Goal: Task Accomplishment & Management: Complete application form

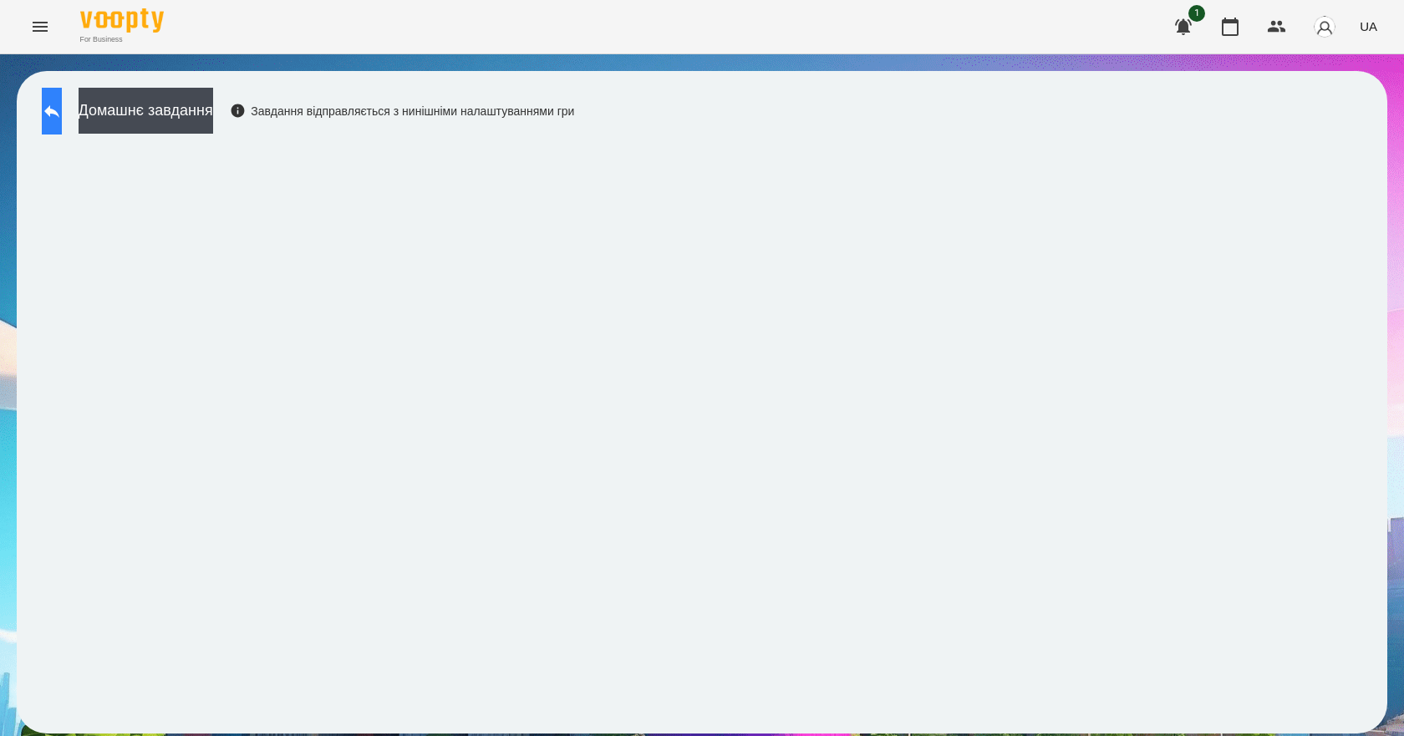
click at [61, 125] on button at bounding box center [52, 111] width 20 height 47
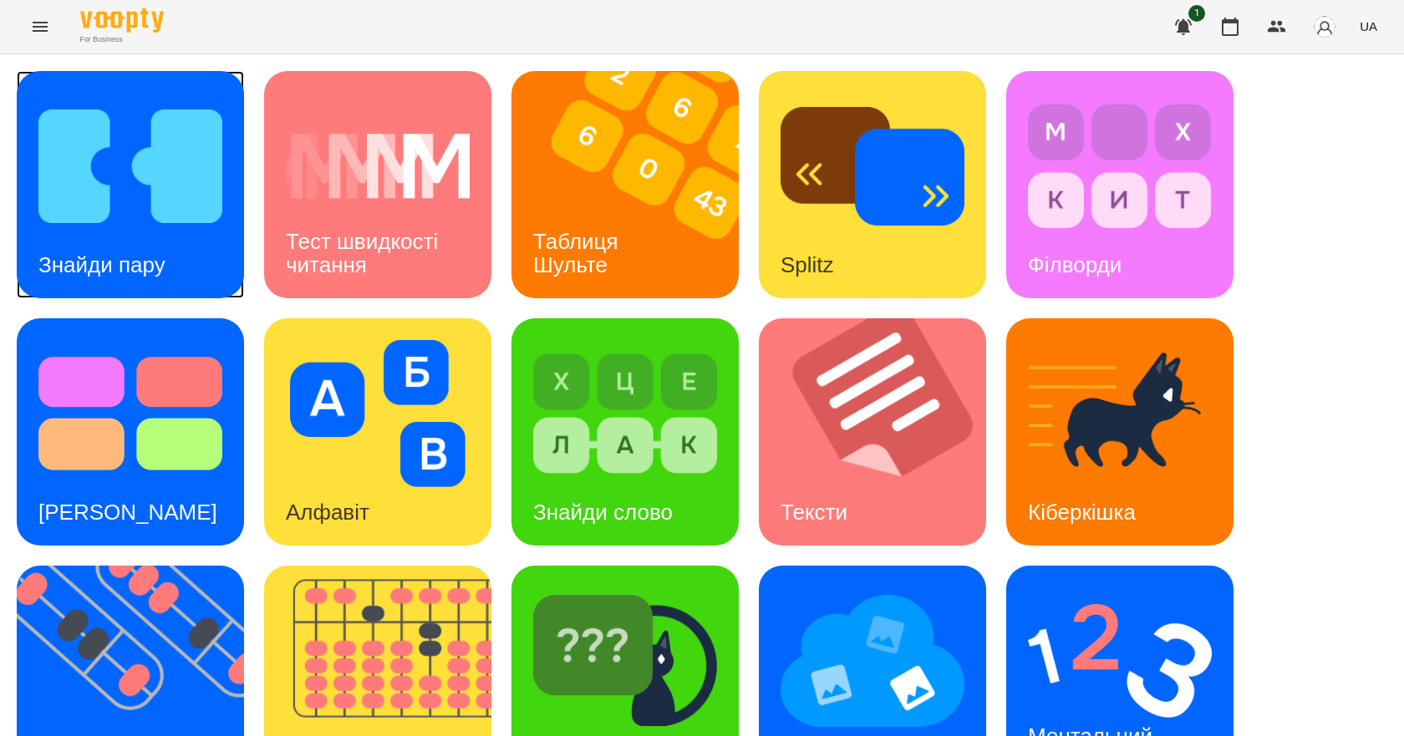
click at [146, 219] on img at bounding box center [130, 166] width 184 height 147
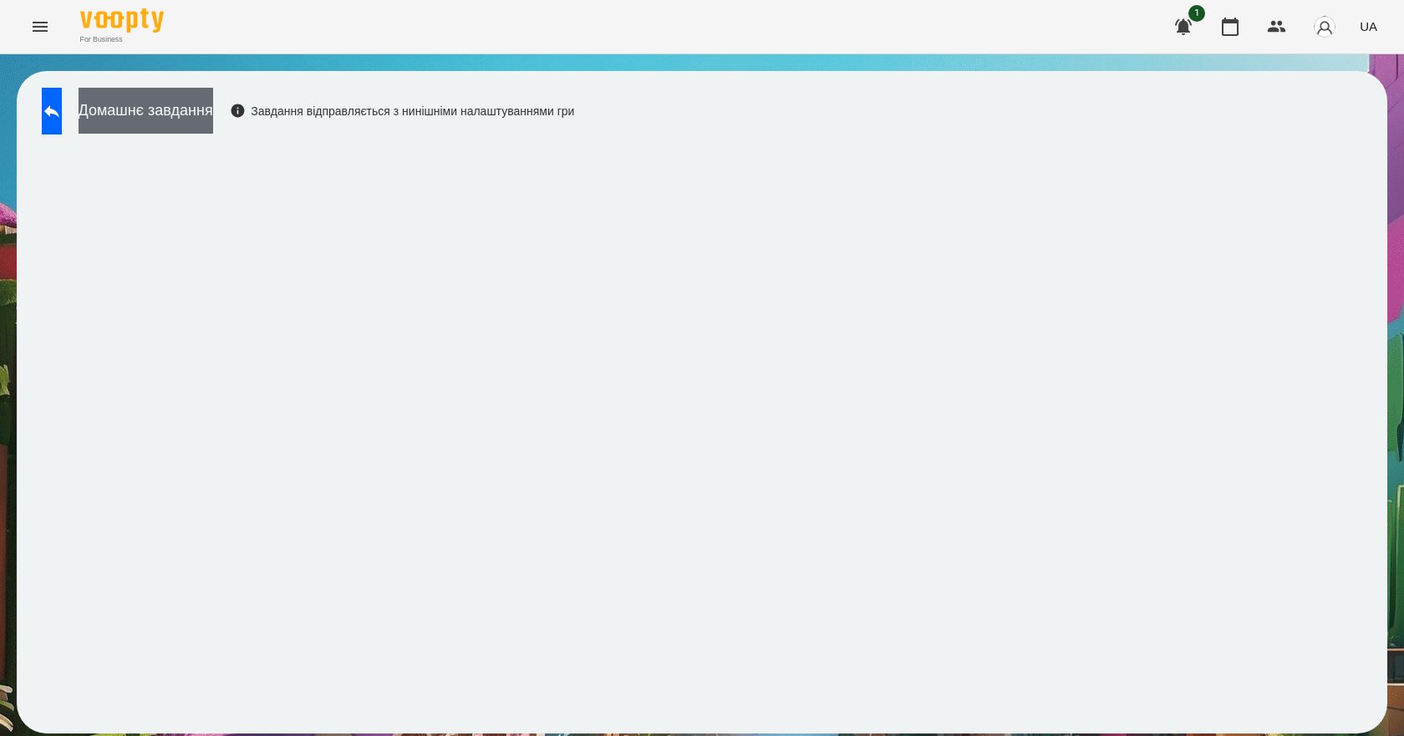
click at [213, 117] on button "Домашнє завдання" at bounding box center [146, 111] width 135 height 46
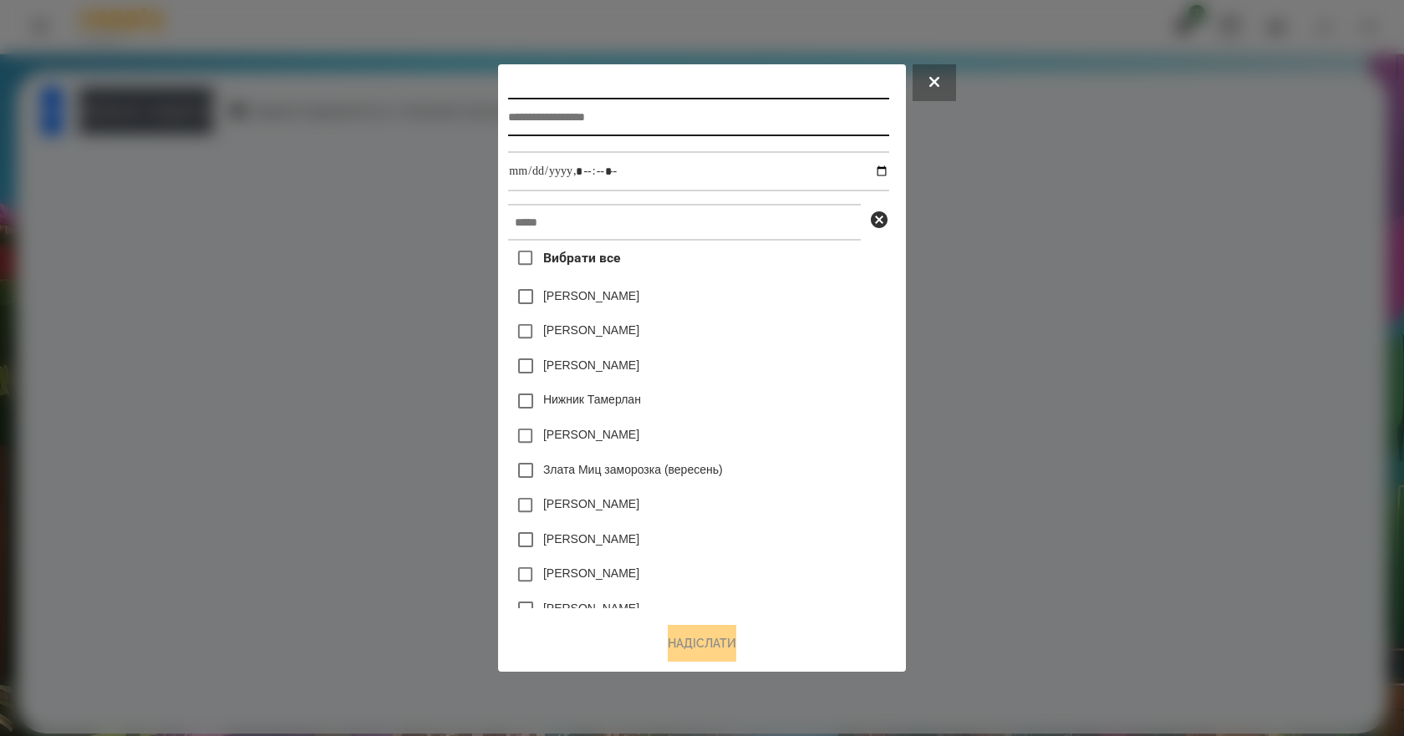
click at [553, 110] on input "text" at bounding box center [698, 117] width 380 height 38
type input "**********"
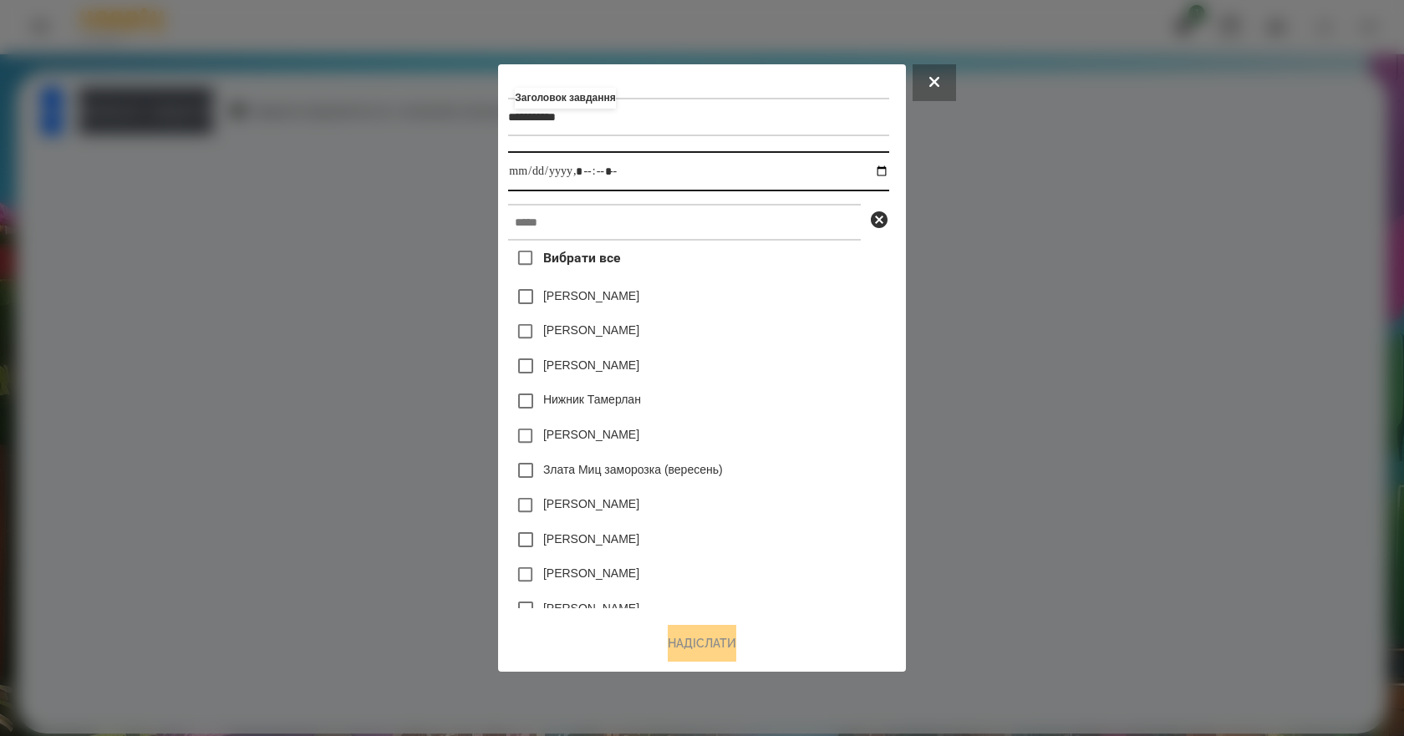
click at [888, 168] on input "datetime-local" at bounding box center [698, 171] width 380 height 40
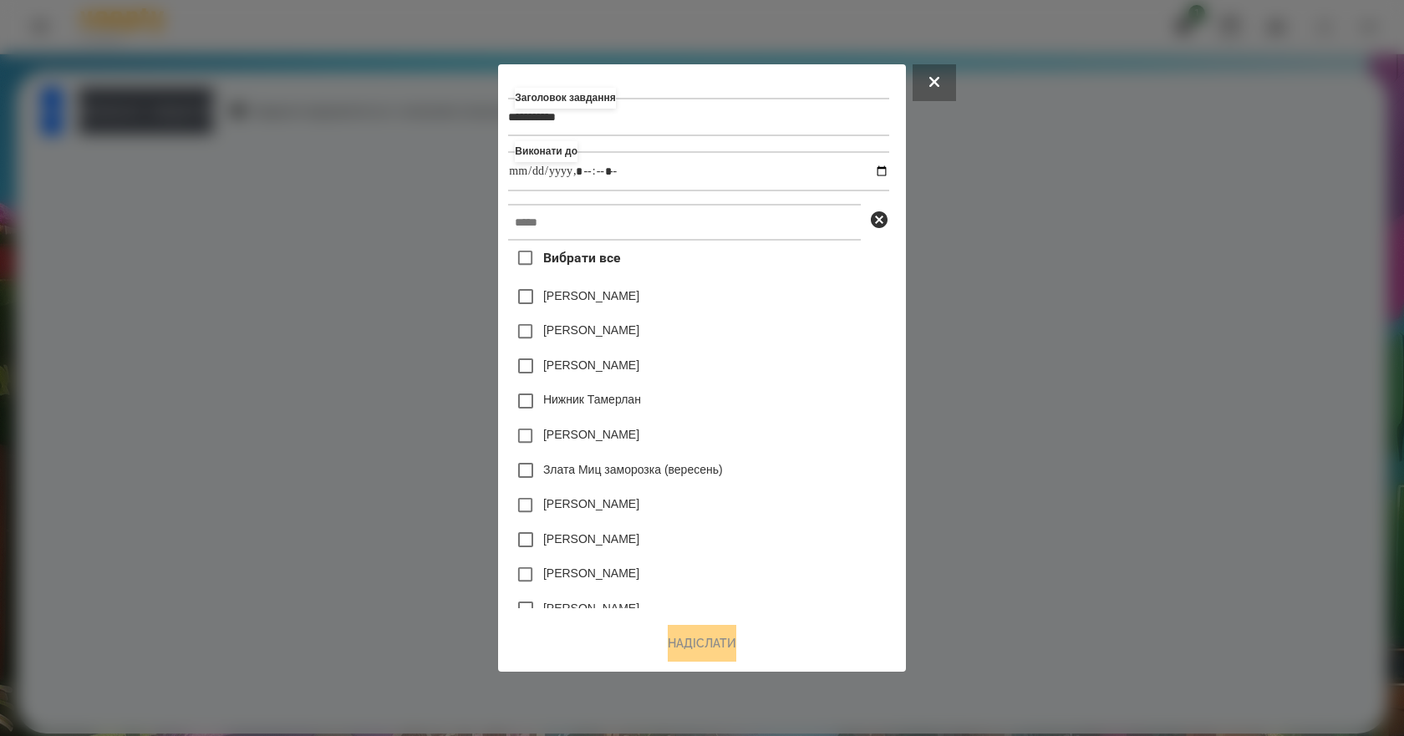
type input "**********"
drag, startPoint x: 813, startPoint y: 374, endPoint x: 798, endPoint y: 346, distance: 31.4
click at [813, 374] on div "Дамір Карпов" at bounding box center [698, 365] width 380 height 35
click at [704, 218] on input "text" at bounding box center [684, 222] width 353 height 37
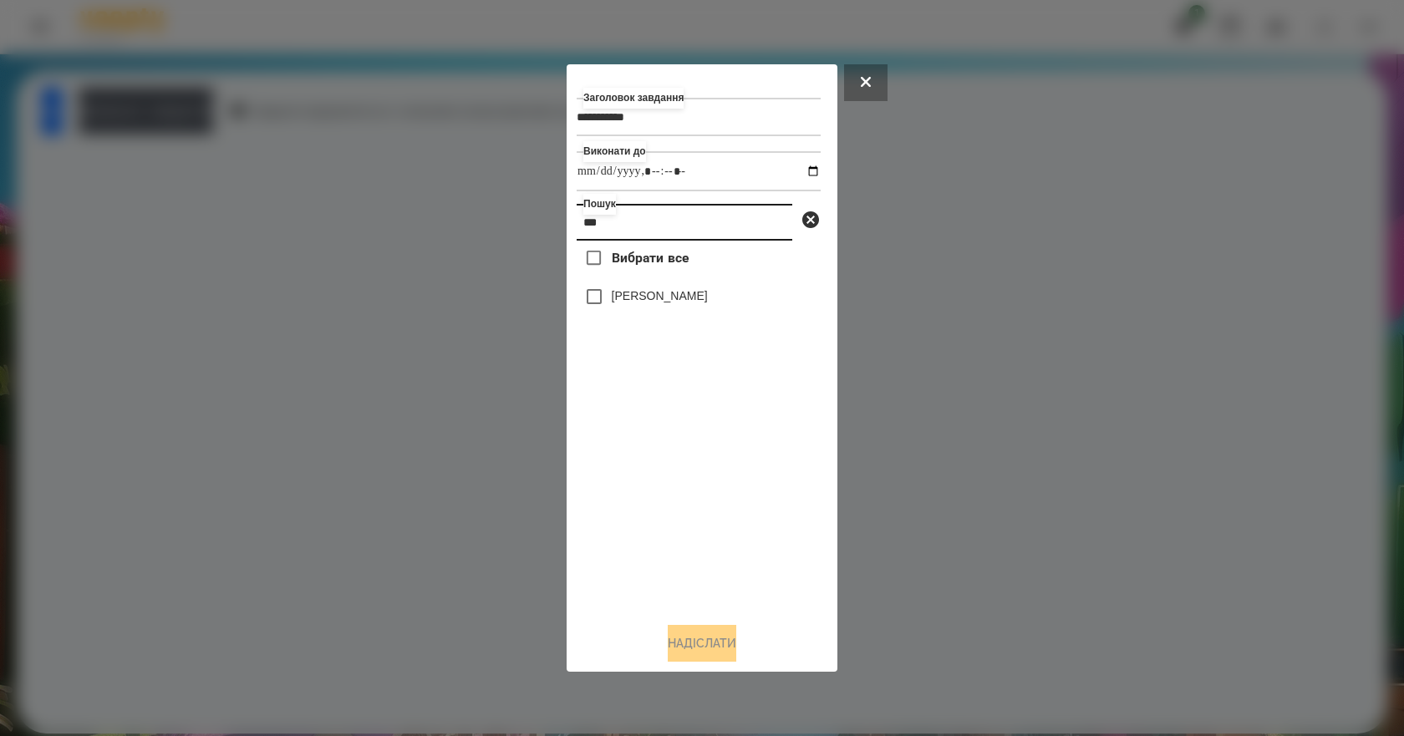
type input "***"
click at [659, 302] on label "Emma Demyanets" at bounding box center [660, 295] width 96 height 17
click at [731, 650] on button "Надіслати" at bounding box center [702, 643] width 69 height 37
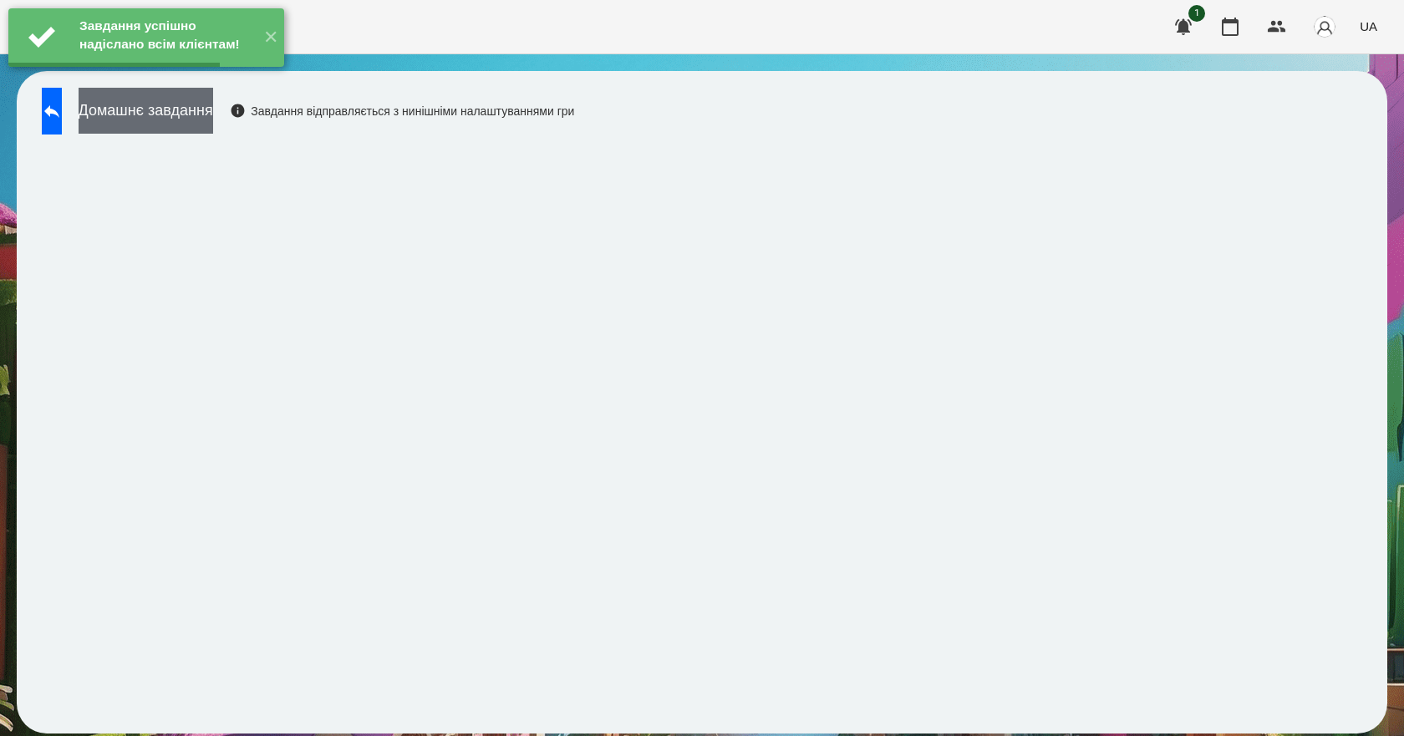
click at [213, 125] on button "Домашнє завдання" at bounding box center [146, 111] width 135 height 46
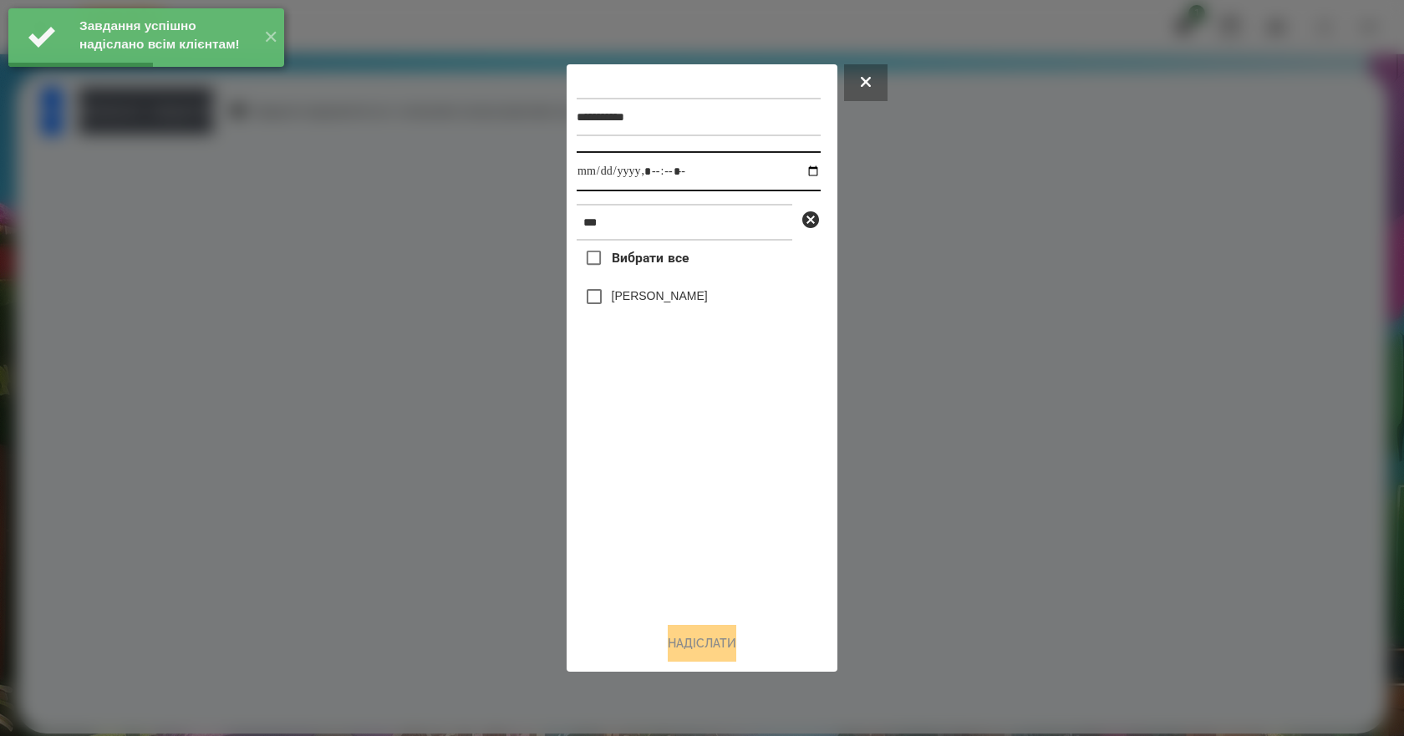
click at [802, 173] on input "datetime-local" at bounding box center [699, 171] width 244 height 40
type input "**********"
drag, startPoint x: 696, startPoint y: 521, endPoint x: 696, endPoint y: 490, distance: 30.9
click at [696, 517] on div "Вибрати все Emma Demyanets" at bounding box center [699, 425] width 244 height 368
click at [663, 304] on label "Emma Demyanets" at bounding box center [660, 295] width 96 height 17
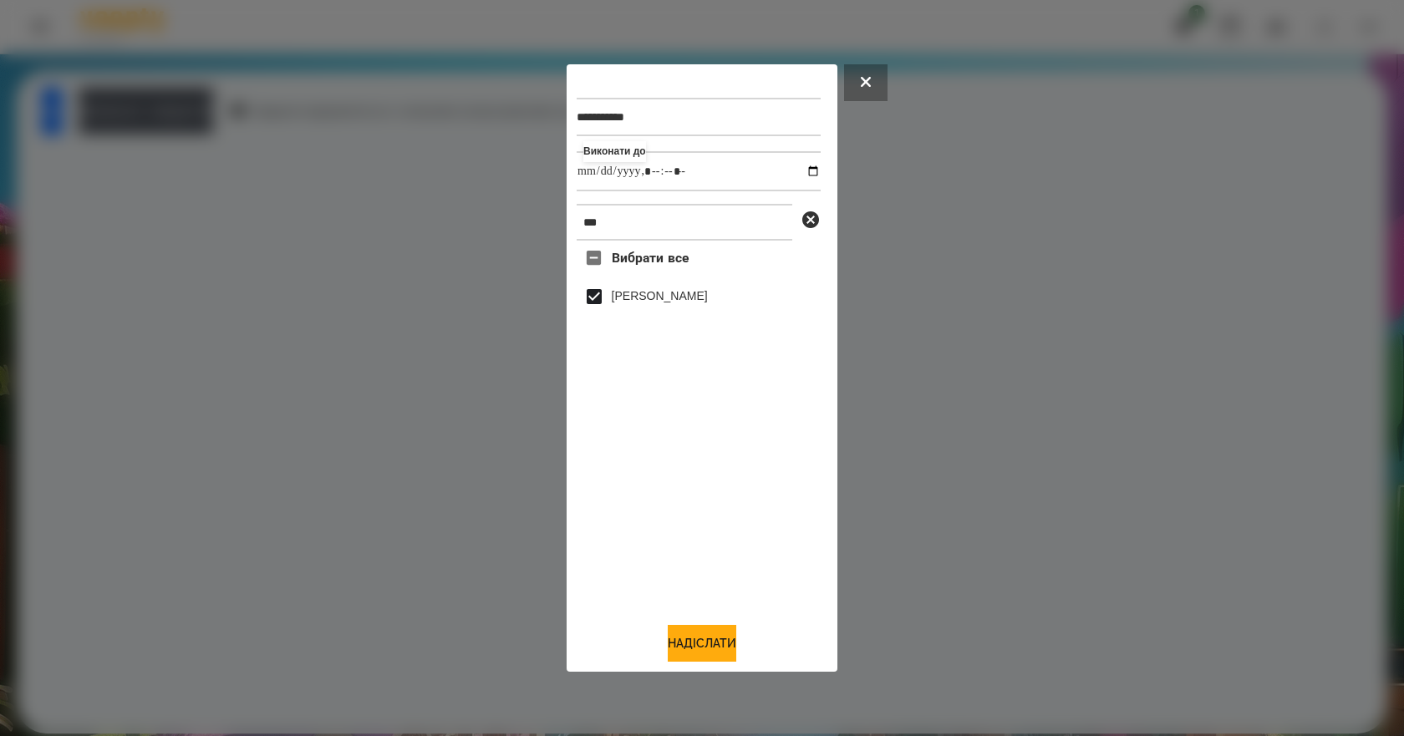
click at [723, 668] on div "**********" at bounding box center [702, 368] width 271 height 608
click at [721, 662] on button "Надіслати" at bounding box center [702, 643] width 69 height 37
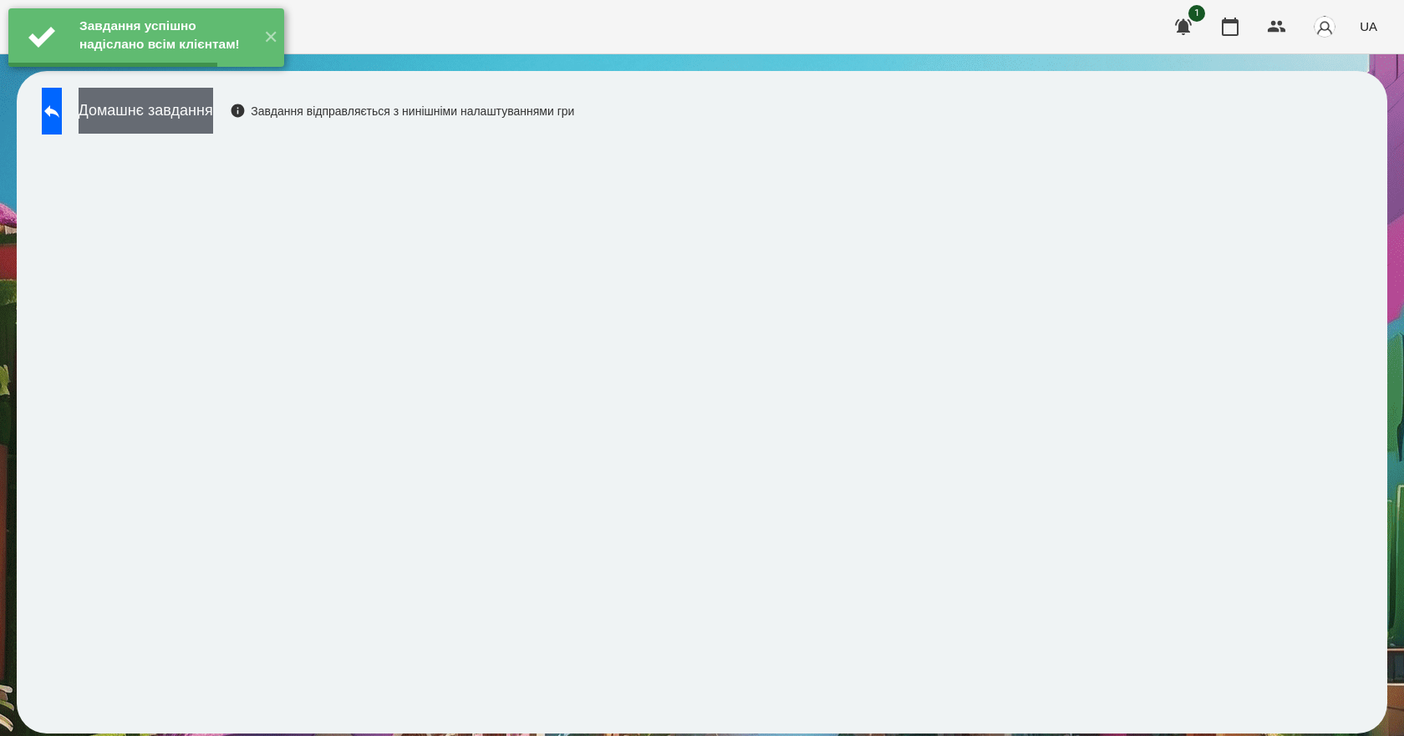
click at [213, 126] on button "Домашнє завдання" at bounding box center [146, 111] width 135 height 46
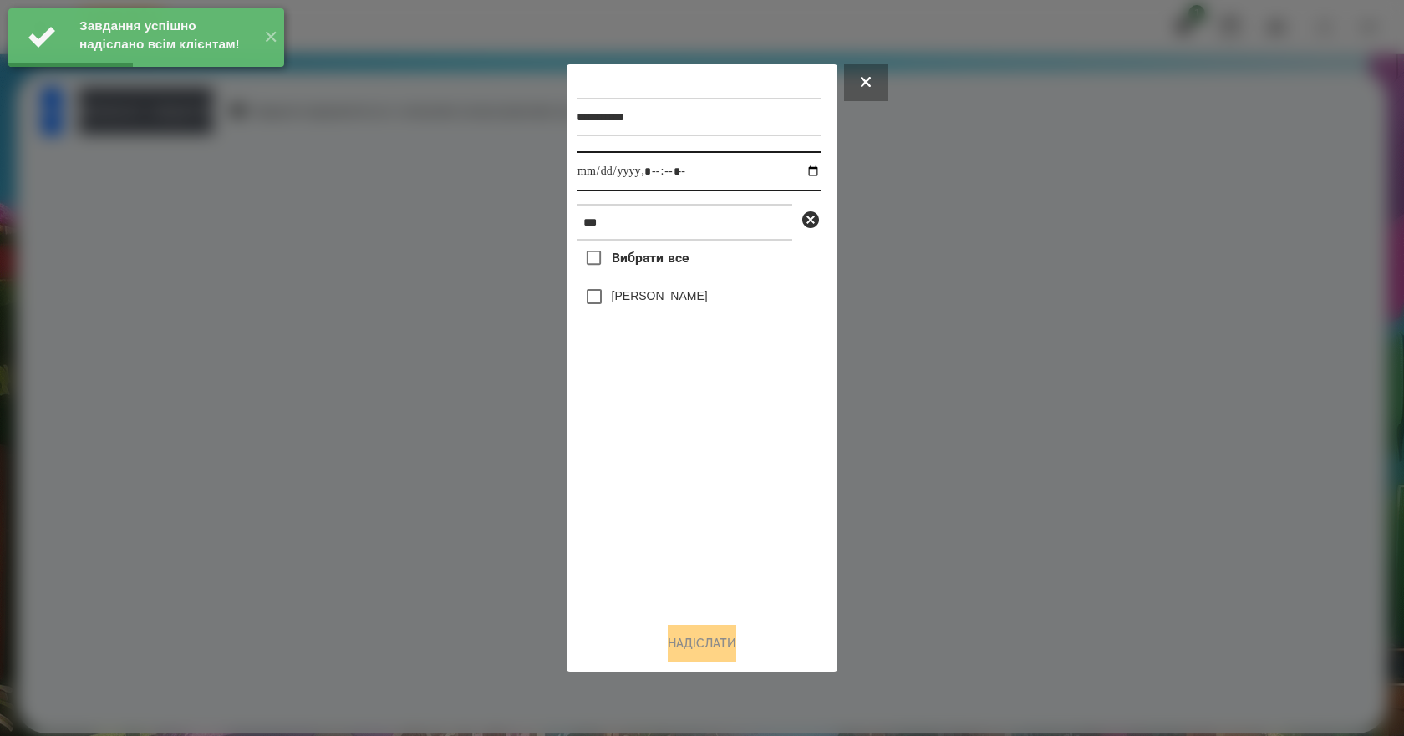
click at [800, 166] on input "datetime-local" at bounding box center [699, 171] width 244 height 40
type input "**********"
click at [698, 541] on div "Вибрати все Emma Demyanets" at bounding box center [699, 425] width 244 height 368
click at [694, 296] on label "Emma Demyanets" at bounding box center [660, 295] width 96 height 17
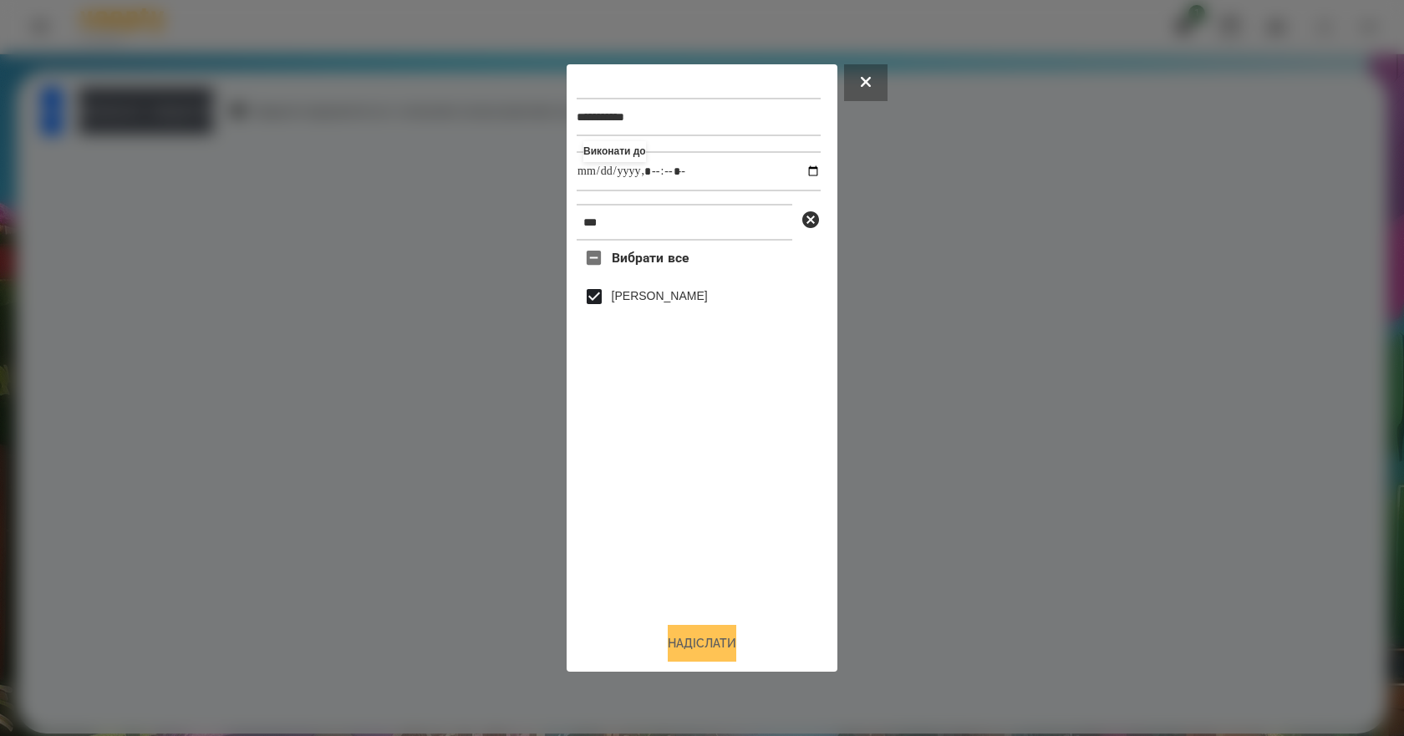
click at [726, 645] on button "Надіслати" at bounding box center [702, 643] width 69 height 37
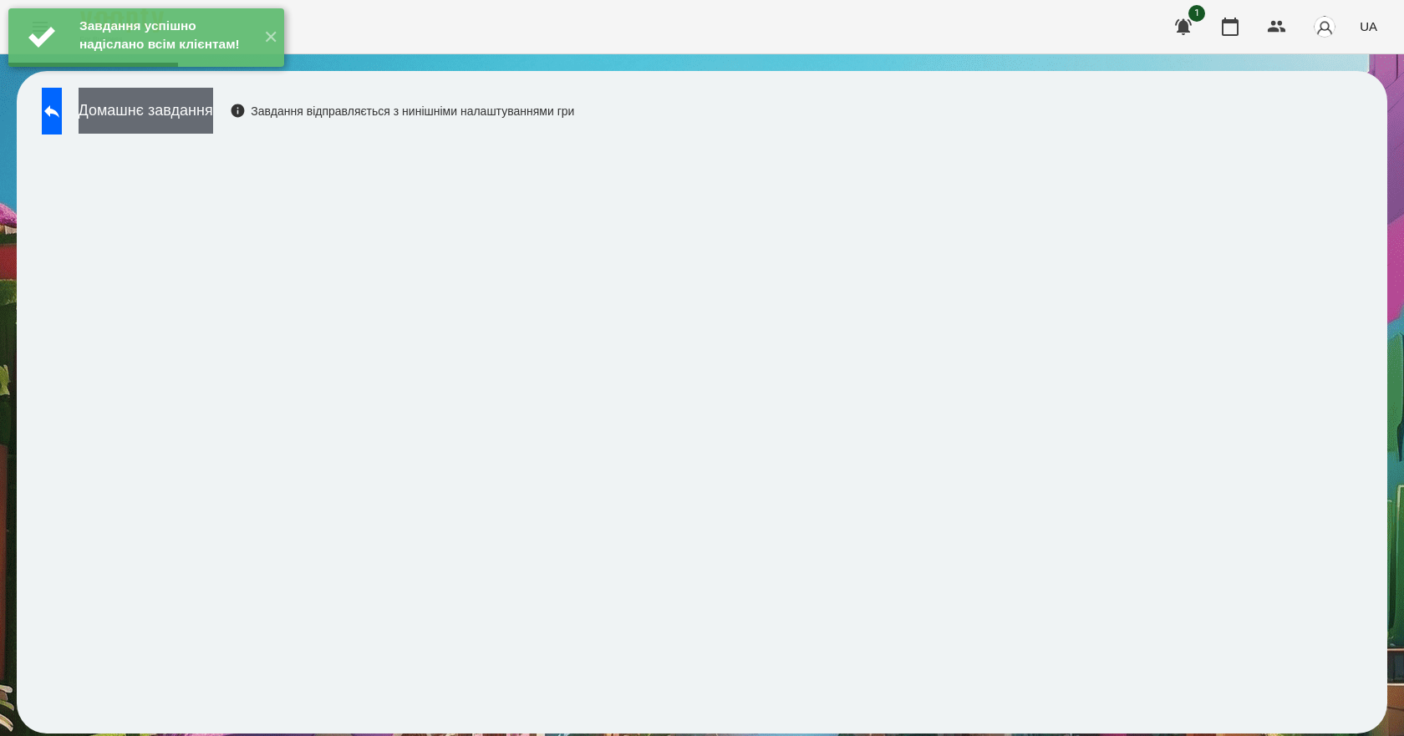
click at [213, 118] on button "Домашнє завдання" at bounding box center [146, 111] width 135 height 46
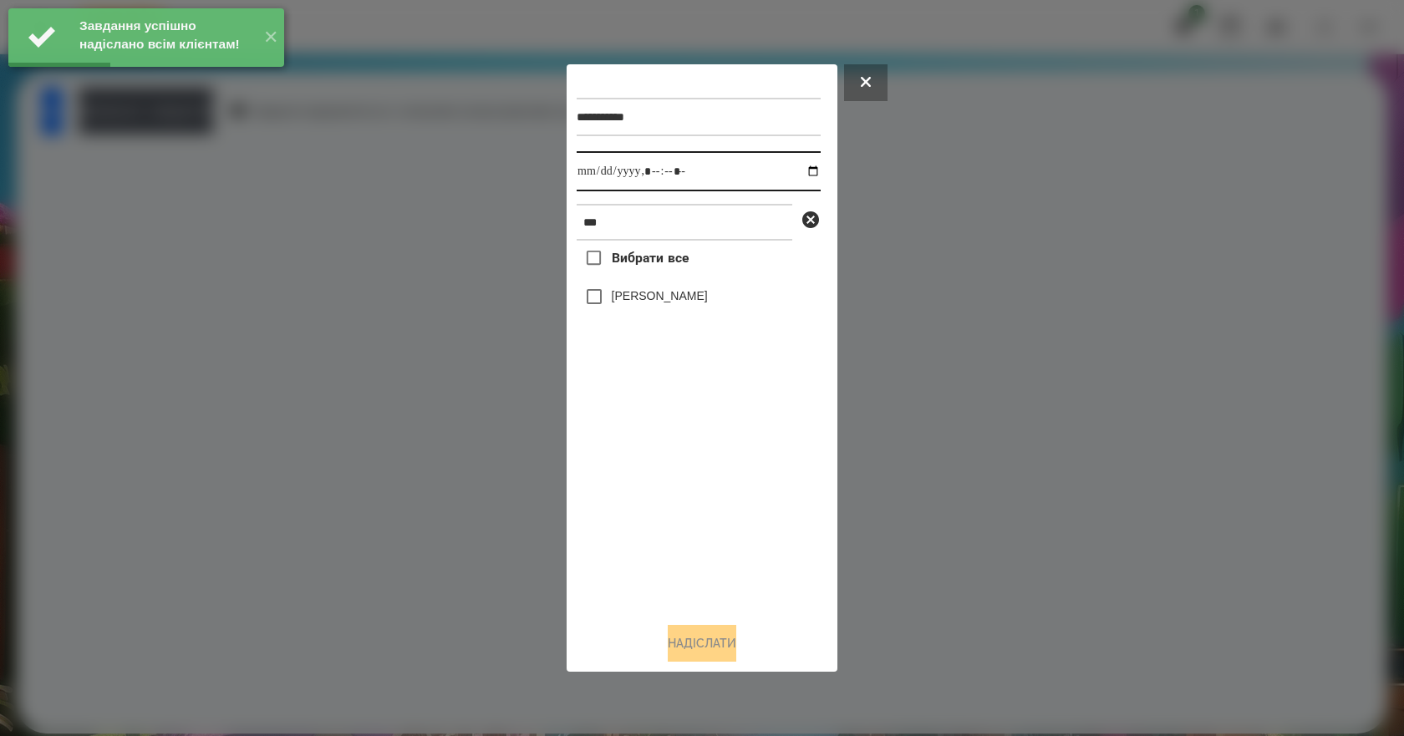
click at [799, 173] on input "datetime-local" at bounding box center [699, 171] width 244 height 40
type input "**********"
click at [704, 552] on div "Вибрати все Emma Demyanets" at bounding box center [699, 425] width 244 height 368
click at [659, 304] on label "Emma Demyanets" at bounding box center [660, 295] width 96 height 17
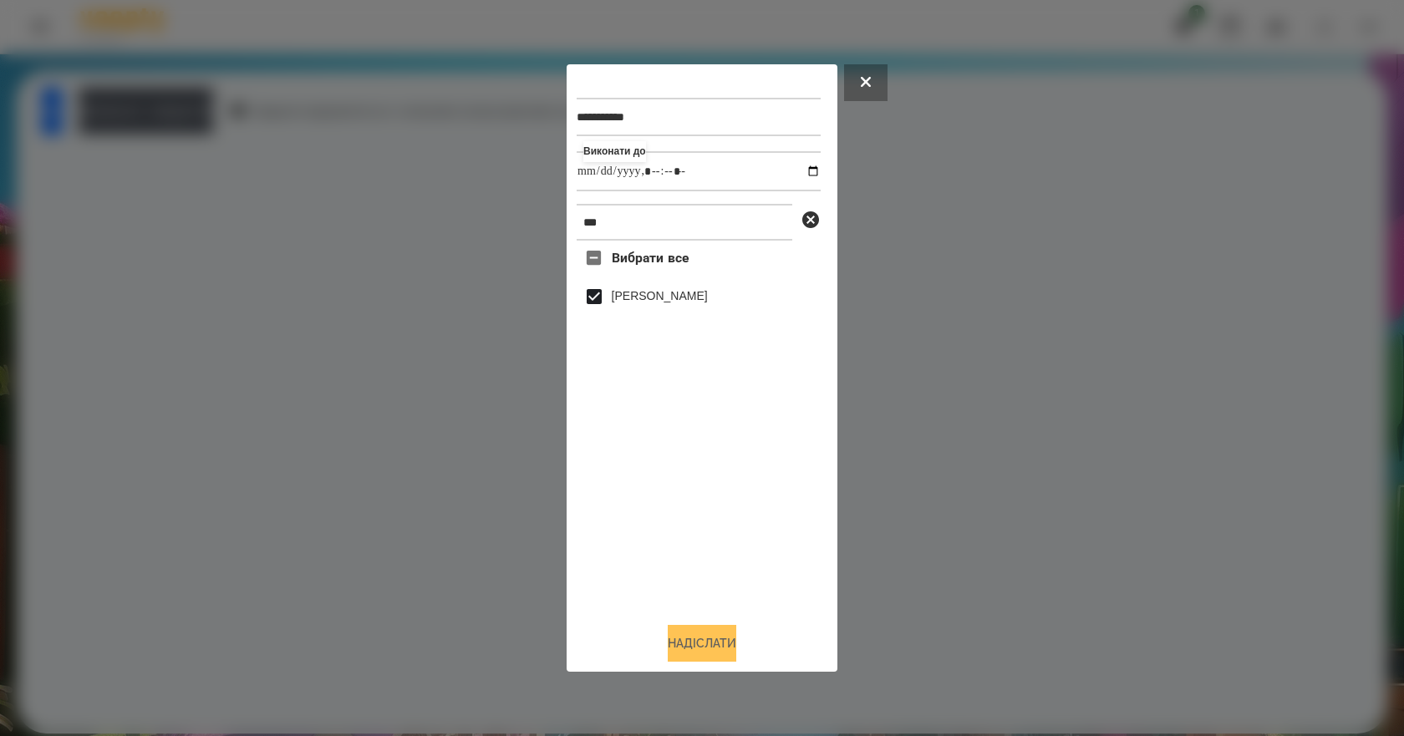
click at [686, 645] on button "Надіслати" at bounding box center [702, 643] width 69 height 37
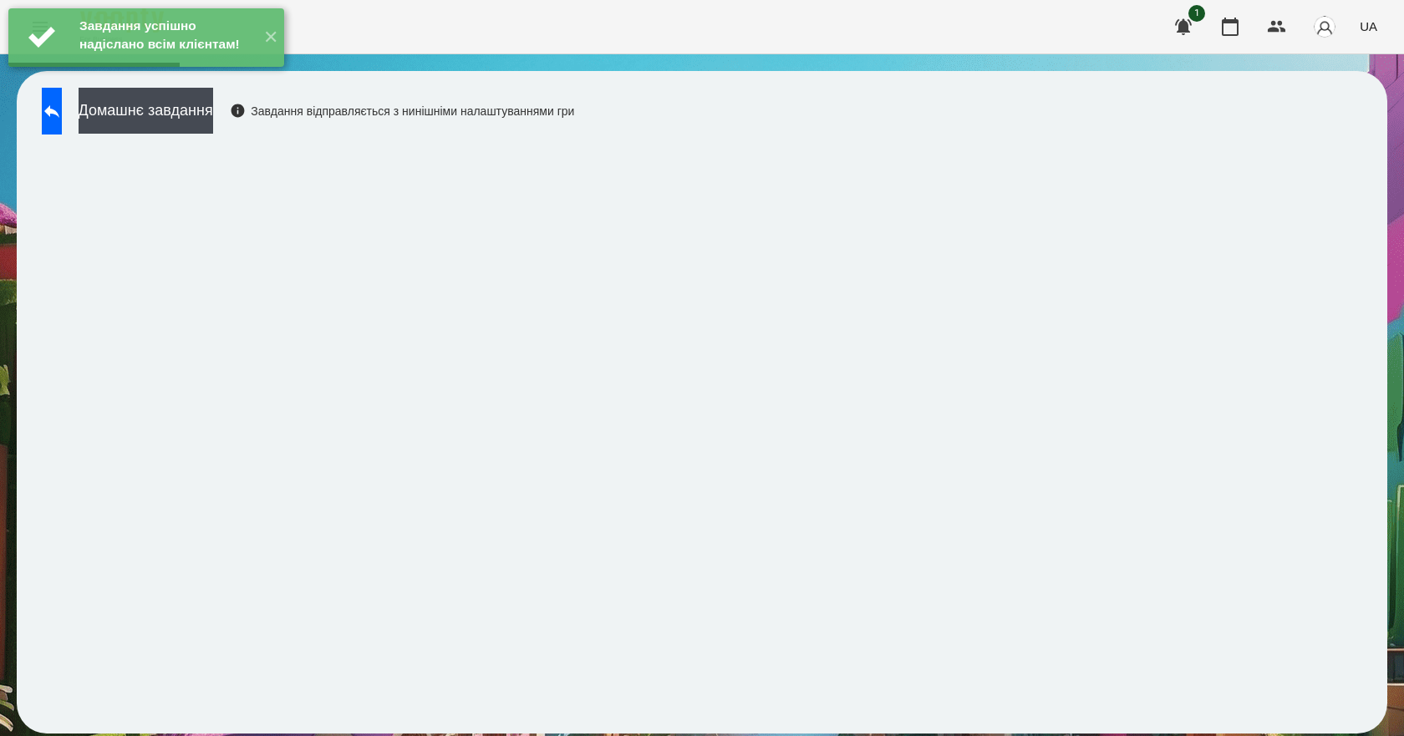
click at [240, 135] on div "Домашнє завдання Завдання відправляється з нинішніми налаштуваннями гри" at bounding box center [303, 115] width 541 height 55
click at [213, 117] on button "Домашнє завдання" at bounding box center [146, 111] width 135 height 46
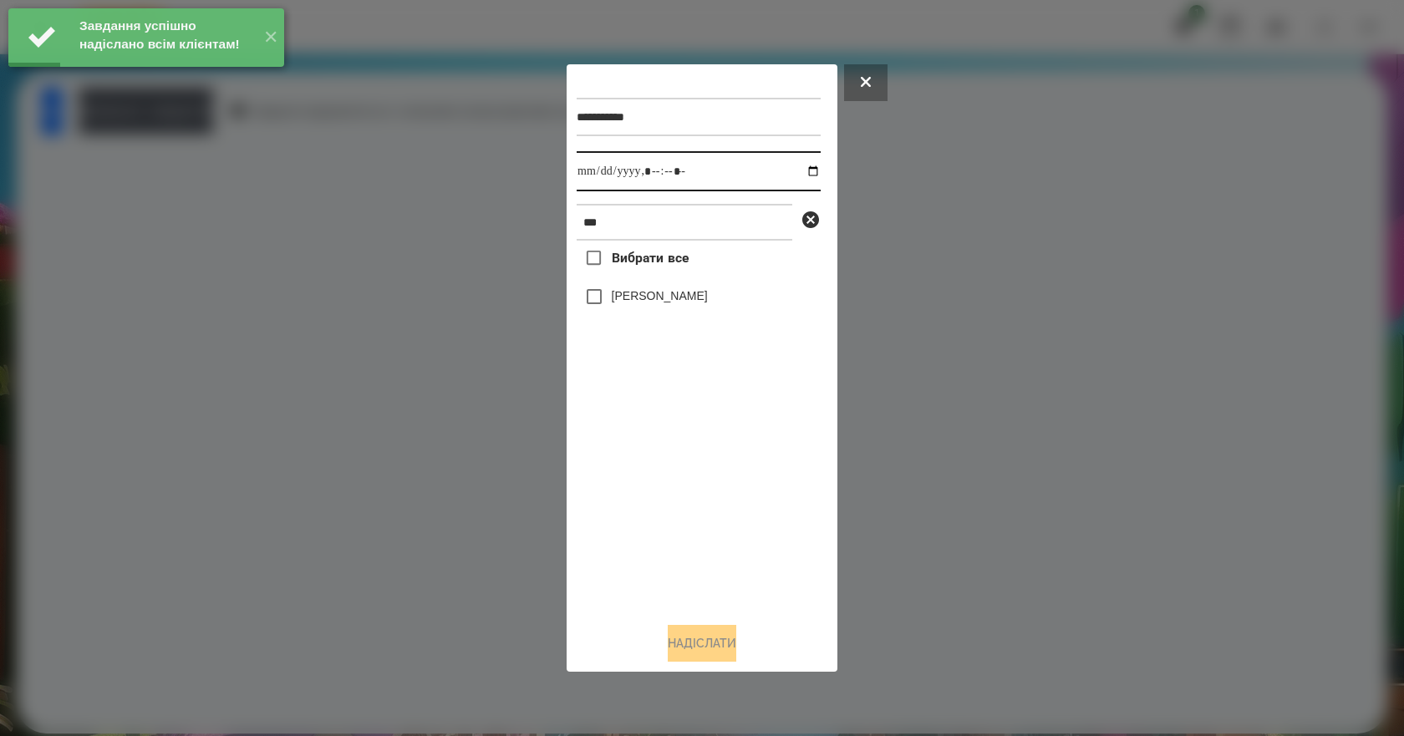
click at [799, 173] on input "datetime-local" at bounding box center [699, 171] width 244 height 40
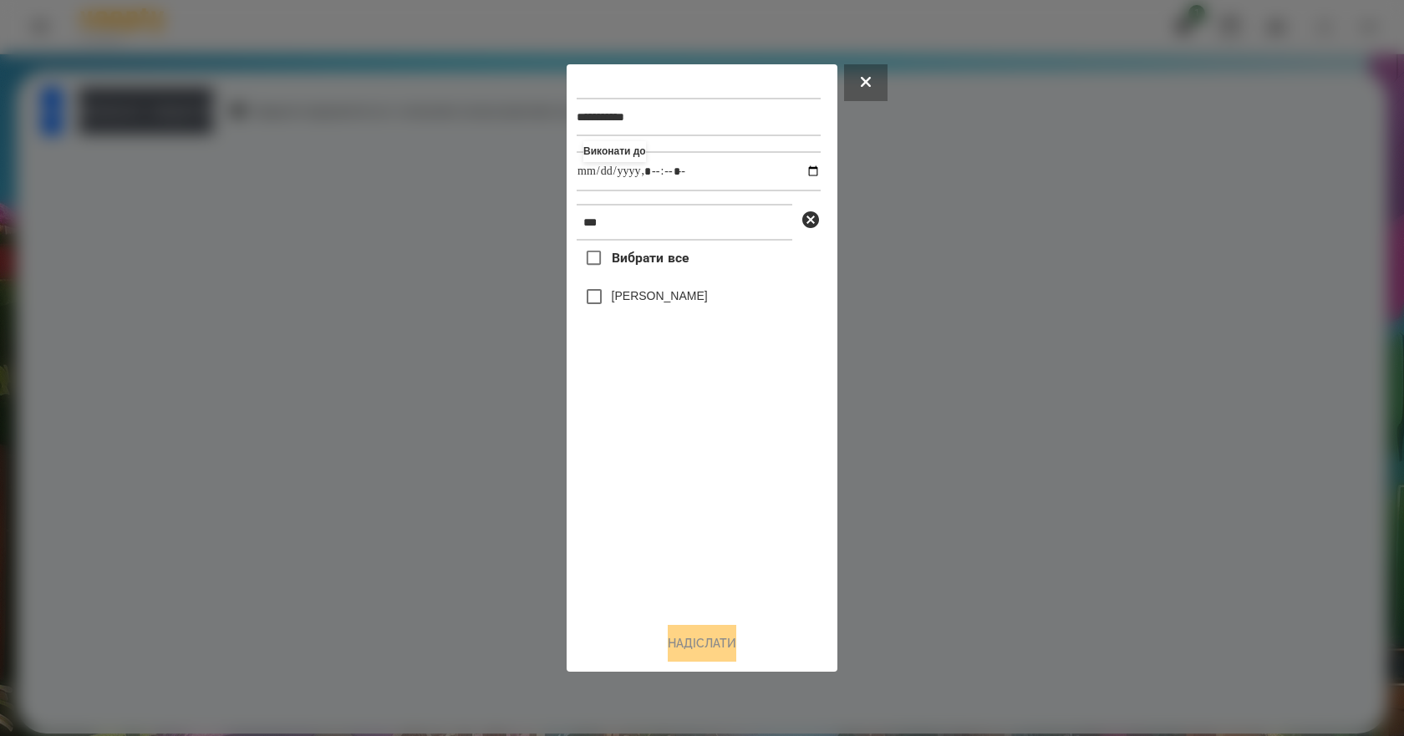
type input "**********"
drag, startPoint x: 615, startPoint y: 519, endPoint x: 623, endPoint y: 501, distance: 19.9
click at [617, 516] on div "Вибрати все Emma Demyanets" at bounding box center [699, 425] width 244 height 368
click at [673, 304] on label "Emma Demyanets" at bounding box center [660, 295] width 96 height 17
click at [713, 644] on button "Надіслати" at bounding box center [702, 643] width 69 height 37
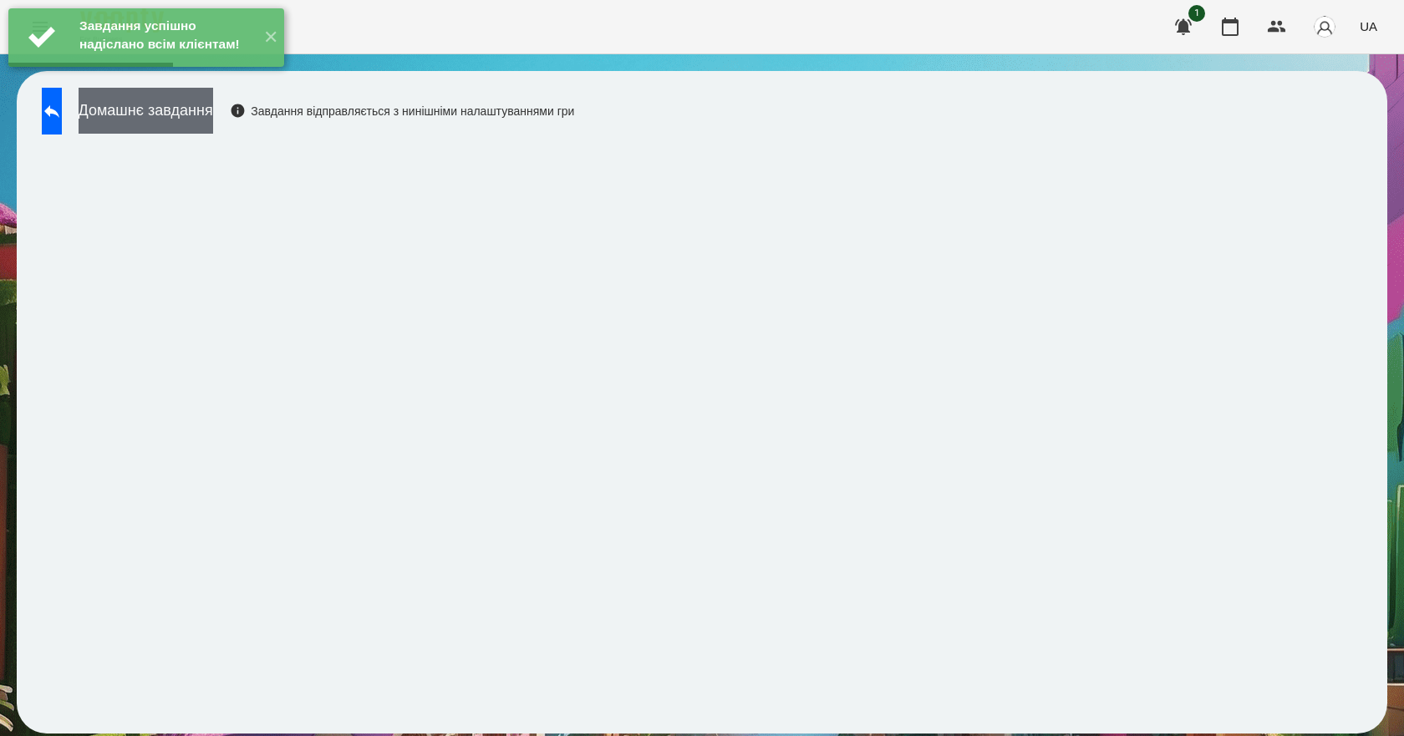
click at [197, 115] on button "Домашнє завдання" at bounding box center [146, 111] width 135 height 46
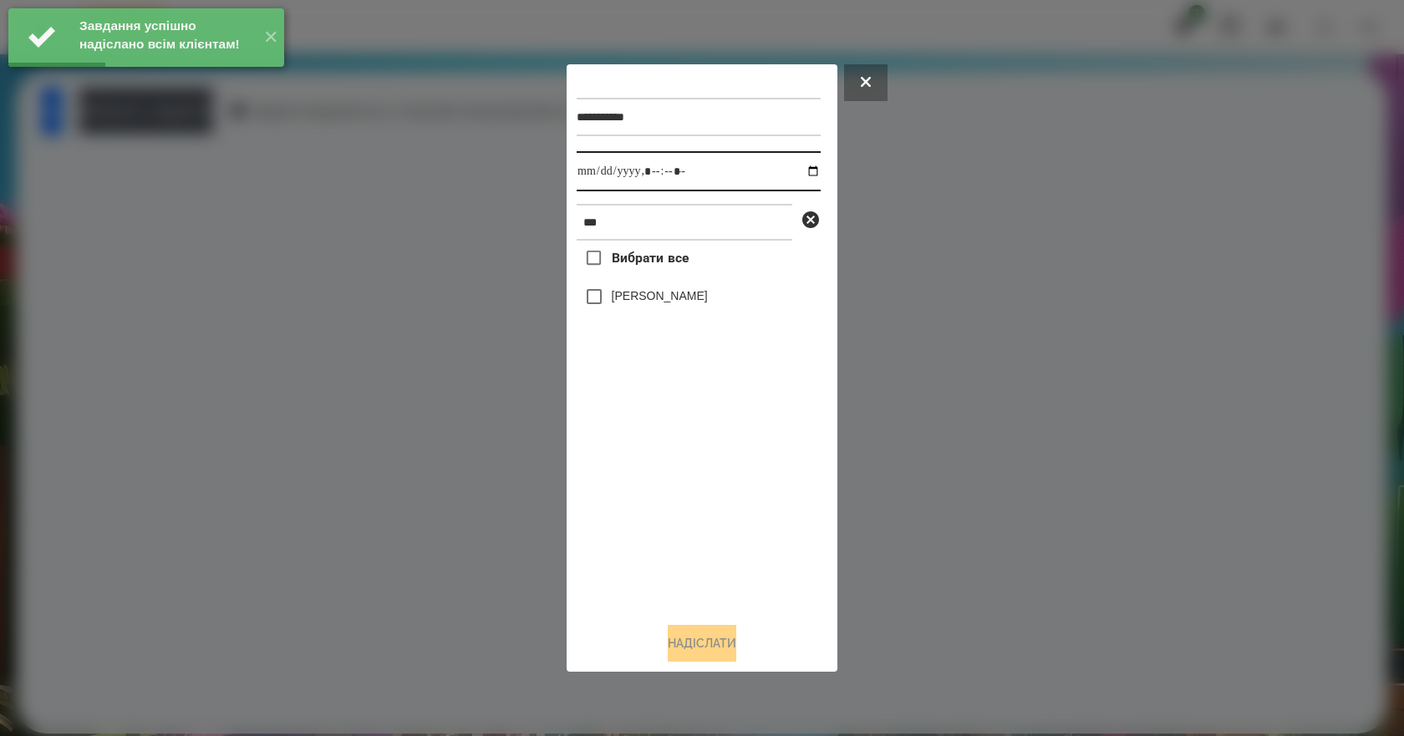
click at [800, 173] on input "datetime-local" at bounding box center [699, 171] width 244 height 40
type input "**********"
click at [668, 526] on div "Вибрати все Emma Demyanets" at bounding box center [699, 425] width 244 height 368
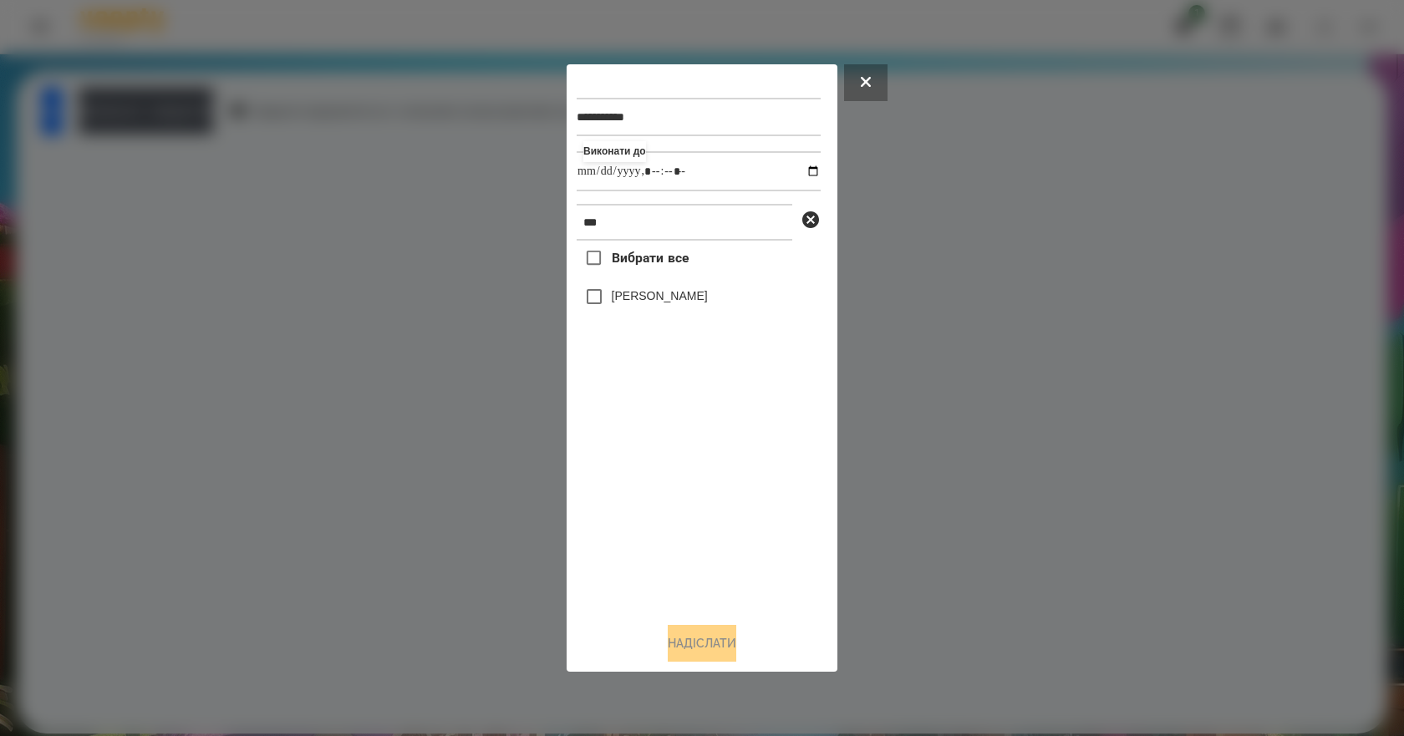
click at [685, 311] on div "Emma Demyanets" at bounding box center [699, 296] width 244 height 35
click at [686, 304] on label "Emma Demyanets" at bounding box center [660, 295] width 96 height 17
click at [720, 642] on button "Надіслати" at bounding box center [702, 643] width 69 height 37
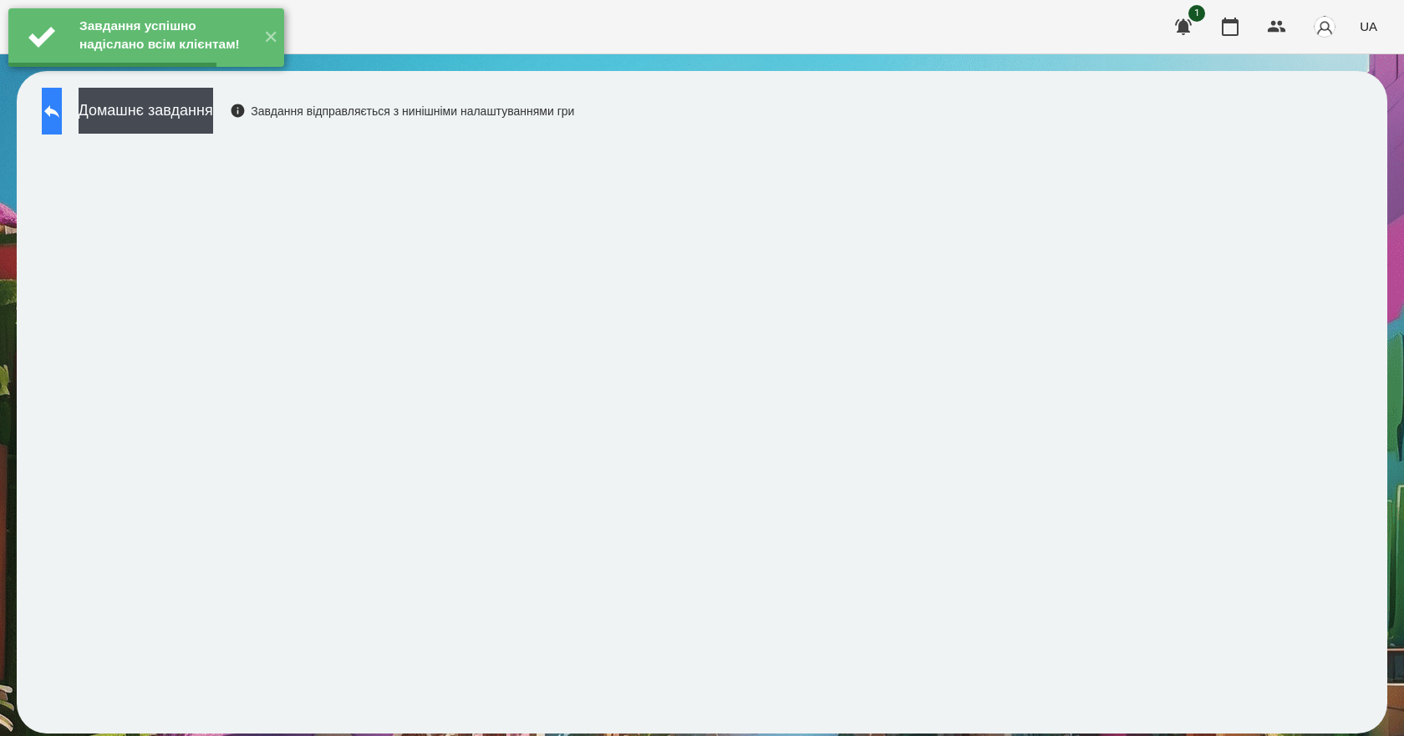
click at [62, 123] on button at bounding box center [52, 111] width 20 height 47
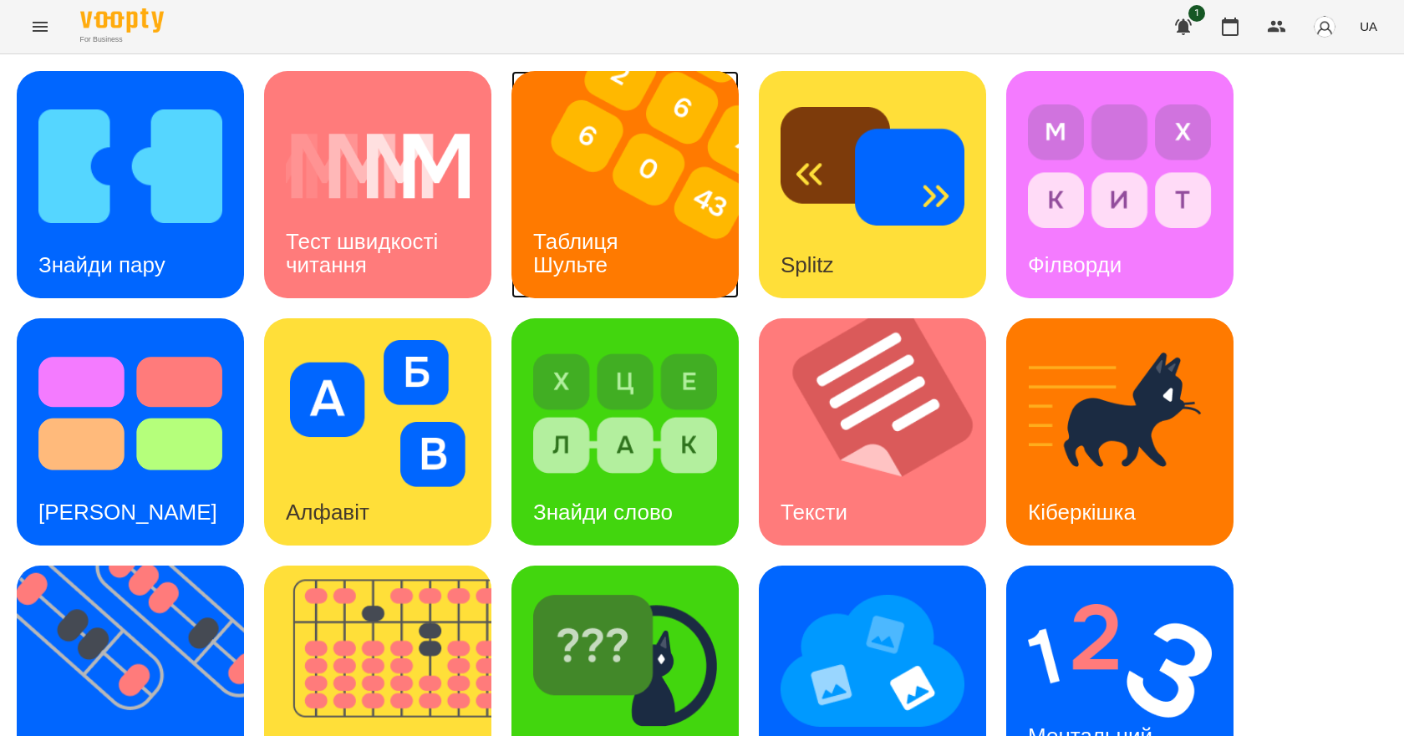
click at [623, 247] on h3 "Таблиця Шульте" at bounding box center [578, 253] width 91 height 48
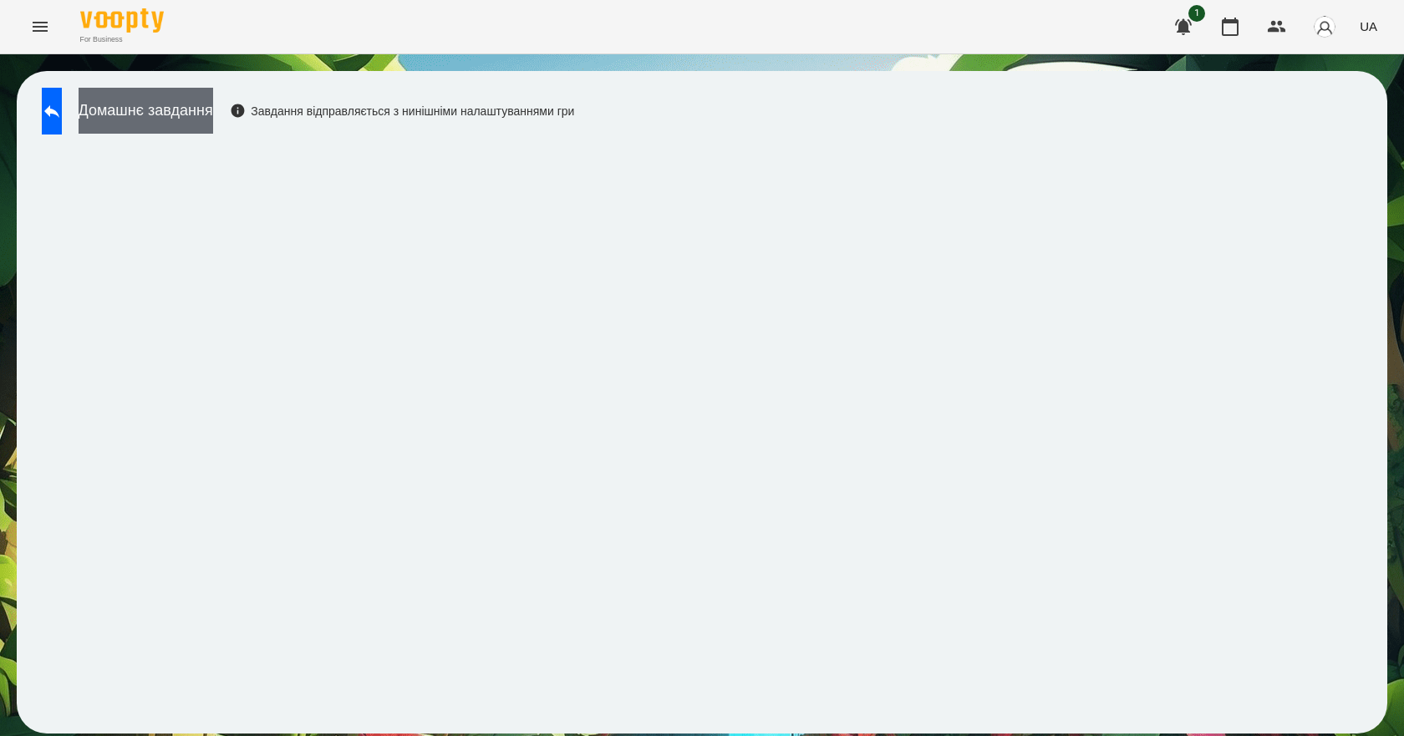
click at [213, 117] on button "Домашнє завдання" at bounding box center [146, 111] width 135 height 46
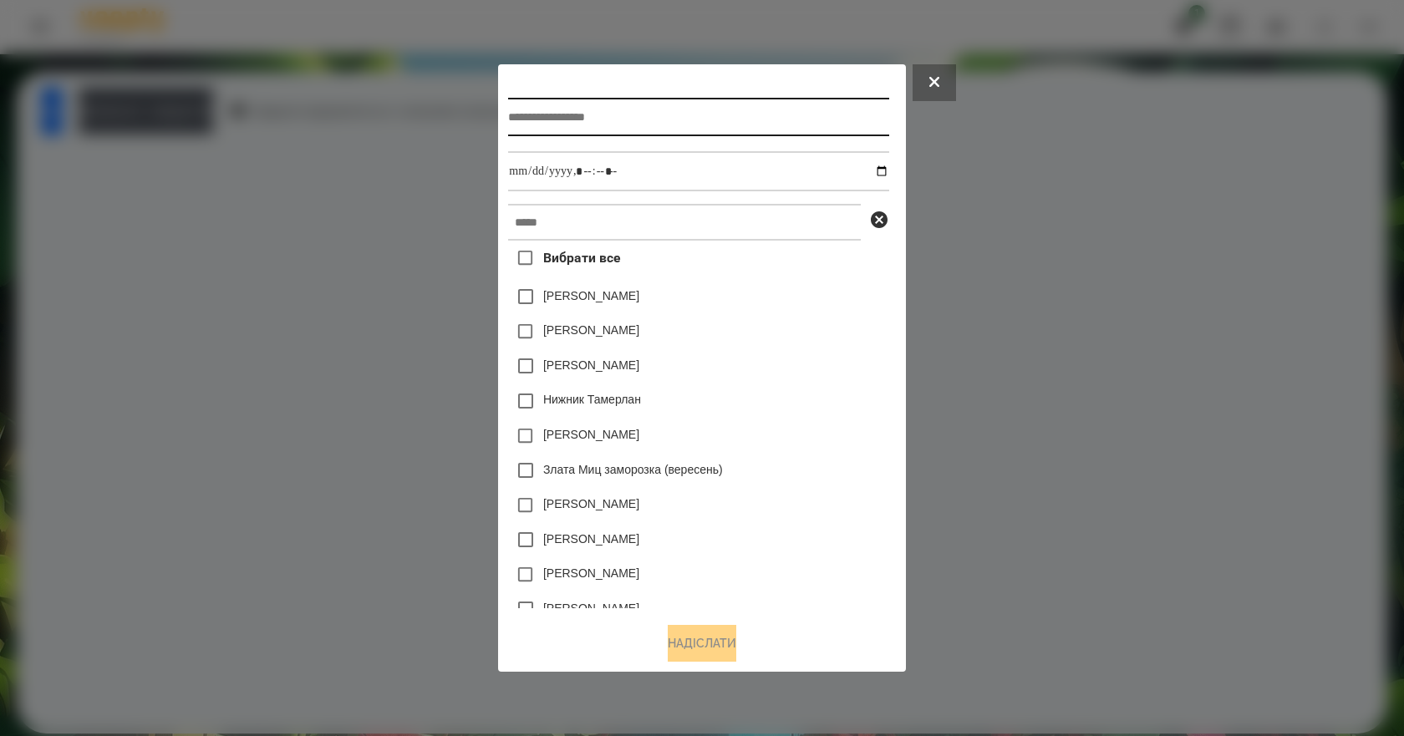
click at [597, 127] on input "text" at bounding box center [698, 117] width 380 height 38
type input "**********"
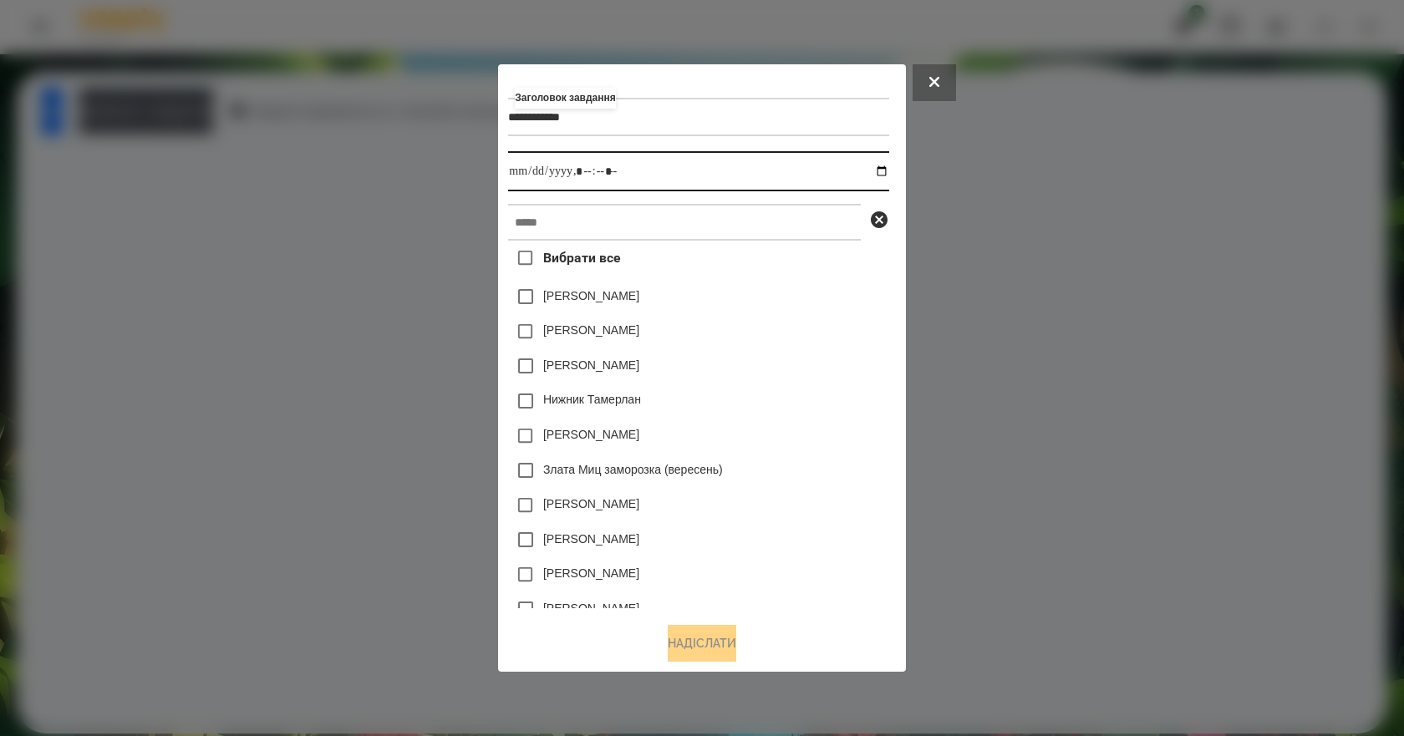
click at [886, 166] on input "datetime-local" at bounding box center [698, 171] width 380 height 40
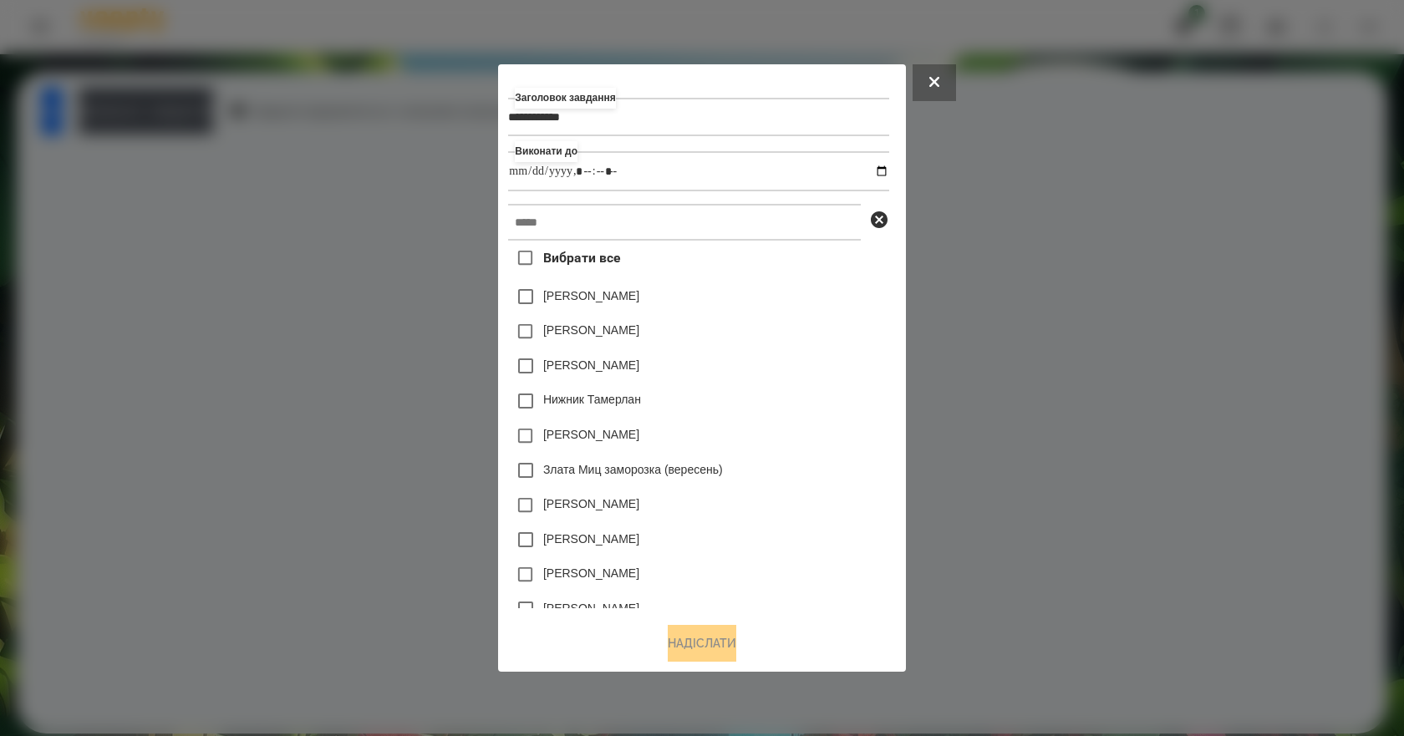
type input "**********"
click at [905, 392] on div "**********" at bounding box center [701, 368] width 407 height 608
click at [560, 226] on input "text" at bounding box center [684, 222] width 353 height 37
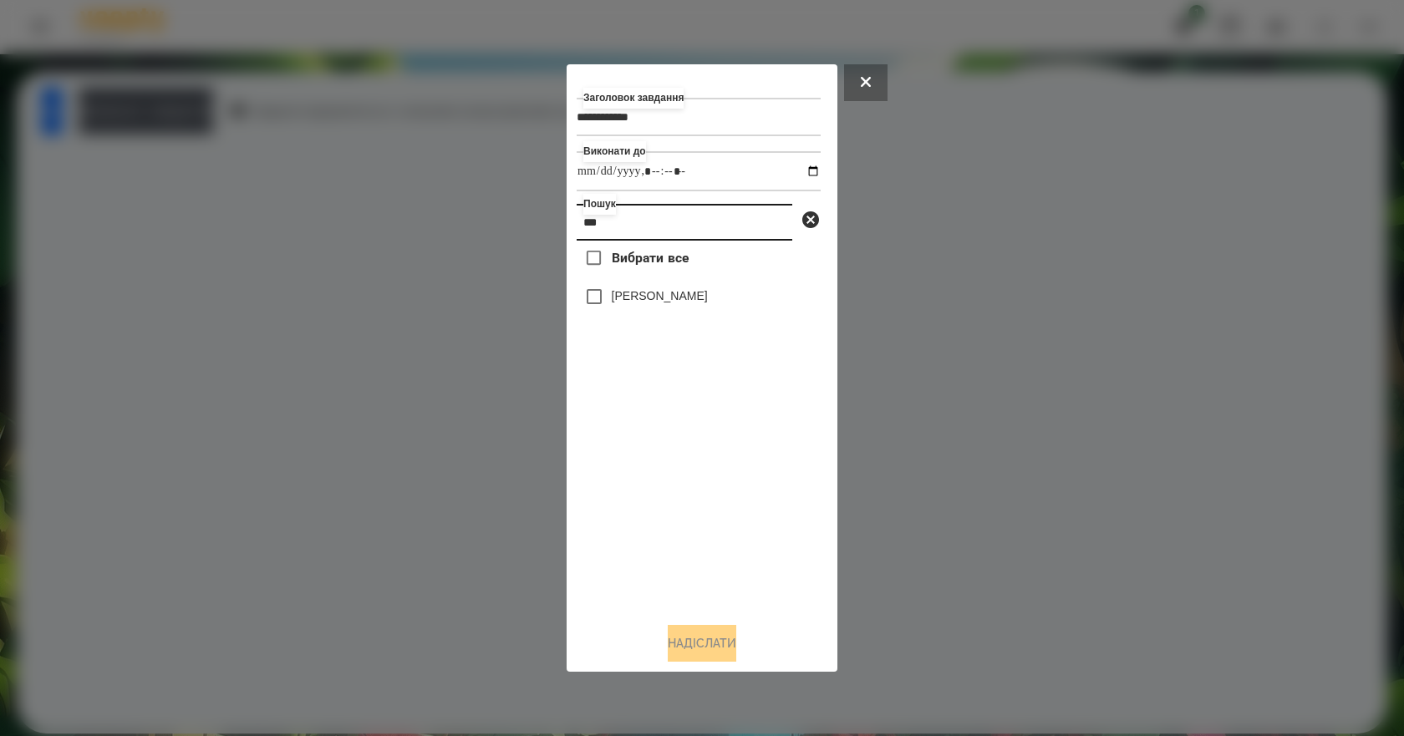
type input "***"
click at [687, 301] on label "Emma Demyanets" at bounding box center [660, 295] width 96 height 17
click at [734, 635] on button "Надіслати" at bounding box center [702, 643] width 69 height 37
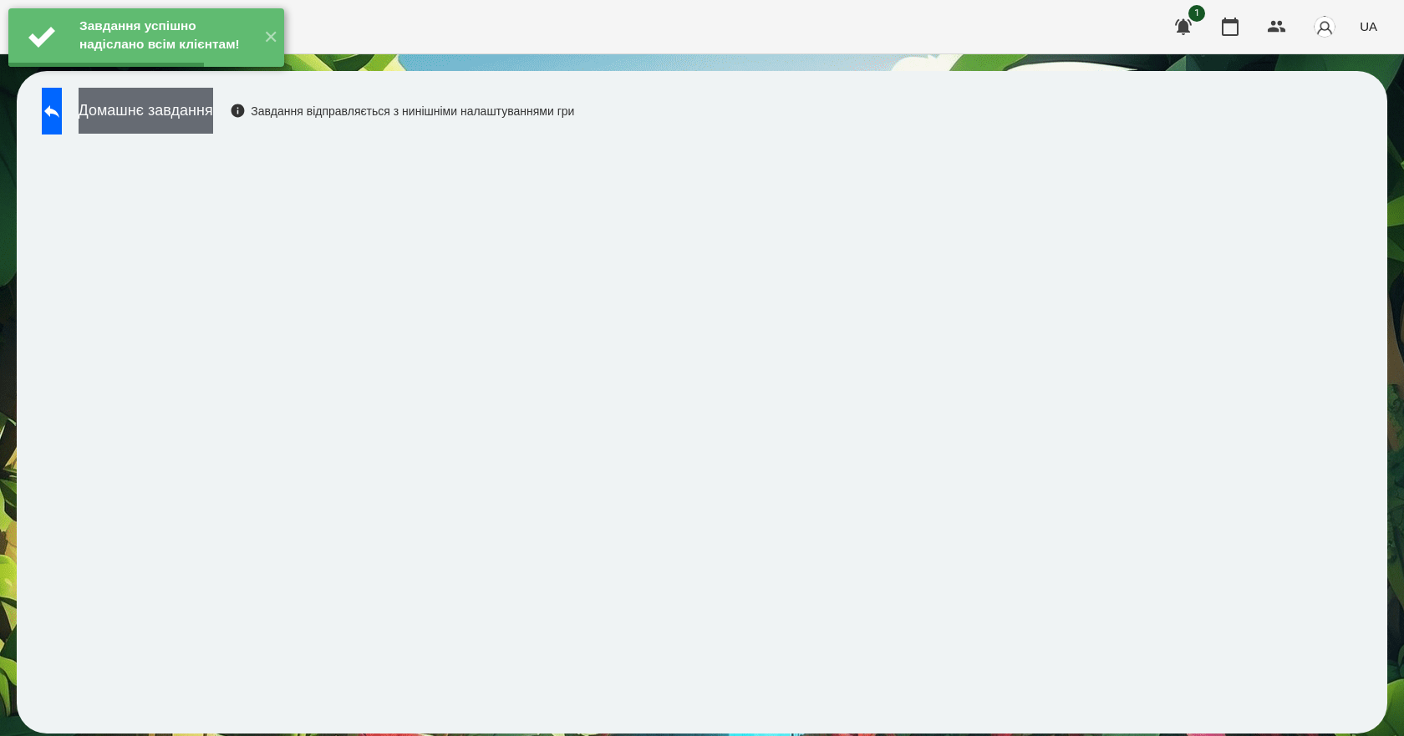
click at [213, 119] on button "Домашнє завдання" at bounding box center [146, 111] width 135 height 46
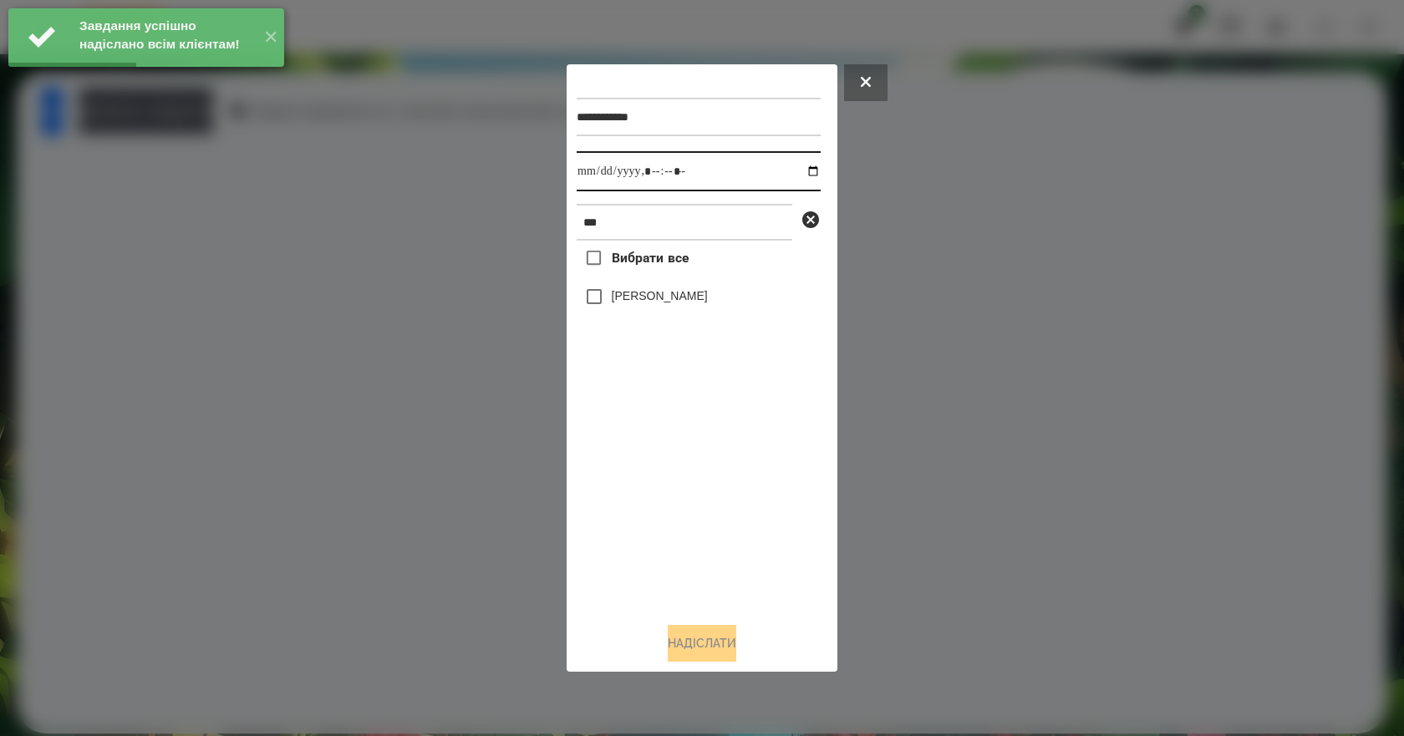
click at [796, 167] on input "datetime-local" at bounding box center [699, 171] width 244 height 40
type input "**********"
drag, startPoint x: 706, startPoint y: 495, endPoint x: 683, endPoint y: 403, distance: 94.8
click at [701, 476] on div "Вибрати все Emma Demyanets" at bounding box center [699, 425] width 244 height 368
click at [642, 304] on label "Emma Demyanets" at bounding box center [660, 295] width 96 height 17
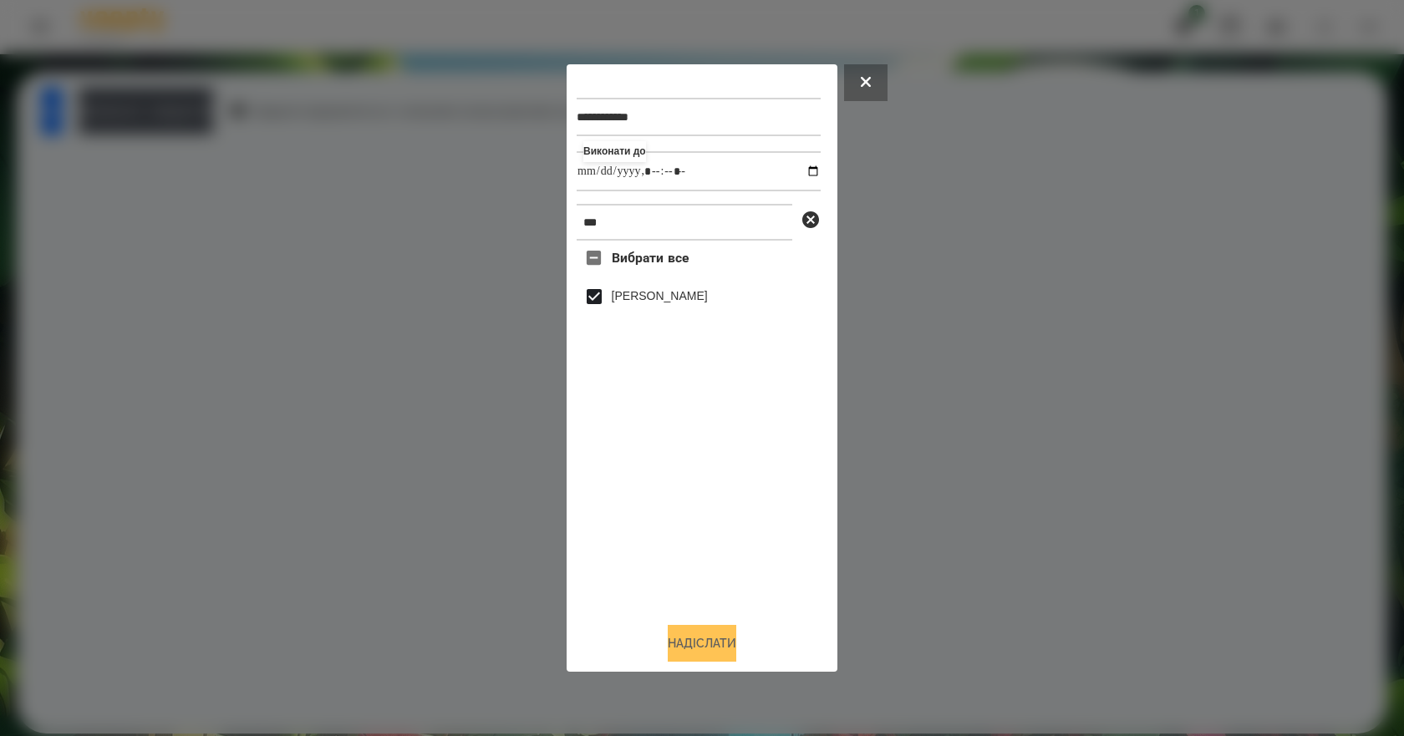
click at [716, 640] on button "Надіслати" at bounding box center [702, 643] width 69 height 37
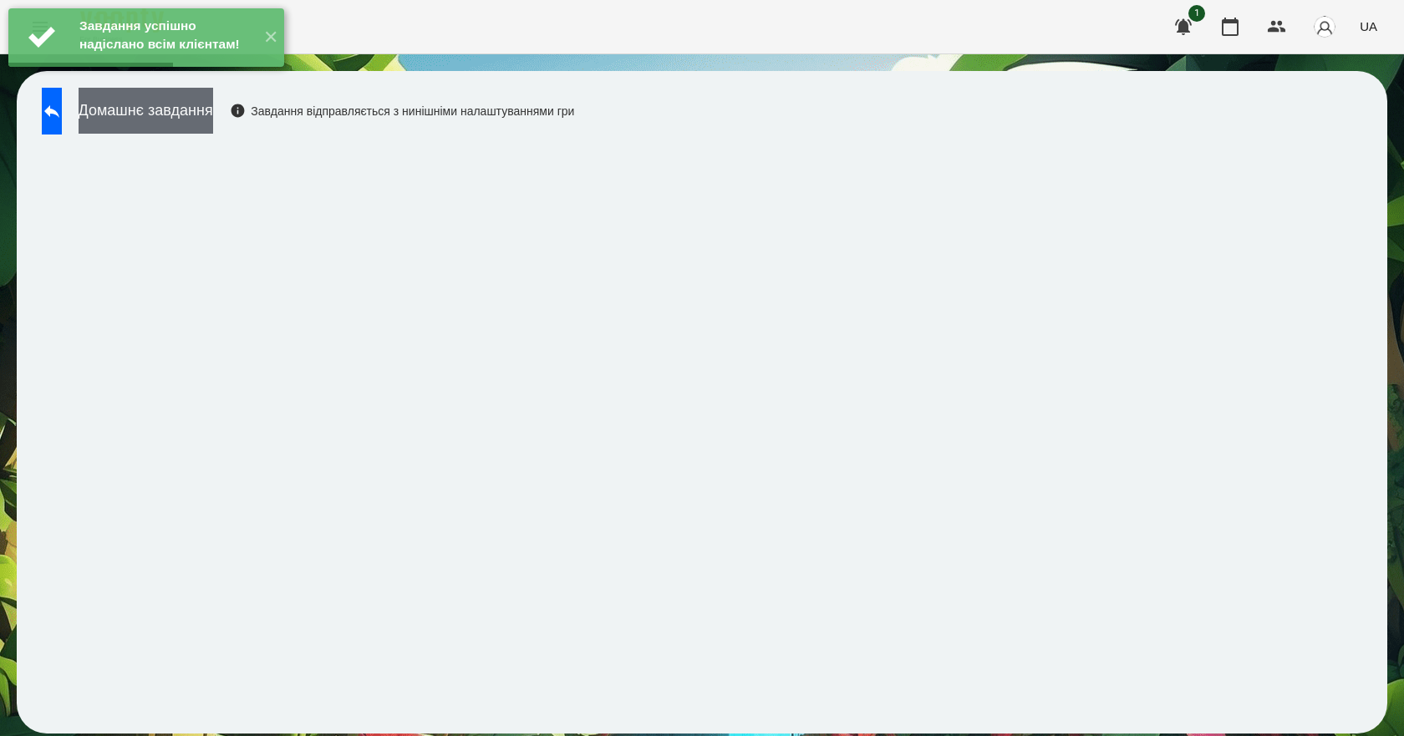
click at [213, 108] on button "Домашнє завдання" at bounding box center [146, 111] width 135 height 46
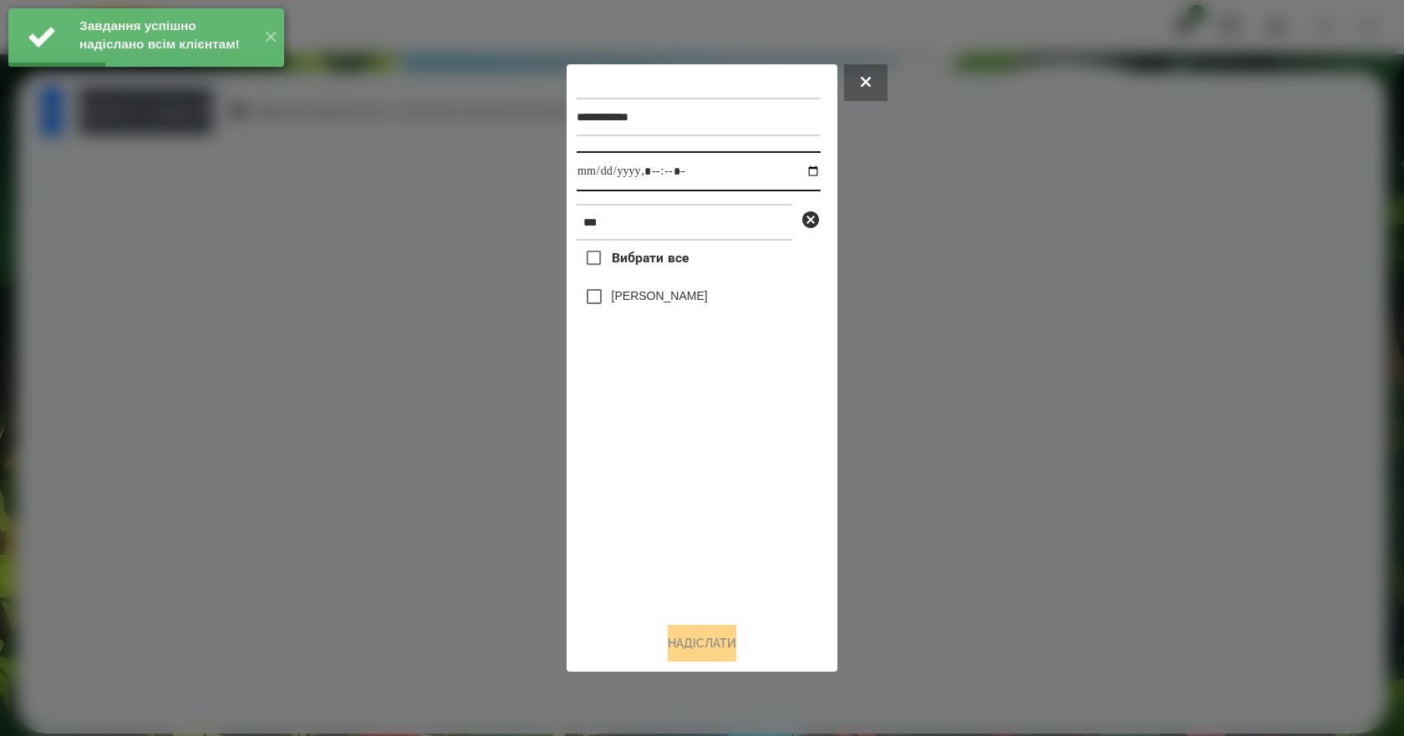
click at [807, 173] on input "datetime-local" at bounding box center [699, 171] width 244 height 40
type input "**********"
drag, startPoint x: 722, startPoint y: 541, endPoint x: 719, endPoint y: 472, distance: 69.4
click at [721, 542] on div "Вибрати все Emma Demyanets" at bounding box center [699, 425] width 244 height 368
click at [645, 302] on label "Emma Demyanets" at bounding box center [660, 295] width 96 height 17
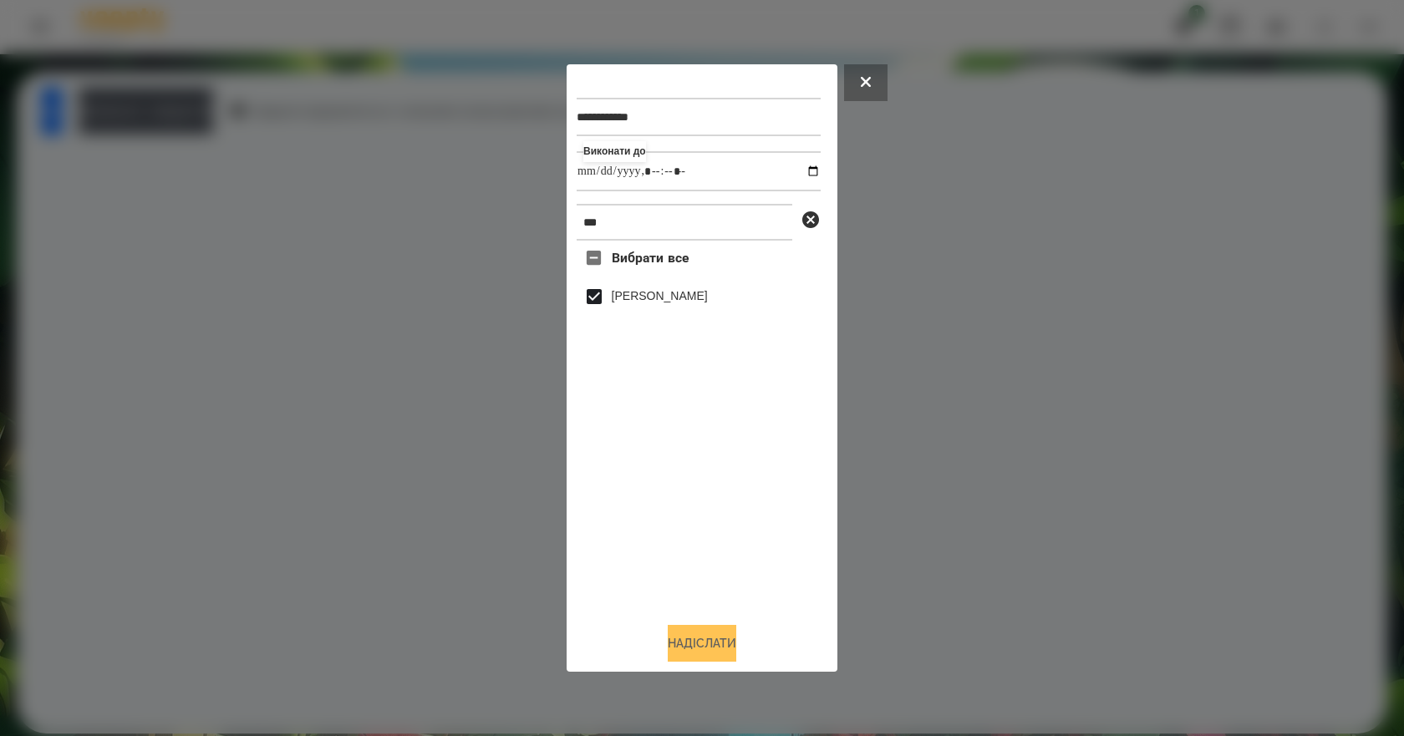
click at [704, 654] on button "Надіслати" at bounding box center [702, 643] width 69 height 37
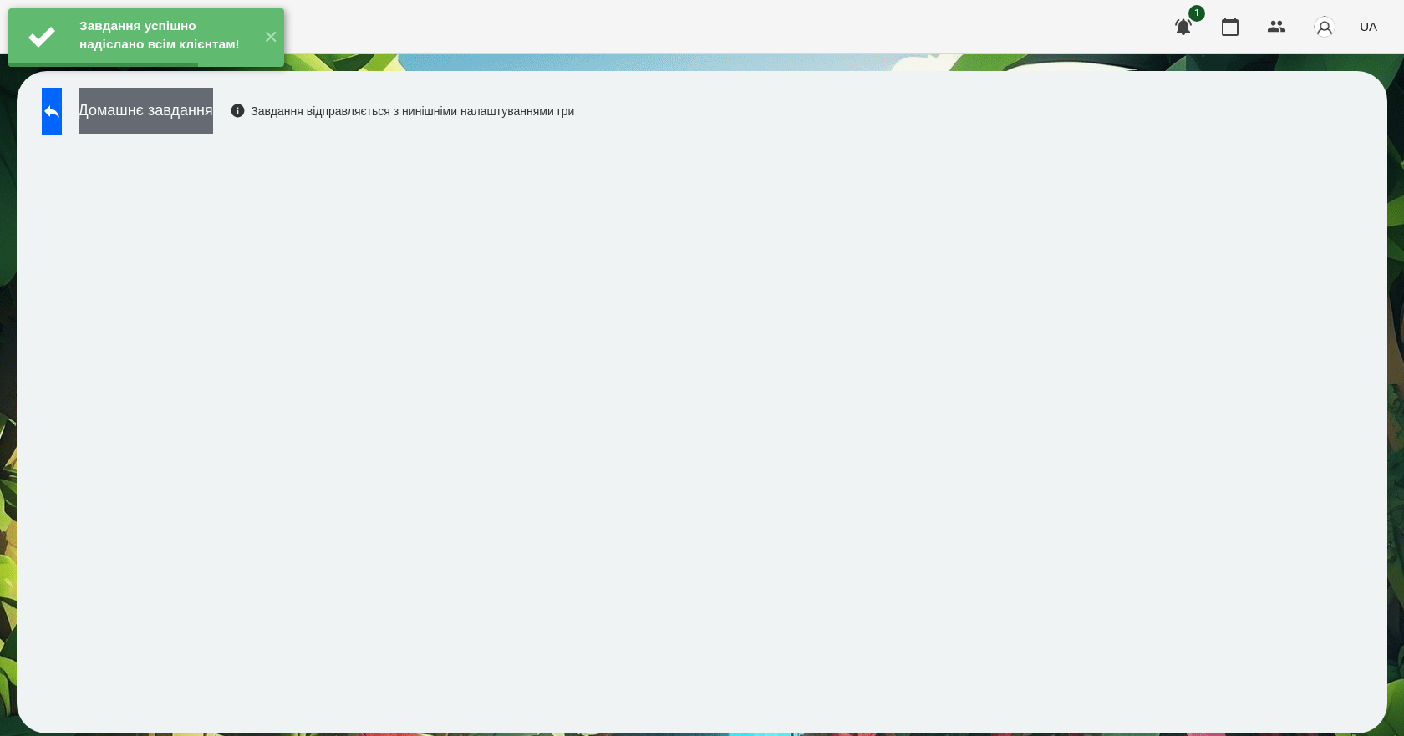
click at [213, 119] on button "Домашнє завдання" at bounding box center [146, 111] width 135 height 46
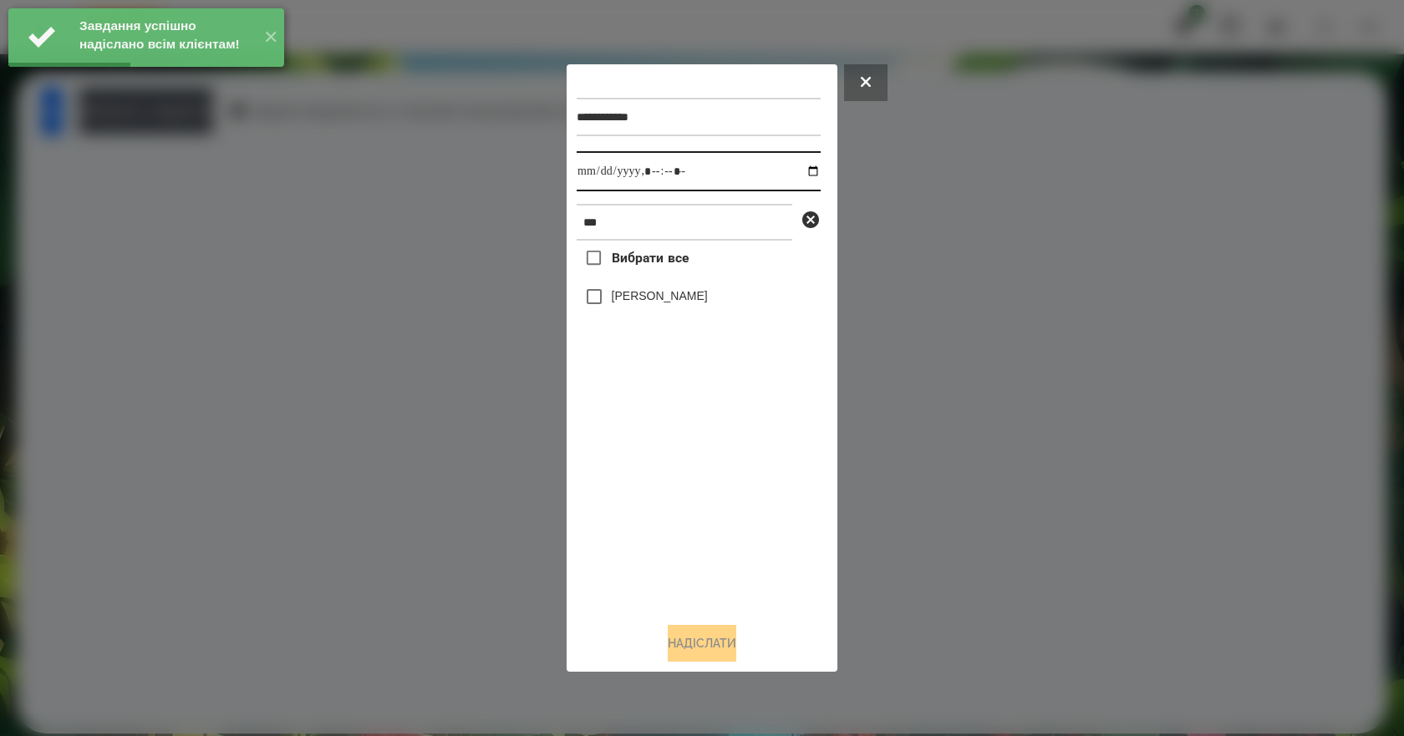
click at [807, 172] on input "datetime-local" at bounding box center [699, 171] width 244 height 40
type input "**********"
click at [745, 501] on div "Вибрати все Emma Demyanets" at bounding box center [699, 425] width 244 height 368
click at [644, 302] on label "Emma Demyanets" at bounding box center [660, 295] width 96 height 17
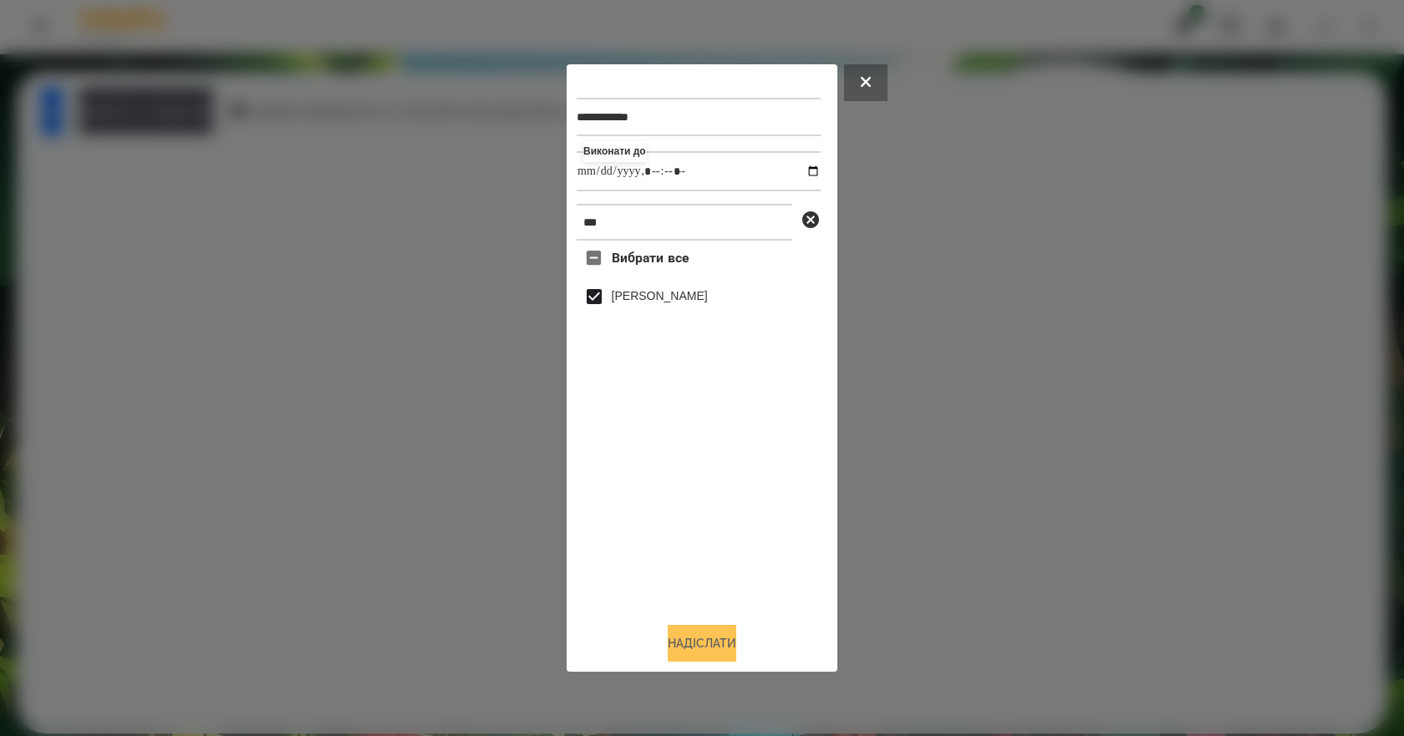
click at [691, 640] on button "Надіслати" at bounding box center [702, 643] width 69 height 37
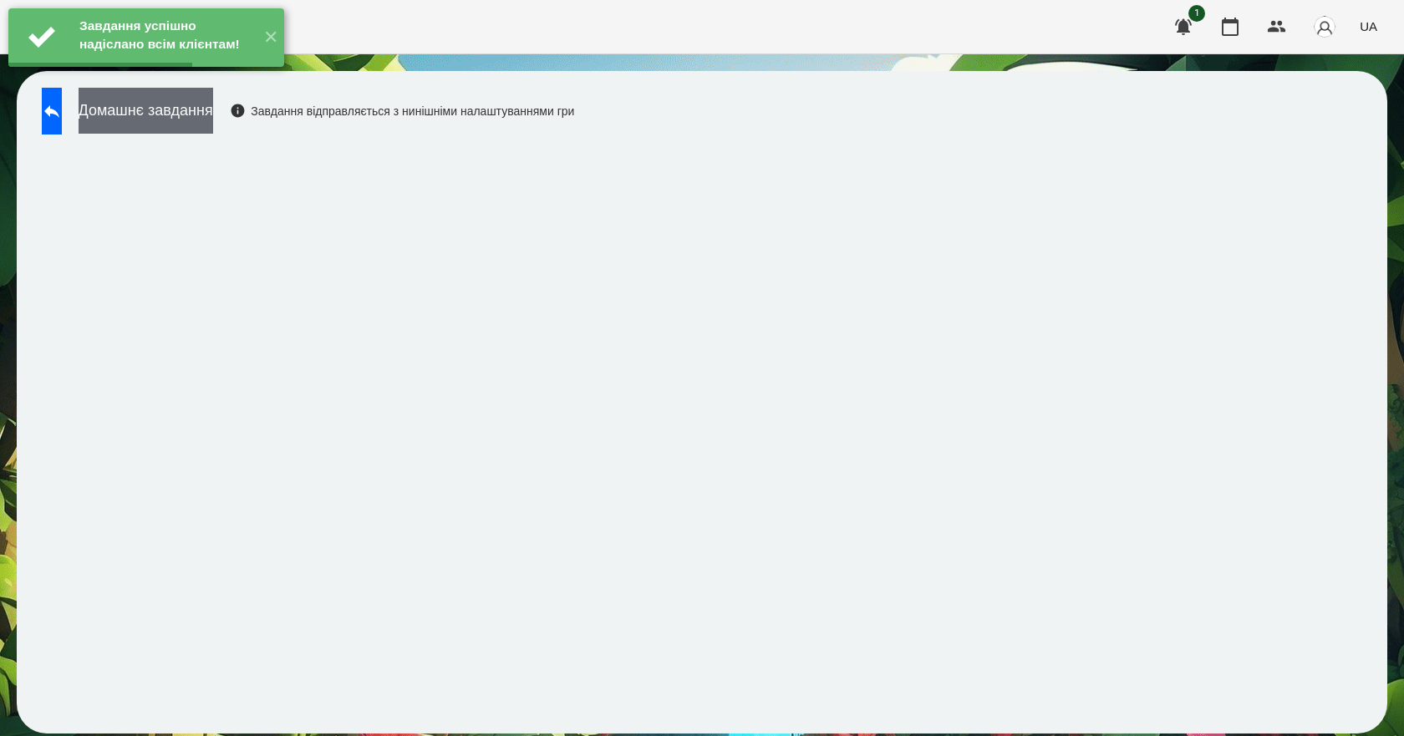
click at [213, 125] on button "Домашнє завдання" at bounding box center [146, 111] width 135 height 46
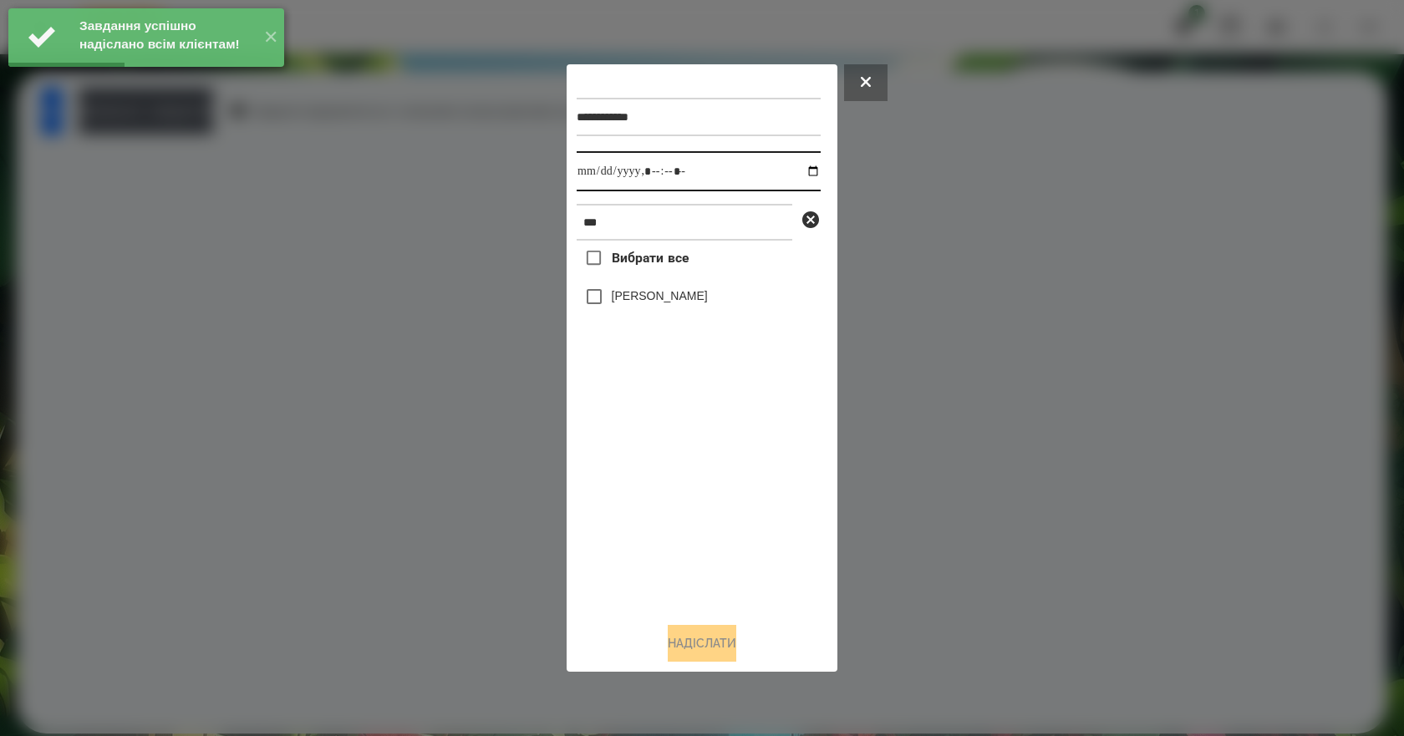
click at [804, 173] on input "datetime-local" at bounding box center [699, 171] width 244 height 40
type input "**********"
click at [673, 515] on div "Вибрати все Emma Demyanets" at bounding box center [699, 425] width 244 height 368
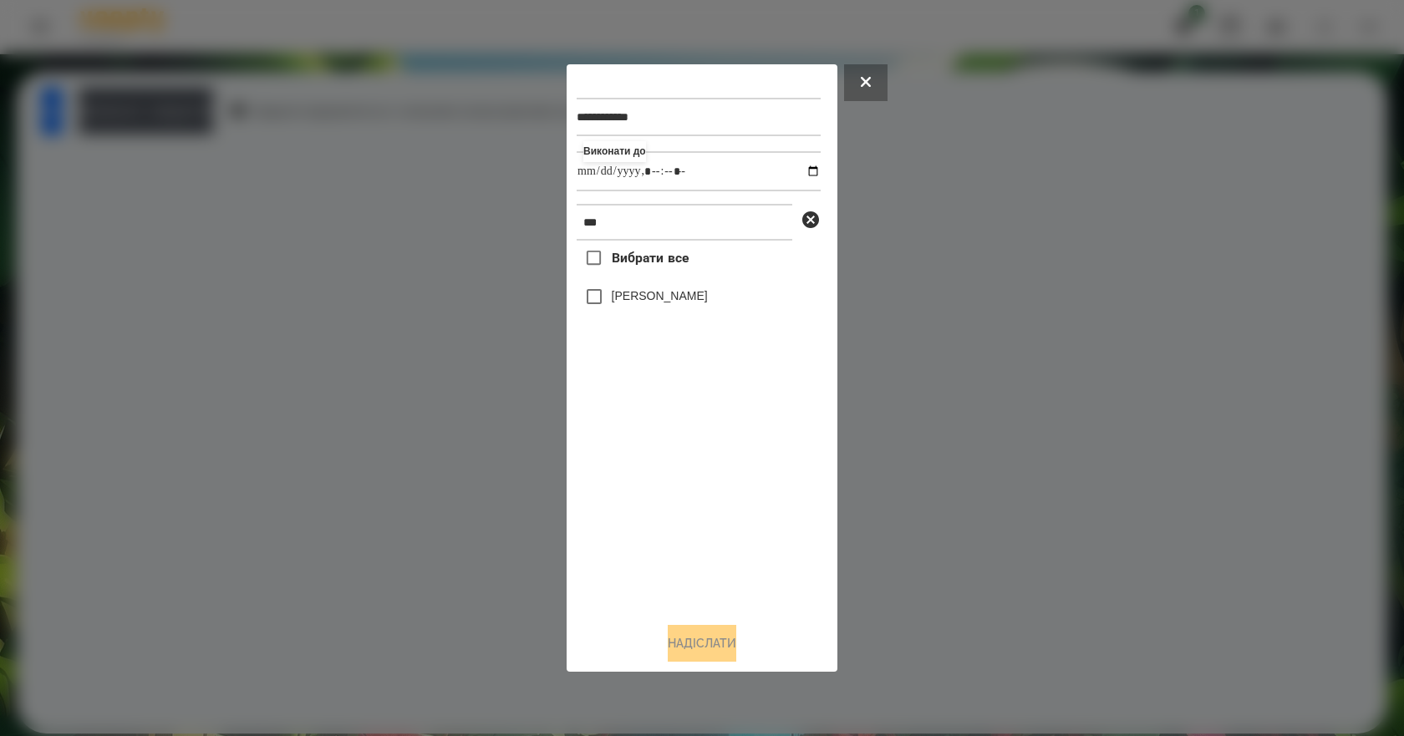
click at [681, 301] on label "Emma Demyanets" at bounding box center [660, 295] width 96 height 17
click at [725, 641] on button "Надіслати" at bounding box center [702, 643] width 69 height 37
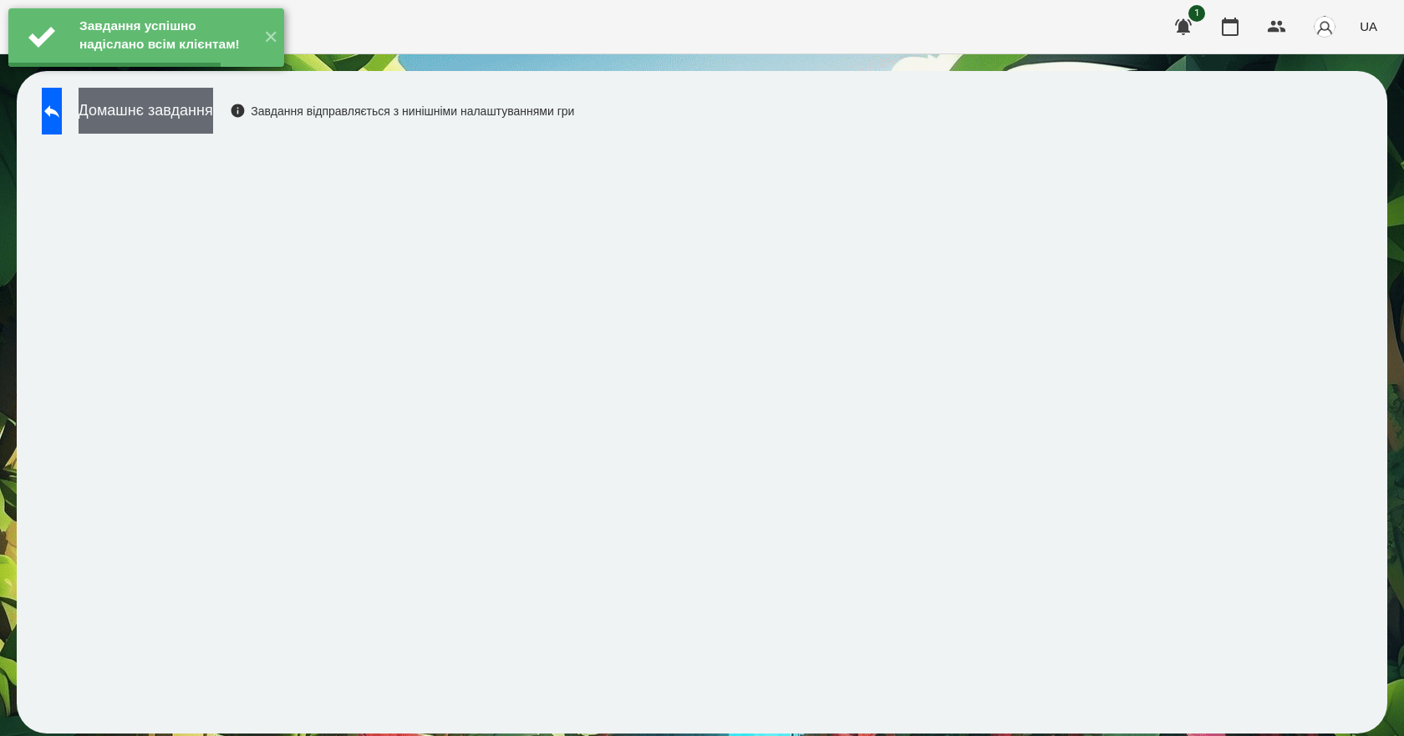
click at [213, 111] on button "Домашнє завдання" at bounding box center [146, 111] width 135 height 46
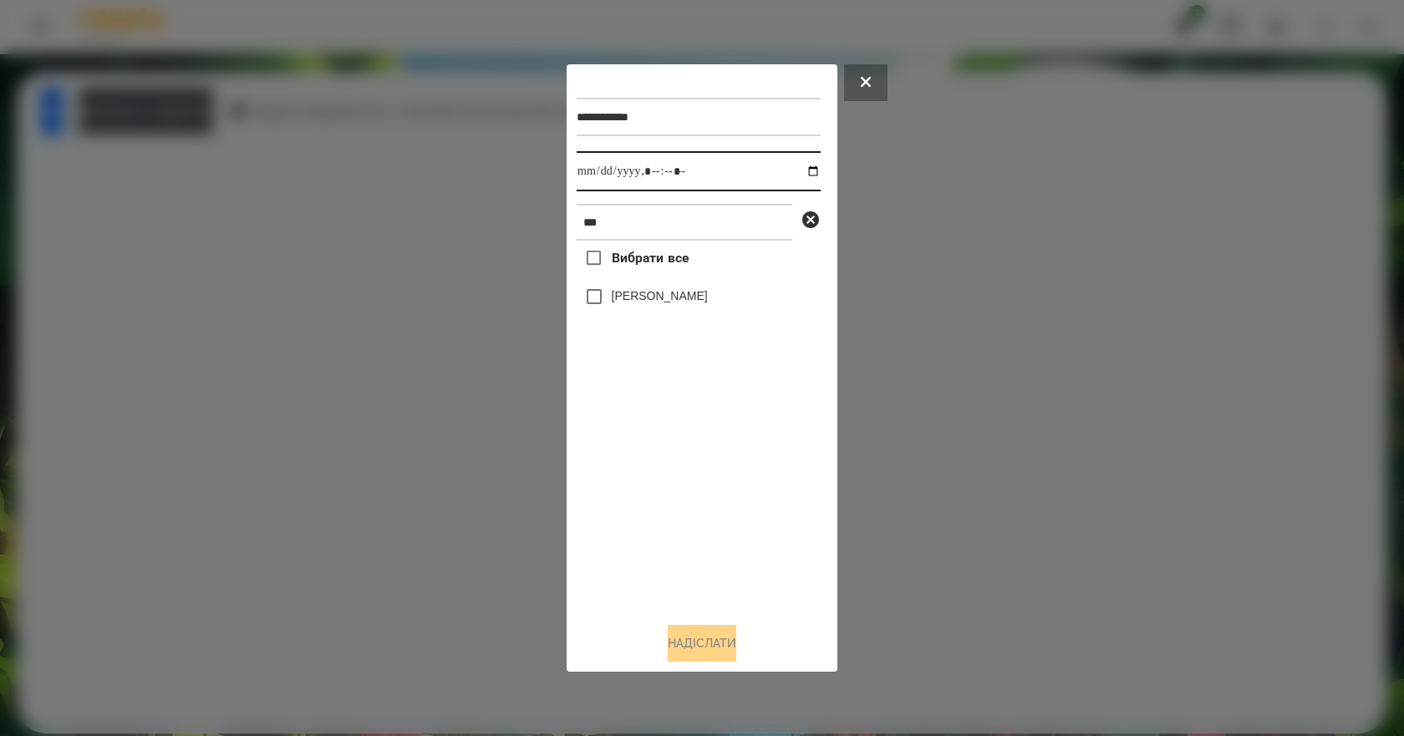
click at [800, 172] on input "datetime-local" at bounding box center [699, 171] width 244 height 40
type input "**********"
drag, startPoint x: 660, startPoint y: 510, endPoint x: 642, endPoint y: 414, distance: 97.0
click at [659, 505] on div "Вибрати все Emma Demyanets" at bounding box center [699, 425] width 244 height 368
click at [668, 299] on label "Emma Demyanets" at bounding box center [660, 295] width 96 height 17
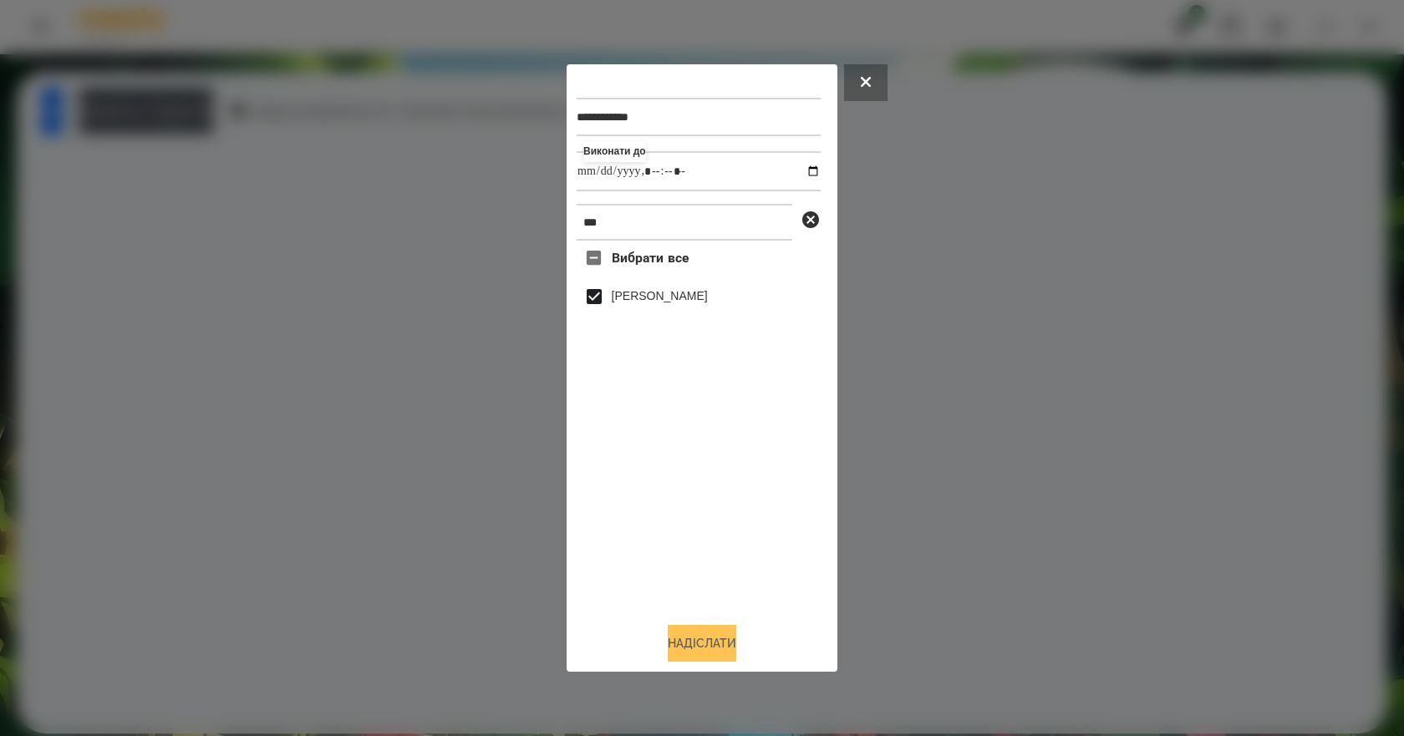
click at [711, 647] on button "Надіслати" at bounding box center [702, 643] width 69 height 37
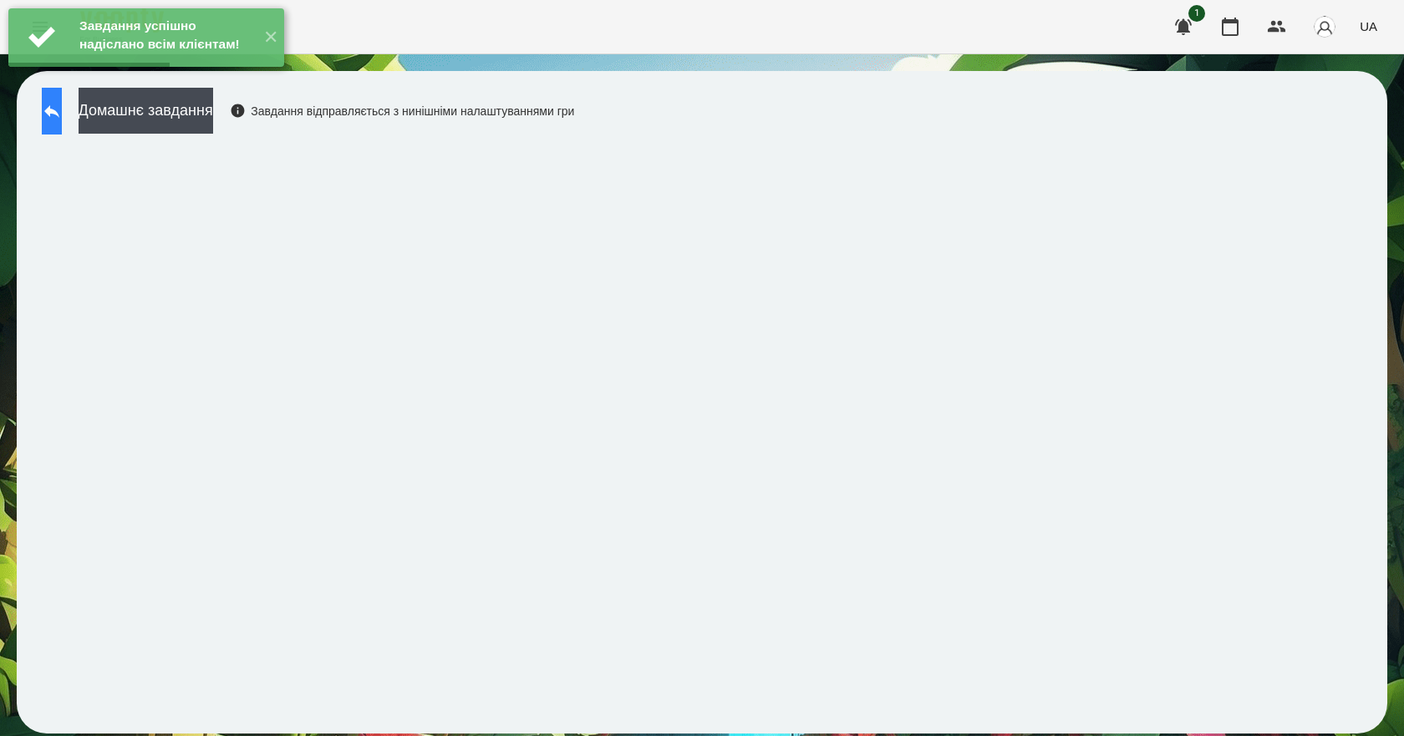
click at [59, 114] on icon at bounding box center [51, 111] width 15 height 13
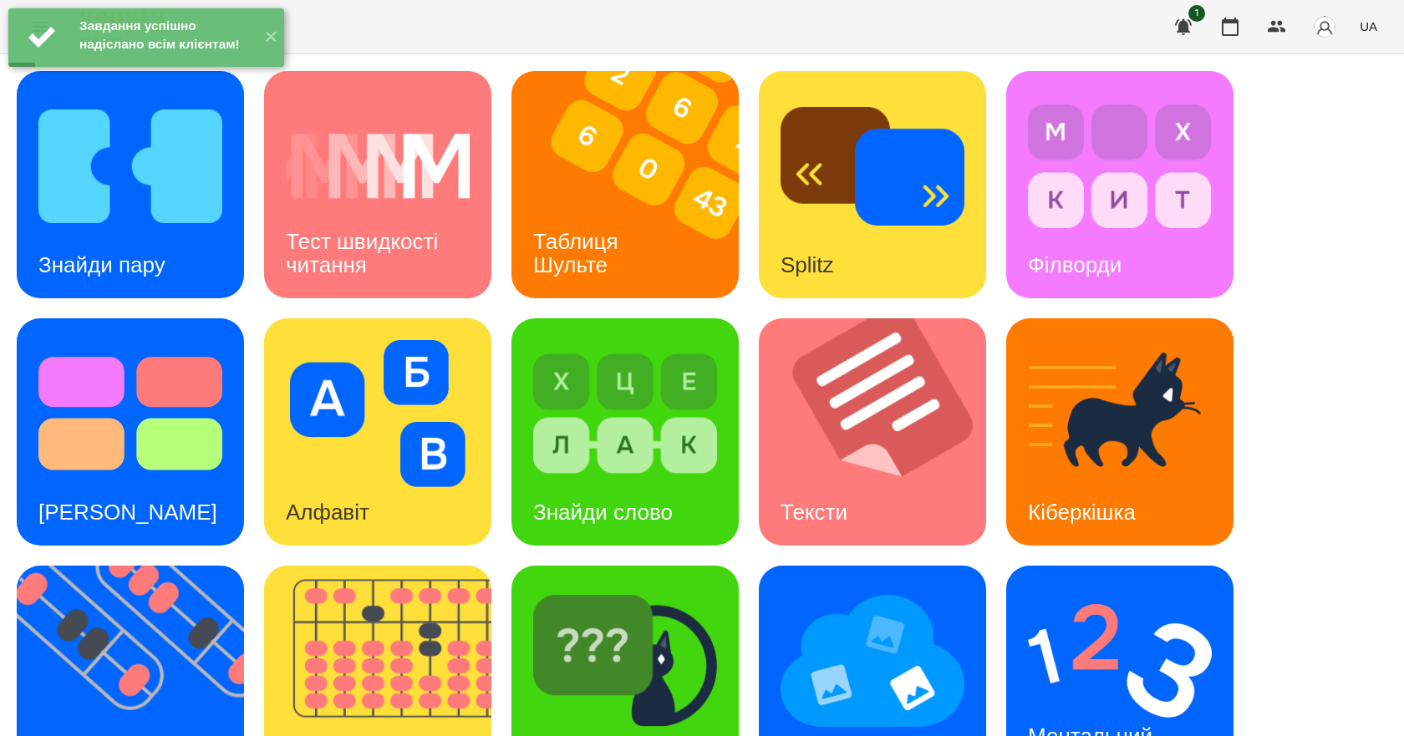
scroll to position [70, 0]
click at [1373, 31] on span "UA" at bounding box center [1368, 27] width 18 height 18
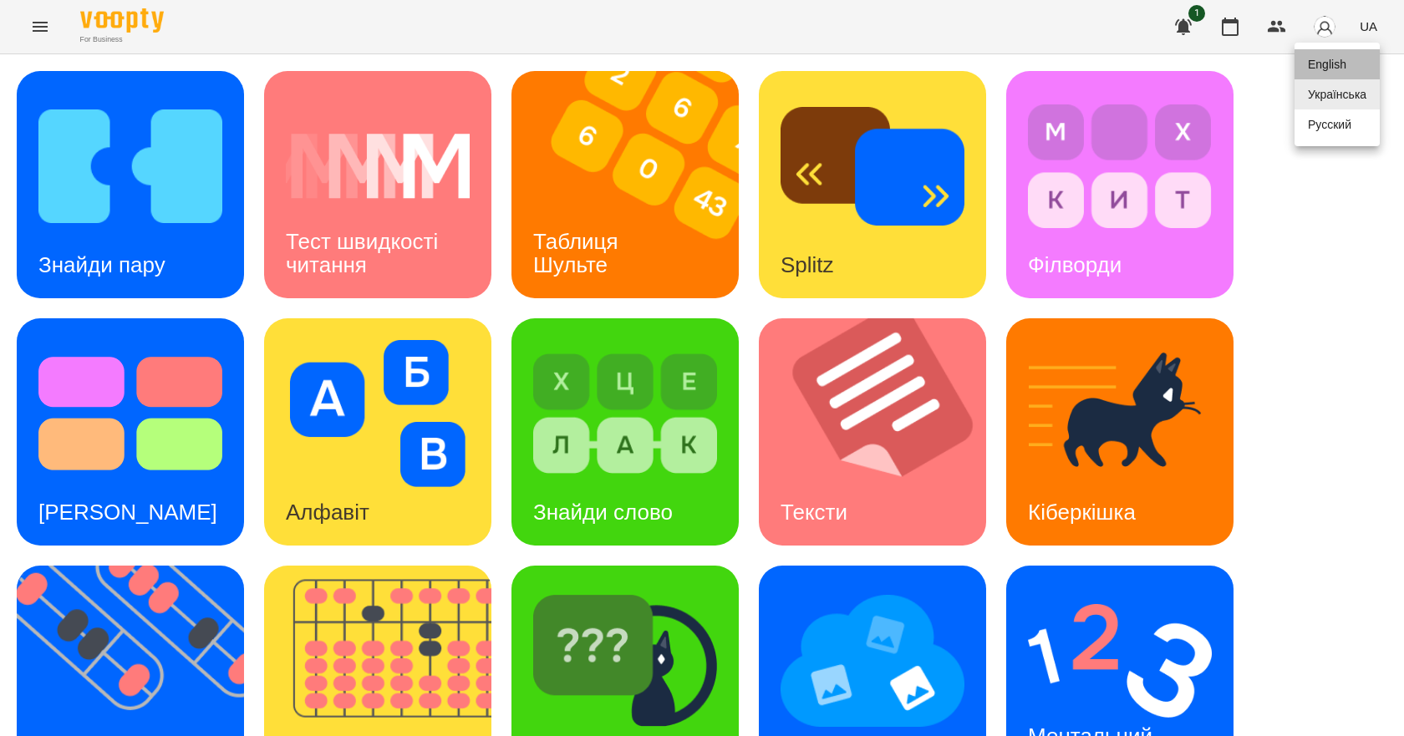
click at [1338, 70] on div "English" at bounding box center [1336, 64] width 85 height 30
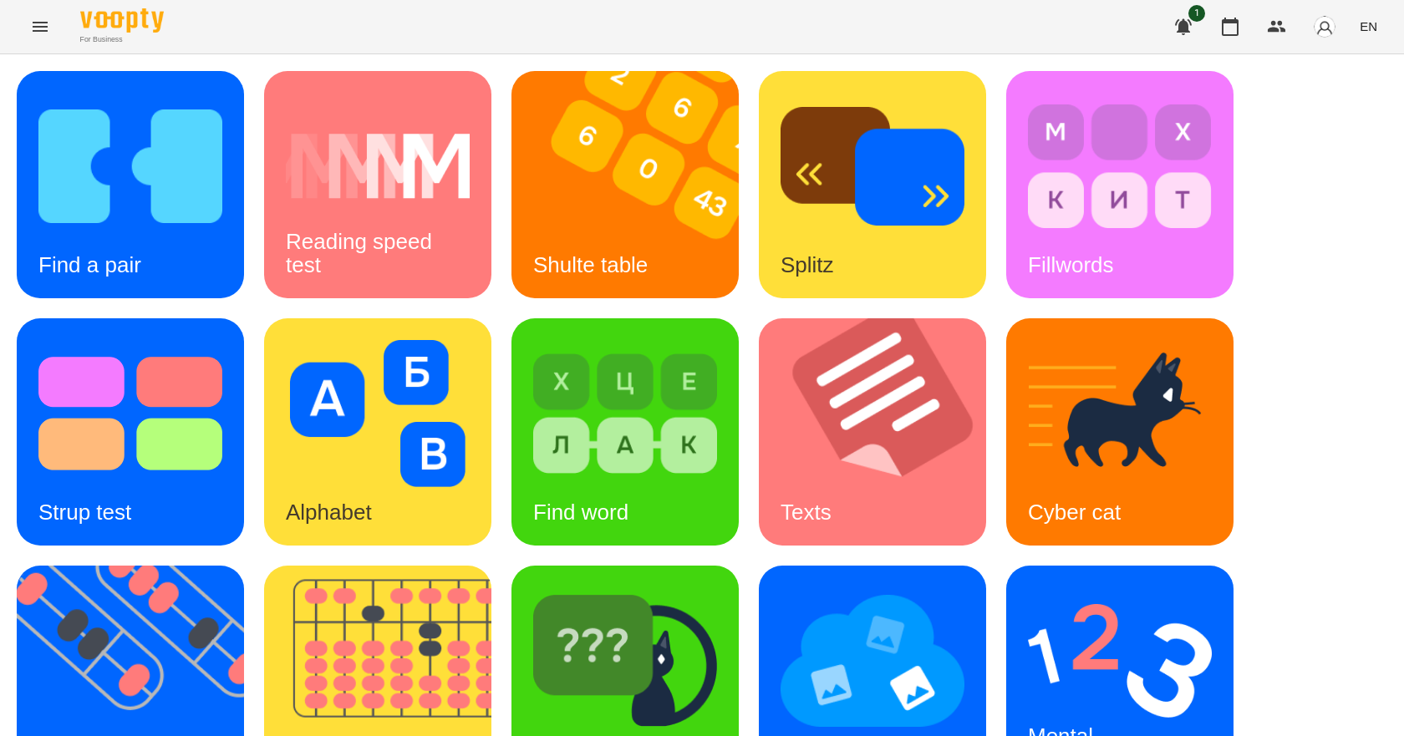
scroll to position [321, 0]
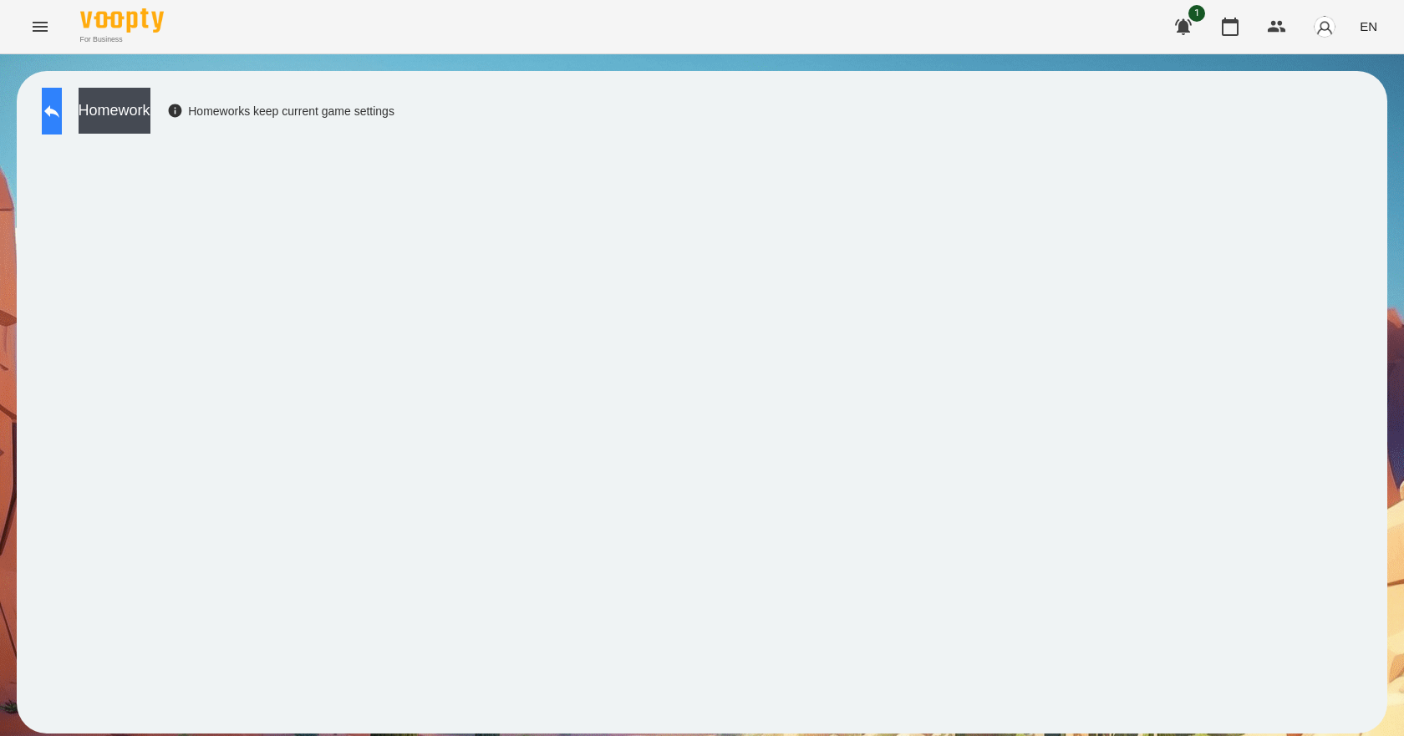
click at [62, 104] on icon at bounding box center [52, 111] width 20 height 20
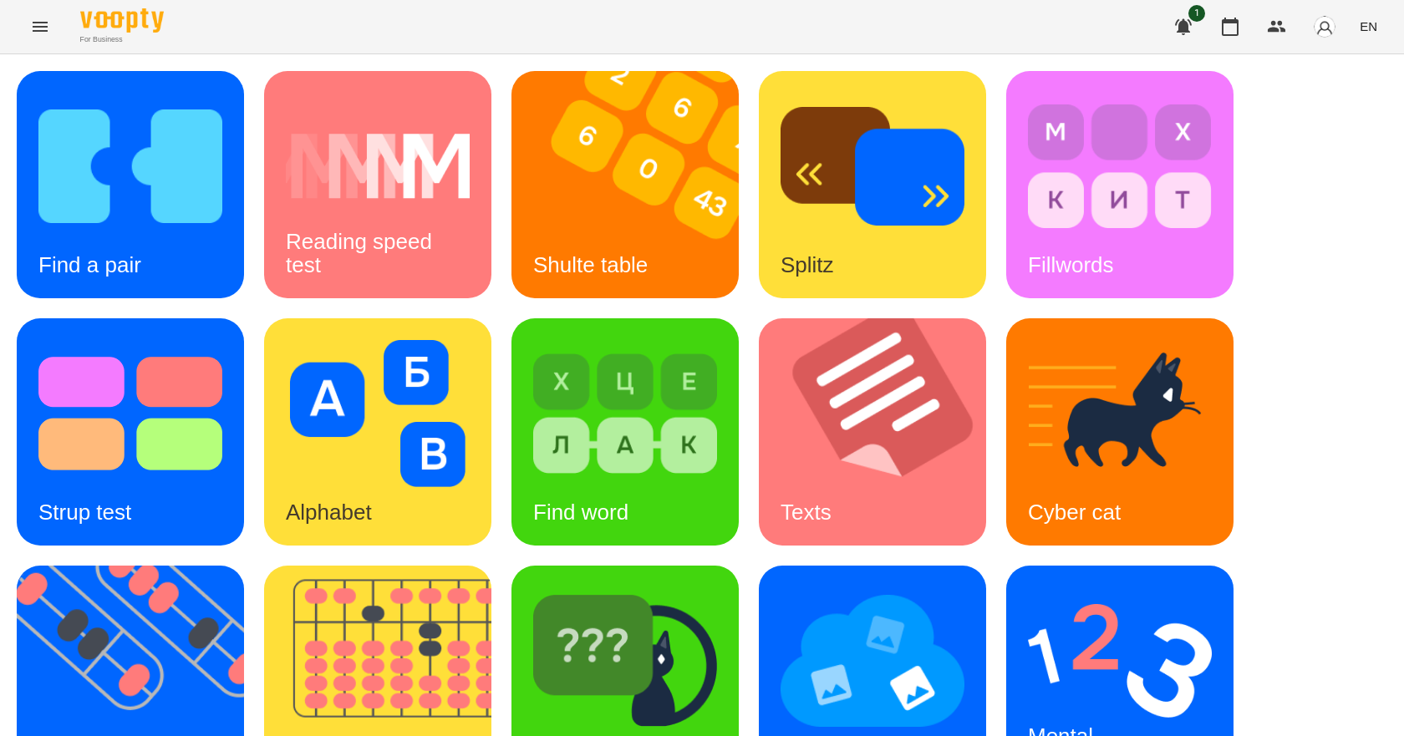
scroll to position [321, 0]
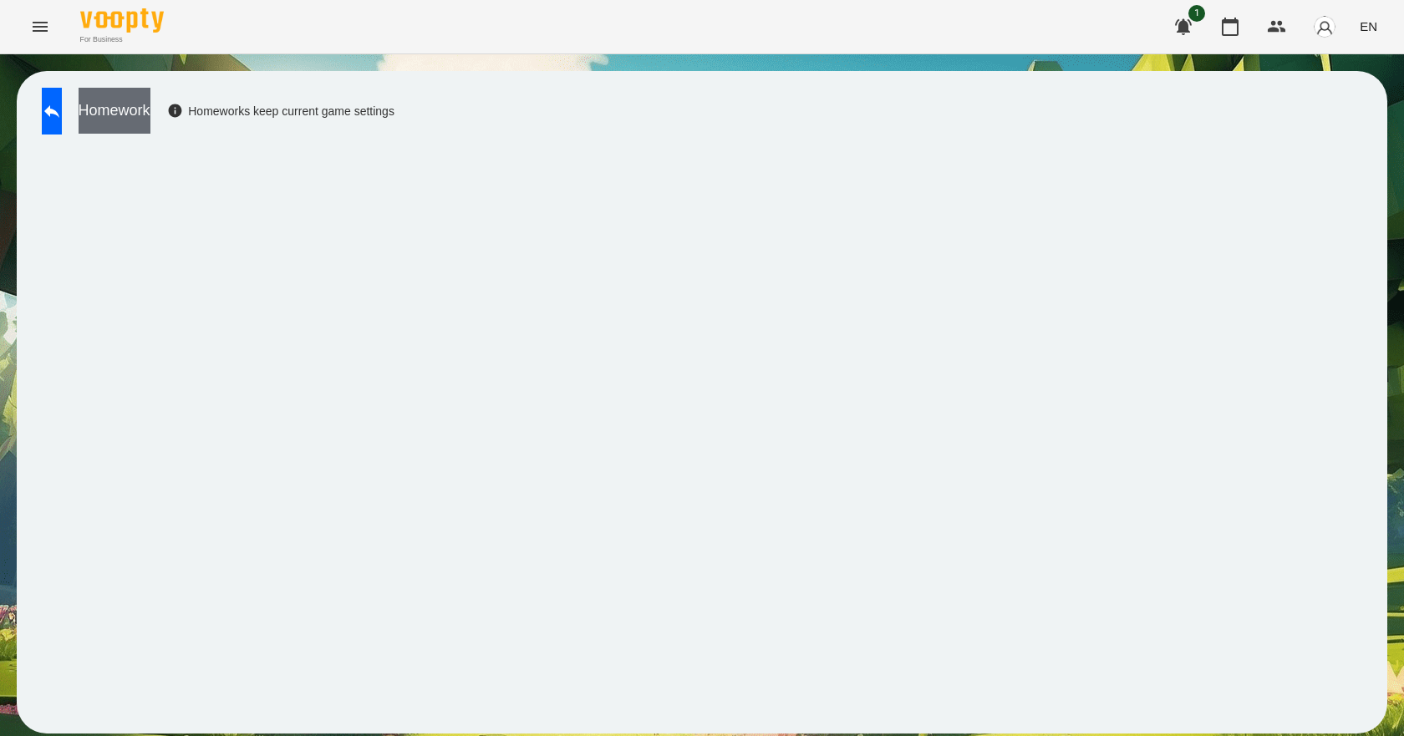
click at [149, 119] on button "Homework" at bounding box center [115, 111] width 72 height 46
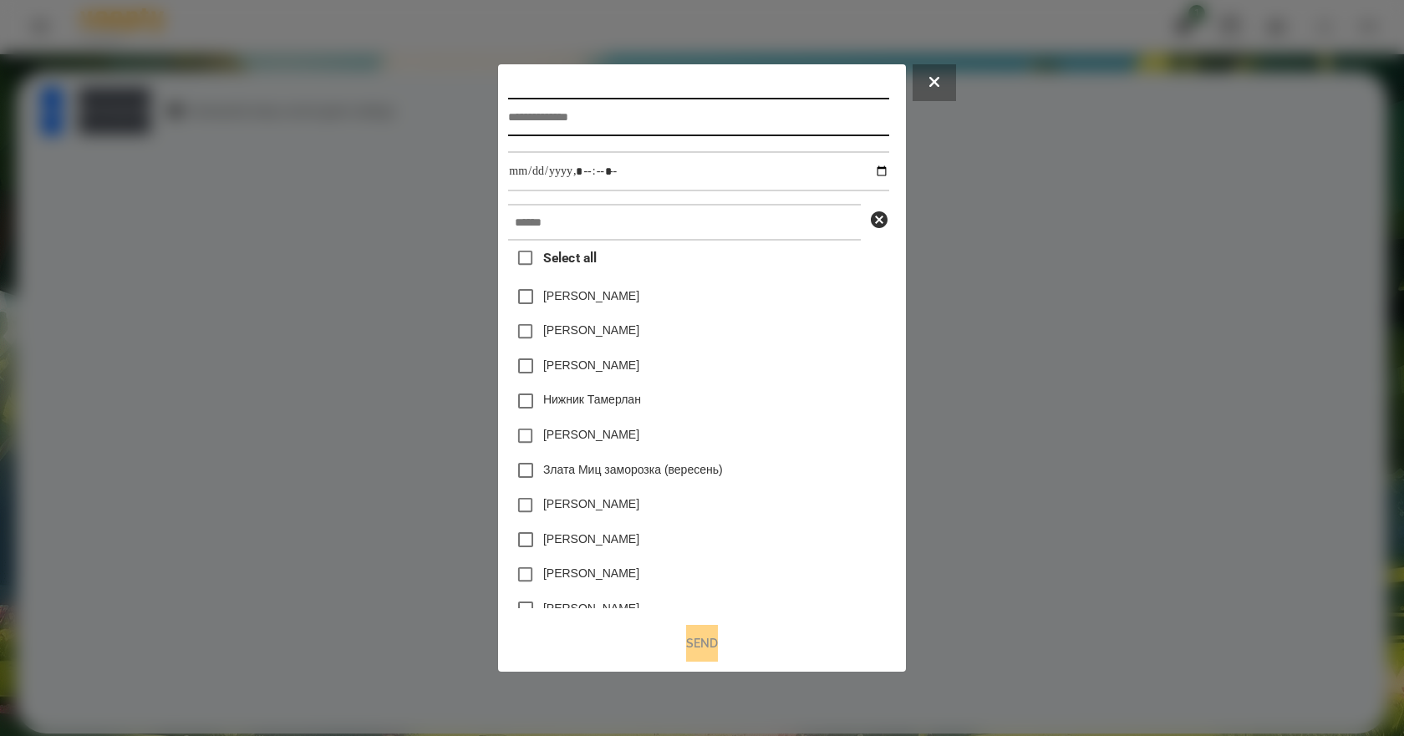
click at [553, 113] on input "text" at bounding box center [698, 117] width 380 height 38
type input "********"
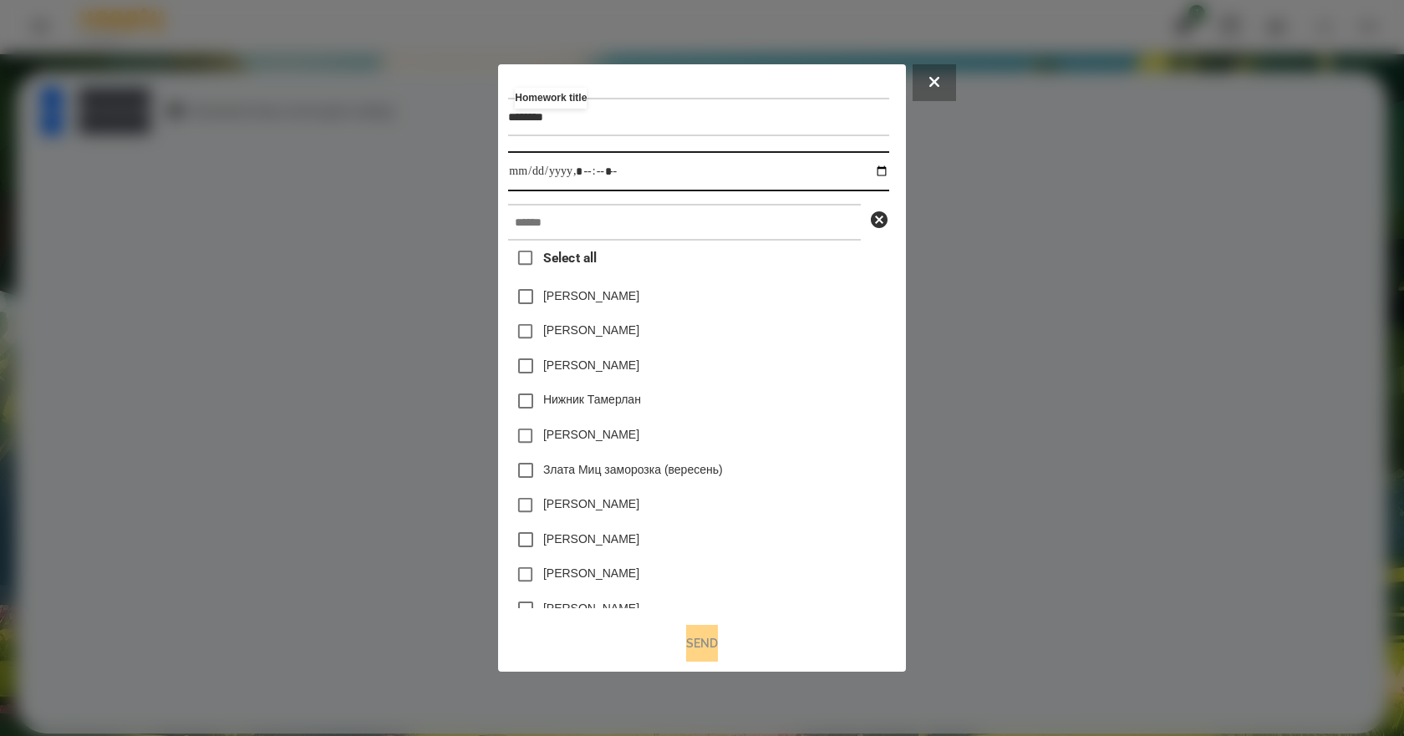
click at [888, 174] on input "datetime-local" at bounding box center [698, 171] width 380 height 40
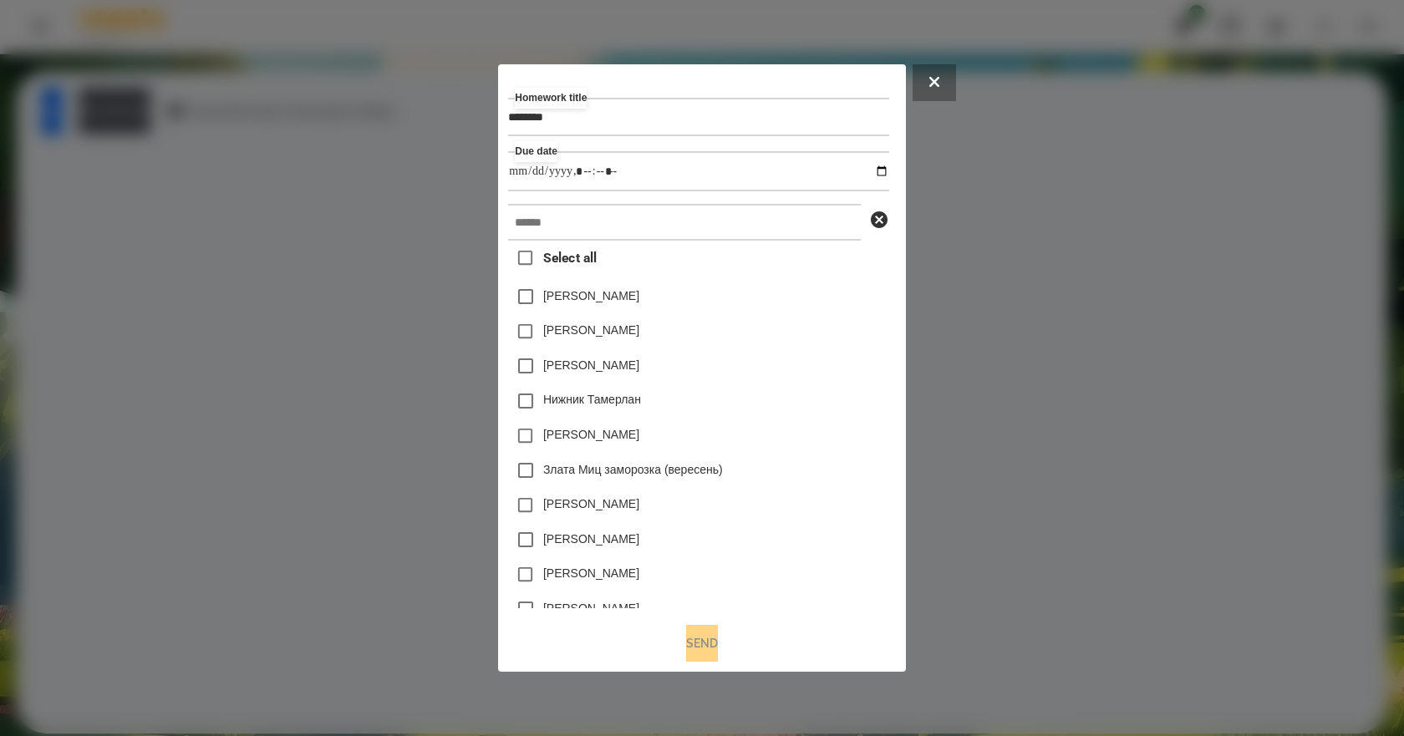
type input "**********"
click at [845, 358] on div "Дамір Карпов" at bounding box center [698, 365] width 380 height 35
click at [608, 202] on div "Homework title ******** Due date Select all Яна Щербакова Емма Северен Дамір Ка…" at bounding box center [701, 341] width 387 height 535
click at [606, 221] on input "text" at bounding box center [684, 222] width 353 height 37
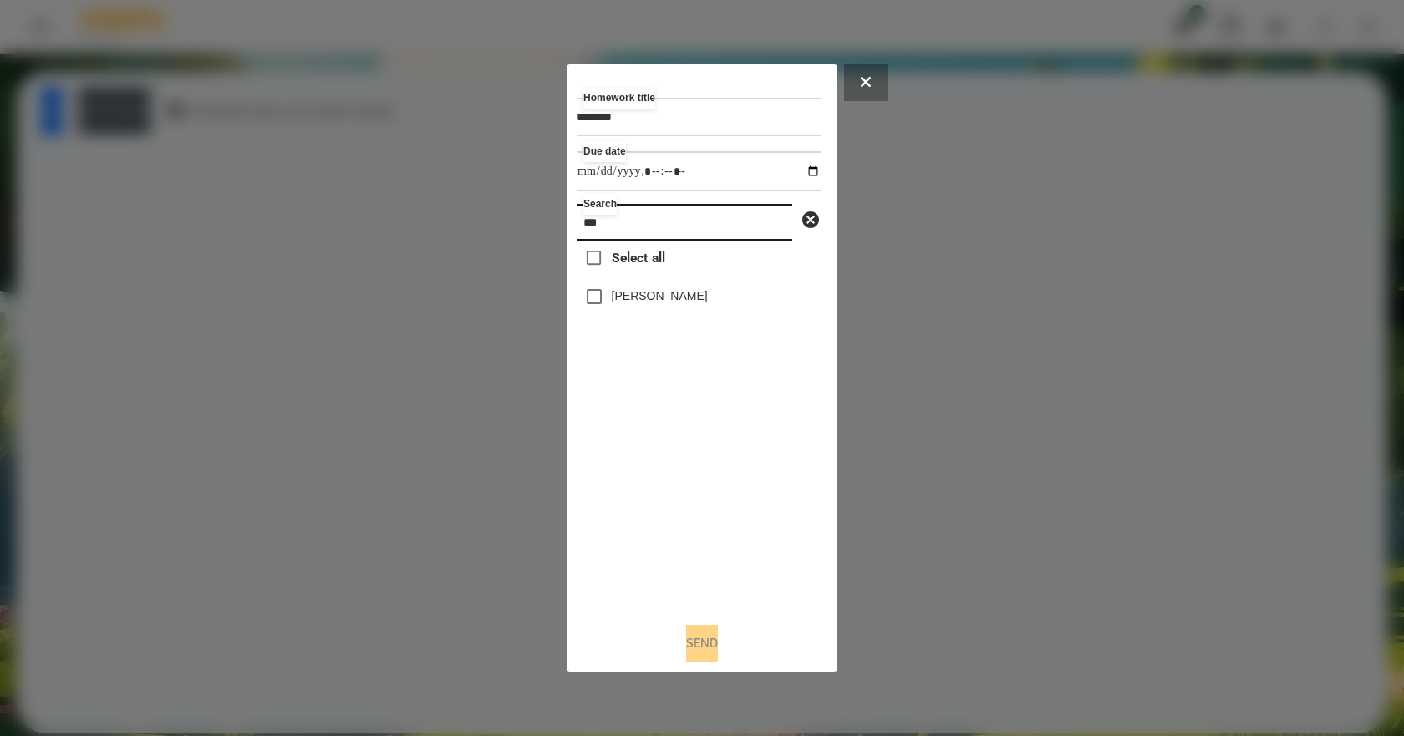
type input "***"
click at [653, 299] on label "Emma Demyanets" at bounding box center [660, 295] width 96 height 17
click at [703, 649] on button "Send" at bounding box center [702, 643] width 32 height 37
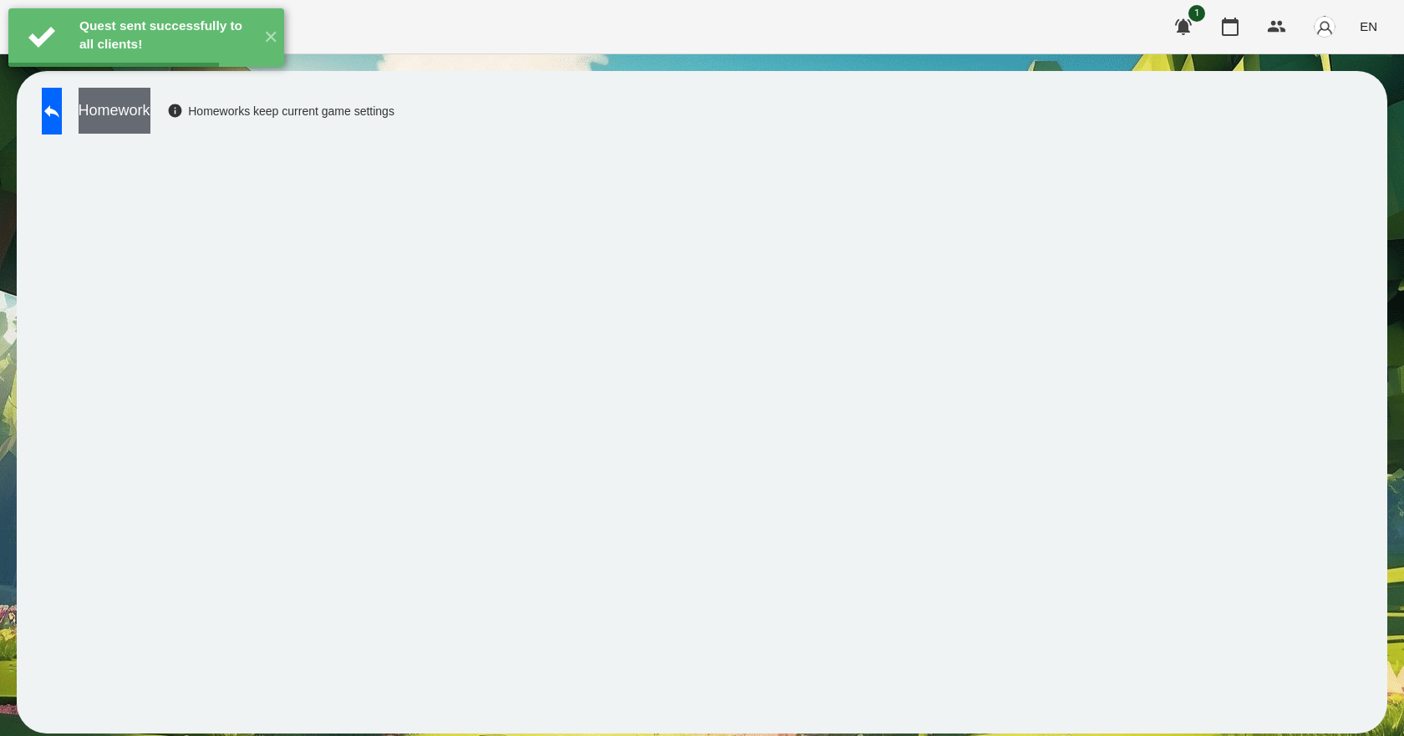
click at [150, 108] on button "Homework" at bounding box center [115, 111] width 72 height 46
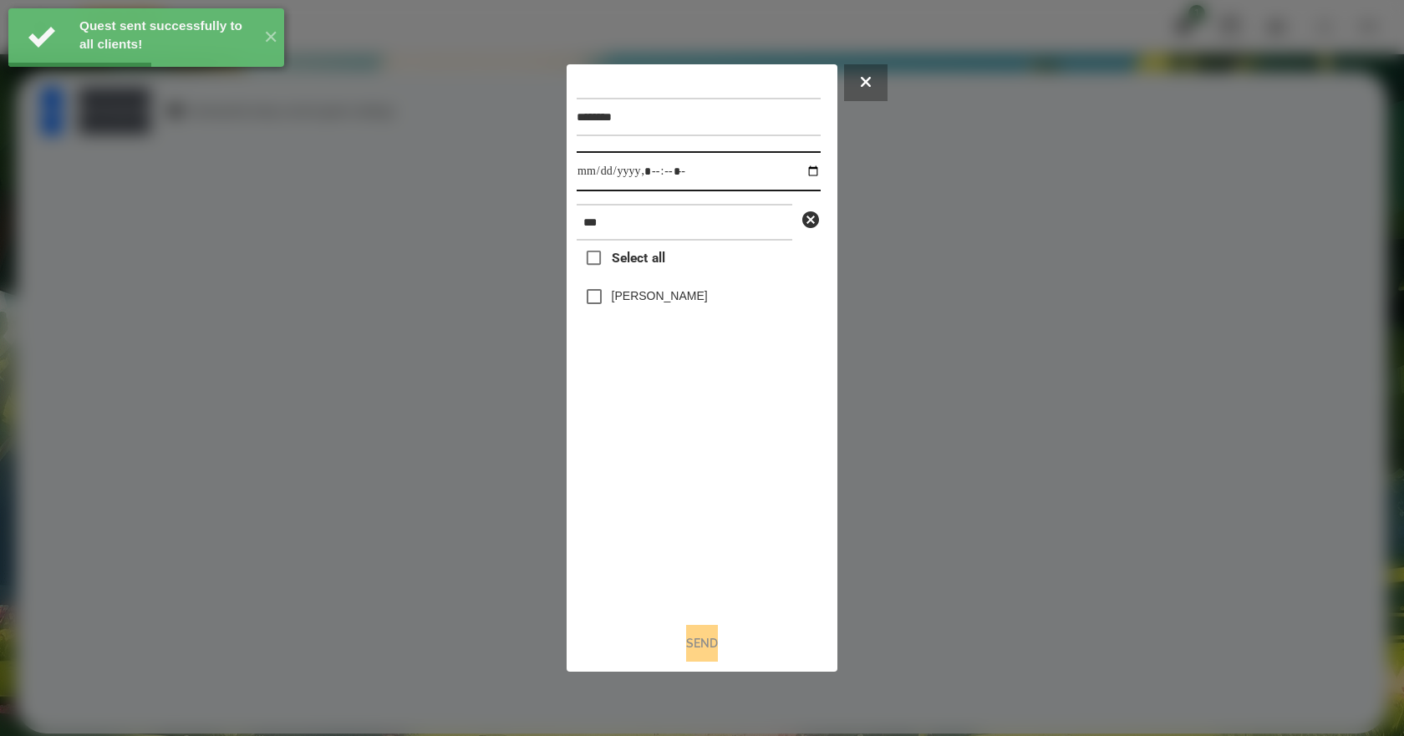
click at [806, 176] on input "datetime-local" at bounding box center [699, 171] width 244 height 40
type input "**********"
drag, startPoint x: 706, startPoint y: 576, endPoint x: 676, endPoint y: 449, distance: 130.5
click at [705, 575] on div "Select all Emma Demyanets" at bounding box center [699, 425] width 244 height 368
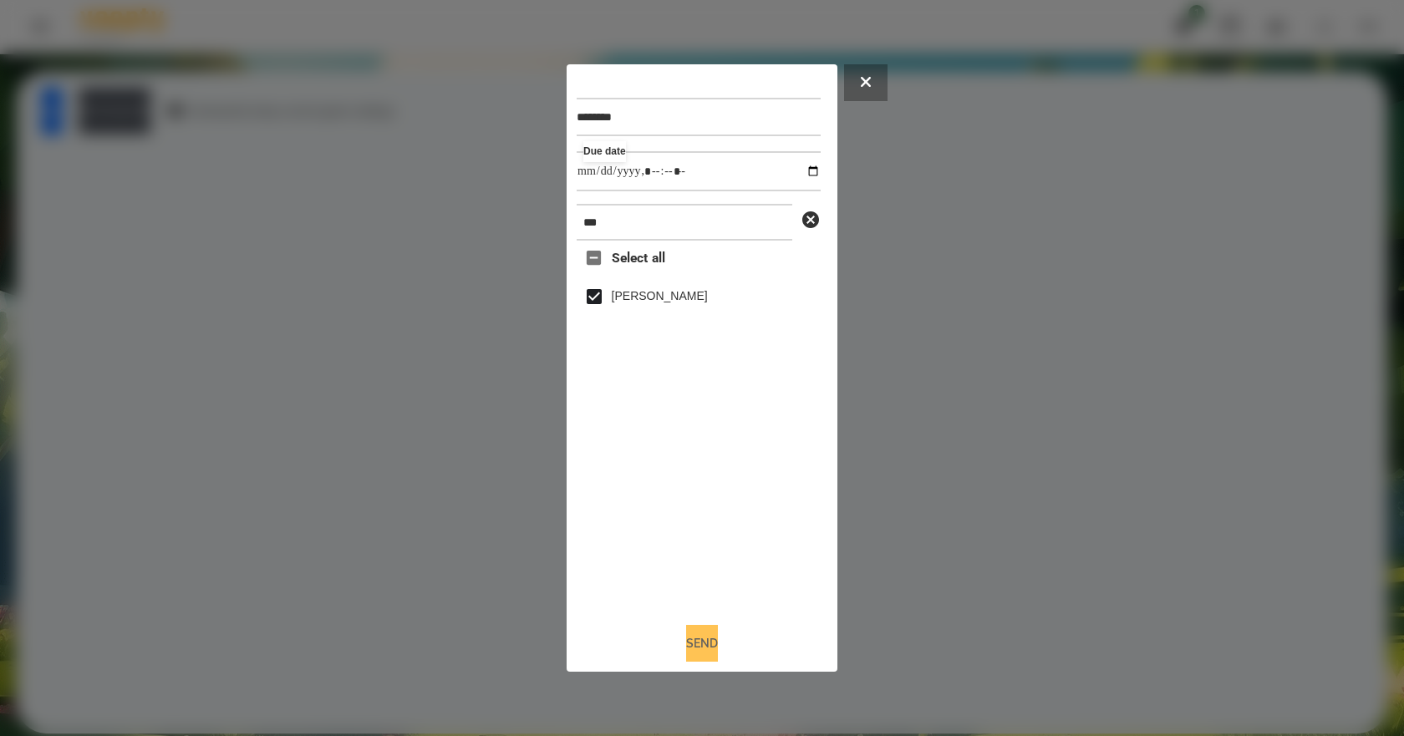
drag, startPoint x: 711, startPoint y: 663, endPoint x: 708, endPoint y: 647, distance: 16.2
click at [708, 647] on button "Send" at bounding box center [702, 643] width 32 height 37
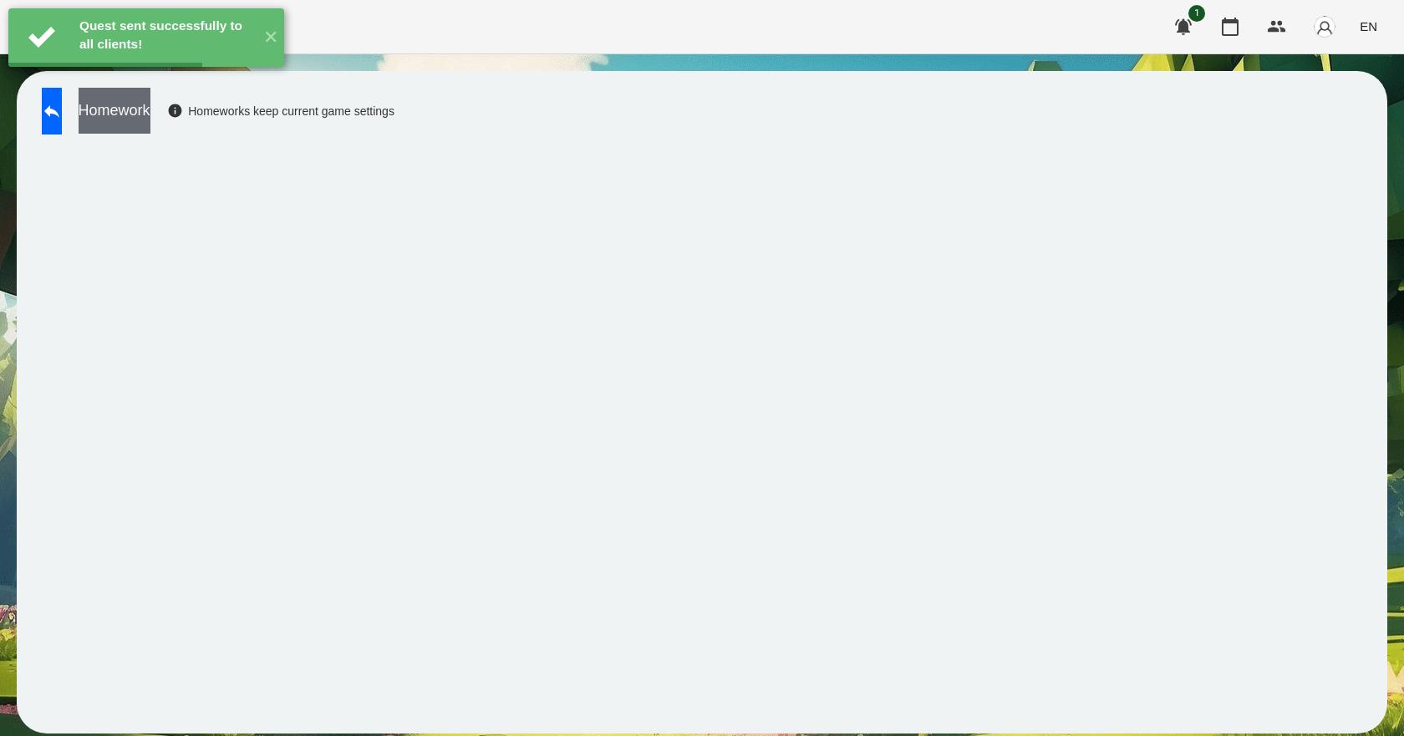
click at [150, 120] on button "Homework" at bounding box center [115, 111] width 72 height 46
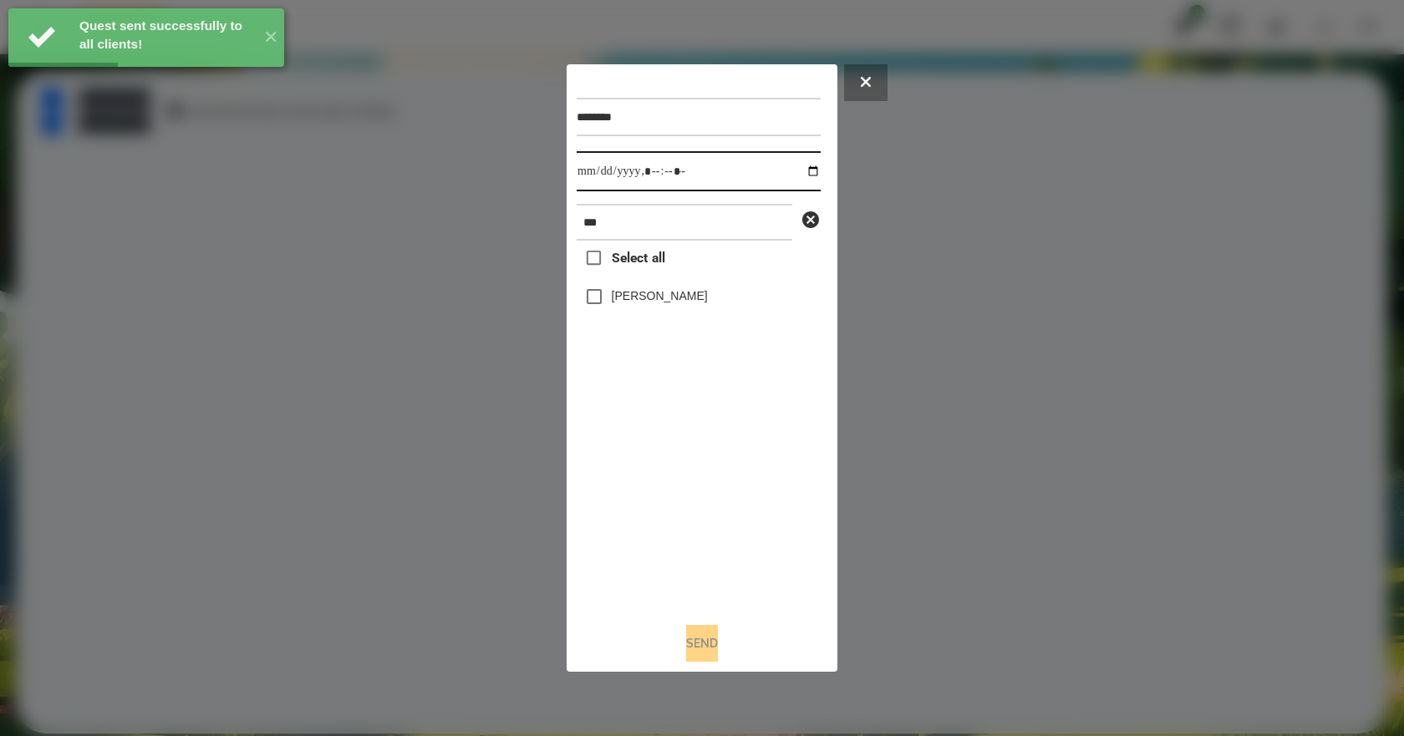
click at [801, 168] on input "datetime-local" at bounding box center [699, 171] width 244 height 40
type input "**********"
drag, startPoint x: 714, startPoint y: 540, endPoint x: 699, endPoint y: 431, distance: 109.8
click at [712, 526] on div "Select all Emma Demyanets" at bounding box center [699, 425] width 244 height 368
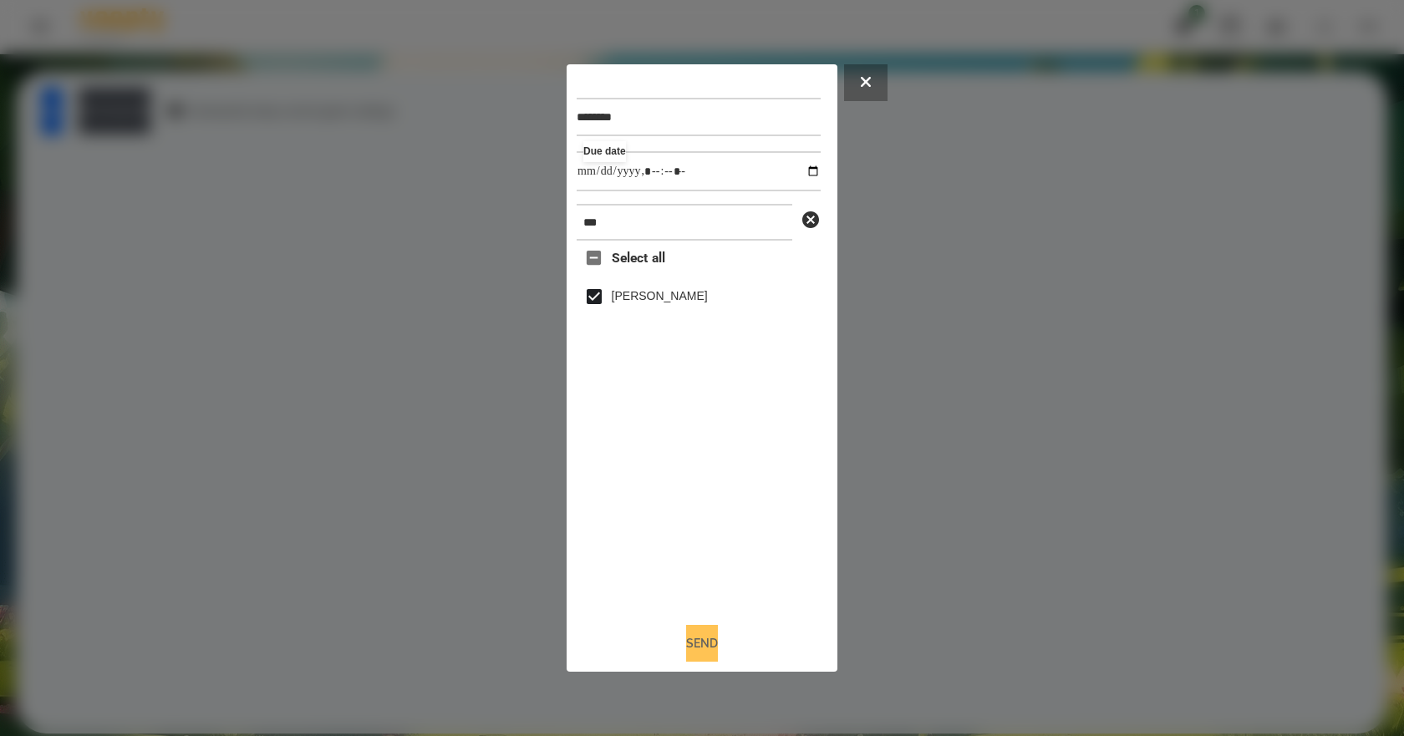
click at [693, 641] on button "Send" at bounding box center [702, 643] width 32 height 37
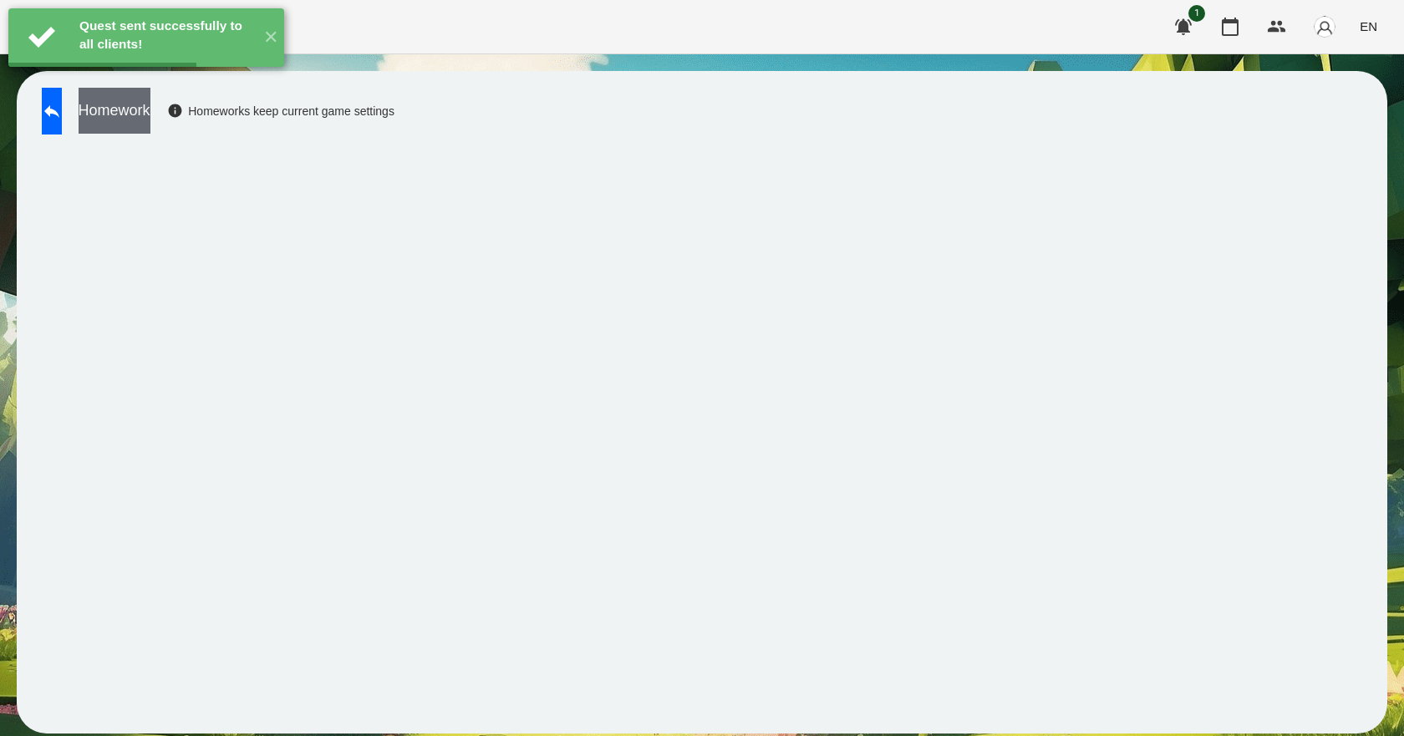
click at [150, 124] on button "Homework" at bounding box center [115, 111] width 72 height 46
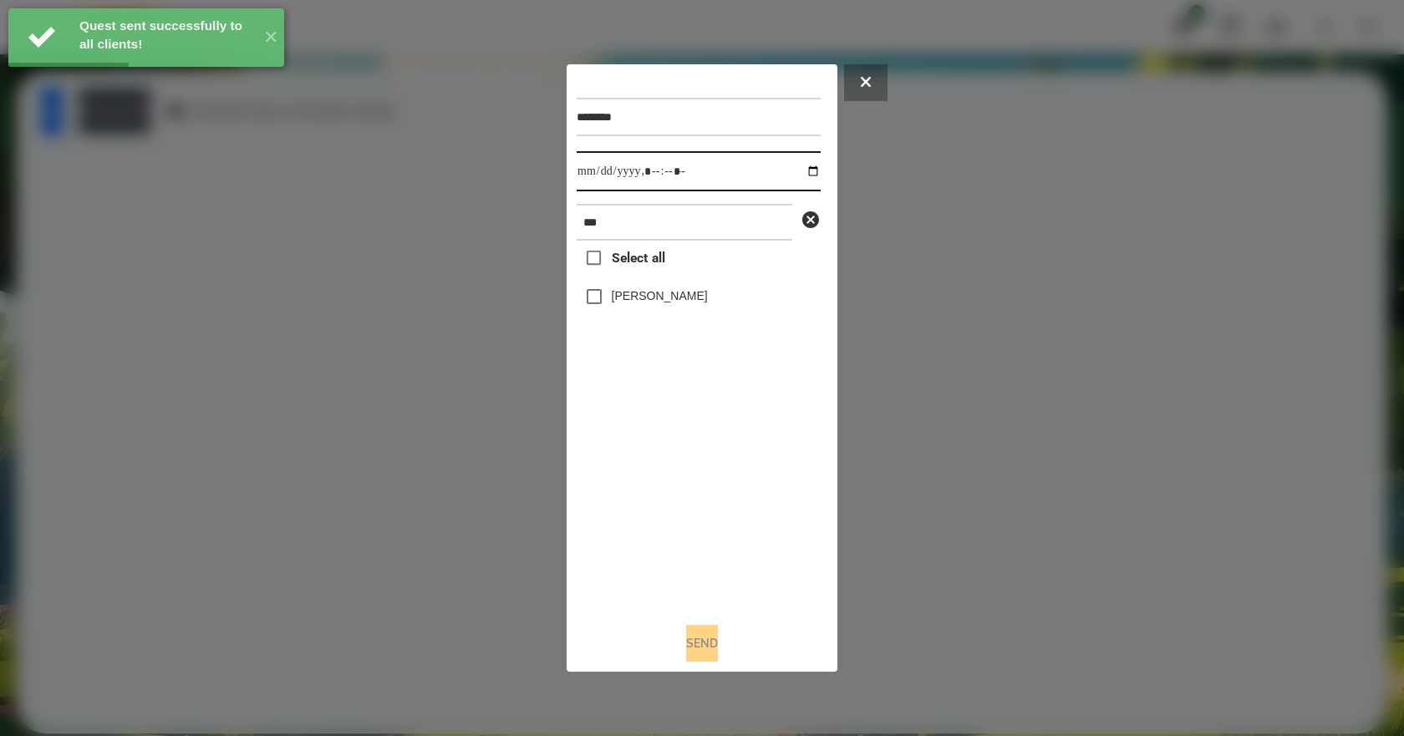
click at [798, 166] on input "datetime-local" at bounding box center [699, 171] width 244 height 40
type input "**********"
drag, startPoint x: 743, startPoint y: 524, endPoint x: 714, endPoint y: 474, distance: 58.0
click at [734, 515] on div "Select all Emma Demyanets" at bounding box center [699, 425] width 244 height 368
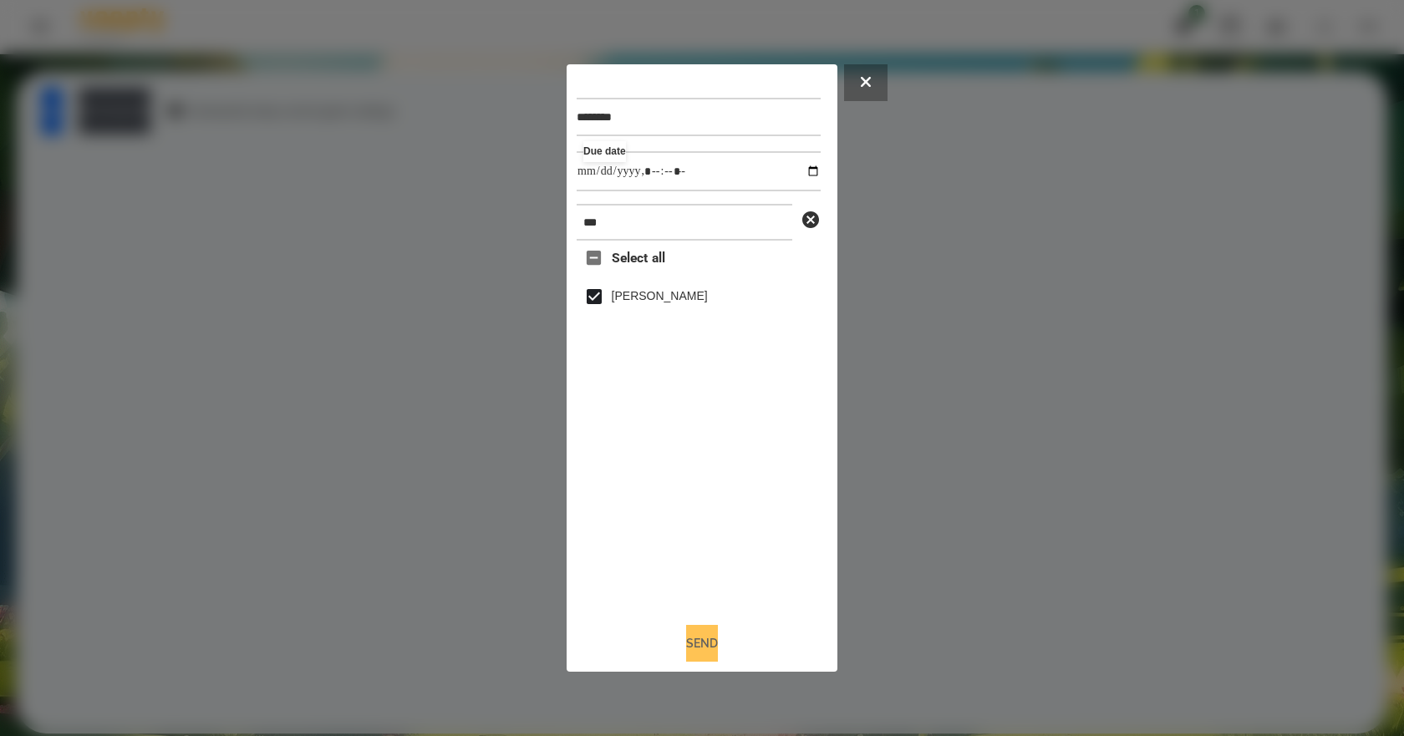
click at [700, 639] on button "Send" at bounding box center [702, 643] width 32 height 37
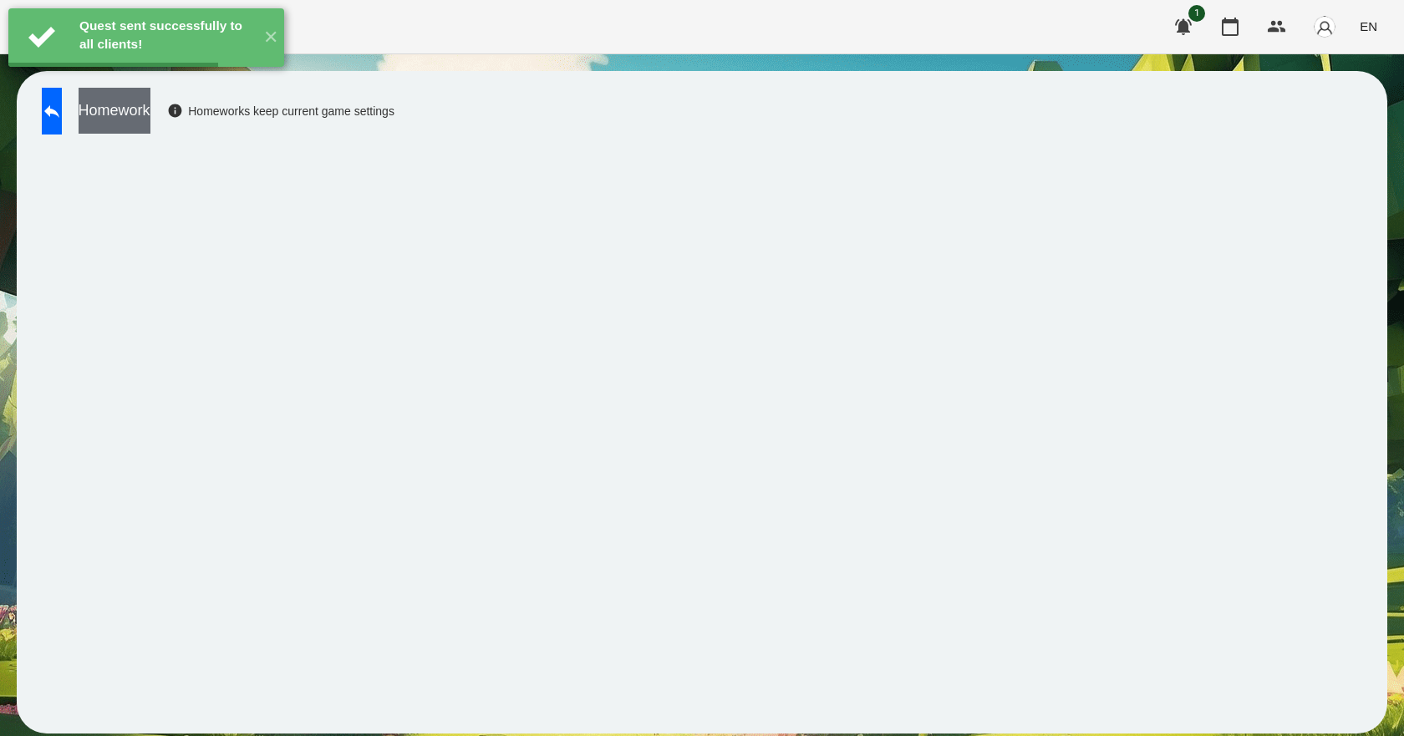
click at [150, 126] on button "Homework" at bounding box center [115, 111] width 72 height 46
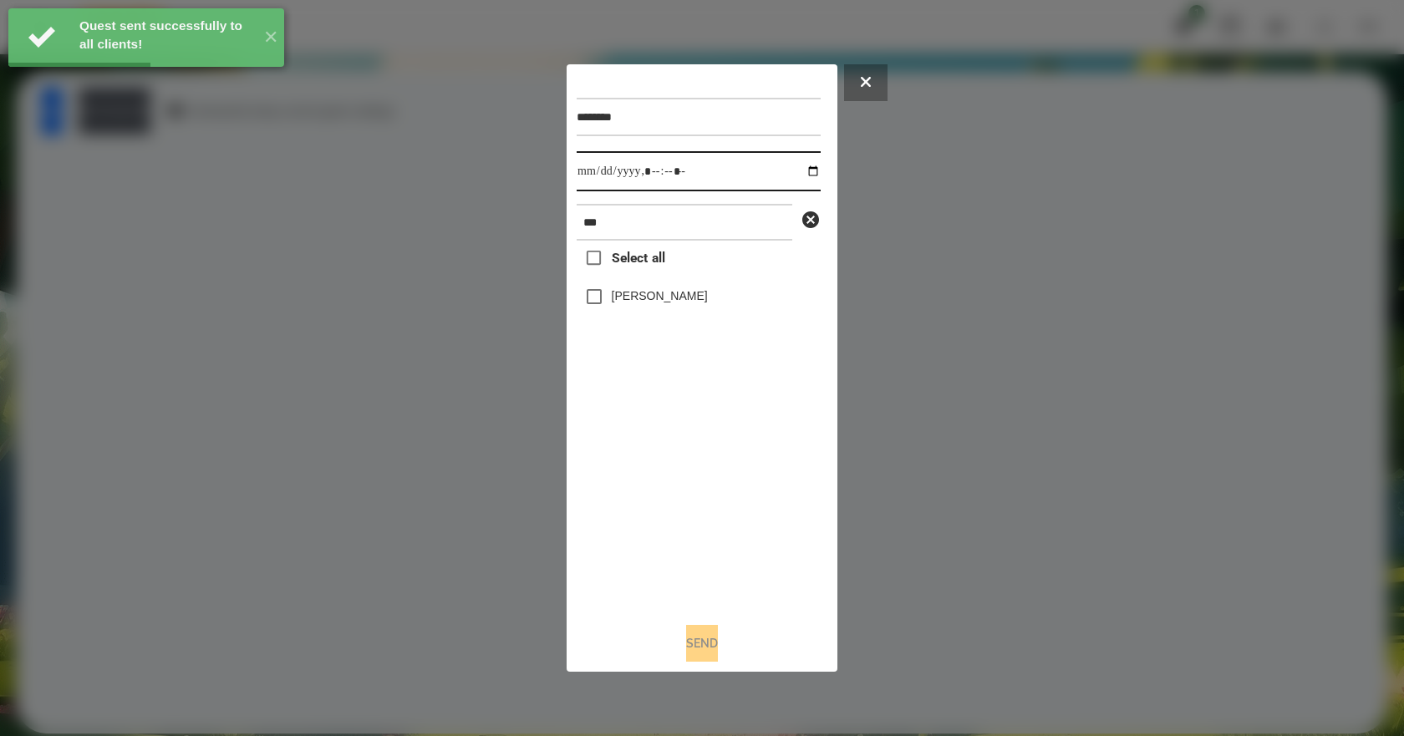
click at [795, 169] on input "datetime-local" at bounding box center [699, 171] width 244 height 40
type input "**********"
click at [667, 518] on div "Select all Emma Demyanets" at bounding box center [699, 425] width 244 height 368
click at [696, 304] on label "Emma Demyanets" at bounding box center [660, 295] width 96 height 17
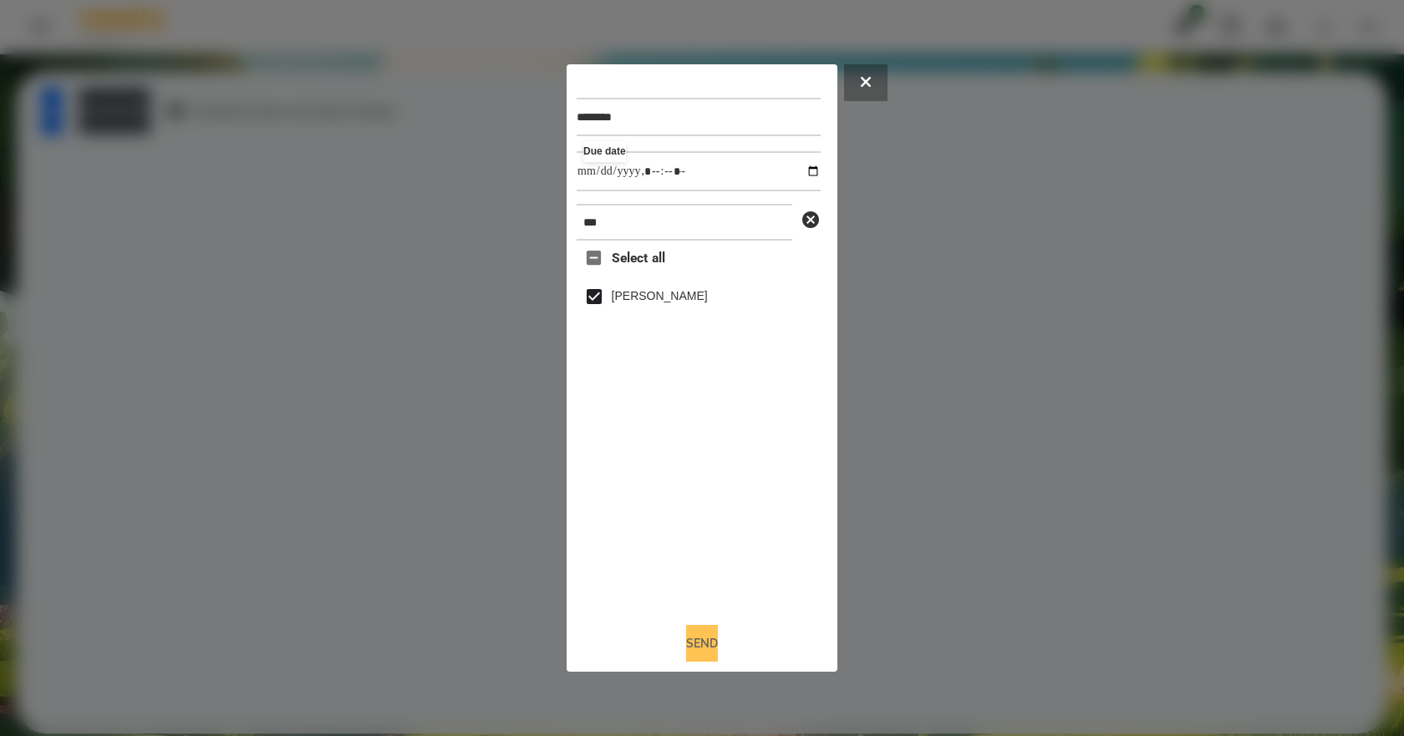
click at [709, 643] on button "Send" at bounding box center [702, 643] width 32 height 37
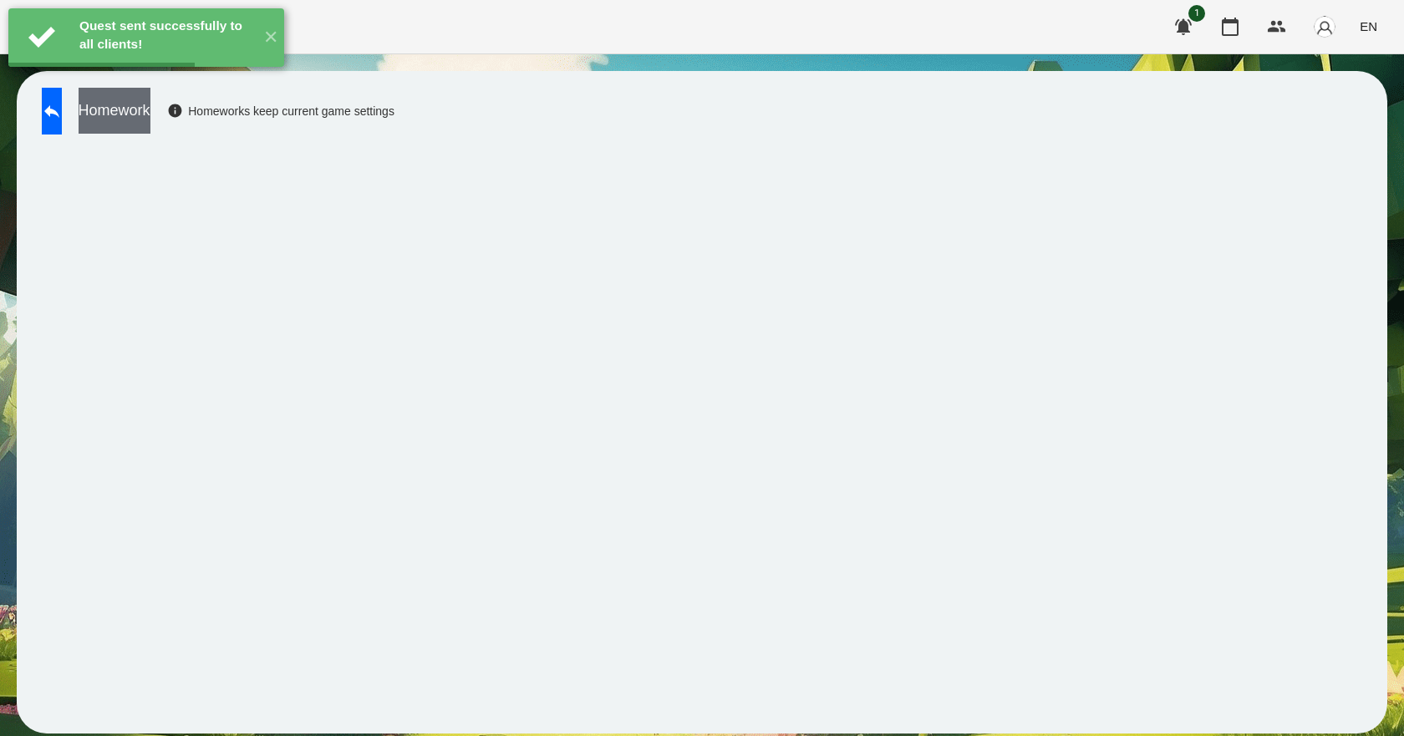
click at [150, 128] on button "Homework" at bounding box center [115, 111] width 72 height 46
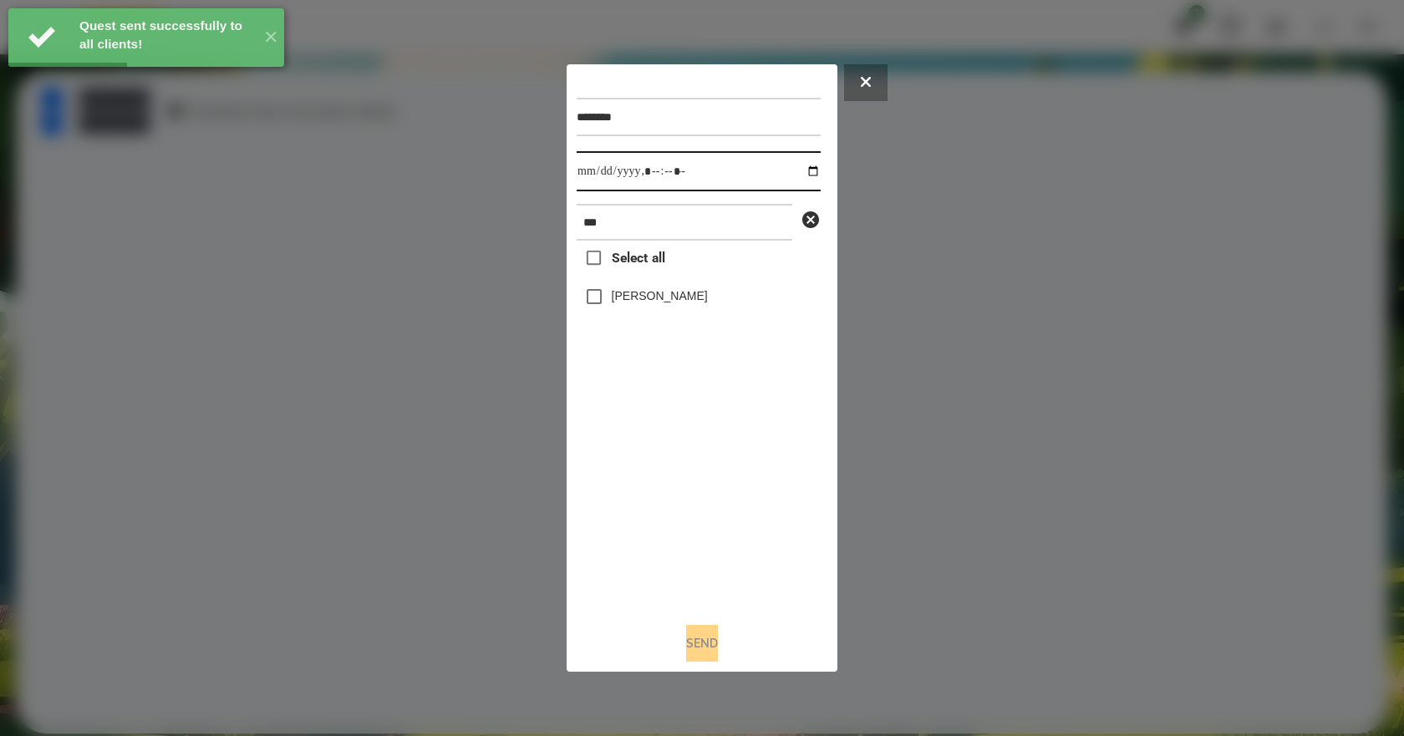
click at [800, 169] on input "datetime-local" at bounding box center [699, 171] width 244 height 40
type input "**********"
click at [643, 526] on div "Select all Emma Demyanets" at bounding box center [699, 425] width 244 height 368
click at [630, 302] on label "Emma Demyanets" at bounding box center [660, 295] width 96 height 17
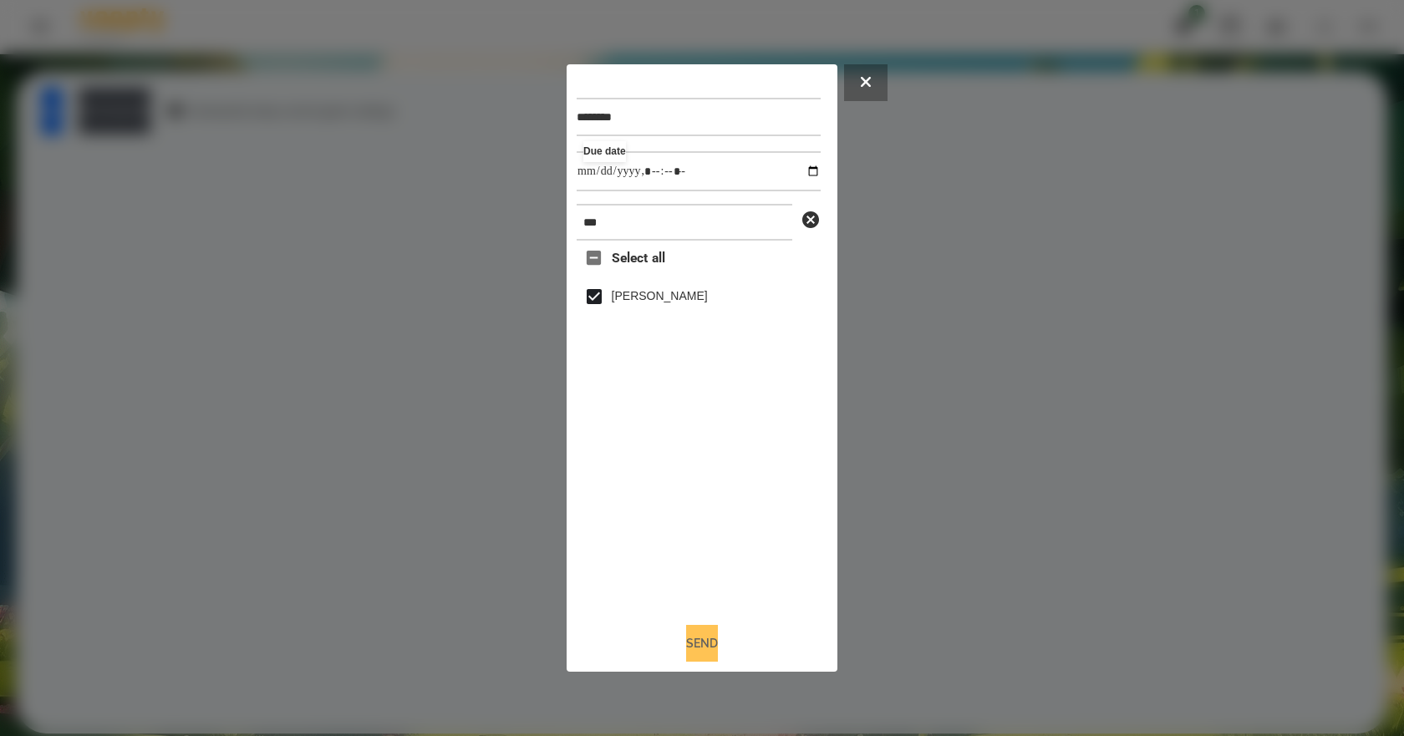
click at [695, 639] on button "Send" at bounding box center [702, 643] width 32 height 37
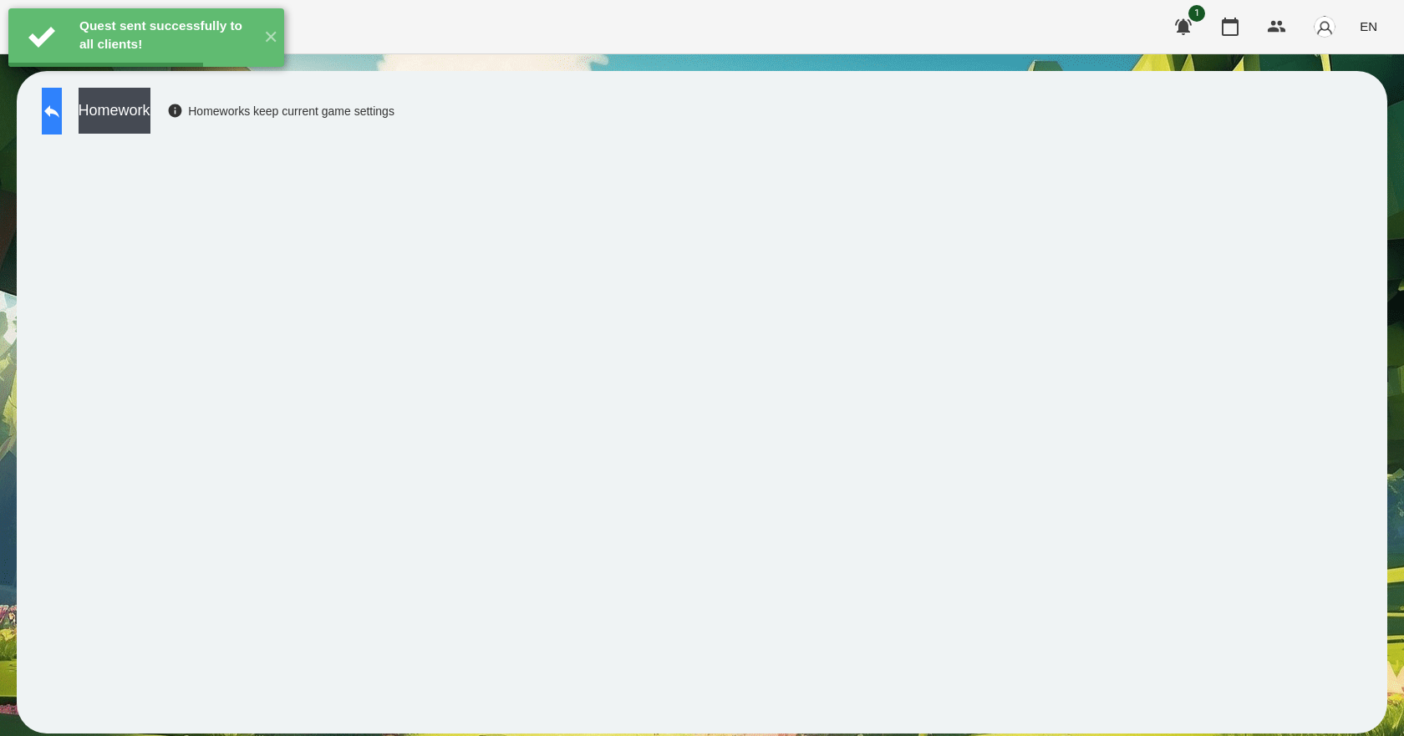
click at [62, 124] on button at bounding box center [52, 111] width 20 height 47
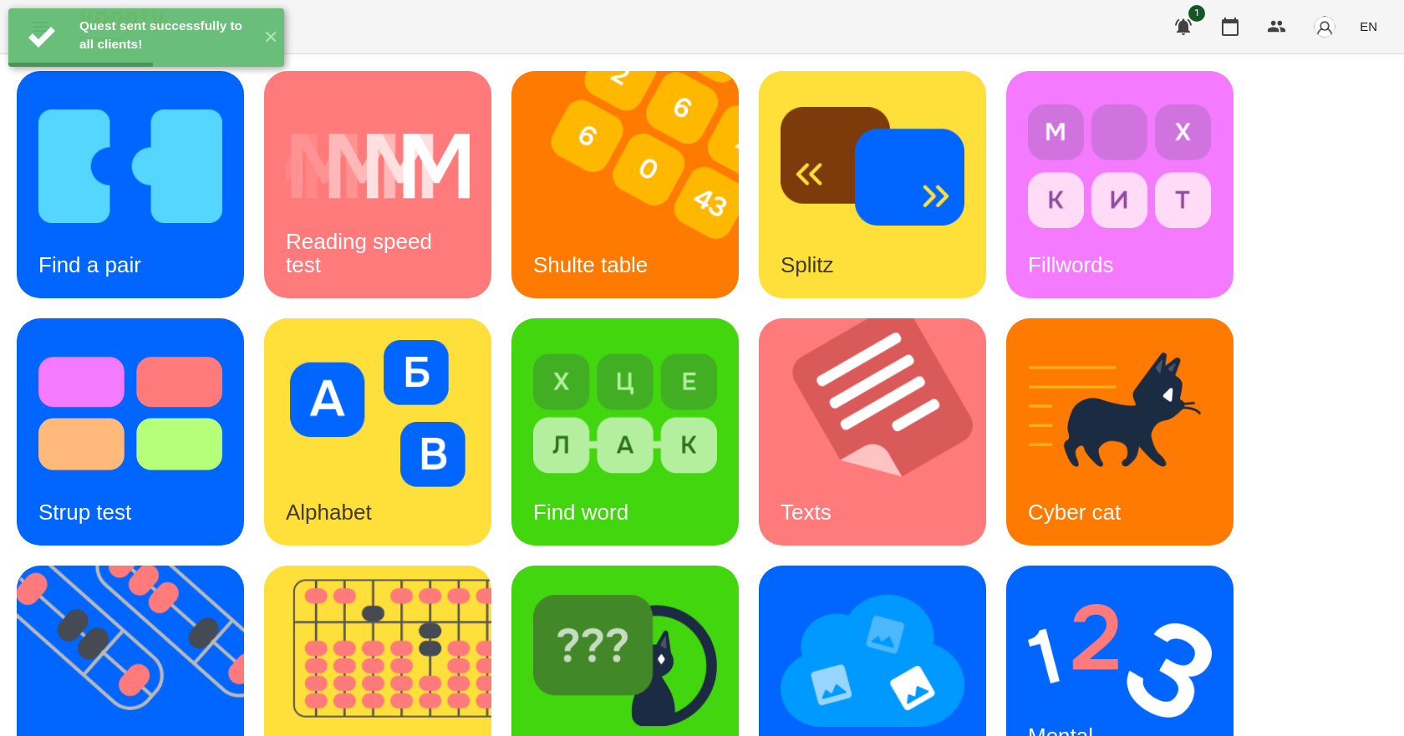
scroll to position [321, 0]
click at [1055, 724] on h3 "Mental counting" at bounding box center [1069, 748] width 82 height 48
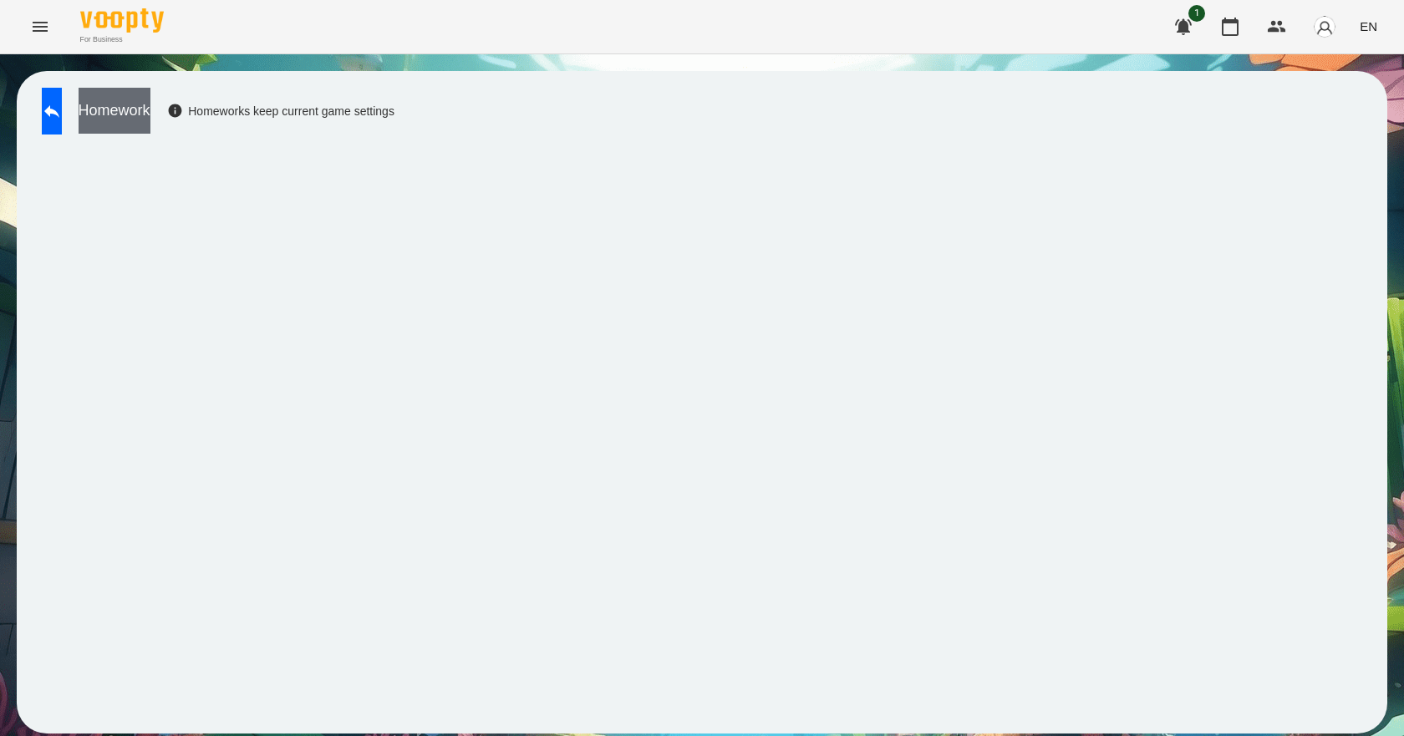
click at [150, 112] on button "Homework" at bounding box center [115, 111] width 72 height 46
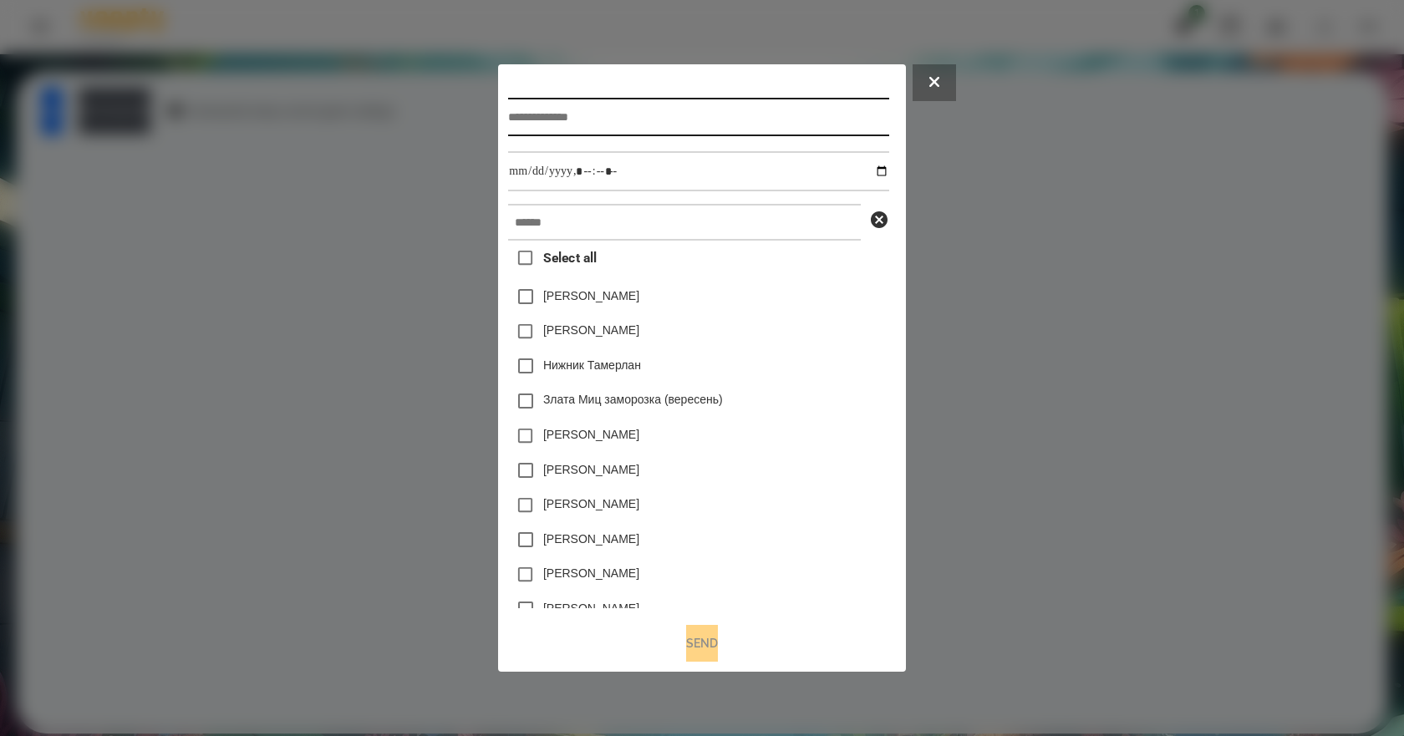
click at [623, 118] on input "text" at bounding box center [698, 117] width 380 height 38
type input "*"
type input "**********"
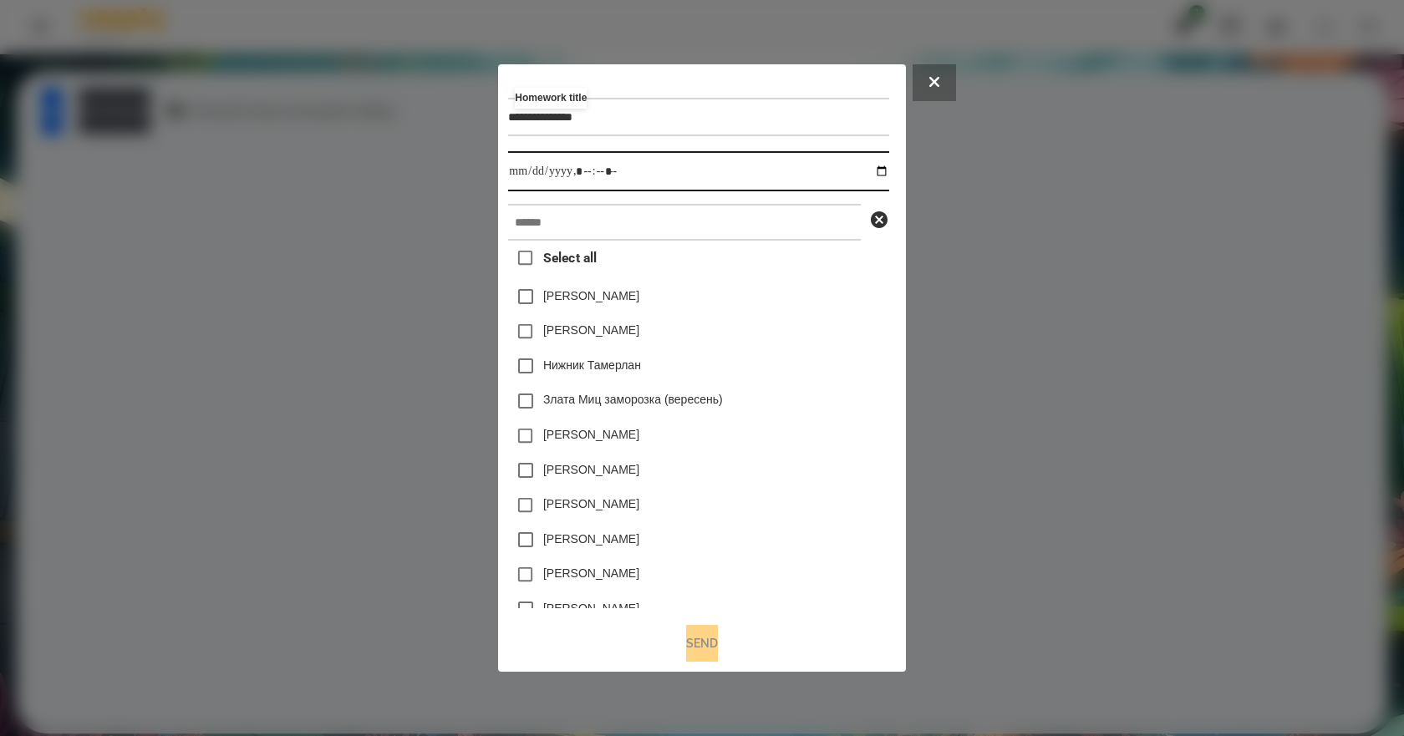
click at [886, 168] on input "datetime-local" at bounding box center [698, 171] width 380 height 40
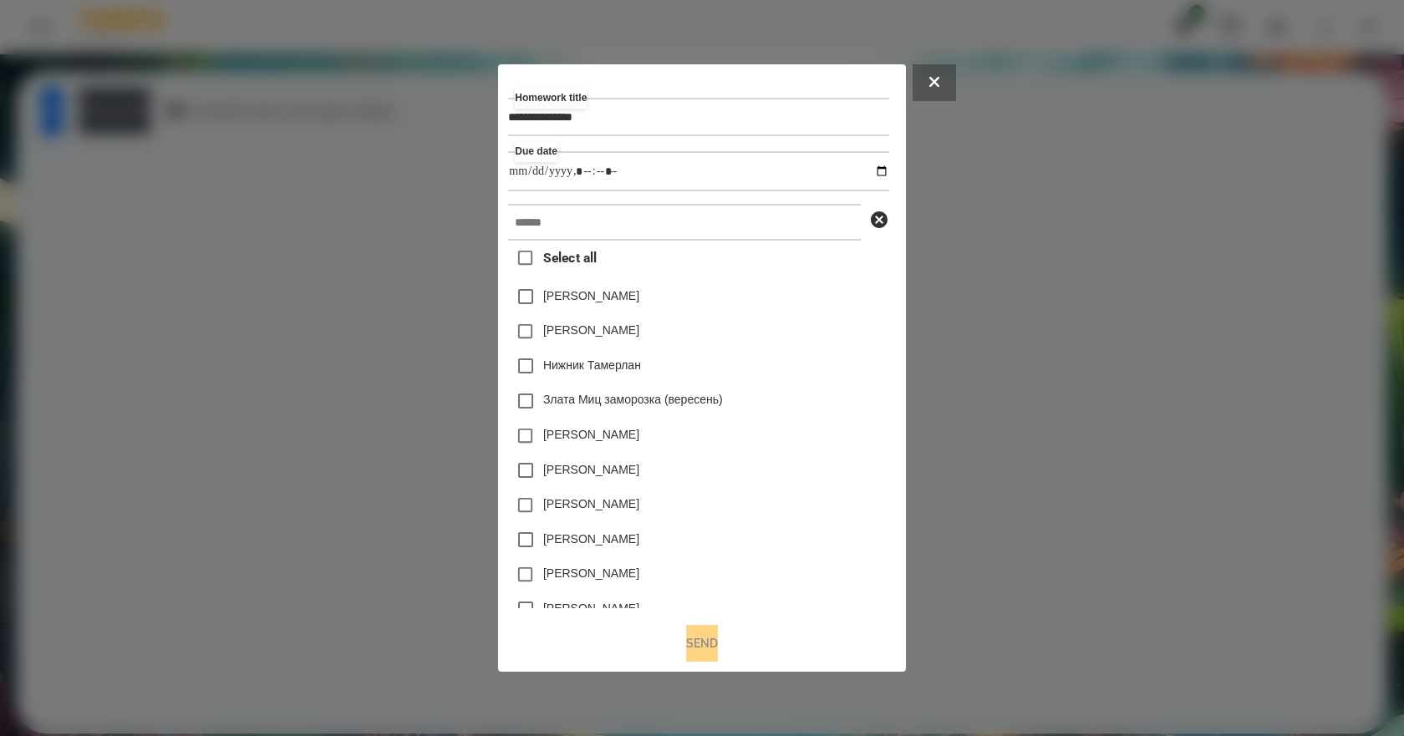
type input "**********"
drag, startPoint x: 819, startPoint y: 368, endPoint x: 809, endPoint y: 362, distance: 11.6
click at [819, 367] on div "Нижник Тамерлан" at bounding box center [698, 365] width 380 height 35
click at [572, 221] on input "text" at bounding box center [684, 222] width 353 height 37
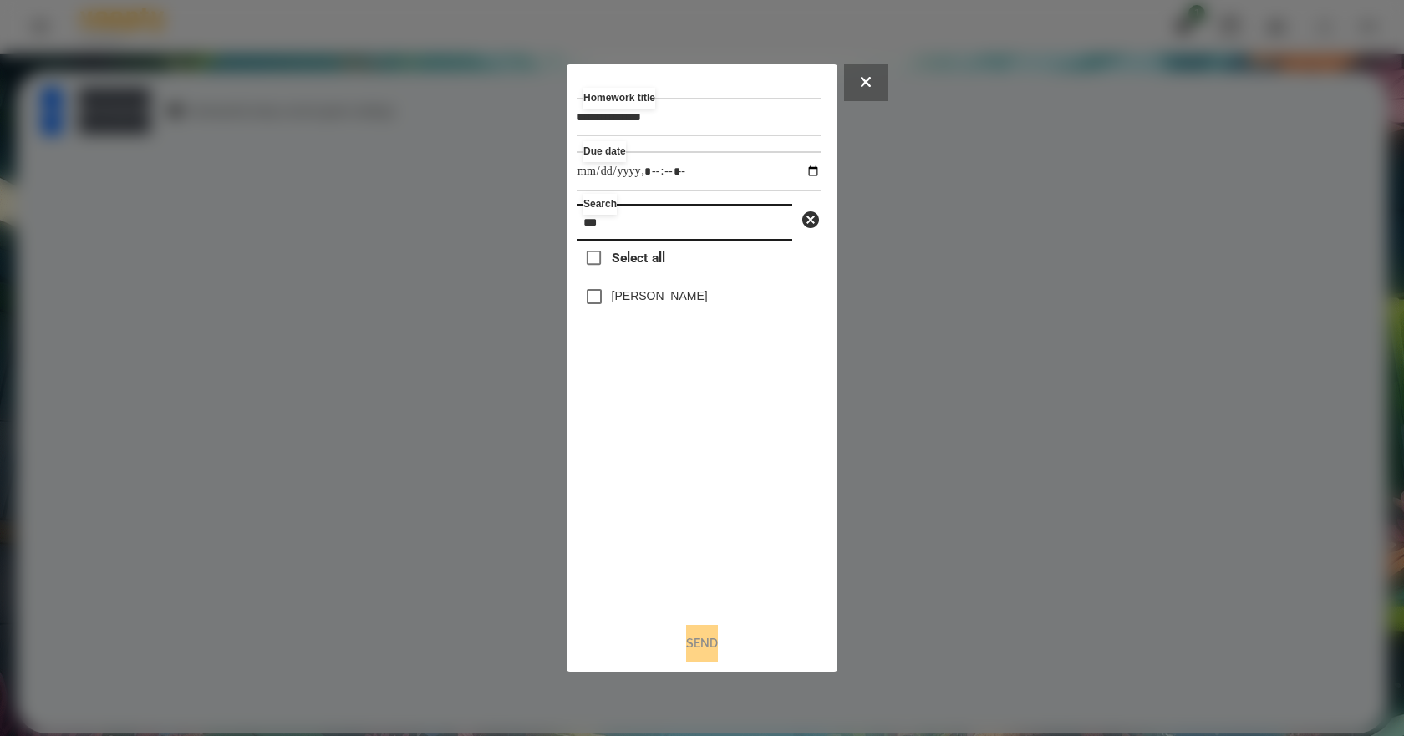
type input "***"
click at [652, 303] on label "Emma Demyanets" at bounding box center [660, 295] width 96 height 17
click at [701, 643] on button "Send" at bounding box center [702, 643] width 32 height 37
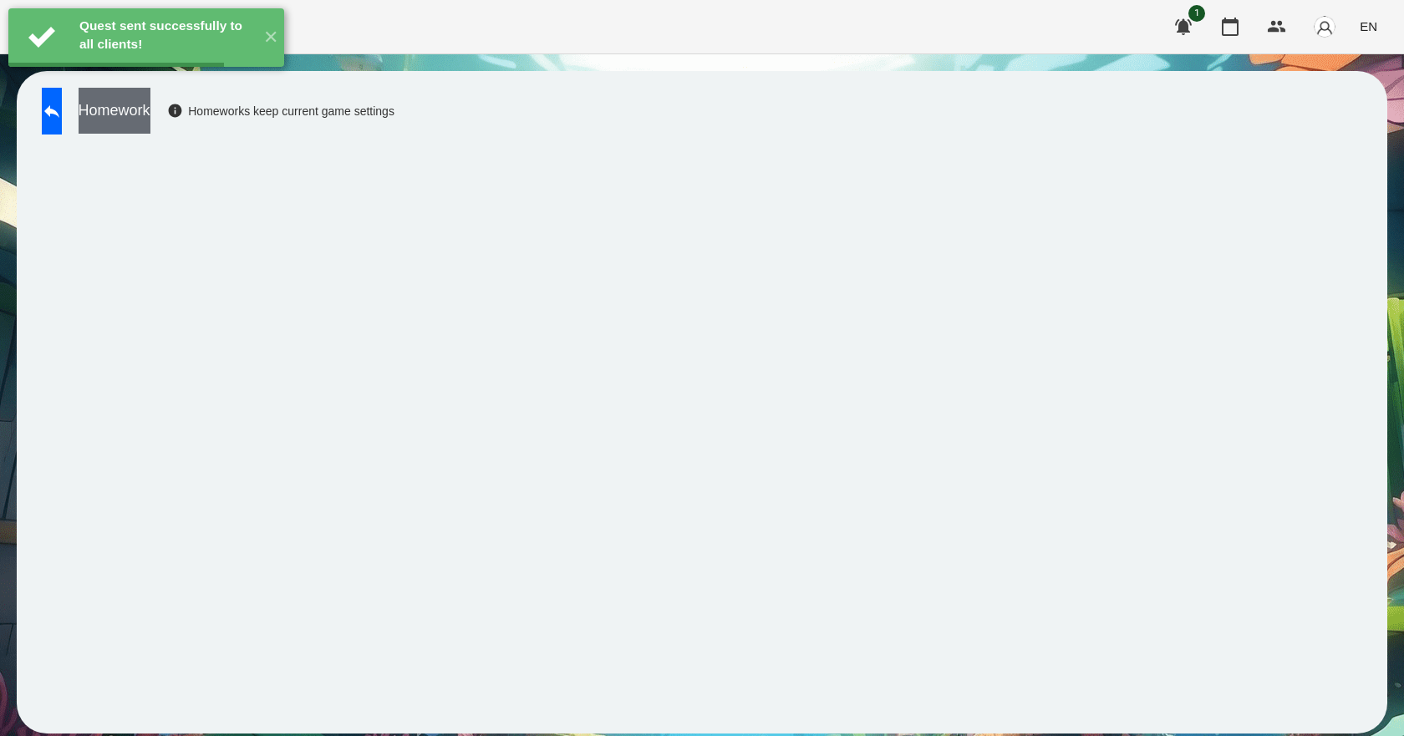
click at [150, 111] on button "Homework" at bounding box center [115, 111] width 72 height 46
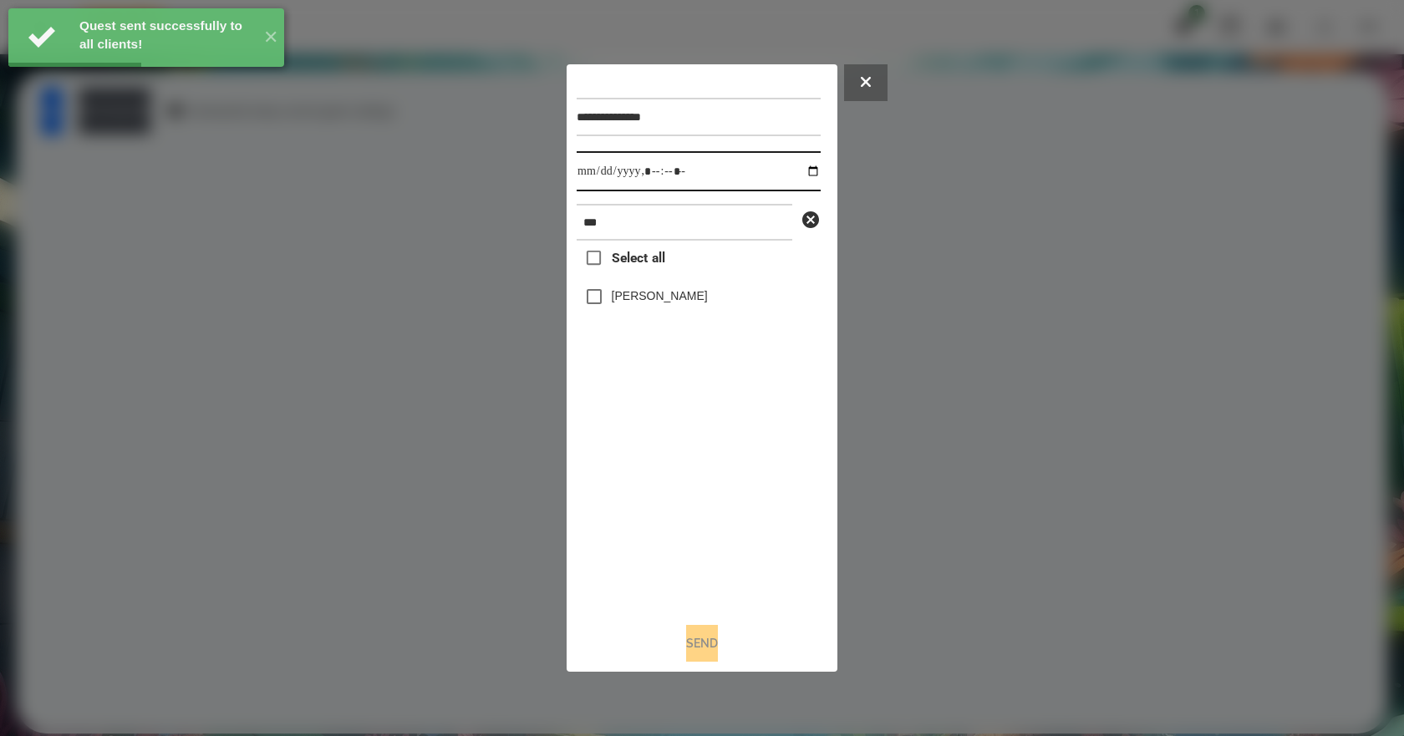
click at [800, 167] on input "datetime-local" at bounding box center [699, 171] width 244 height 40
type input "**********"
drag, startPoint x: 688, startPoint y: 510, endPoint x: 665, endPoint y: 438, distance: 75.3
click at [684, 510] on div "Select all Emma Demyanets" at bounding box center [699, 425] width 244 height 368
click at [628, 304] on label "Emma Demyanets" at bounding box center [660, 295] width 96 height 17
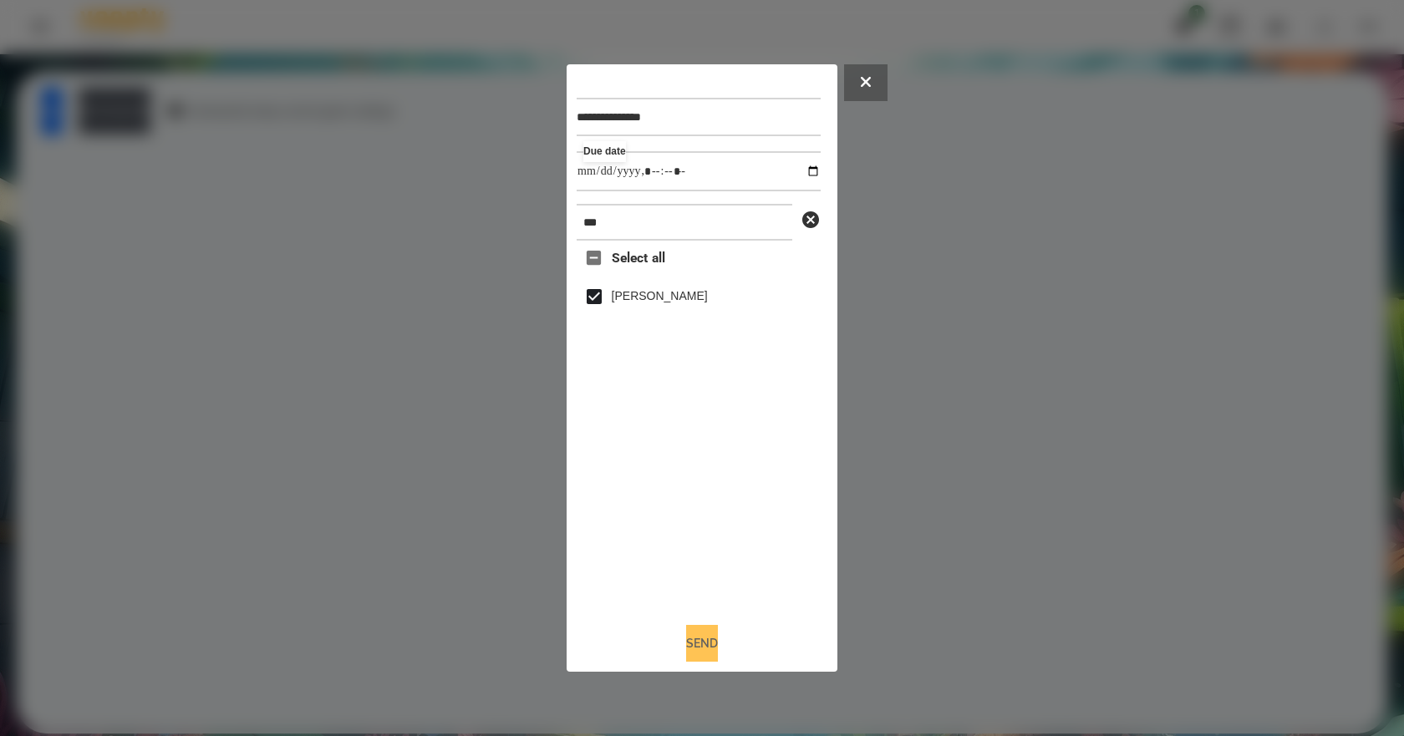
click at [693, 643] on button "Send" at bounding box center [702, 643] width 32 height 37
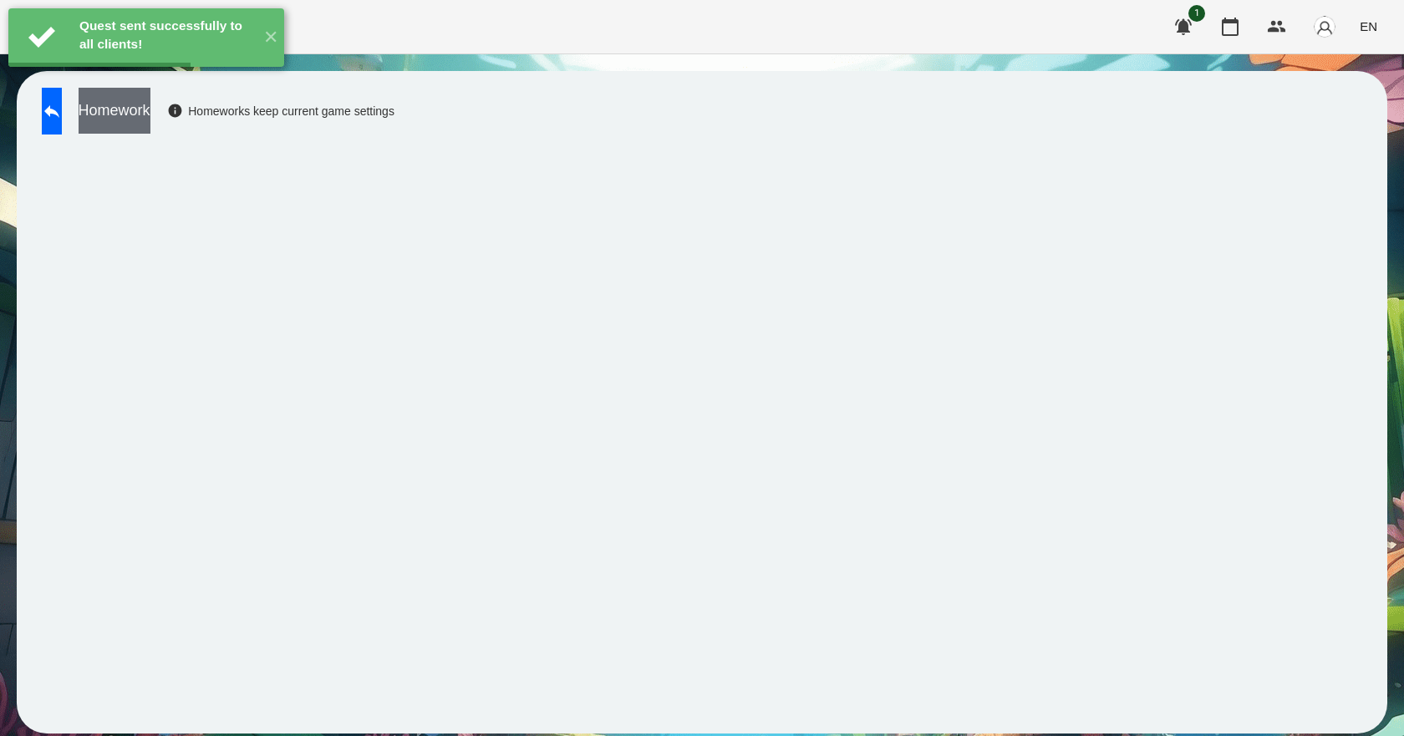
click at [150, 123] on button "Homework" at bounding box center [115, 111] width 72 height 46
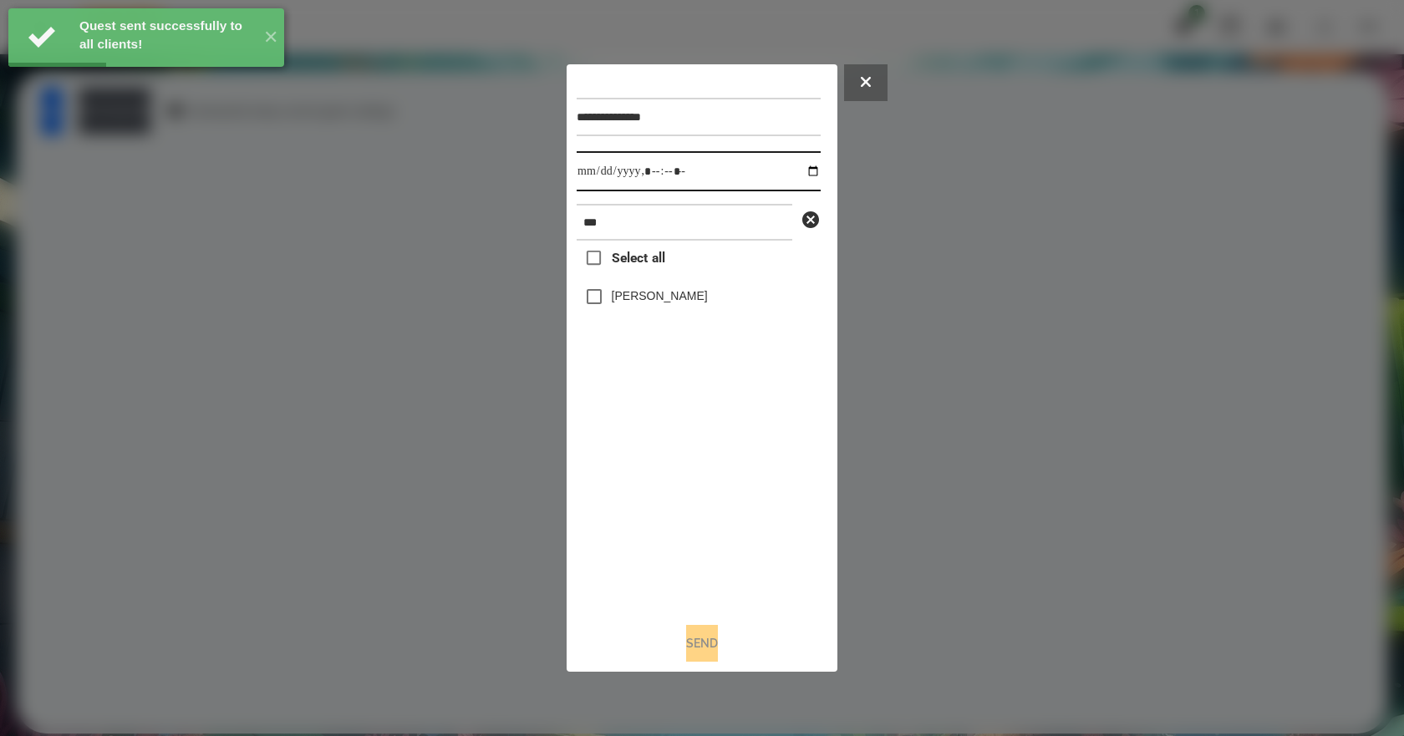
click at [803, 173] on input "datetime-local" at bounding box center [699, 171] width 244 height 40
type input "**********"
drag, startPoint x: 739, startPoint y: 529, endPoint x: 729, endPoint y: 478, distance: 51.9
click at [739, 529] on div "Select all Emma Demyanets" at bounding box center [699, 425] width 244 height 368
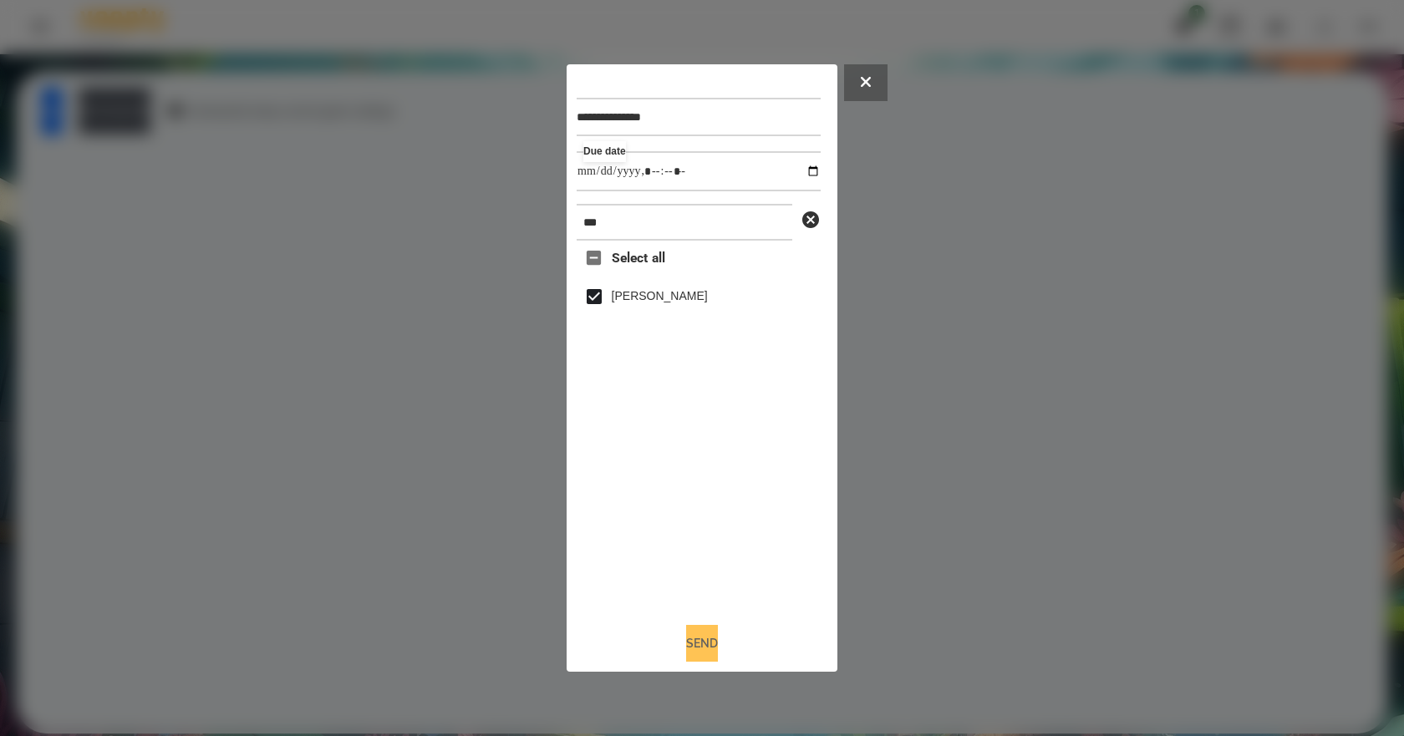
click at [694, 648] on button "Send" at bounding box center [702, 643] width 32 height 37
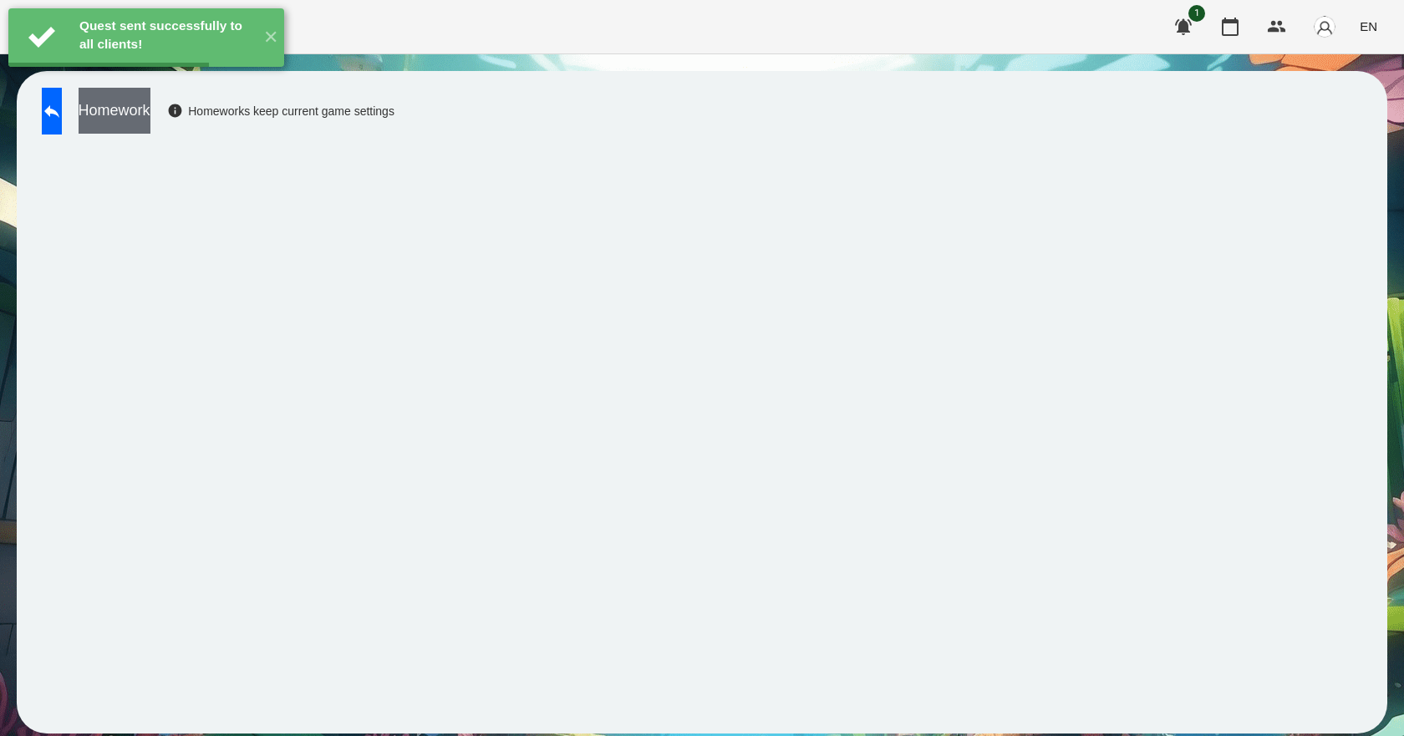
click at [150, 114] on button "Homework" at bounding box center [115, 111] width 72 height 46
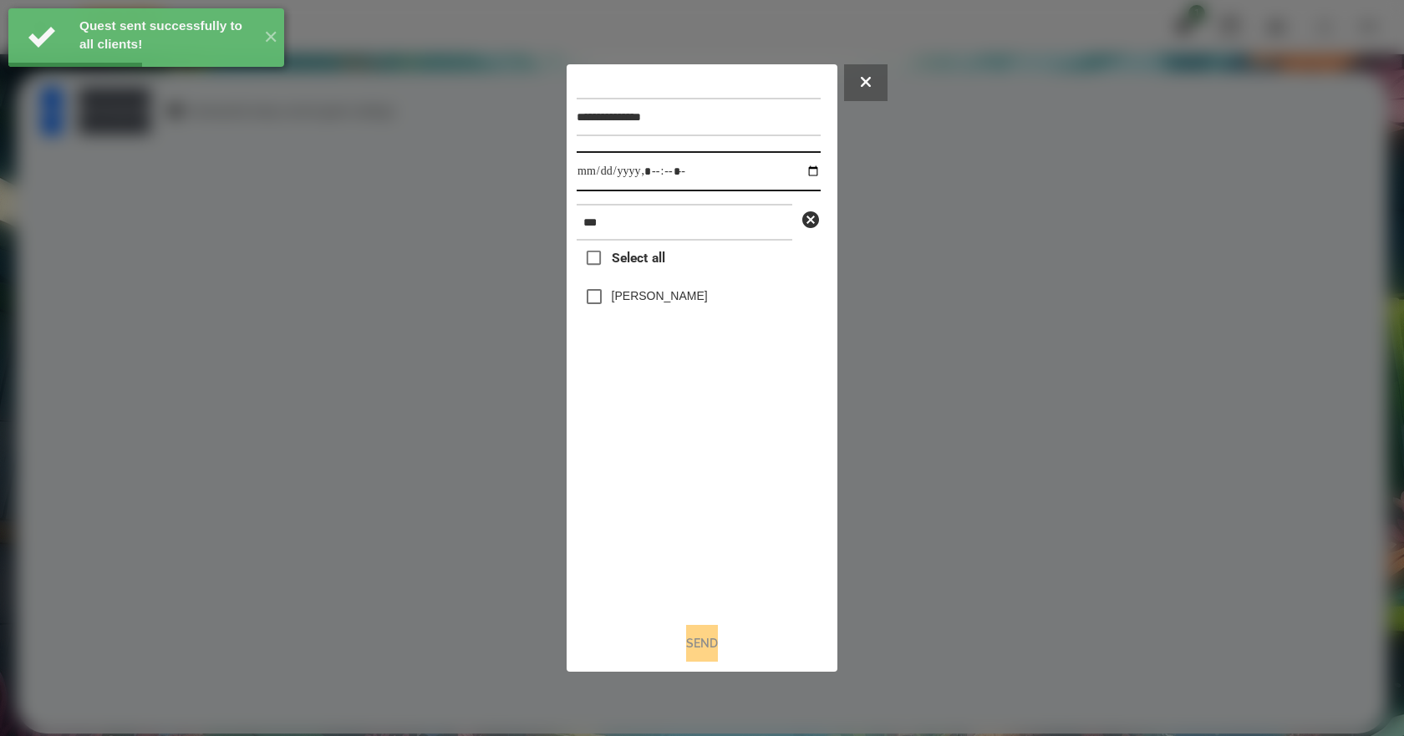
click at [794, 175] on input "datetime-local" at bounding box center [699, 171] width 244 height 40
type input "**********"
click at [726, 545] on div "Select all Emma Demyanets" at bounding box center [699, 425] width 244 height 368
click at [632, 298] on label "Emma Demyanets" at bounding box center [660, 295] width 96 height 17
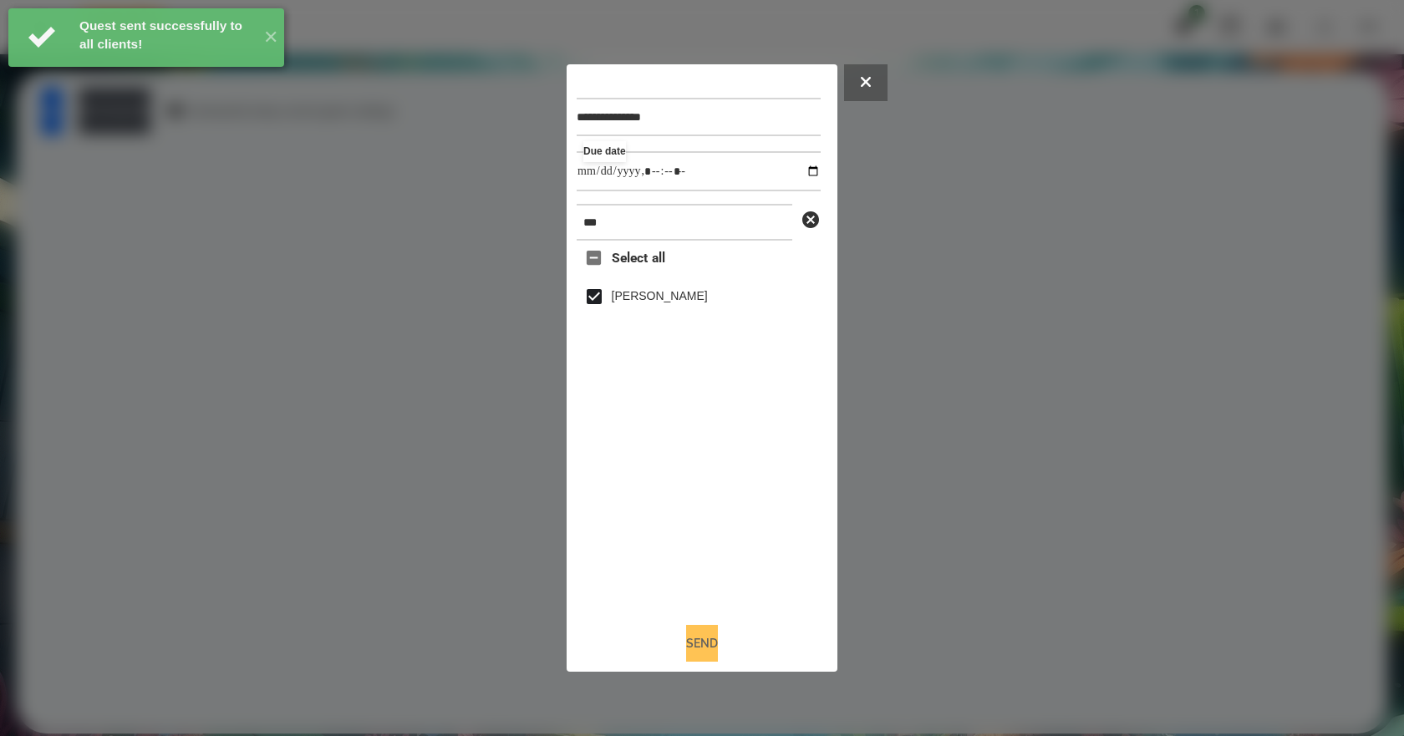
click at [700, 653] on button "Send" at bounding box center [702, 643] width 32 height 37
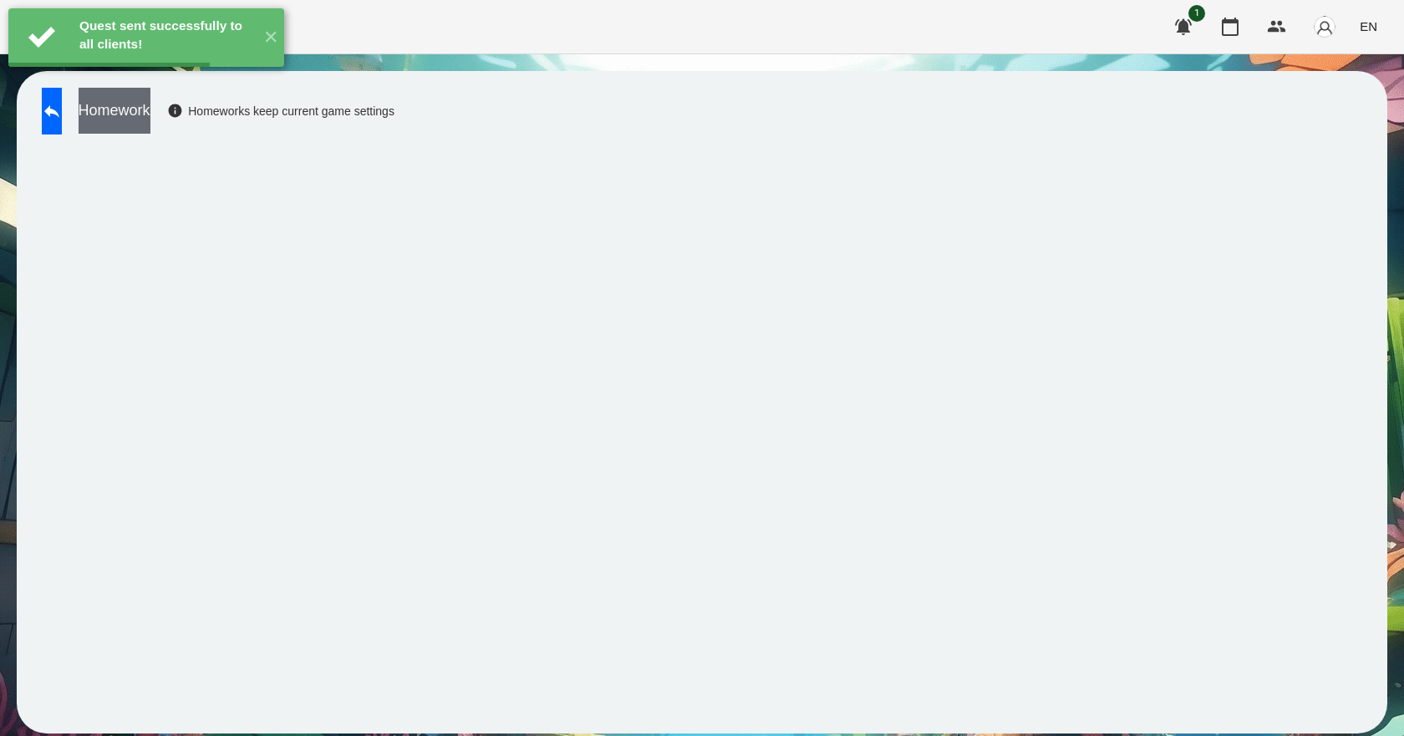
click at [150, 114] on button "Homework" at bounding box center [115, 111] width 72 height 46
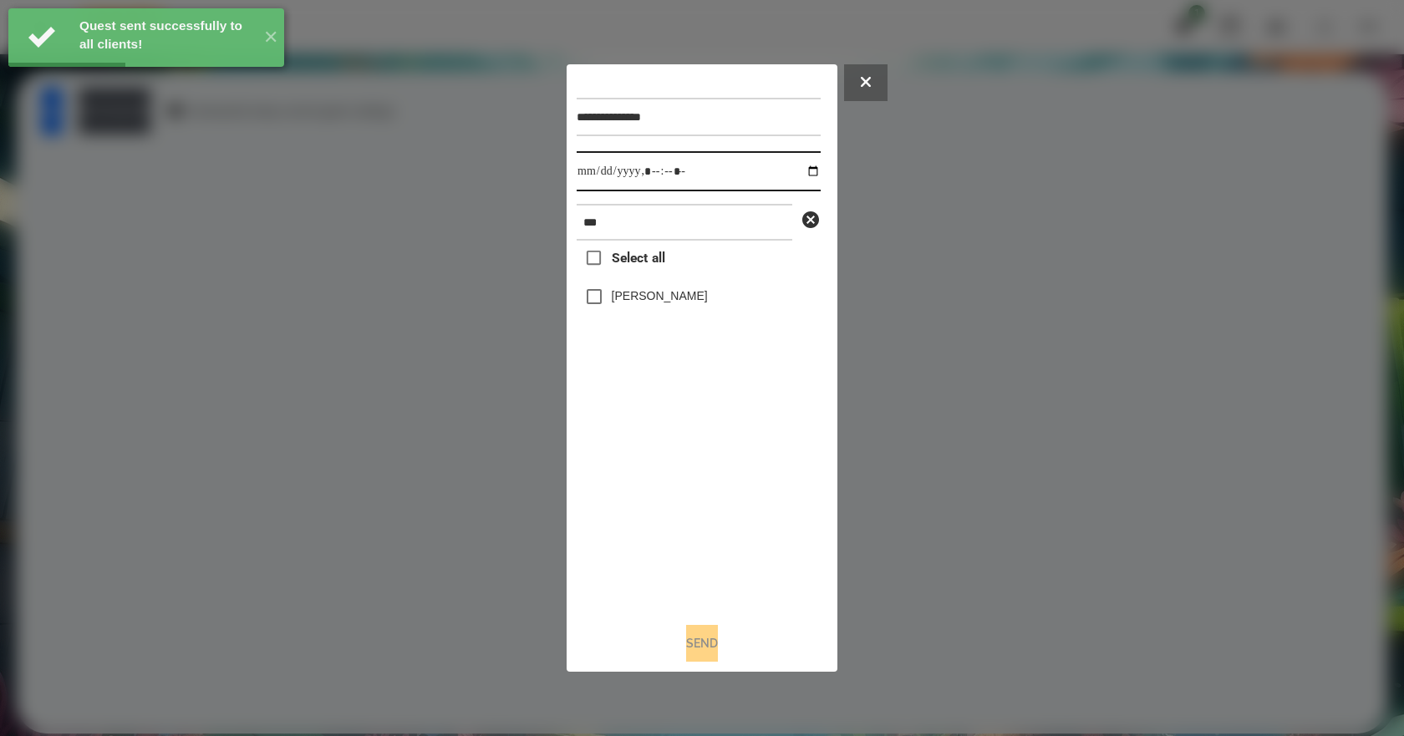
click at [805, 173] on input "datetime-local" at bounding box center [699, 171] width 244 height 40
type input "**********"
drag, startPoint x: 663, startPoint y: 537, endPoint x: 667, endPoint y: 523, distance: 14.8
click at [663, 537] on div "Select all Emma Demyanets" at bounding box center [699, 425] width 244 height 368
click at [673, 300] on label "Emma Demyanets" at bounding box center [660, 295] width 96 height 17
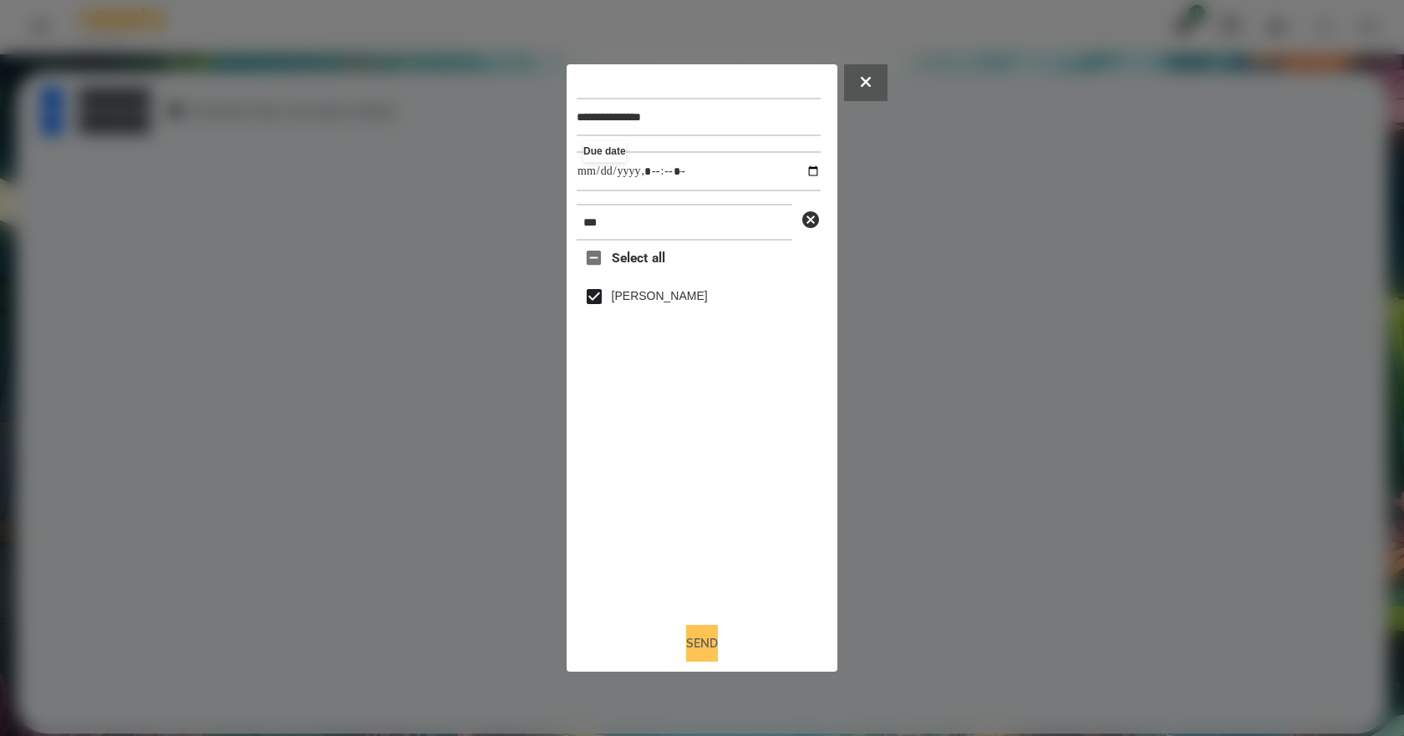
click at [713, 645] on button "Send" at bounding box center [702, 643] width 32 height 37
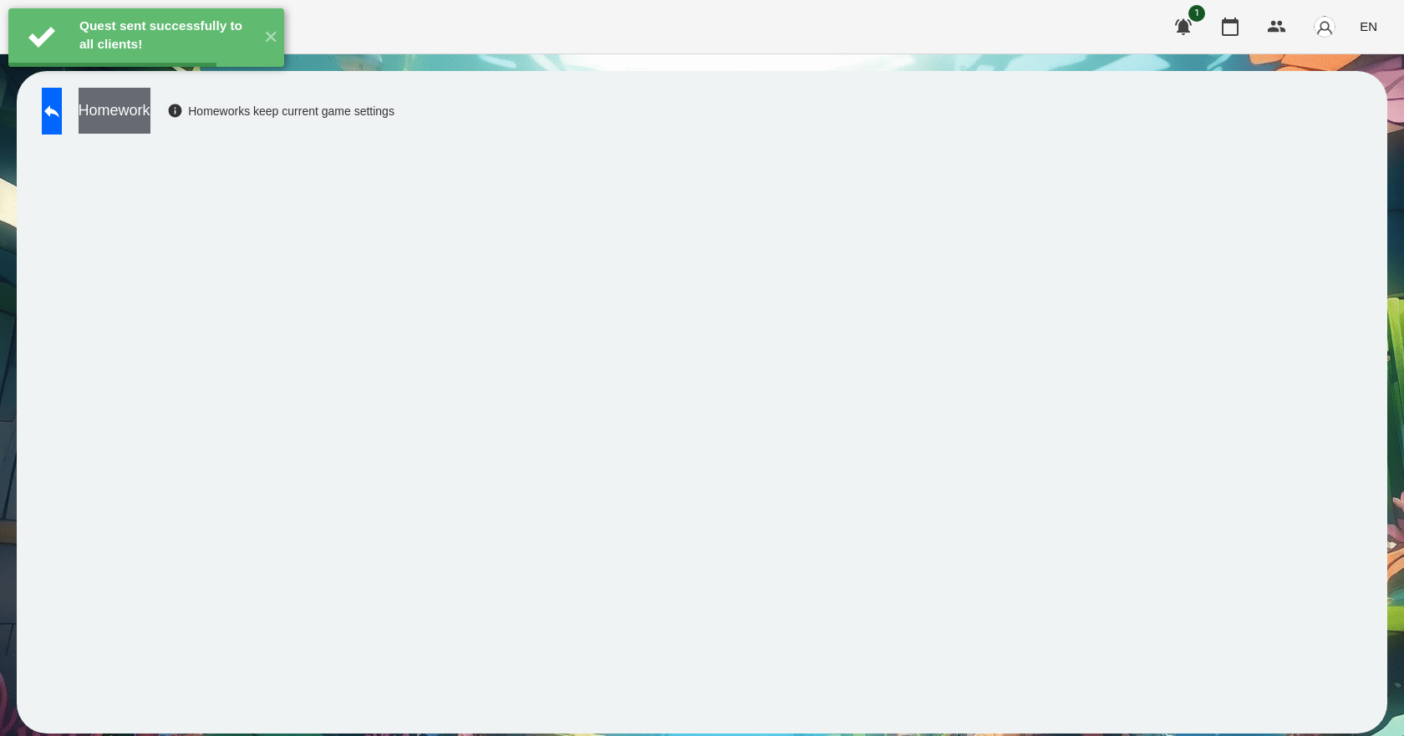
click at [150, 111] on button "Homework" at bounding box center [115, 111] width 72 height 46
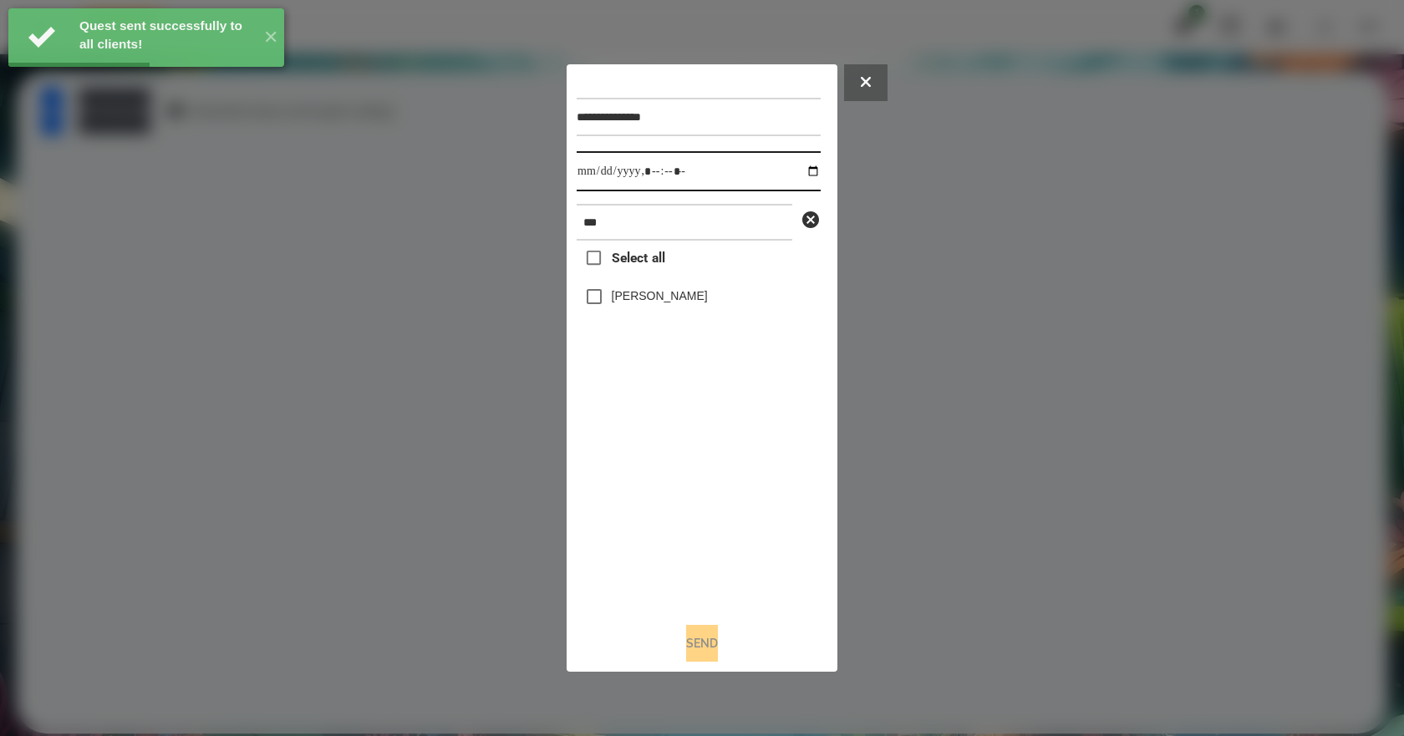
click at [792, 167] on input "datetime-local" at bounding box center [699, 171] width 244 height 40
type input "**********"
drag, startPoint x: 653, startPoint y: 501, endPoint x: 661, endPoint y: 469, distance: 33.4
click at [655, 501] on div "Select all Emma Demyanets" at bounding box center [699, 425] width 244 height 368
click at [648, 301] on label "Emma Demyanets" at bounding box center [660, 295] width 96 height 17
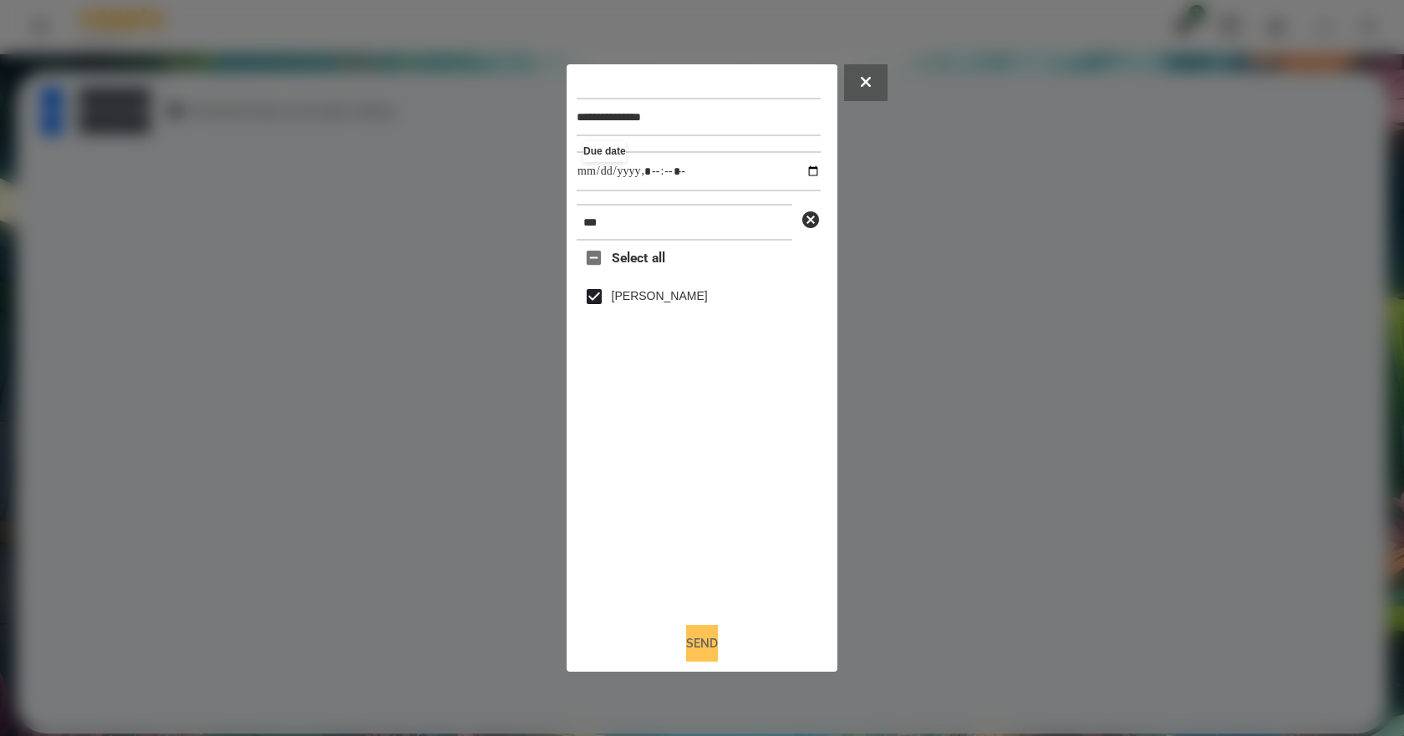
click at [714, 643] on button "Send" at bounding box center [702, 643] width 32 height 37
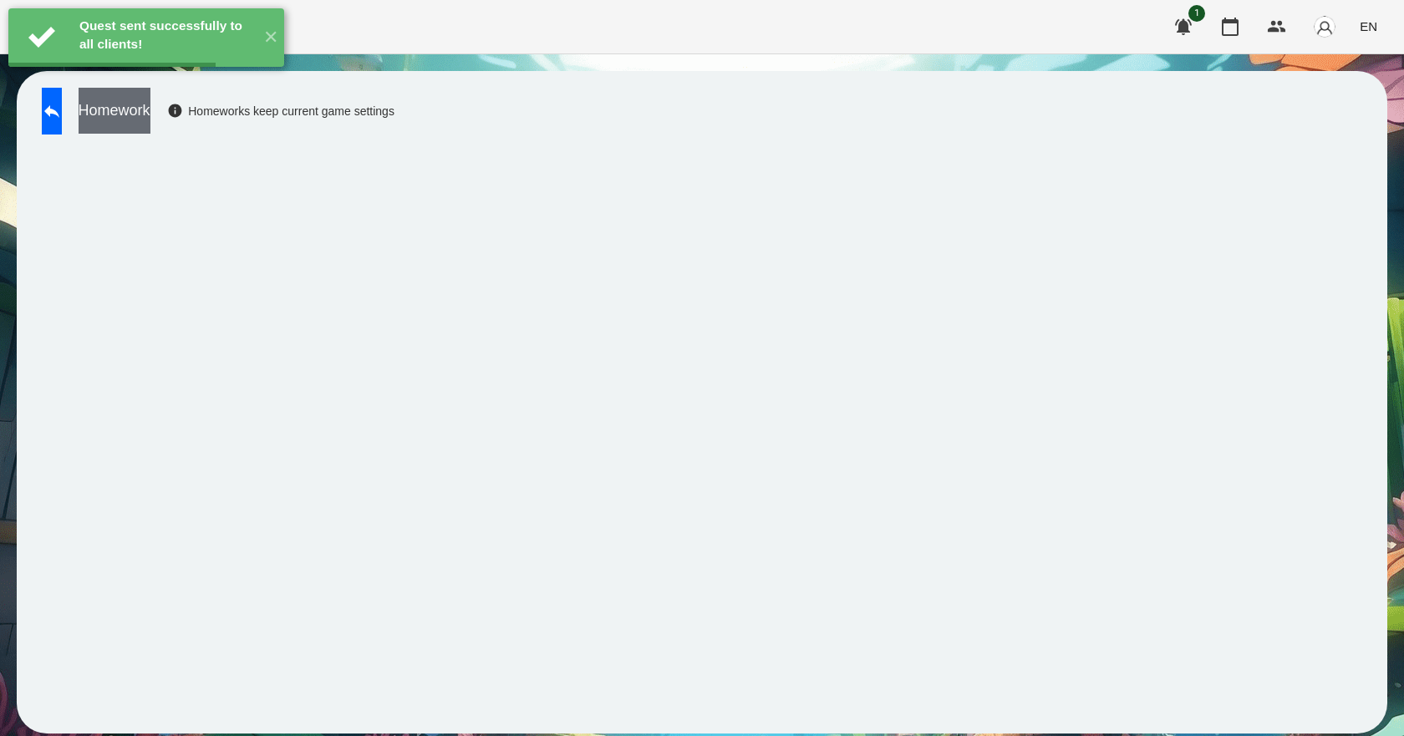
click at [150, 119] on button "Homework" at bounding box center [115, 111] width 72 height 46
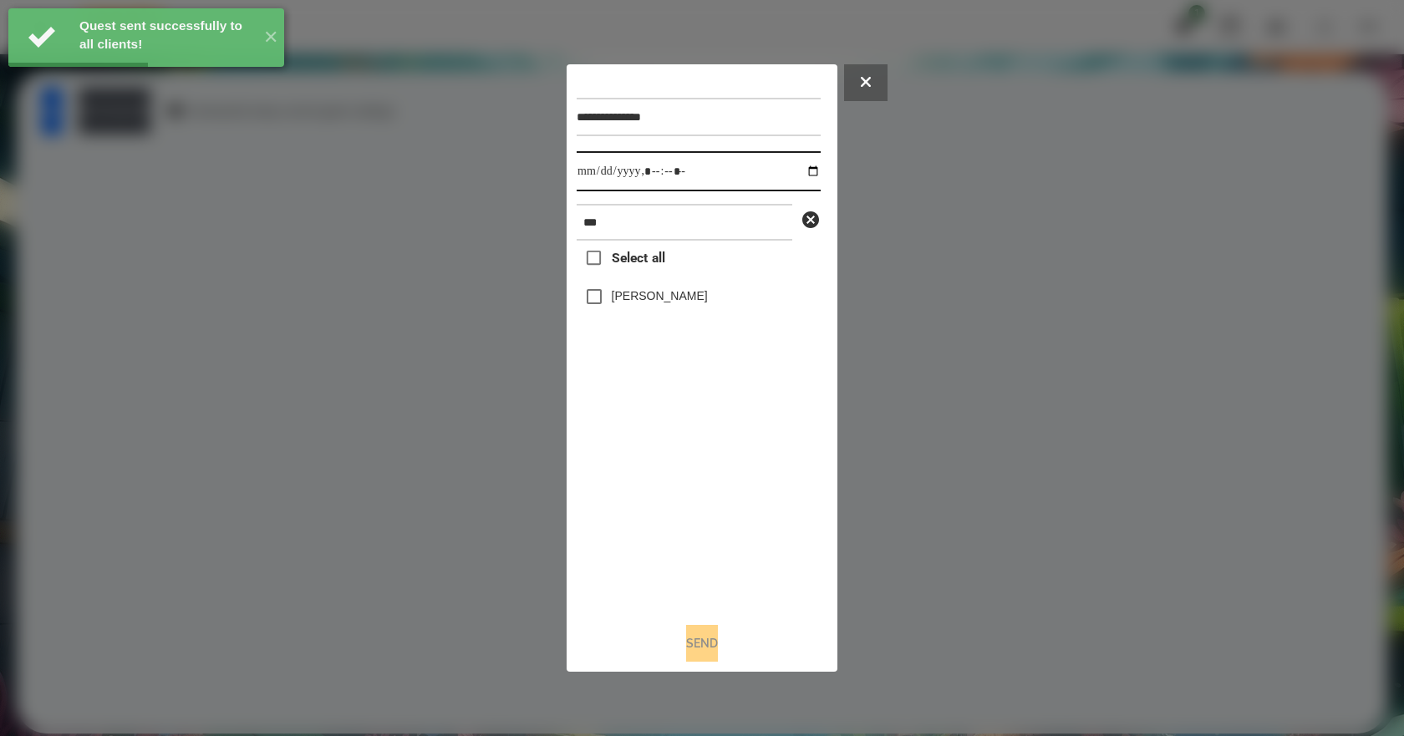
click at [800, 171] on input "datetime-local" at bounding box center [699, 171] width 244 height 40
type input "**********"
click at [687, 495] on div "Select all Emma Demyanets" at bounding box center [699, 425] width 244 height 368
click at [680, 304] on label "Emma Demyanets" at bounding box center [660, 295] width 96 height 17
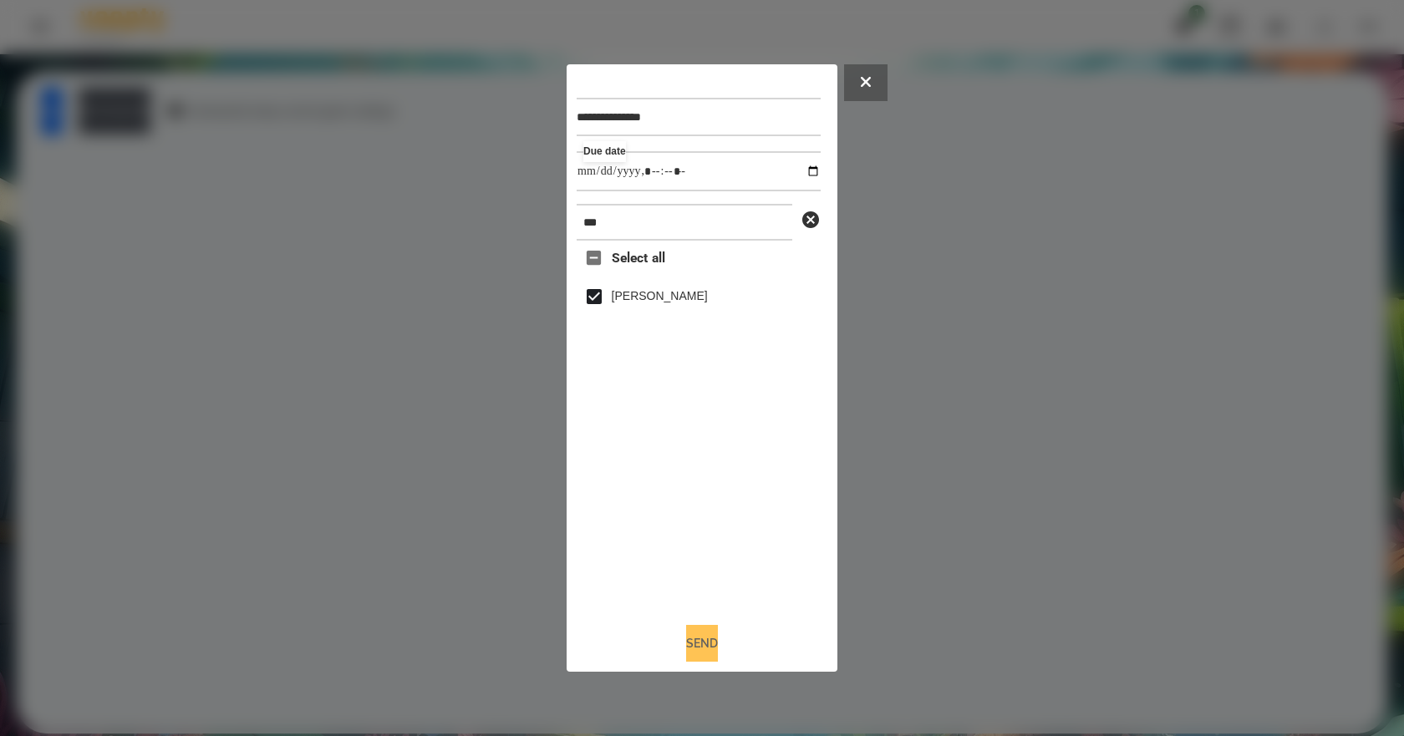
click at [715, 645] on button "Send" at bounding box center [702, 643] width 32 height 37
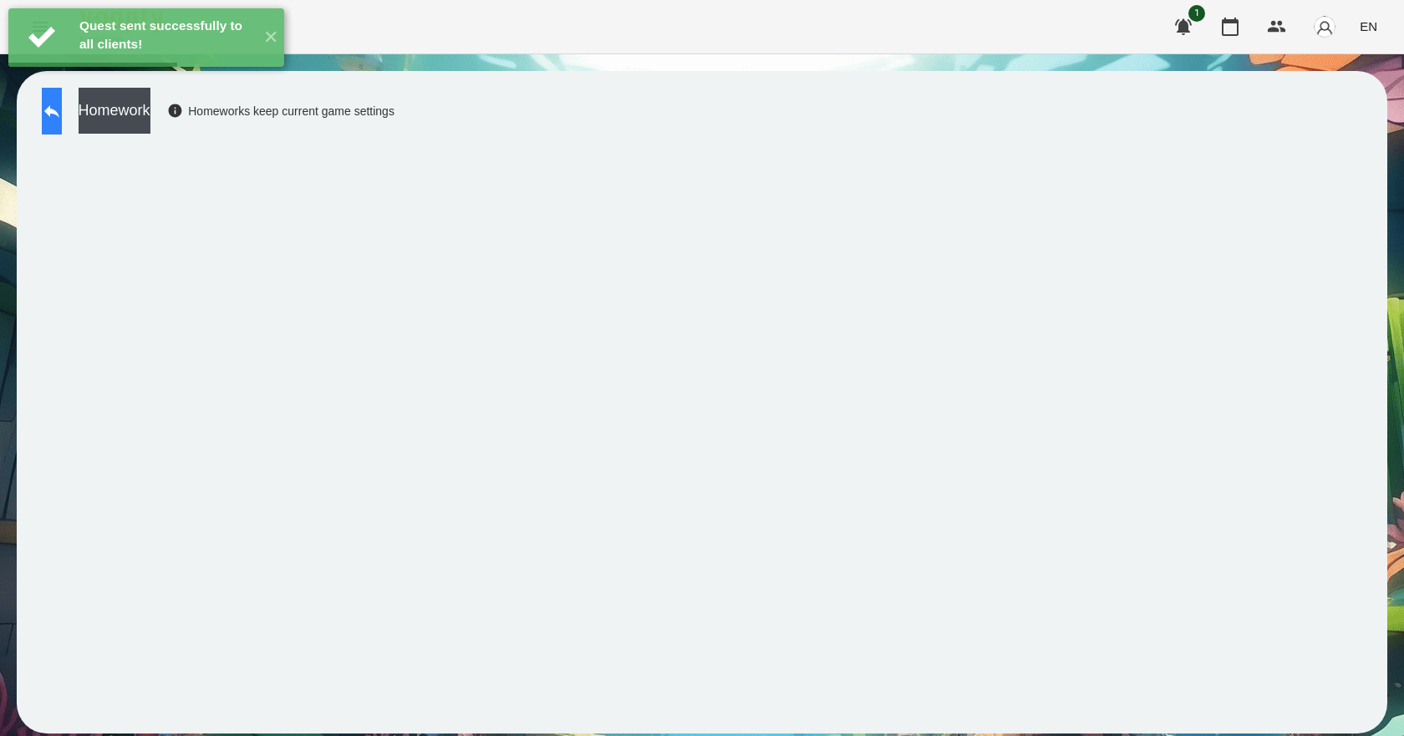
click at [62, 117] on button at bounding box center [52, 111] width 20 height 47
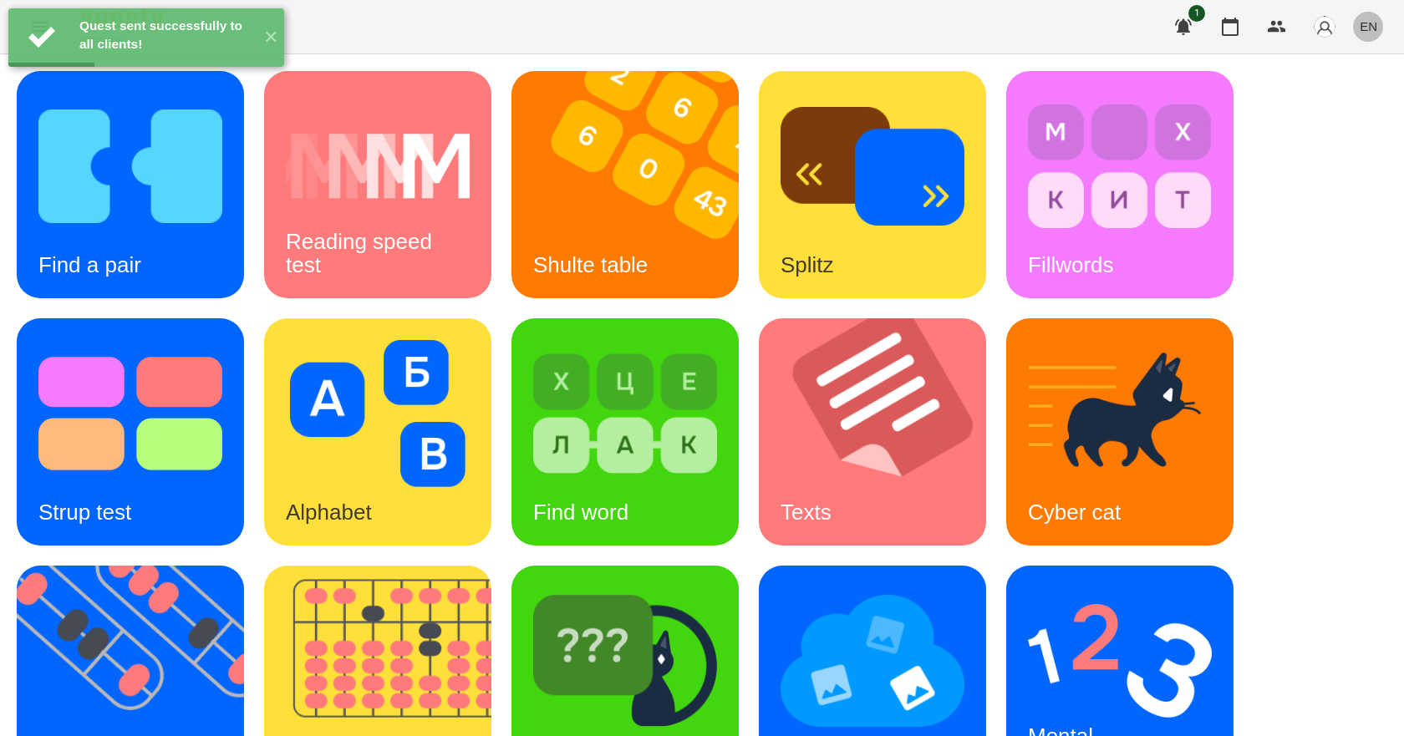
click at [1362, 19] on span "EN" at bounding box center [1368, 27] width 18 height 18
click at [1360, 103] on div "Українська" at bounding box center [1336, 94] width 85 height 30
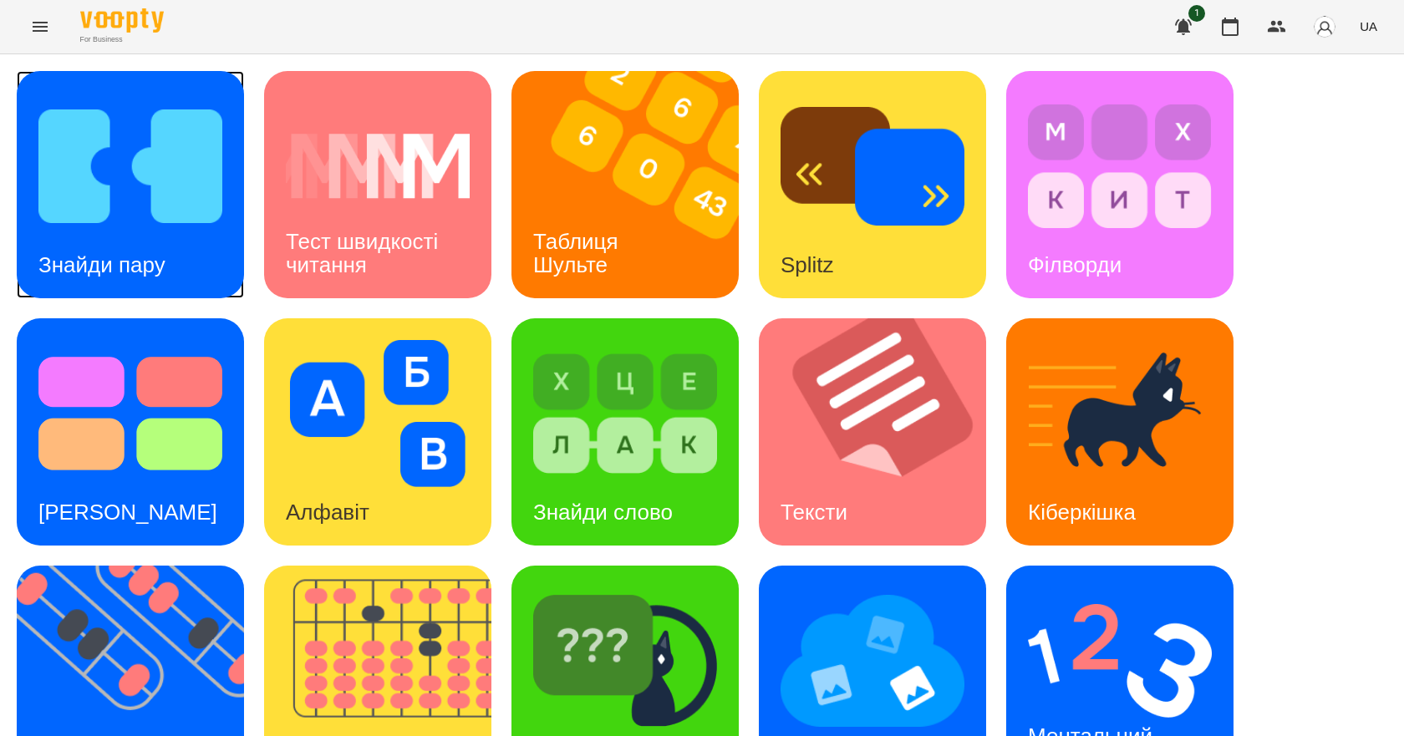
click at [180, 217] on img at bounding box center [130, 166] width 184 height 147
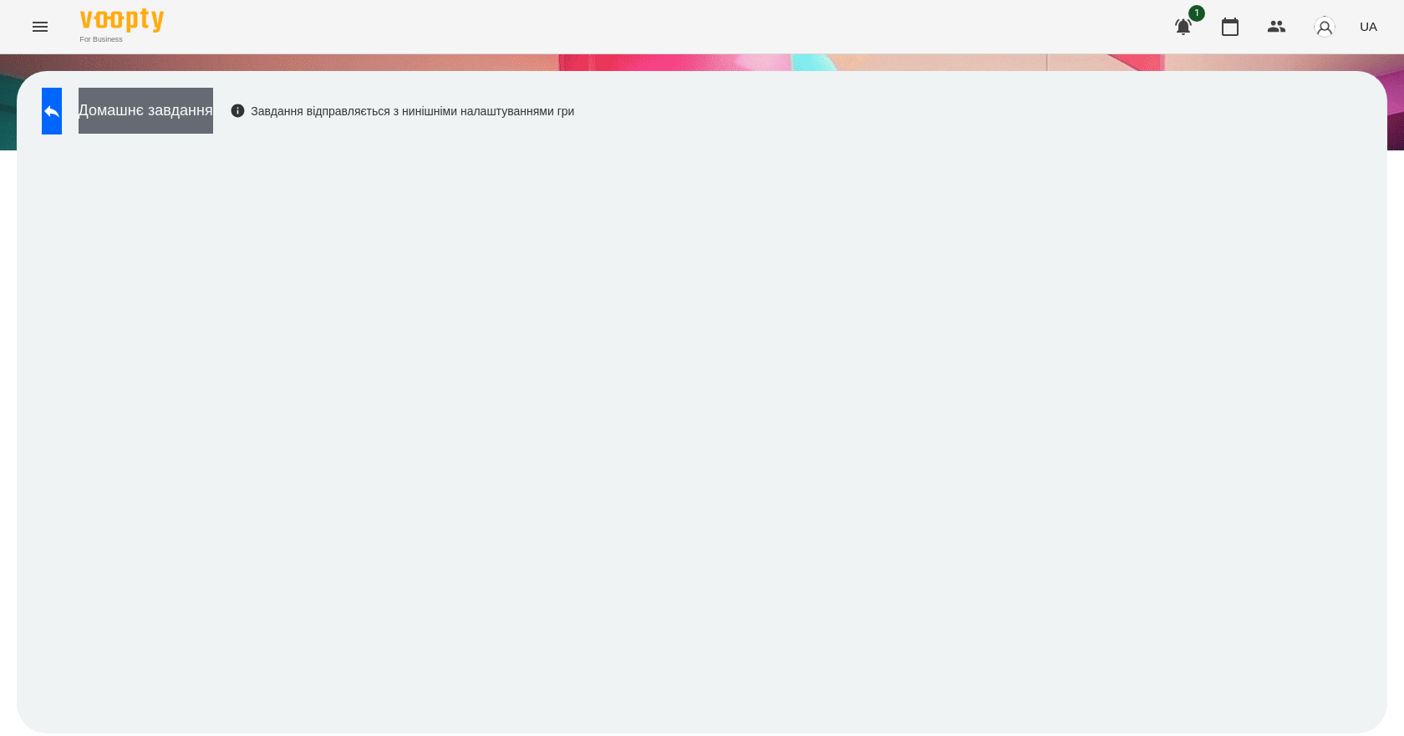
click at [213, 118] on button "Домашнє завдання" at bounding box center [146, 111] width 135 height 46
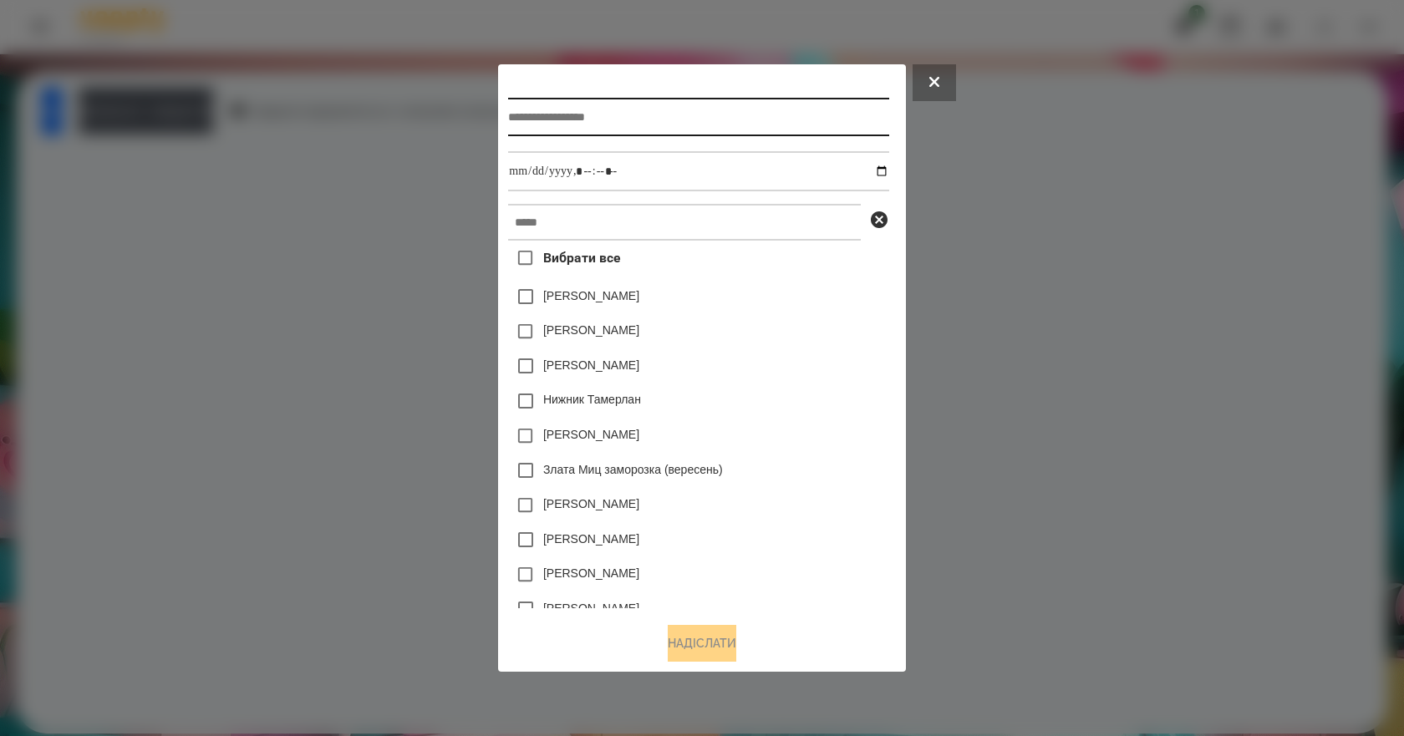
click at [633, 113] on input "text" at bounding box center [698, 117] width 380 height 38
type input "*"
type input "**********"
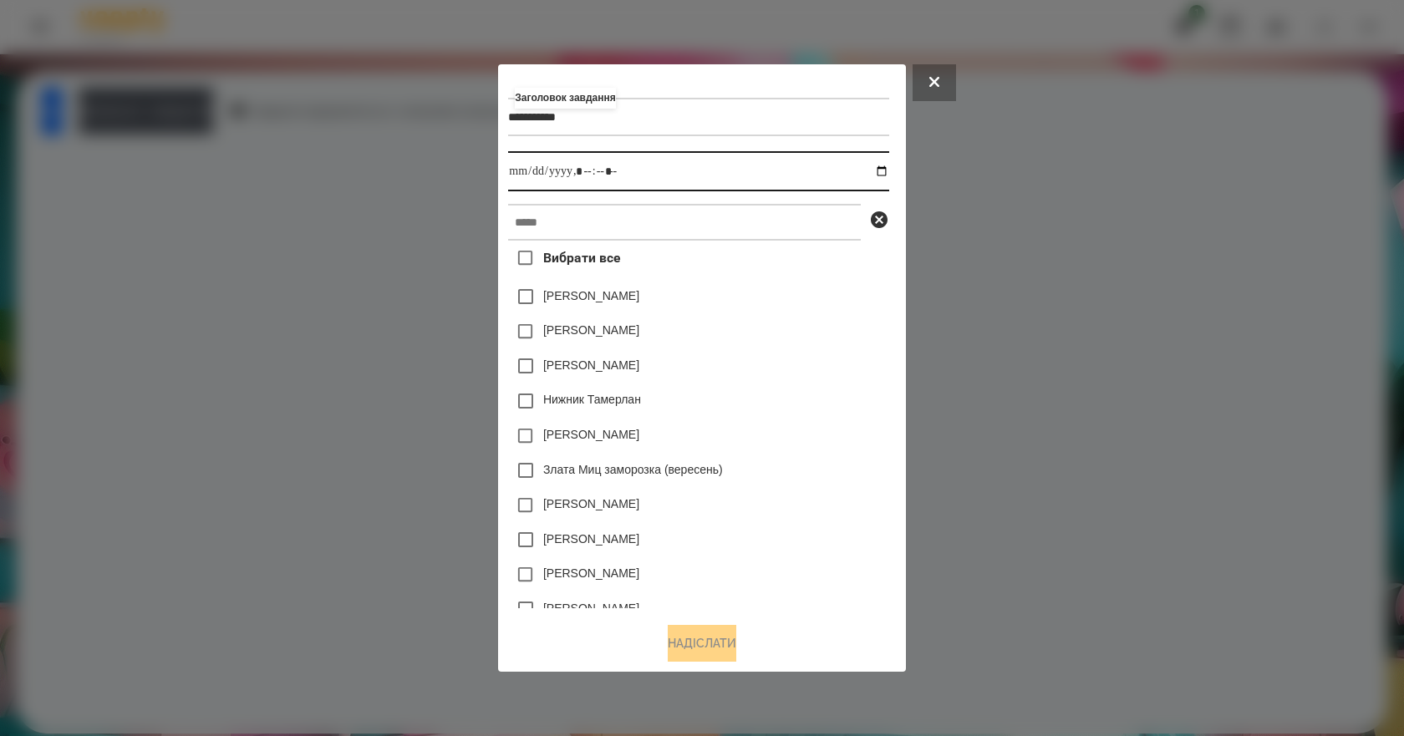
click at [887, 177] on input "datetime-local" at bounding box center [698, 171] width 380 height 40
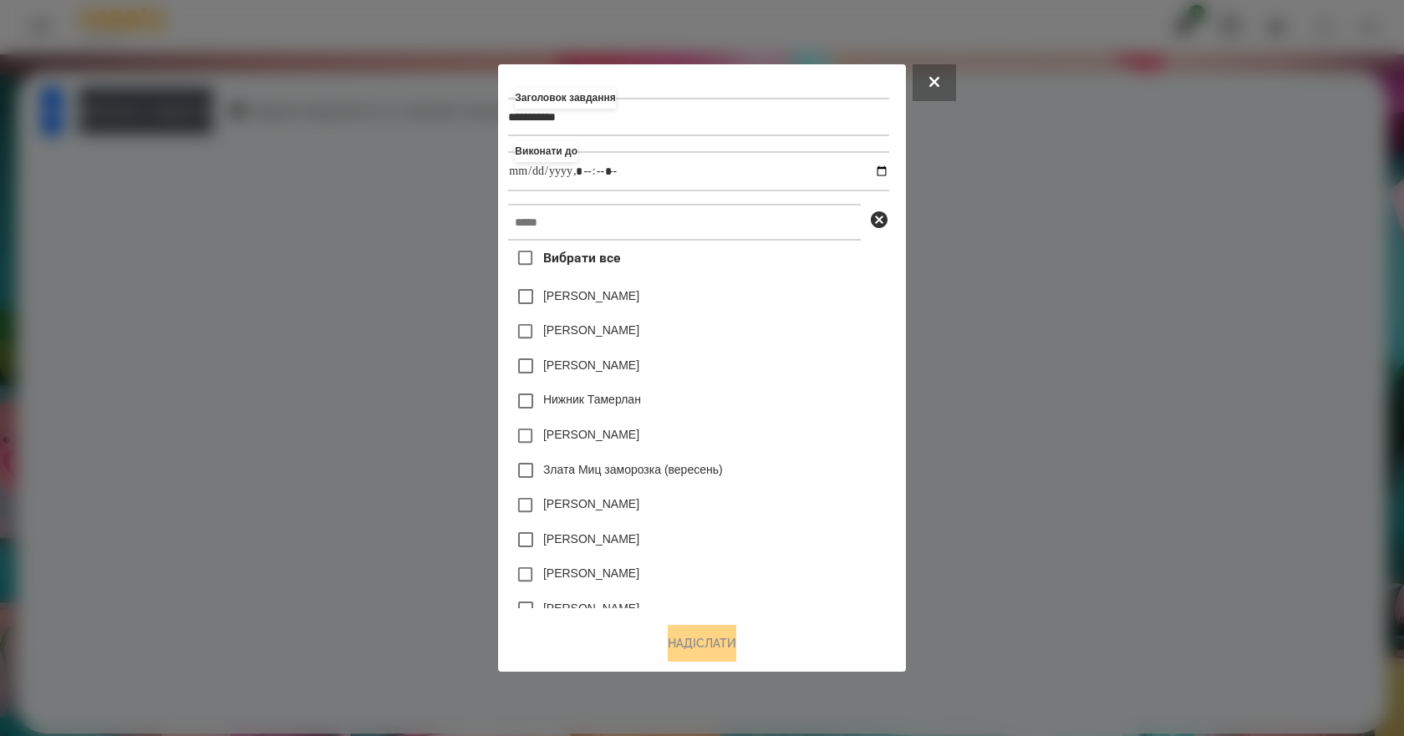
type input "**********"
drag, startPoint x: 827, startPoint y: 397, endPoint x: 780, endPoint y: 340, distance: 73.6
click at [827, 397] on div "Нижник Тамерлан" at bounding box center [698, 401] width 380 height 35
click at [648, 223] on input "text" at bounding box center [684, 222] width 353 height 37
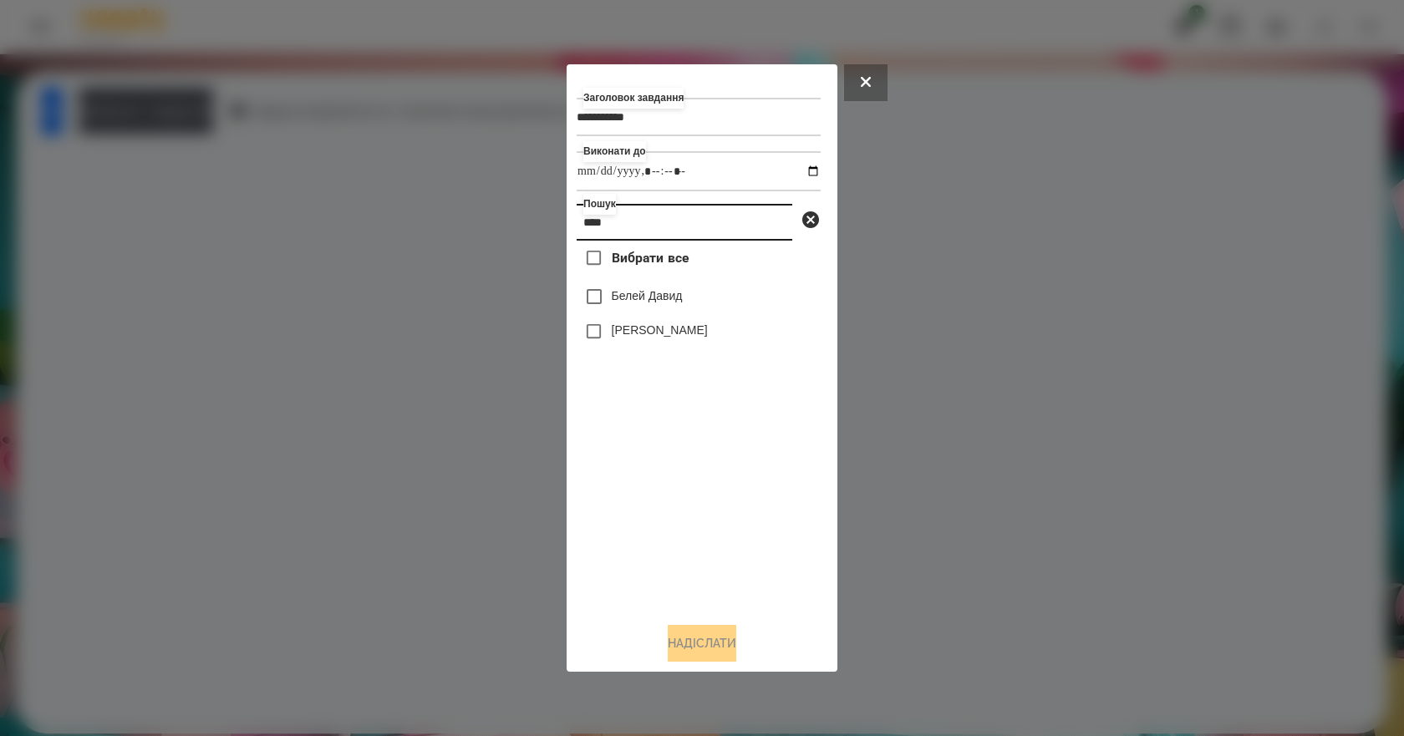
type input "****"
click at [660, 332] on label "Белей Емілі" at bounding box center [660, 330] width 96 height 17
click at [706, 649] on button "Надіслати" at bounding box center [702, 643] width 69 height 37
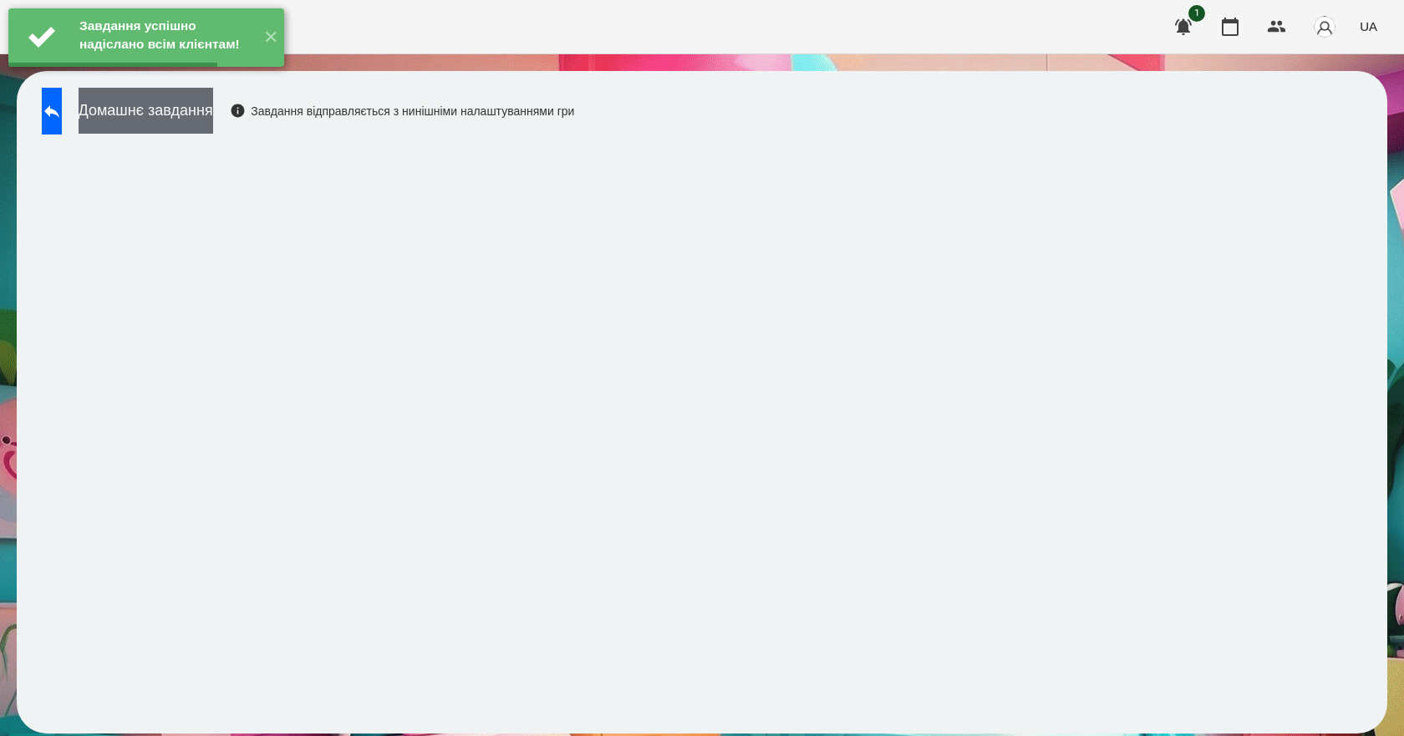
click at [201, 121] on button "Домашнє завдання" at bounding box center [146, 111] width 135 height 46
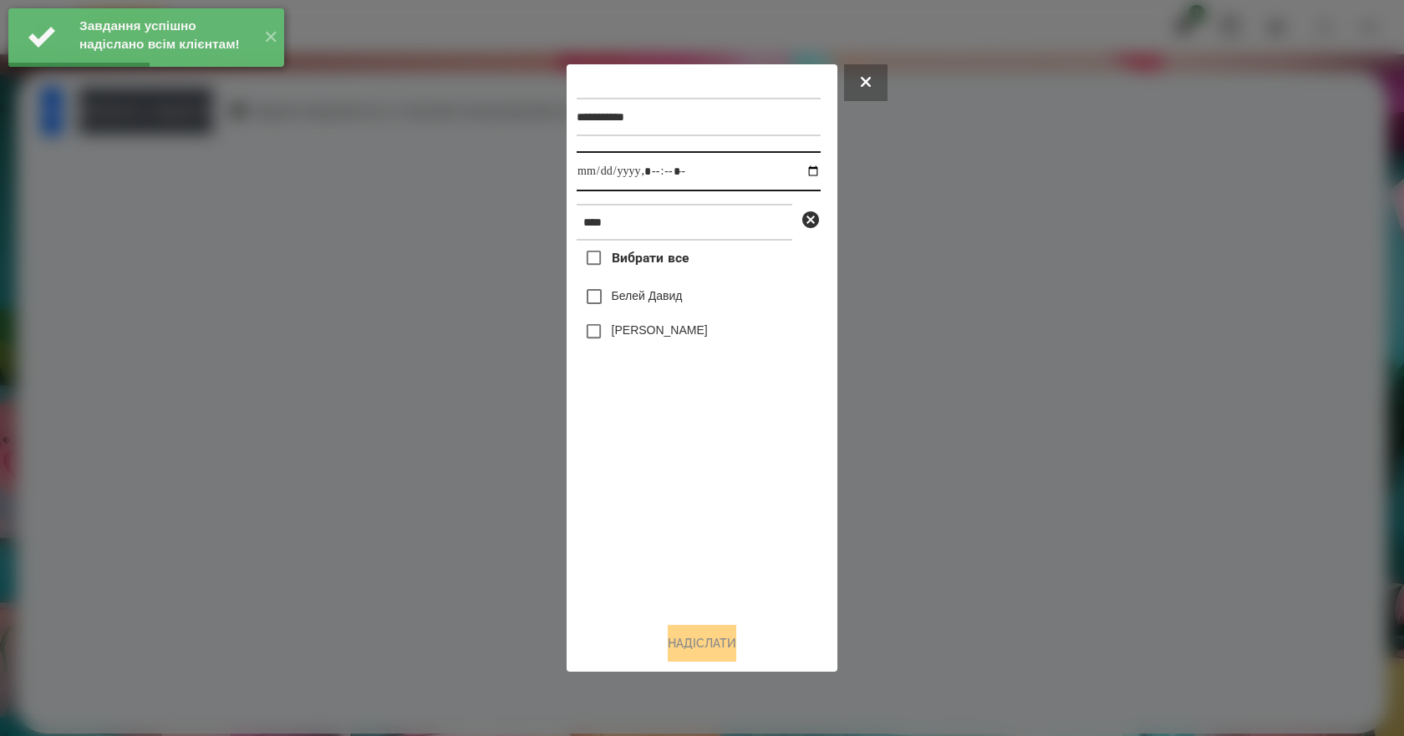
click at [801, 169] on input "datetime-local" at bounding box center [699, 171] width 244 height 40
type input "**********"
click at [678, 492] on div "Вибрати все Белей Давид Белей Емілі" at bounding box center [699, 425] width 244 height 368
click at [660, 338] on label "Белей Емілі" at bounding box center [660, 330] width 96 height 17
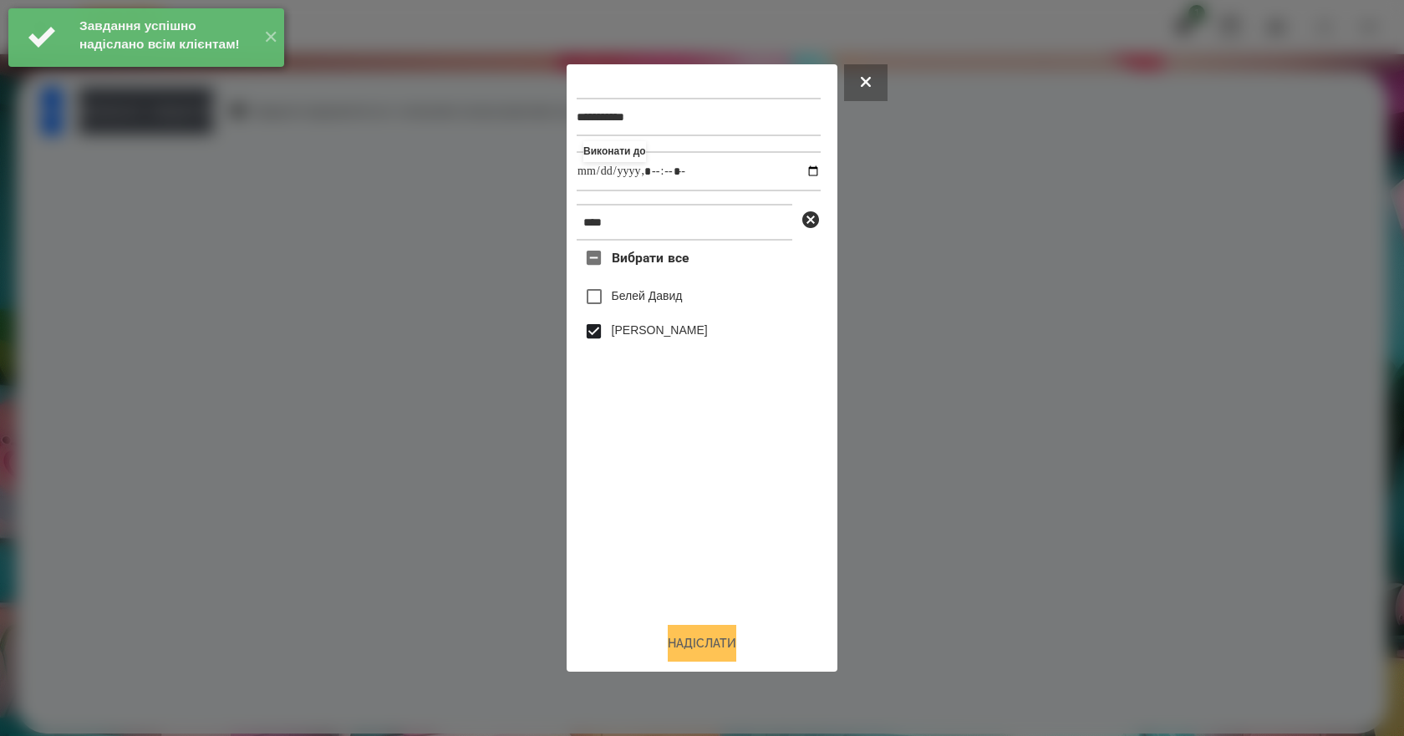
click at [703, 658] on button "Надіслати" at bounding box center [702, 643] width 69 height 37
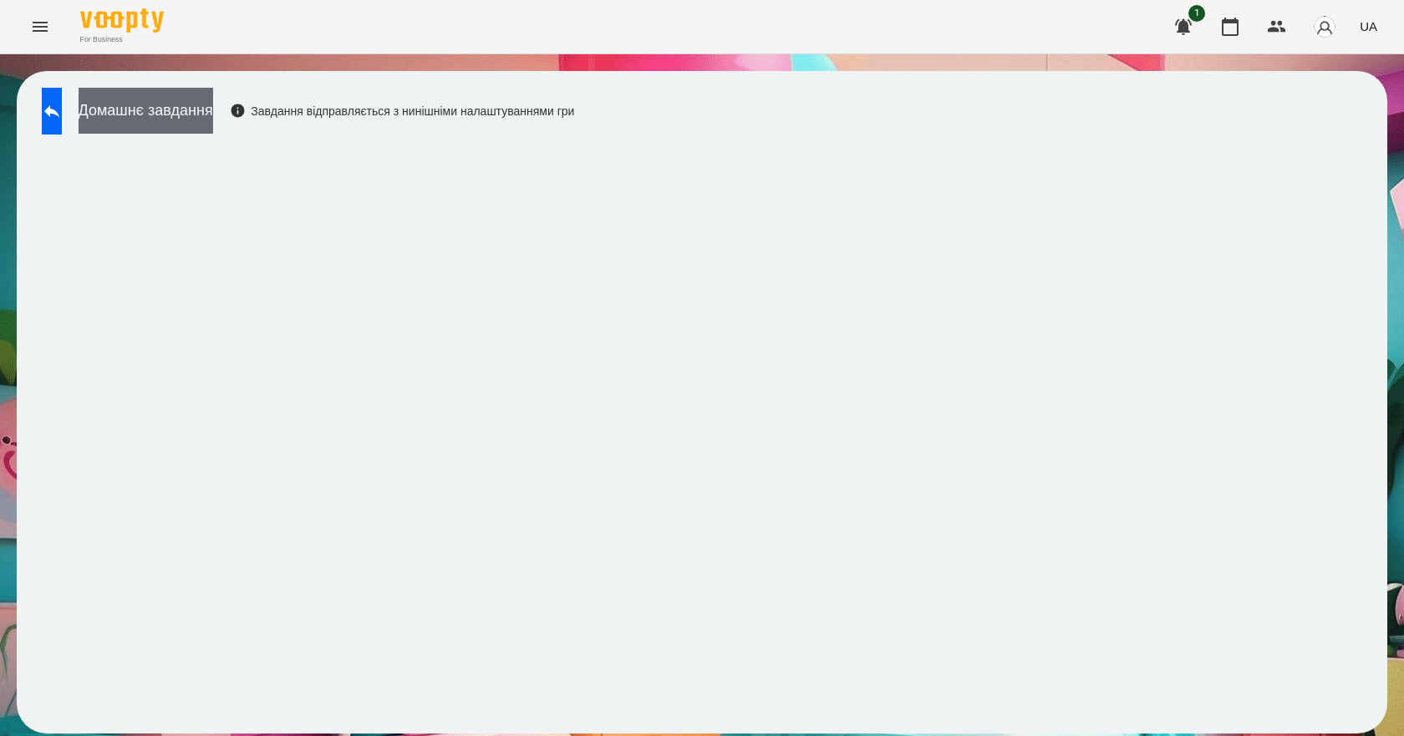
click at [213, 108] on button "Домашнє завдання" at bounding box center [146, 111] width 135 height 46
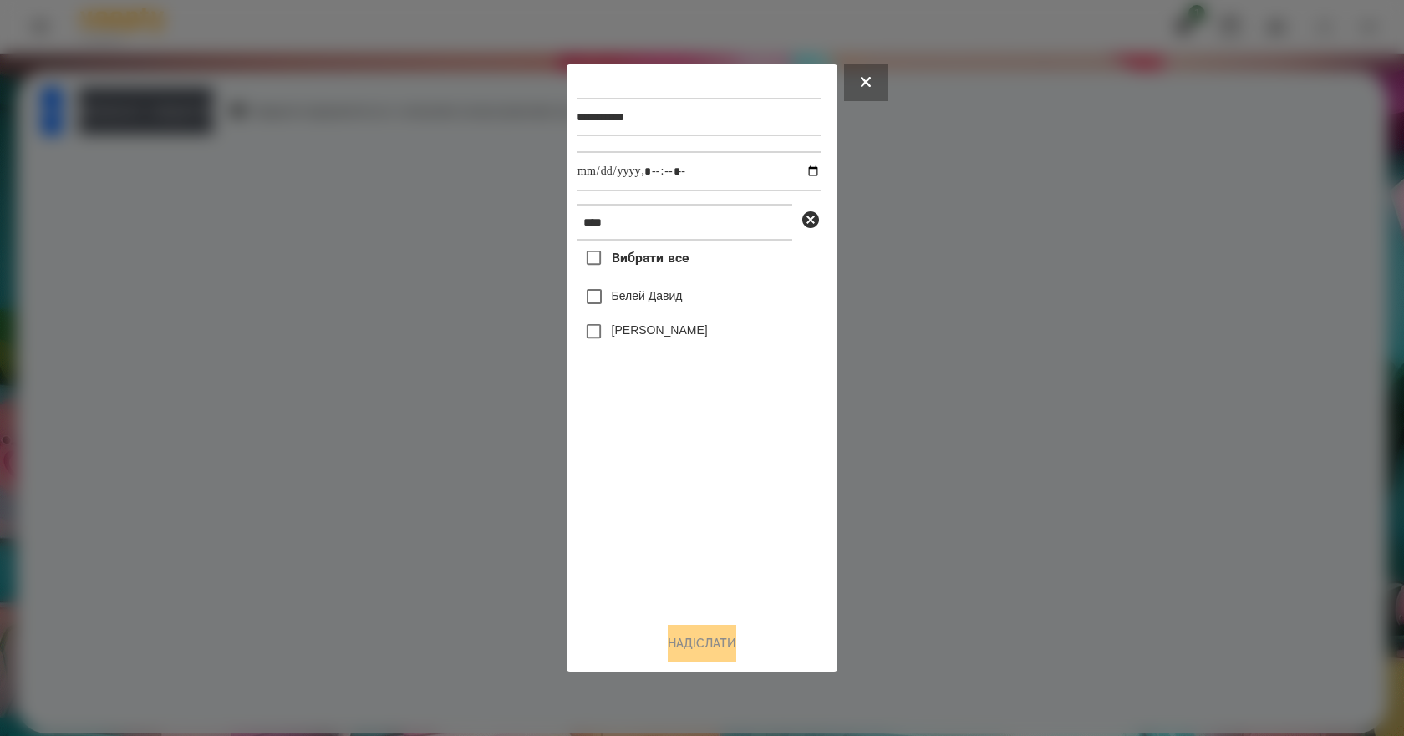
click at [655, 338] on label "Белей Емілі" at bounding box center [660, 330] width 96 height 17
click at [710, 652] on button "Надіслати" at bounding box center [702, 643] width 69 height 37
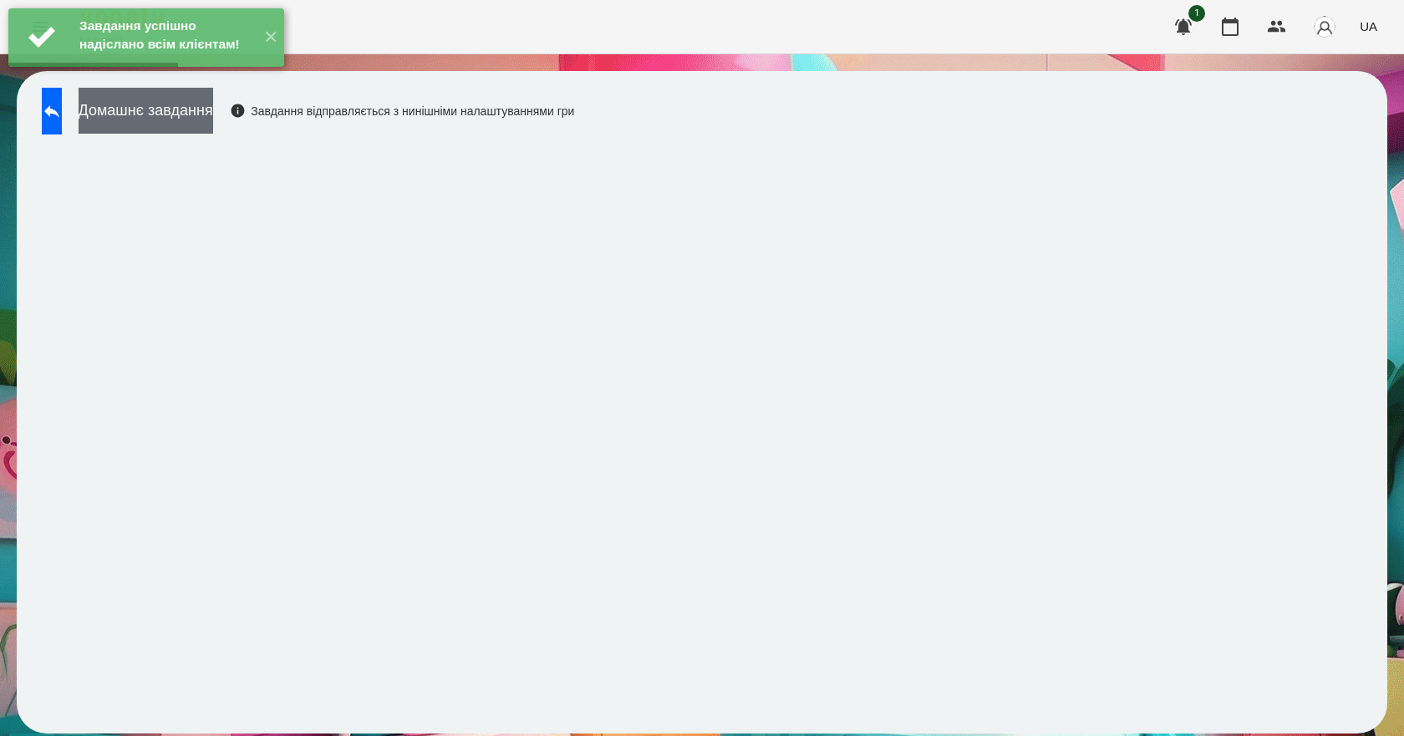
click at [213, 132] on button "Домашнє завдання" at bounding box center [146, 111] width 135 height 46
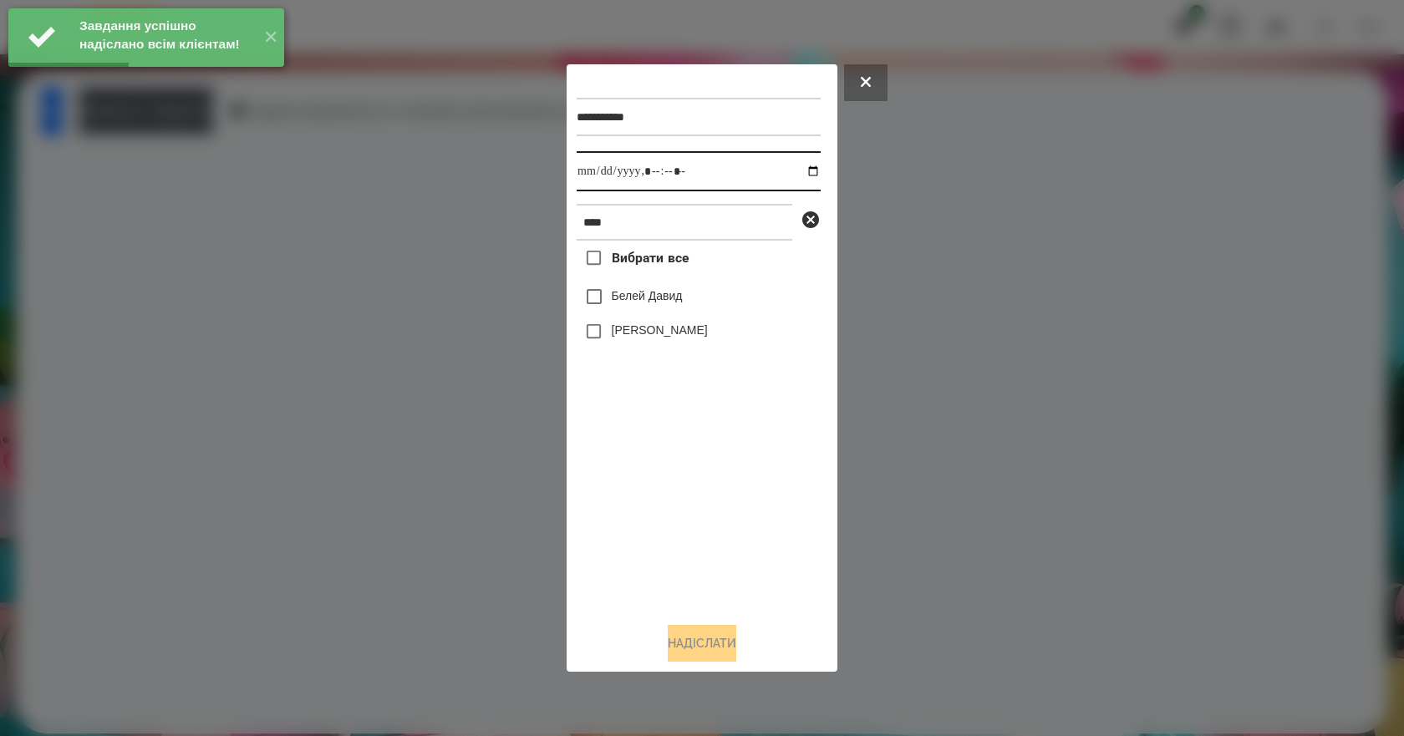
click at [805, 165] on input "datetime-local" at bounding box center [699, 171] width 244 height 40
type input "**********"
drag, startPoint x: 706, startPoint y: 527, endPoint x: 698, endPoint y: 445, distance: 83.1
click at [706, 527] on div "Вибрати все Белей Давид Белей Емілі" at bounding box center [699, 425] width 244 height 368
click at [653, 329] on label "Белей Емілі" at bounding box center [660, 330] width 96 height 17
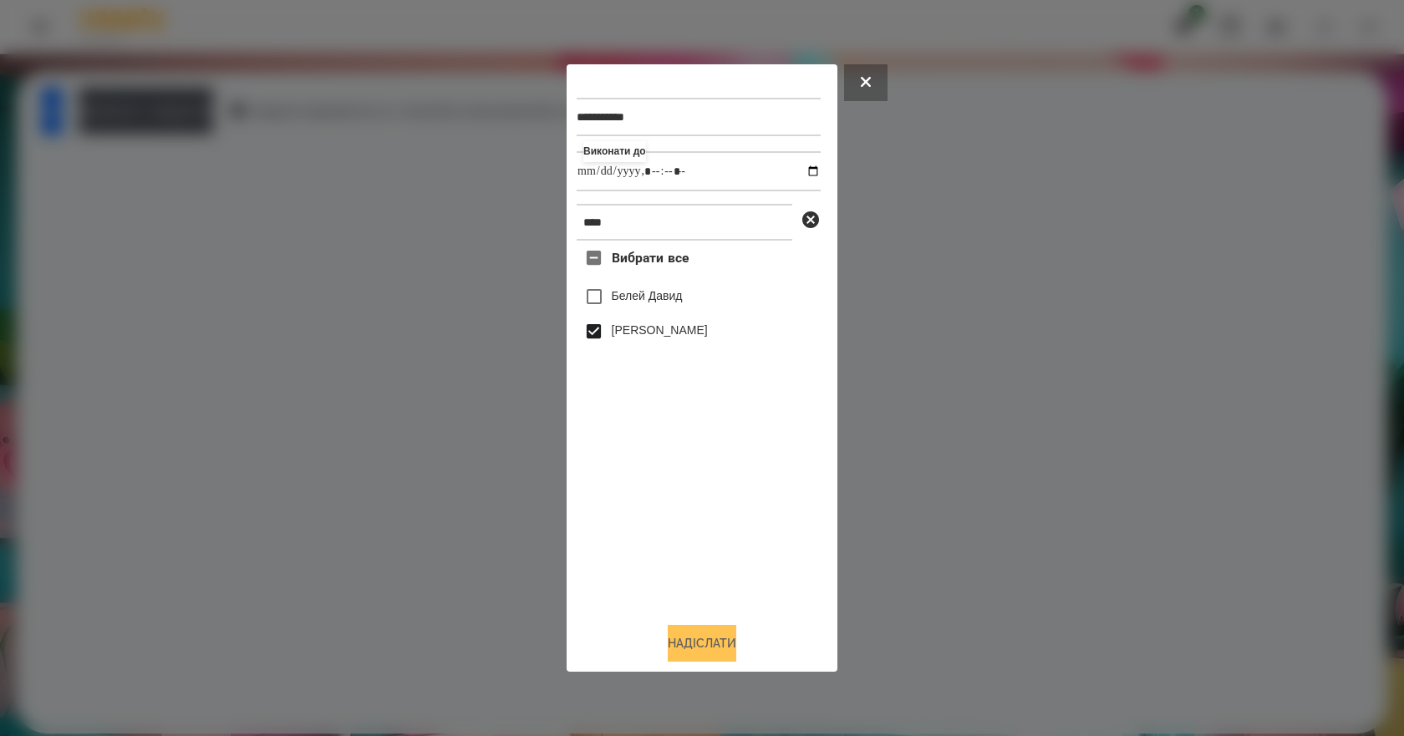
click at [710, 643] on button "Надіслати" at bounding box center [702, 643] width 69 height 37
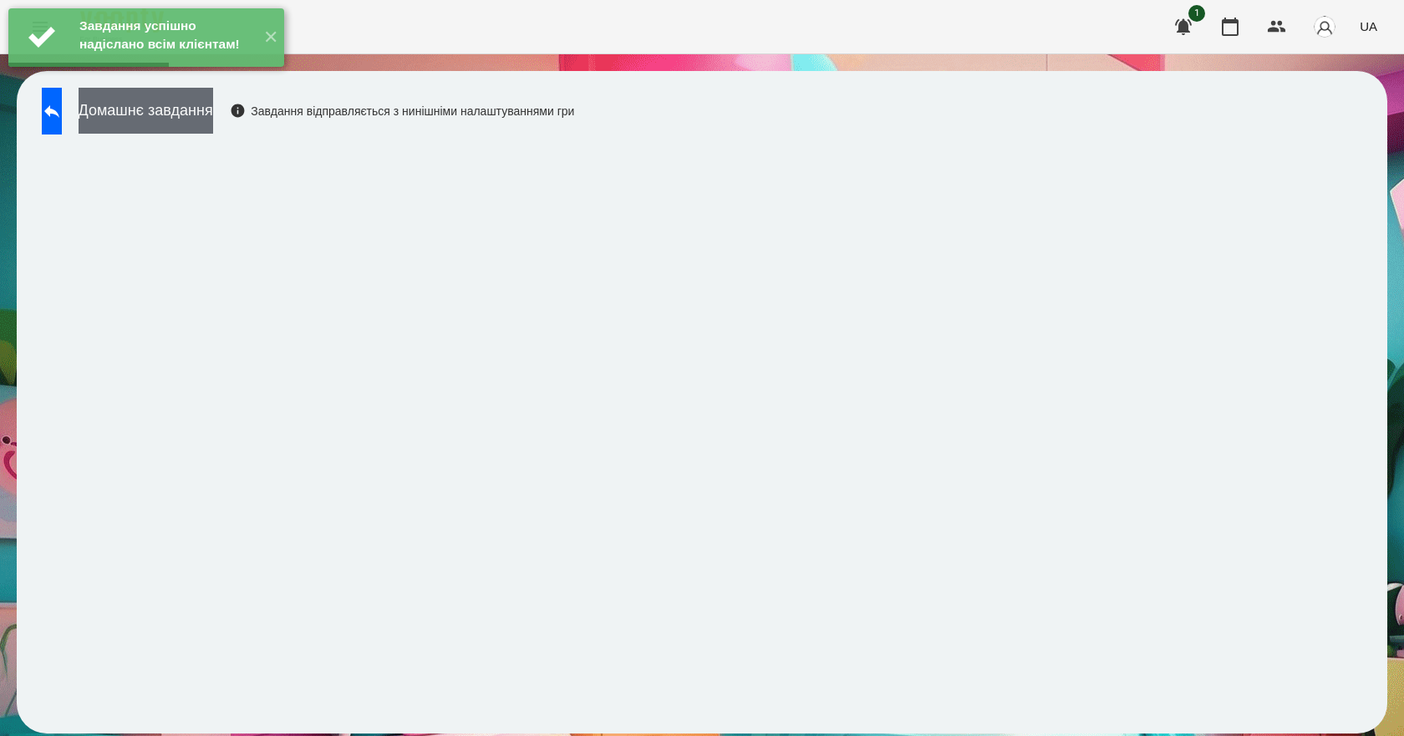
click at [132, 123] on button "Домашнє завдання" at bounding box center [146, 111] width 135 height 46
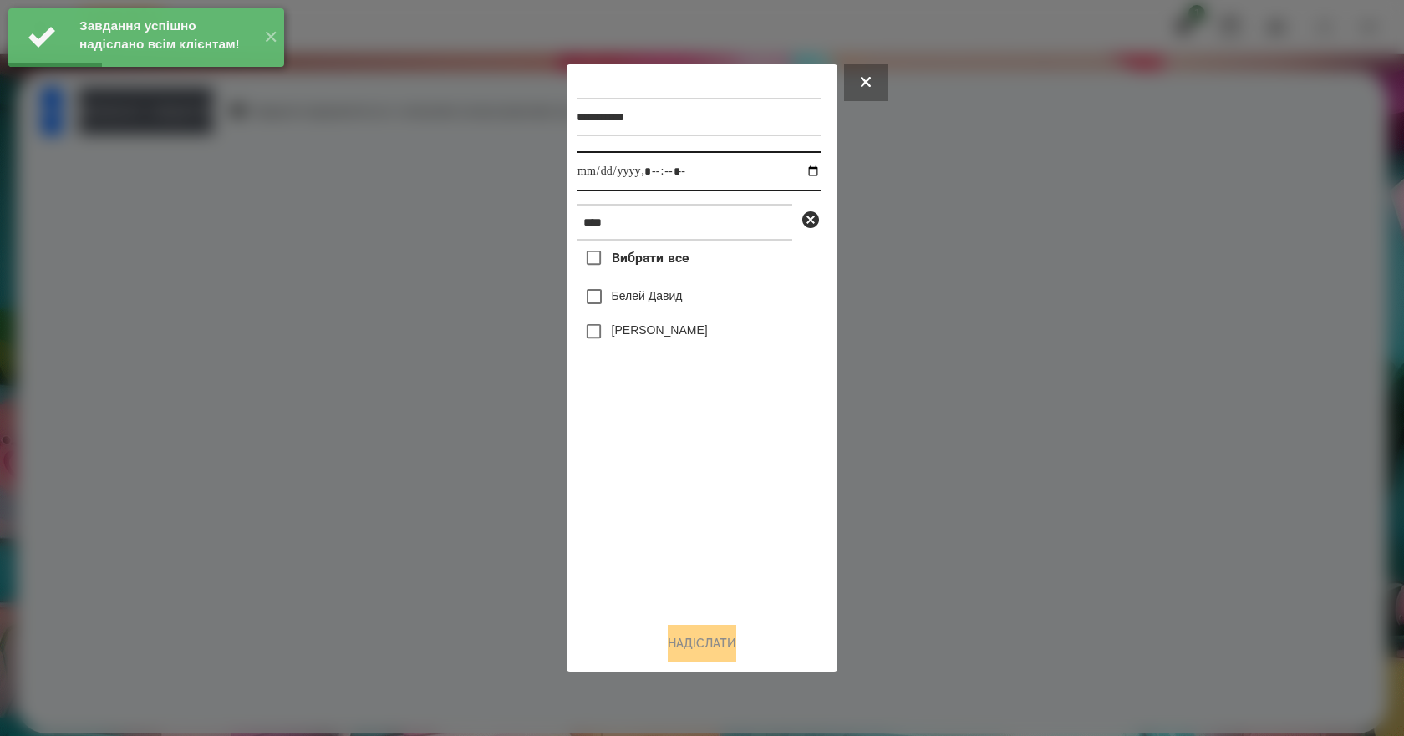
click at [800, 172] on input "datetime-local" at bounding box center [699, 171] width 244 height 40
type input "**********"
click at [716, 521] on div "Вибрати все Белей Давид Белей Емілі" at bounding box center [699, 425] width 244 height 368
click at [642, 338] on label "Белей Емілі" at bounding box center [660, 330] width 96 height 17
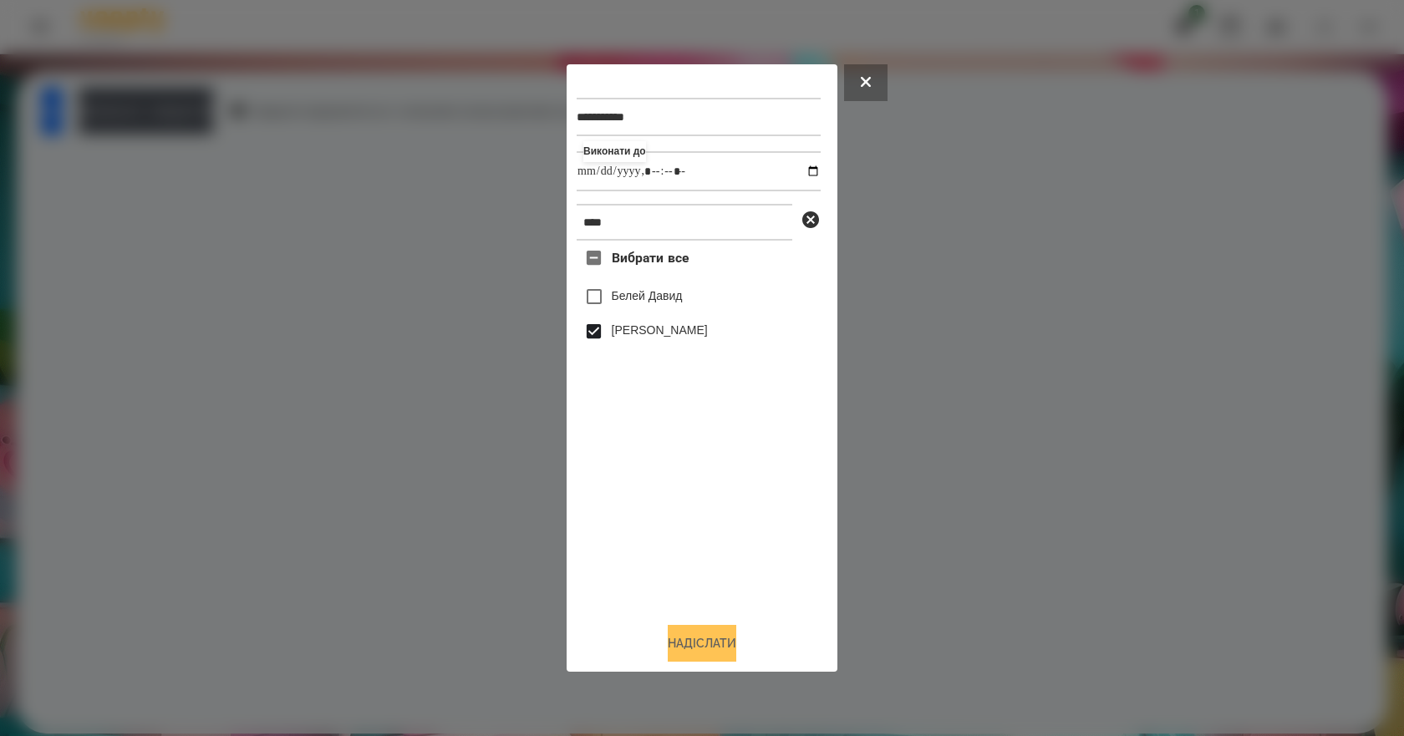
click at [704, 655] on button "Надіслати" at bounding box center [702, 643] width 69 height 37
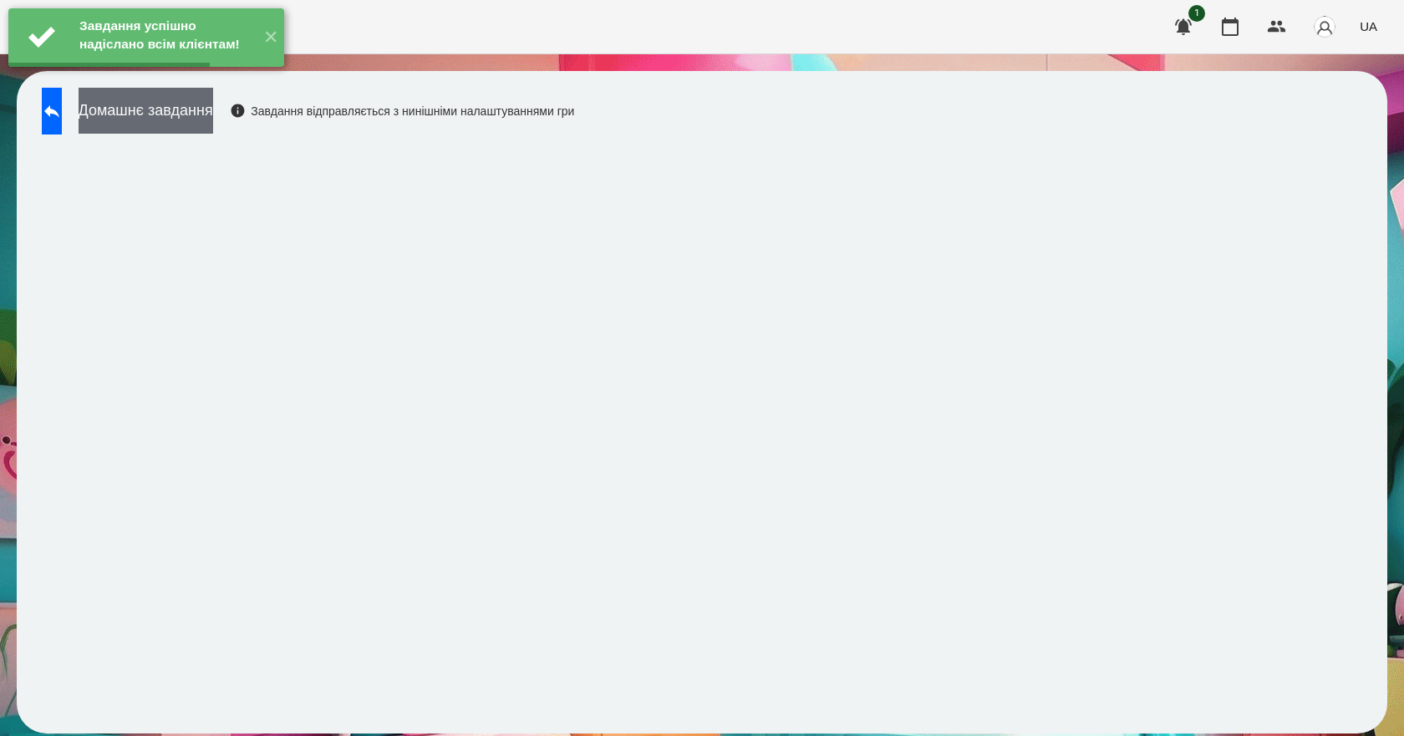
click at [161, 108] on button "Домашнє завдання" at bounding box center [146, 111] width 135 height 46
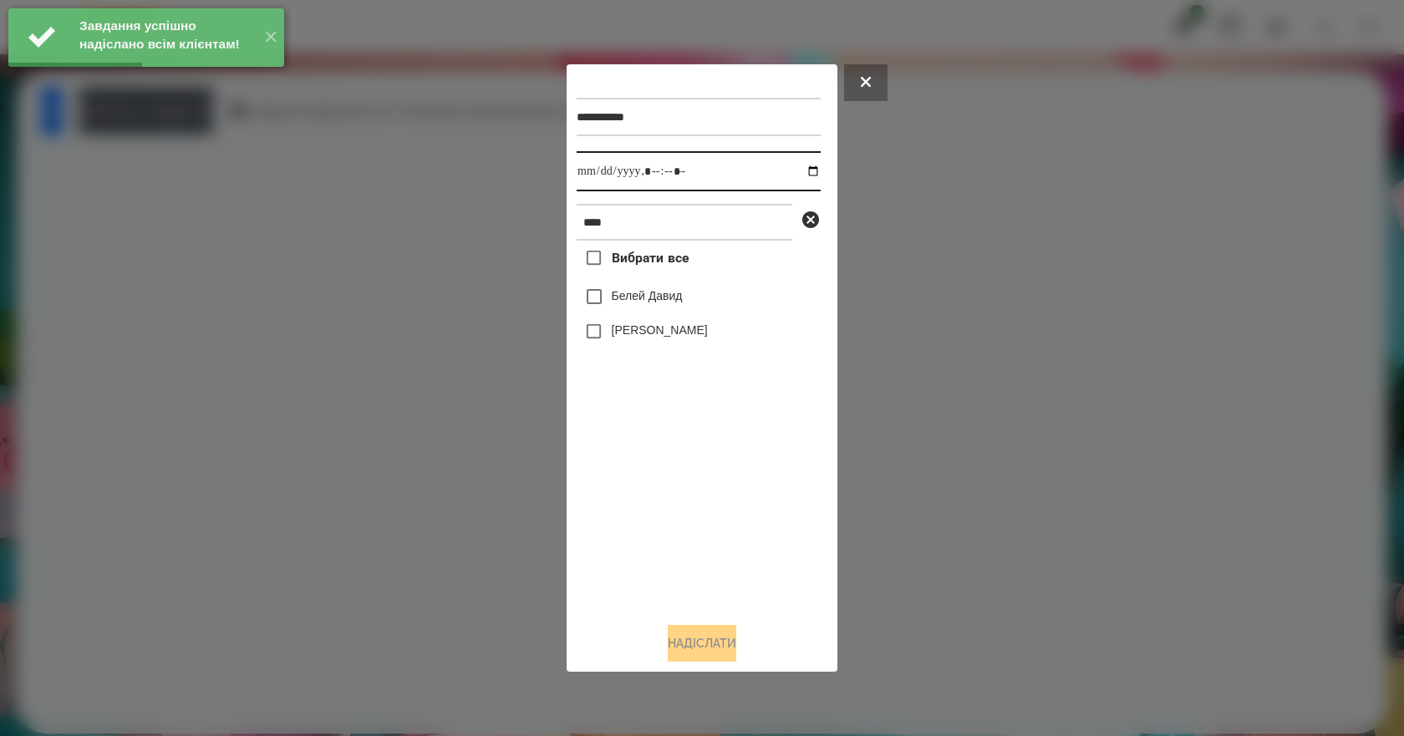
click at [803, 171] on input "datetime-local" at bounding box center [699, 171] width 244 height 40
type input "**********"
click at [635, 497] on div "Вибрати все Белей Давид Белей Емілі" at bounding box center [699, 425] width 244 height 368
click at [663, 325] on label "Белей Емілі" at bounding box center [660, 330] width 96 height 17
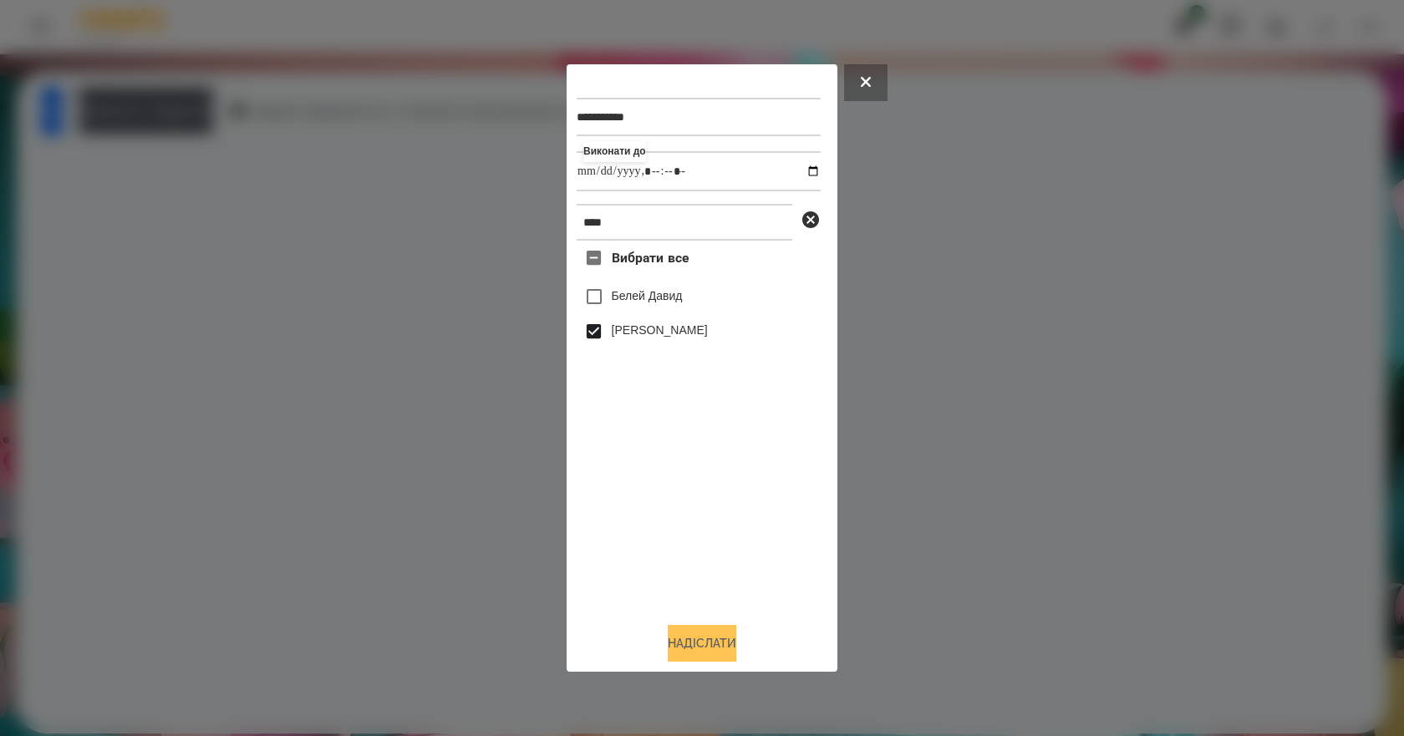
click at [701, 637] on button "Надіслати" at bounding box center [702, 643] width 69 height 37
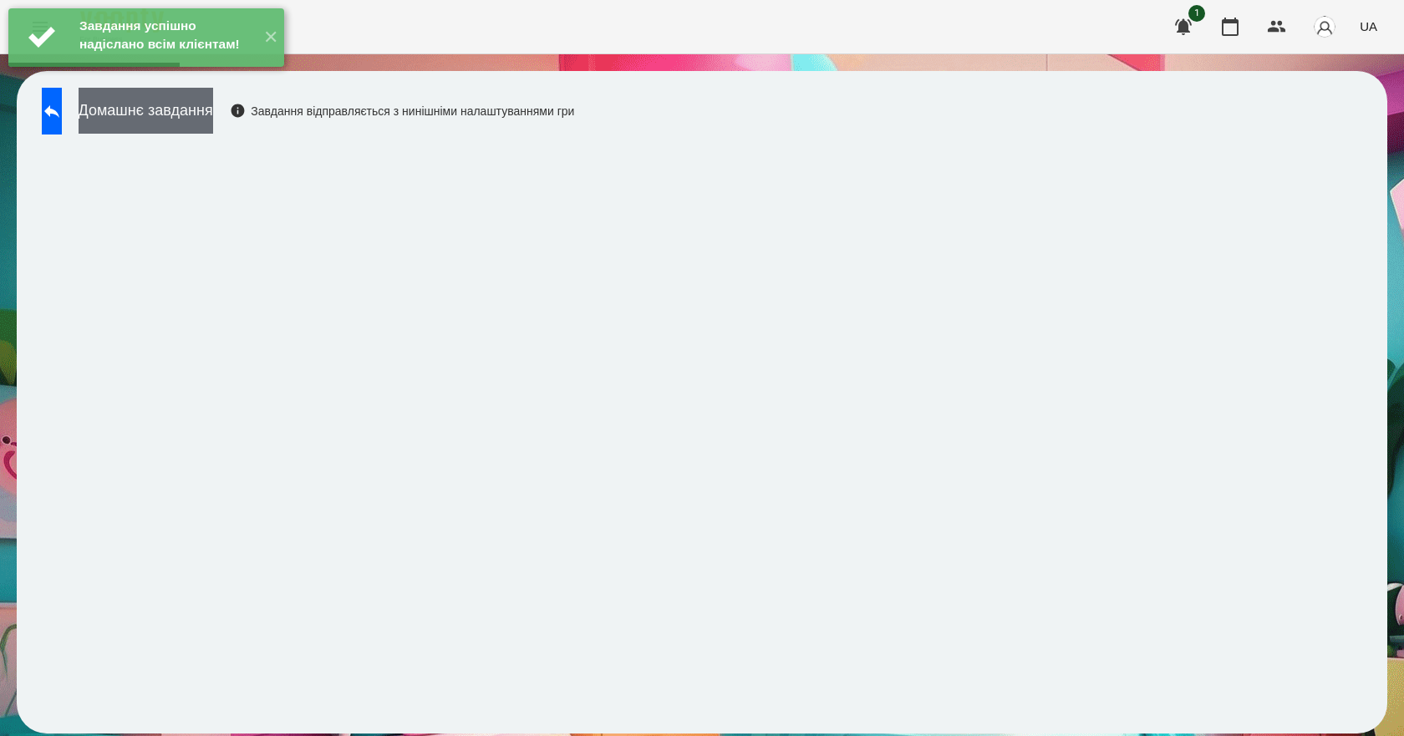
click at [213, 131] on button "Домашнє завдання" at bounding box center [146, 111] width 135 height 46
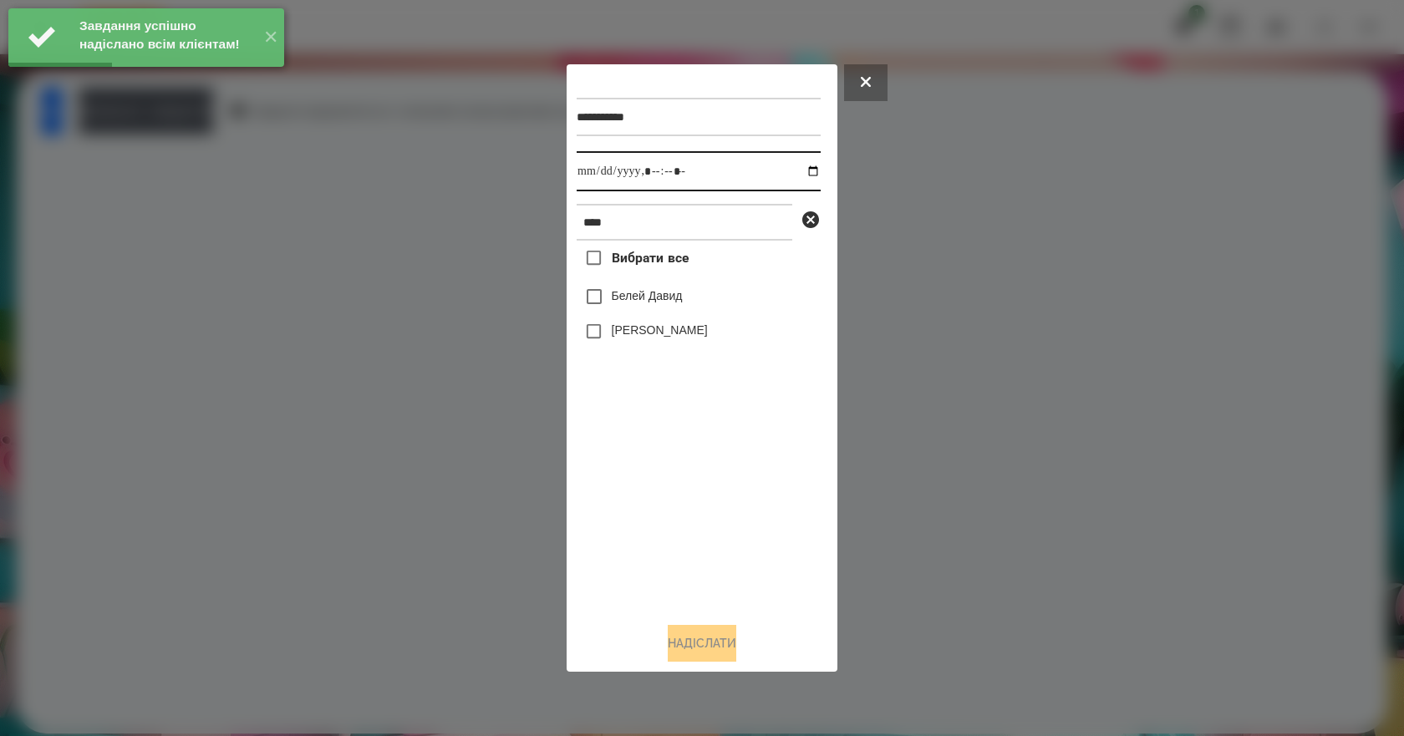
click at [802, 168] on input "datetime-local" at bounding box center [699, 171] width 244 height 40
type input "**********"
drag, startPoint x: 632, startPoint y: 509, endPoint x: 633, endPoint y: 483, distance: 26.0
click at [632, 509] on div "Вибрати все Белей Давид Белей Емілі" at bounding box center [699, 425] width 244 height 368
click at [648, 333] on label "Белей Емілі" at bounding box center [660, 330] width 96 height 17
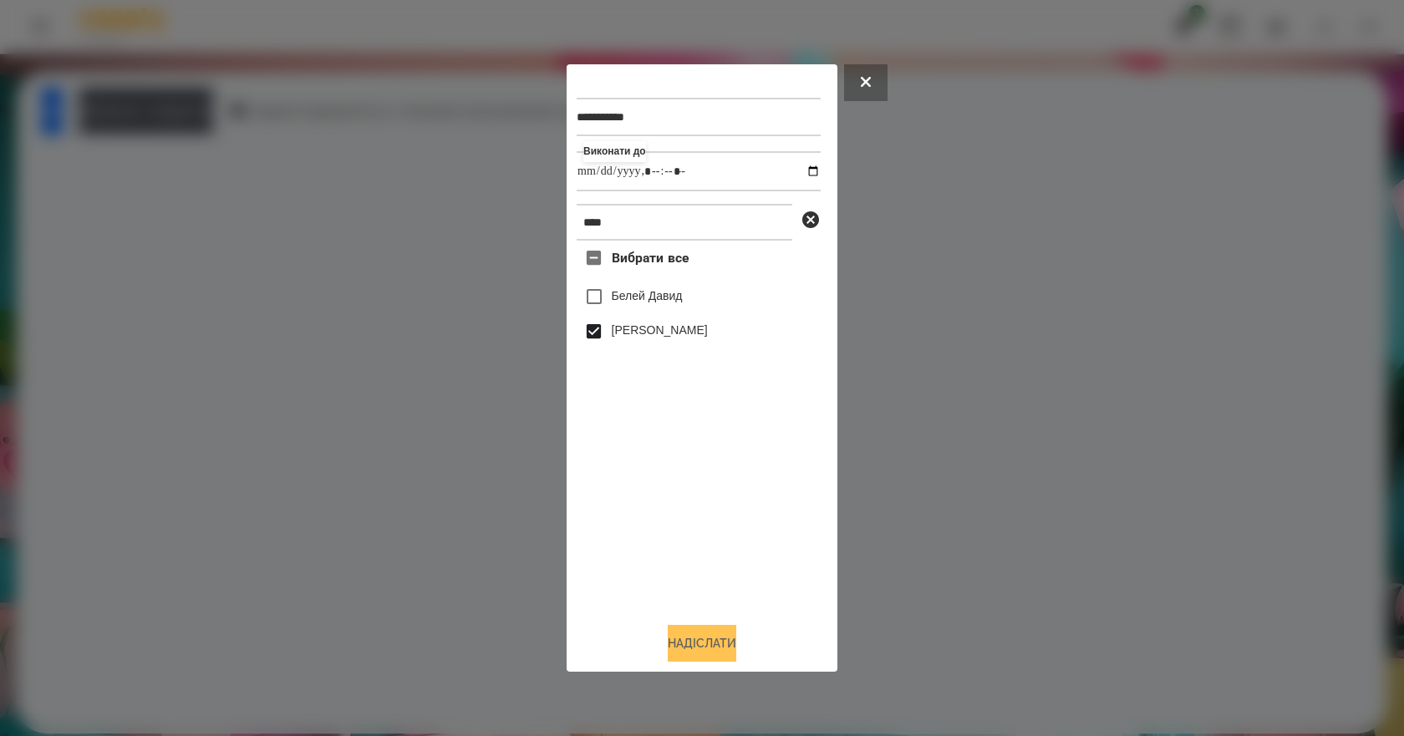
click at [725, 648] on button "Надіслати" at bounding box center [702, 643] width 69 height 37
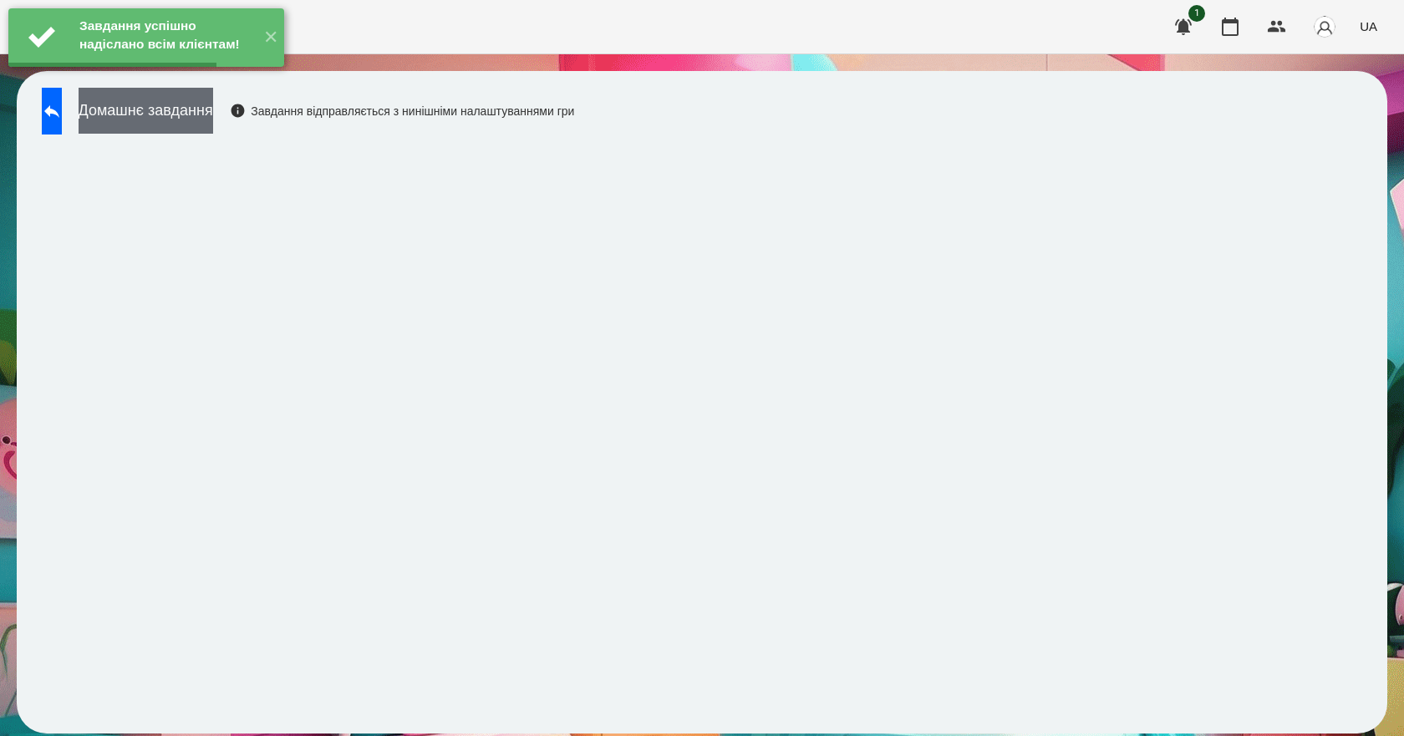
click at [213, 116] on button "Домашнє завдання" at bounding box center [146, 111] width 135 height 46
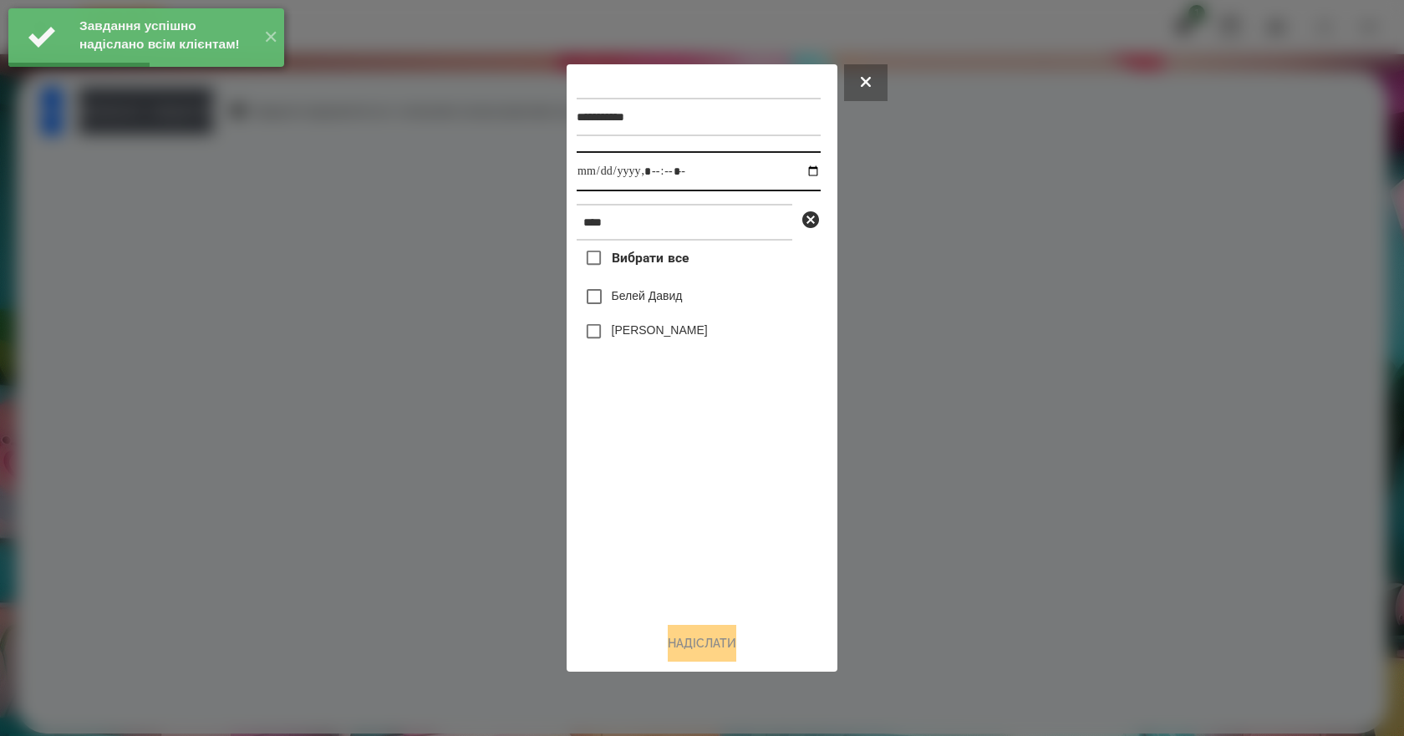
click at [802, 173] on input "datetime-local" at bounding box center [699, 171] width 244 height 40
type input "**********"
drag, startPoint x: 679, startPoint y: 517, endPoint x: 689, endPoint y: 461, distance: 56.7
click at [679, 519] on div "Вибрати все Белей Давид Белей Емілі" at bounding box center [699, 425] width 244 height 368
click at [651, 337] on label "Белей Емілі" at bounding box center [660, 330] width 96 height 17
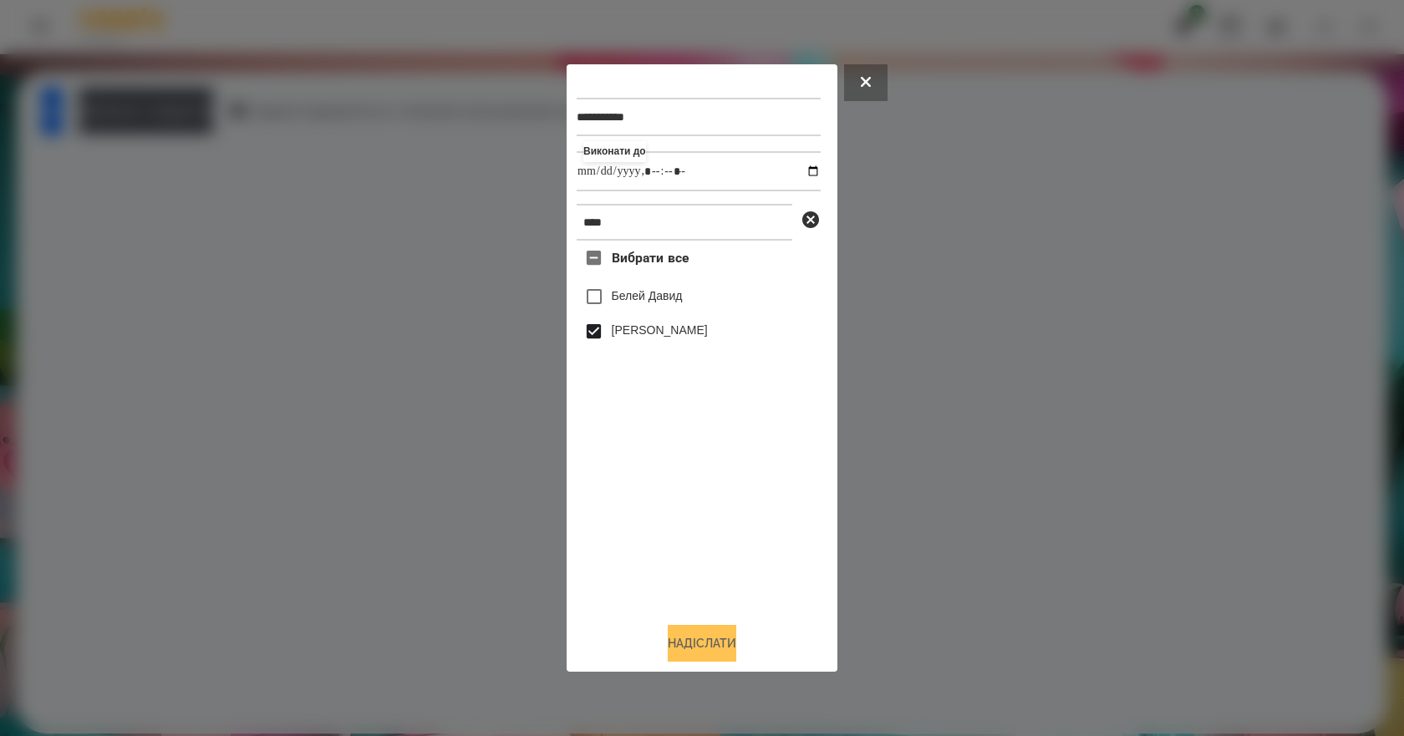
click at [703, 642] on button "Надіслати" at bounding box center [702, 643] width 69 height 37
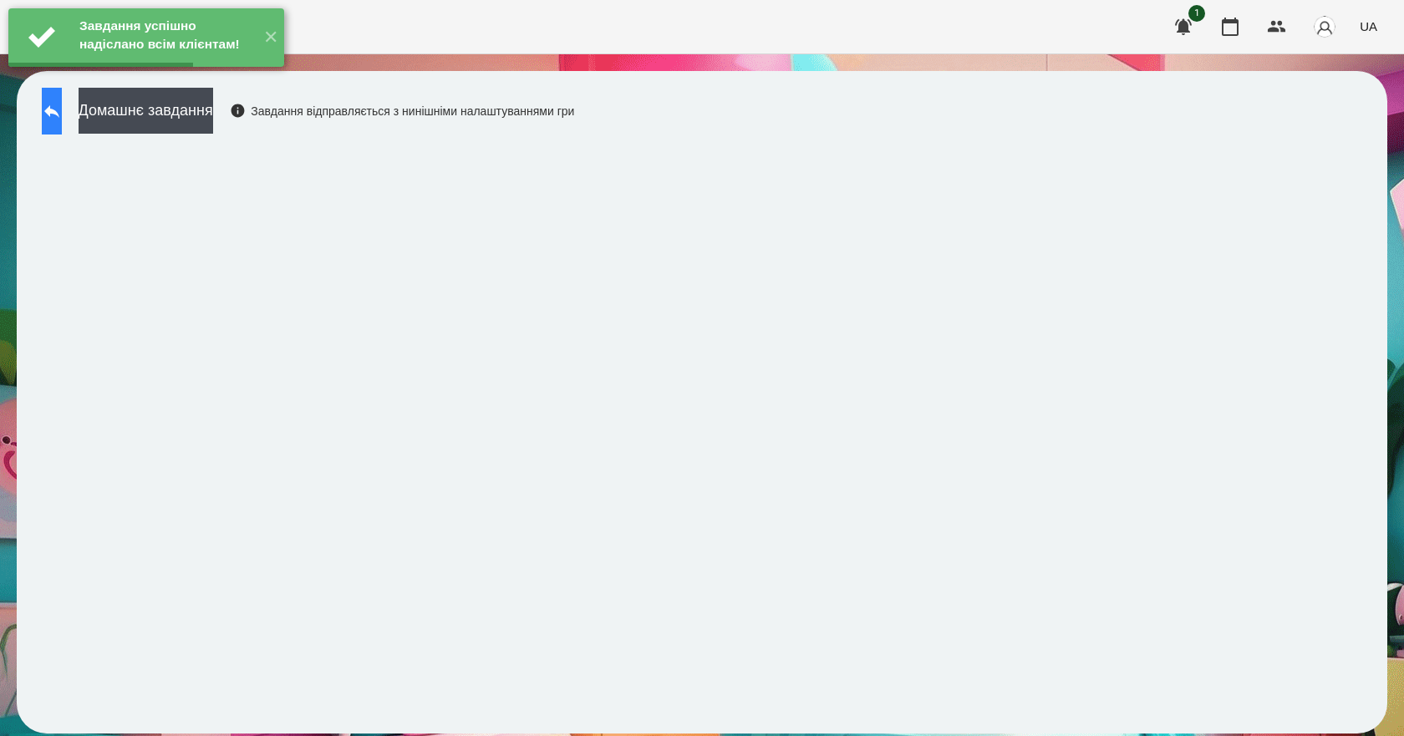
click at [55, 115] on button at bounding box center [52, 111] width 20 height 47
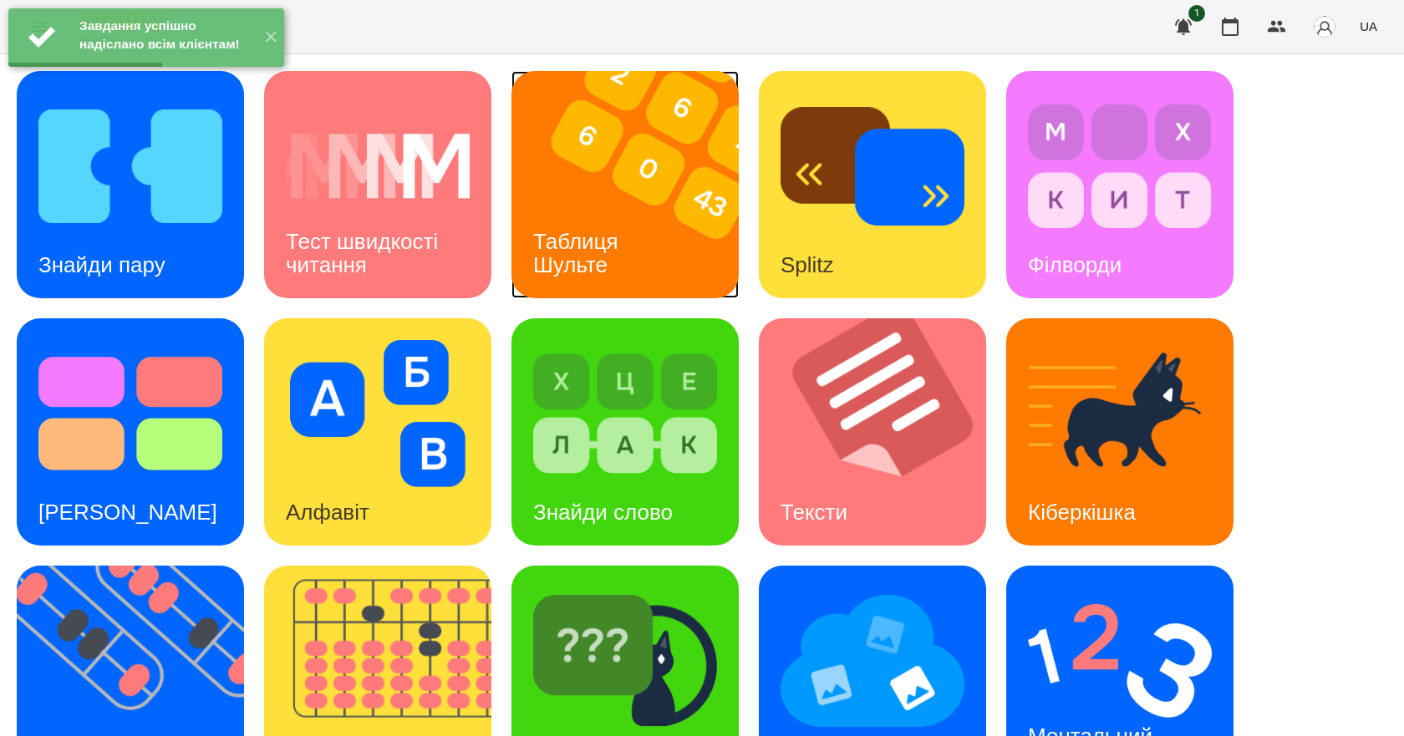
click at [601, 217] on div "Таблиця Шульте" at bounding box center [578, 253] width 135 height 89
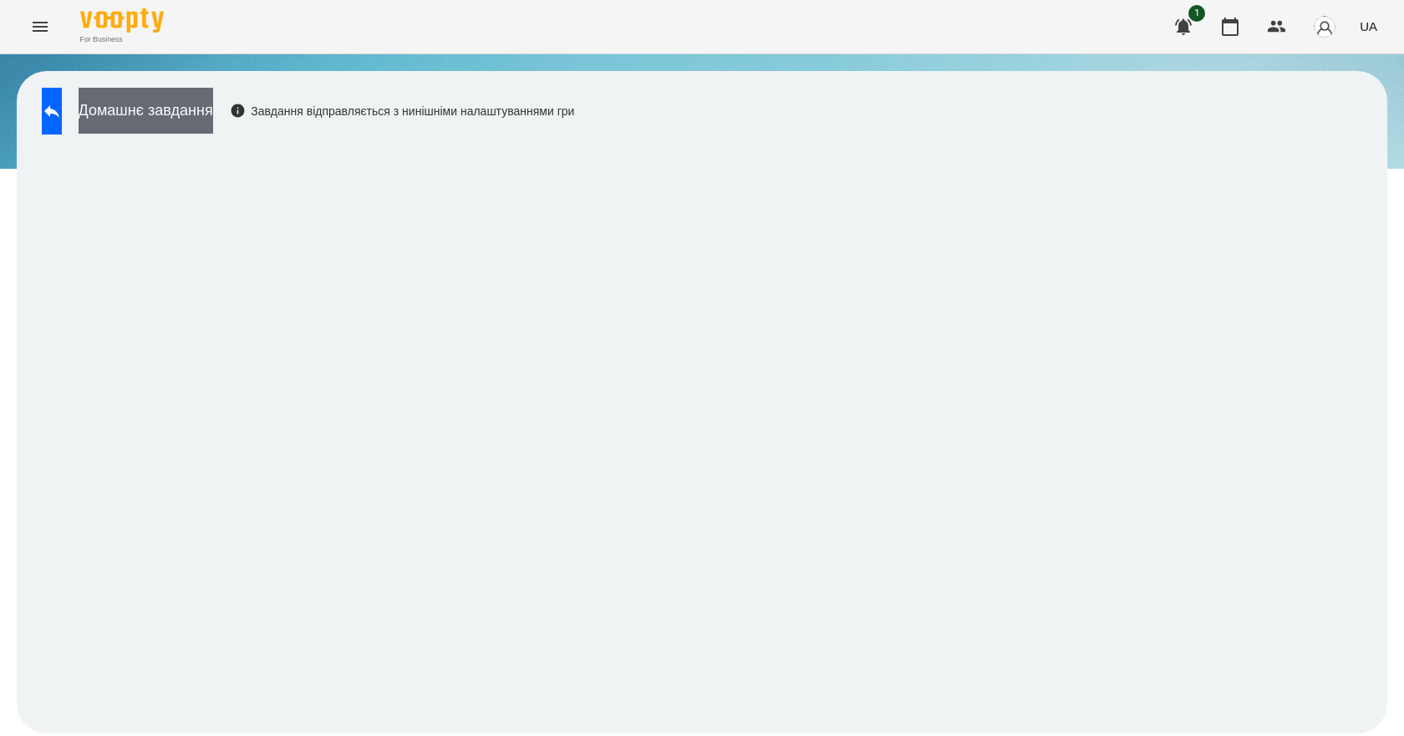
click at [212, 123] on button "Домашнє завдання" at bounding box center [146, 111] width 135 height 46
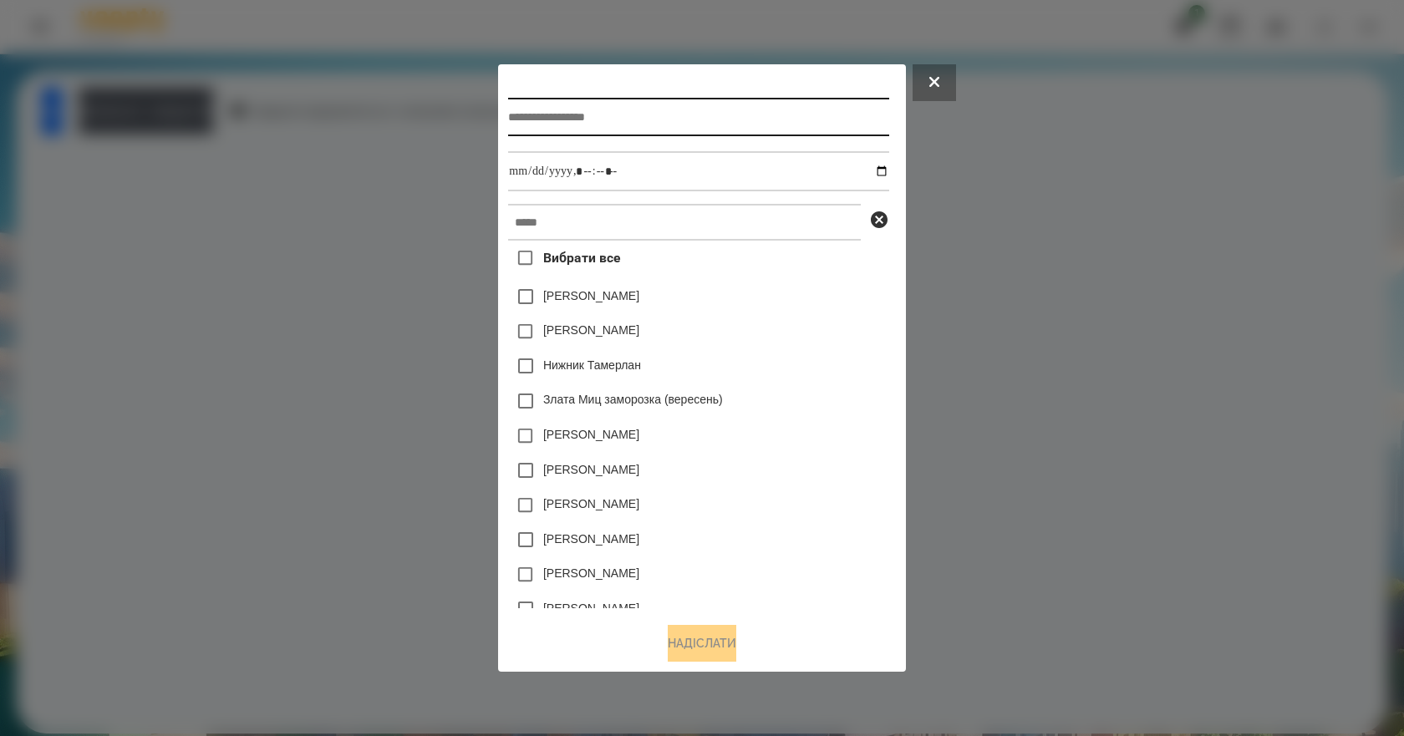
click at [612, 119] on input "text" at bounding box center [698, 117] width 380 height 38
type input "**********"
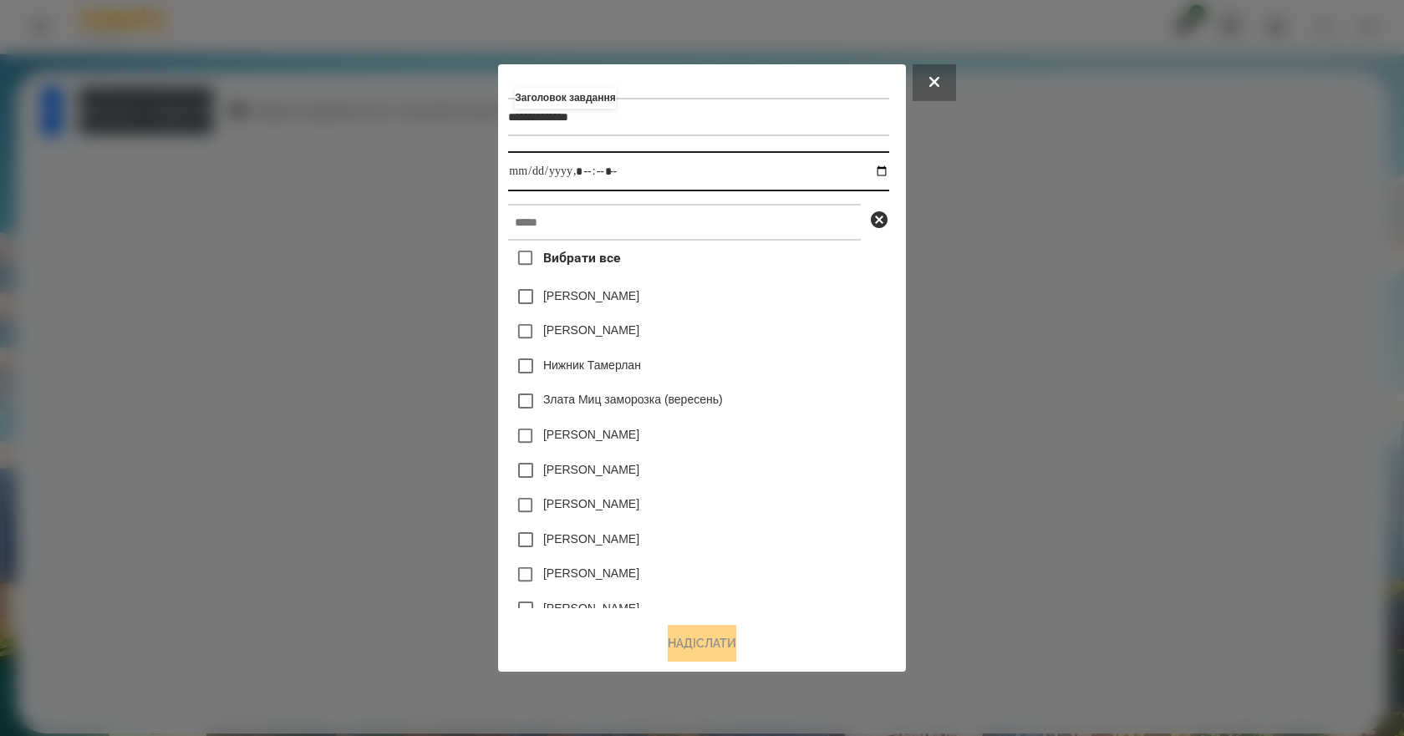
click at [888, 170] on input "datetime-local" at bounding box center [698, 171] width 380 height 40
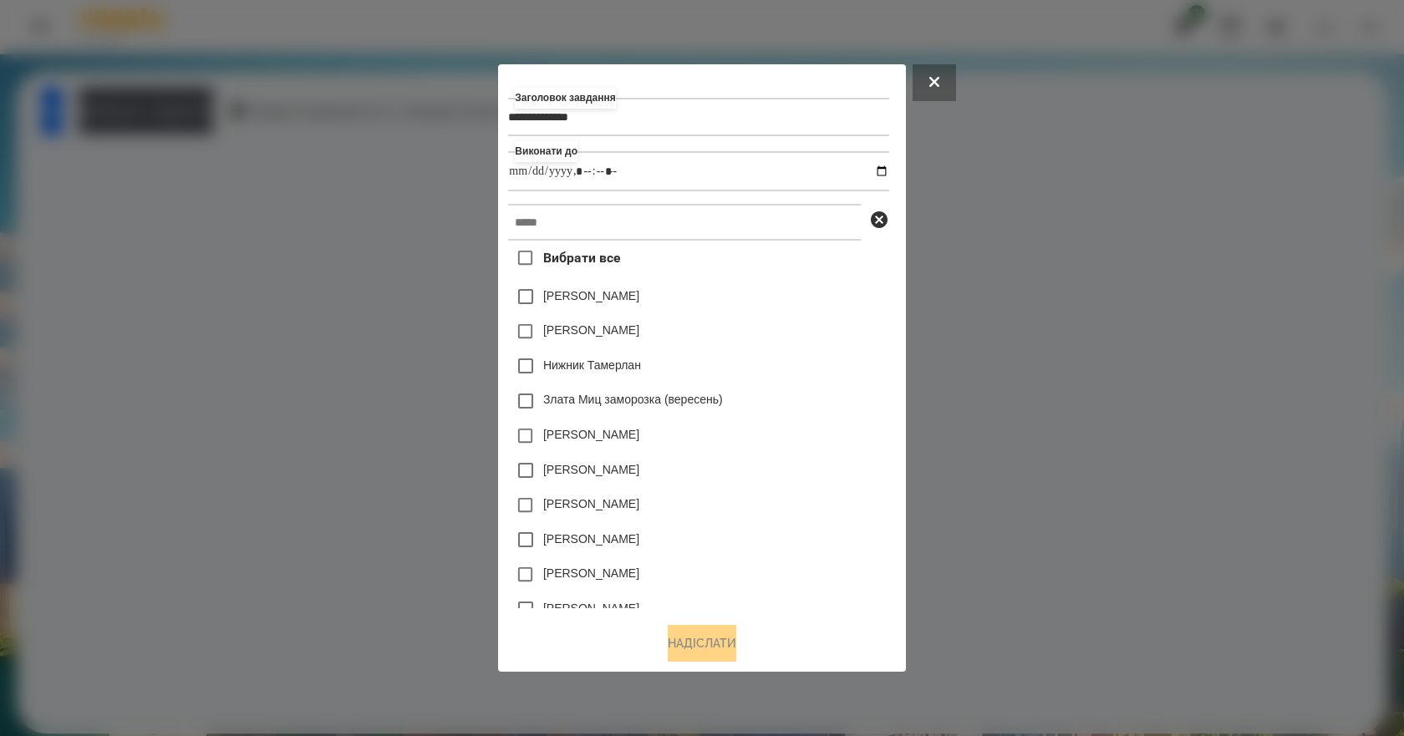
type input "**********"
click at [844, 392] on div "Злата Миц заморозка (вересень)" at bounding box center [698, 401] width 380 height 35
click at [664, 226] on input "text" at bounding box center [684, 222] width 353 height 37
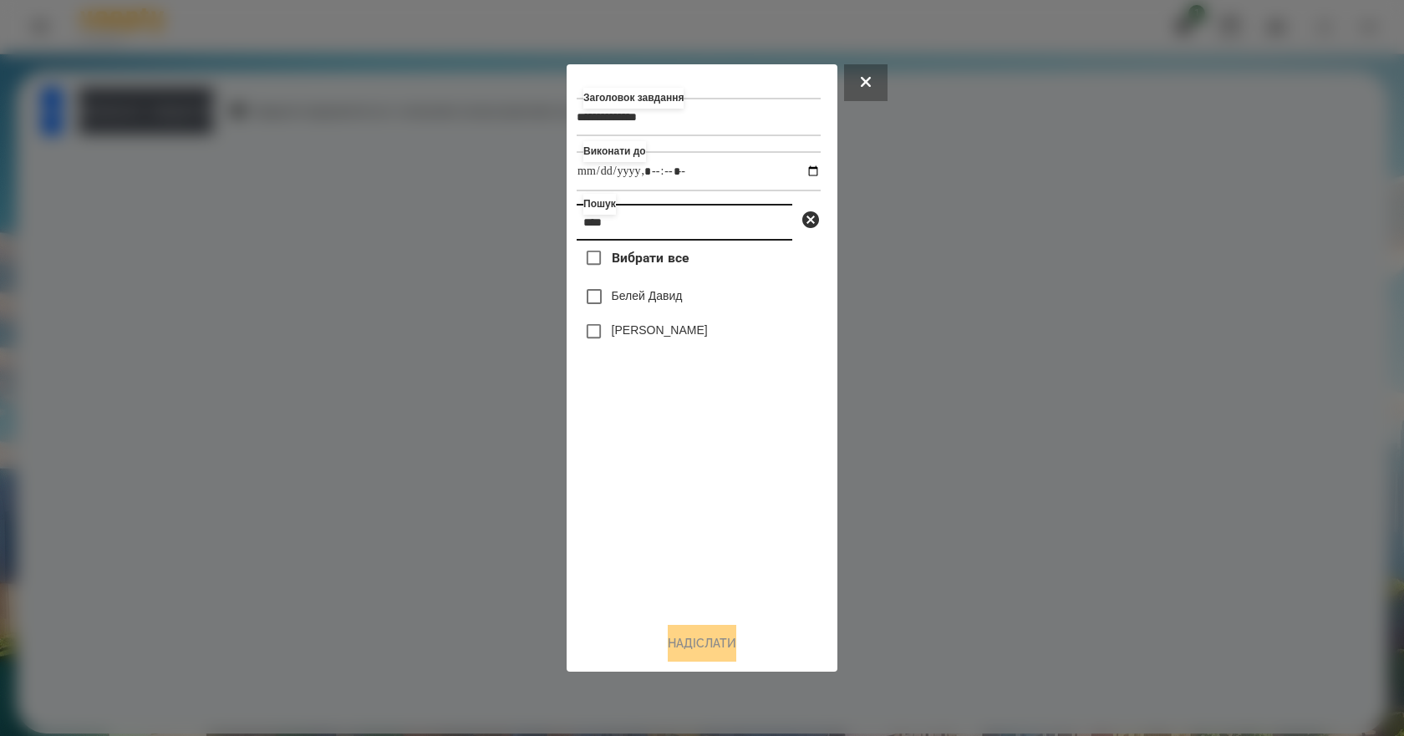
type input "****"
click at [662, 334] on label "Белей Емілі" at bounding box center [660, 330] width 96 height 17
click at [715, 658] on button "Надіслати" at bounding box center [702, 643] width 69 height 37
click at [206, 113] on button "Домашнє завдання" at bounding box center [146, 111] width 135 height 46
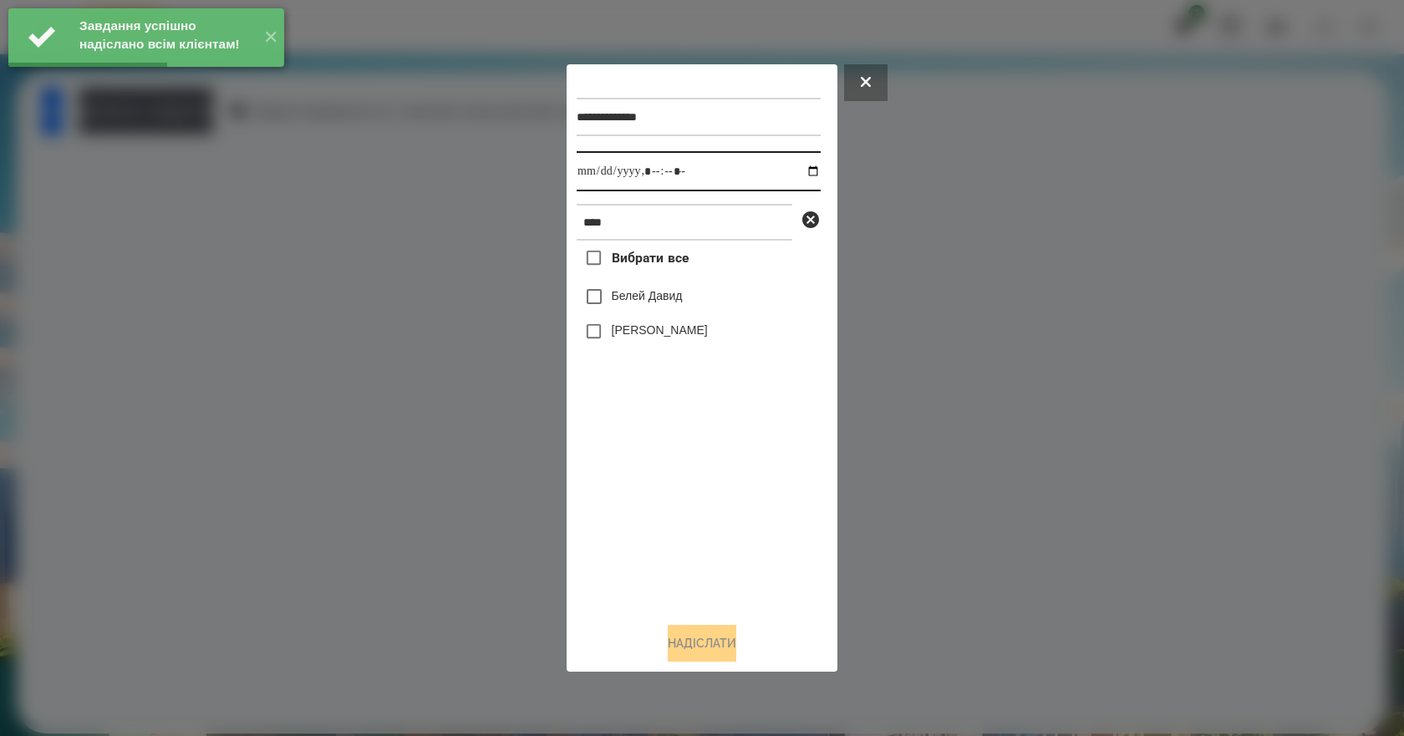
click at [801, 173] on input "datetime-local" at bounding box center [699, 171] width 244 height 40
type input "**********"
drag, startPoint x: 698, startPoint y: 502, endPoint x: 693, endPoint y: 441, distance: 61.2
click at [698, 501] on div "Вибрати все Белей Давид Белей Емілі" at bounding box center [699, 425] width 244 height 368
click at [643, 334] on label "Белей Емілі" at bounding box center [660, 330] width 96 height 17
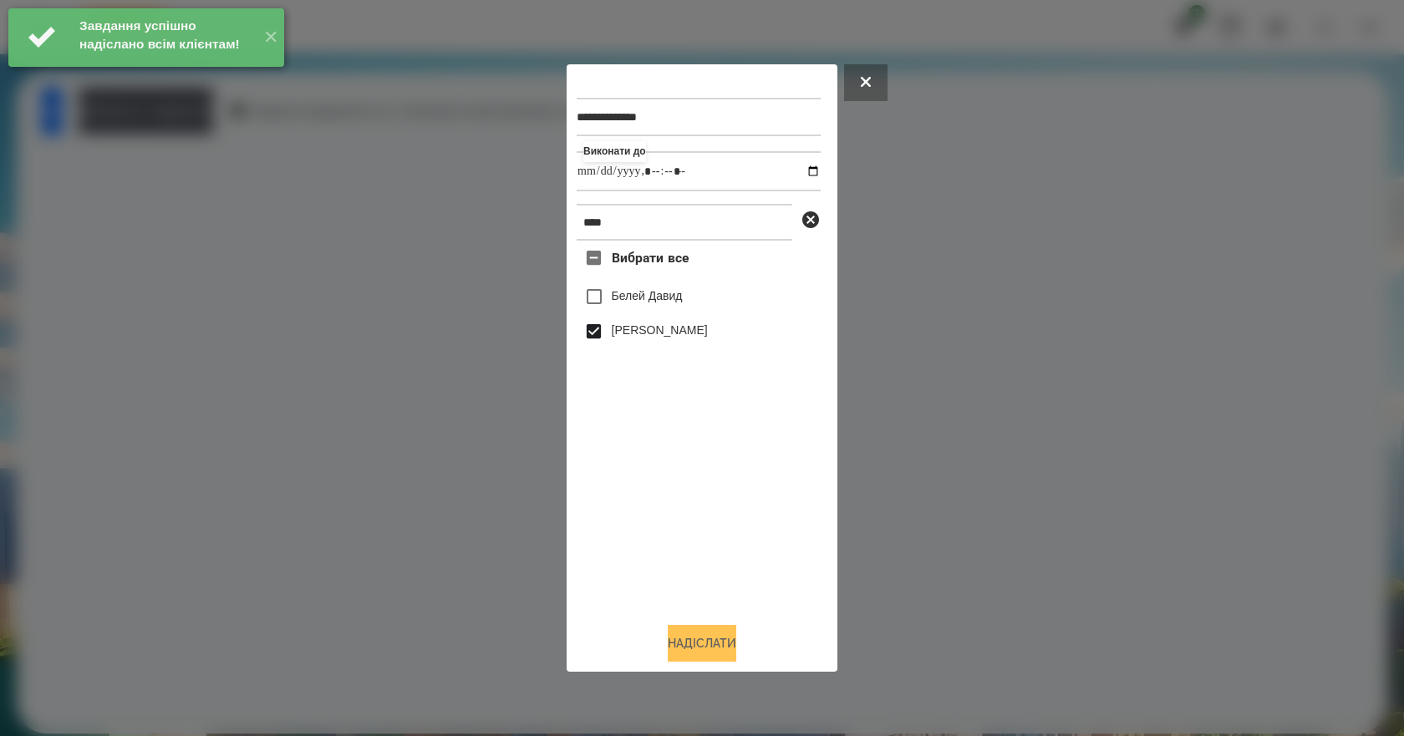
click at [704, 657] on button "Надіслати" at bounding box center [702, 643] width 69 height 37
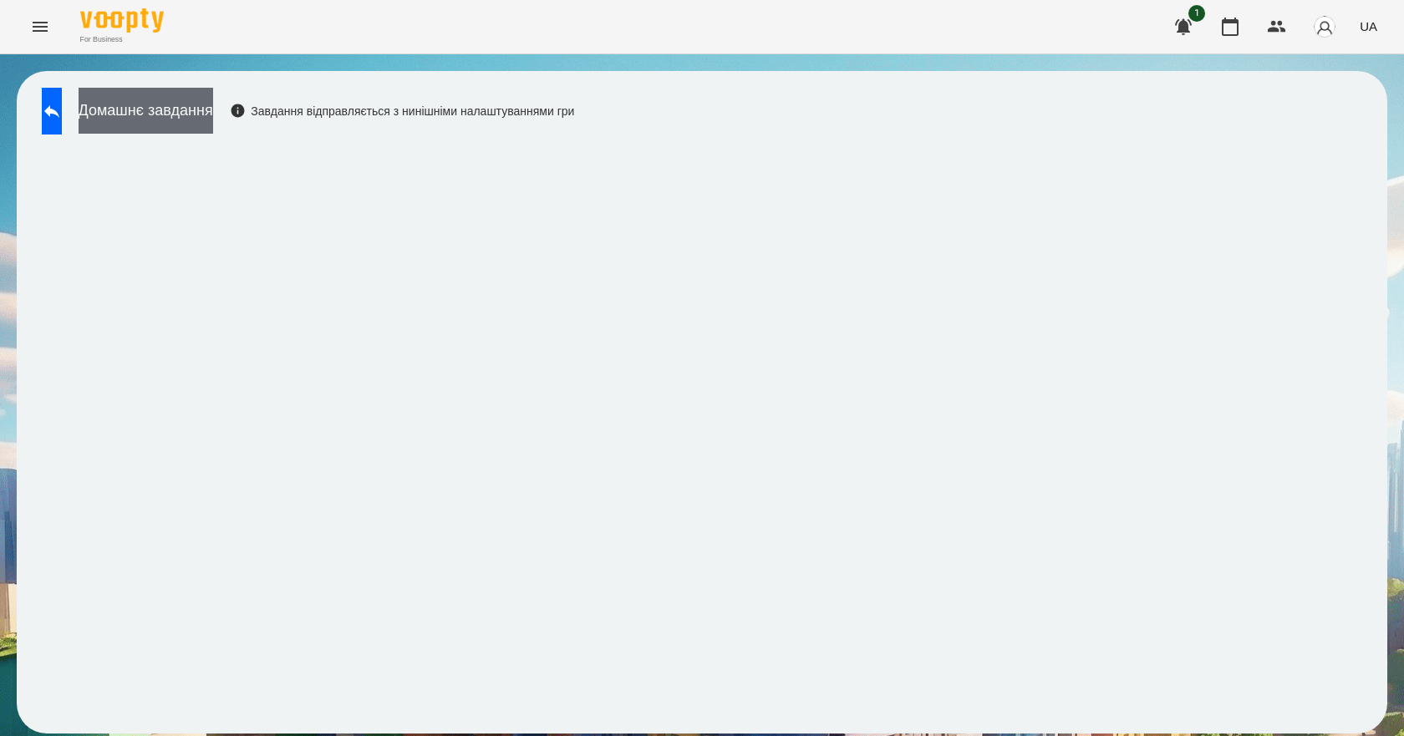
click at [213, 118] on button "Домашнє завдання" at bounding box center [146, 111] width 135 height 46
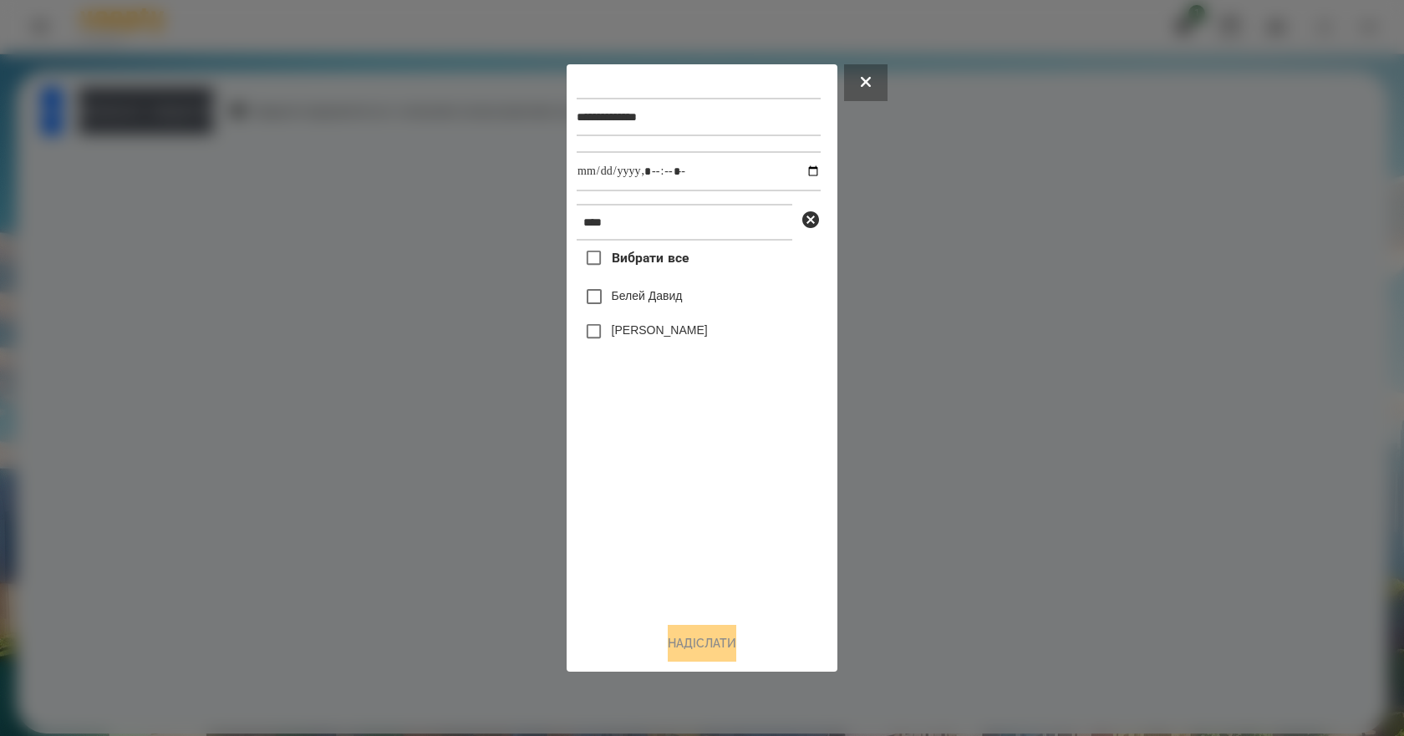
click at [621, 338] on label "Белей Емілі" at bounding box center [660, 330] width 96 height 17
click at [698, 667] on div "**********" at bounding box center [702, 368] width 271 height 608
click at [694, 653] on button "Надіслати" at bounding box center [702, 643] width 69 height 37
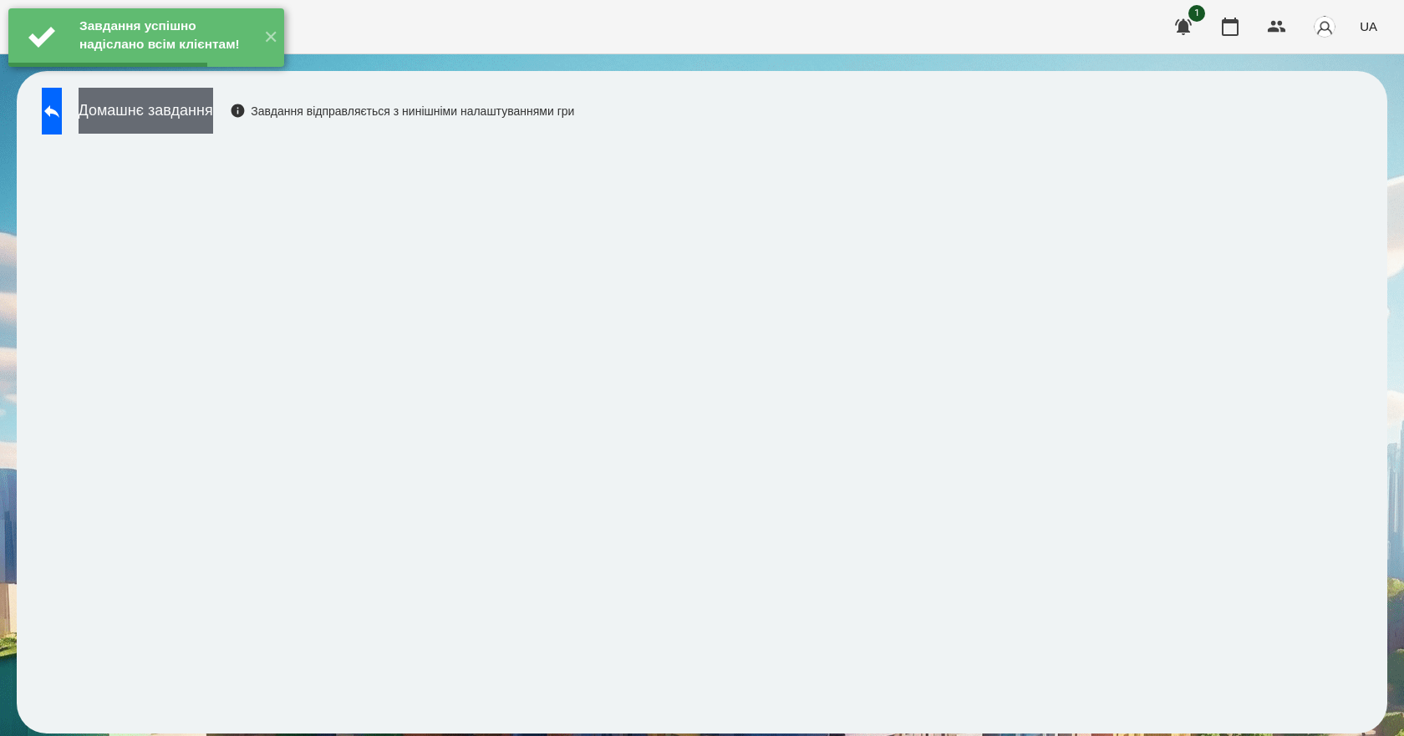
click at [169, 123] on button "Домашнє завдання" at bounding box center [146, 111] width 135 height 46
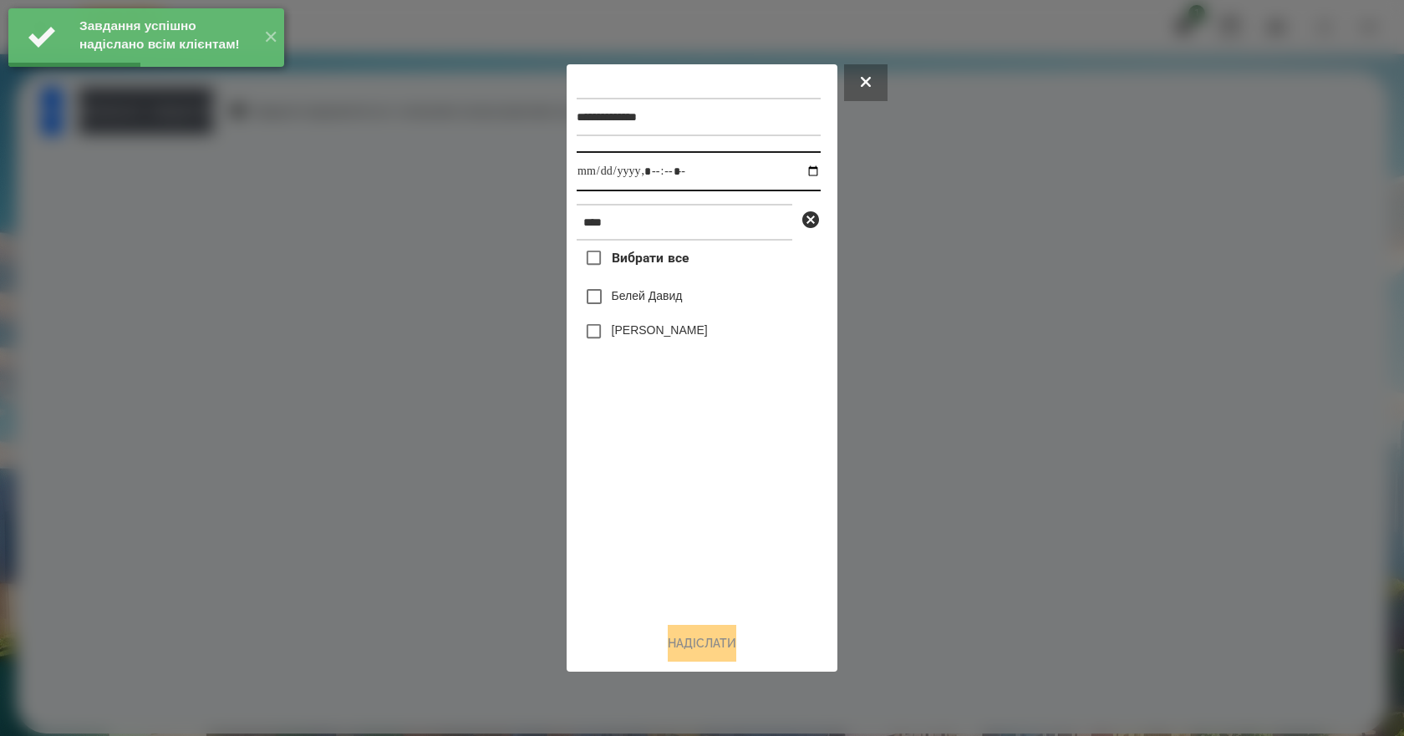
click at [800, 170] on input "datetime-local" at bounding box center [699, 171] width 244 height 40
type input "**********"
drag, startPoint x: 724, startPoint y: 522, endPoint x: 724, endPoint y: 486, distance: 35.9
click at [724, 524] on div "Вибрати все Белей Давид Белей Емілі" at bounding box center [699, 425] width 244 height 368
click at [638, 338] on label "Белей Емілі" at bounding box center [660, 330] width 96 height 17
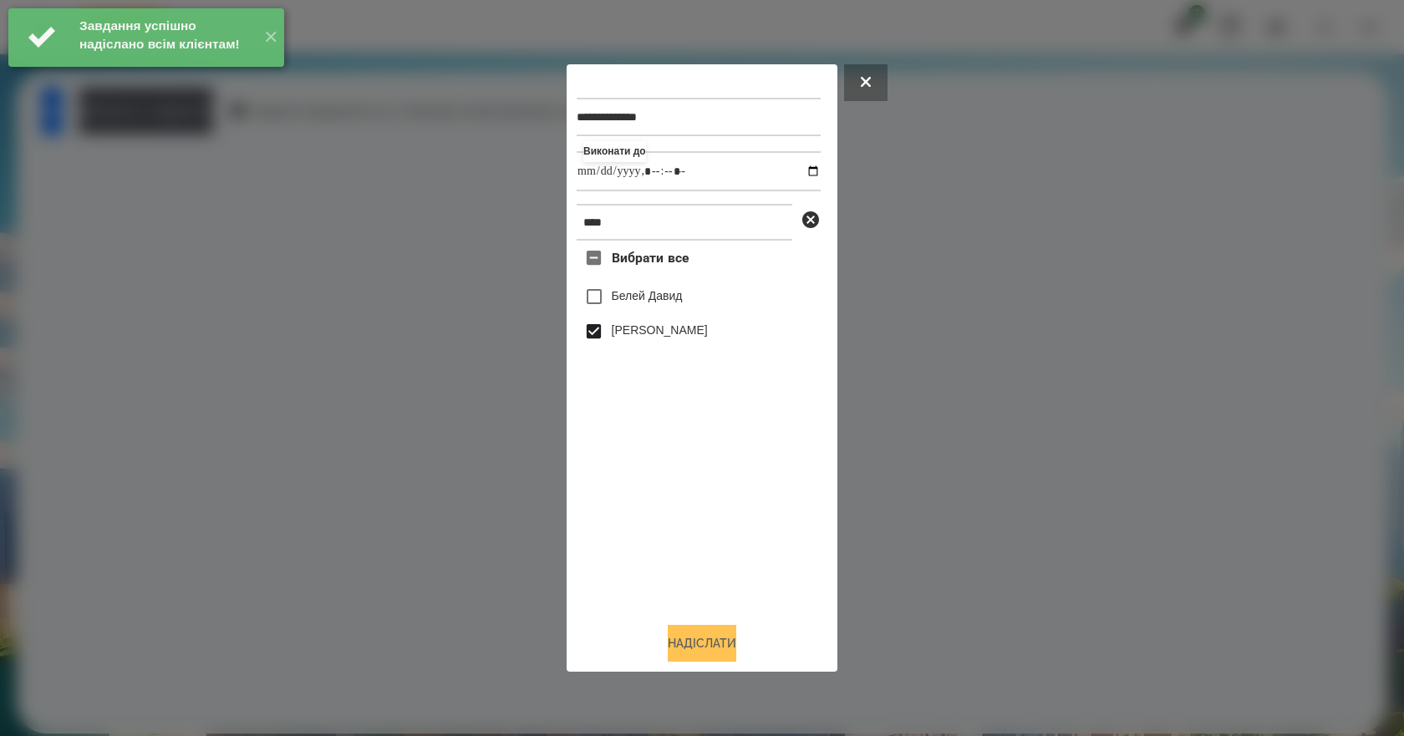
click at [713, 639] on button "Надіслати" at bounding box center [702, 643] width 69 height 37
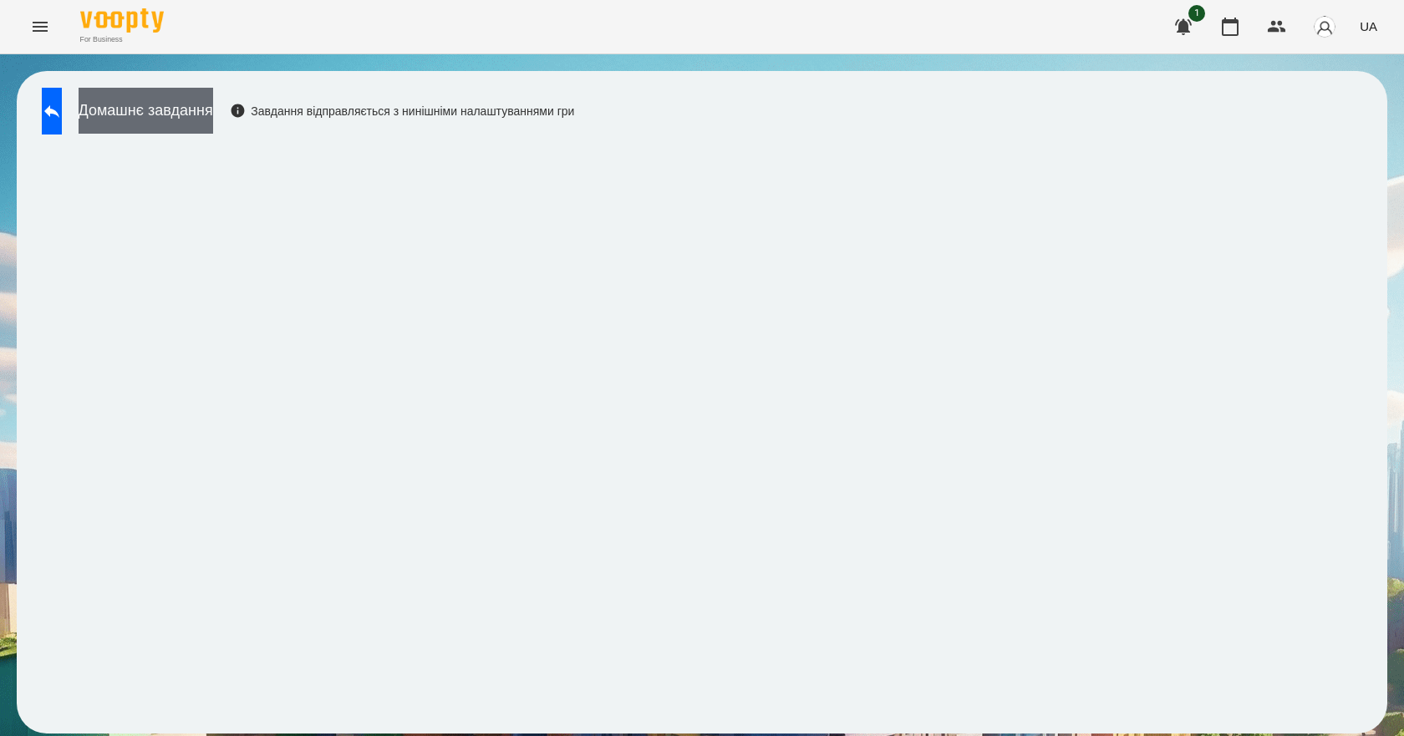
click at [213, 115] on button "Домашнє завдання" at bounding box center [146, 111] width 135 height 46
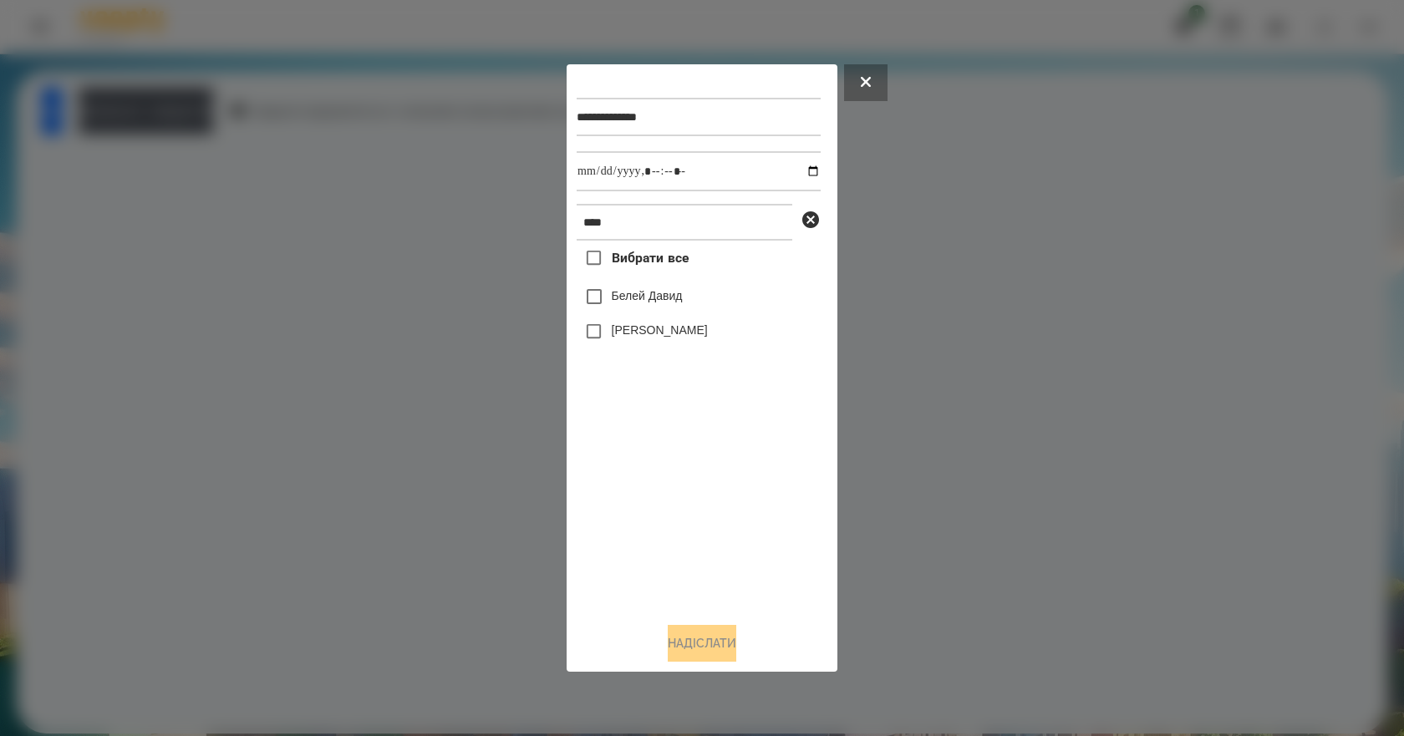
click at [642, 334] on label "Белей Емілі" at bounding box center [660, 330] width 96 height 17
click at [713, 649] on button "Надіслати" at bounding box center [702, 643] width 69 height 37
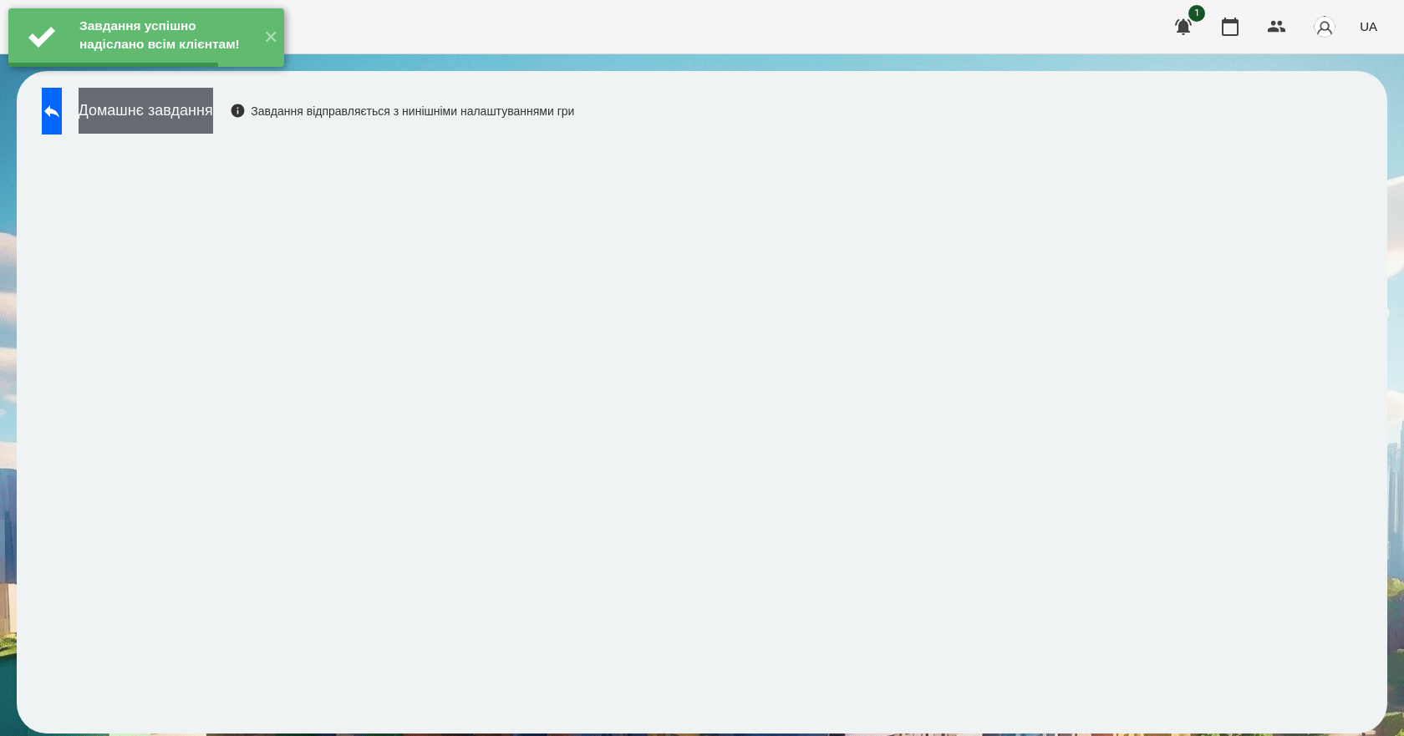
click at [211, 105] on button "Домашнє завдання" at bounding box center [146, 111] width 135 height 46
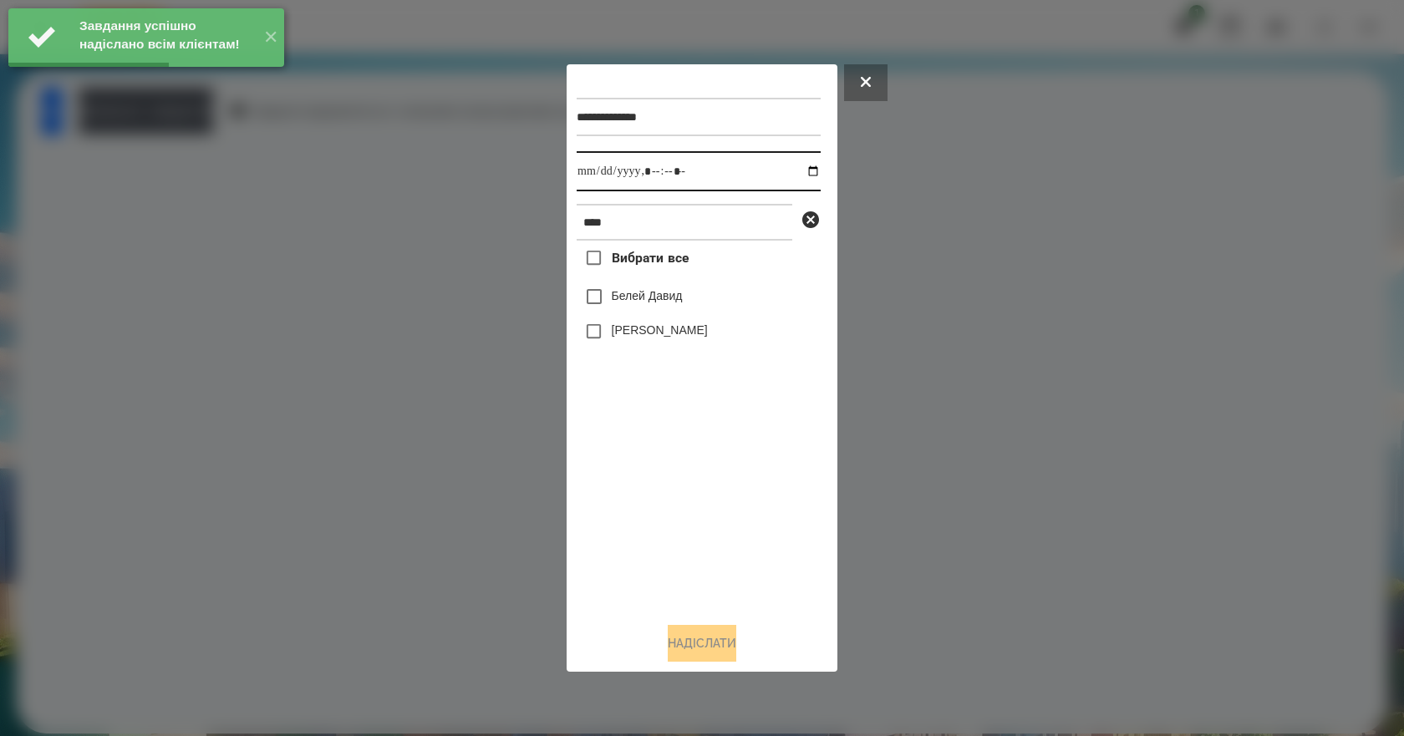
click at [796, 168] on input "datetime-local" at bounding box center [699, 171] width 244 height 40
type input "**********"
click at [716, 526] on div "Вибрати все Белей Давид Белей Емілі" at bounding box center [699, 425] width 244 height 368
click at [633, 323] on div "Белей Емілі" at bounding box center [699, 331] width 244 height 35
click at [634, 331] on label "Белей Емілі" at bounding box center [660, 330] width 96 height 17
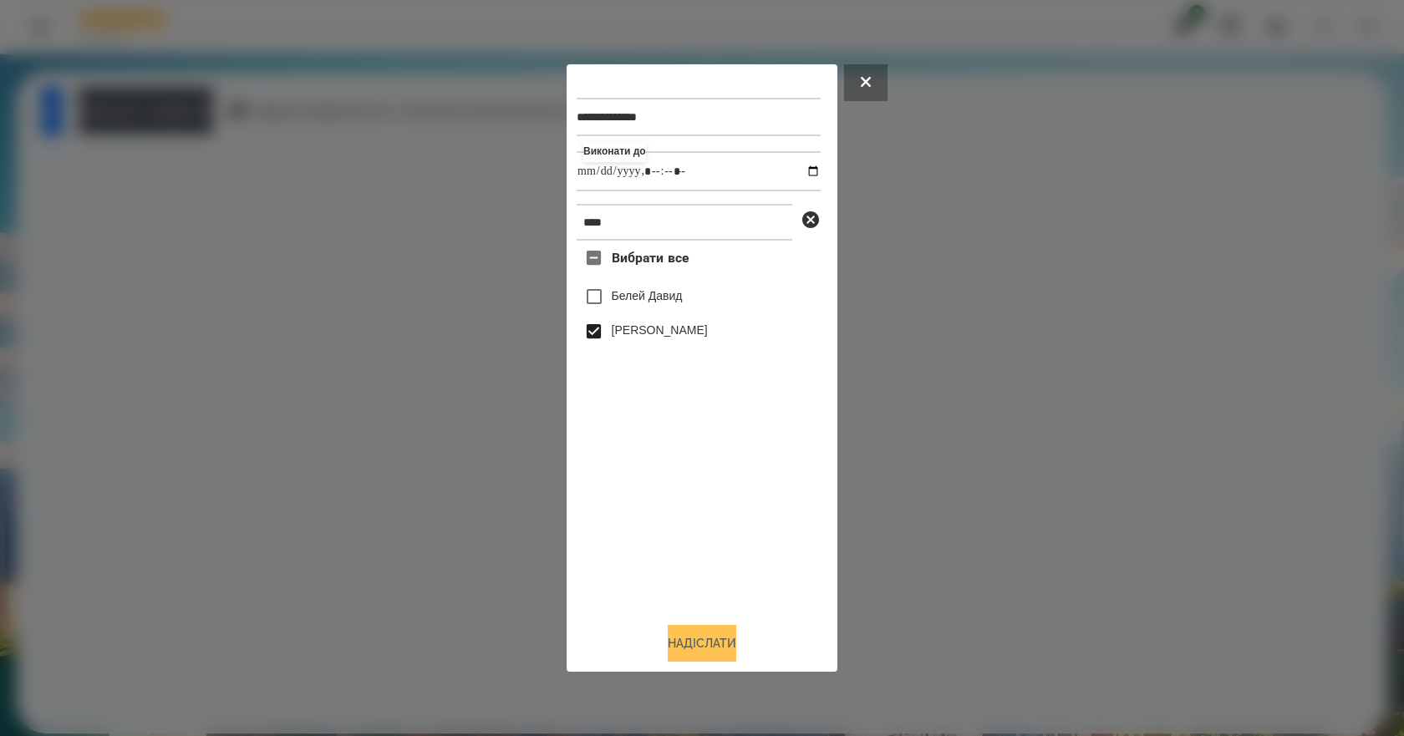
click at [708, 647] on button "Надіслати" at bounding box center [702, 643] width 69 height 37
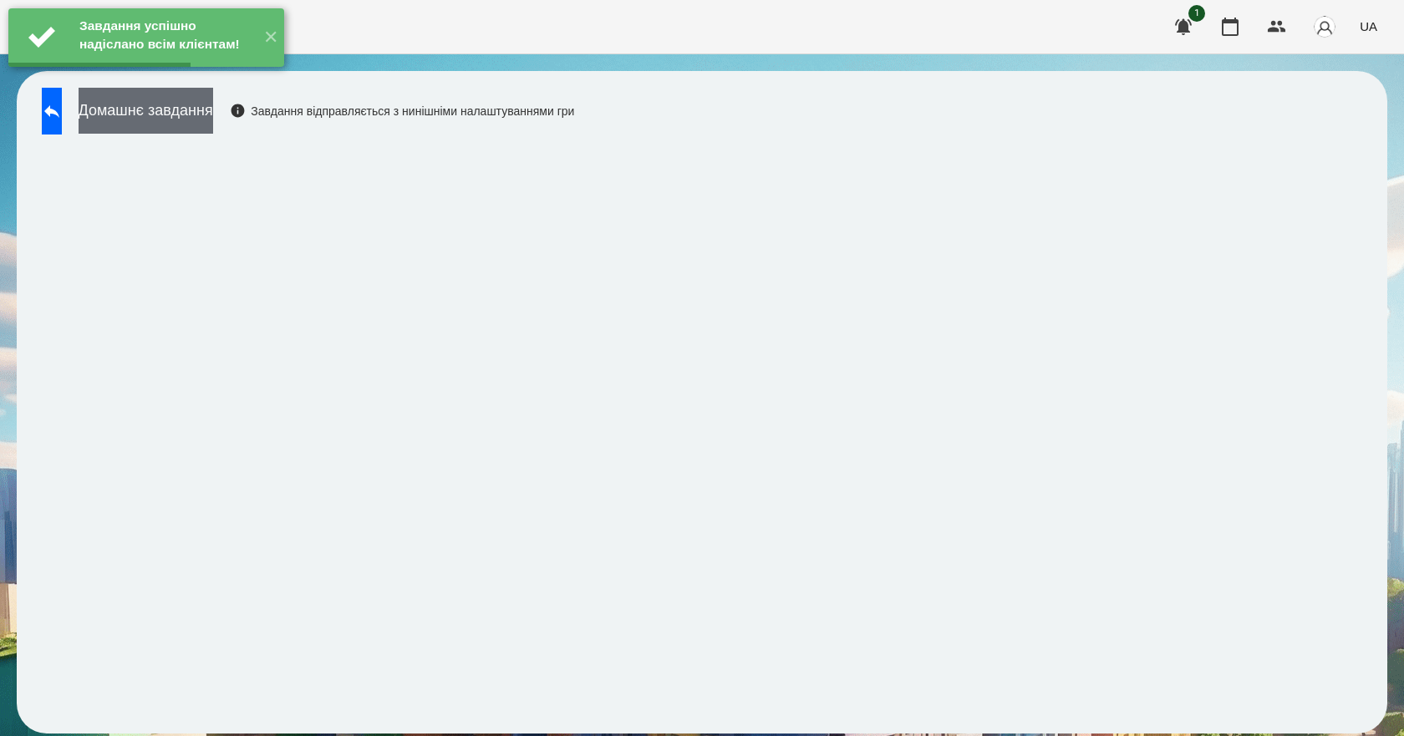
click at [154, 116] on button "Домашнє завдання" at bounding box center [146, 111] width 135 height 46
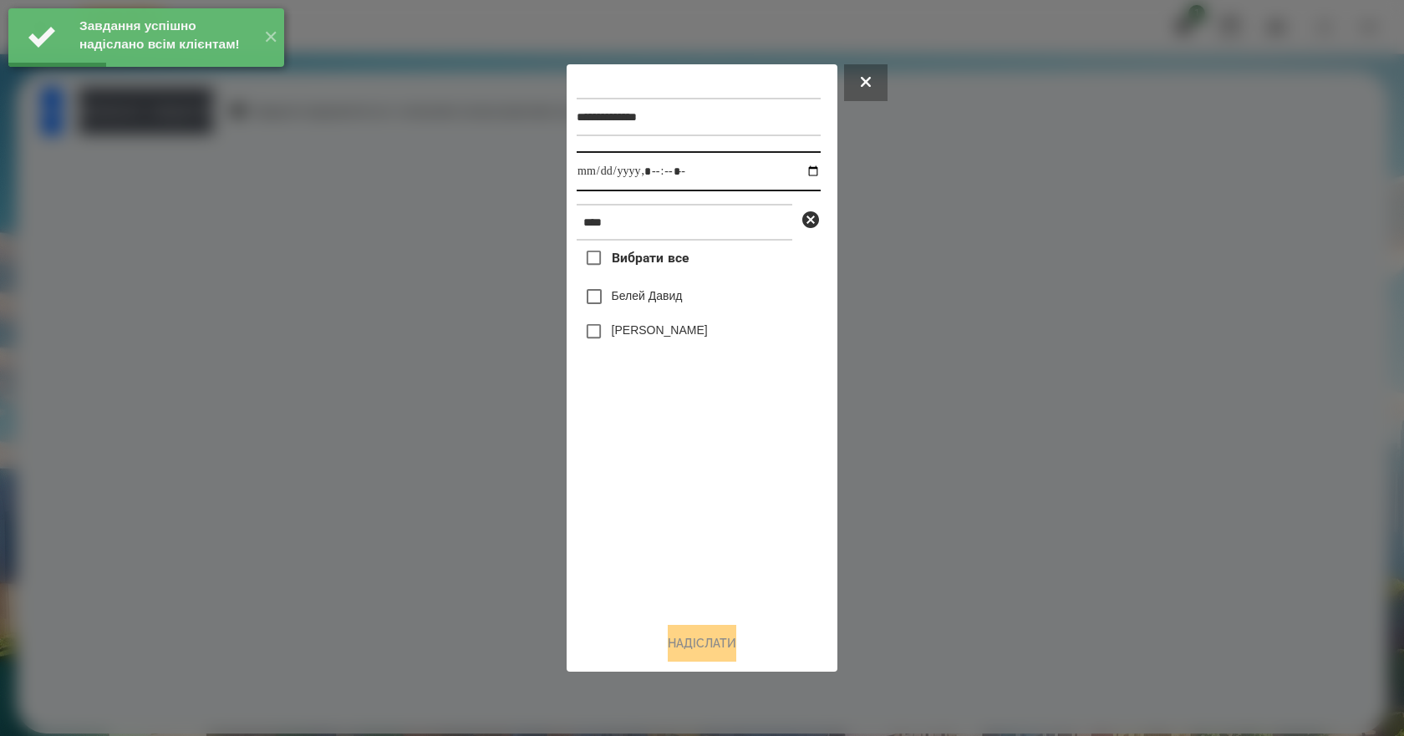
click at [795, 170] on input "datetime-local" at bounding box center [699, 171] width 244 height 40
type input "**********"
click at [633, 521] on div "Вибрати все Белей Давид Белей Емілі" at bounding box center [699, 425] width 244 height 368
click at [639, 327] on label "Белей Емілі" at bounding box center [660, 330] width 96 height 17
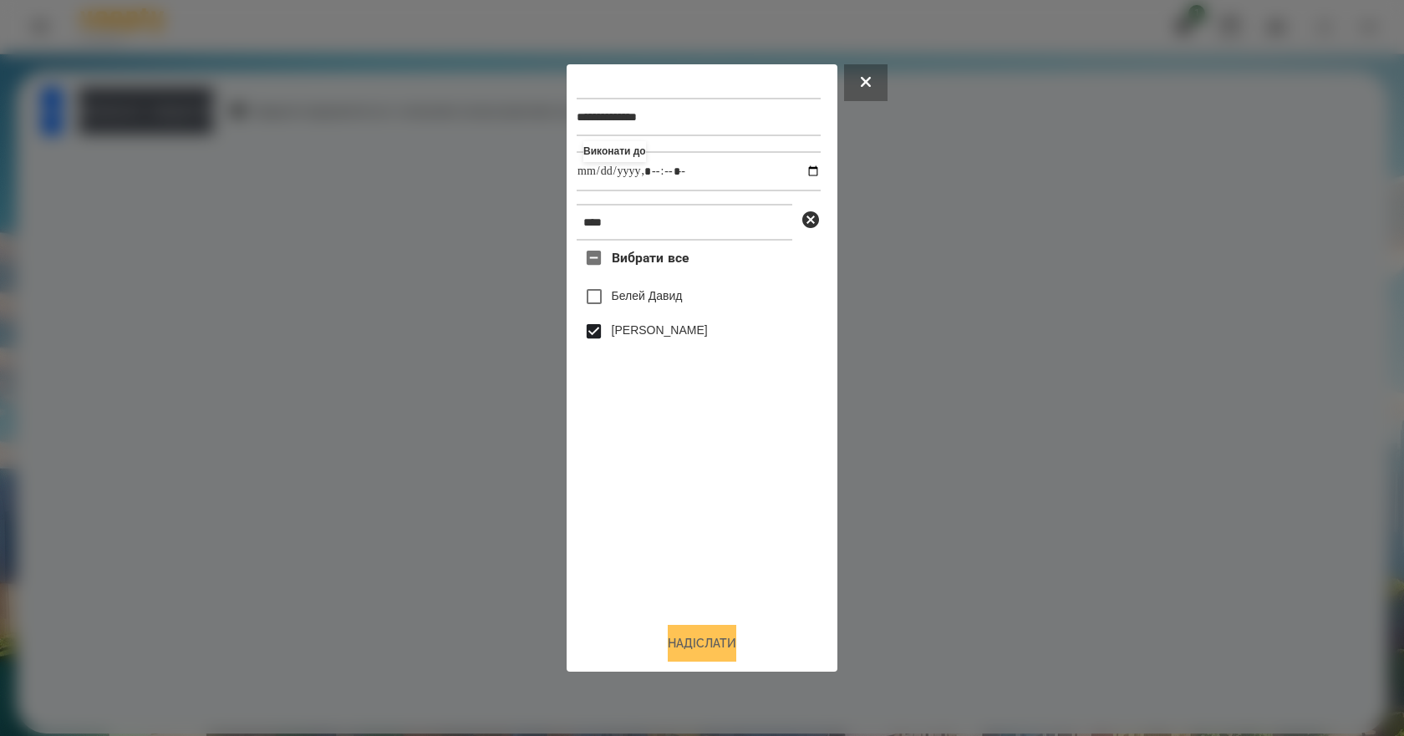
click at [704, 641] on button "Надіслати" at bounding box center [702, 643] width 69 height 37
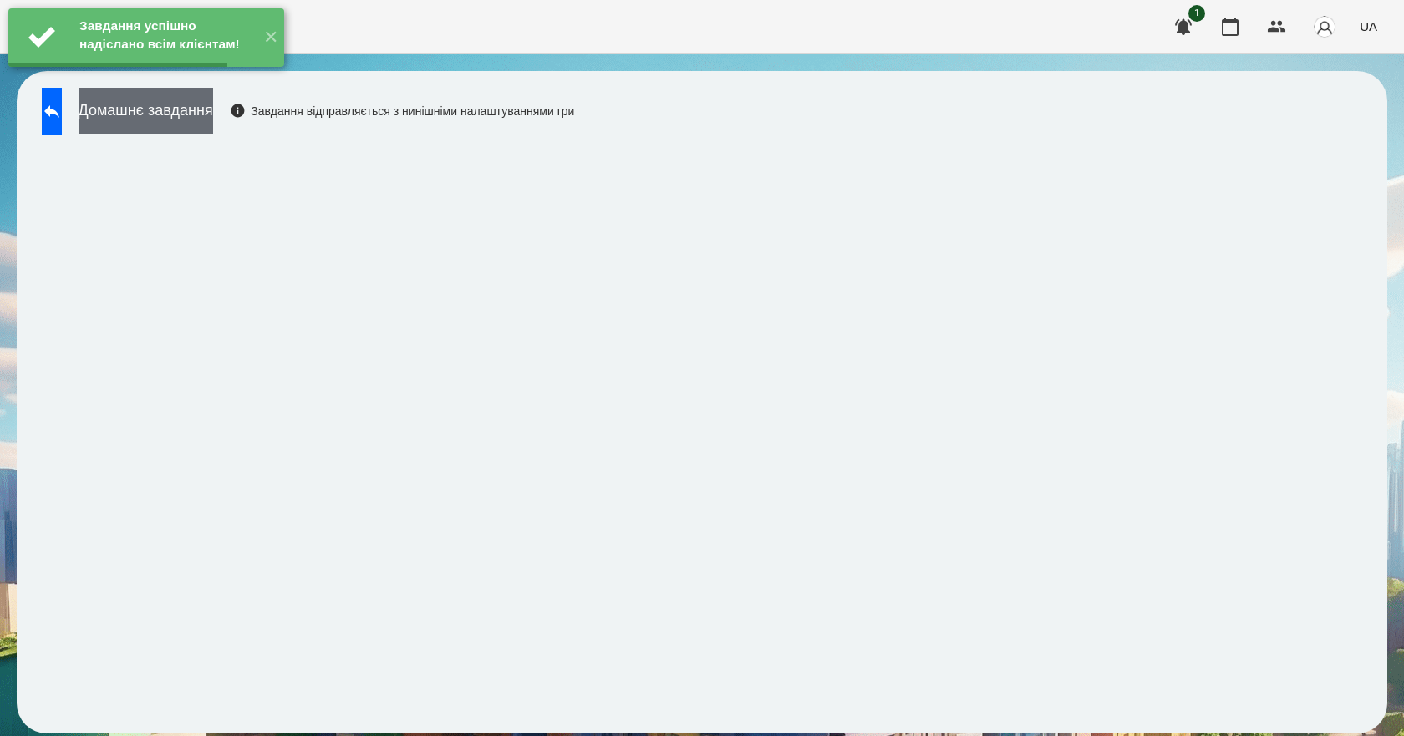
click at [213, 114] on button "Домашнє завдання" at bounding box center [146, 111] width 135 height 46
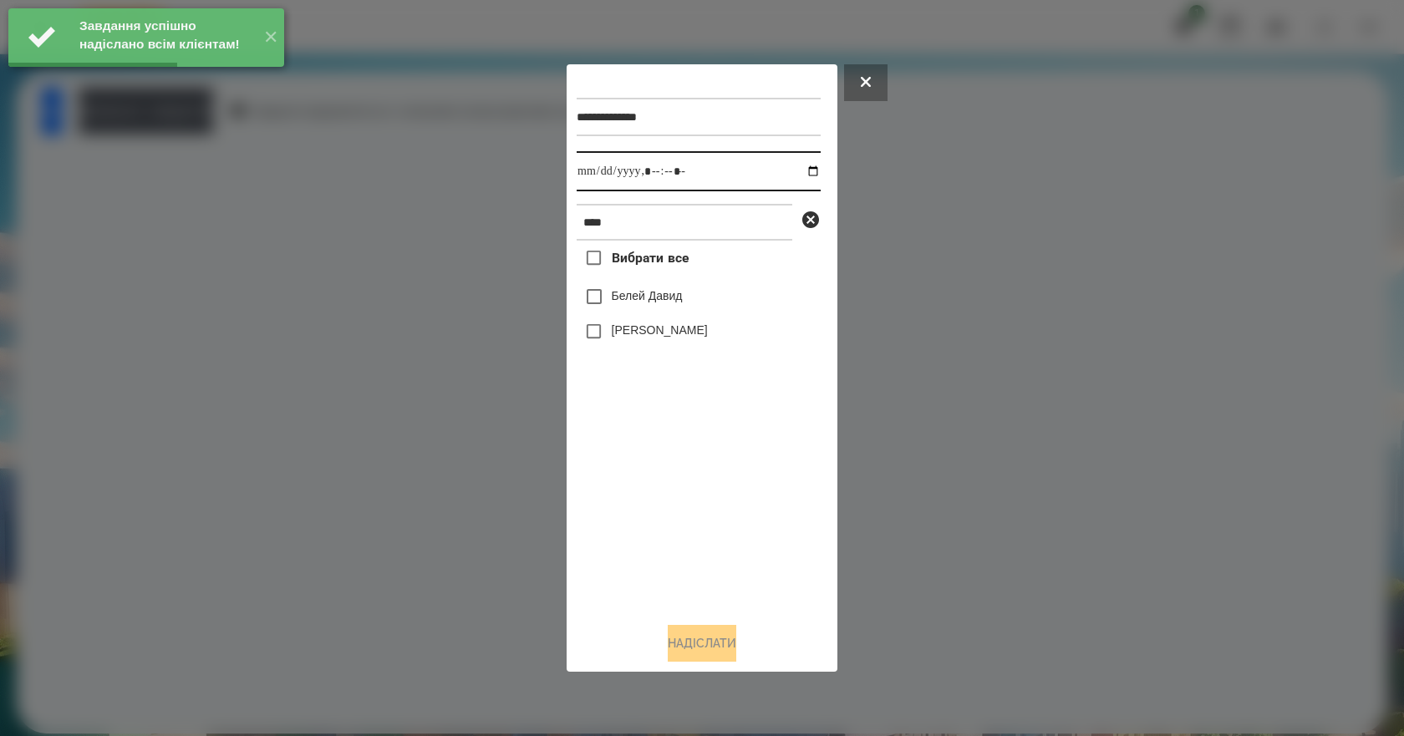
click at [797, 170] on input "datetime-local" at bounding box center [699, 171] width 244 height 40
type input "**********"
click at [638, 531] on div "Вибрати все Белей Давид Белей Емілі" at bounding box center [699, 425] width 244 height 368
click at [627, 332] on label "Белей Емілі" at bounding box center [660, 330] width 96 height 17
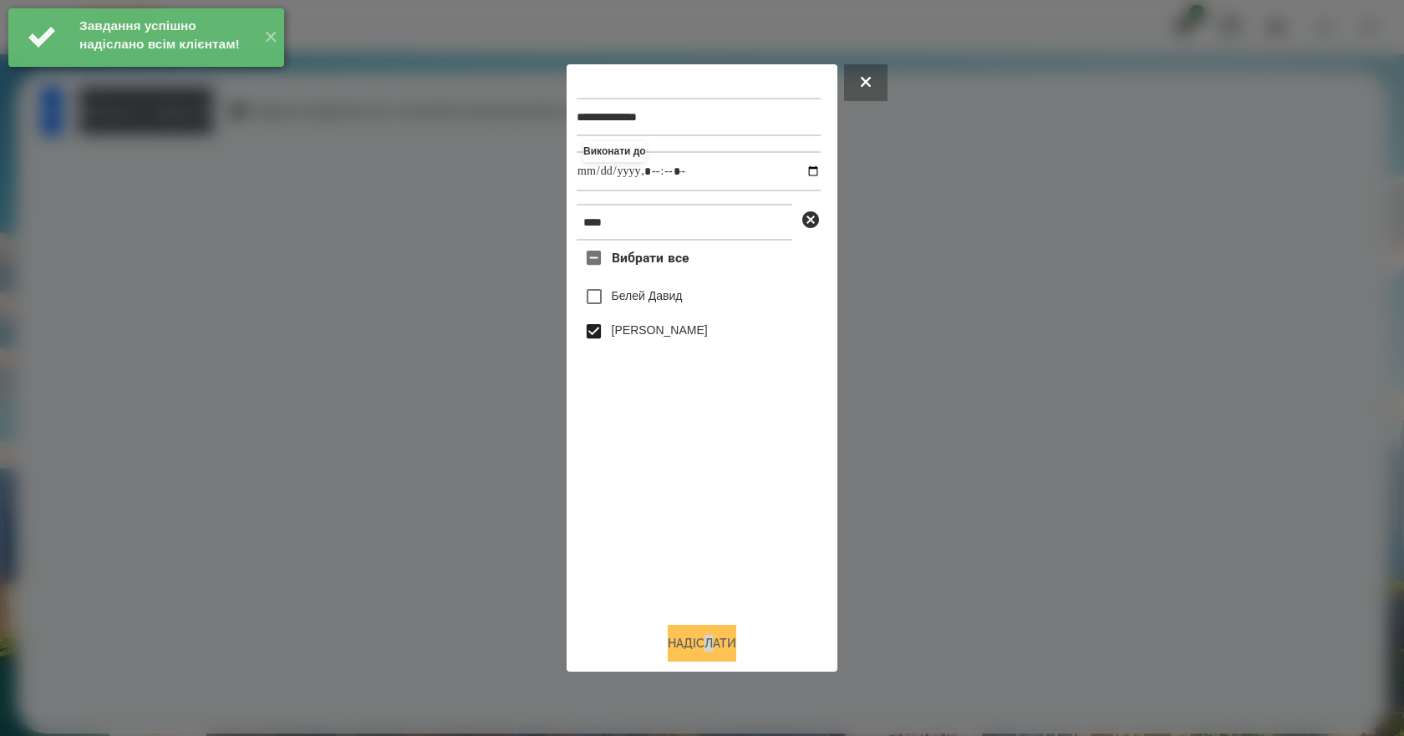
click at [709, 636] on div "**********" at bounding box center [702, 368] width 251 height 588
click at [710, 637] on button "Надіслати" at bounding box center [702, 643] width 69 height 37
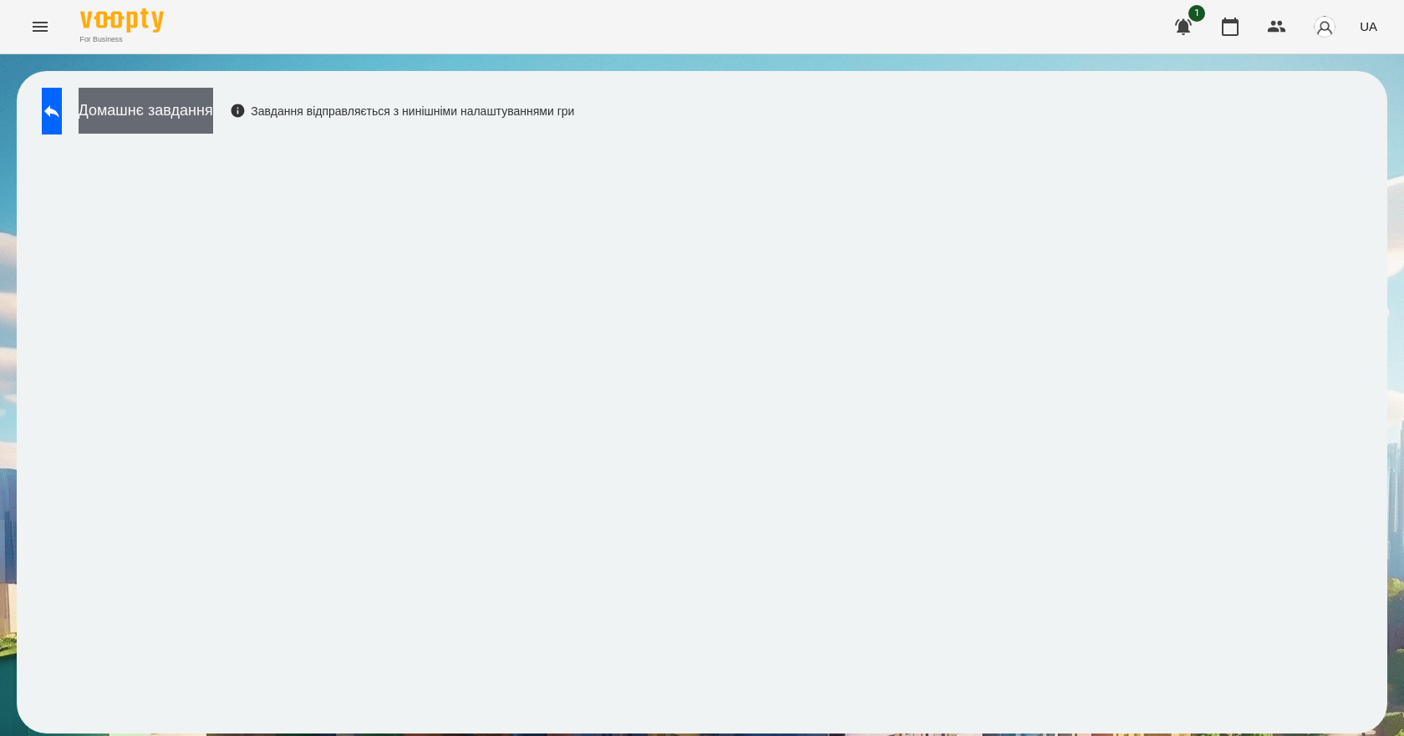
click at [158, 115] on button "Домашнє завдання" at bounding box center [146, 111] width 135 height 46
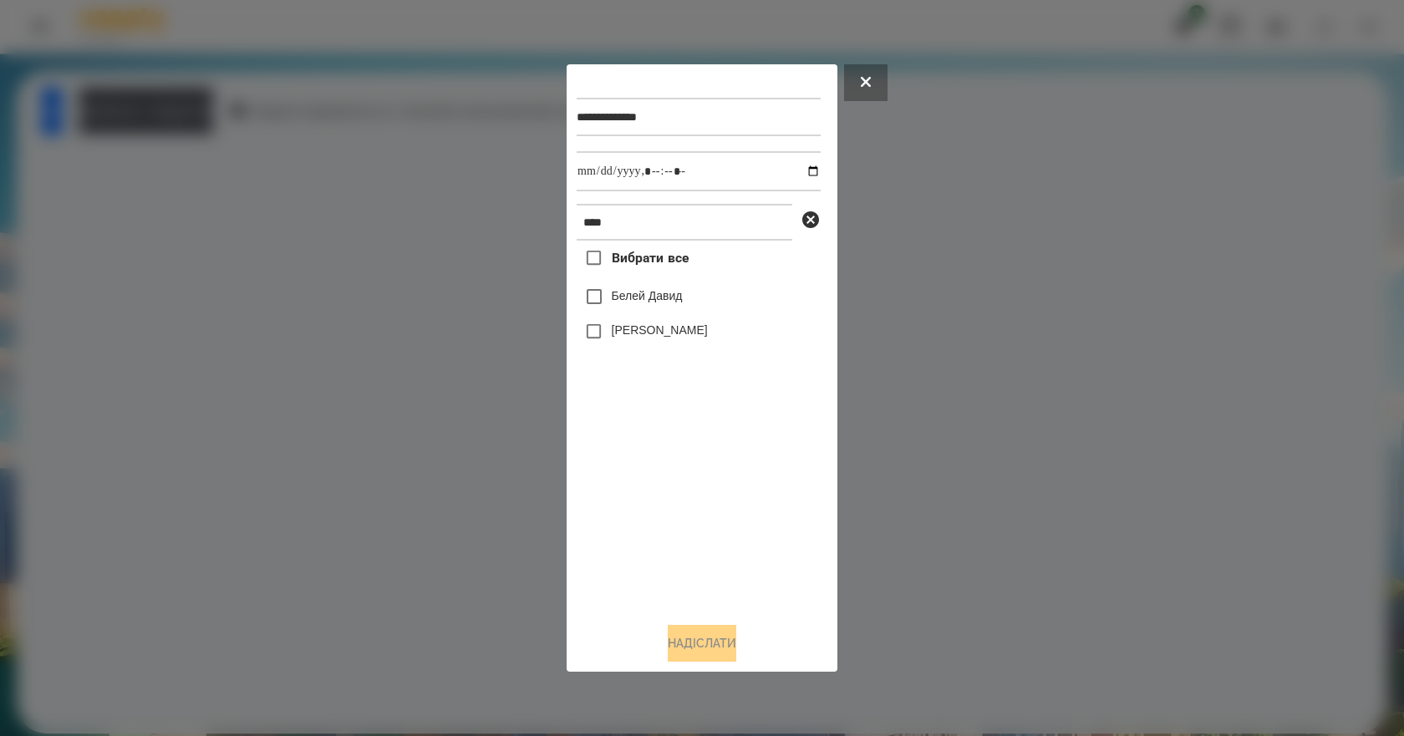
click at [659, 331] on label "Белей Емілі" at bounding box center [660, 330] width 96 height 17
click at [705, 646] on button "Надіслати" at bounding box center [702, 643] width 69 height 37
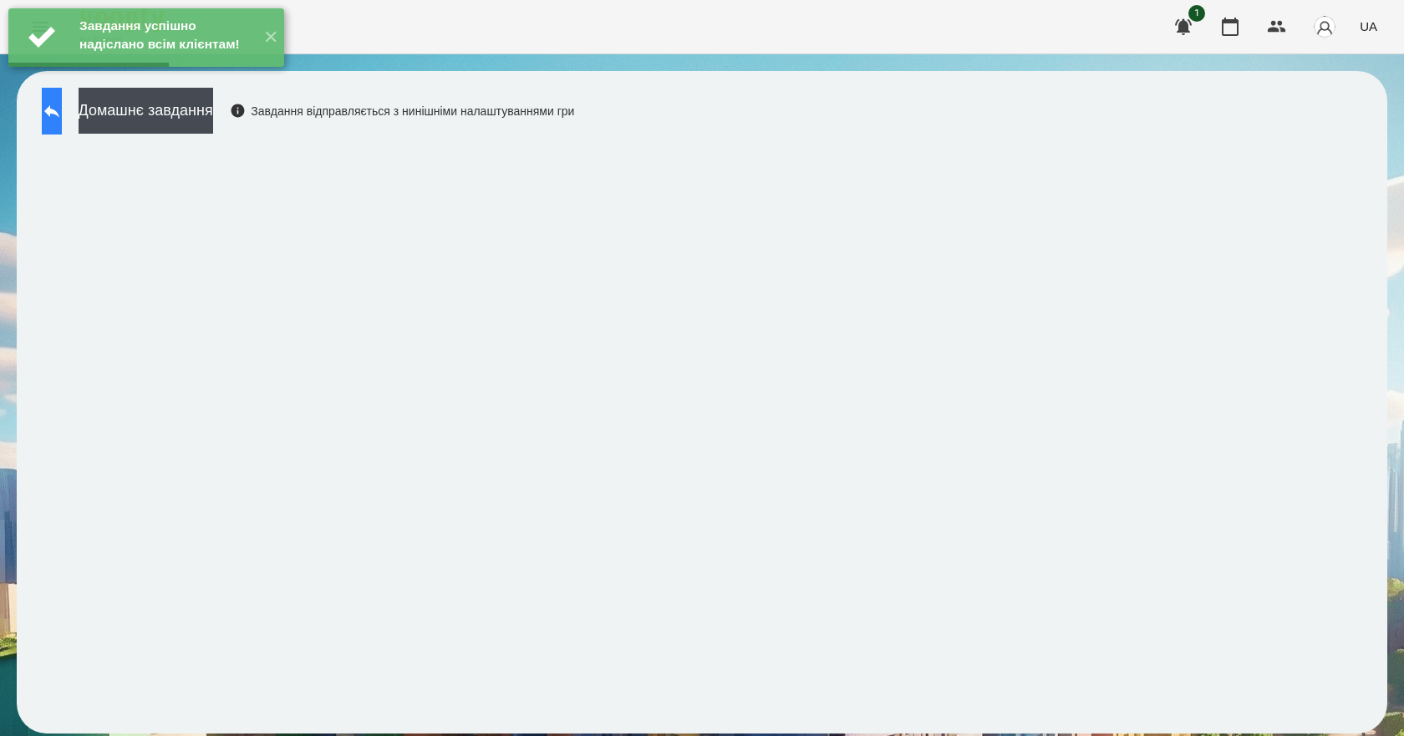
click at [62, 120] on icon at bounding box center [52, 111] width 20 height 20
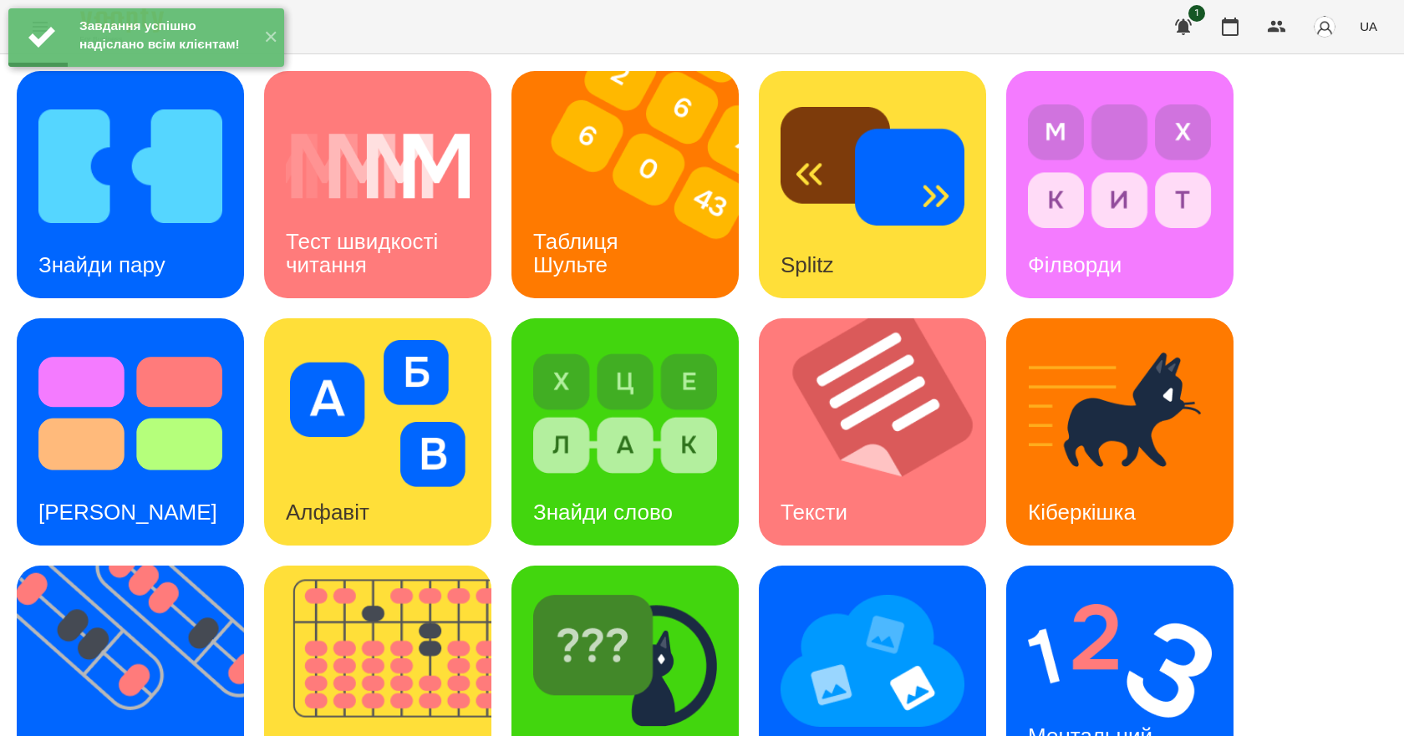
scroll to position [321, 0]
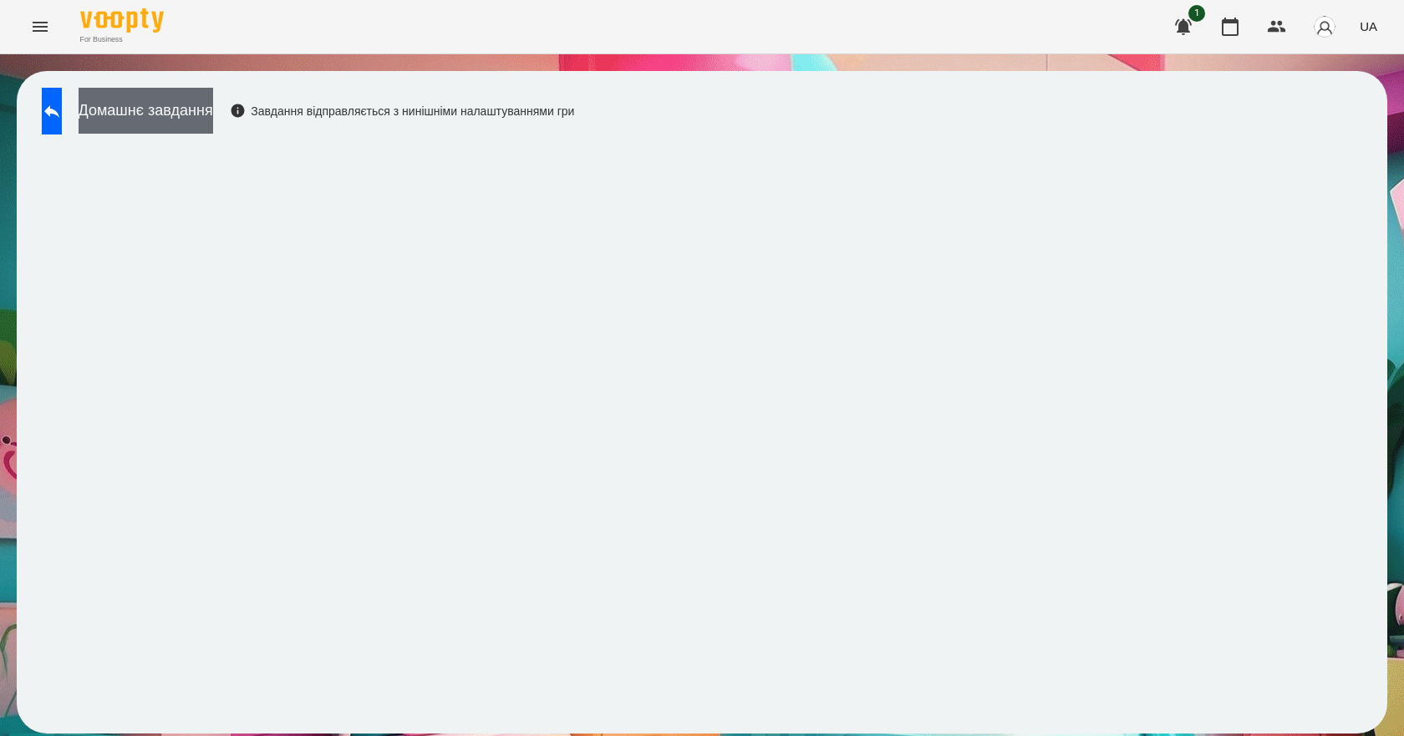
click at [213, 109] on button "Домашнє завдання" at bounding box center [146, 111] width 135 height 46
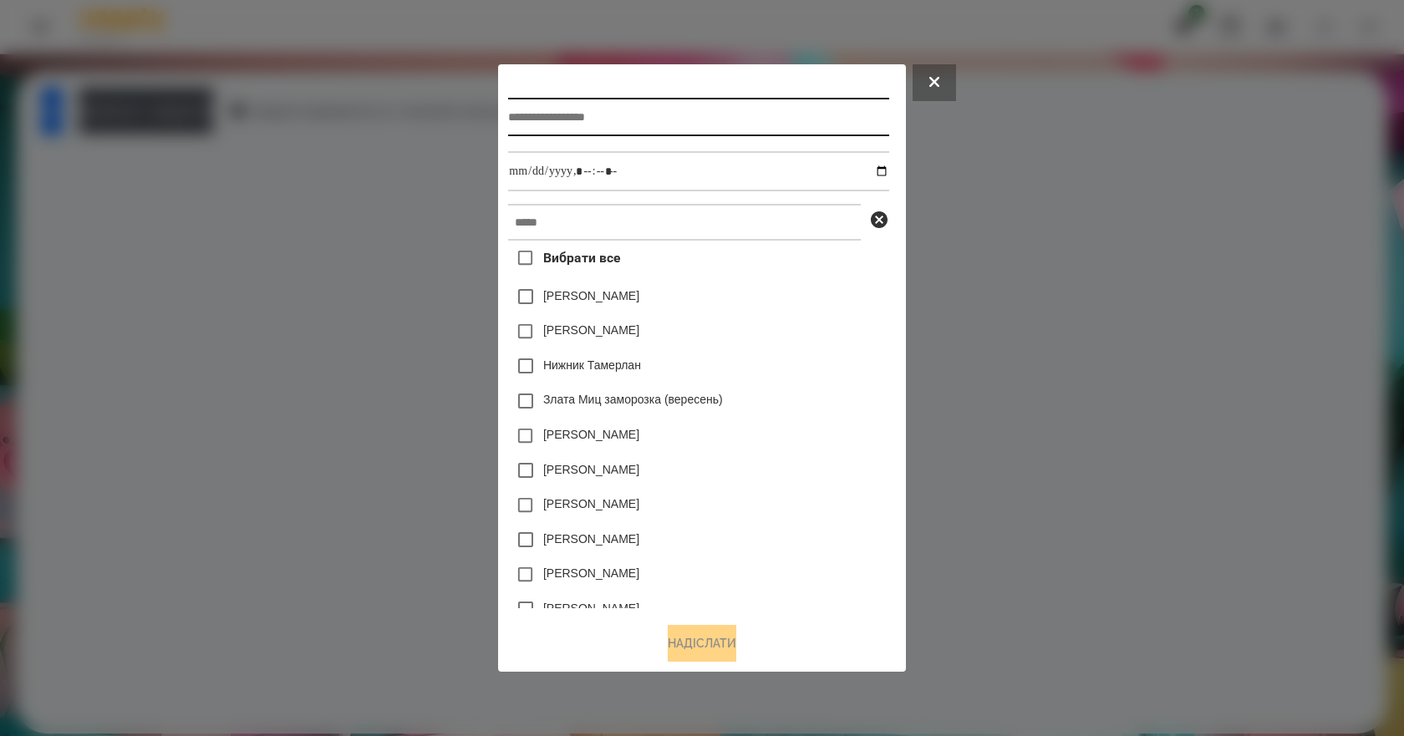
click at [574, 118] on input "text" at bounding box center [698, 117] width 380 height 38
type input "*******"
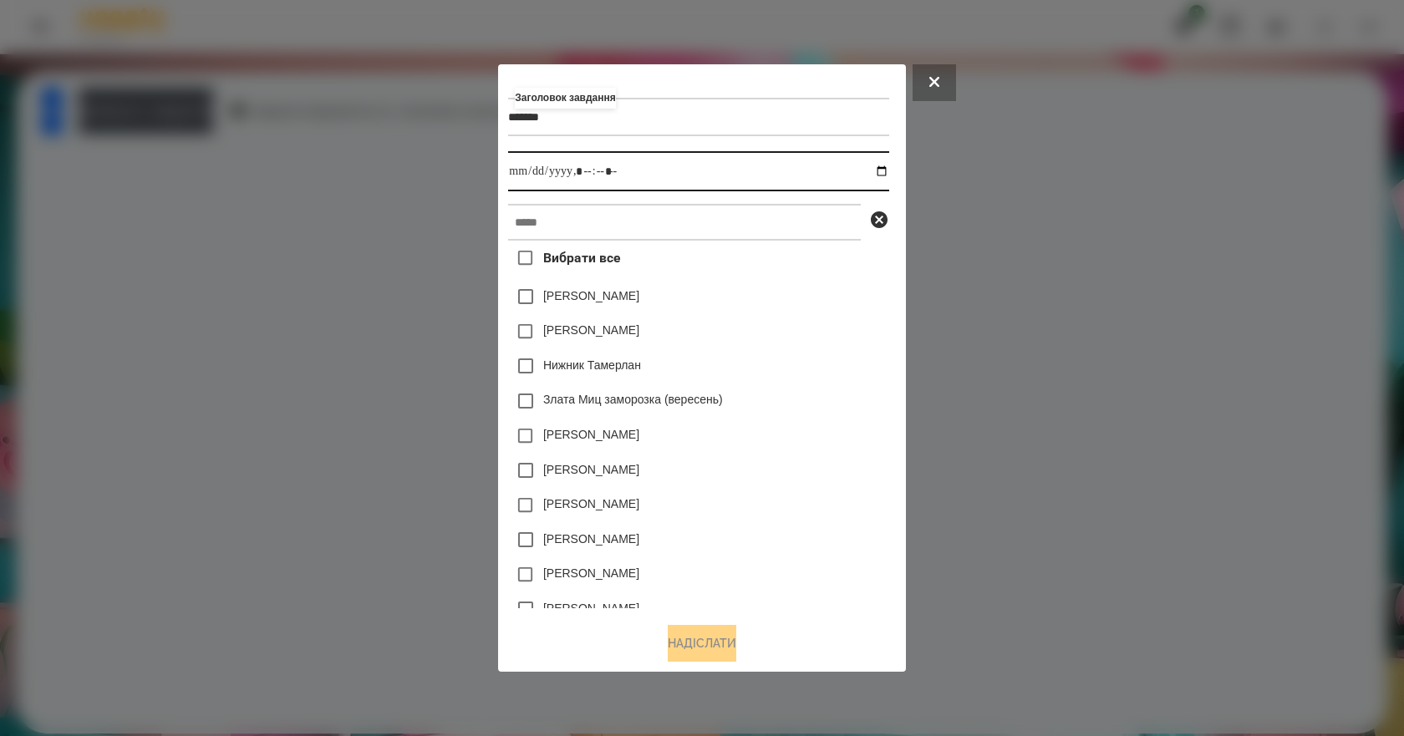
click at [882, 169] on input "datetime-local" at bounding box center [698, 171] width 380 height 40
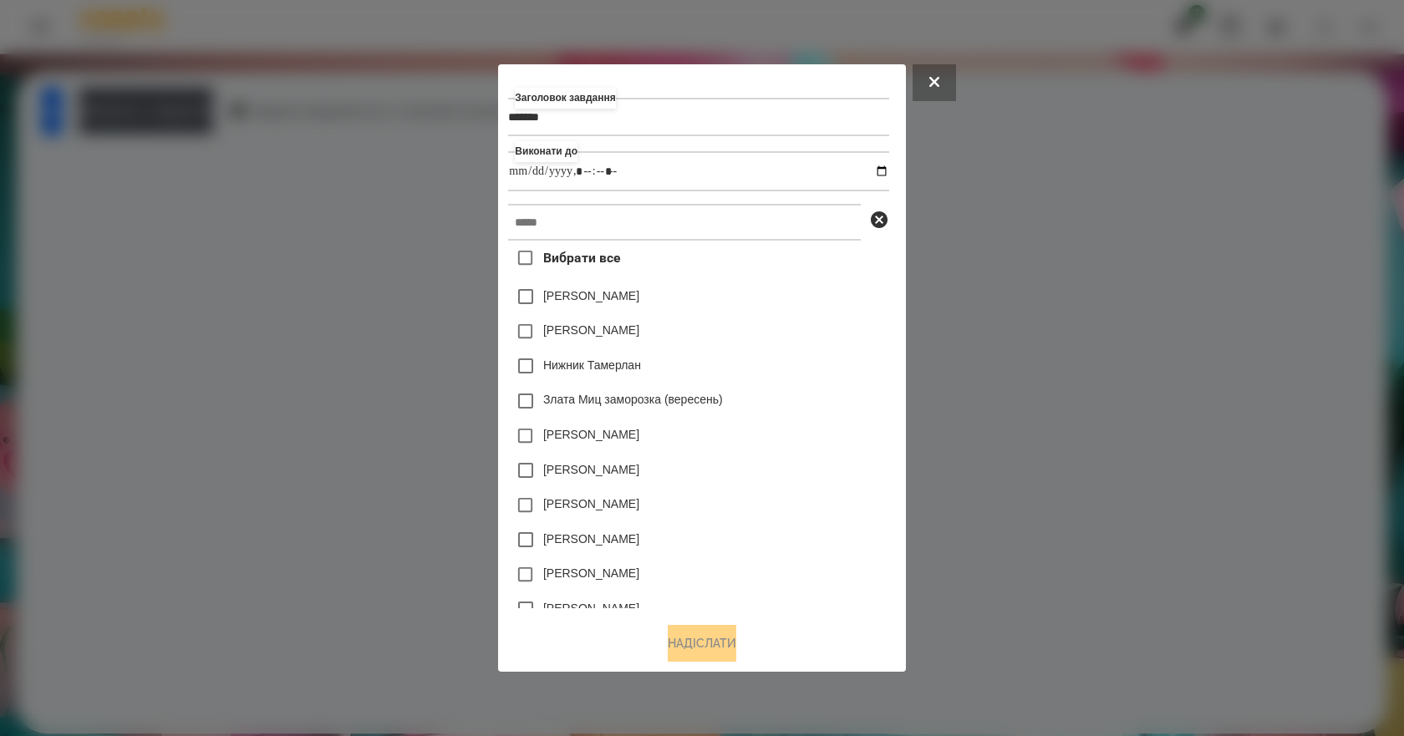
type input "**********"
drag, startPoint x: 821, startPoint y: 370, endPoint x: 795, endPoint y: 339, distance: 40.3
click at [821, 370] on div "Нижник Тамерлан" at bounding box center [698, 365] width 380 height 35
click at [627, 226] on input "text" at bounding box center [684, 222] width 353 height 37
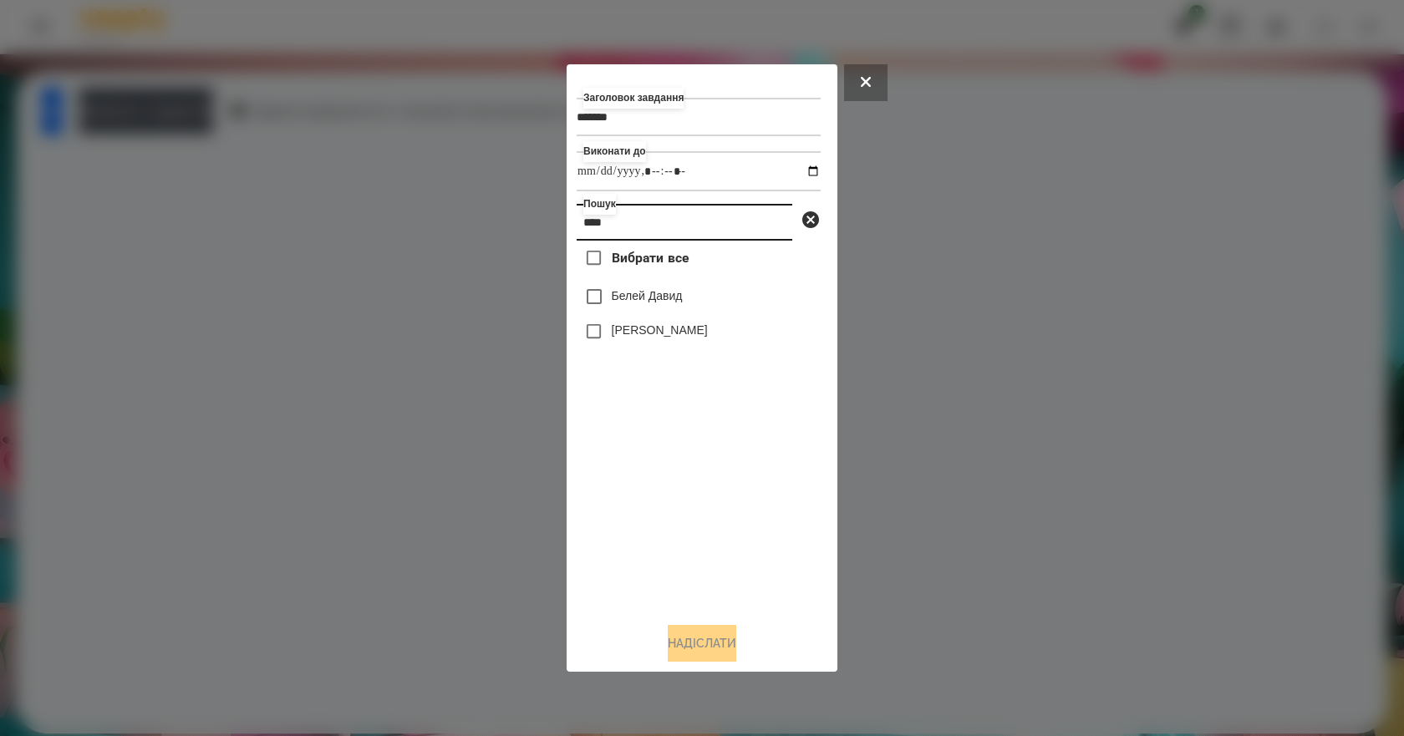
type input "****"
click at [664, 338] on label "Белей Емілі" at bounding box center [660, 330] width 96 height 17
click at [686, 647] on button "Надіслати" at bounding box center [702, 643] width 69 height 37
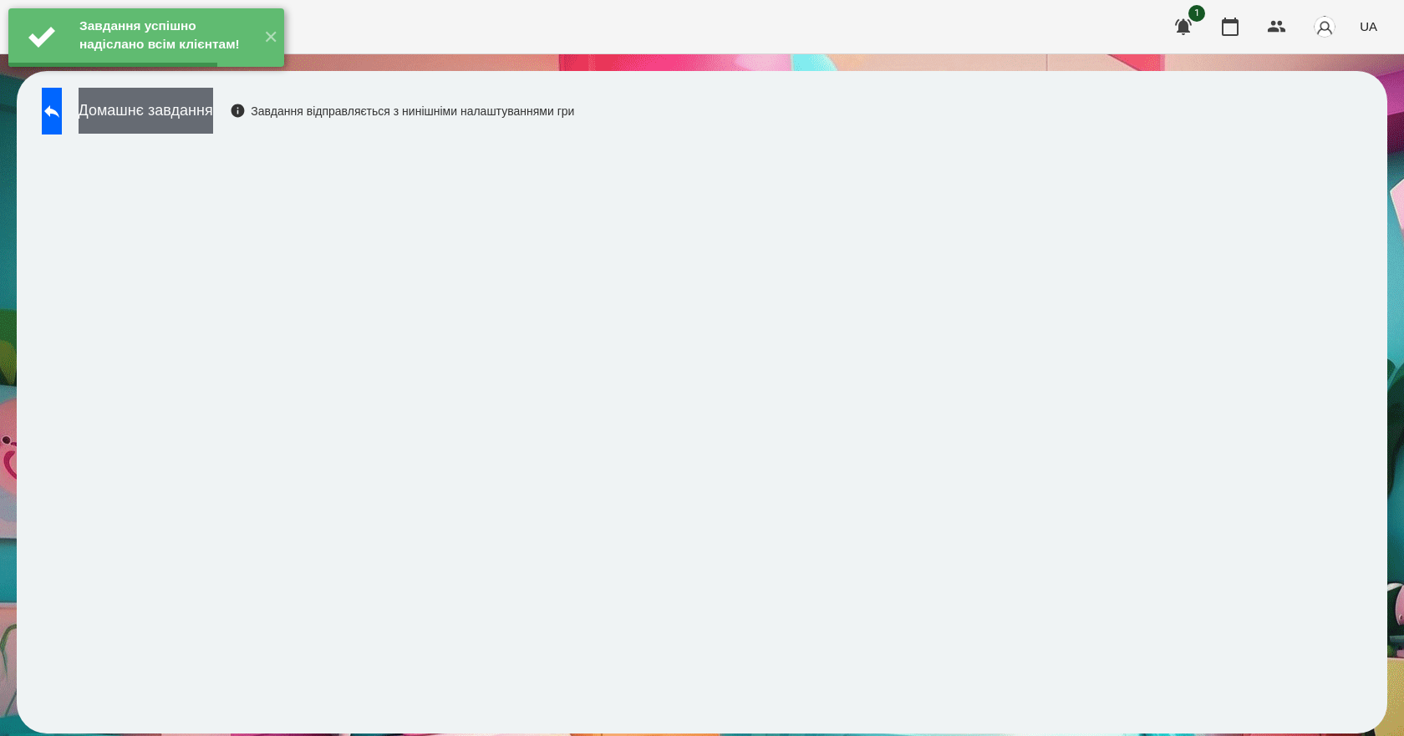
click at [213, 110] on button "Домашнє завдання" at bounding box center [146, 111] width 135 height 46
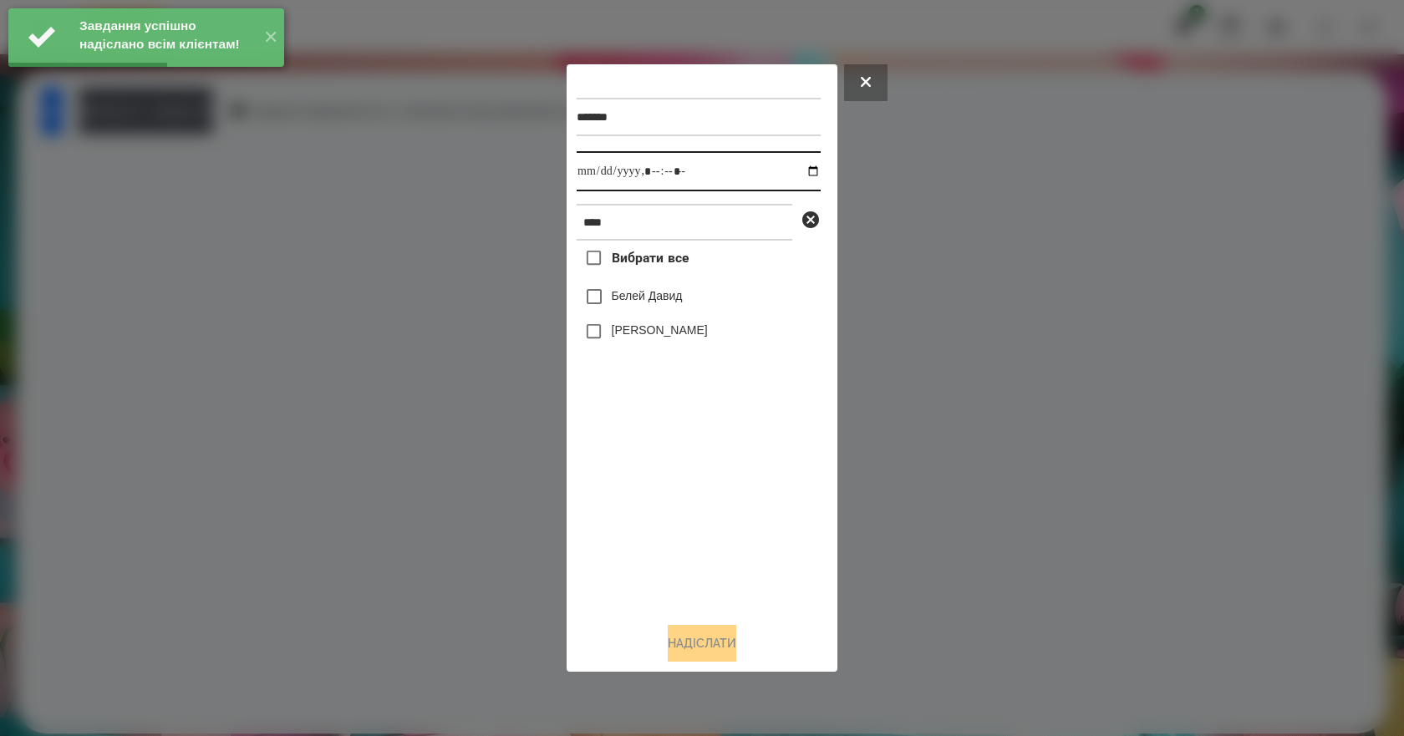
click at [795, 165] on input "datetime-local" at bounding box center [699, 171] width 244 height 40
type input "**********"
click at [676, 521] on div "Вибрати все Белей Давид Белей Емілі" at bounding box center [699, 425] width 244 height 368
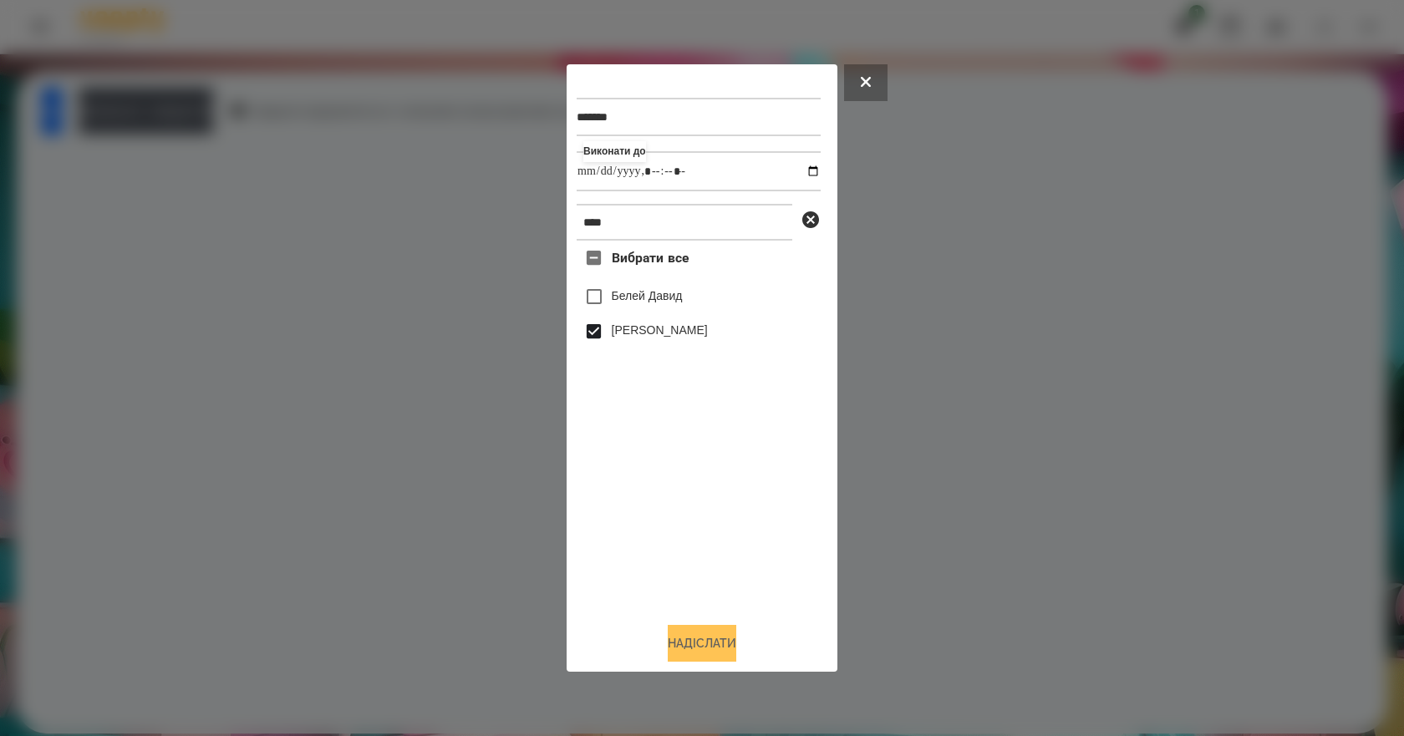
click at [729, 643] on button "Надіслати" at bounding box center [702, 643] width 69 height 37
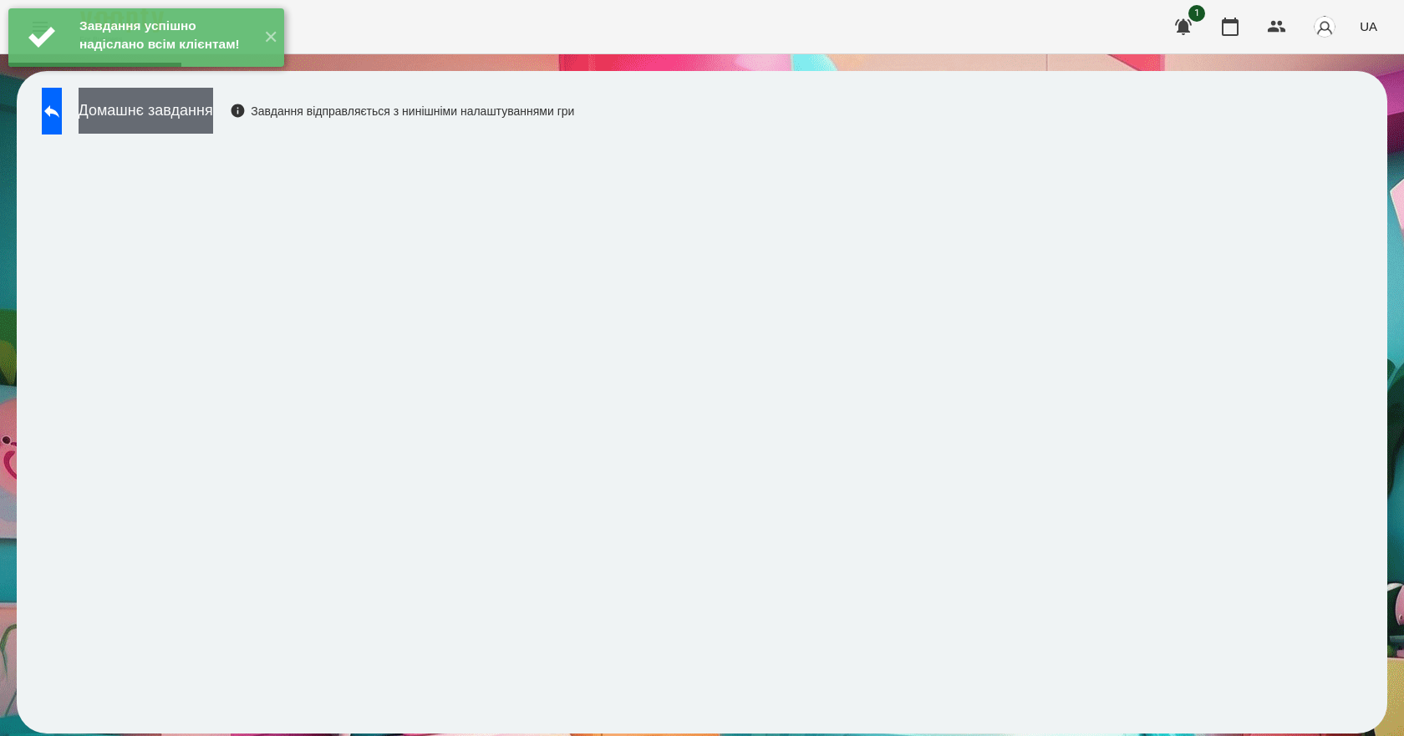
click at [213, 129] on button "Домашнє завдання" at bounding box center [146, 111] width 135 height 46
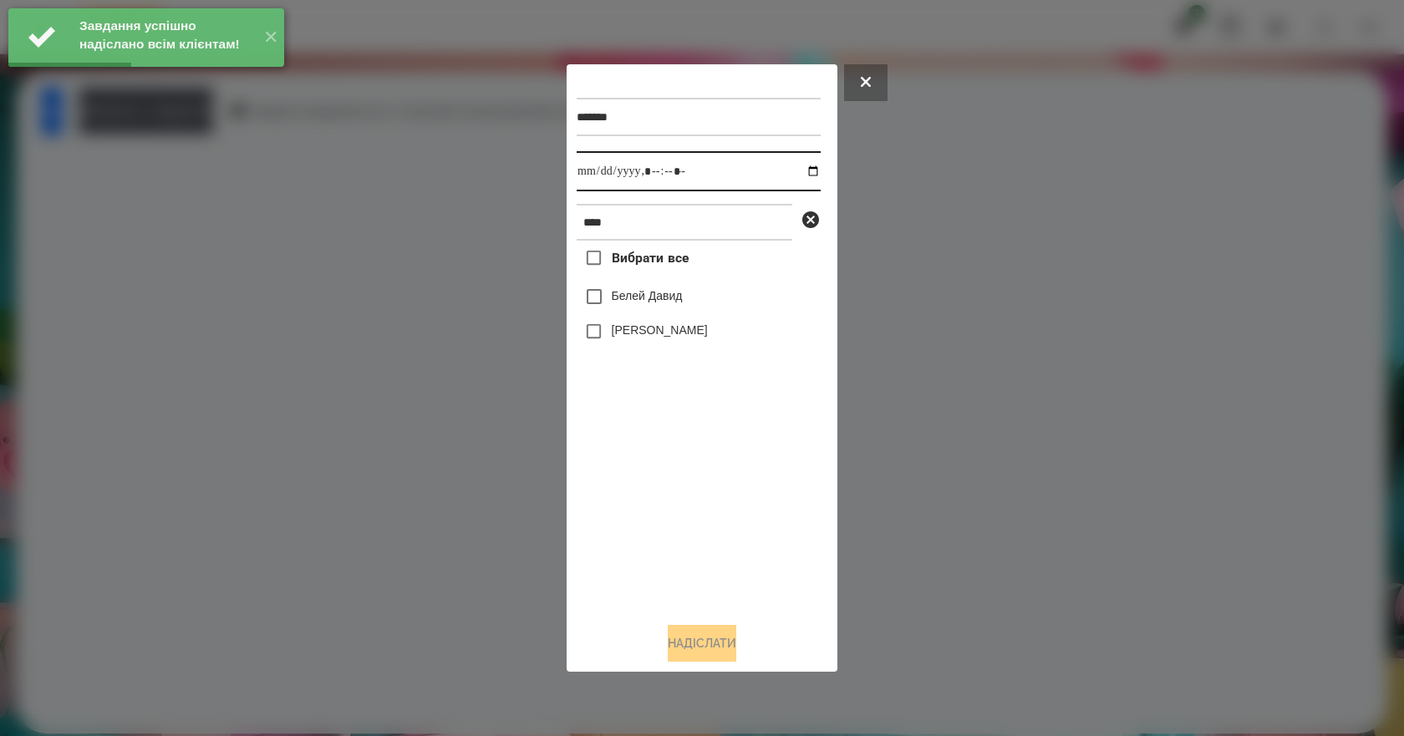
click at [800, 173] on input "datetime-local" at bounding box center [699, 171] width 244 height 40
type input "**********"
drag, startPoint x: 714, startPoint y: 516, endPoint x: 711, endPoint y: 479, distance: 36.9
click at [714, 513] on div "Вибрати все Белей Давид Белей Емілі" at bounding box center [699, 425] width 244 height 368
click at [644, 328] on label "Белей Емілі" at bounding box center [660, 330] width 96 height 17
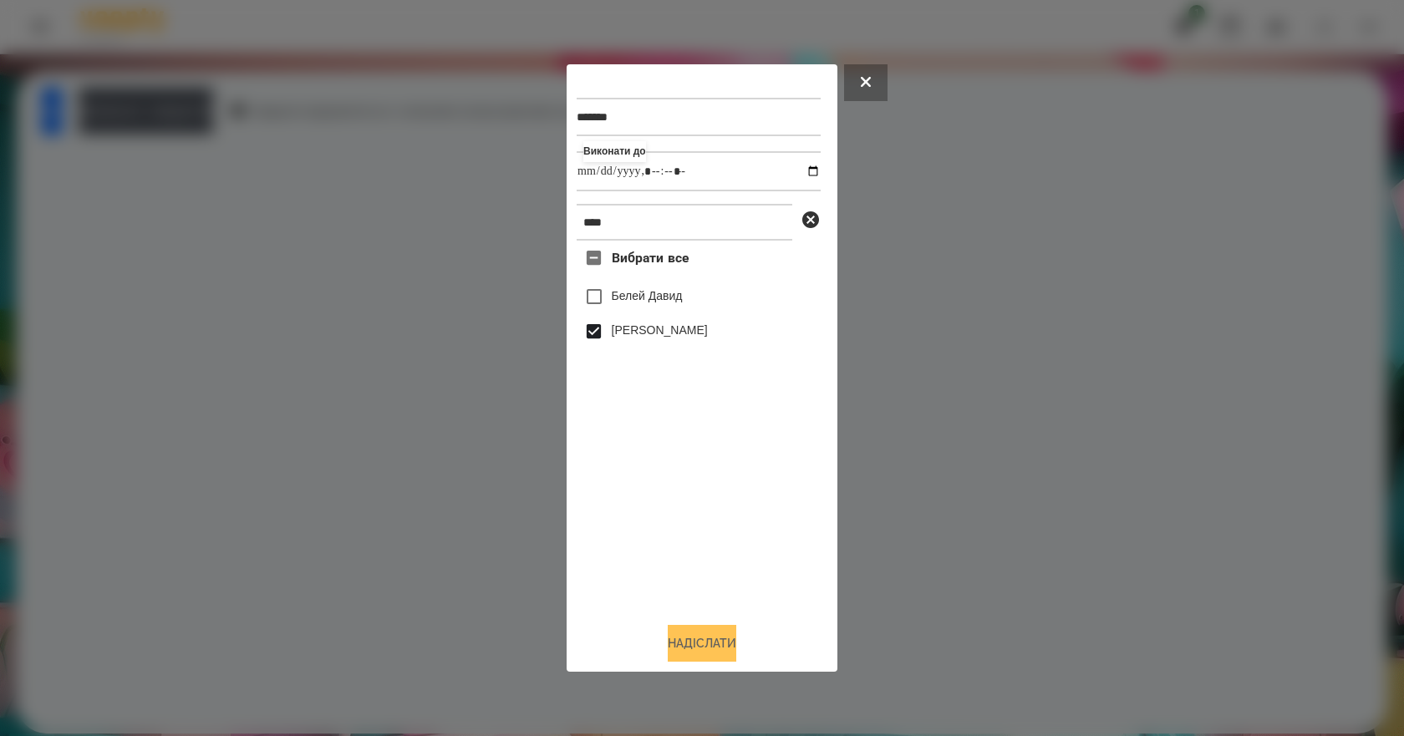
click at [730, 655] on button "Надіслати" at bounding box center [702, 643] width 69 height 37
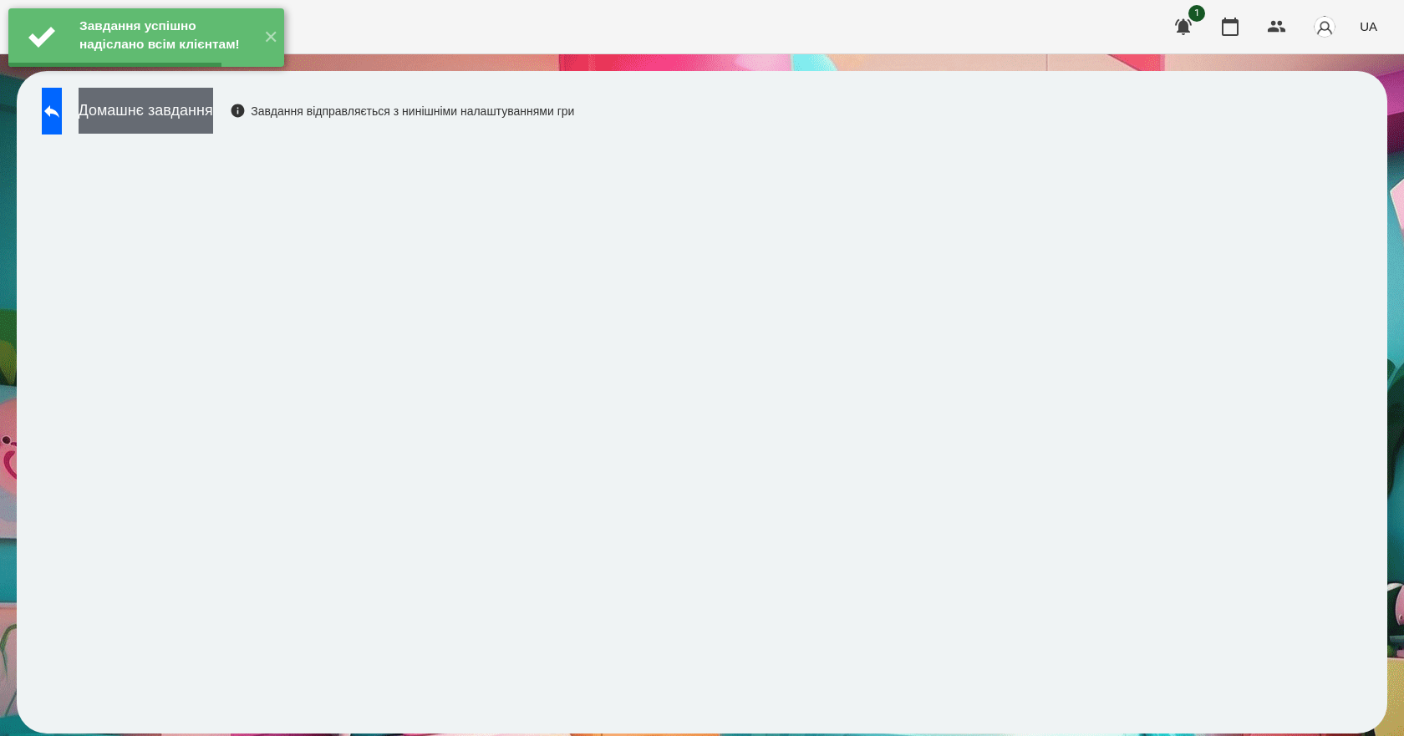
click at [213, 124] on button "Домашнє завдання" at bounding box center [146, 111] width 135 height 46
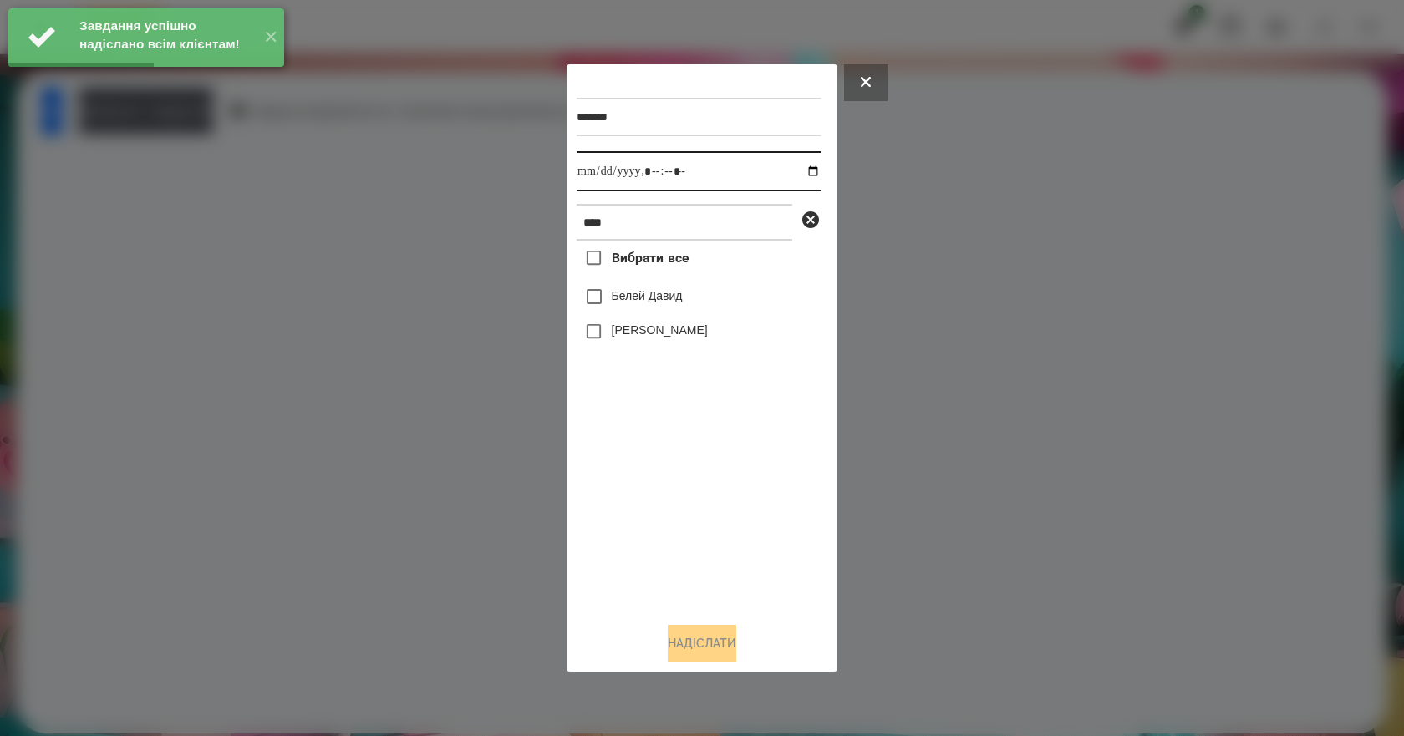
click at [797, 170] on input "datetime-local" at bounding box center [699, 171] width 244 height 40
type input "**********"
click at [709, 552] on div "Вибрати все Белей Давид Белей Емілі" at bounding box center [699, 425] width 244 height 368
click at [618, 338] on label "Белей Емілі" at bounding box center [660, 330] width 96 height 17
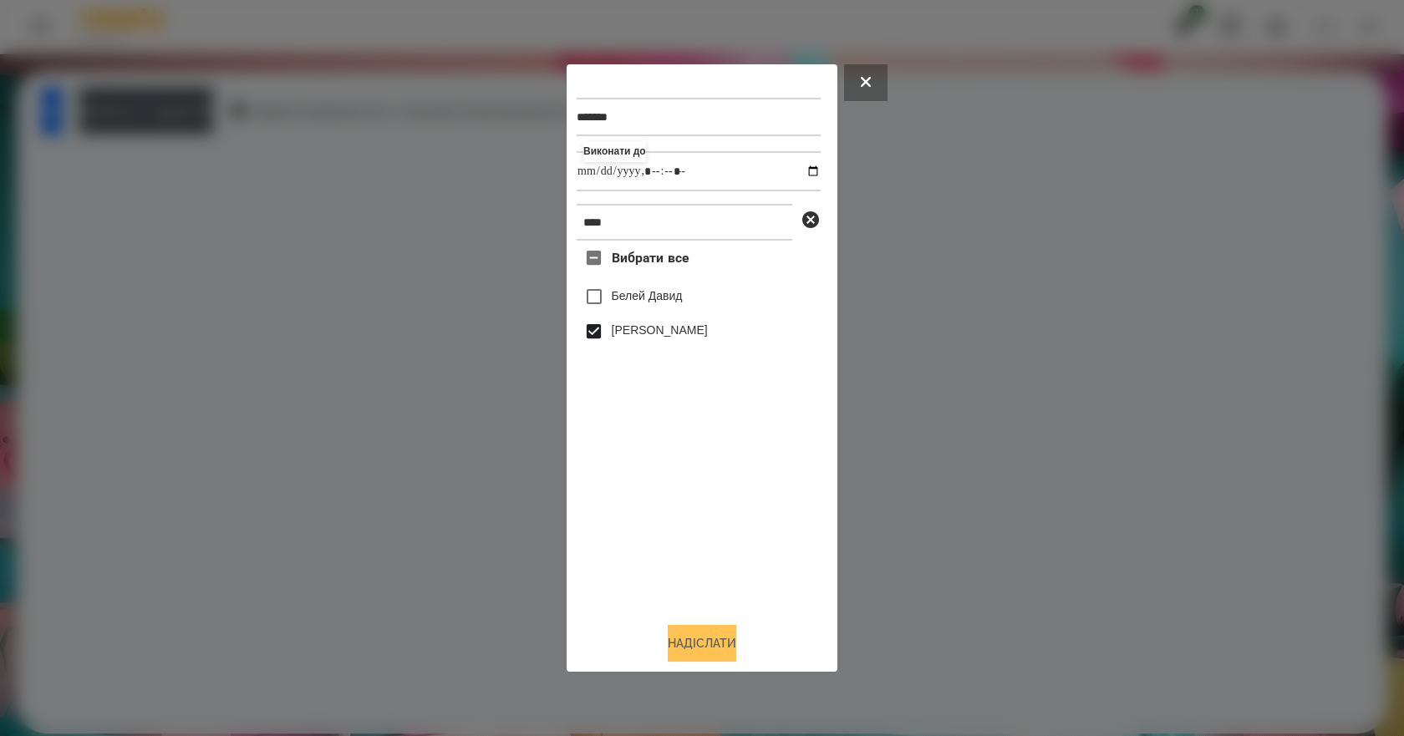
click at [729, 654] on button "Надіслати" at bounding box center [702, 643] width 69 height 37
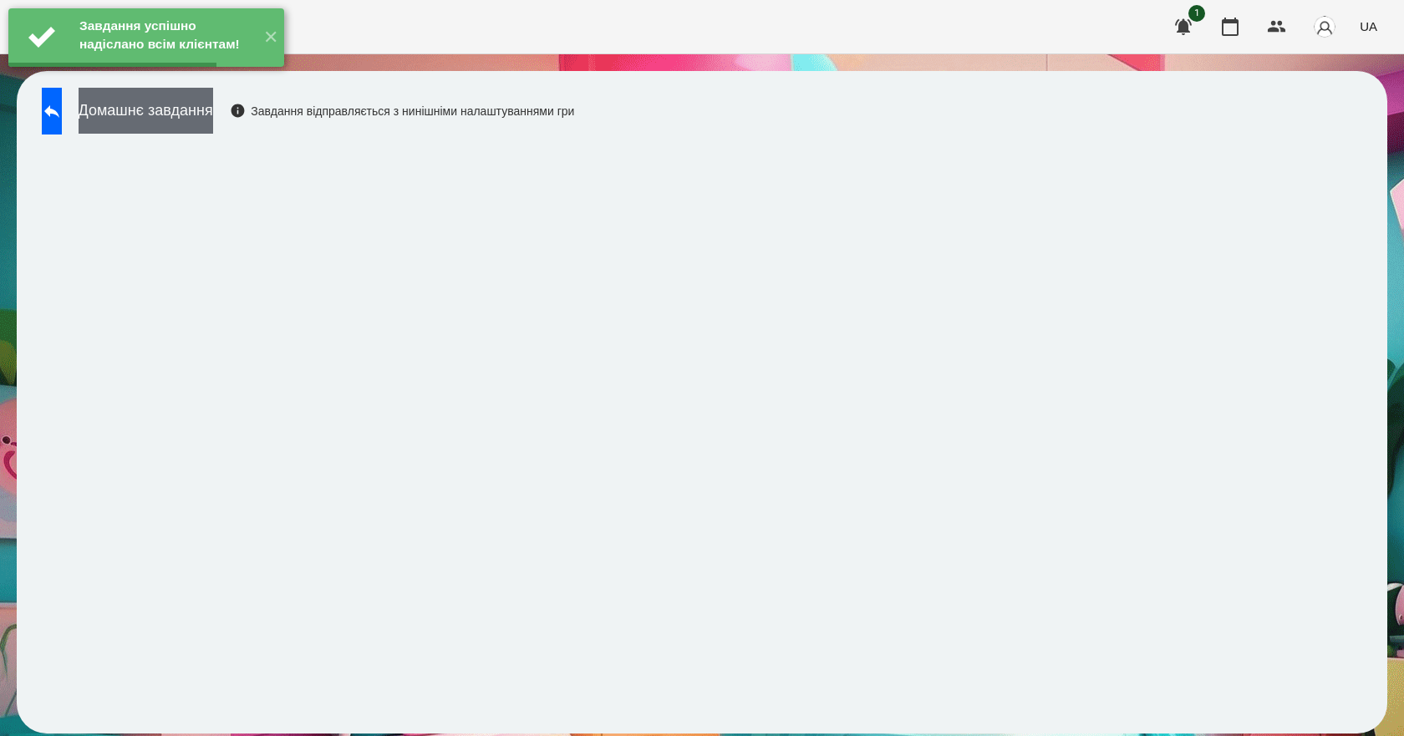
click at [246, 103] on div "Завдання успішно надіслано всім клієнтам! ✕ For Business 1 UA Домашнє завдання …" at bounding box center [702, 375] width 1404 height 750
click at [213, 104] on button "Домашнє завдання" at bounding box center [146, 111] width 135 height 46
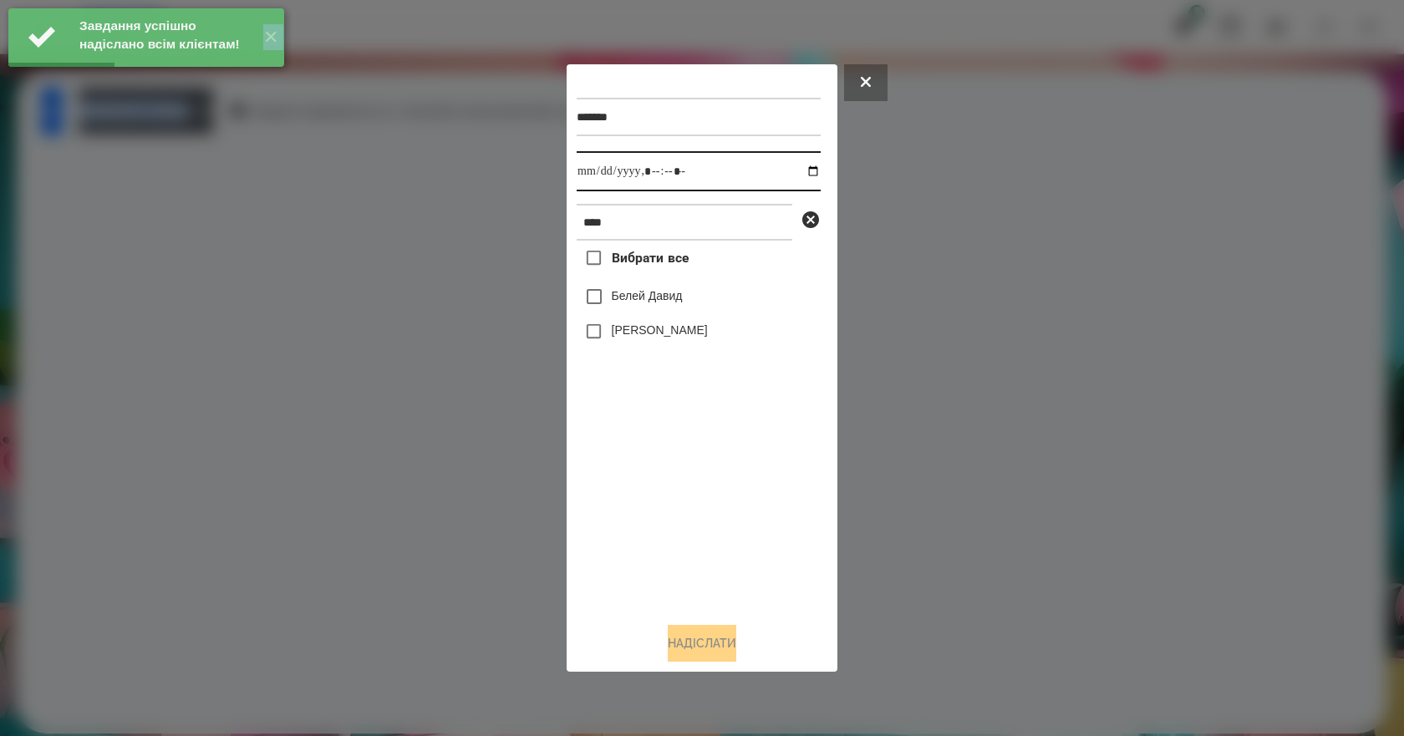
click at [803, 172] on input "datetime-local" at bounding box center [699, 171] width 244 height 40
type input "**********"
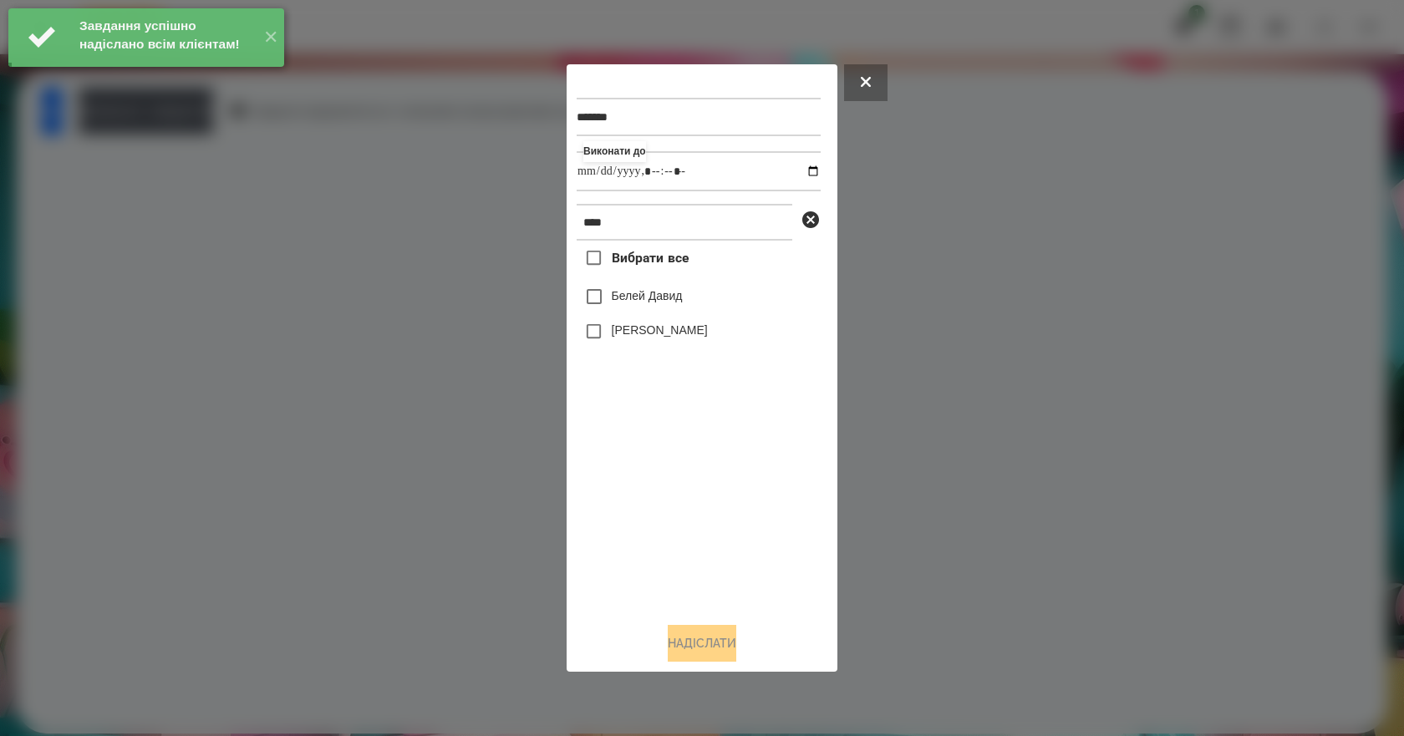
click at [676, 518] on div "Вибрати все Белей Давид Белей Емілі" at bounding box center [699, 425] width 244 height 368
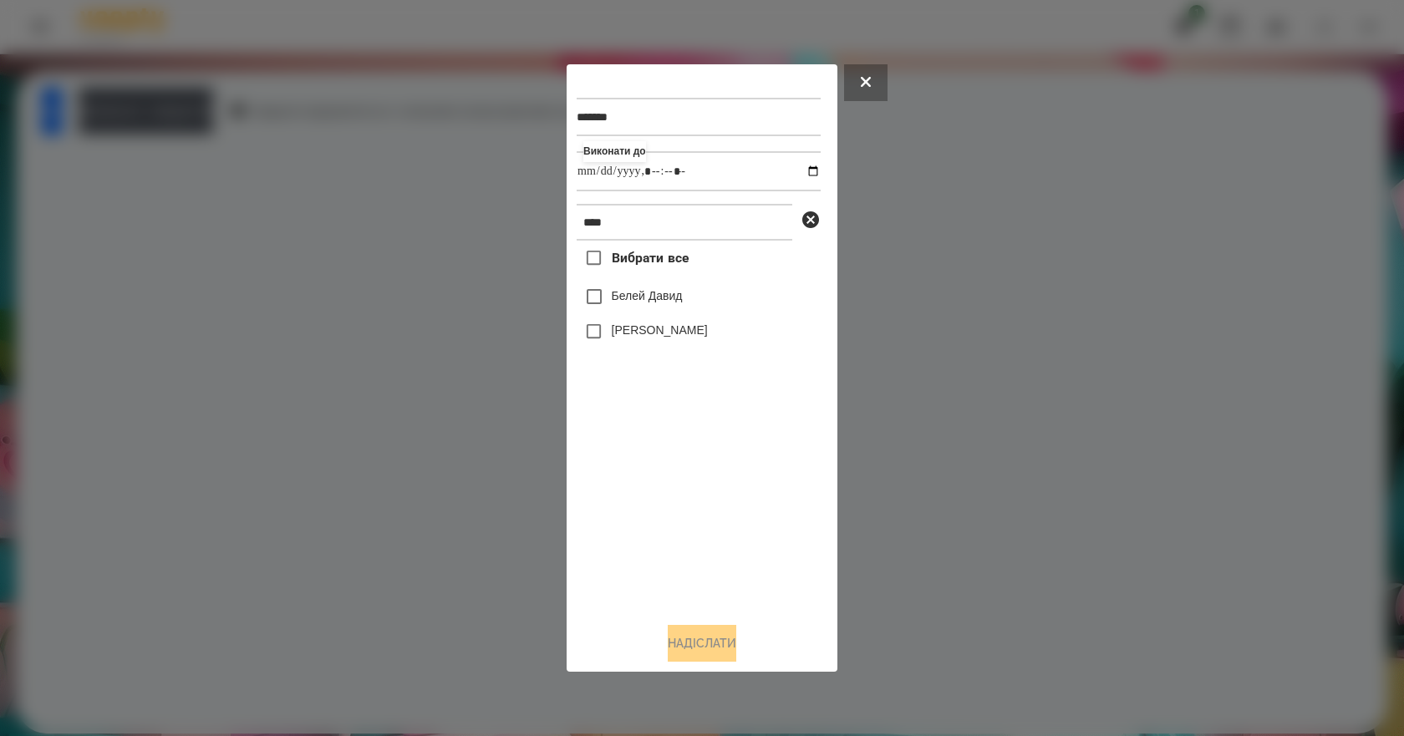
click at [660, 336] on label "Белей Емілі" at bounding box center [660, 330] width 96 height 17
click at [729, 644] on button "Надіслати" at bounding box center [702, 643] width 69 height 37
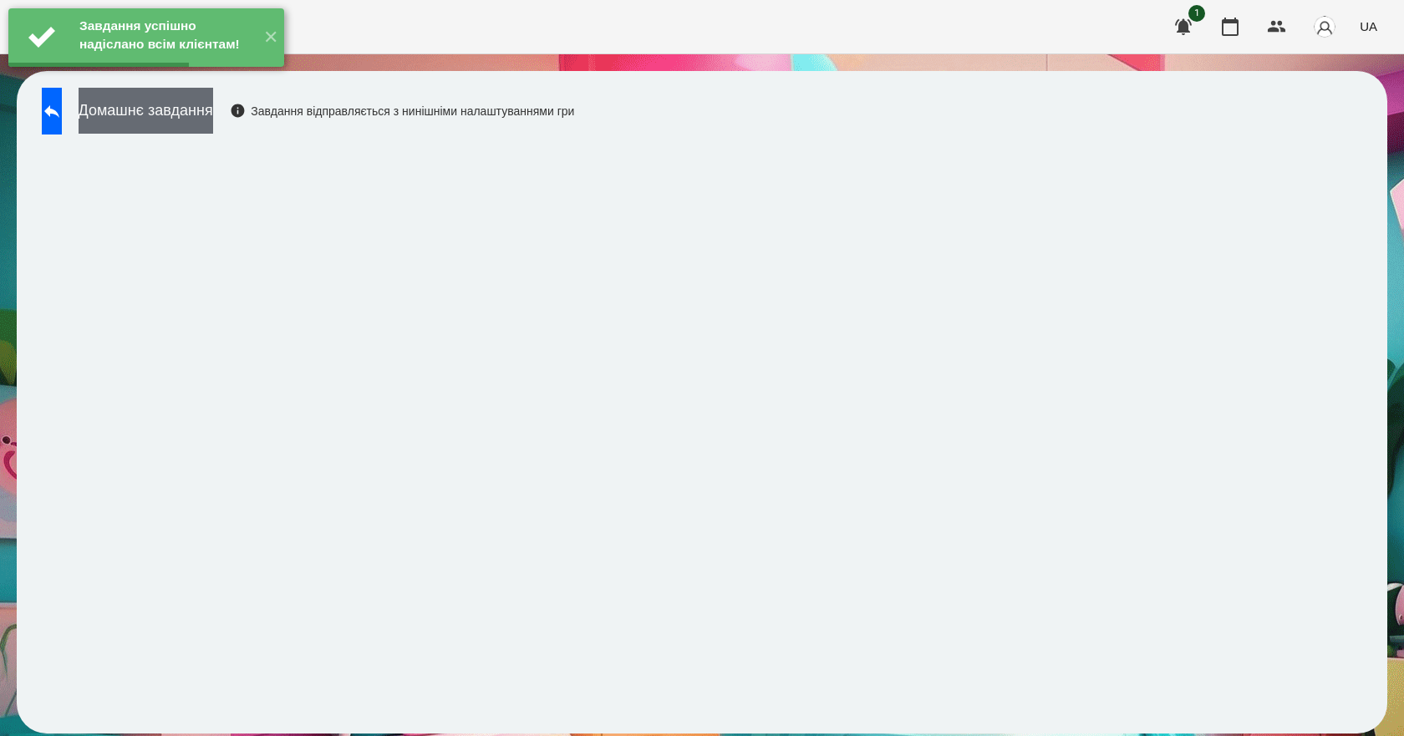
click at [201, 119] on button "Домашнє завдання" at bounding box center [146, 111] width 135 height 46
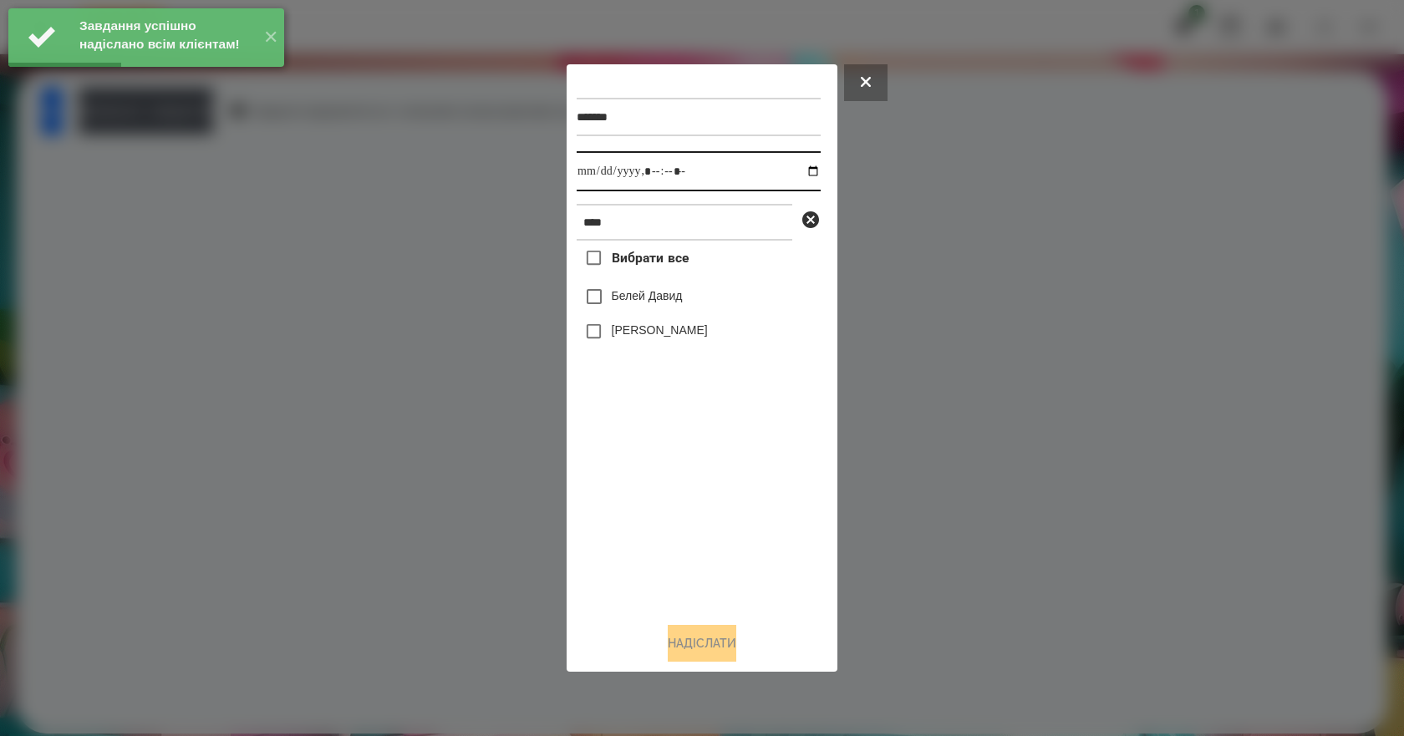
click at [802, 170] on input "datetime-local" at bounding box center [699, 171] width 244 height 40
type input "**********"
drag, startPoint x: 657, startPoint y: 533, endPoint x: 658, endPoint y: 494, distance: 39.3
click at [657, 529] on div "Вибрати все Белей Давид Белей Емілі" at bounding box center [699, 425] width 244 height 368
click at [638, 336] on label "Белей Емілі" at bounding box center [660, 330] width 96 height 17
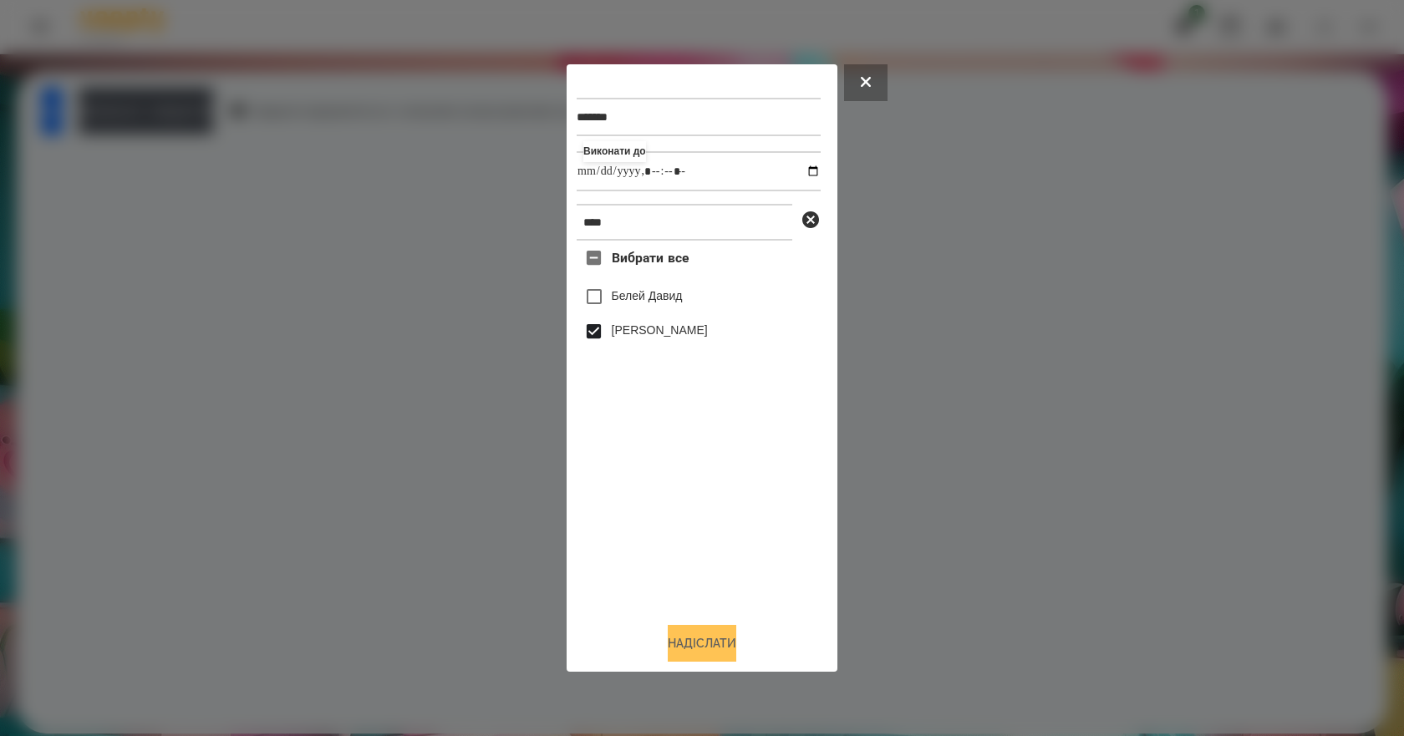
click at [721, 643] on button "Надіслати" at bounding box center [702, 643] width 69 height 37
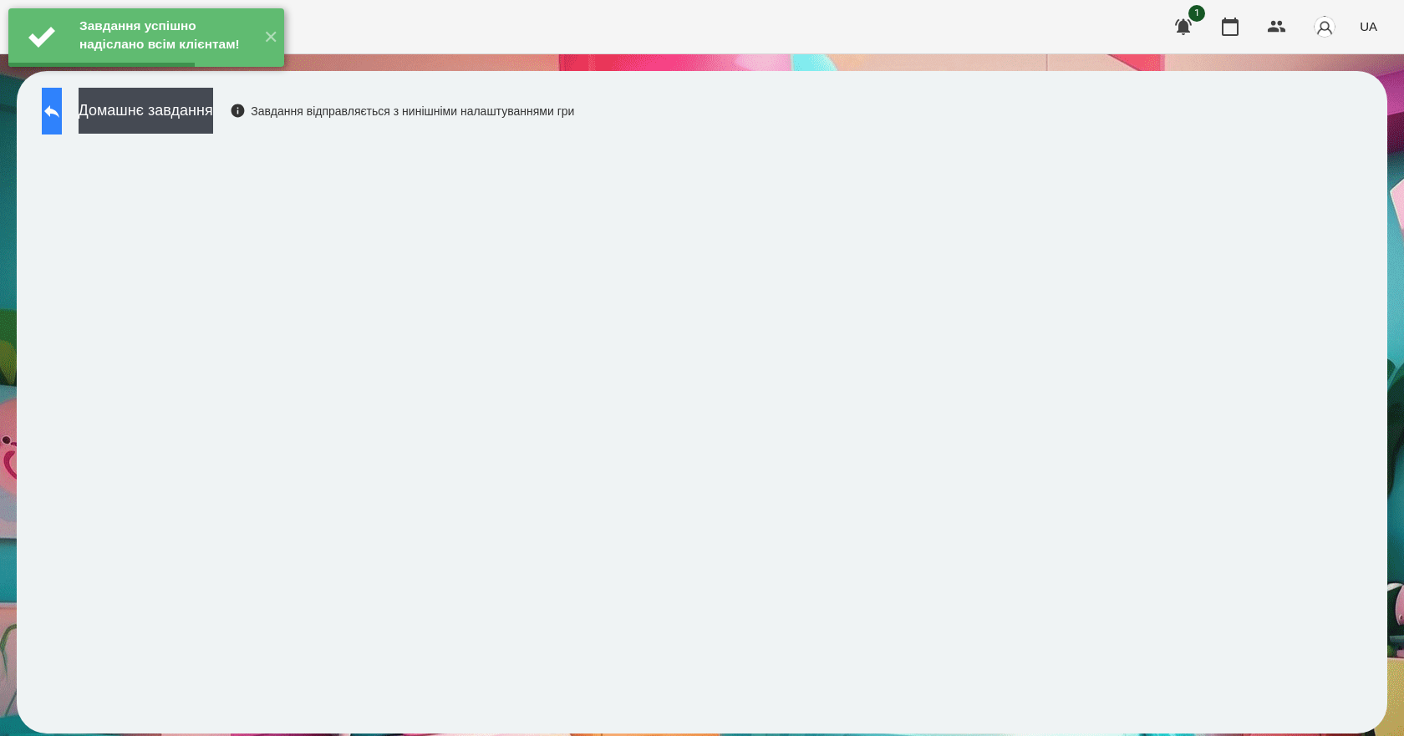
click at [62, 125] on button at bounding box center [52, 111] width 20 height 47
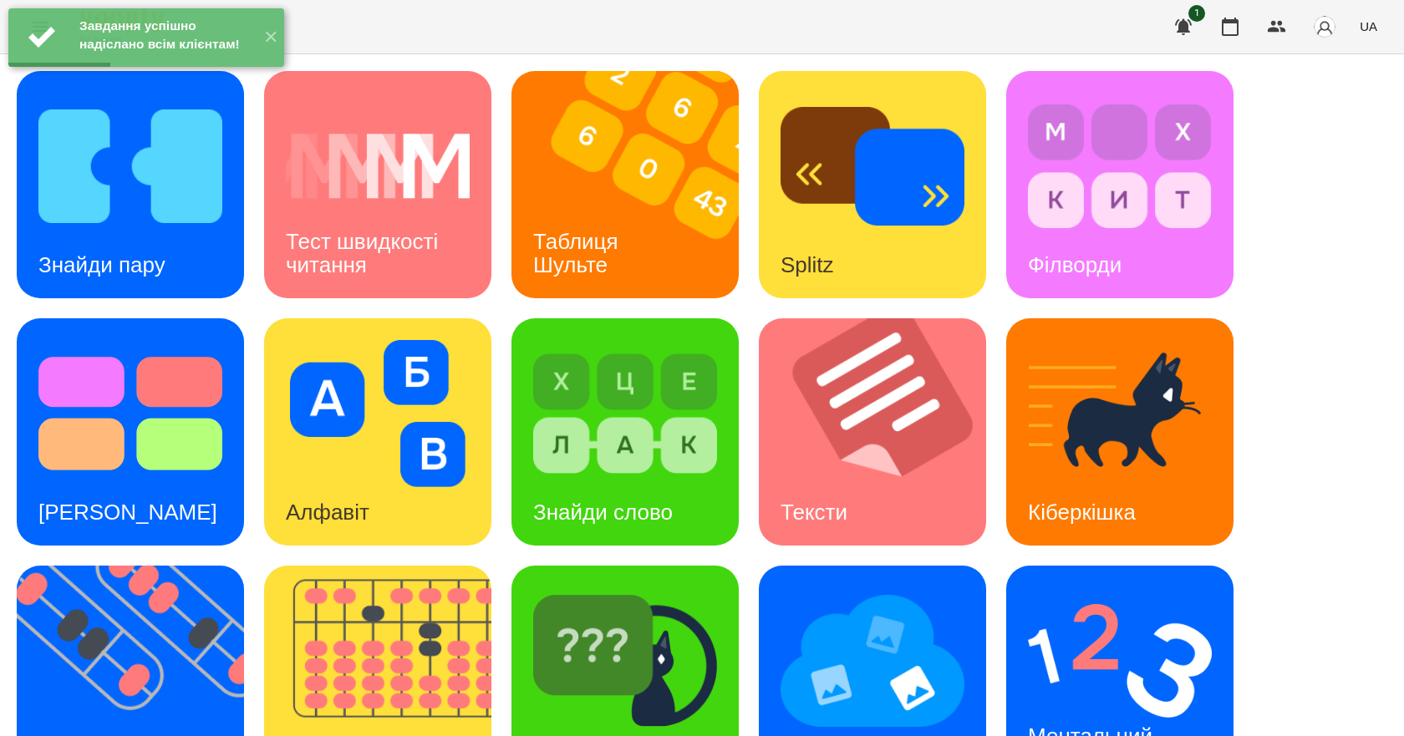
scroll to position [167, 0]
click at [1136, 587] on img at bounding box center [1120, 660] width 184 height 147
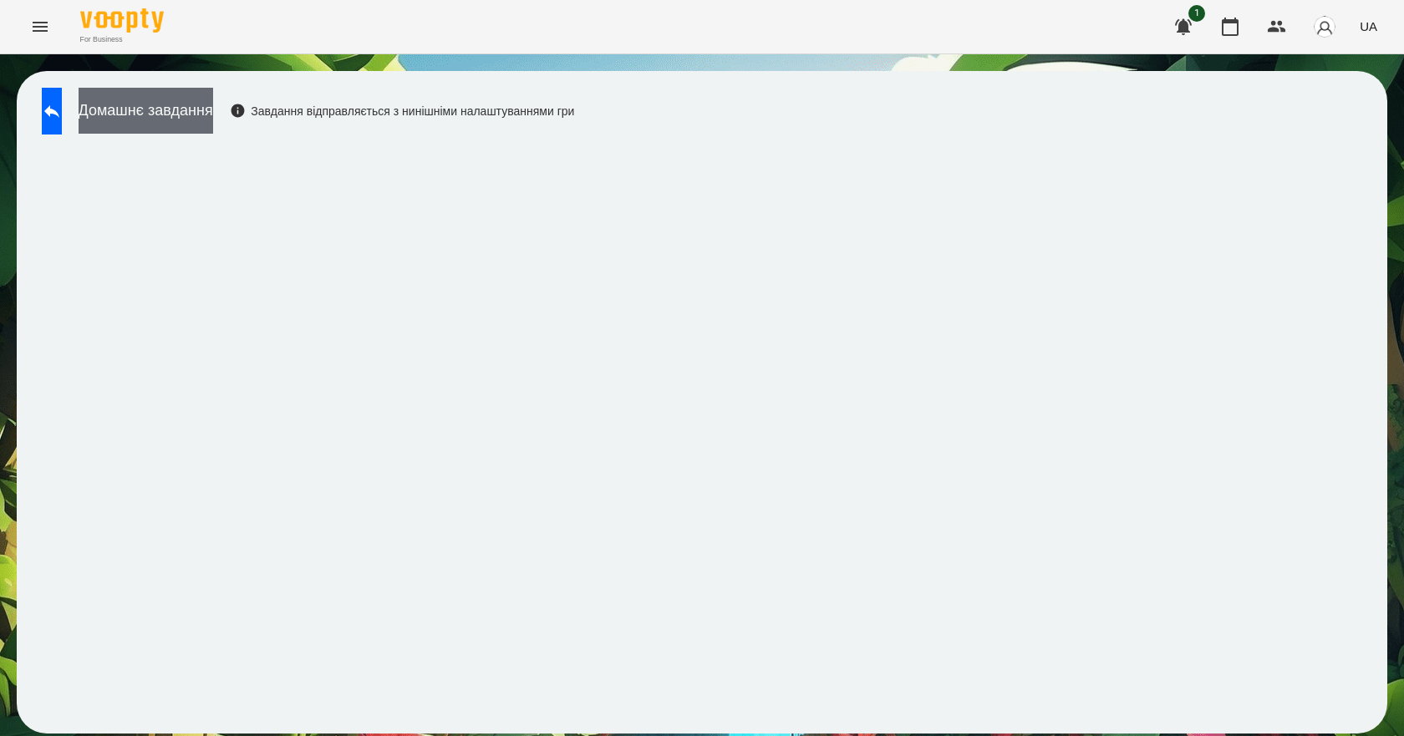
click at [209, 121] on button "Домашнє завдання" at bounding box center [146, 111] width 135 height 46
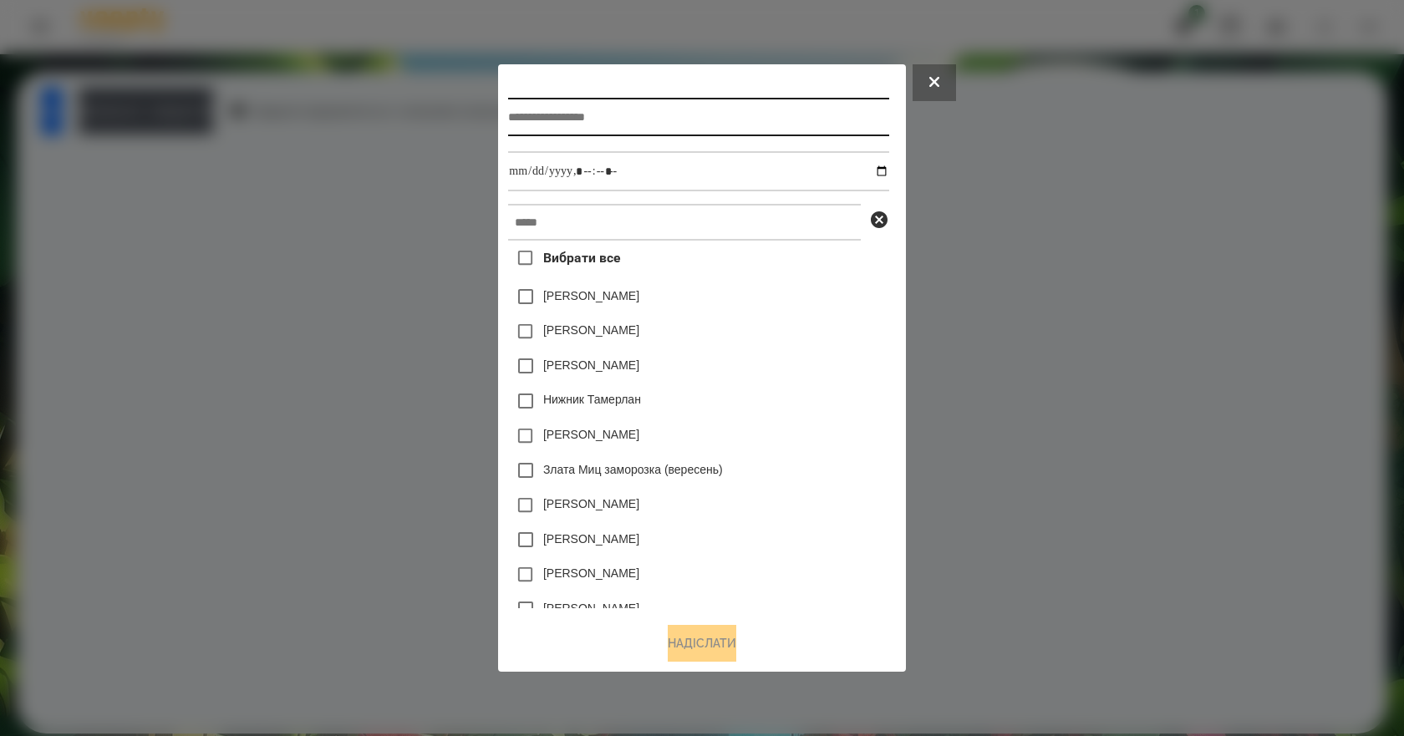
click at [595, 128] on input "text" at bounding box center [698, 117] width 380 height 38
type input "**********"
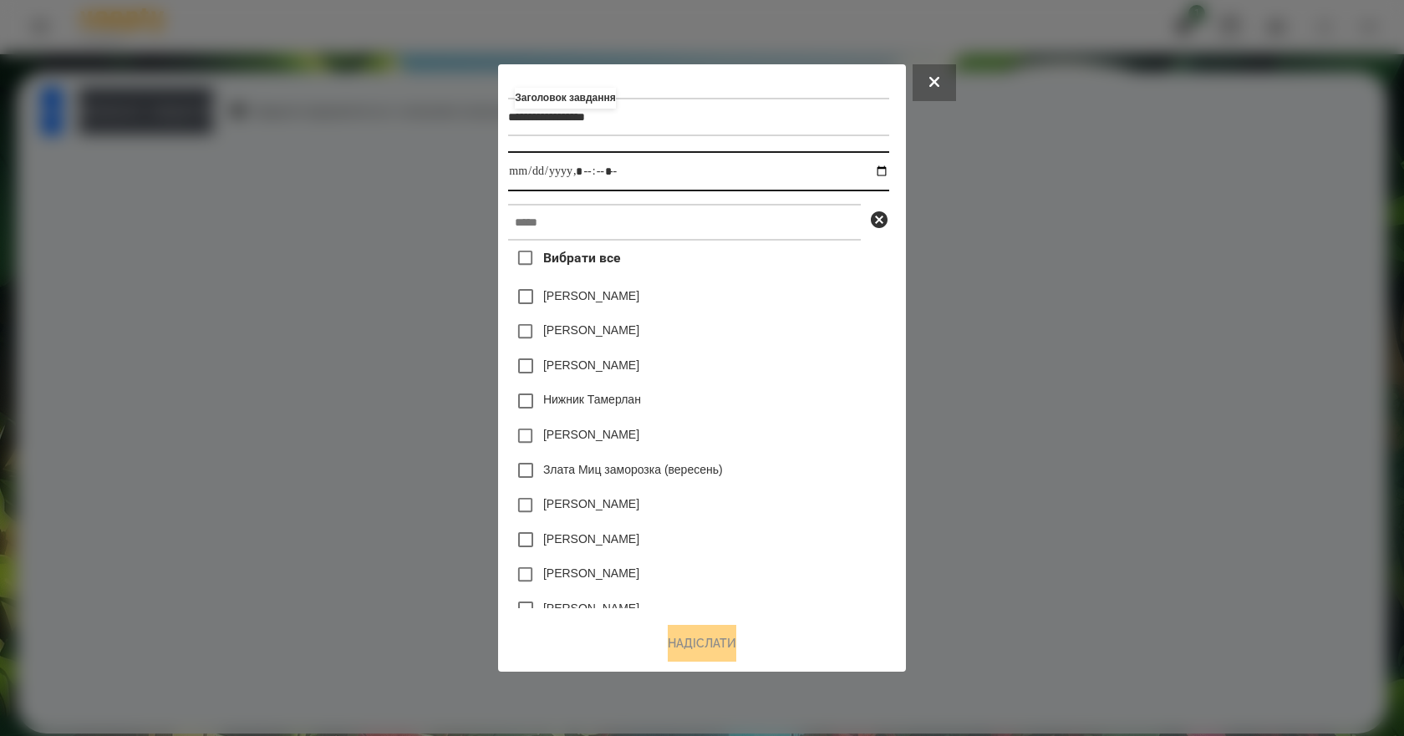
click at [888, 170] on input "datetime-local" at bounding box center [698, 171] width 380 height 40
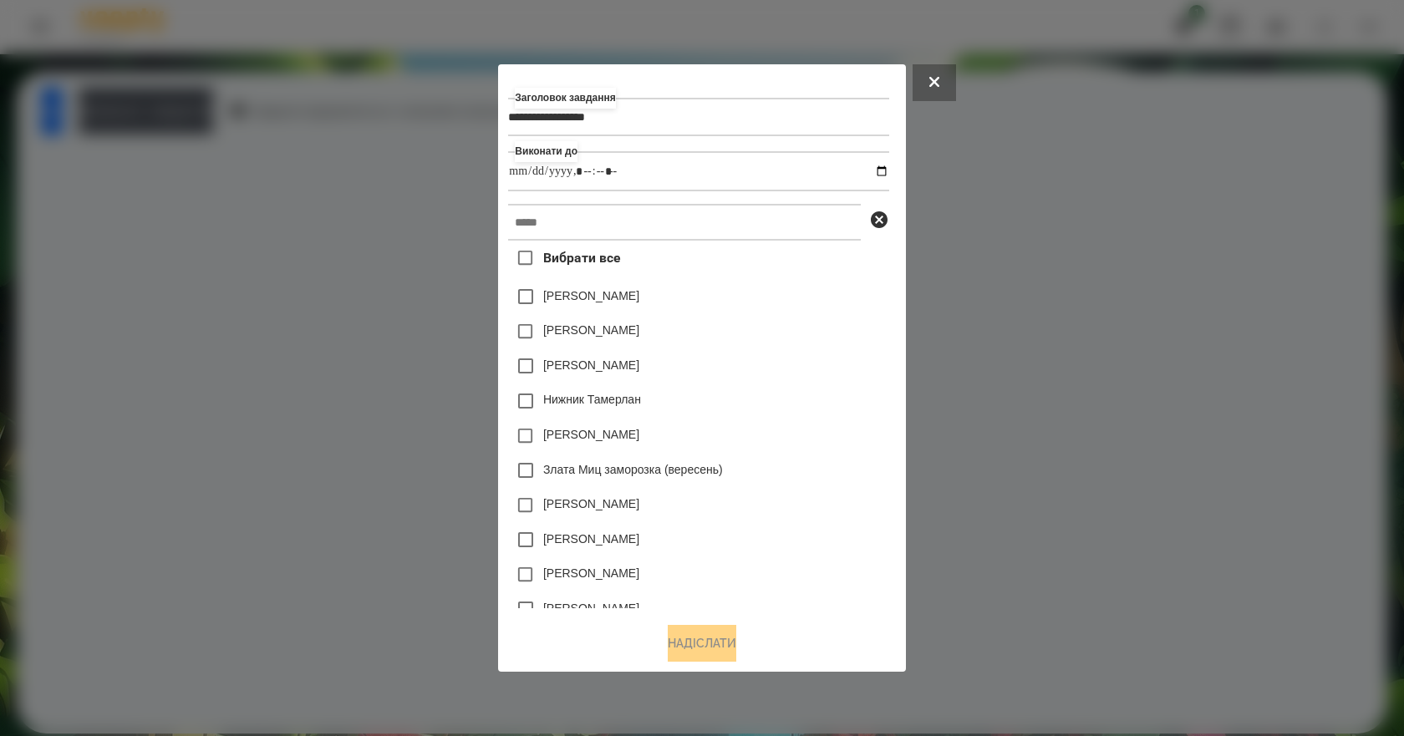
type input "**********"
click at [880, 332] on div "Емма Северен" at bounding box center [698, 331] width 380 height 35
click at [604, 212] on input "text" at bounding box center [684, 222] width 353 height 37
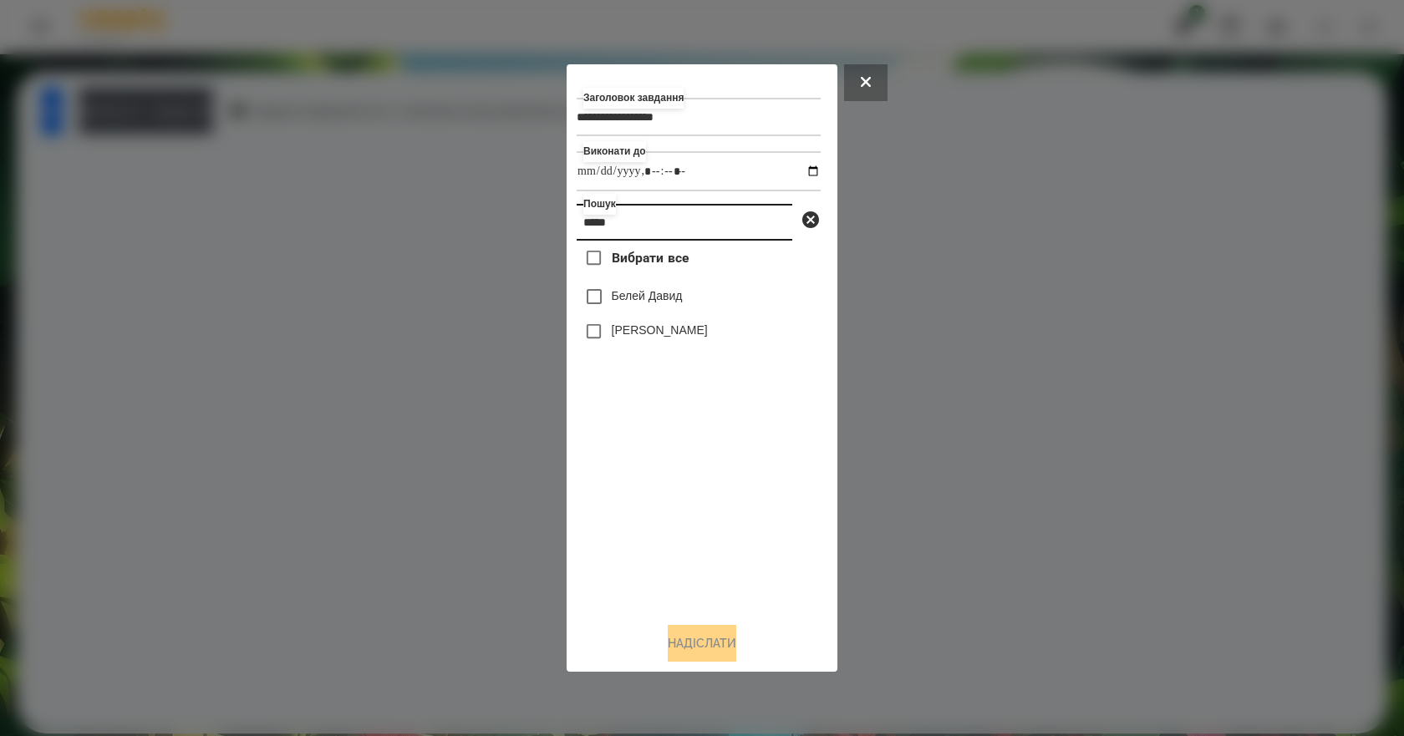
type input "*****"
click at [655, 338] on label "Белей Емілі" at bounding box center [660, 330] width 96 height 17
click at [724, 648] on button "Надіслати" at bounding box center [702, 643] width 69 height 37
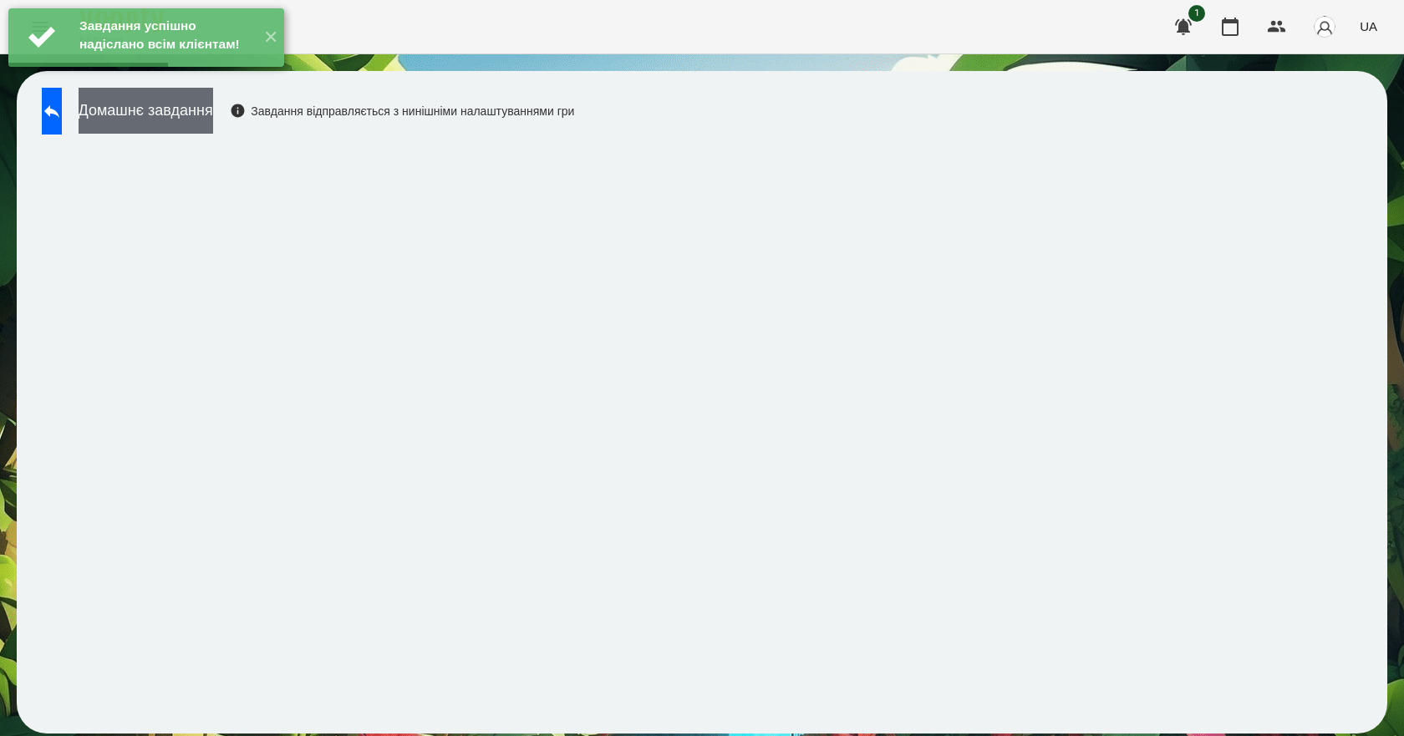
click at [213, 119] on button "Домашнє завдання" at bounding box center [146, 111] width 135 height 46
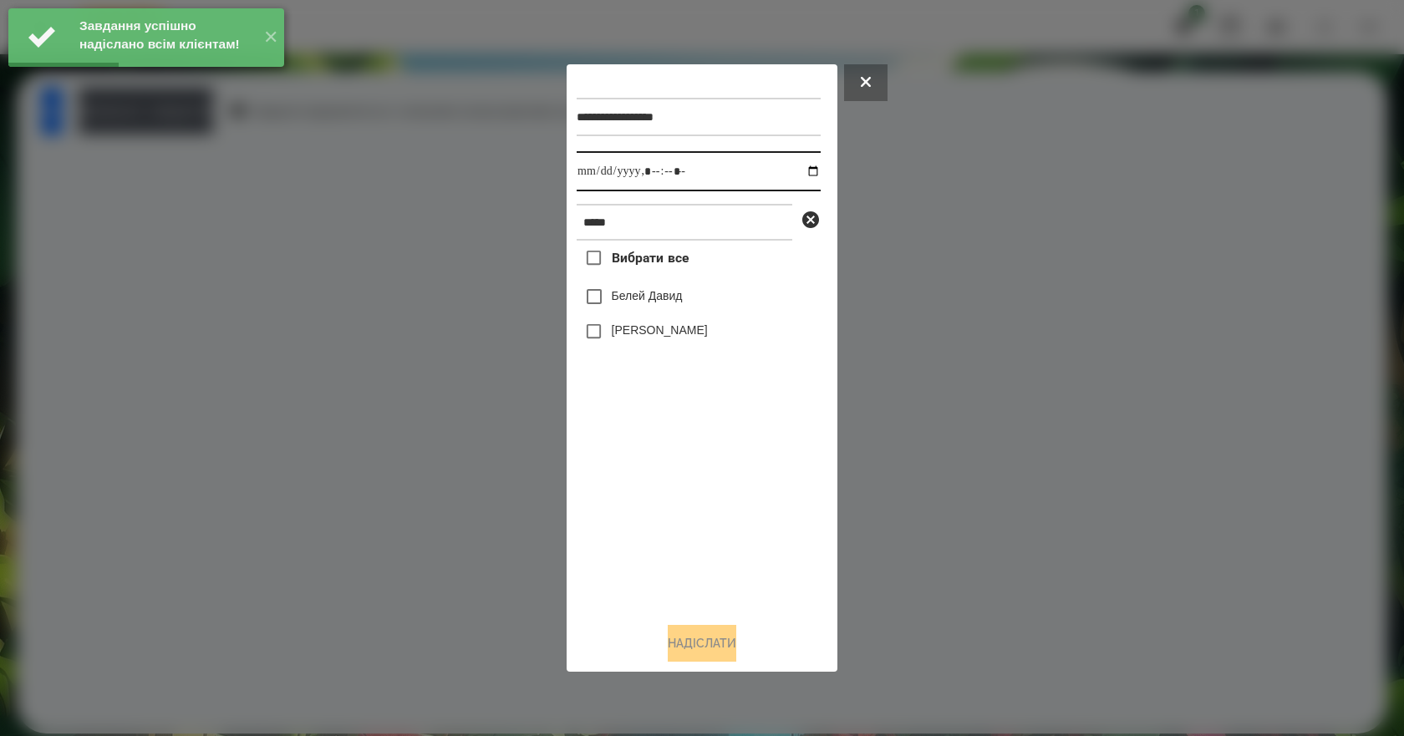
click at [796, 171] on input "datetime-local" at bounding box center [699, 171] width 244 height 40
type input "**********"
click at [745, 541] on div "Вибрати все Белей Давид Белей Емілі" at bounding box center [699, 425] width 244 height 368
click at [623, 338] on label "Белей Емілі" at bounding box center [660, 330] width 96 height 17
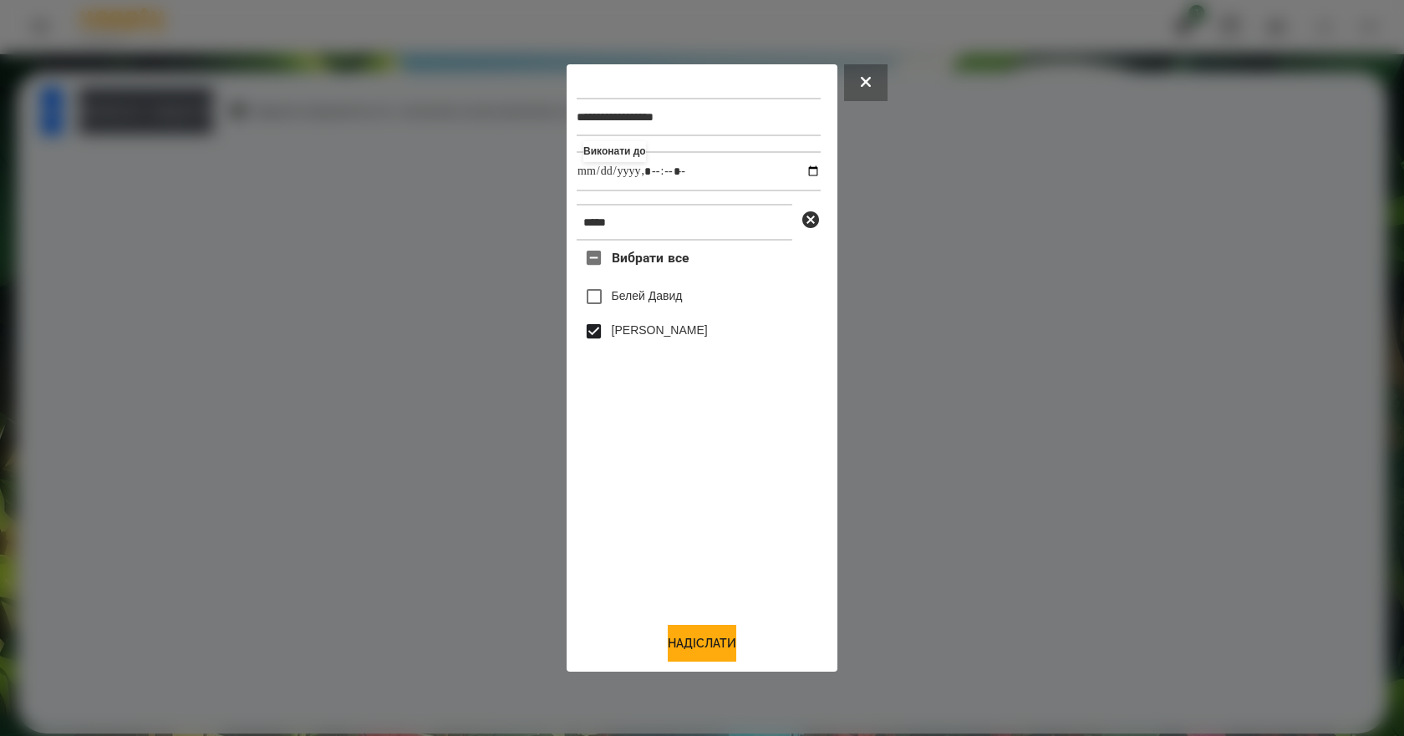
click at [741, 667] on div "**********" at bounding box center [702, 368] width 271 height 608
click at [730, 659] on button "Надіслати" at bounding box center [702, 643] width 69 height 37
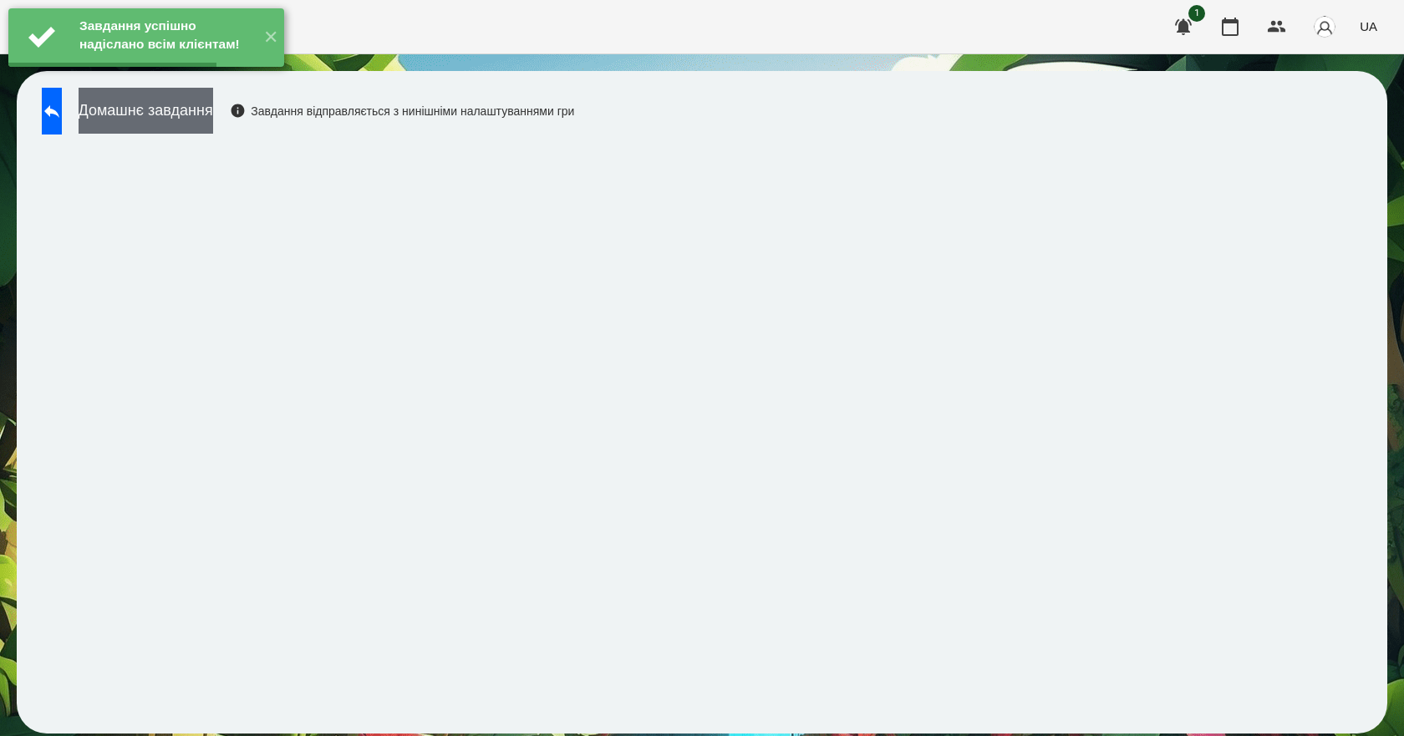
click at [212, 122] on button "Домашнє завдання" at bounding box center [146, 111] width 135 height 46
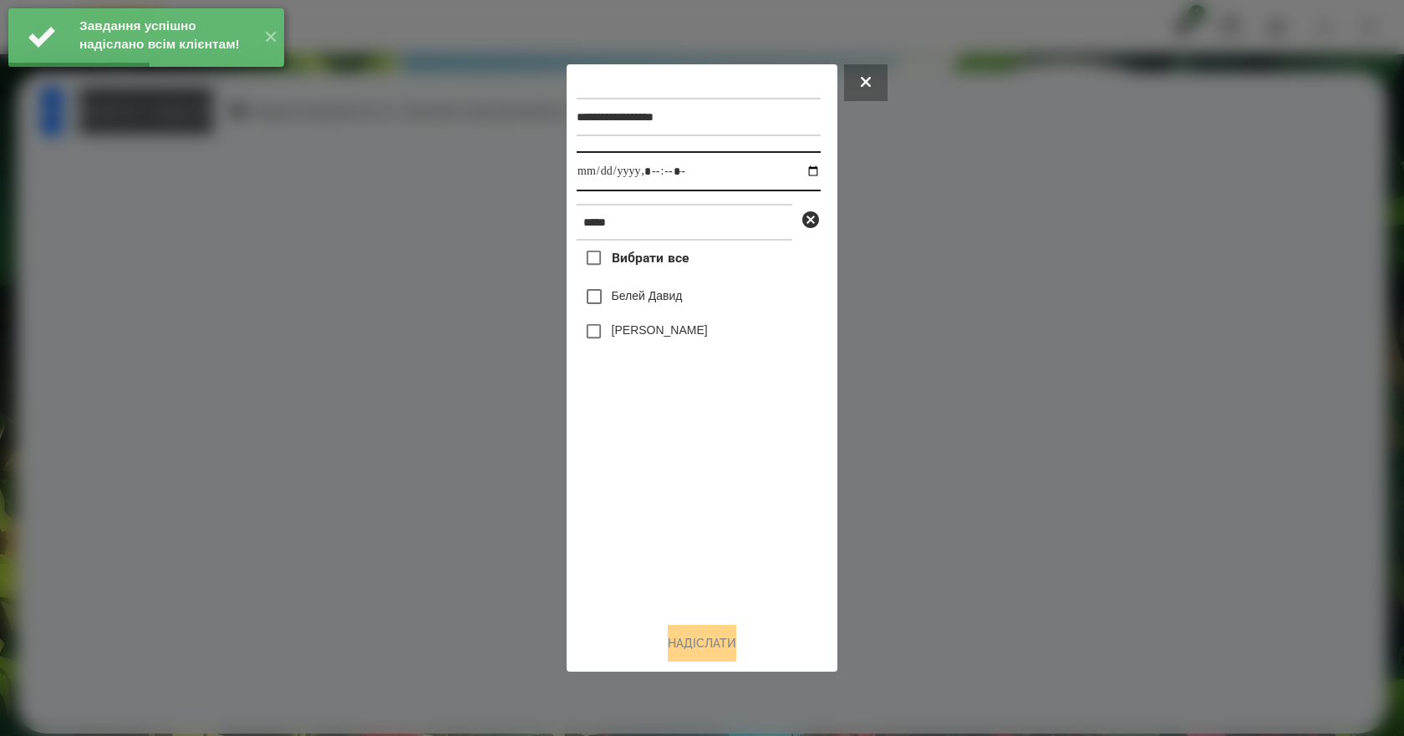
click at [795, 168] on input "datetime-local" at bounding box center [699, 171] width 244 height 40
type input "**********"
drag, startPoint x: 744, startPoint y: 500, endPoint x: 703, endPoint y: 390, distance: 116.9
click at [743, 497] on div "Вибрати все Белей Давид Белей Емілі" at bounding box center [699, 425] width 244 height 368
click at [662, 330] on label "Белей Емілі" at bounding box center [660, 330] width 96 height 17
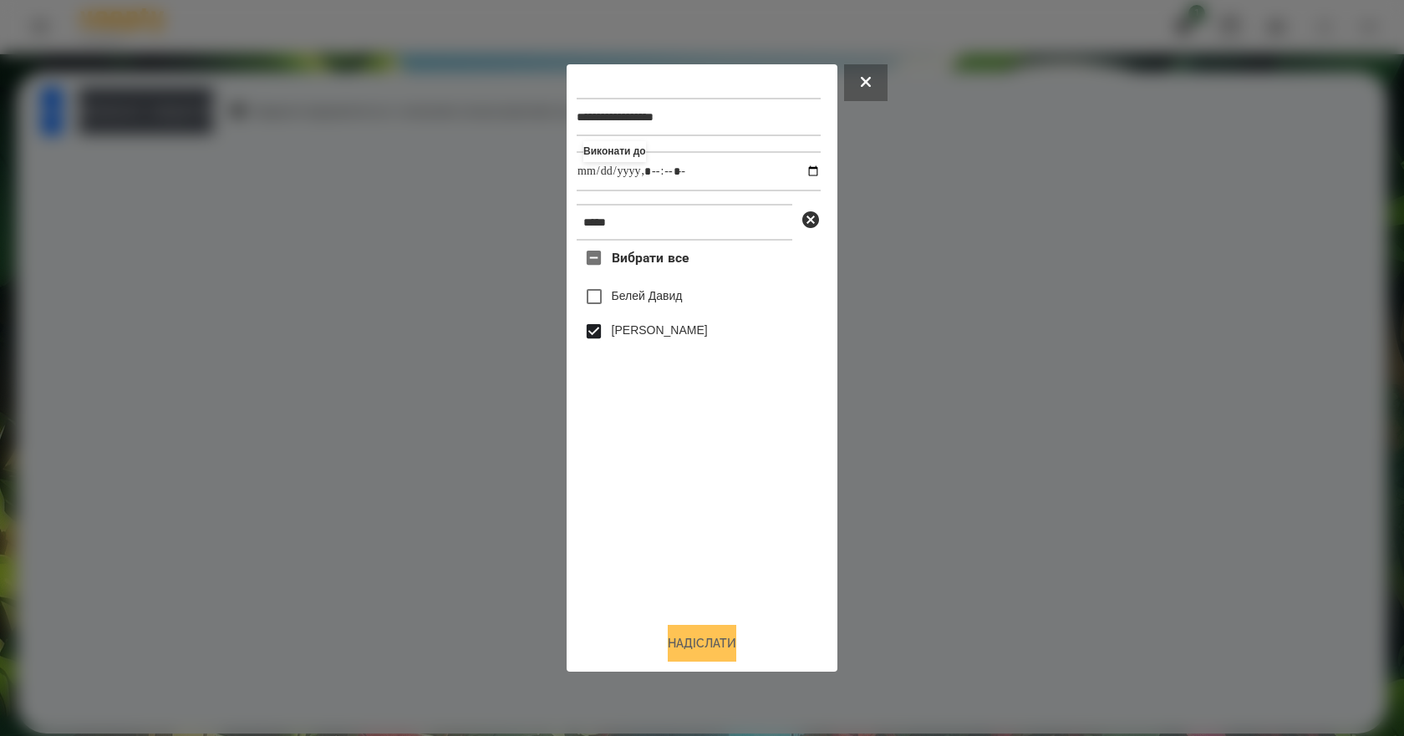
click at [704, 651] on button "Надіслати" at bounding box center [702, 643] width 69 height 37
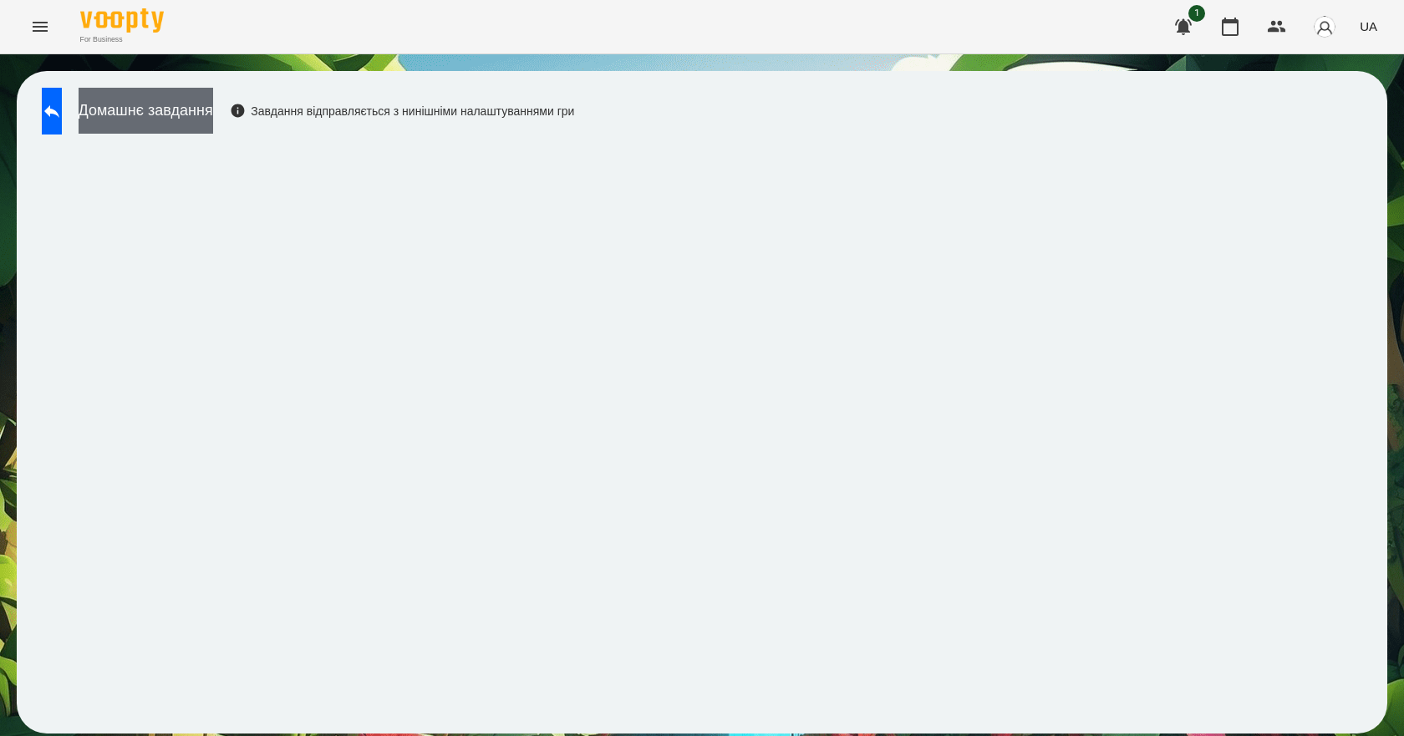
click at [213, 129] on button "Домашнє завдання" at bounding box center [146, 111] width 135 height 46
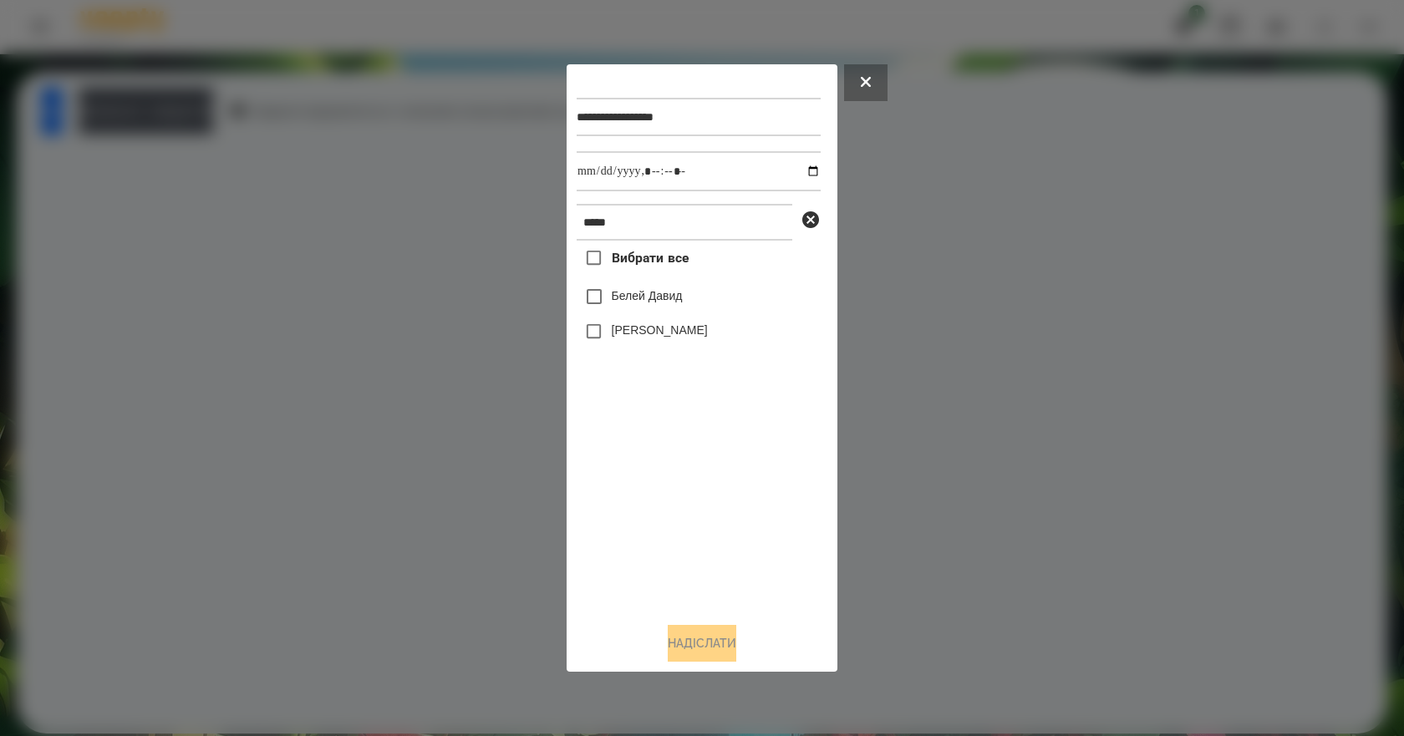
click at [633, 346] on div "Белей Емілі" at bounding box center [699, 331] width 244 height 35
click at [632, 343] on div "Белей Емілі" at bounding box center [699, 331] width 244 height 35
click at [629, 336] on label "Белей Емілі" at bounding box center [660, 330] width 96 height 17
click at [727, 643] on button "Надіслати" at bounding box center [702, 643] width 69 height 37
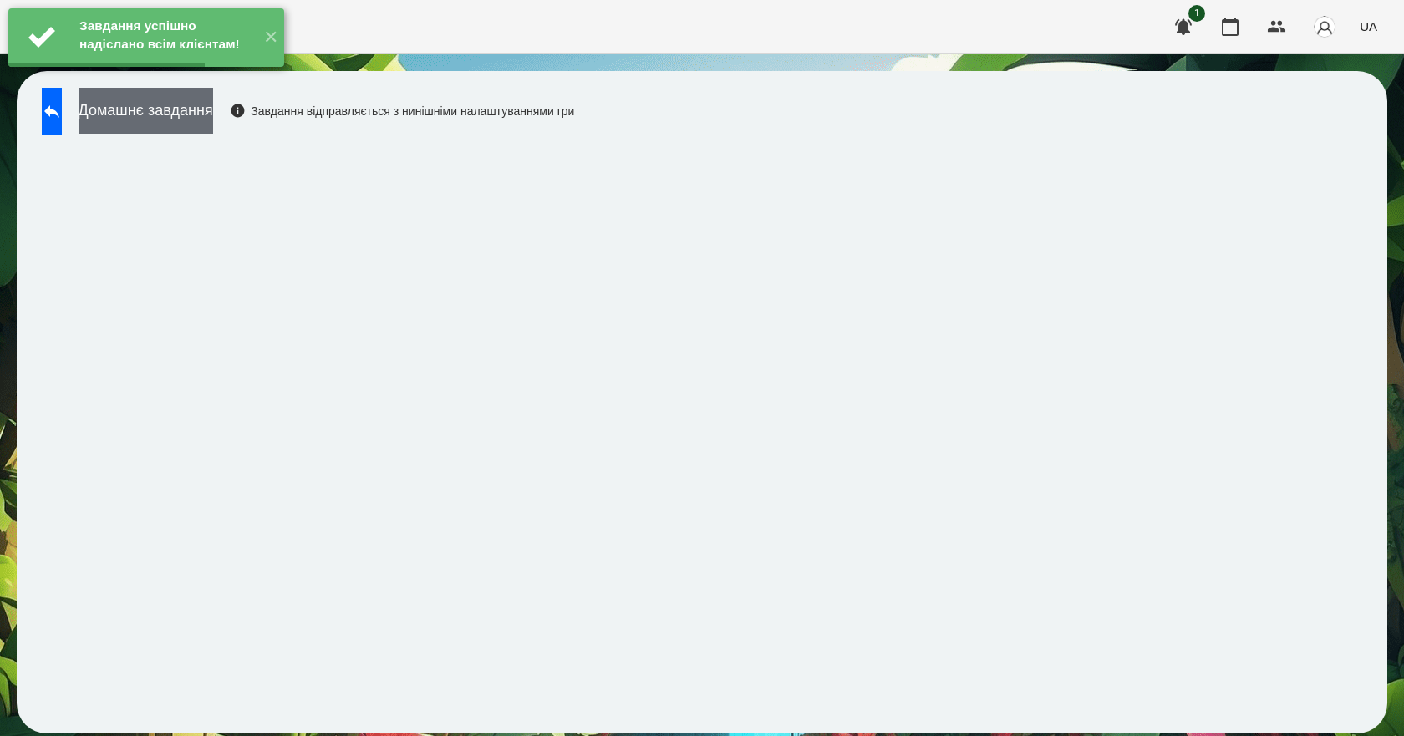
click at [213, 125] on button "Домашнє завдання" at bounding box center [146, 111] width 135 height 46
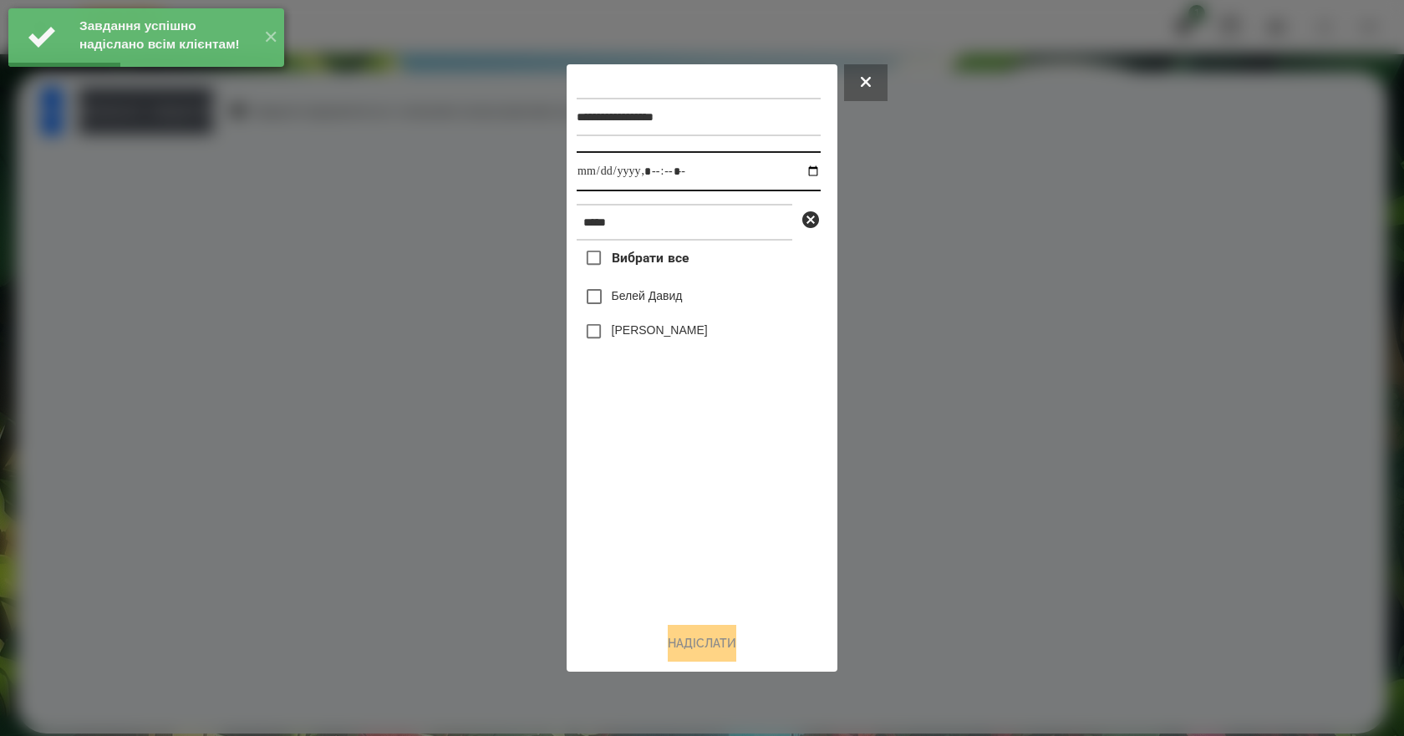
click at [802, 170] on input "datetime-local" at bounding box center [699, 171] width 244 height 40
type input "**********"
click at [737, 493] on div "Вибрати все Белей Давид Белей Емілі" at bounding box center [699, 425] width 244 height 368
click at [661, 337] on label "Белей Емілі" at bounding box center [660, 330] width 96 height 17
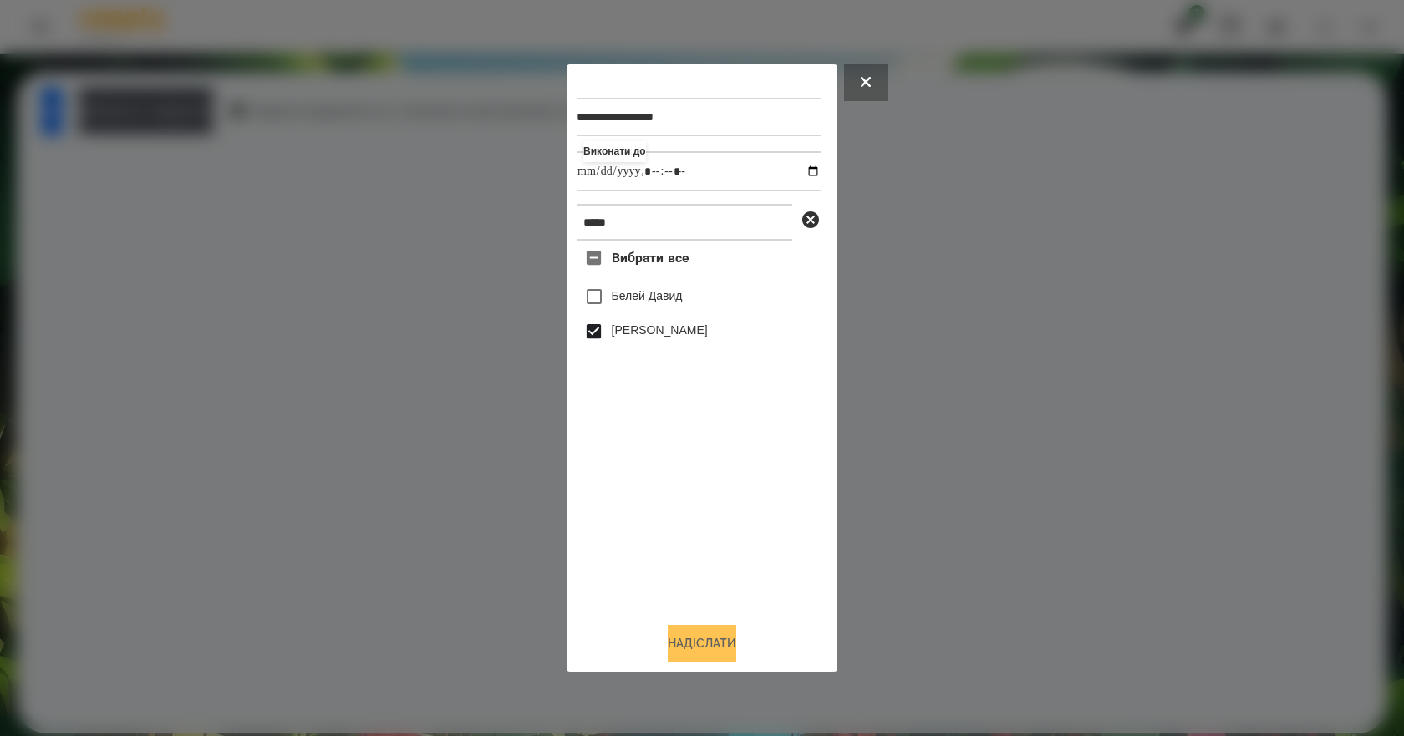
click at [719, 646] on button "Надіслати" at bounding box center [702, 643] width 69 height 37
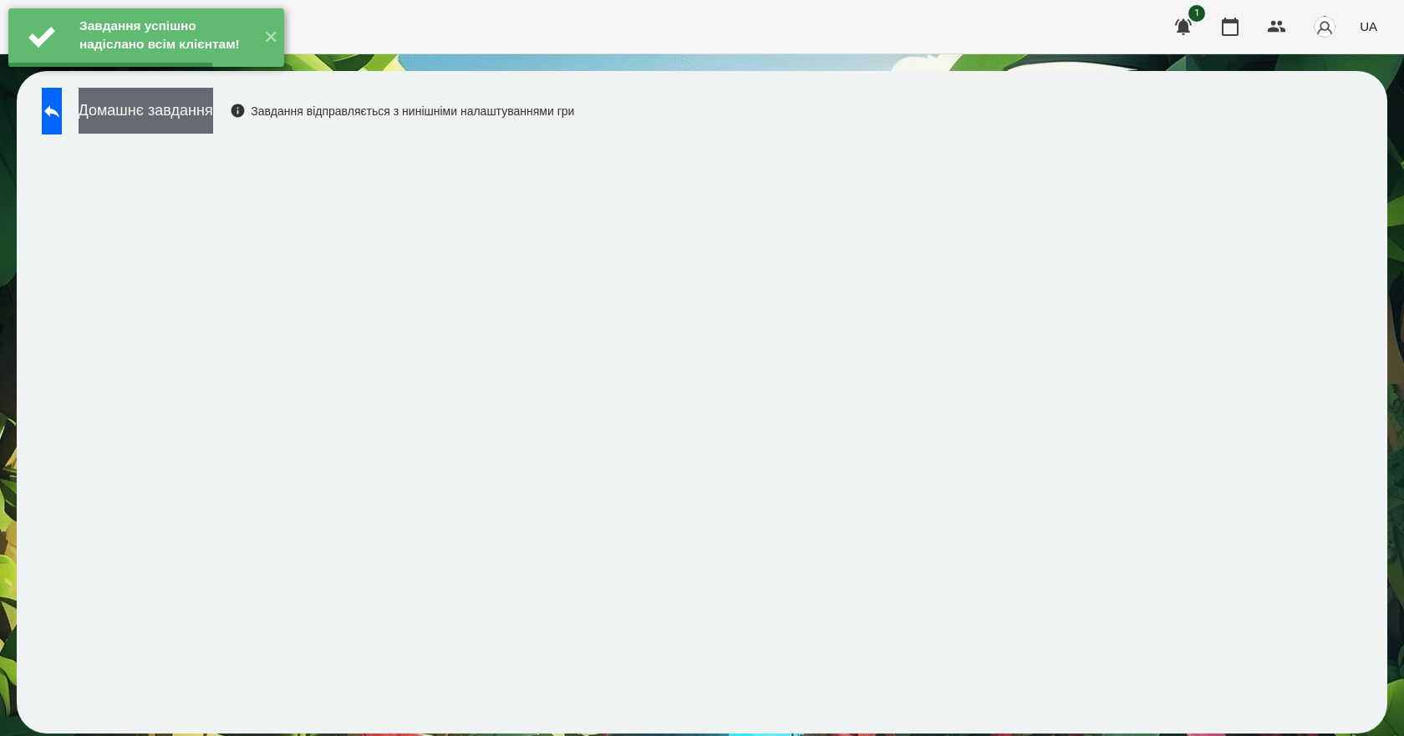
click at [213, 118] on button "Домашнє завдання" at bounding box center [146, 111] width 135 height 46
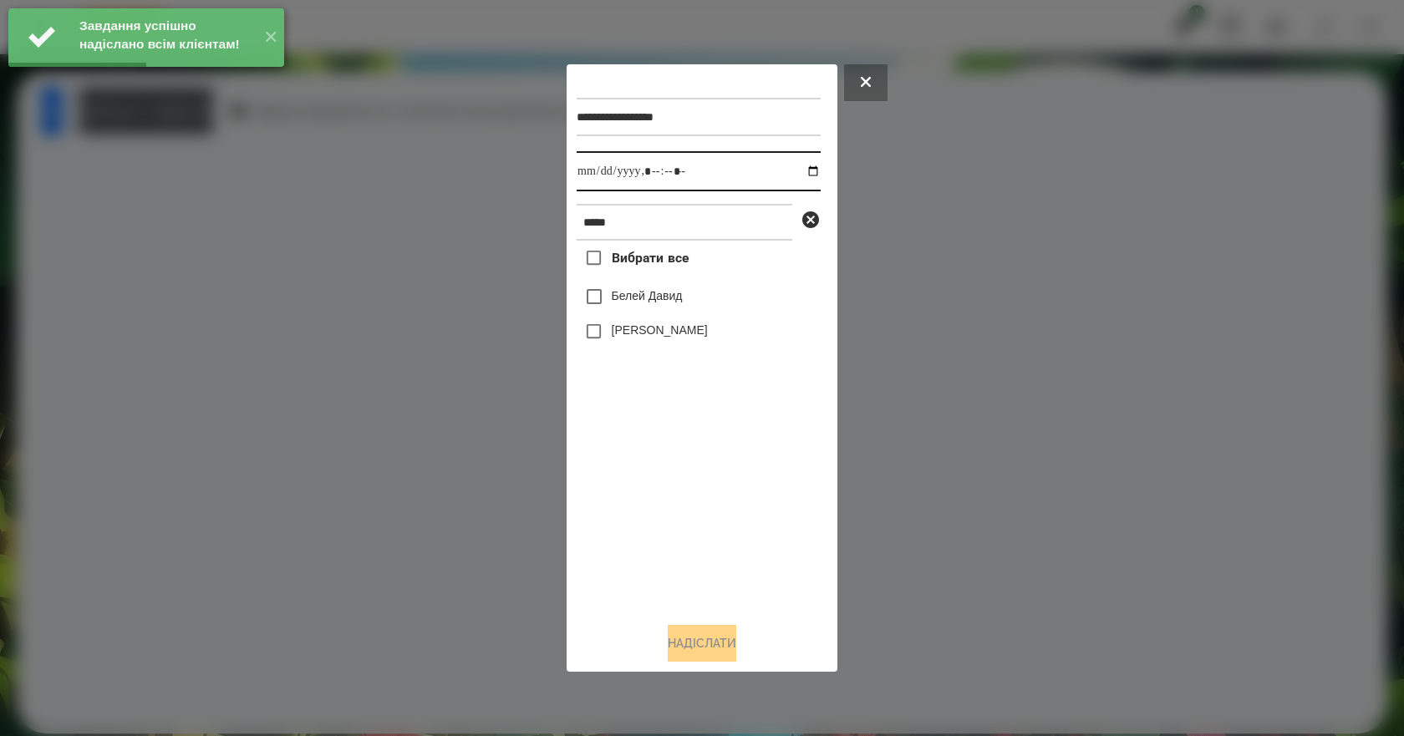
click at [802, 165] on input "datetime-local" at bounding box center [699, 171] width 244 height 40
type input "**********"
click at [670, 503] on div "Вибрати все Белей Давид Белей Емілі" at bounding box center [699, 425] width 244 height 368
click at [659, 328] on label "Белей Емілі" at bounding box center [660, 330] width 96 height 17
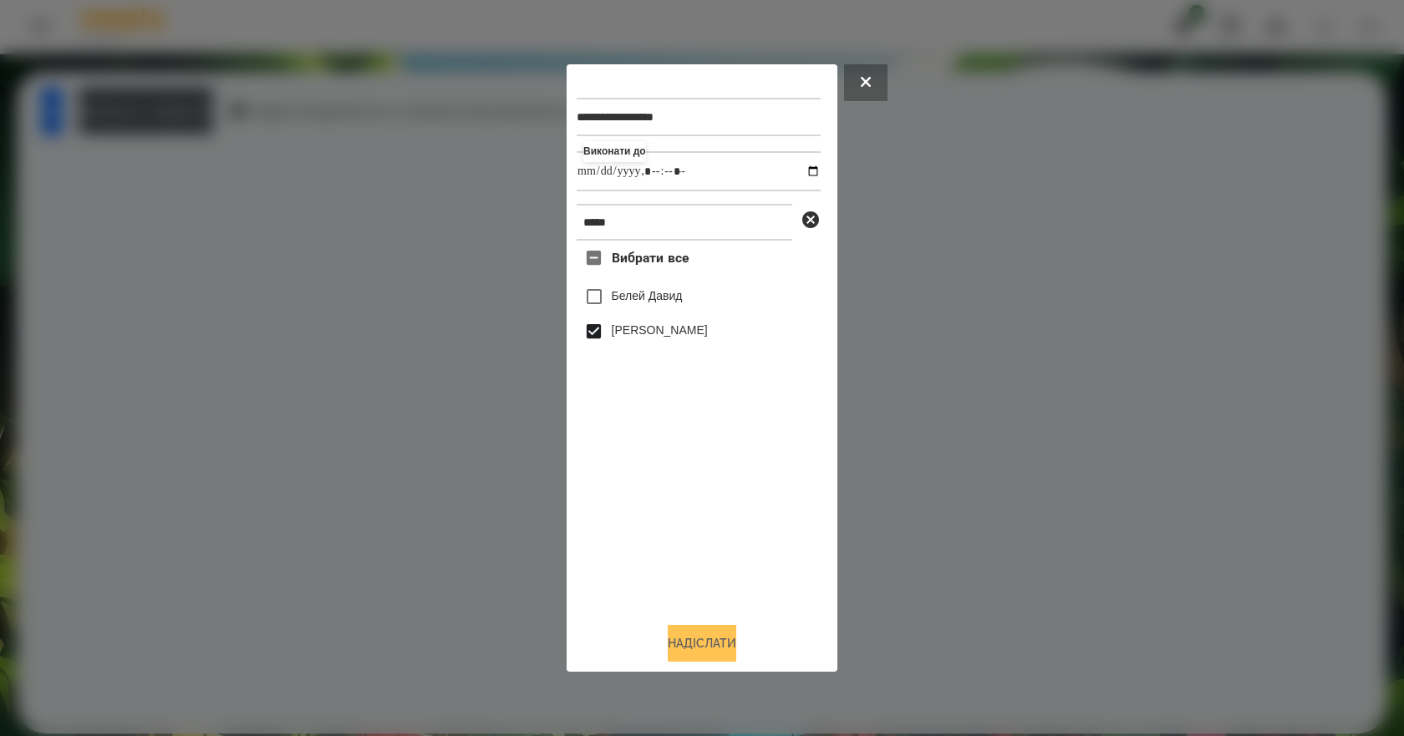
click at [709, 649] on button "Надіслати" at bounding box center [702, 643] width 69 height 37
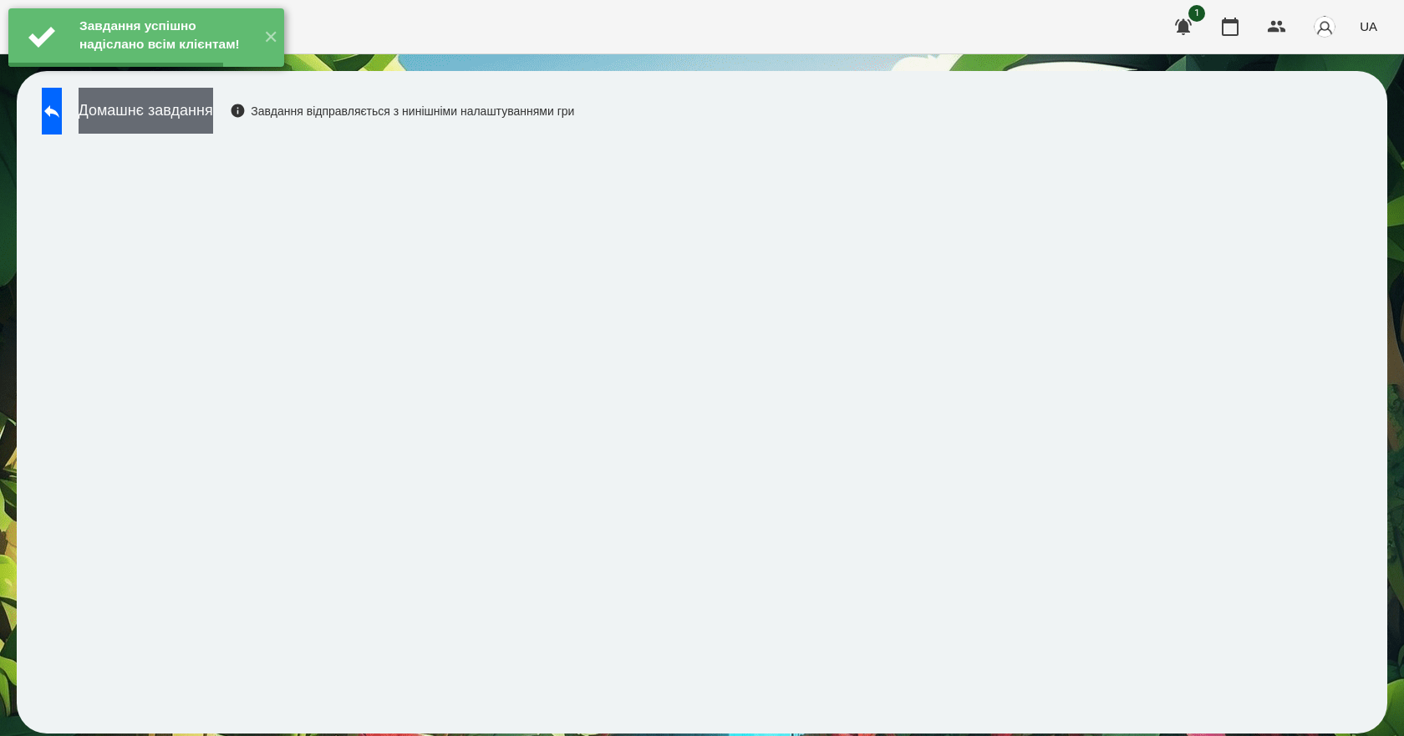
click at [213, 116] on button "Домашнє завдання" at bounding box center [146, 111] width 135 height 46
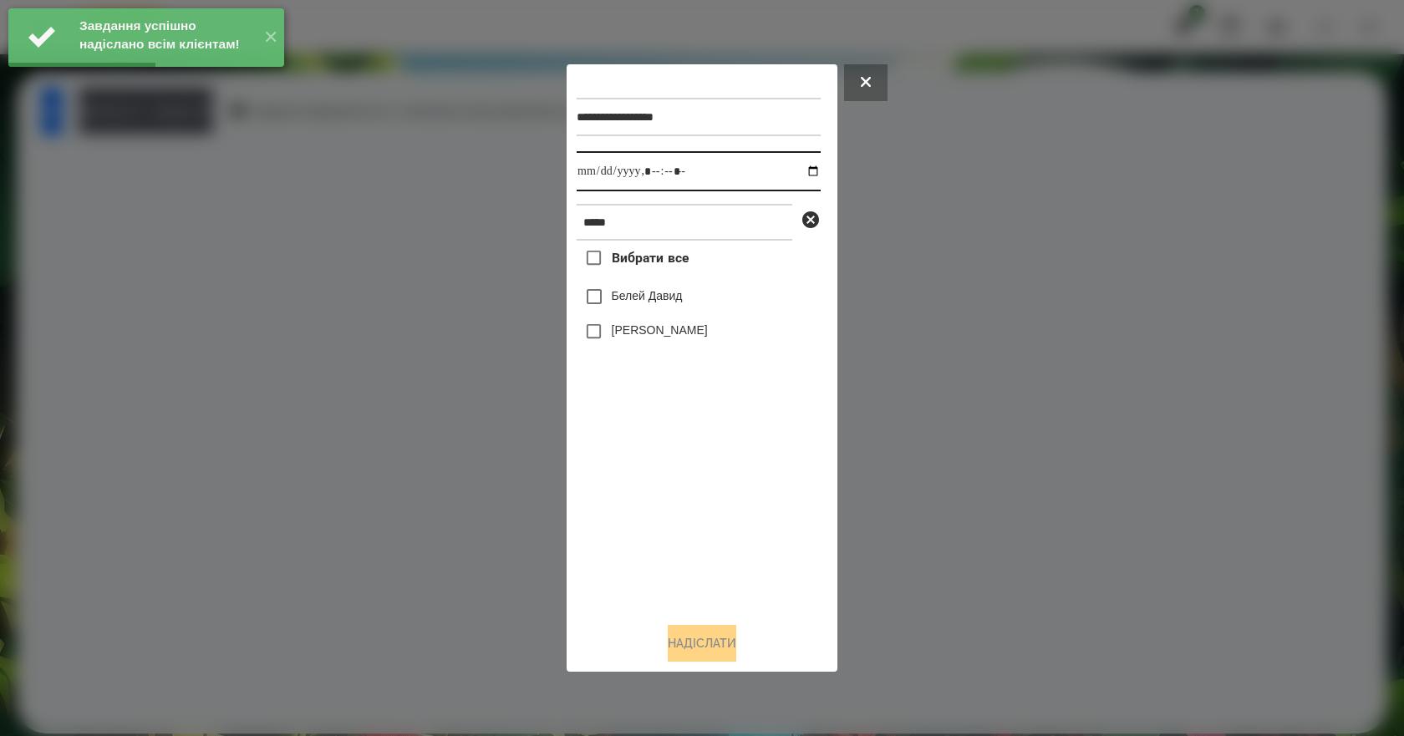
click at [800, 166] on input "datetime-local" at bounding box center [699, 171] width 244 height 40
type input "**********"
click at [663, 486] on div "Вибрати все Белей Давид Белей Емілі" at bounding box center [699, 425] width 244 height 368
click at [663, 330] on label "Белей Емілі" at bounding box center [660, 330] width 96 height 17
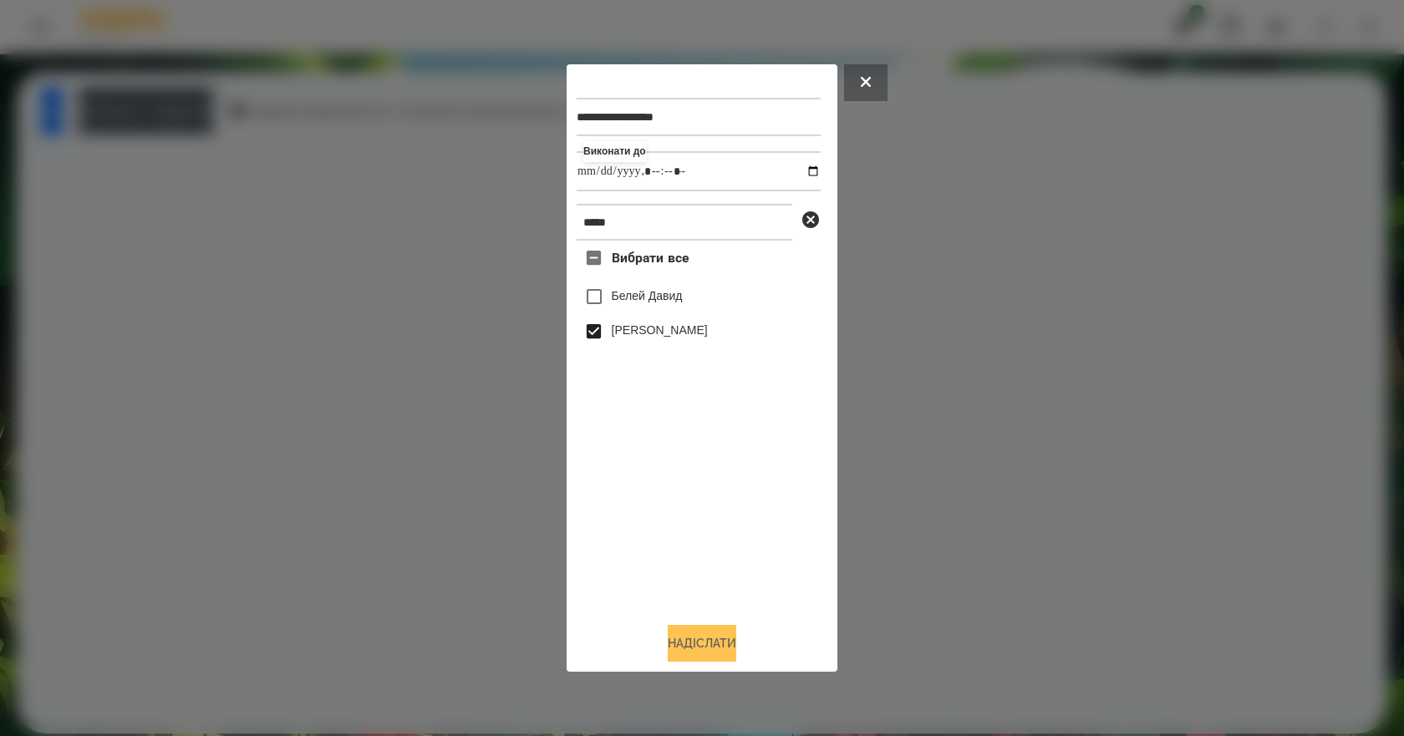
click at [719, 653] on button "Надіслати" at bounding box center [702, 643] width 69 height 37
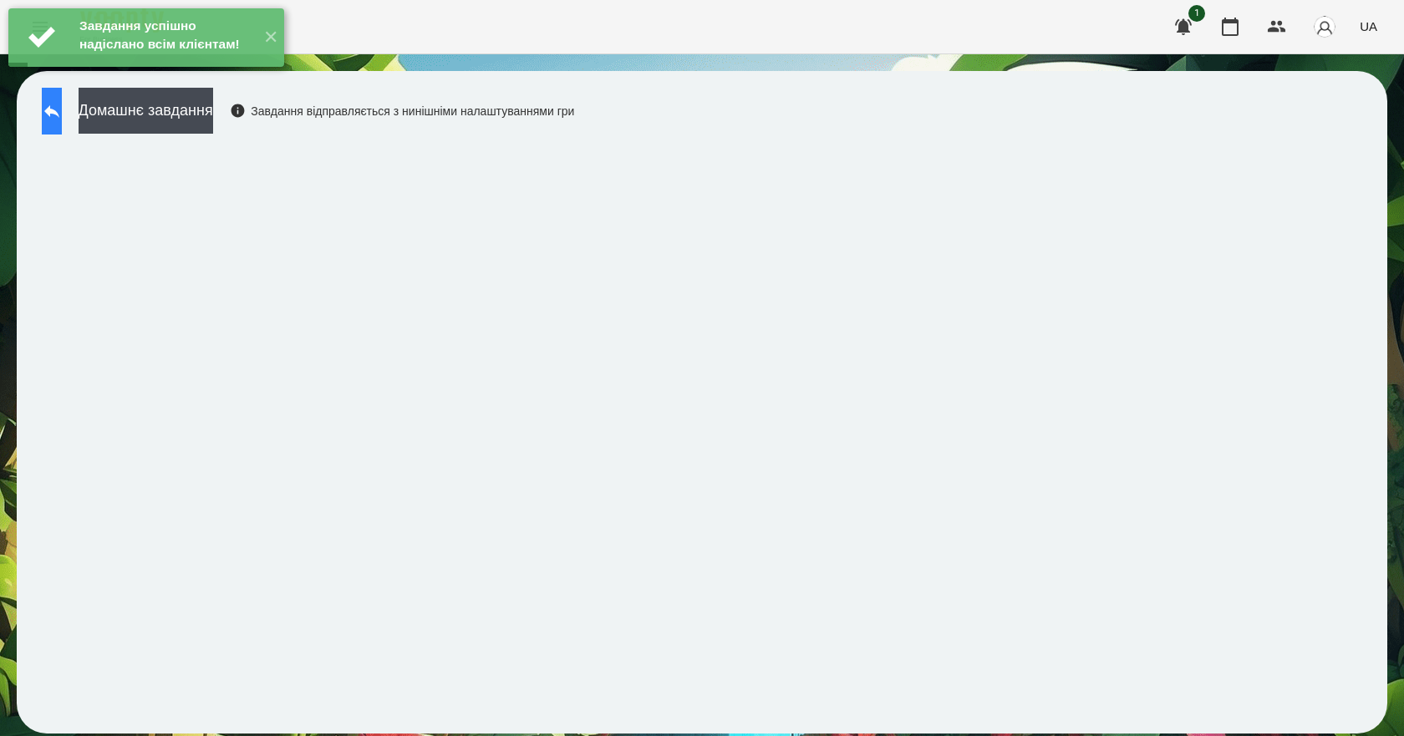
click at [62, 119] on icon at bounding box center [52, 111] width 20 height 20
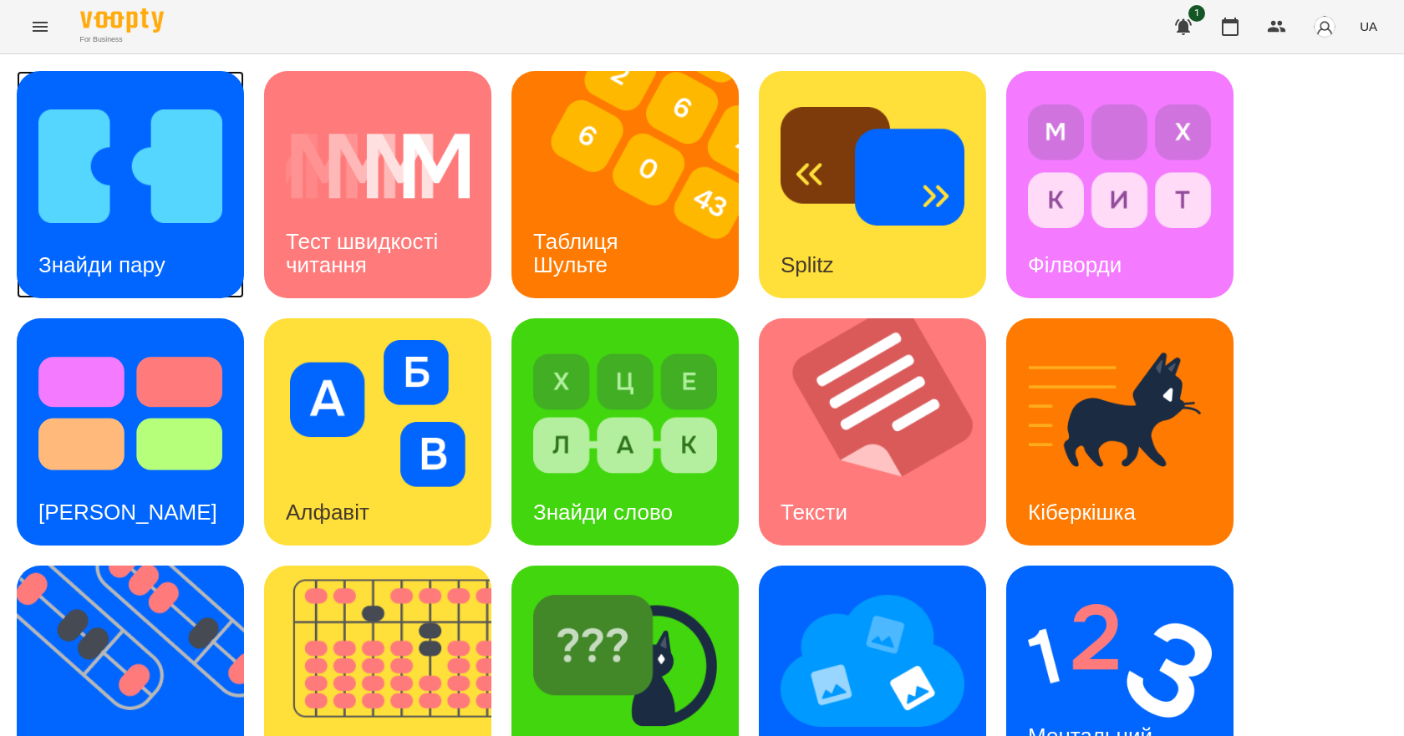
click at [145, 279] on div "Знайди пару" at bounding box center [102, 265] width 170 height 66
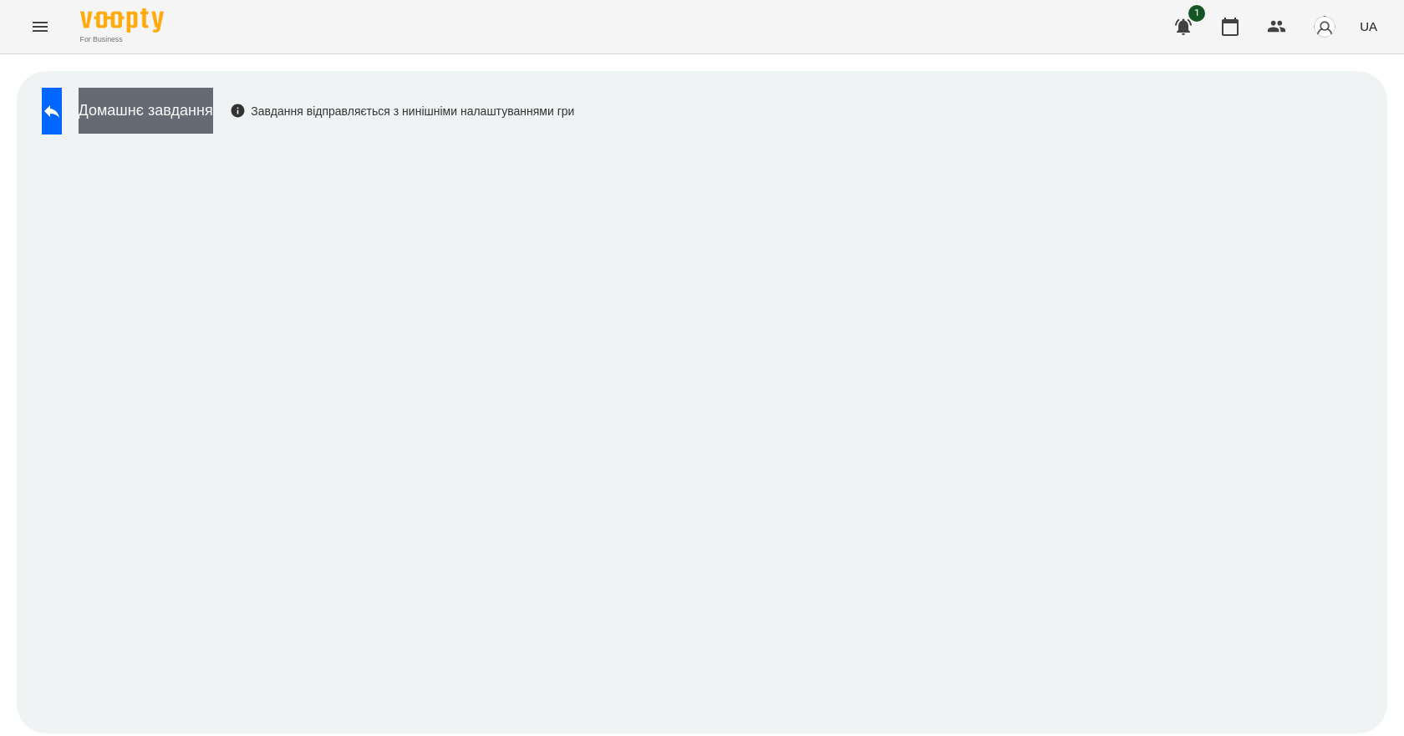
click at [213, 101] on button "Домашнє завдання" at bounding box center [146, 111] width 135 height 46
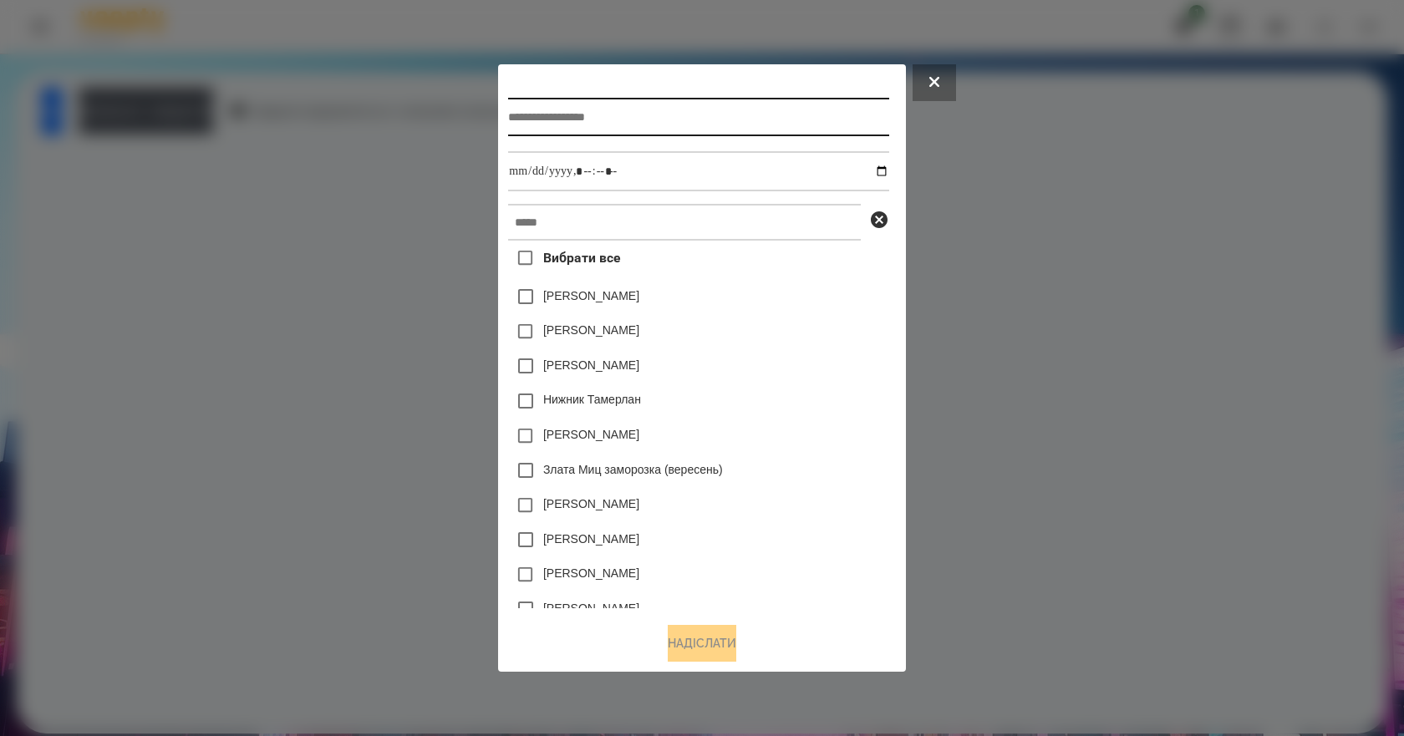
click at [600, 109] on input "text" at bounding box center [698, 117] width 380 height 38
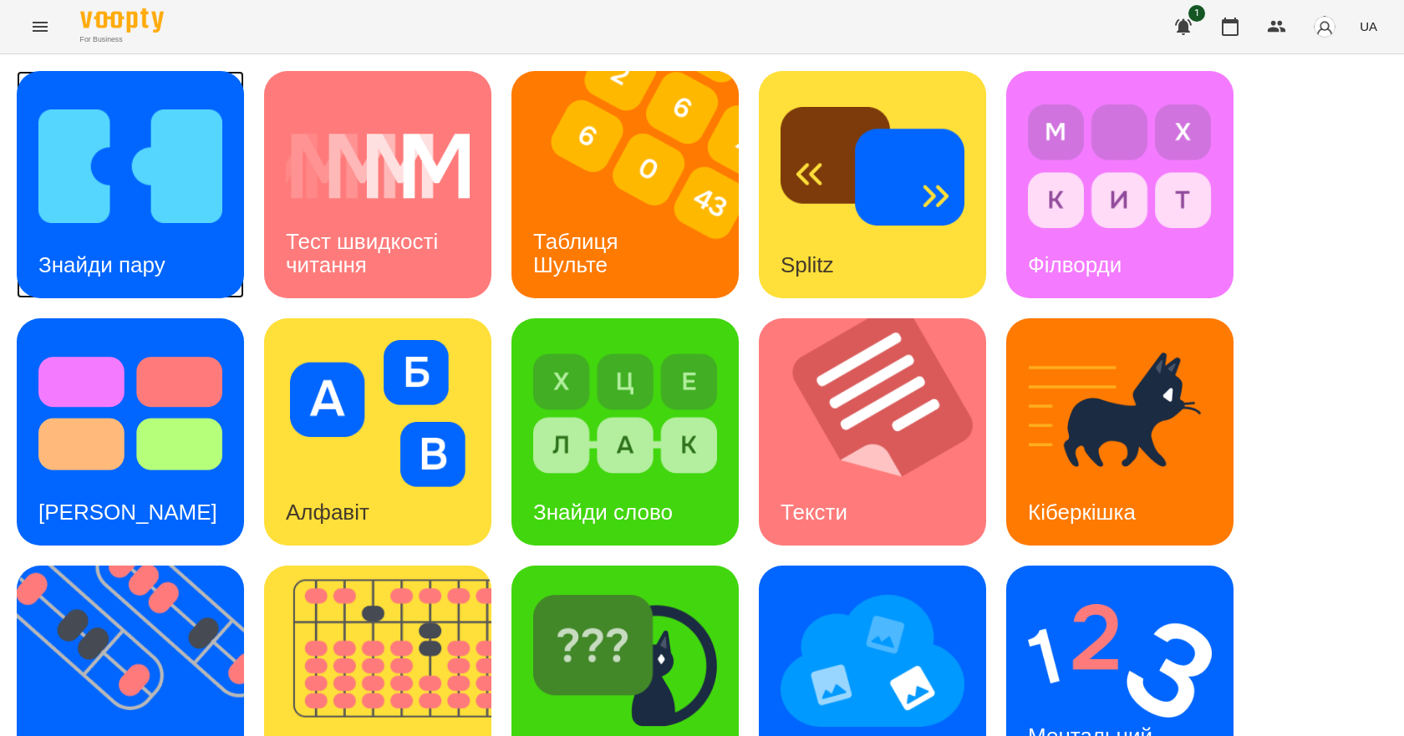
click at [149, 235] on div "Знайди пару" at bounding box center [102, 265] width 170 height 66
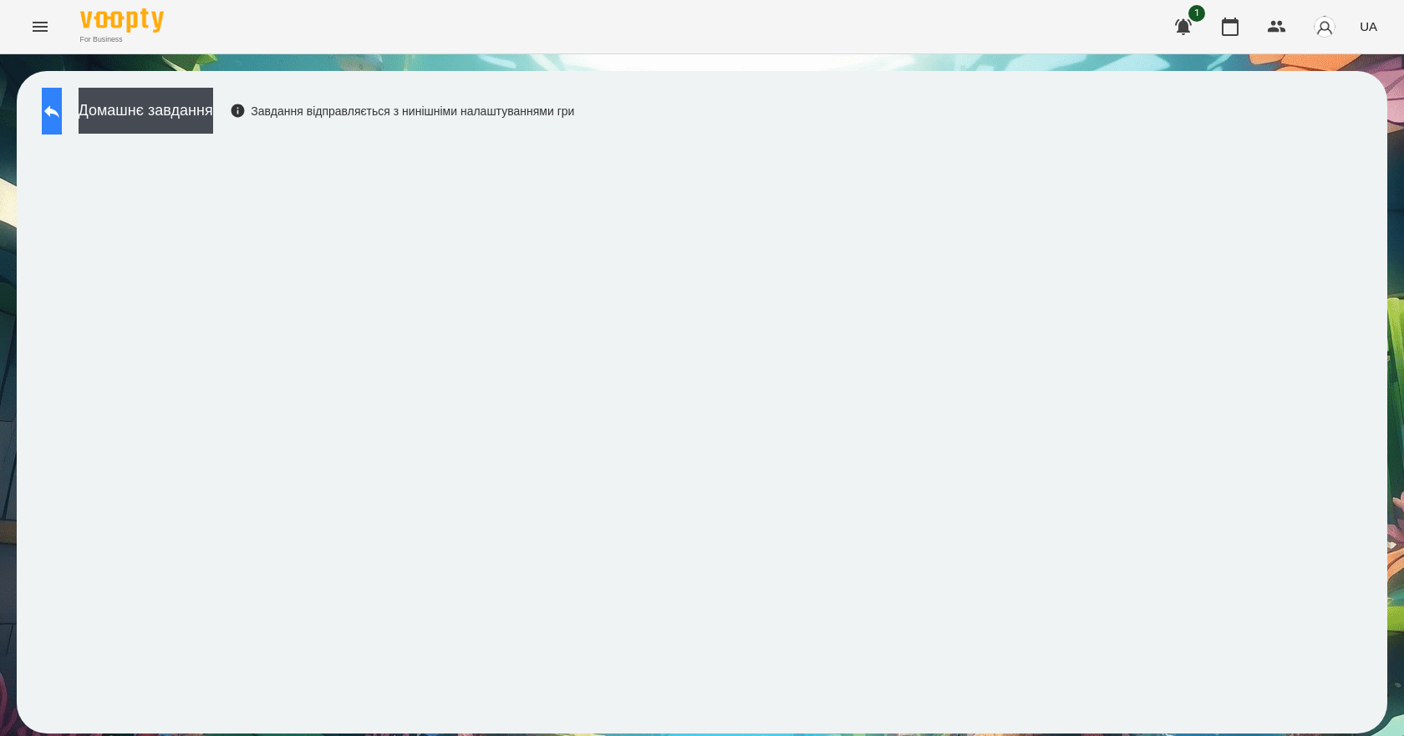
click at [59, 113] on icon at bounding box center [51, 111] width 15 height 13
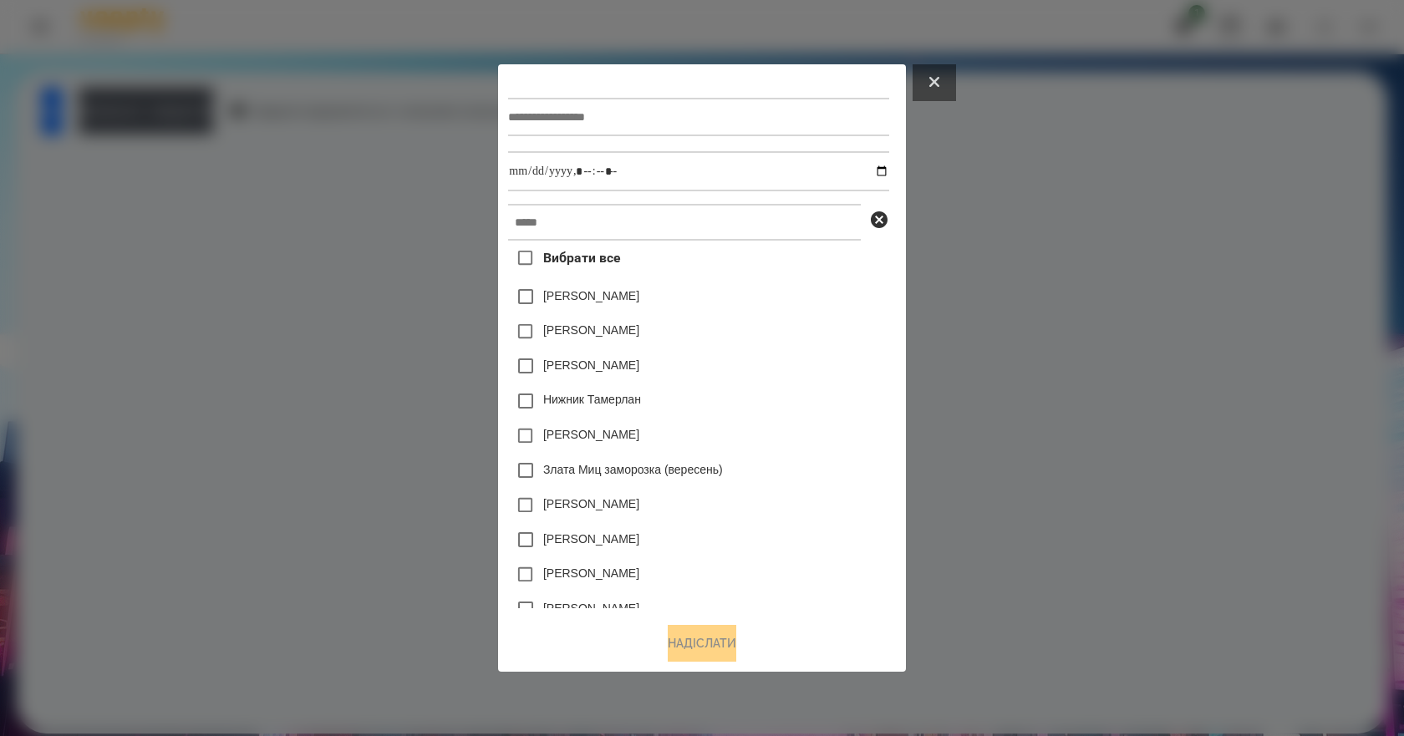
click at [939, 81] on icon at bounding box center [934, 82] width 10 height 10
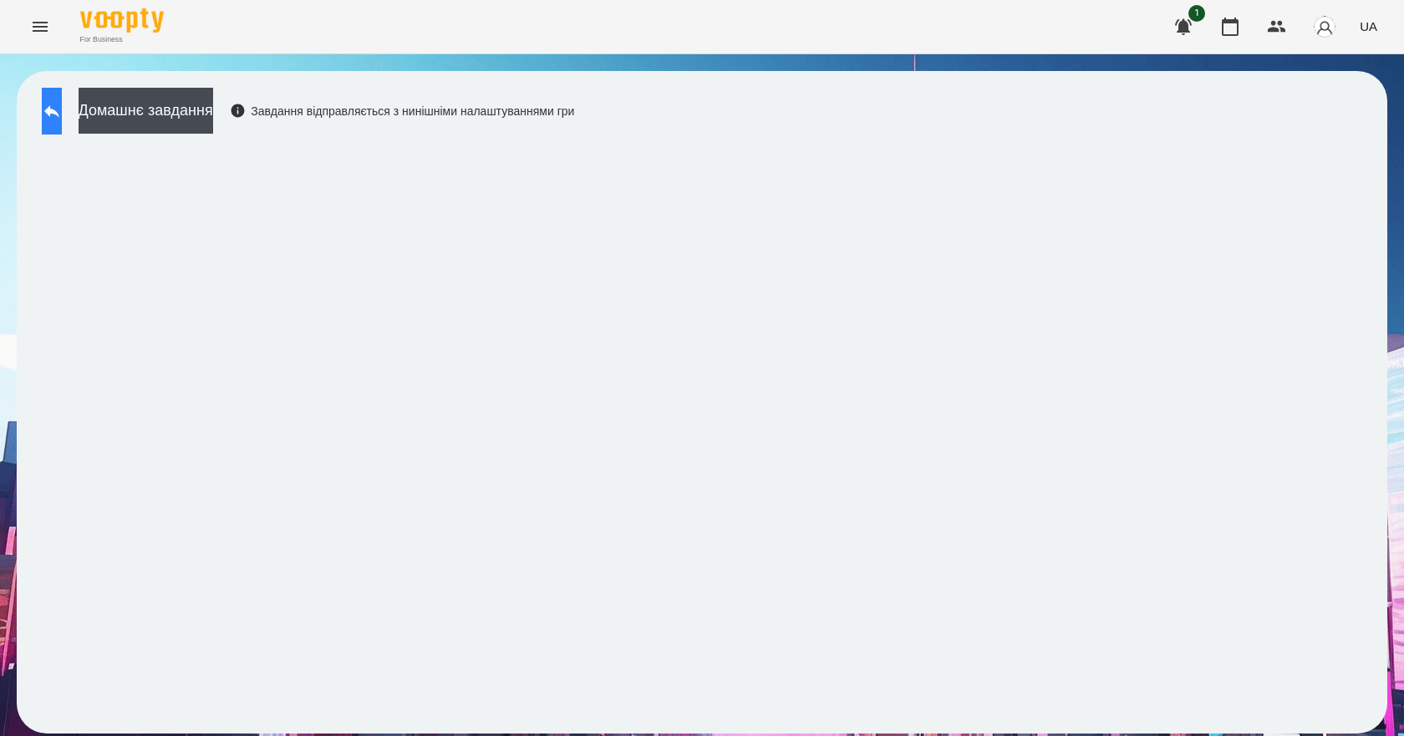
click at [62, 124] on button at bounding box center [52, 111] width 20 height 47
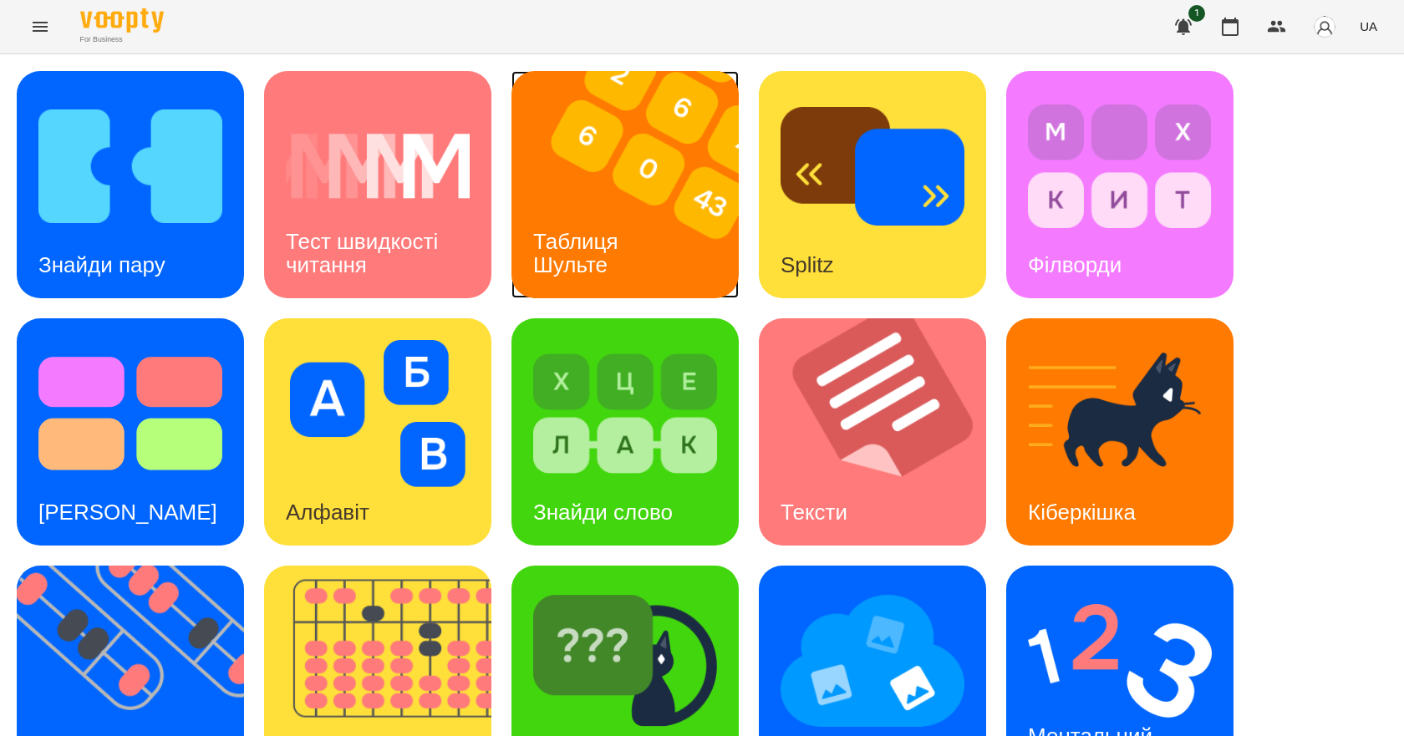
click at [656, 246] on img at bounding box center [635, 184] width 248 height 227
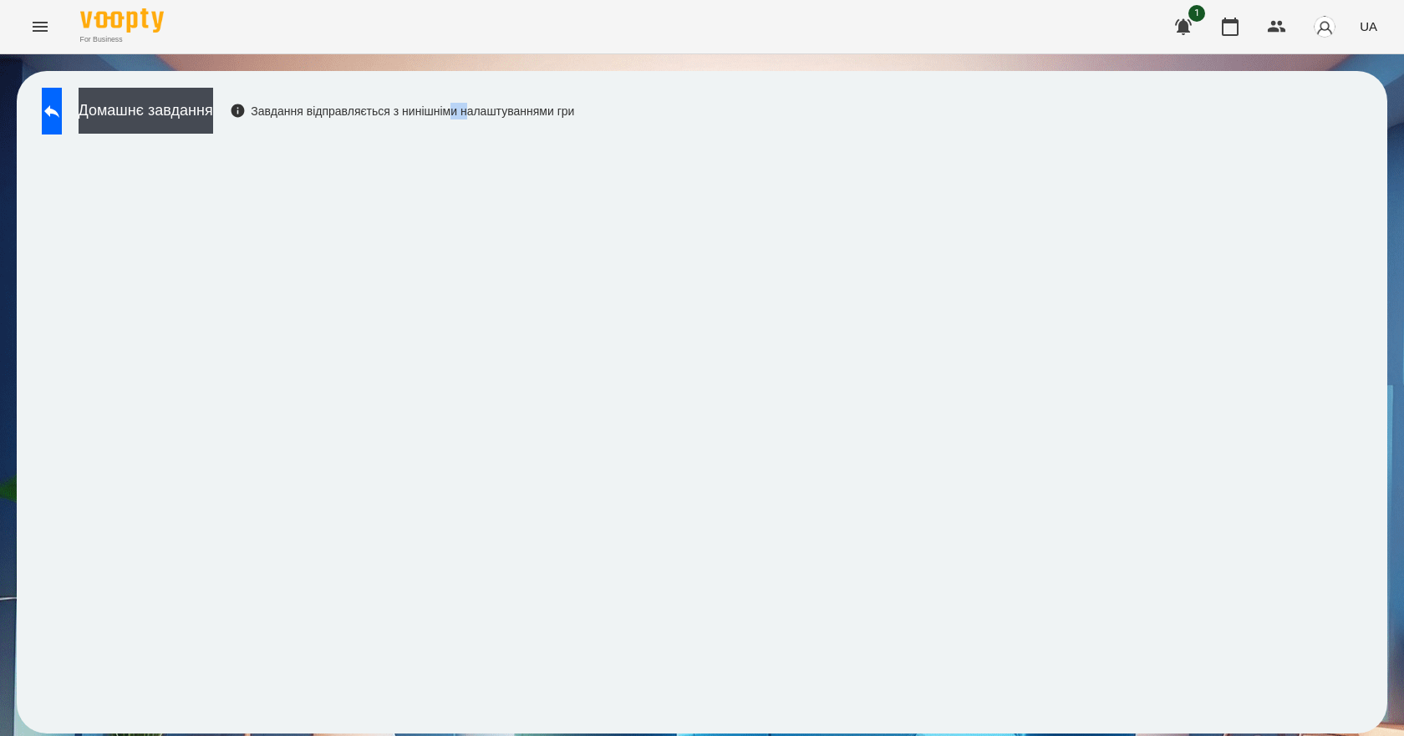
drag, startPoint x: 563, startPoint y: 122, endPoint x: 547, endPoint y: 104, distance: 24.3
click at [551, 106] on div "Домашнє завдання Завдання відправляється з нинішніми налаштуваннями гри" at bounding box center [303, 115] width 541 height 55
click at [62, 113] on button at bounding box center [52, 111] width 20 height 47
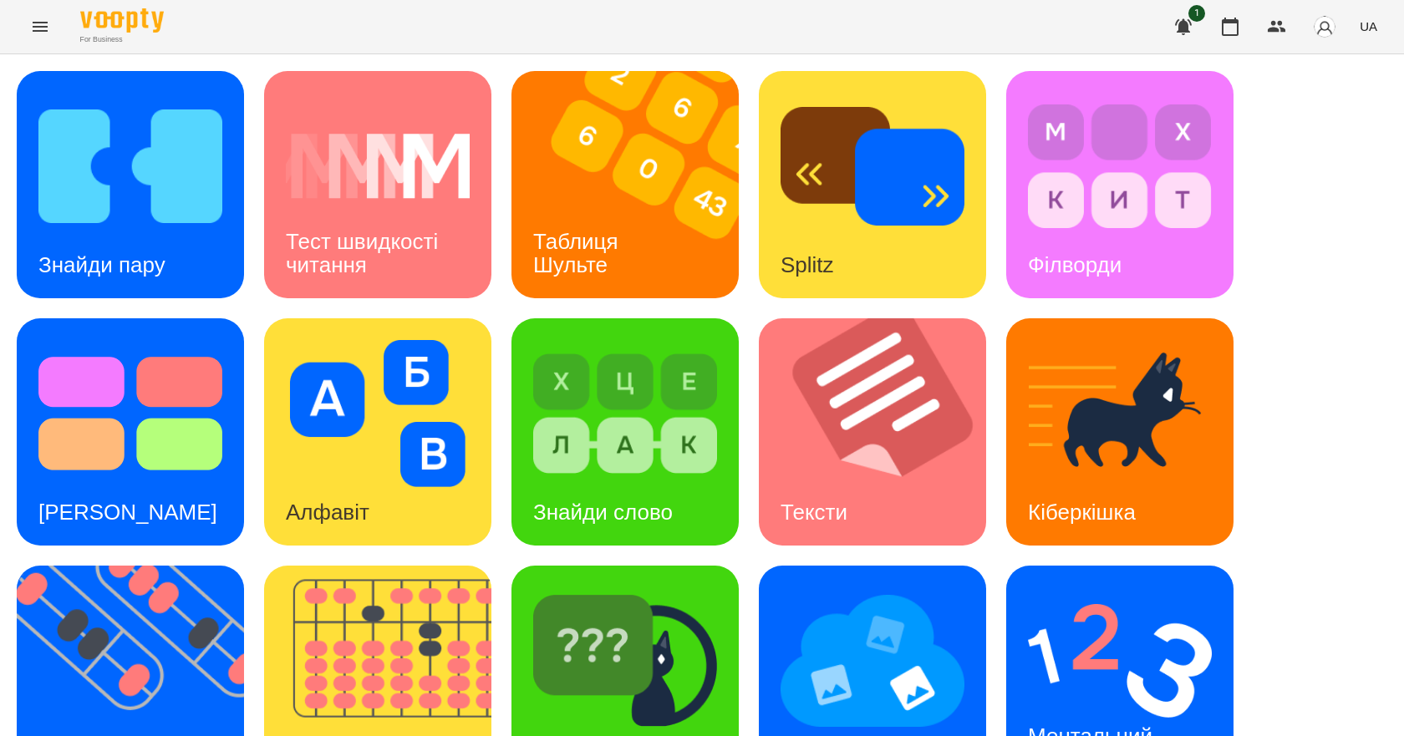
scroll to position [321, 0]
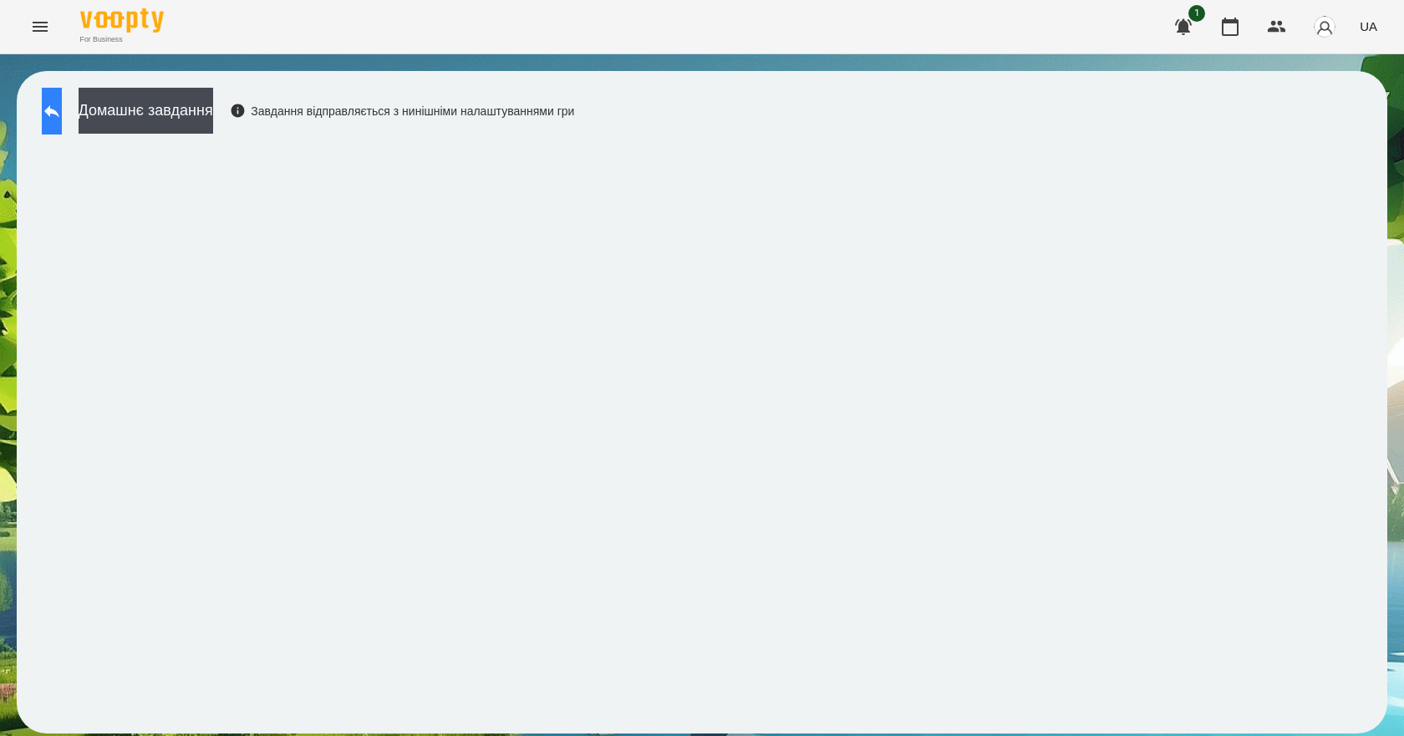
click at [62, 101] on icon at bounding box center [52, 111] width 20 height 20
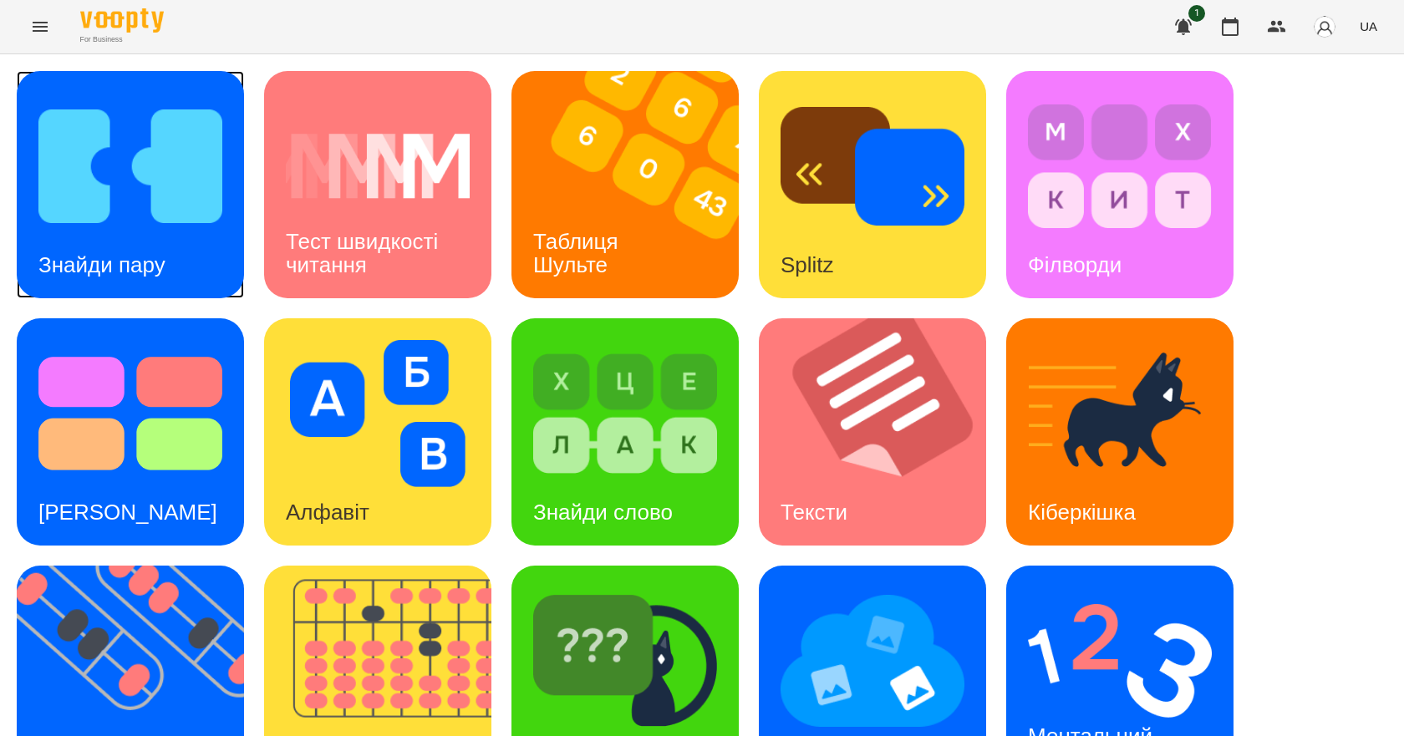
click at [99, 180] on img at bounding box center [130, 166] width 184 height 147
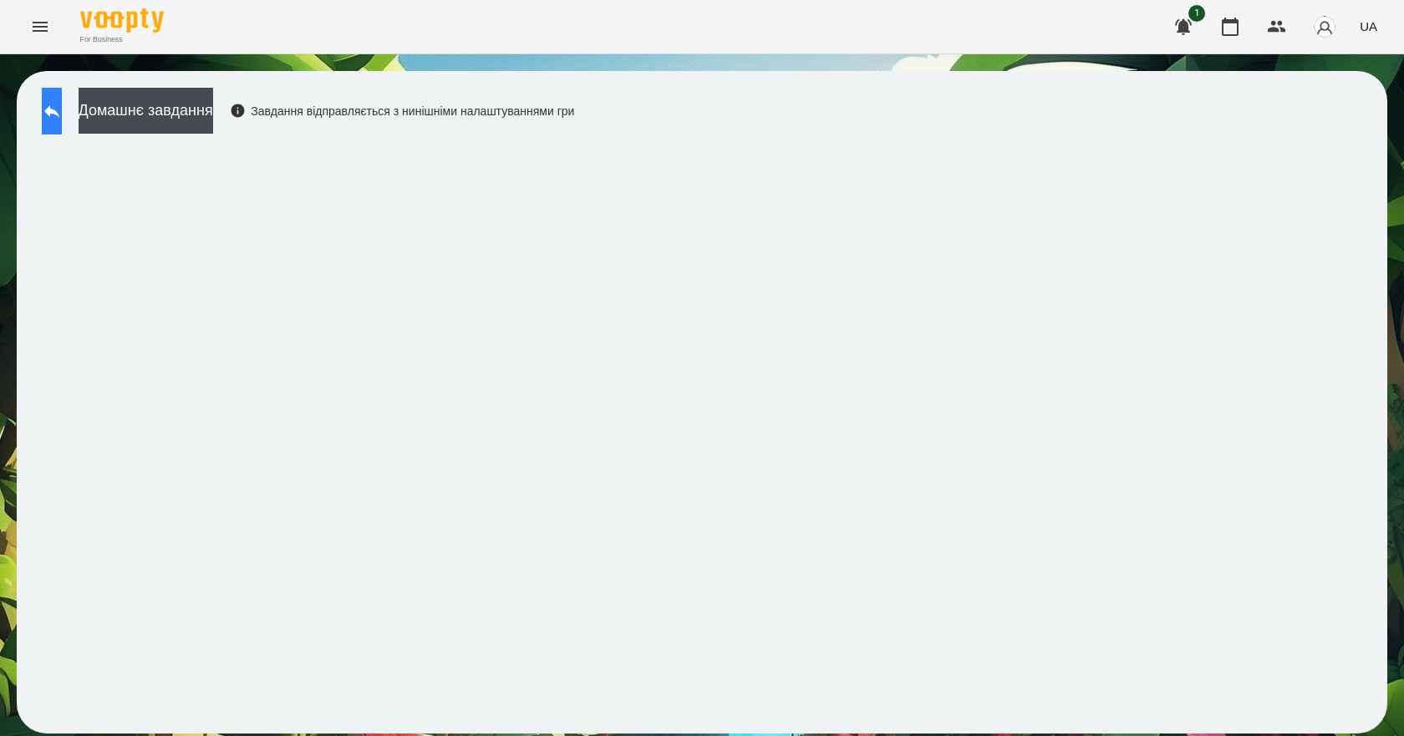
click at [58, 98] on button at bounding box center [52, 111] width 20 height 47
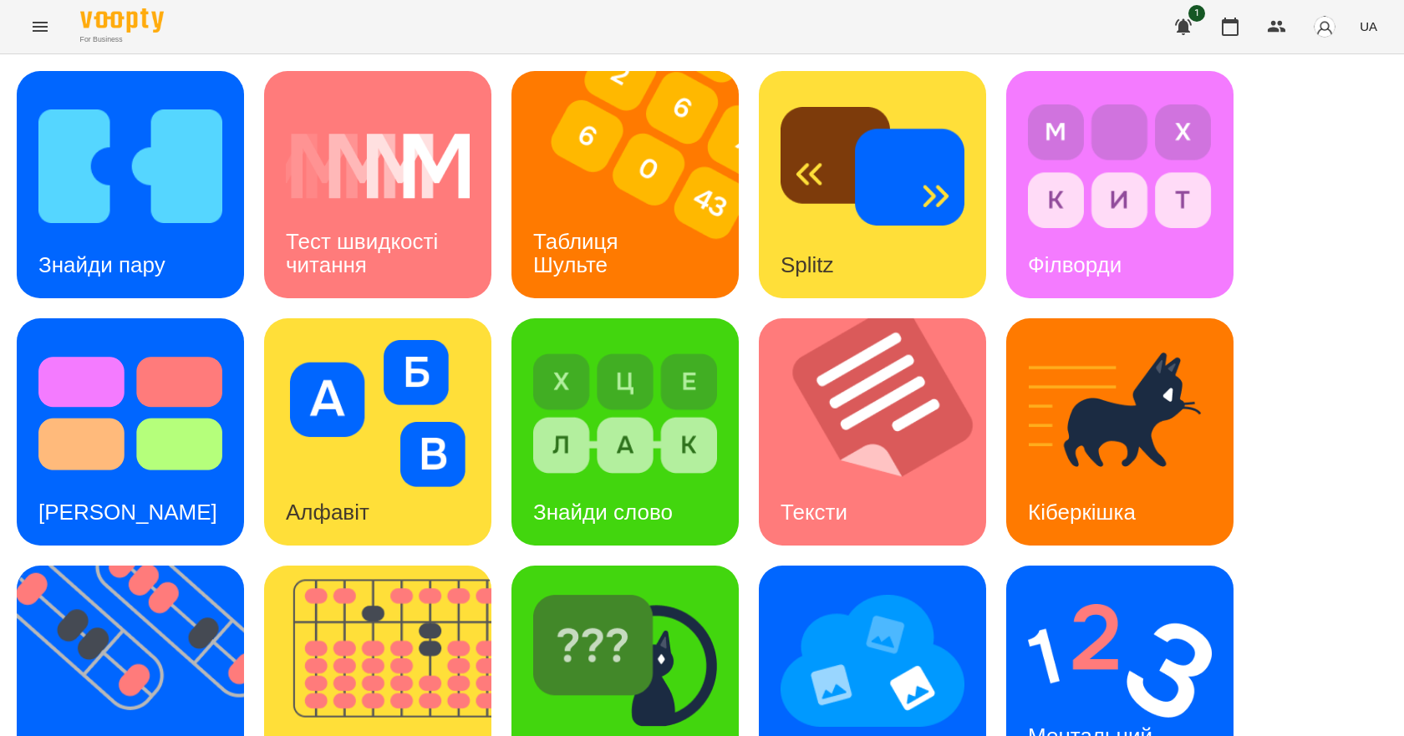
scroll to position [321, 0]
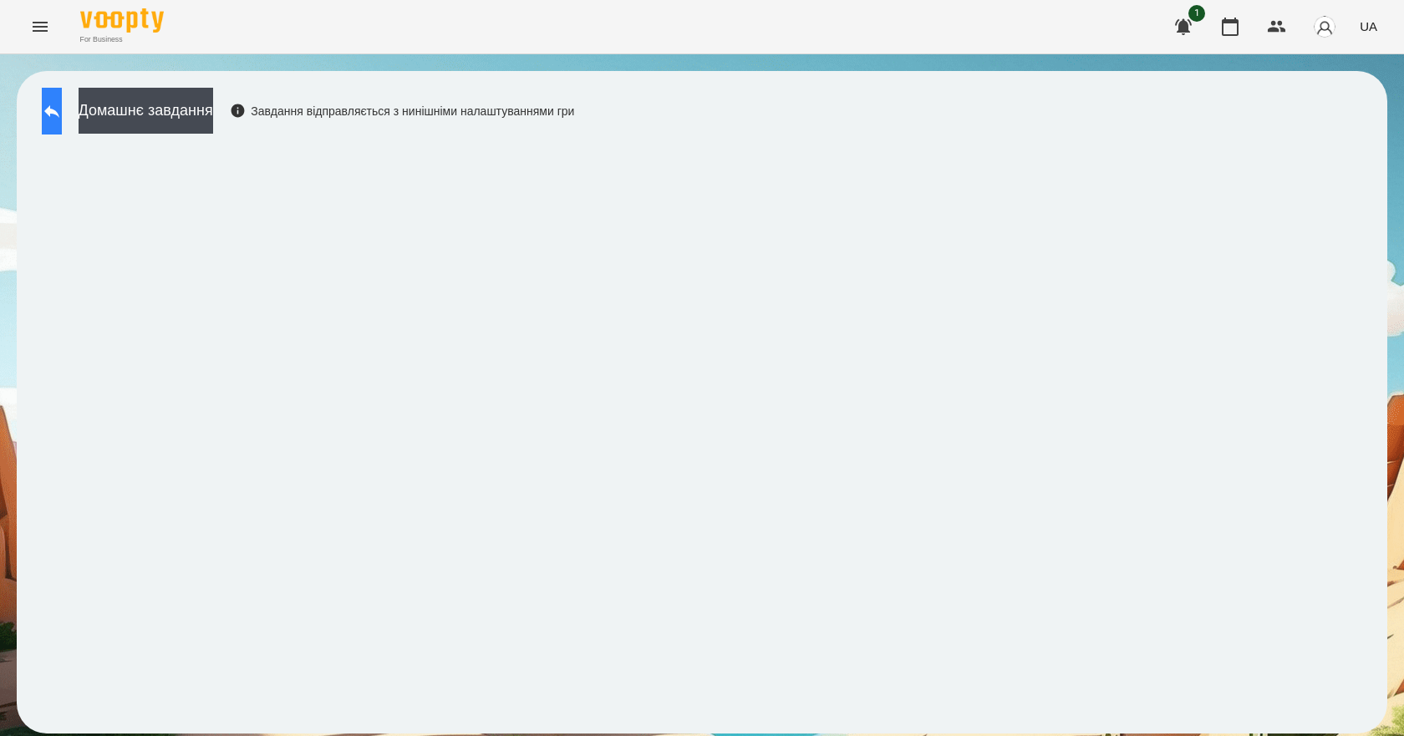
click at [60, 99] on button at bounding box center [52, 111] width 20 height 47
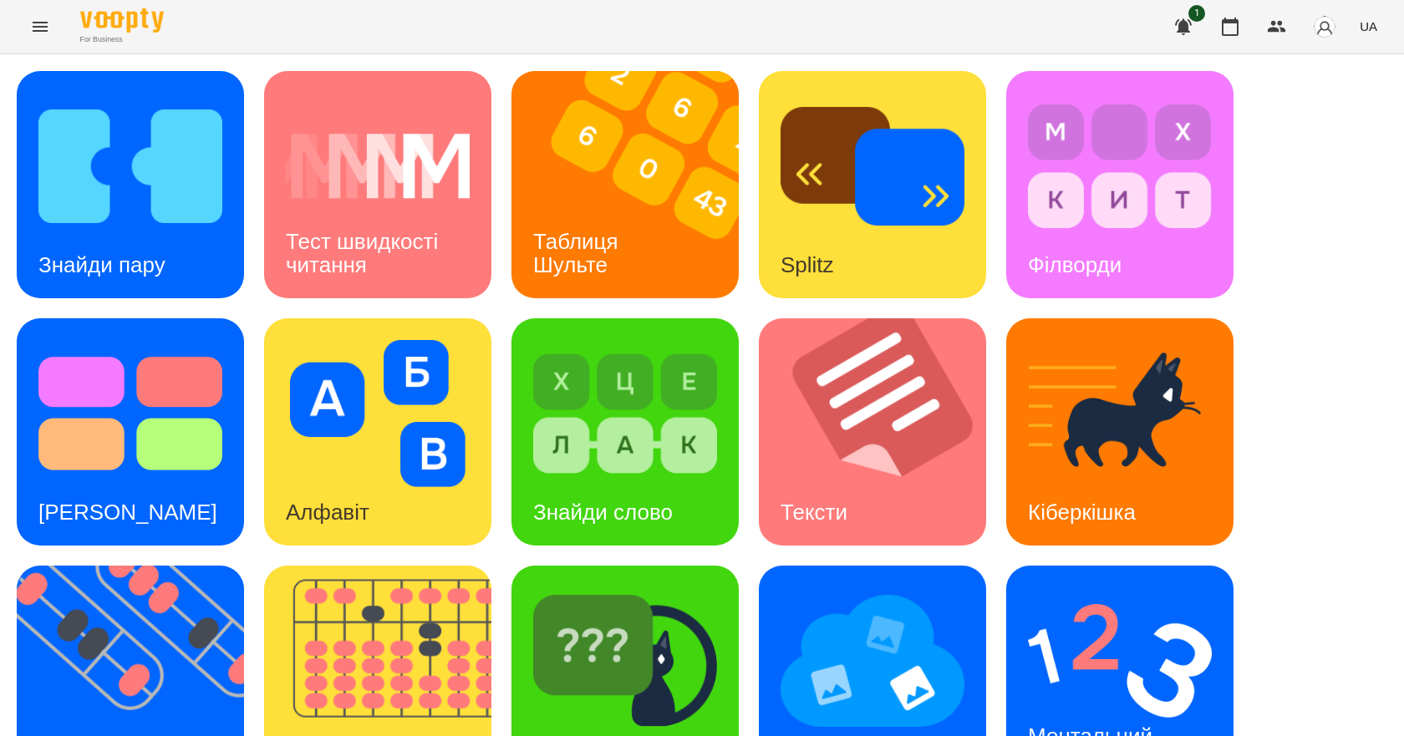
scroll to position [167, 0]
click at [668, 587] on img at bounding box center [625, 660] width 184 height 147
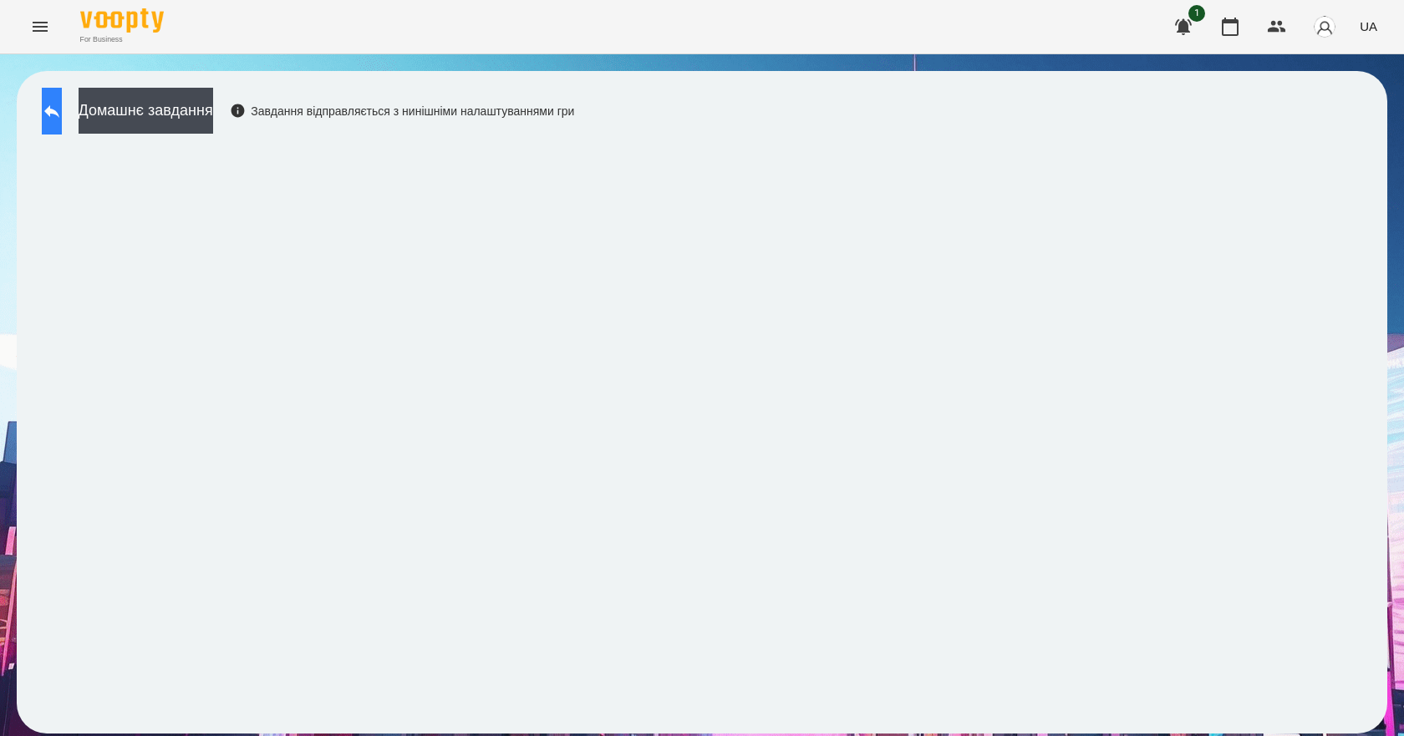
click at [62, 115] on button at bounding box center [52, 111] width 20 height 47
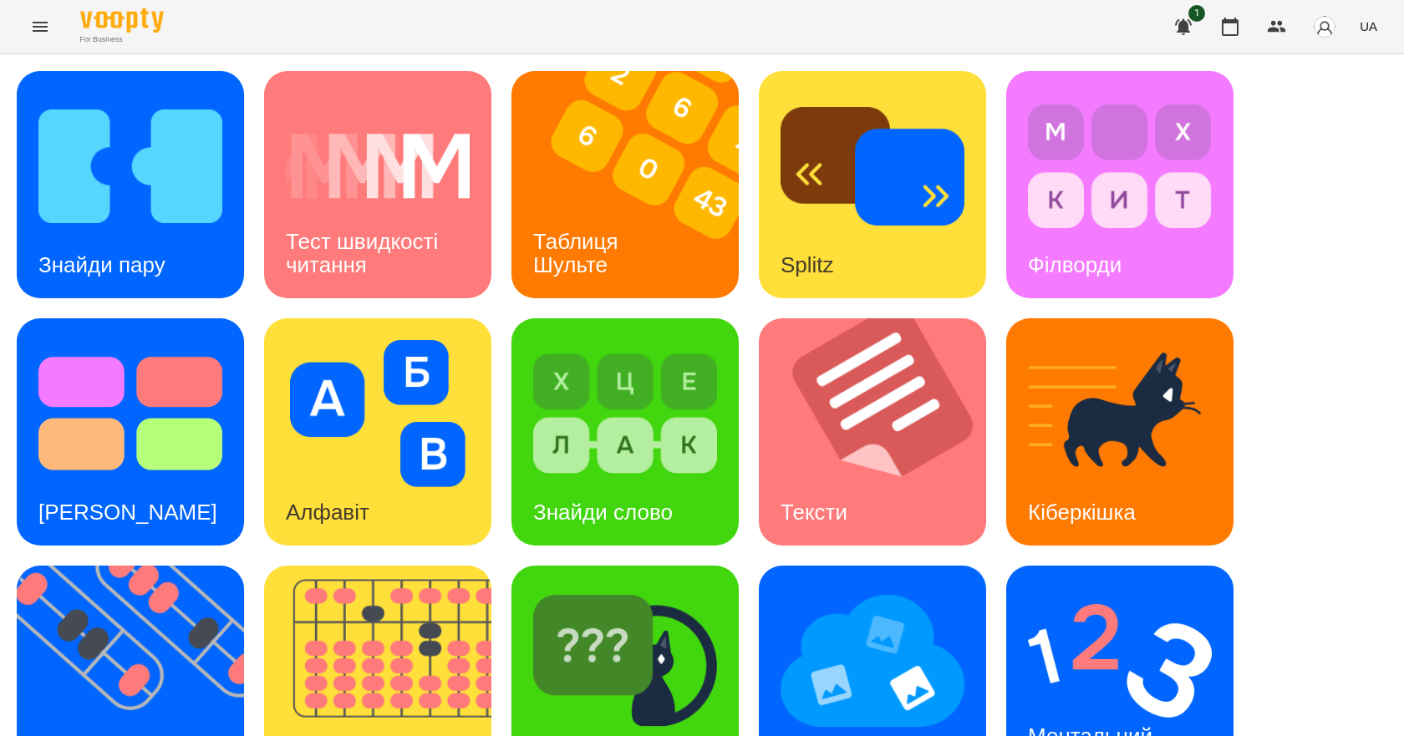
scroll to position [321, 0]
click at [1148, 704] on div "Ментальний рахунок" at bounding box center [1093, 748] width 174 height 89
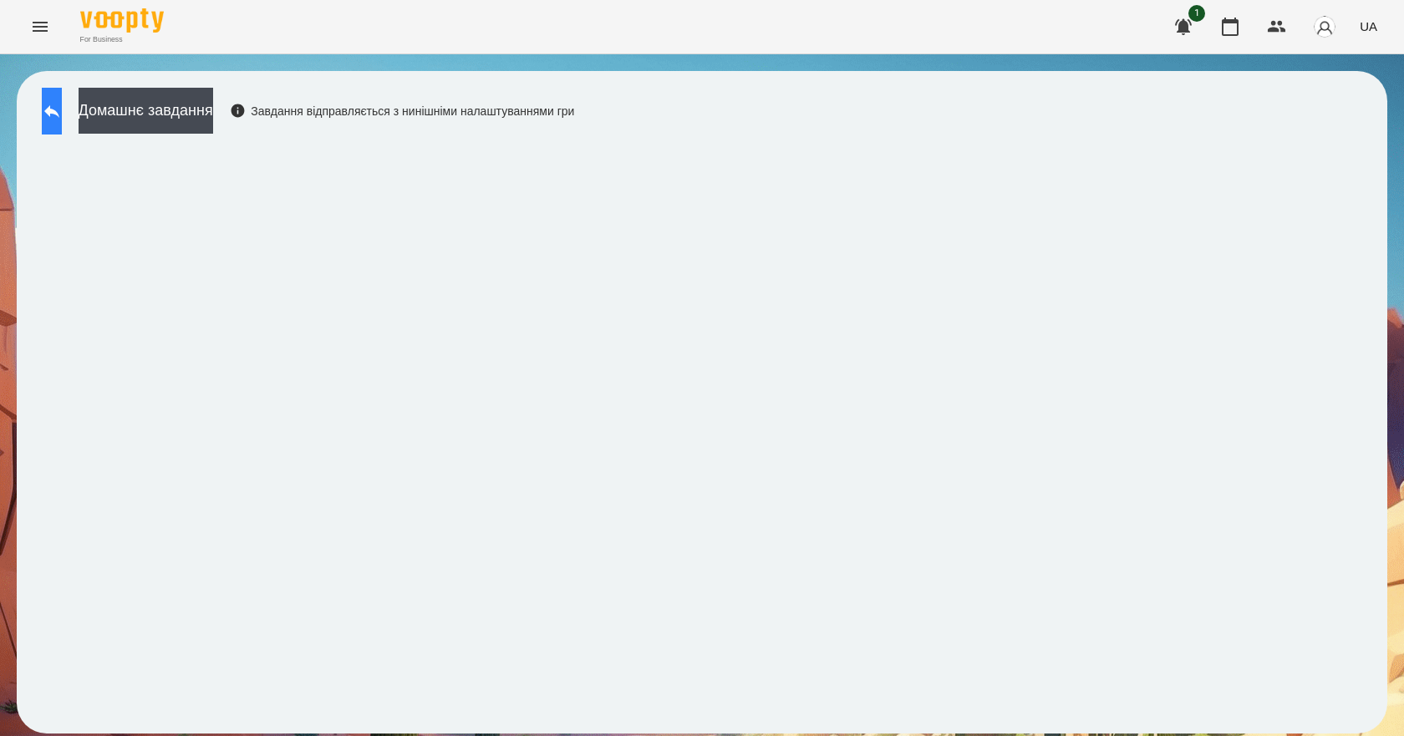
click at [62, 99] on button at bounding box center [52, 111] width 20 height 47
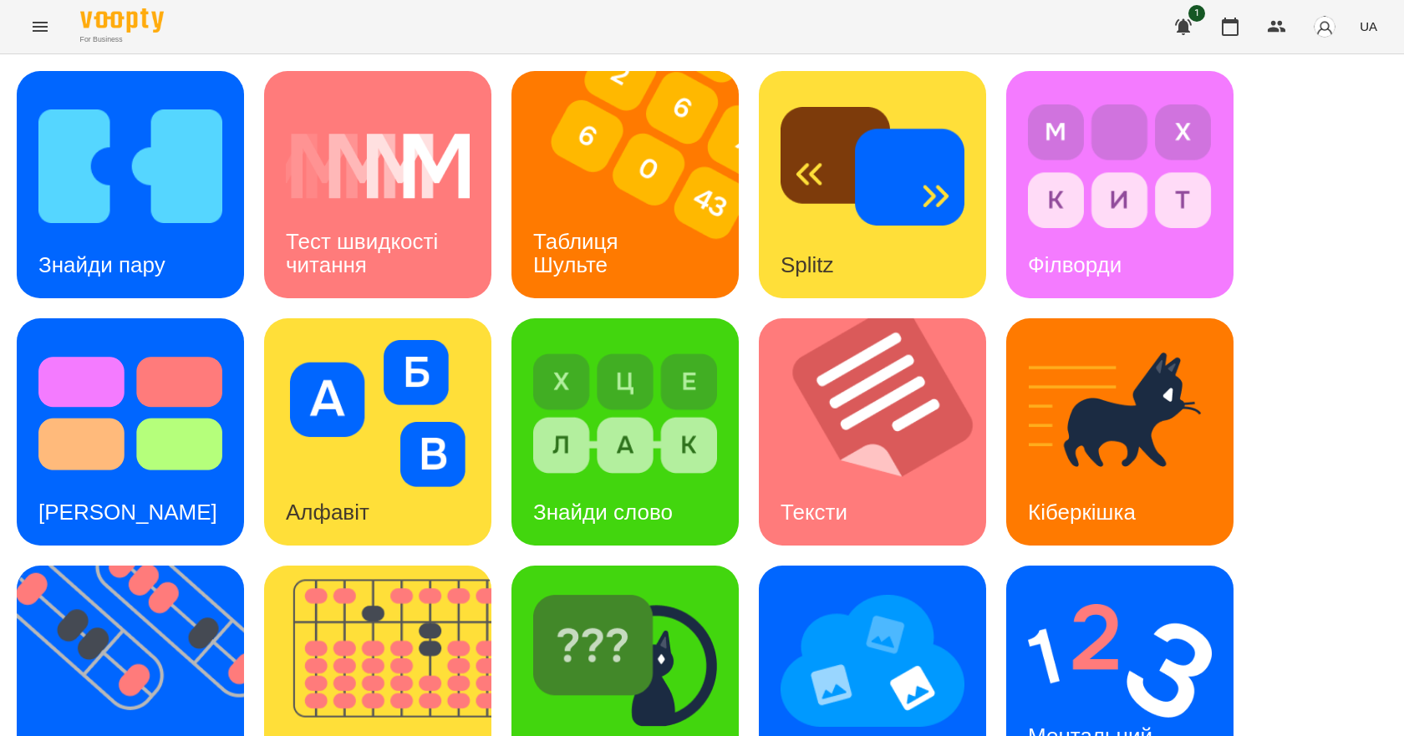
scroll to position [321, 0]
click at [1370, 28] on span "UA" at bounding box center [1368, 27] width 18 height 18
click at [1351, 67] on div "English" at bounding box center [1336, 64] width 85 height 30
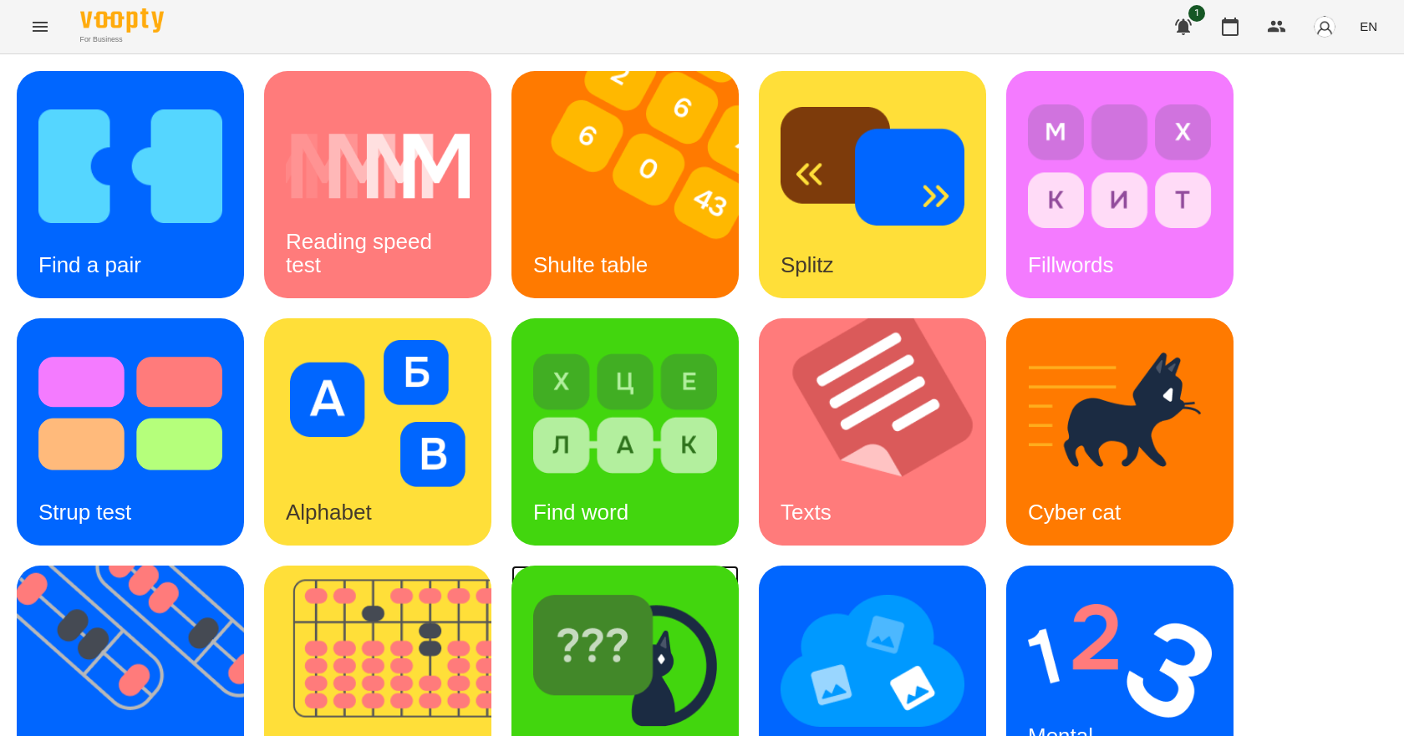
click at [671, 587] on img at bounding box center [625, 660] width 184 height 147
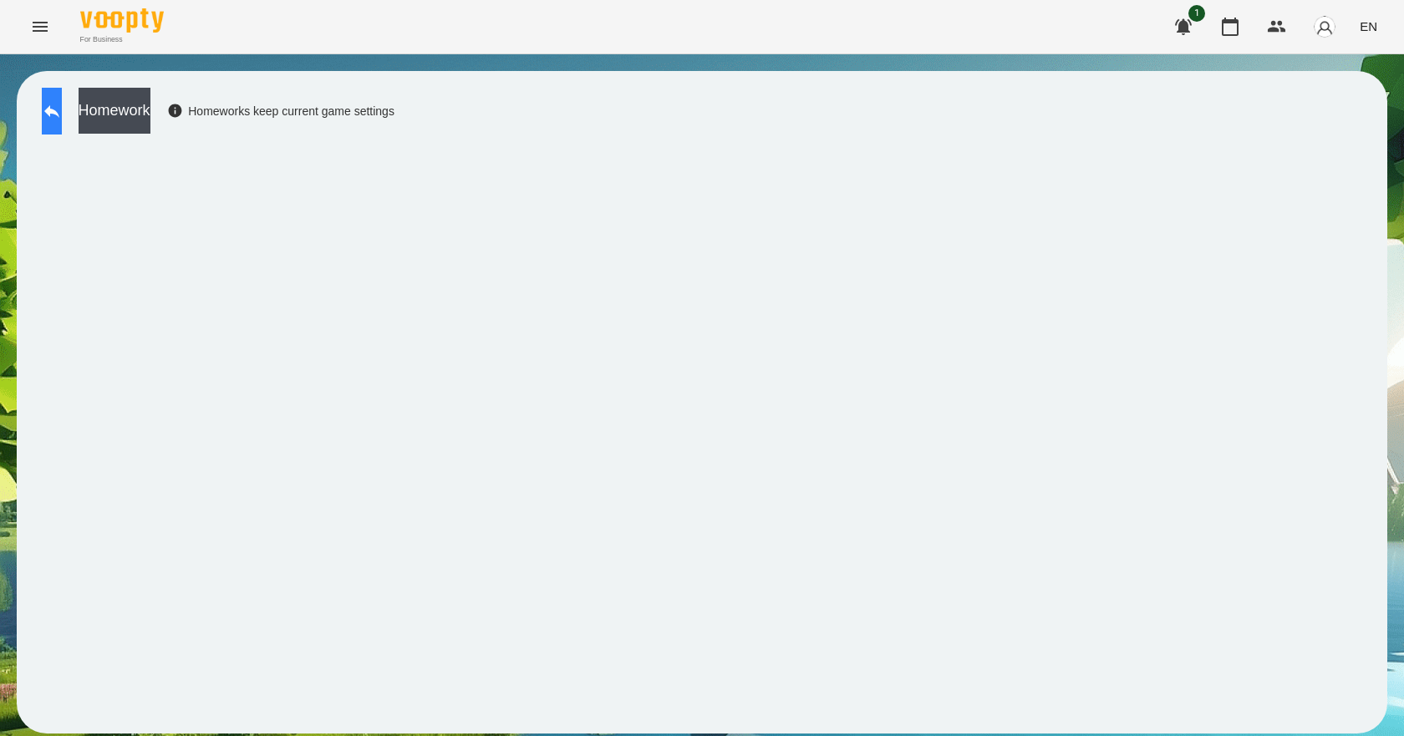
click at [62, 107] on button at bounding box center [52, 111] width 20 height 47
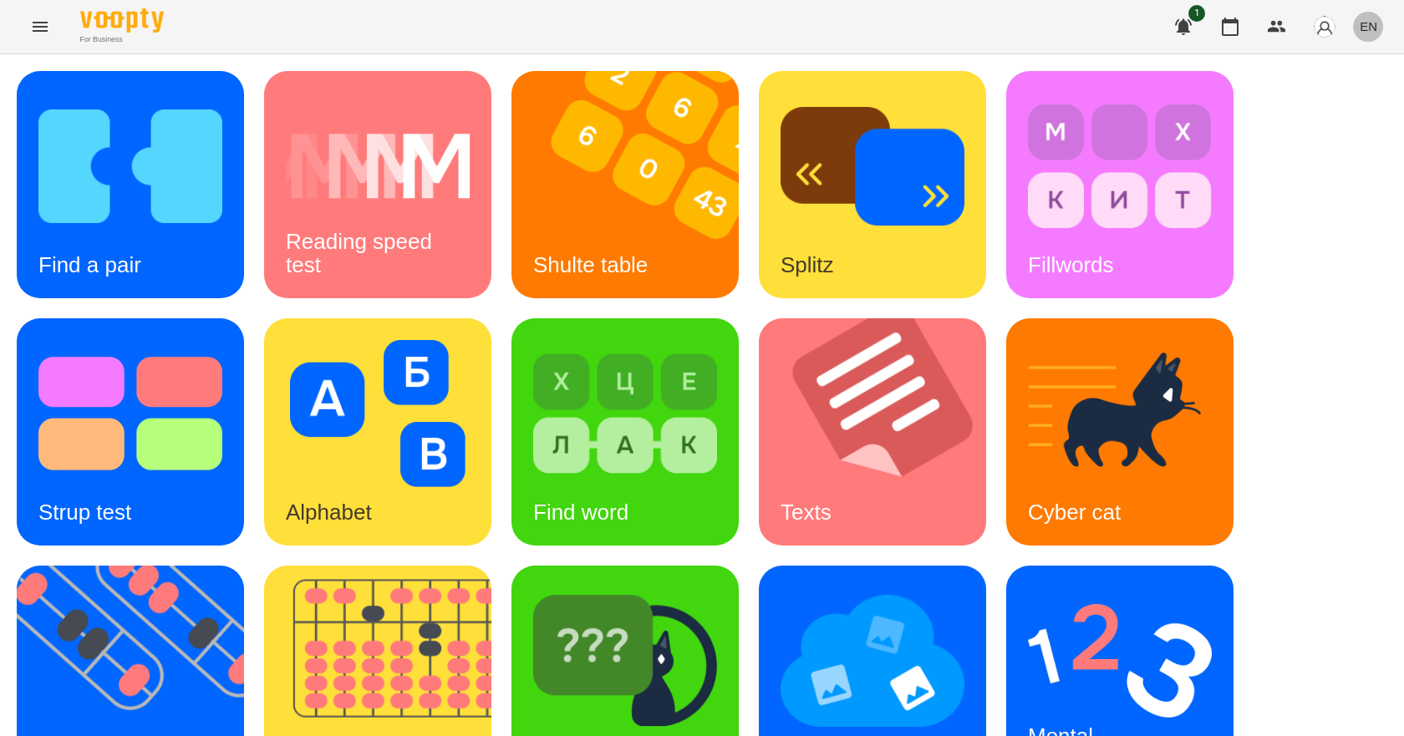
click at [1372, 22] on span "EN" at bounding box center [1368, 27] width 18 height 18
click at [1352, 88] on div "Українська" at bounding box center [1336, 94] width 85 height 30
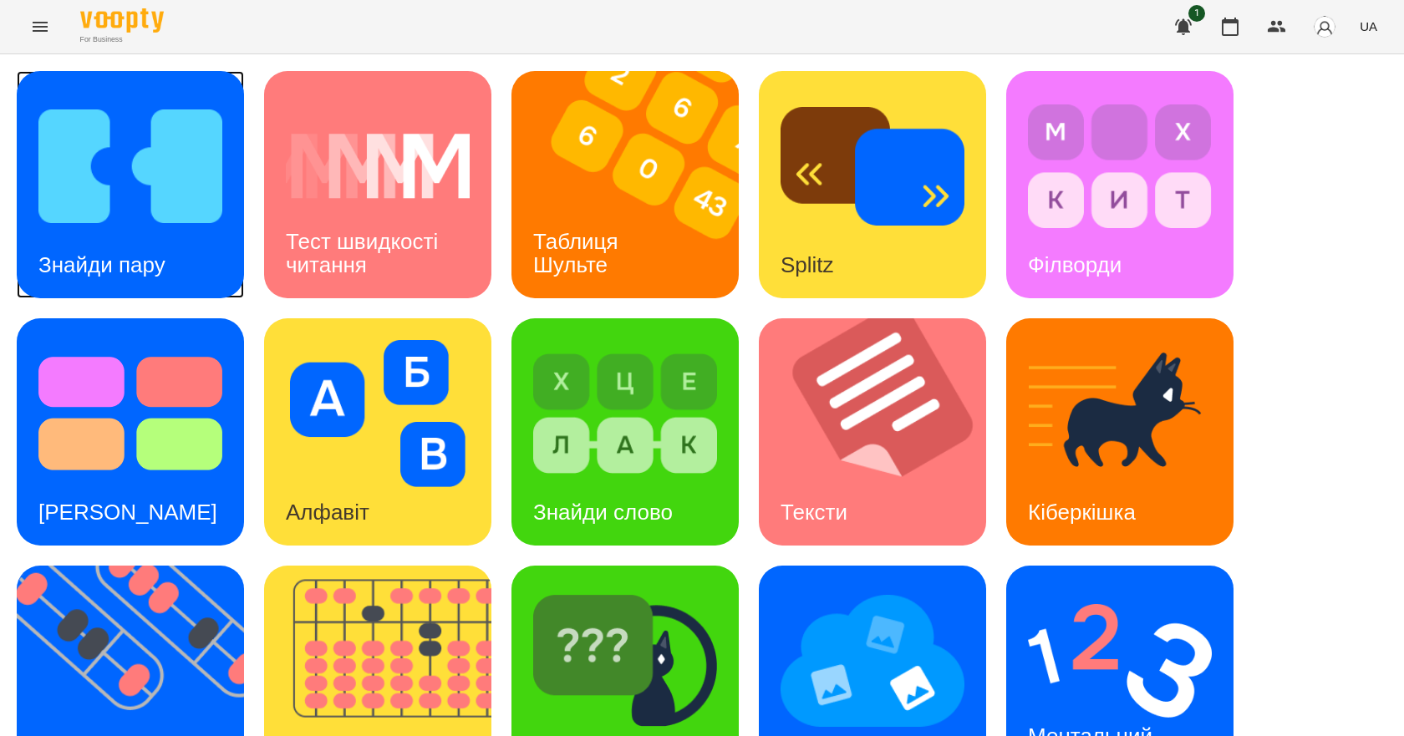
click at [114, 191] on img at bounding box center [130, 166] width 184 height 147
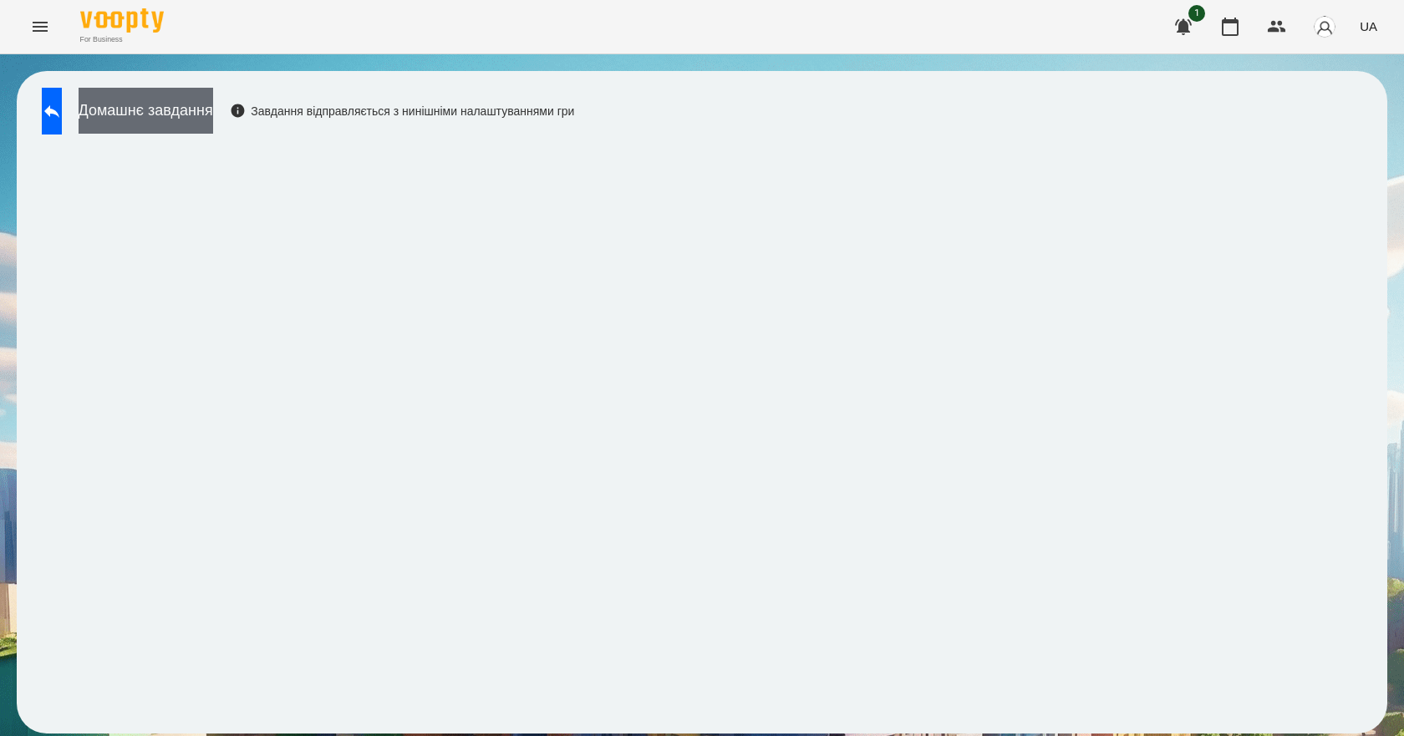
click at [213, 119] on button "Домашнє завдання" at bounding box center [146, 111] width 135 height 46
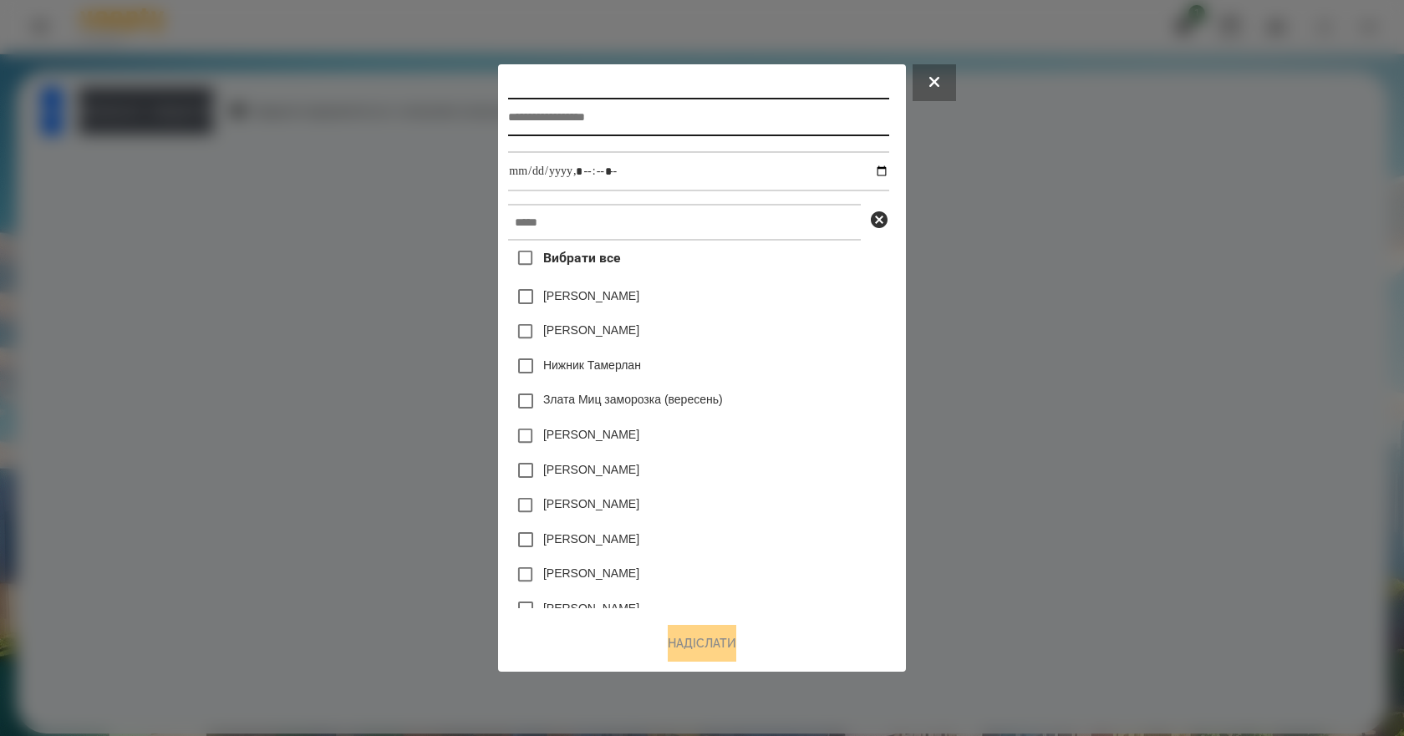
click at [687, 98] on input "text" at bounding box center [698, 117] width 380 height 38
type input "*"
type input "**********"
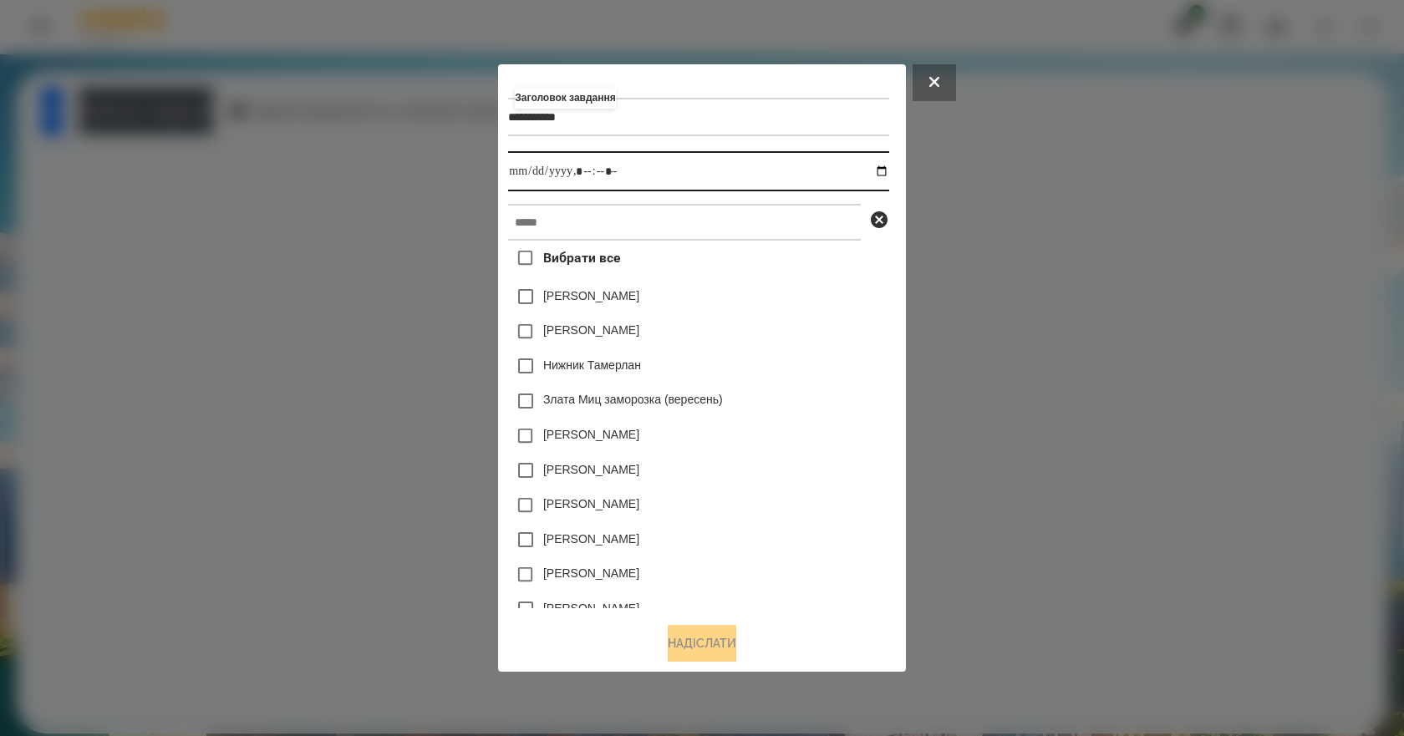
click at [888, 166] on input "datetime-local" at bounding box center [698, 171] width 380 height 40
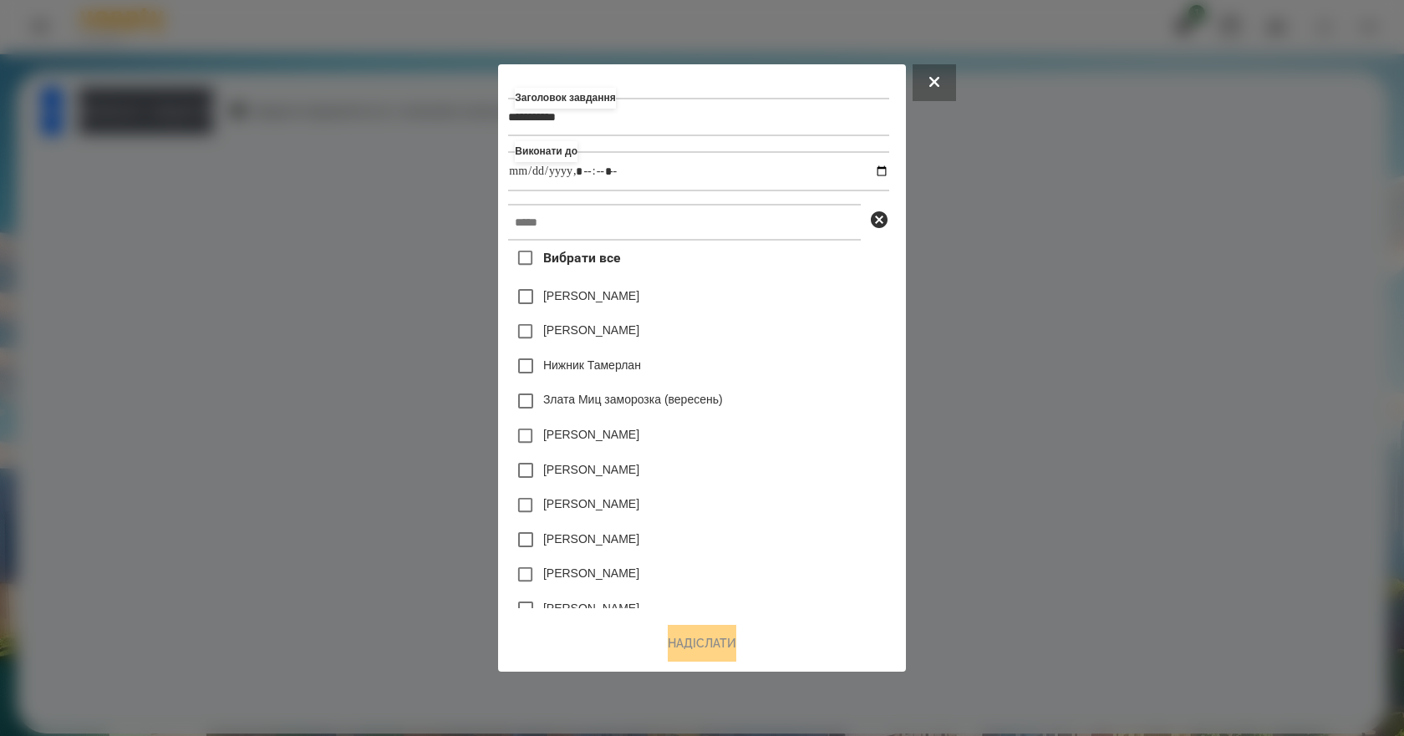
type input "**********"
drag, startPoint x: 824, startPoint y: 368, endPoint x: 814, endPoint y: 352, distance: 19.5
click at [824, 368] on div "Нижник Тамерлан" at bounding box center [698, 365] width 380 height 35
click at [689, 230] on input "text" at bounding box center [684, 222] width 353 height 37
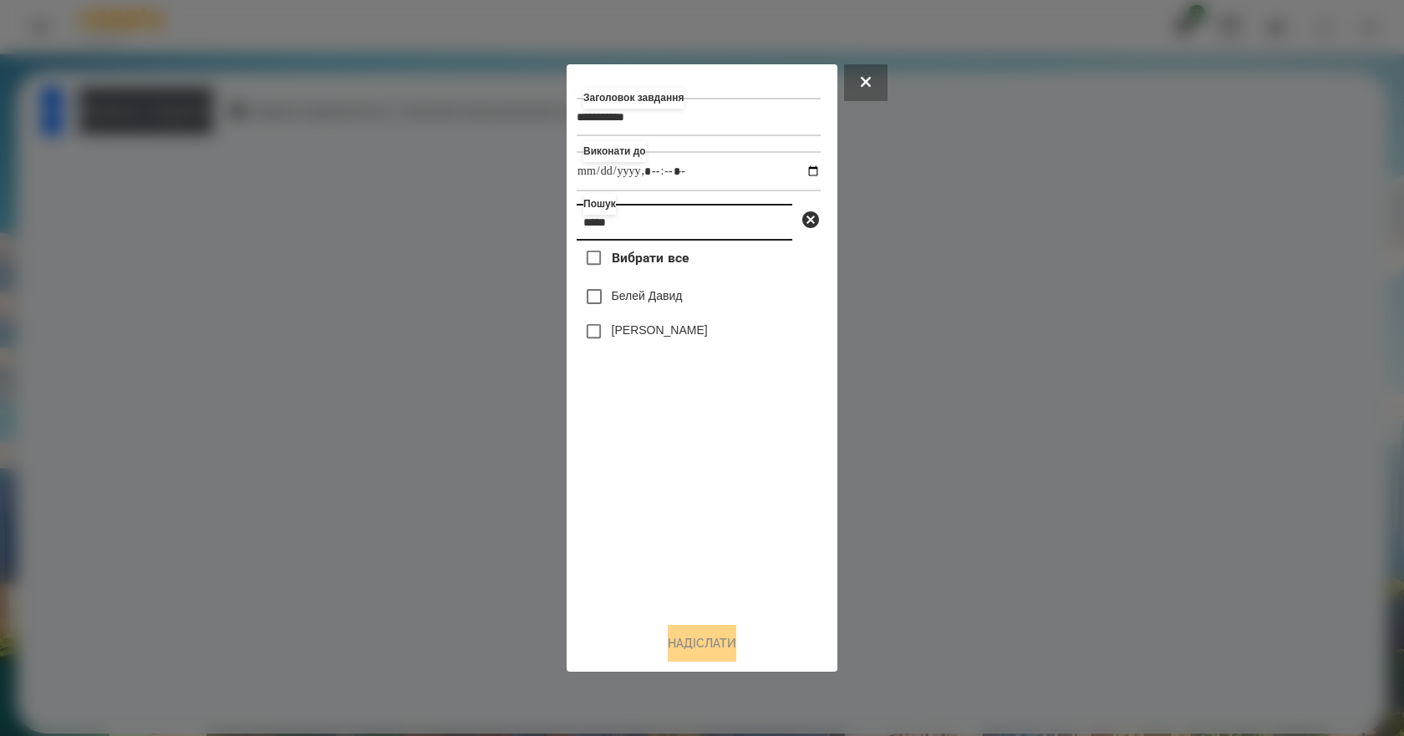
type input "*****"
click at [675, 293] on label "Белей Давид" at bounding box center [647, 295] width 71 height 17
click at [718, 657] on button "Надіслати" at bounding box center [702, 643] width 69 height 37
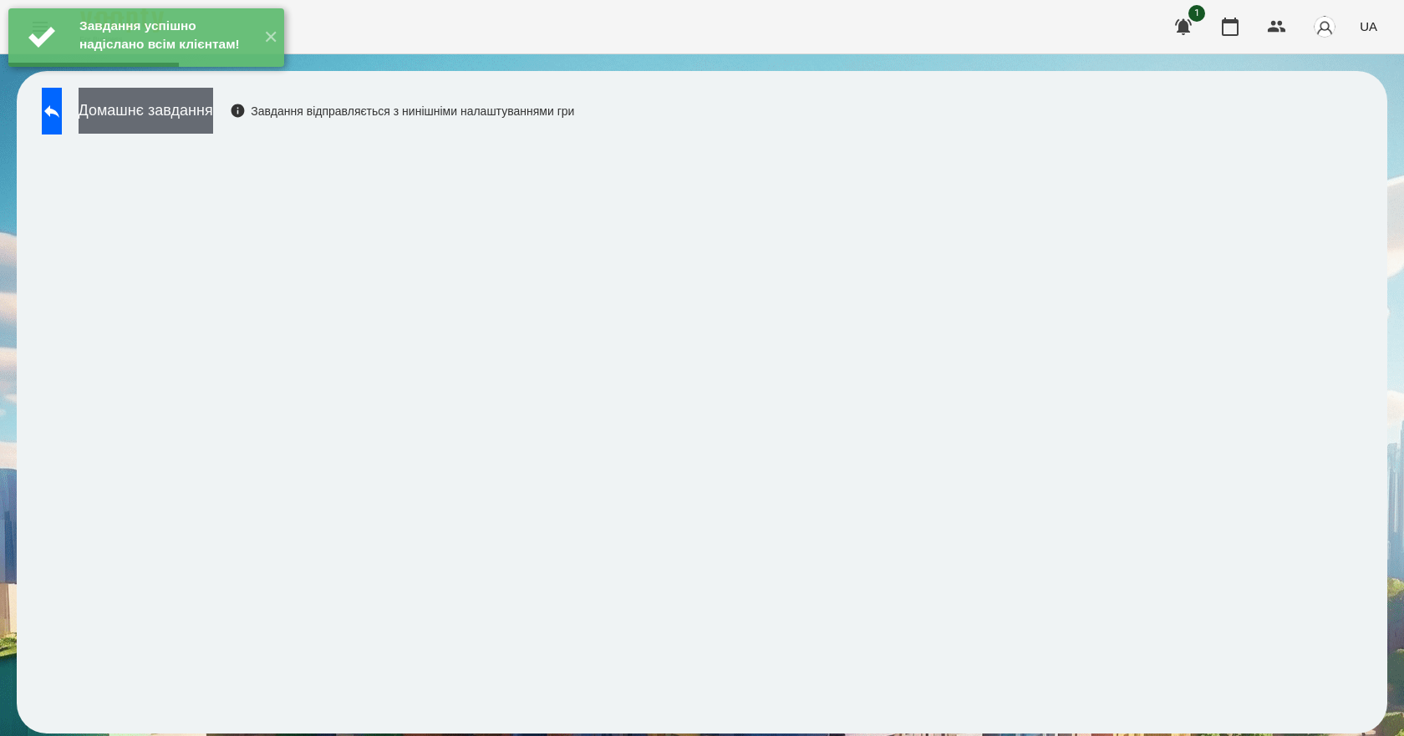
click at [178, 115] on button "Домашнє завдання" at bounding box center [146, 111] width 135 height 46
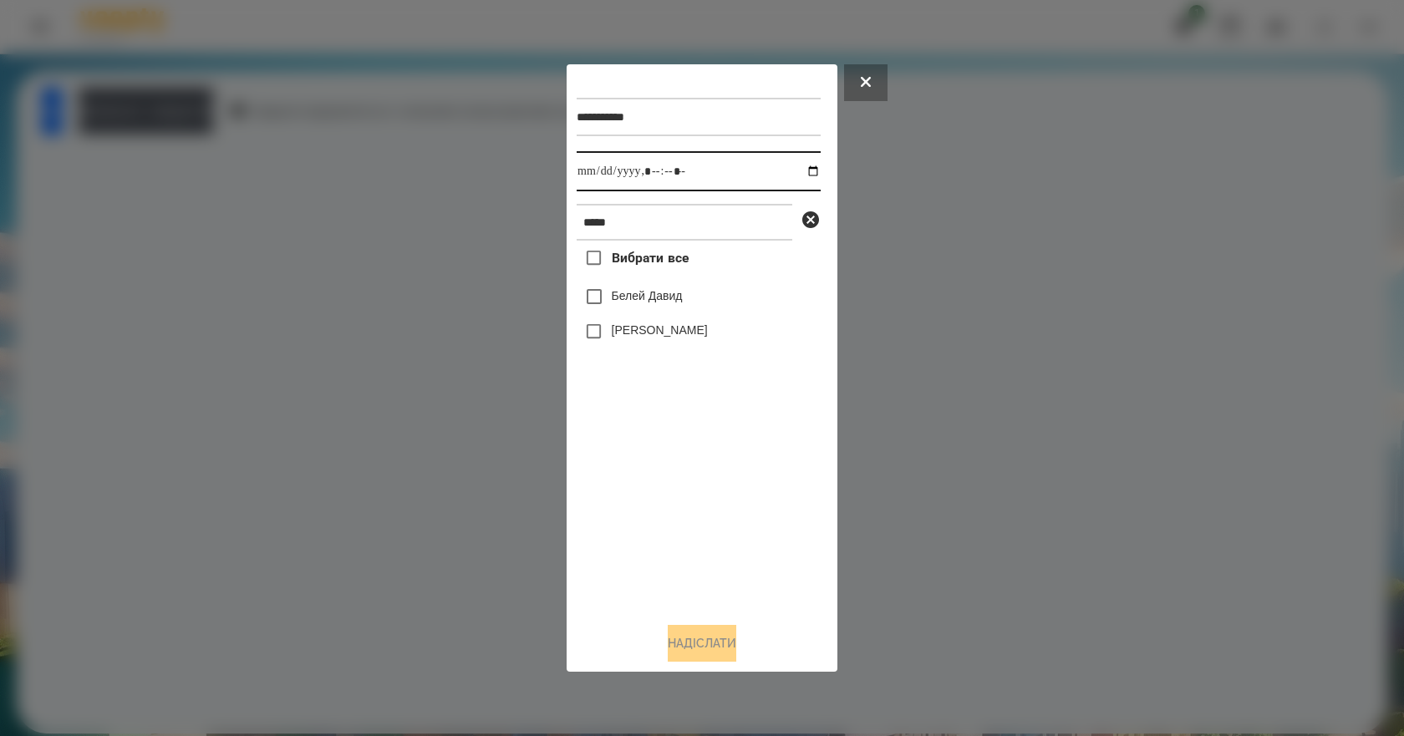
click at [799, 170] on input "datetime-local" at bounding box center [699, 171] width 244 height 40
type input "**********"
drag, startPoint x: 684, startPoint y: 505, endPoint x: 695, endPoint y: 464, distance: 42.6
click at [684, 503] on div "Вибрати все Белей Давид Белей Емілі" at bounding box center [699, 425] width 244 height 368
click at [672, 302] on label "Белей Давид" at bounding box center [647, 295] width 71 height 17
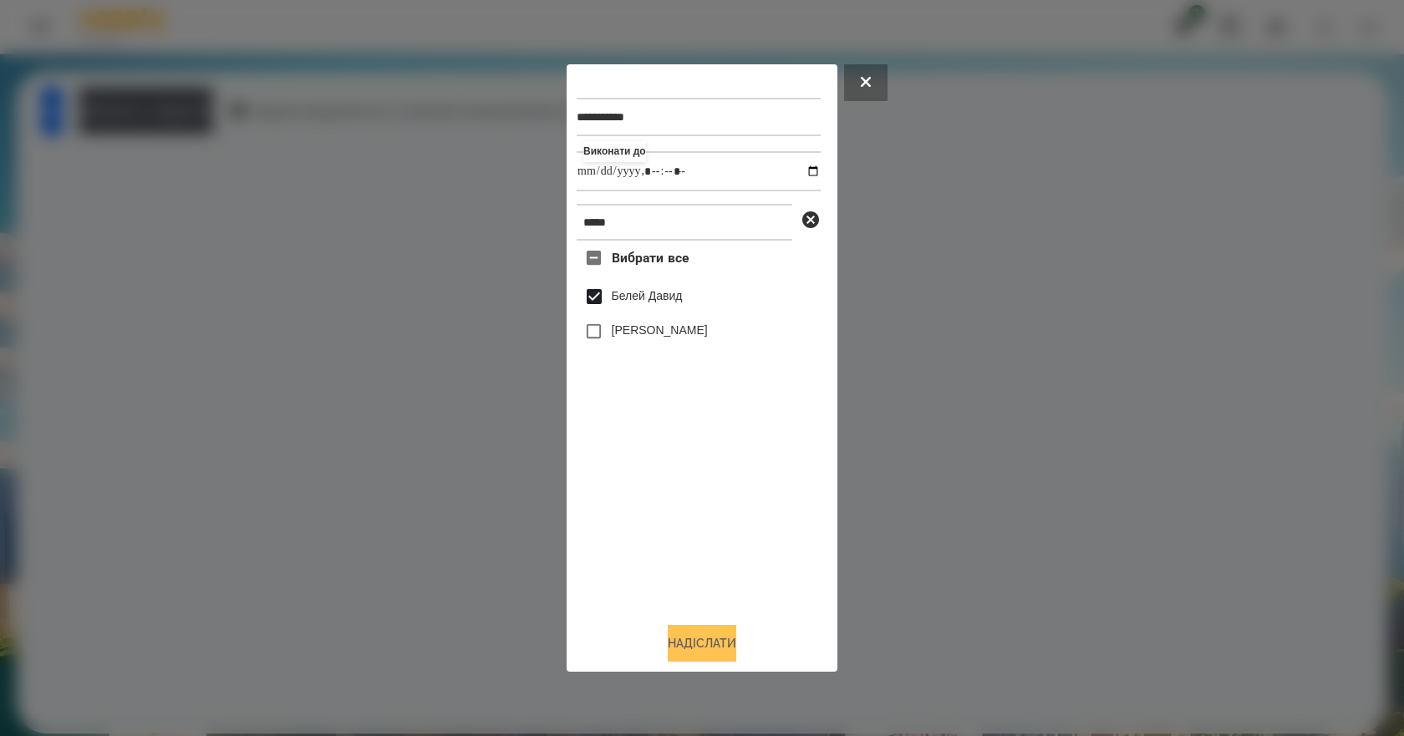
click at [698, 638] on button "Надіслати" at bounding box center [702, 643] width 69 height 37
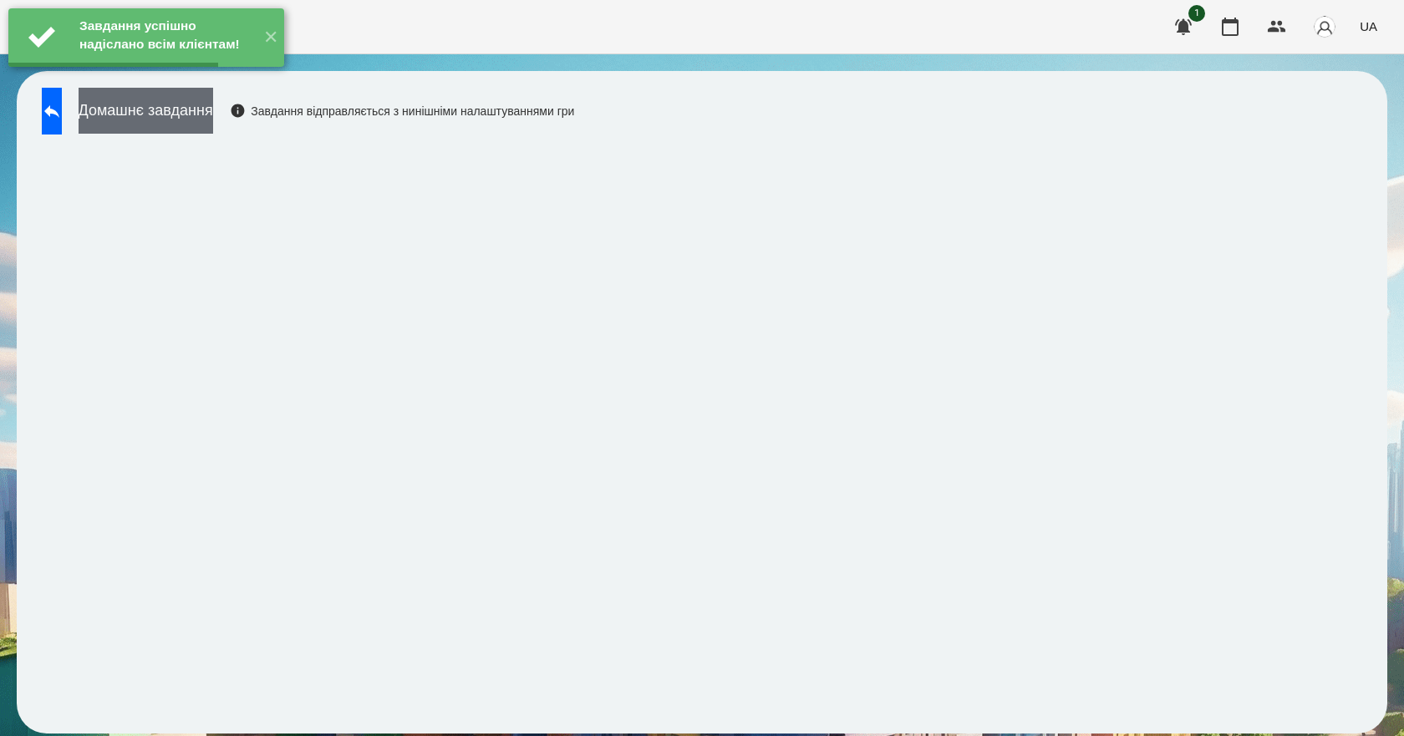
click at [213, 115] on button "Домашнє завдання" at bounding box center [146, 111] width 135 height 46
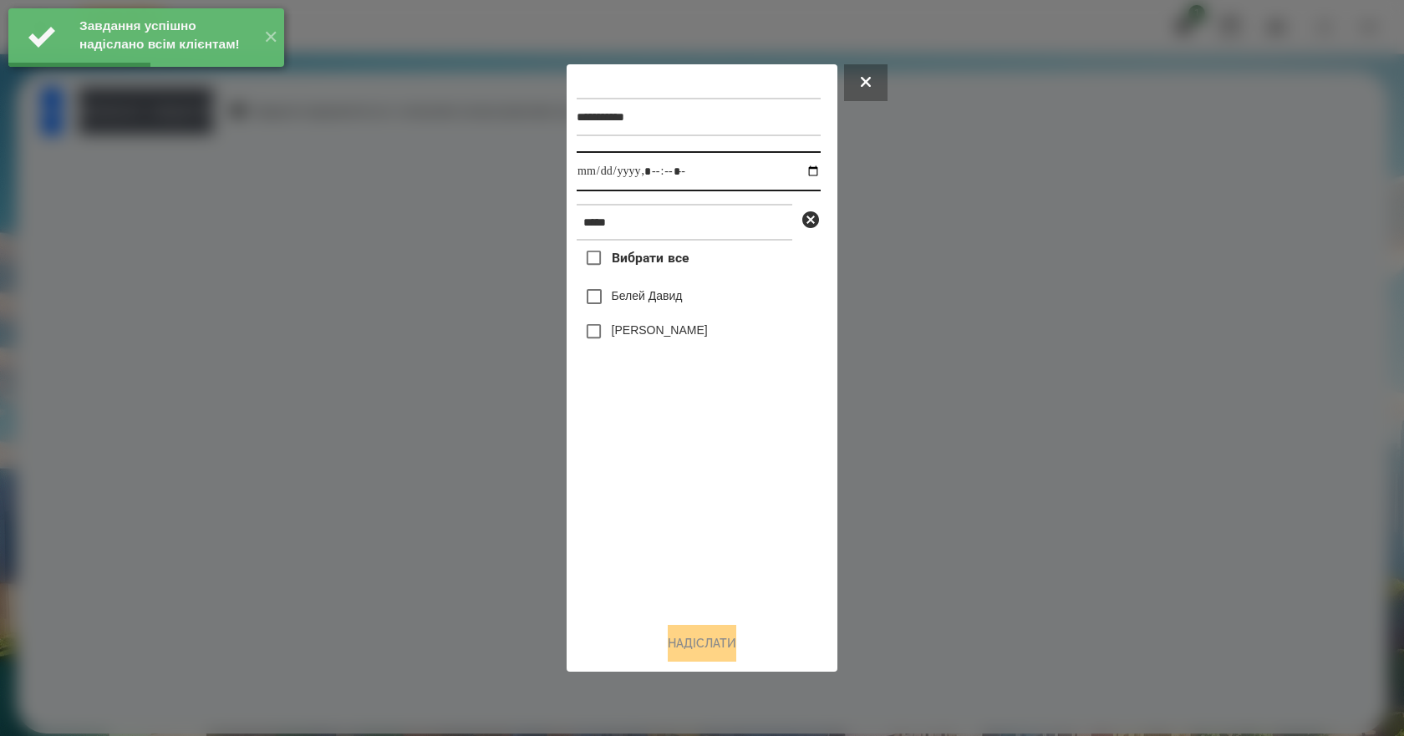
click at [797, 170] on input "datetime-local" at bounding box center [699, 171] width 244 height 40
type input "**********"
click at [700, 475] on div "Вибрати все Белей Давид Белей Емілі" at bounding box center [699, 425] width 244 height 368
click at [667, 303] on label "Белей Давид" at bounding box center [647, 295] width 71 height 17
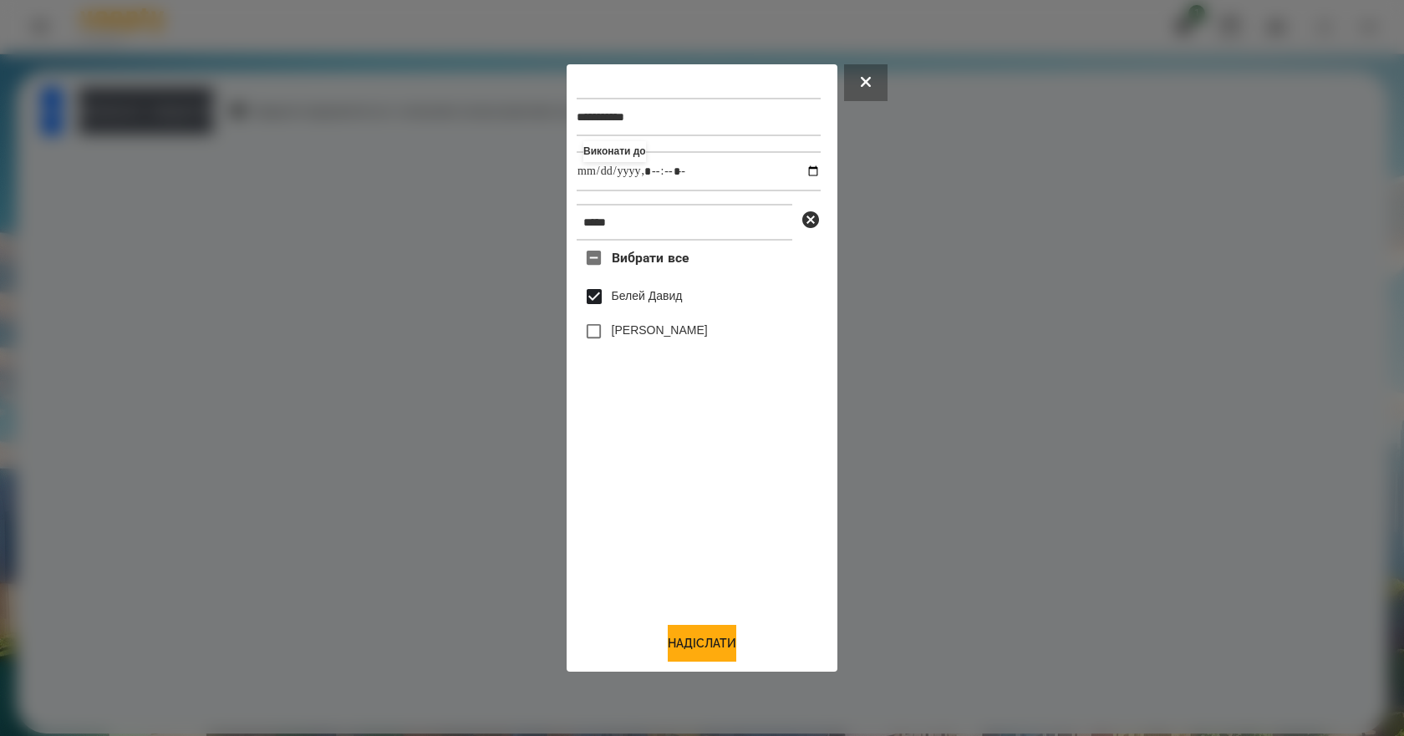
click at [709, 628] on div "**********" at bounding box center [702, 368] width 251 height 588
click at [711, 642] on button "Надіслати" at bounding box center [702, 643] width 69 height 37
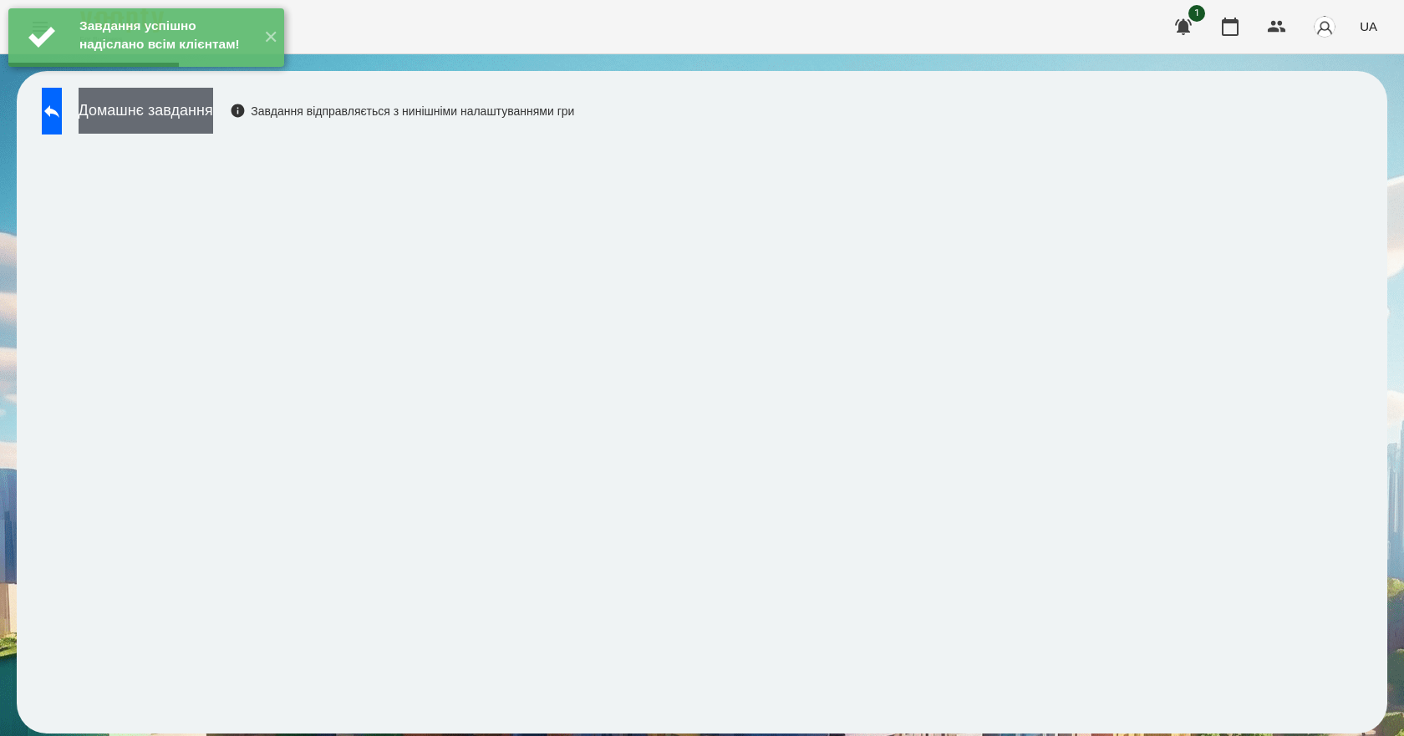
click at [213, 115] on button "Домашнє завдання" at bounding box center [146, 111] width 135 height 46
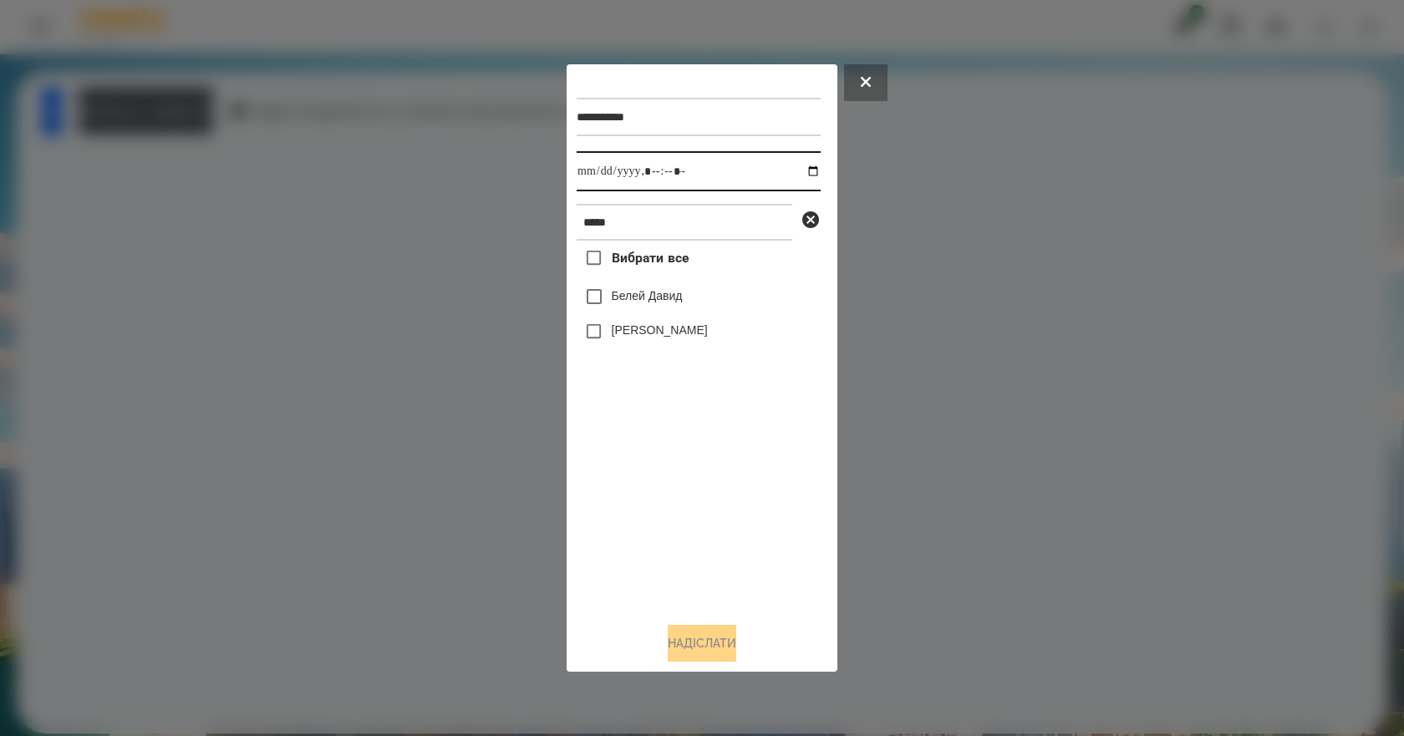
click at [809, 169] on input "datetime-local" at bounding box center [699, 171] width 244 height 40
click at [806, 170] on input "datetime-local" at bounding box center [699, 171] width 244 height 40
type input "**********"
click at [714, 482] on div "Вибрати все Белей Давид Белей Емілі" at bounding box center [699, 425] width 244 height 368
click at [644, 292] on label "Белей Давид" at bounding box center [647, 295] width 71 height 17
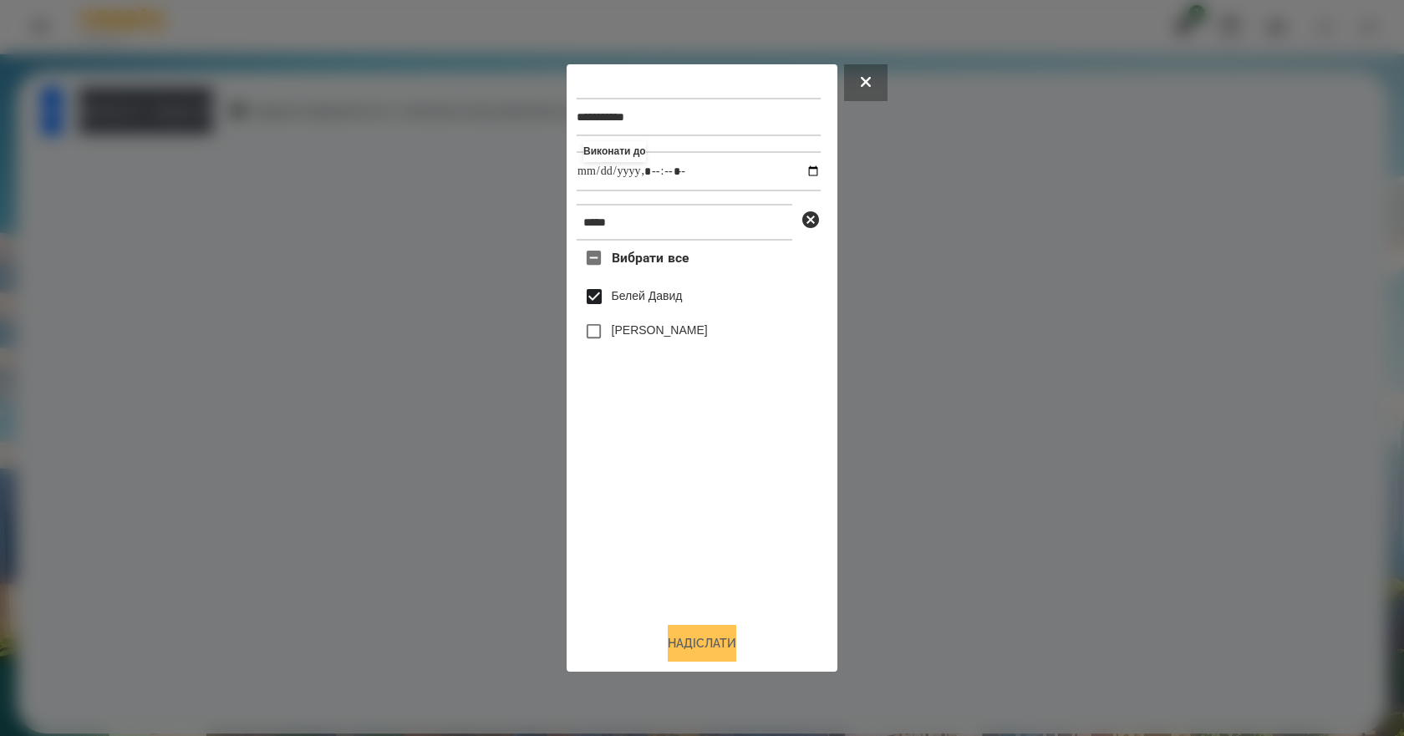
click at [711, 642] on button "Надіслати" at bounding box center [702, 643] width 69 height 37
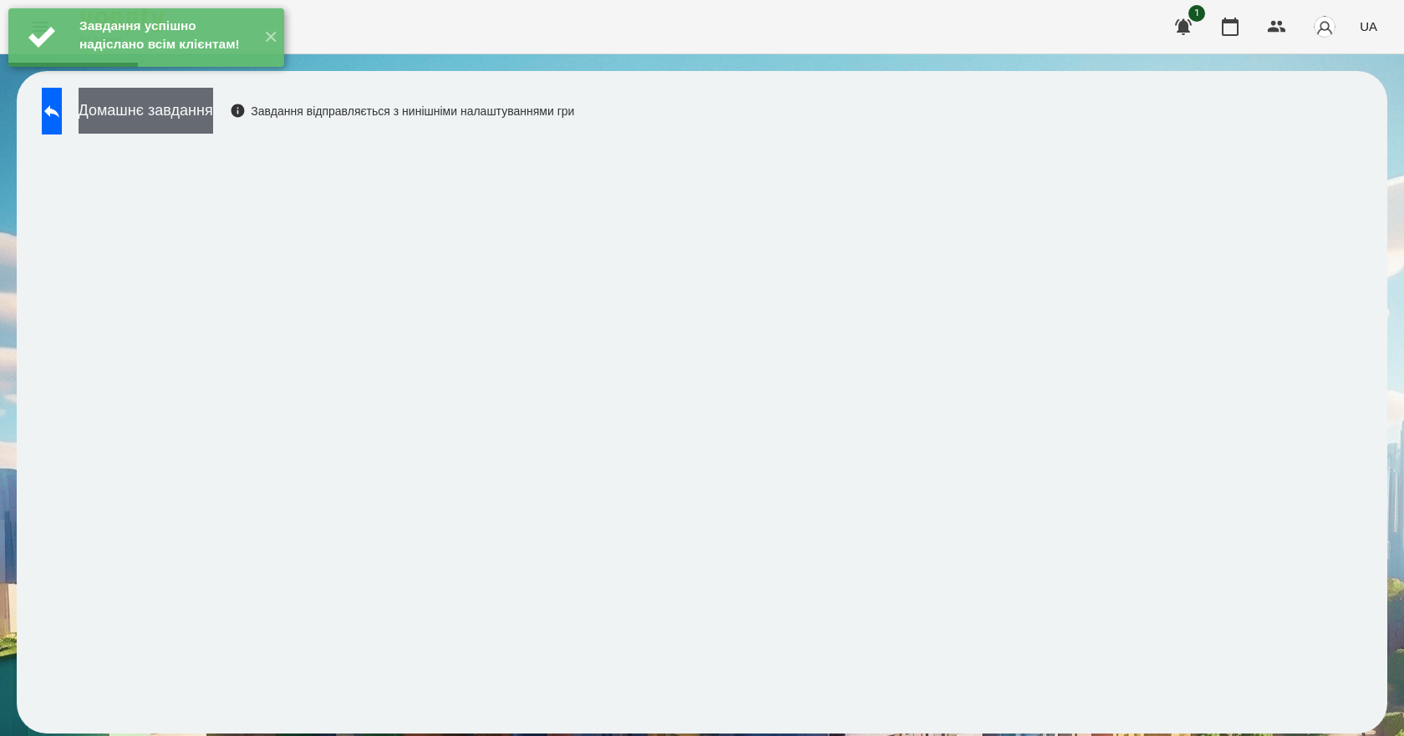
click at [157, 119] on button "Домашнє завдання" at bounding box center [146, 111] width 135 height 46
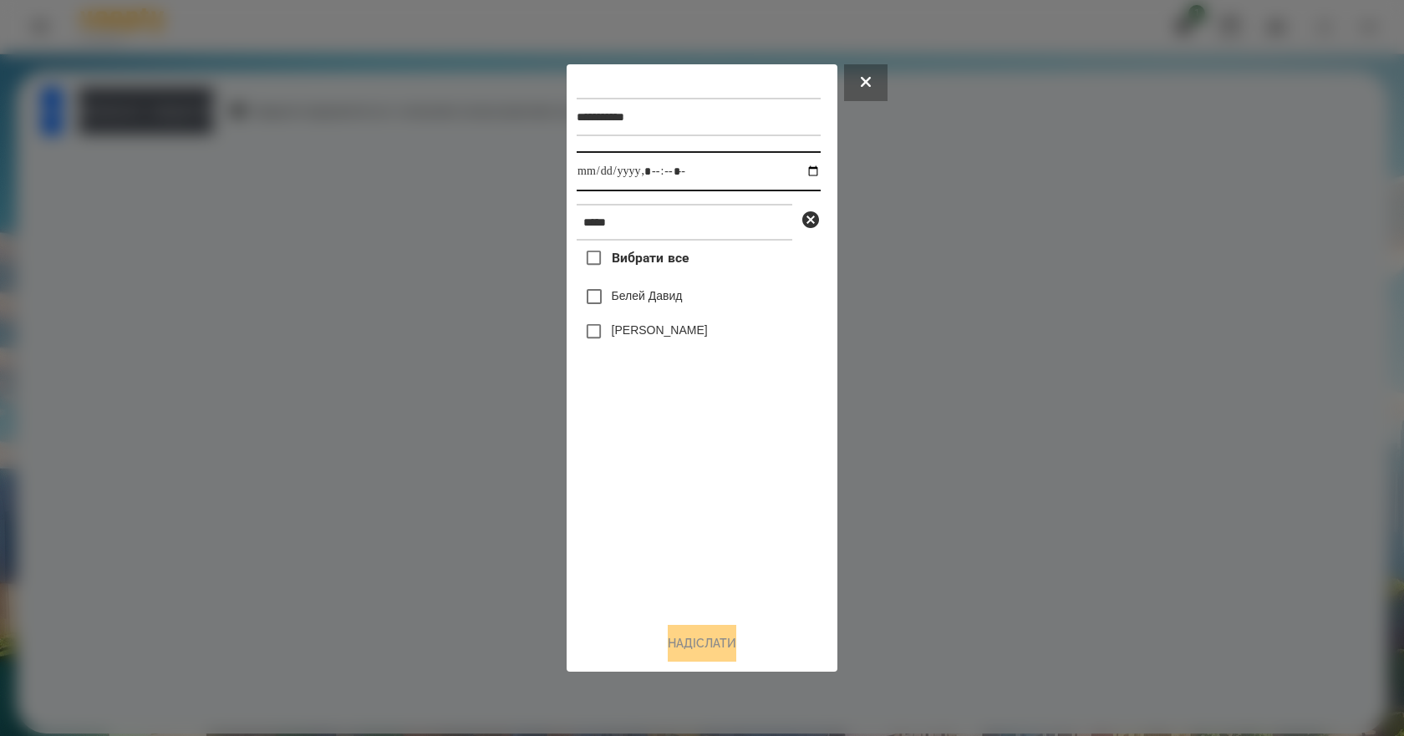
click at [798, 169] on input "datetime-local" at bounding box center [699, 171] width 244 height 40
type input "**********"
click at [627, 479] on div "Вибрати все Белей Давид Белей Емілі" at bounding box center [699, 425] width 244 height 368
click at [683, 297] on label "Белей Давид" at bounding box center [647, 295] width 71 height 17
click at [717, 644] on button "Надіслати" at bounding box center [702, 643] width 69 height 37
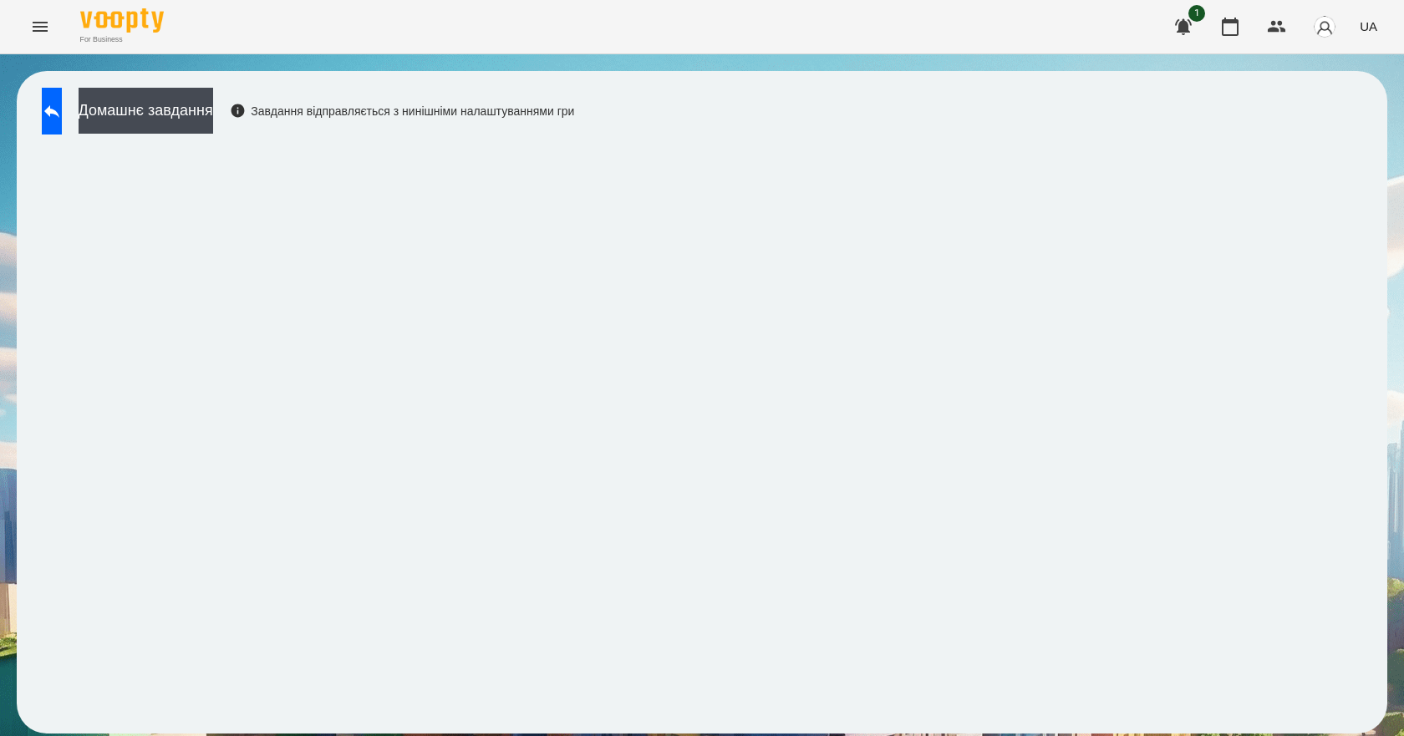
click at [79, 88] on button "Домашнє завдання" at bounding box center [146, 111] width 135 height 46
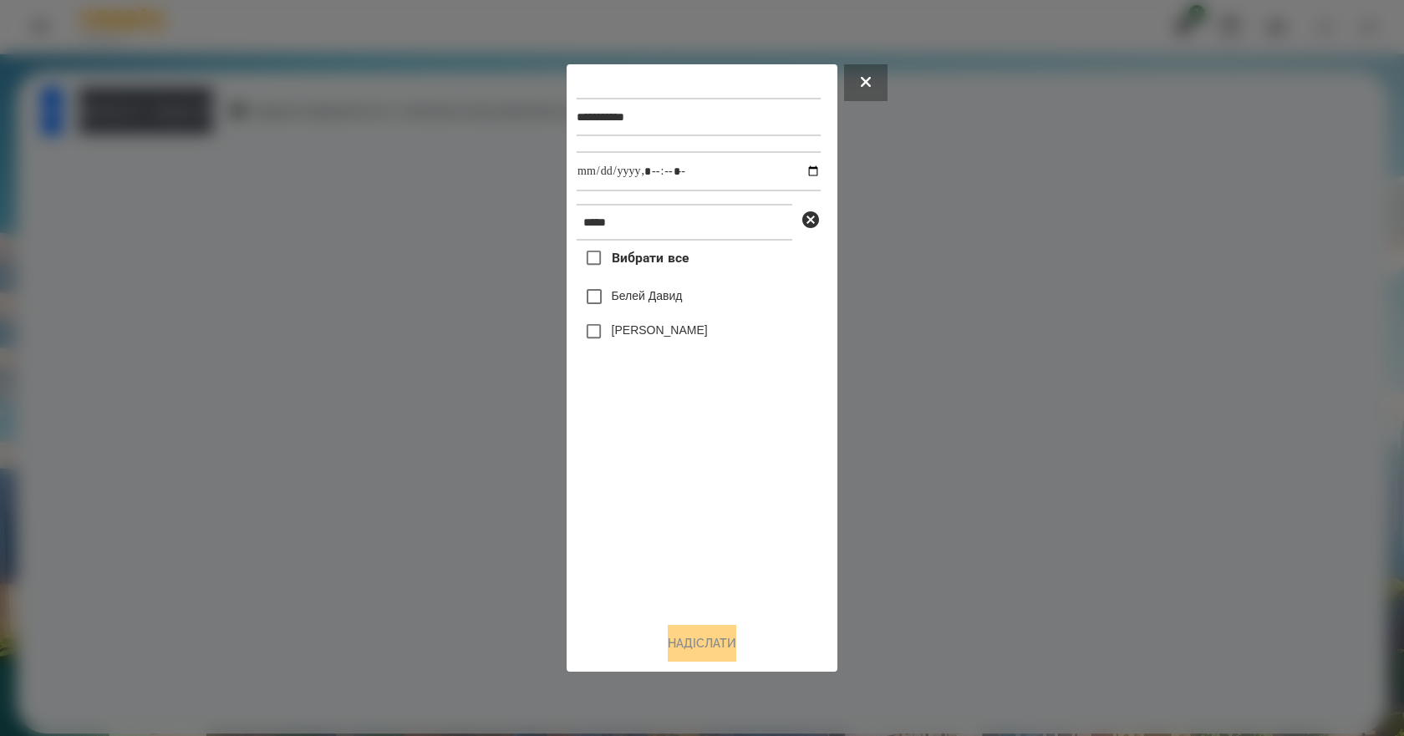
click at [995, 355] on div at bounding box center [702, 368] width 1404 height 736
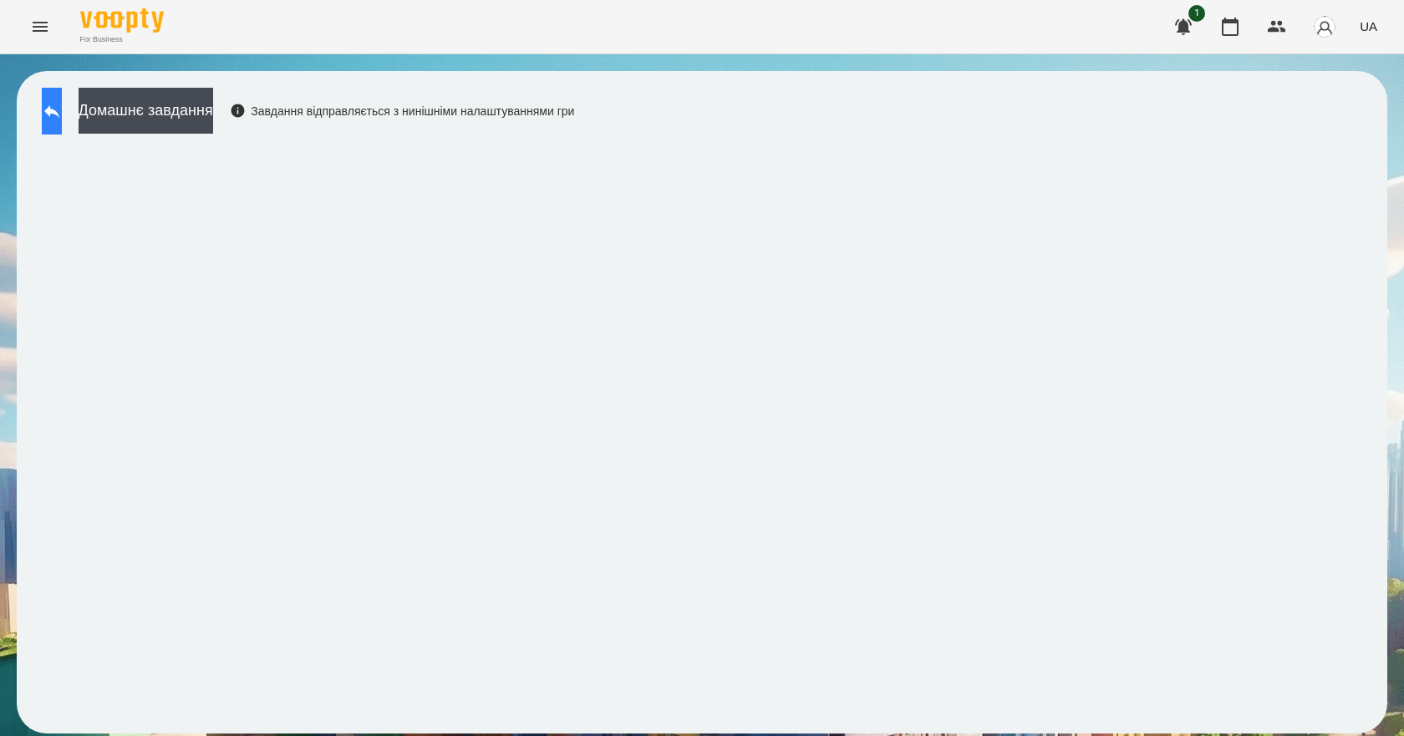
click at [62, 114] on icon at bounding box center [52, 111] width 20 height 20
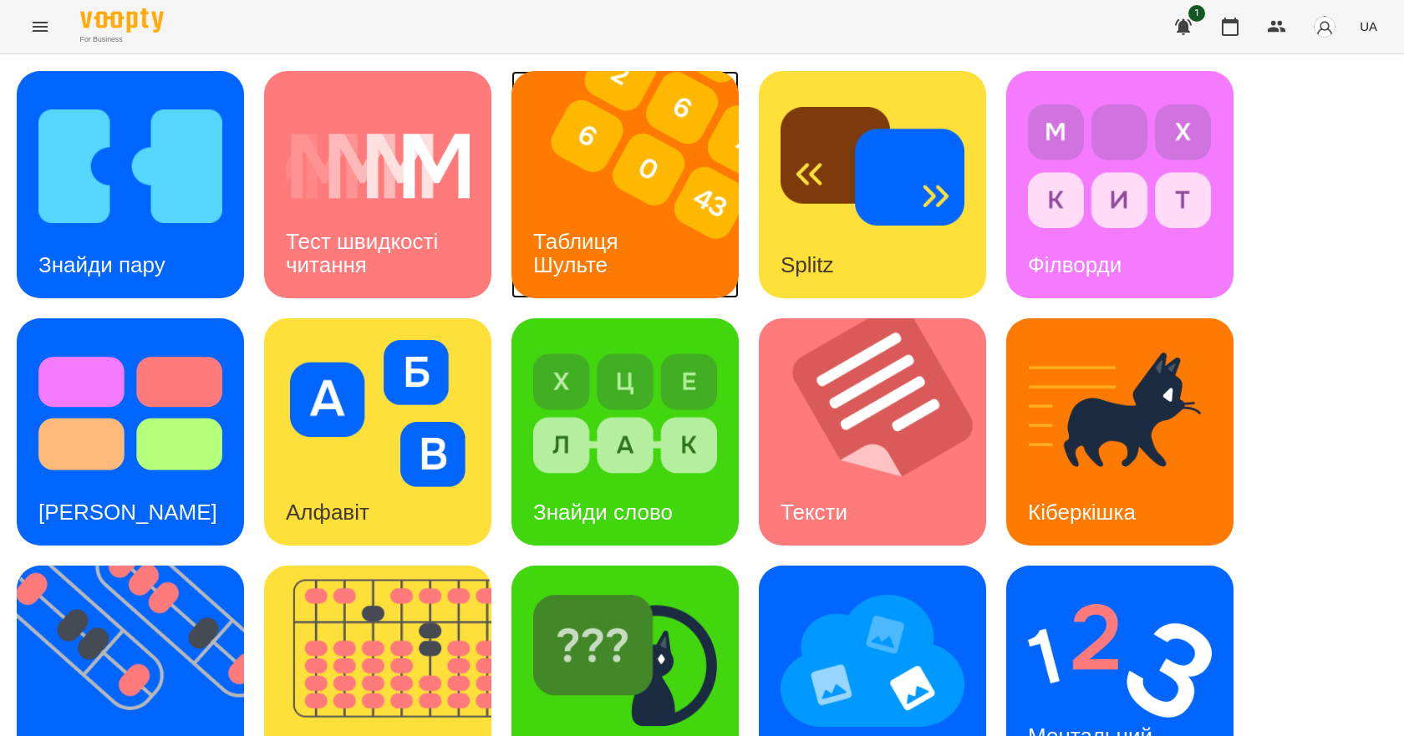
click at [640, 237] on div "Таблиця Шульте" at bounding box center [578, 253] width 135 height 89
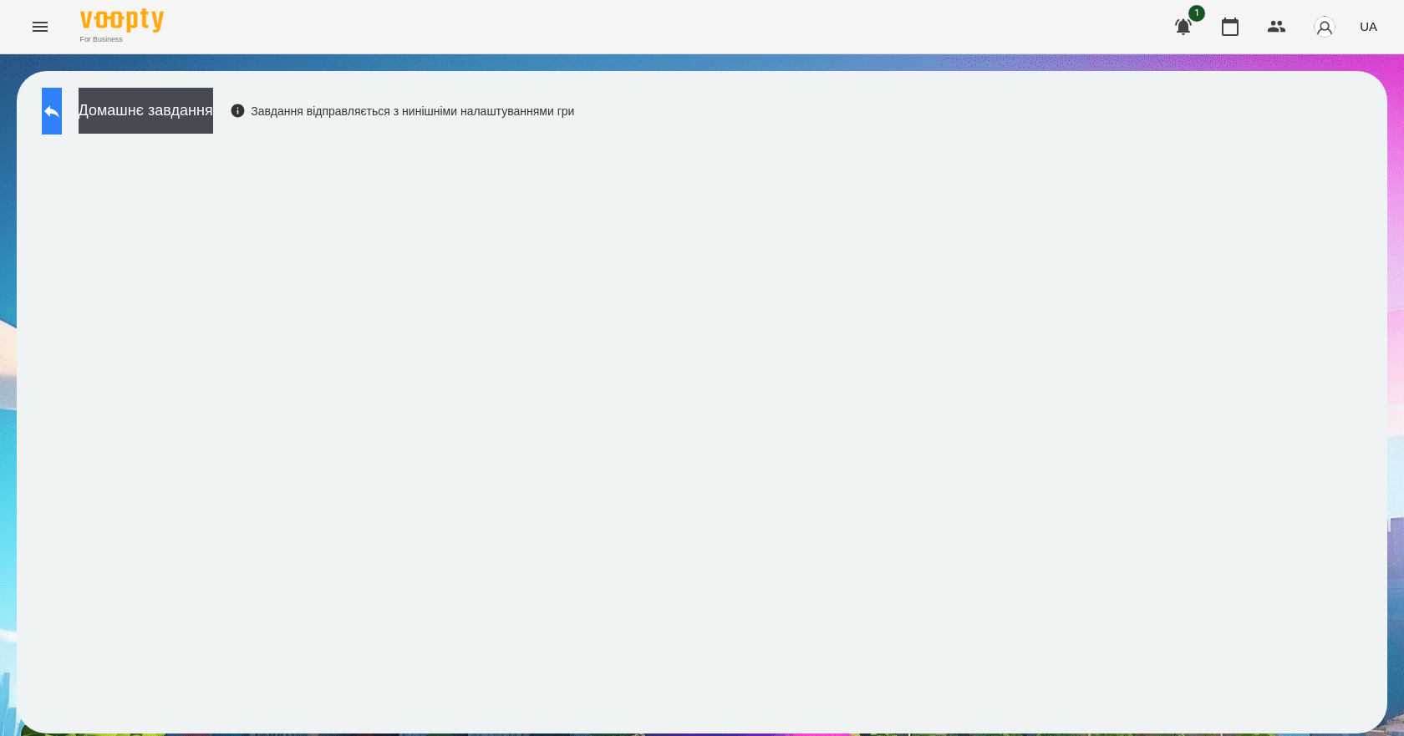
click at [62, 115] on icon at bounding box center [52, 111] width 20 height 20
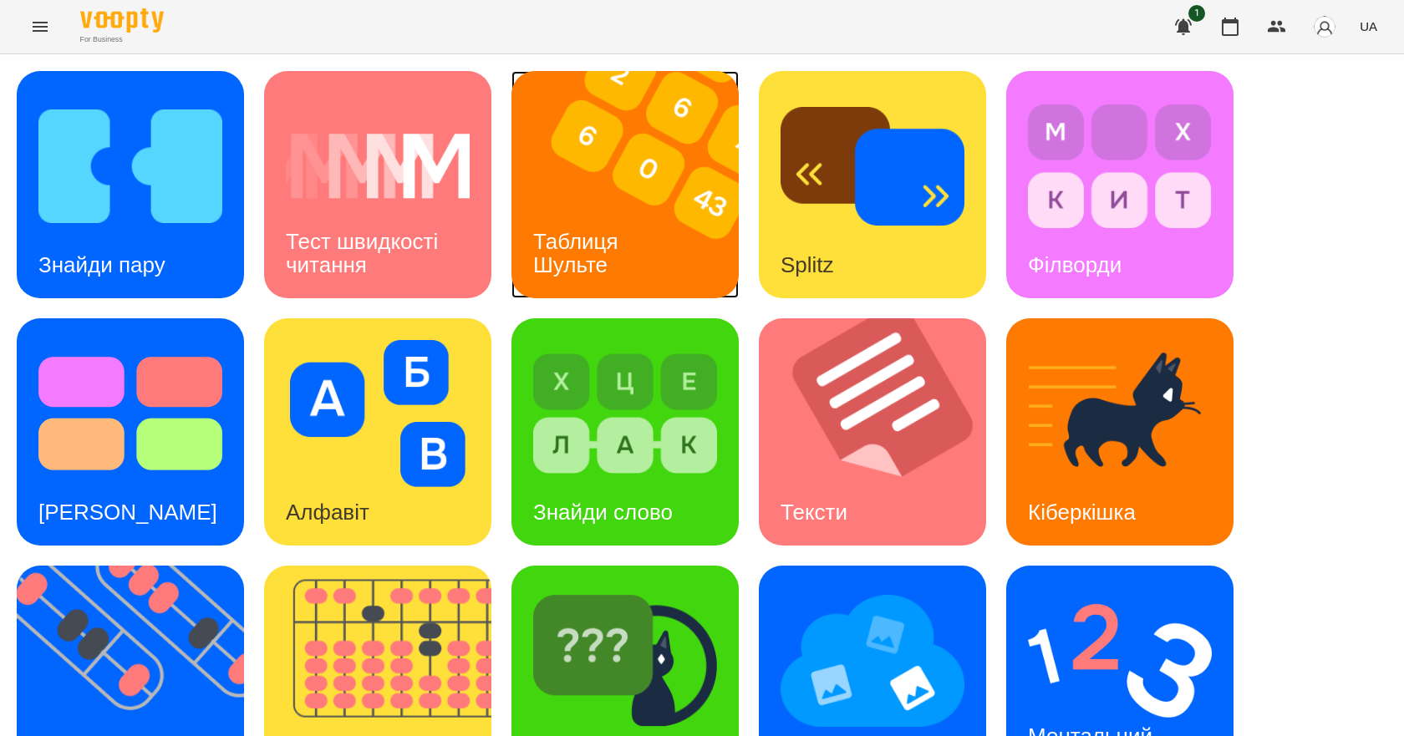
click at [622, 223] on div "Таблиця Шульте" at bounding box center [578, 253] width 135 height 89
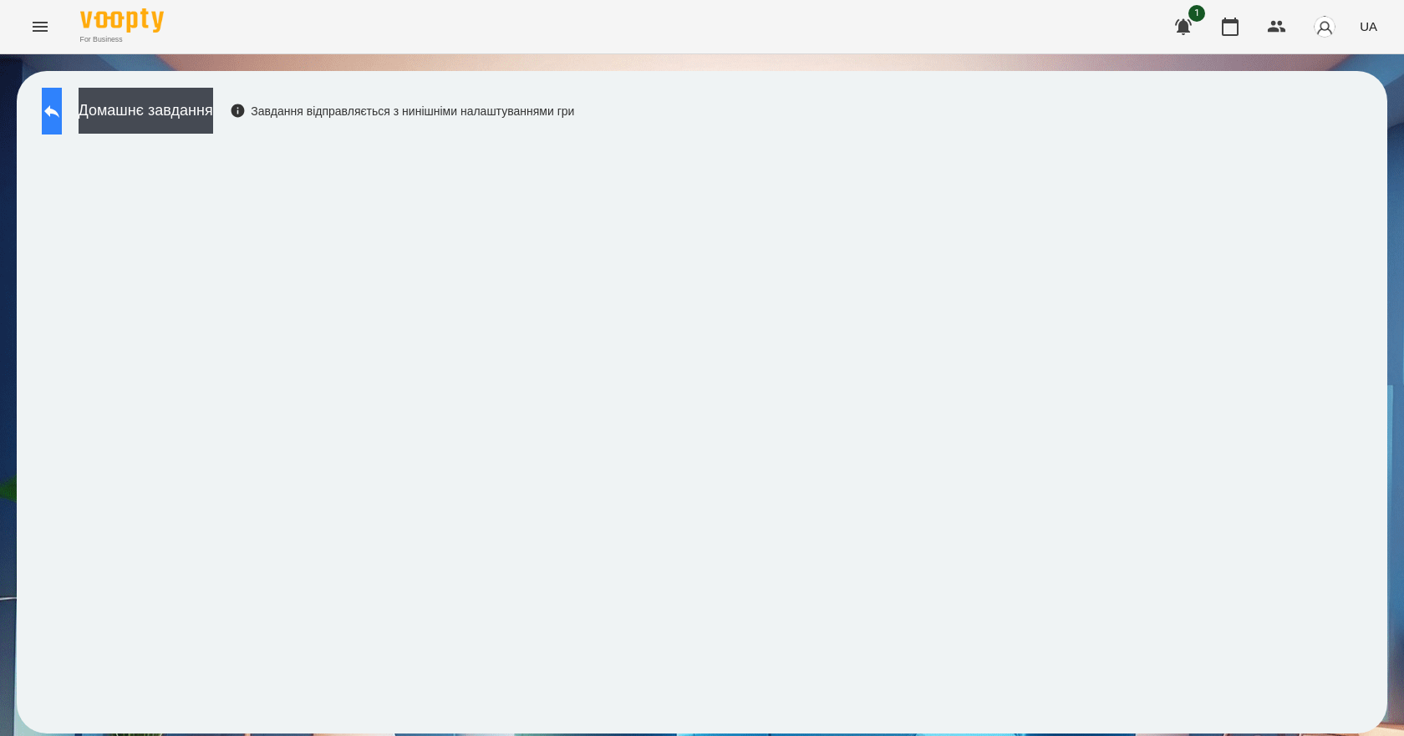
click at [62, 114] on icon at bounding box center [52, 111] width 20 height 20
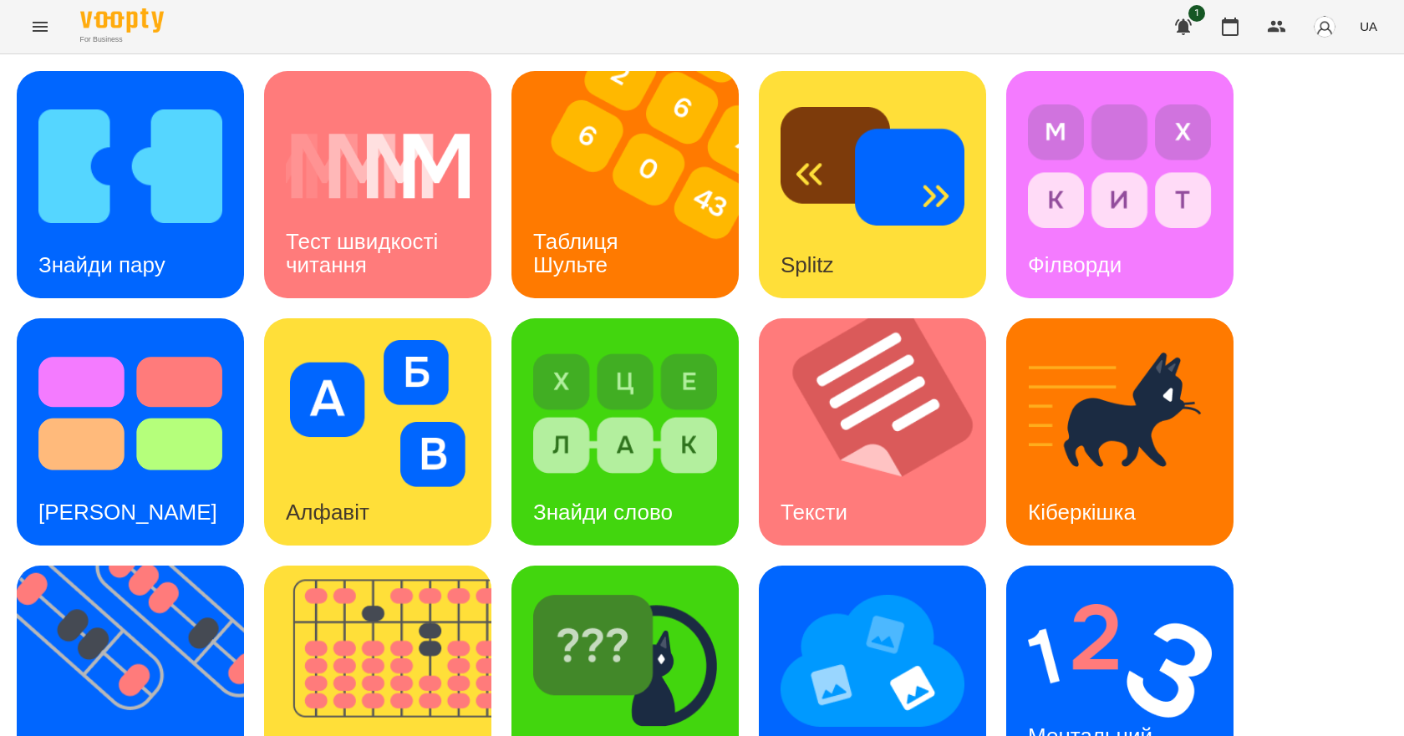
scroll to position [321, 0]
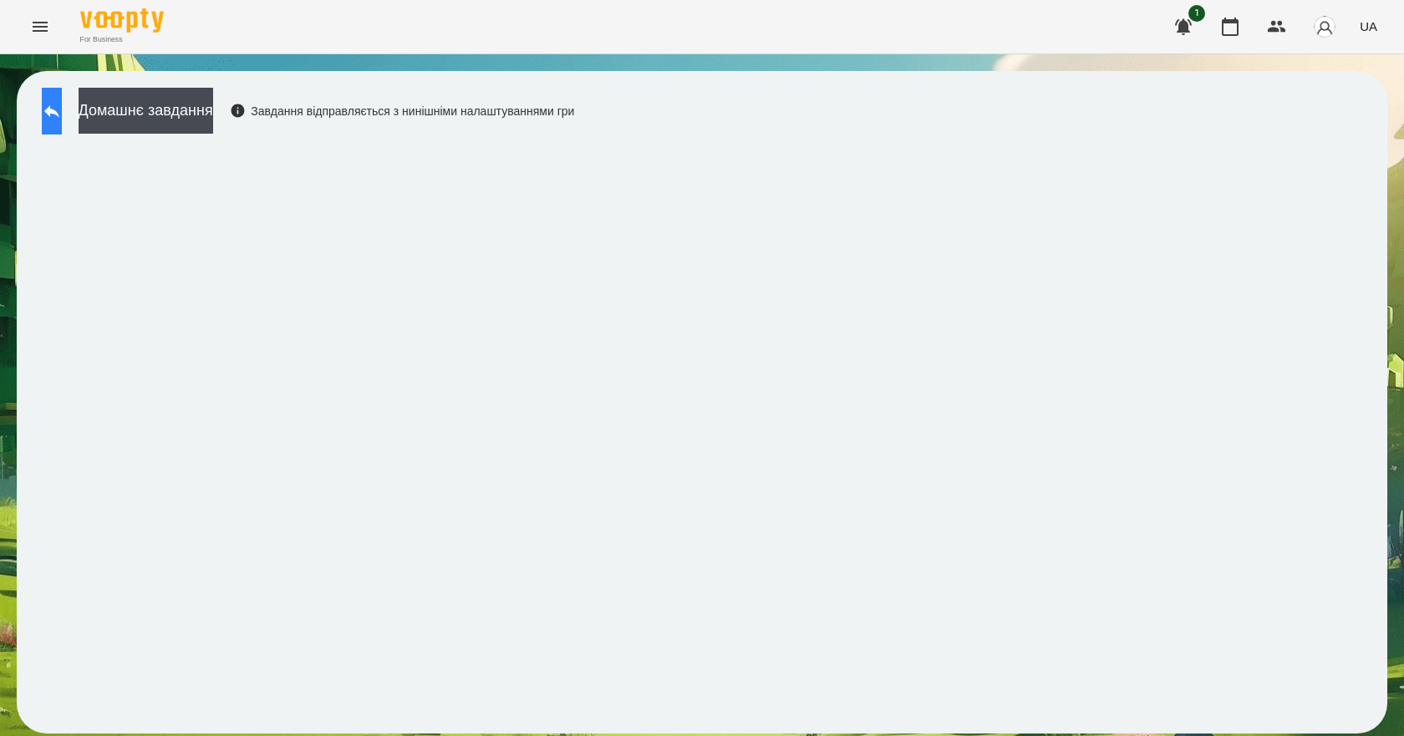
click at [62, 113] on button at bounding box center [52, 111] width 20 height 47
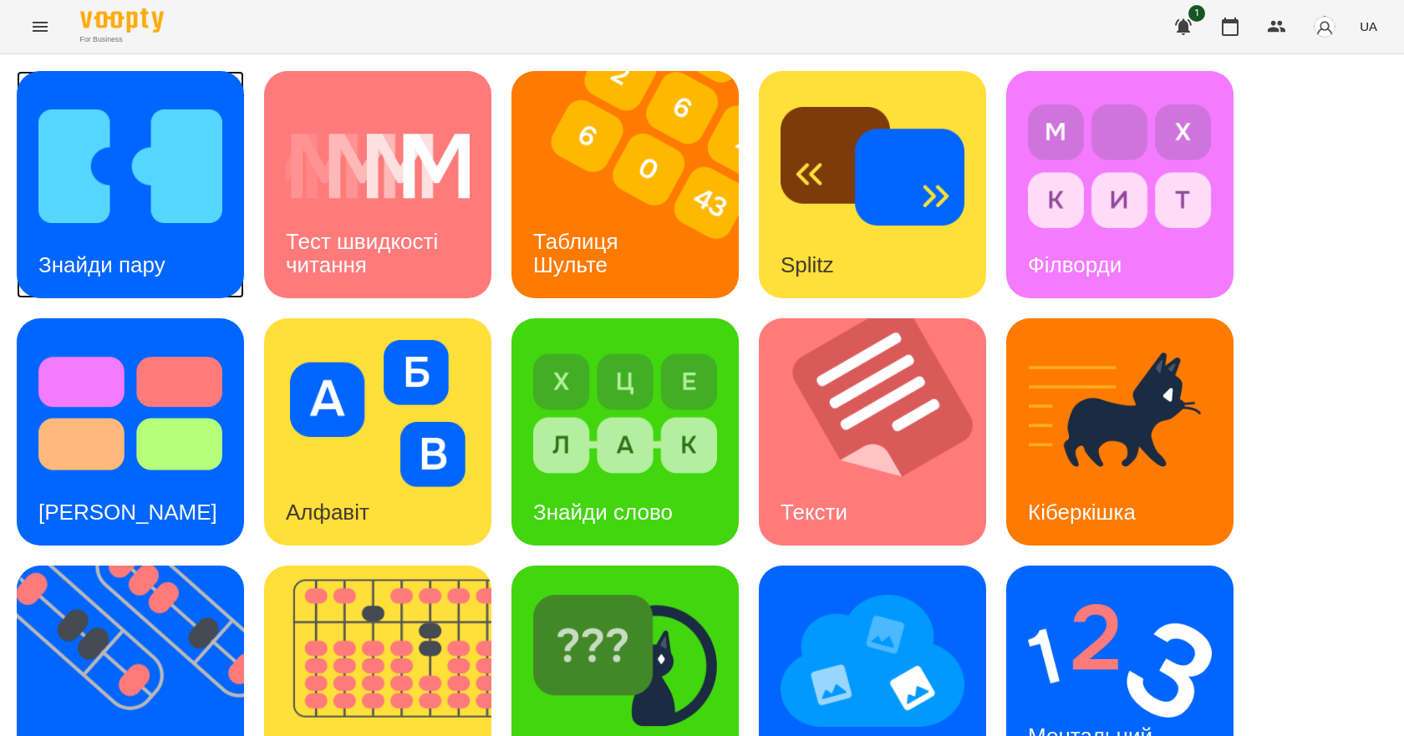
click at [131, 185] on img at bounding box center [130, 166] width 184 height 147
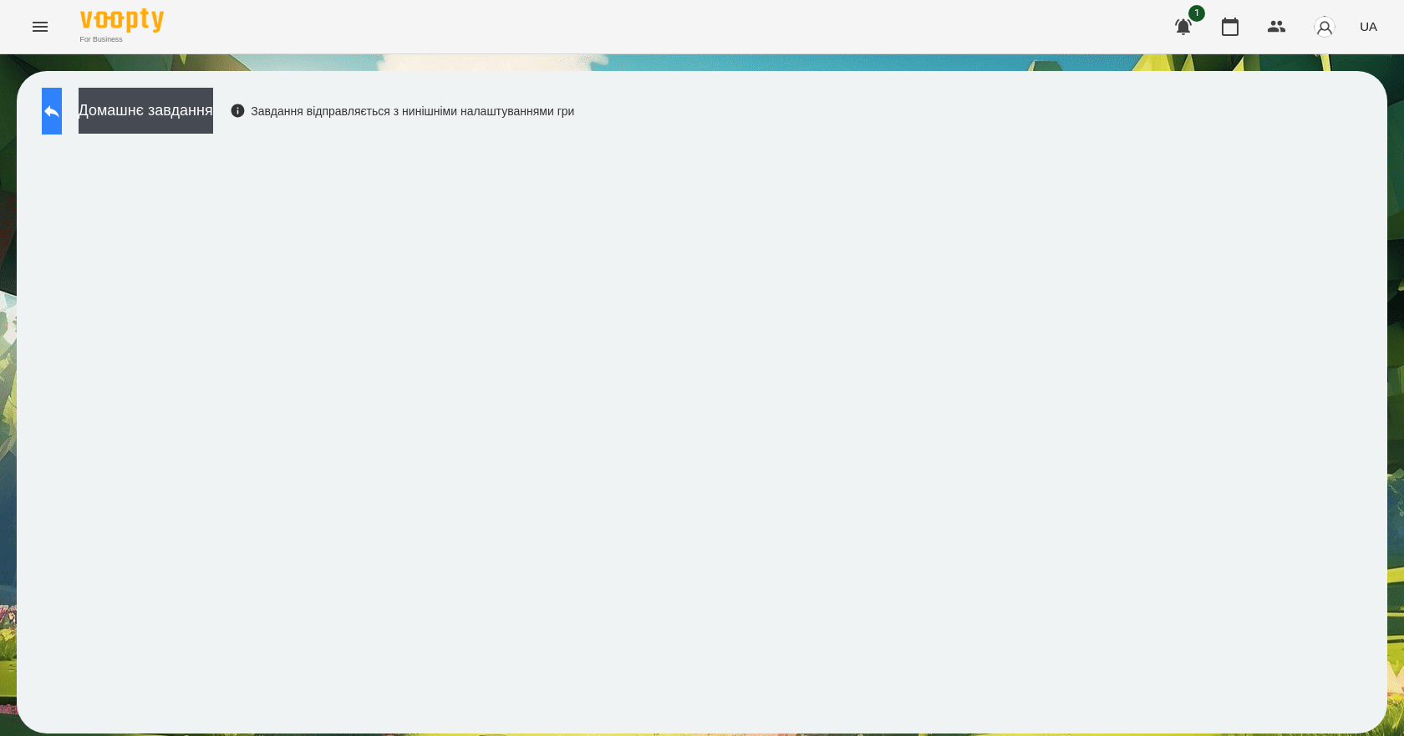
click at [62, 125] on button at bounding box center [52, 111] width 20 height 47
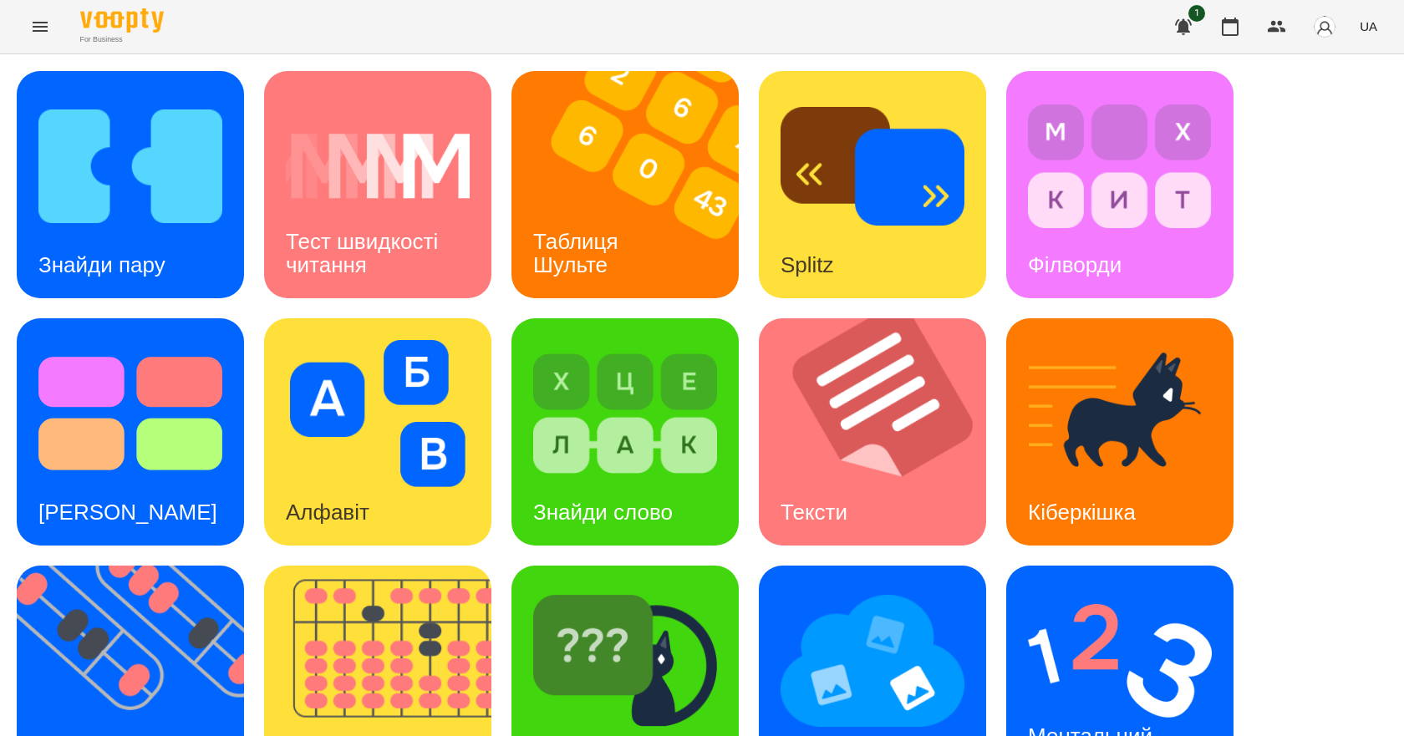
scroll to position [321, 0]
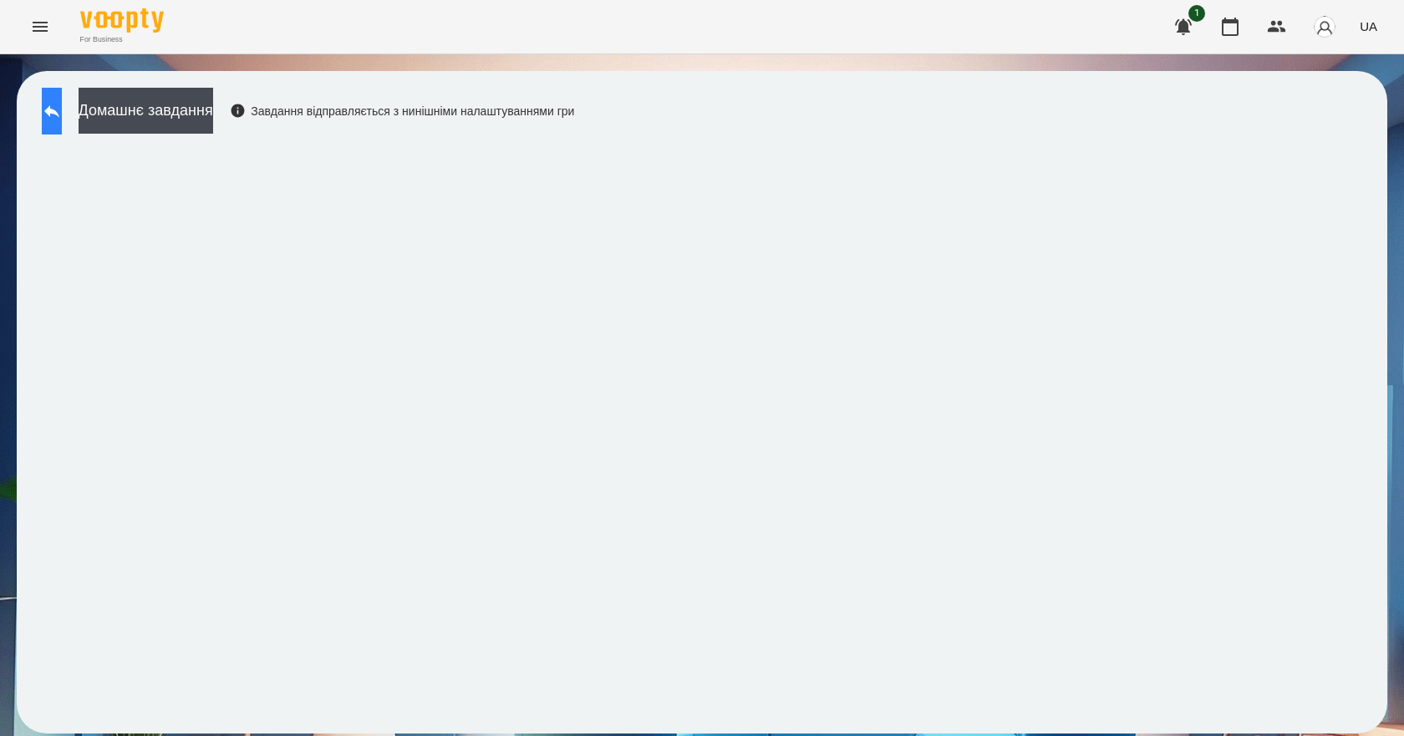
click at [62, 104] on icon at bounding box center [52, 111] width 20 height 20
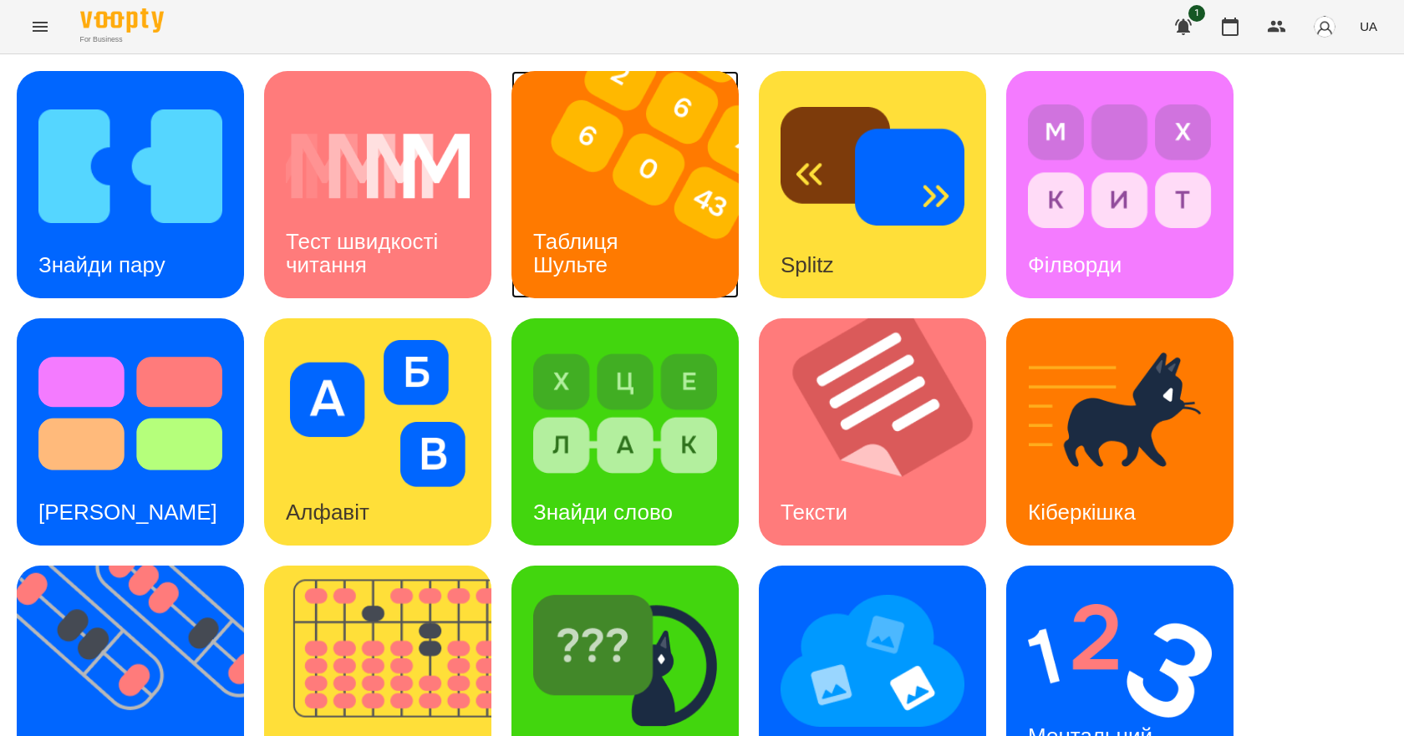
click at [623, 236] on h3 "Таблиця Шульте" at bounding box center [578, 253] width 91 height 48
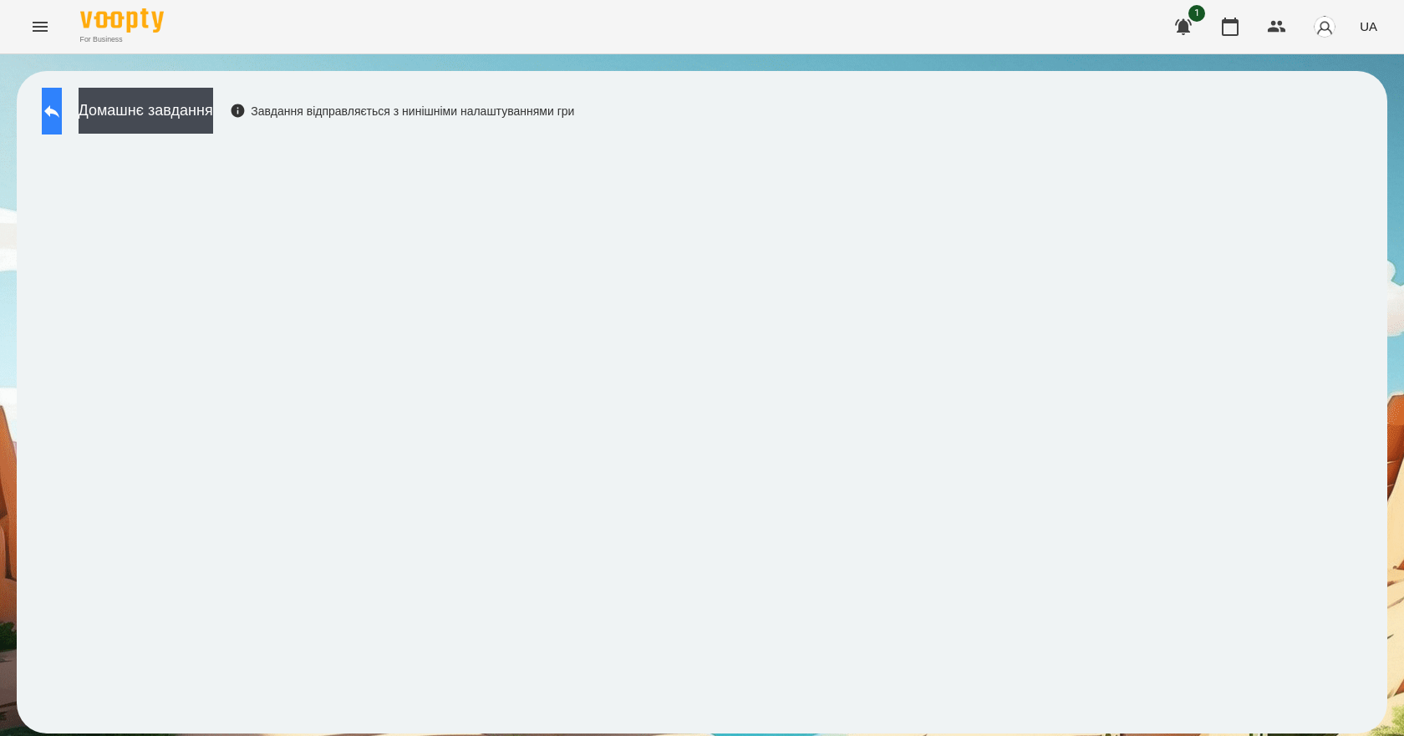
click at [62, 116] on button at bounding box center [52, 111] width 20 height 47
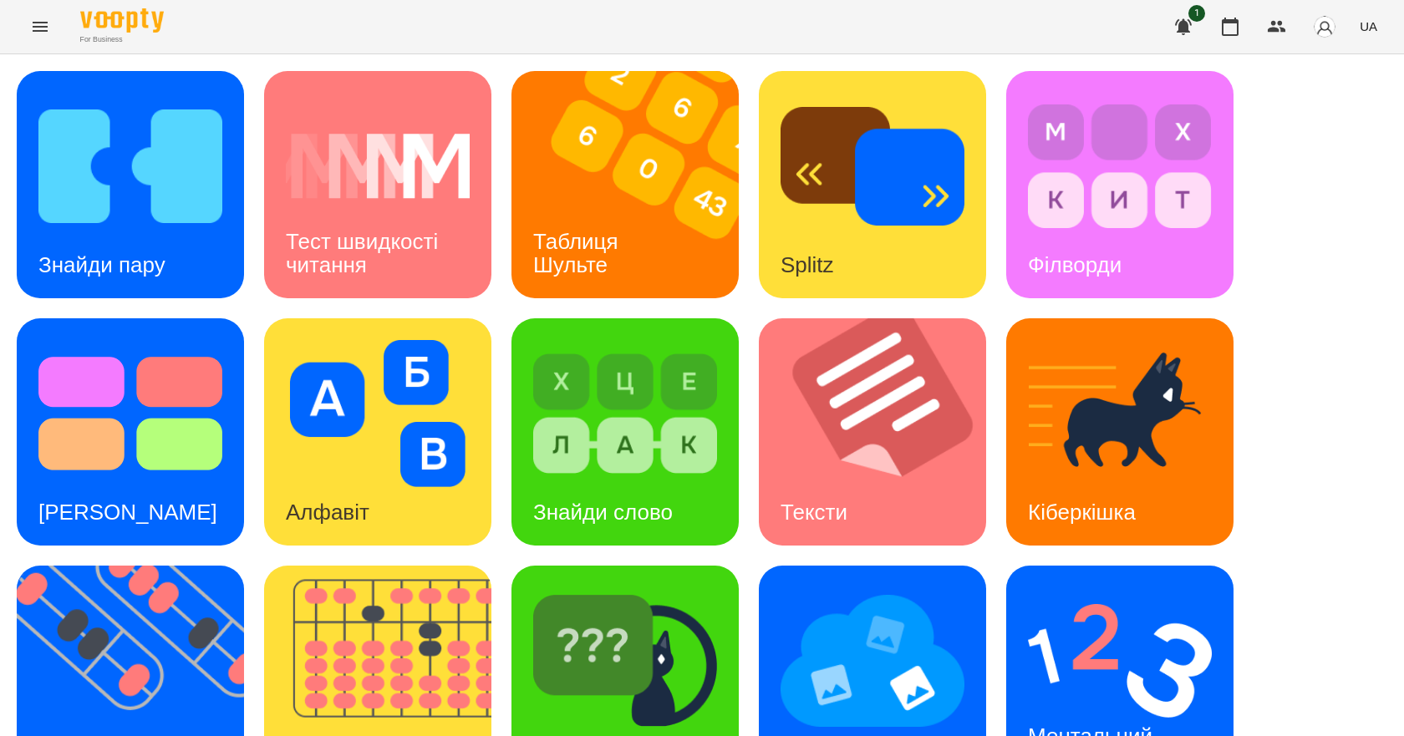
scroll to position [321, 0]
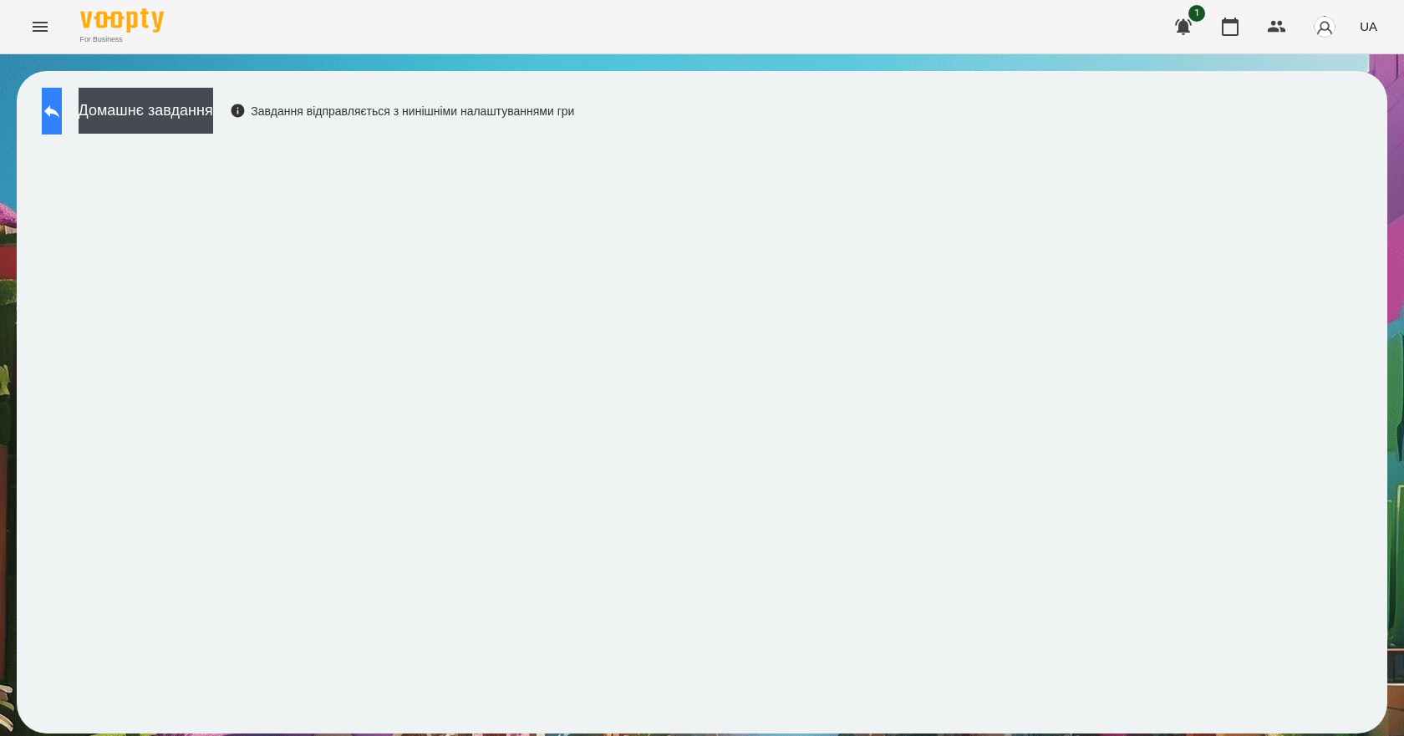
click at [59, 112] on icon at bounding box center [51, 111] width 15 height 13
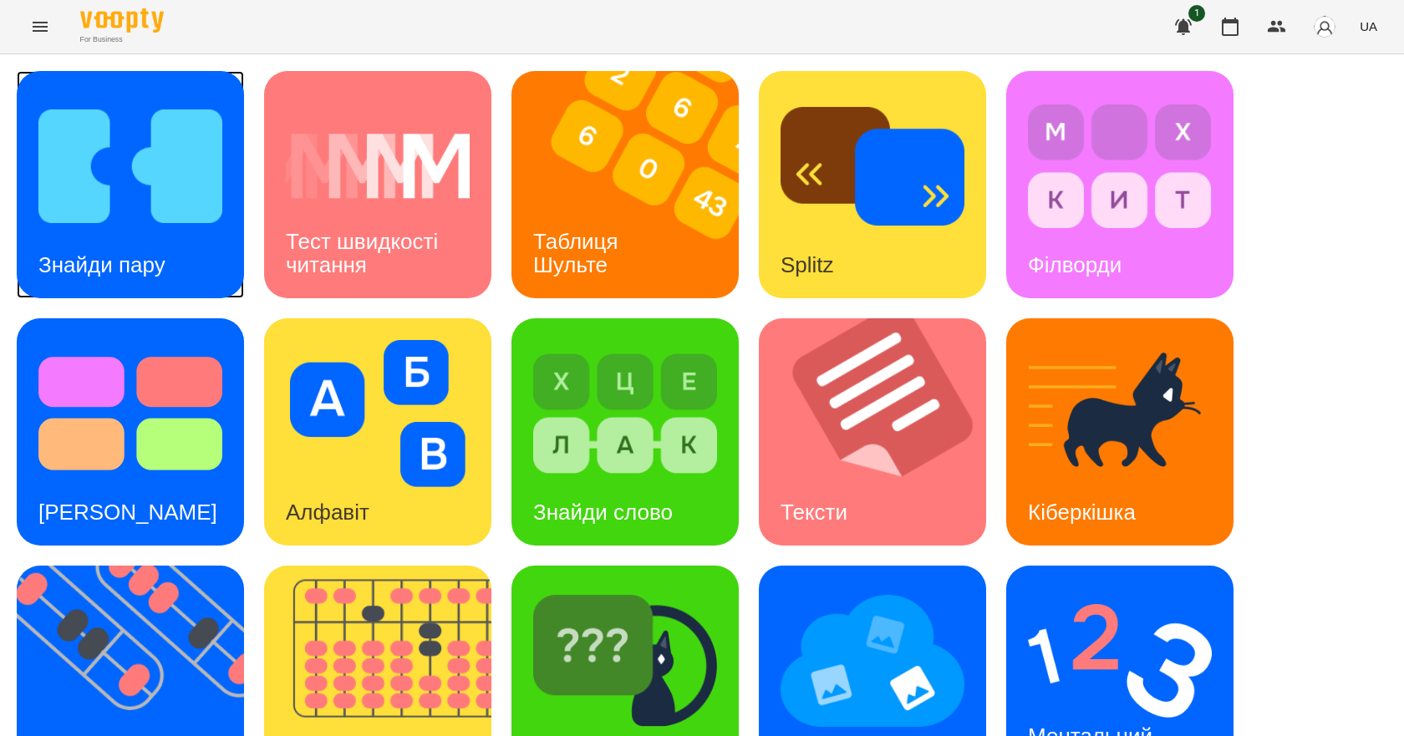
click at [124, 165] on img at bounding box center [130, 166] width 184 height 147
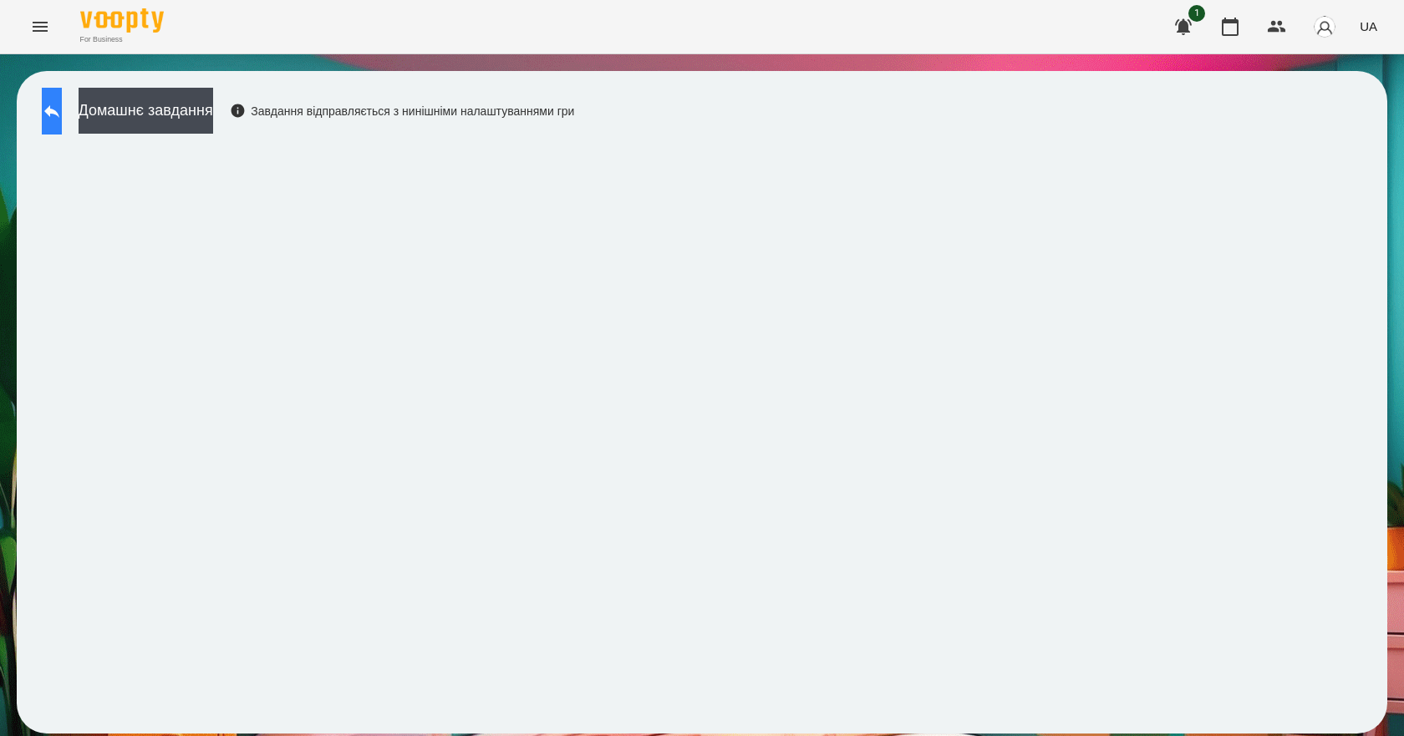
click at [59, 106] on icon at bounding box center [51, 111] width 15 height 13
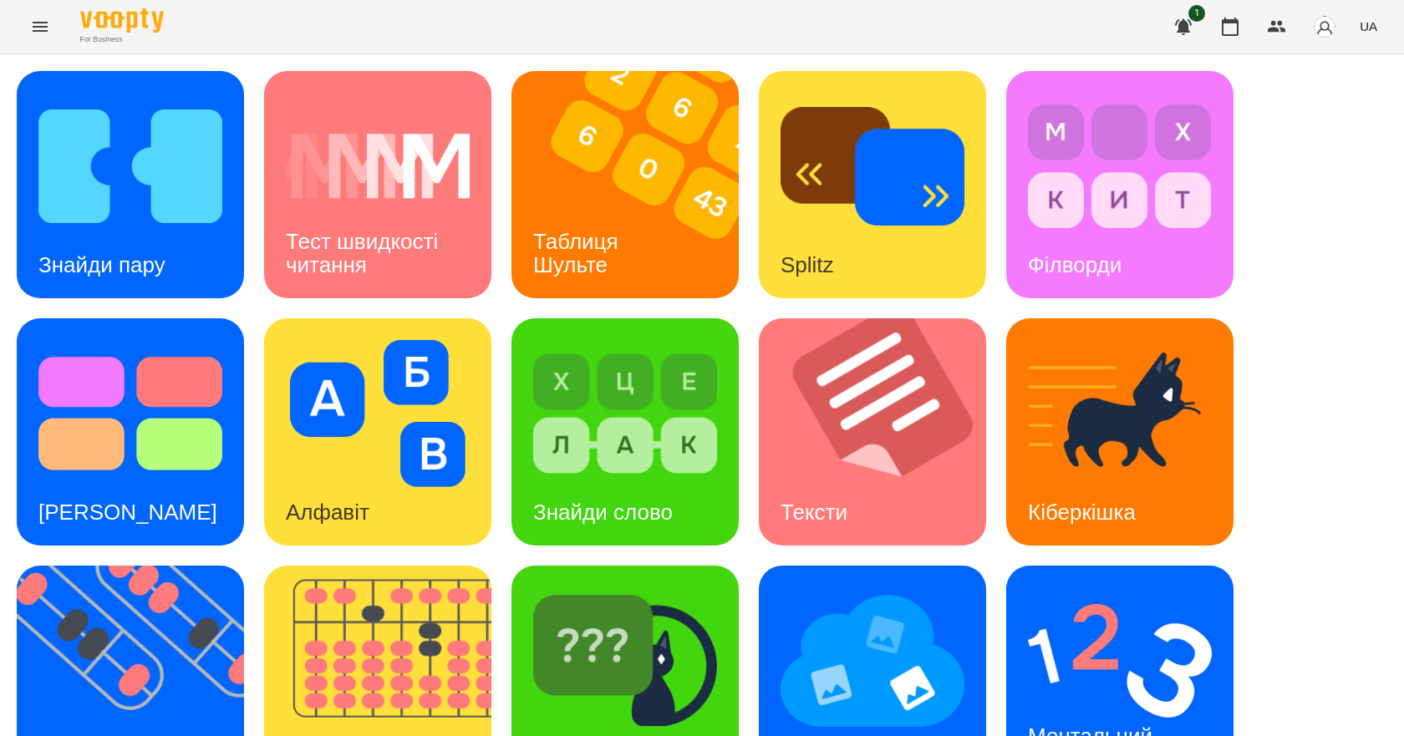
scroll to position [321, 0]
click at [1049, 587] on img at bounding box center [1120, 660] width 184 height 147
